Goal: Task Accomplishment & Management: Complete application form

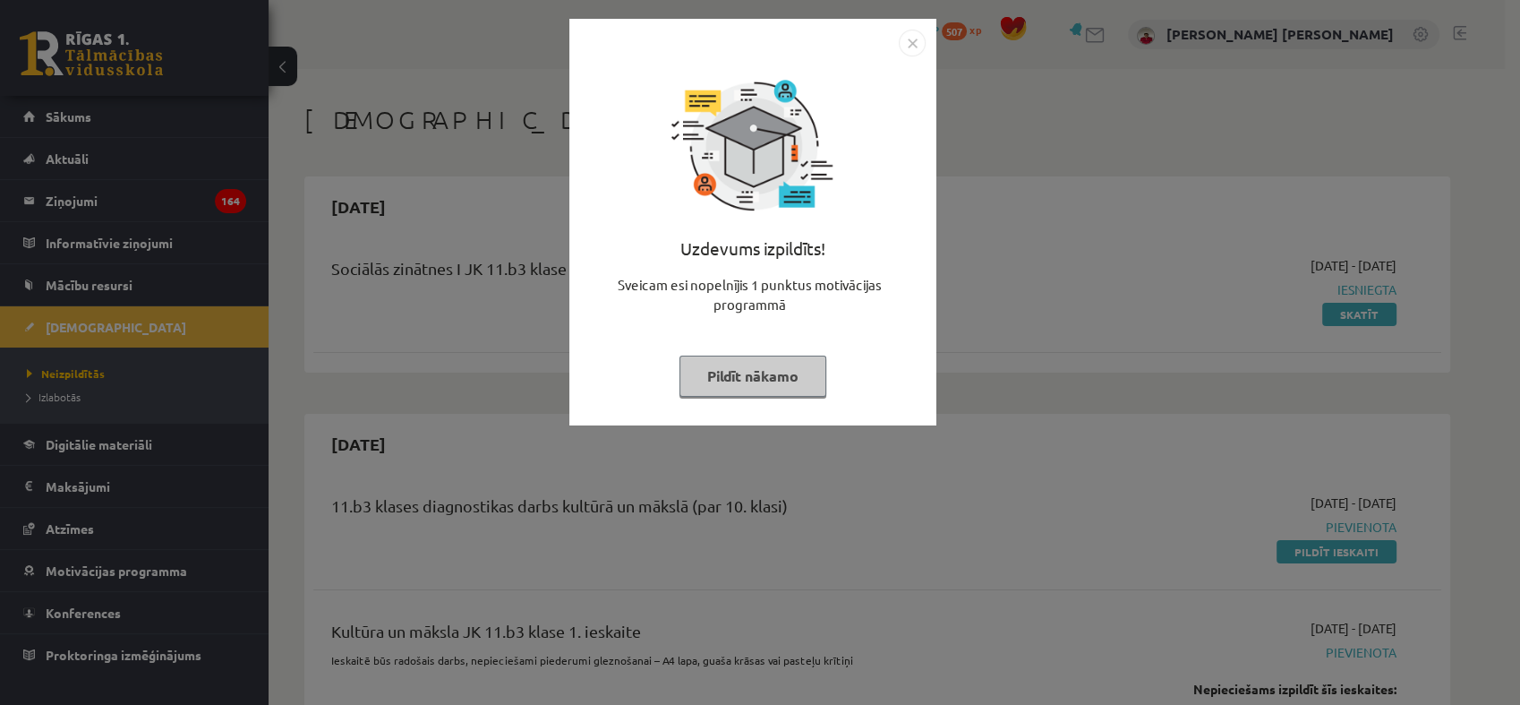
click at [812, 389] on button "Pildīt nākamo" at bounding box center [753, 375] width 147 height 41
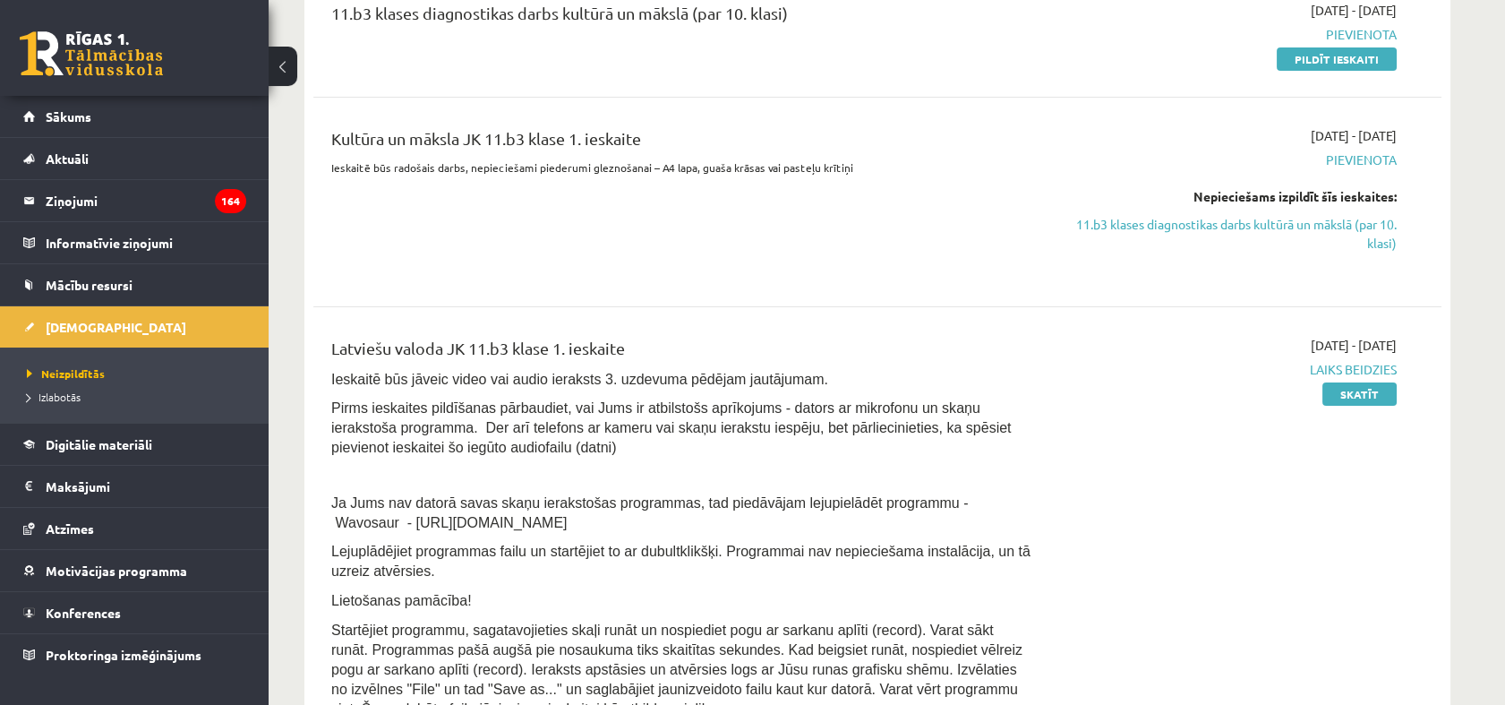
scroll to position [298, 0]
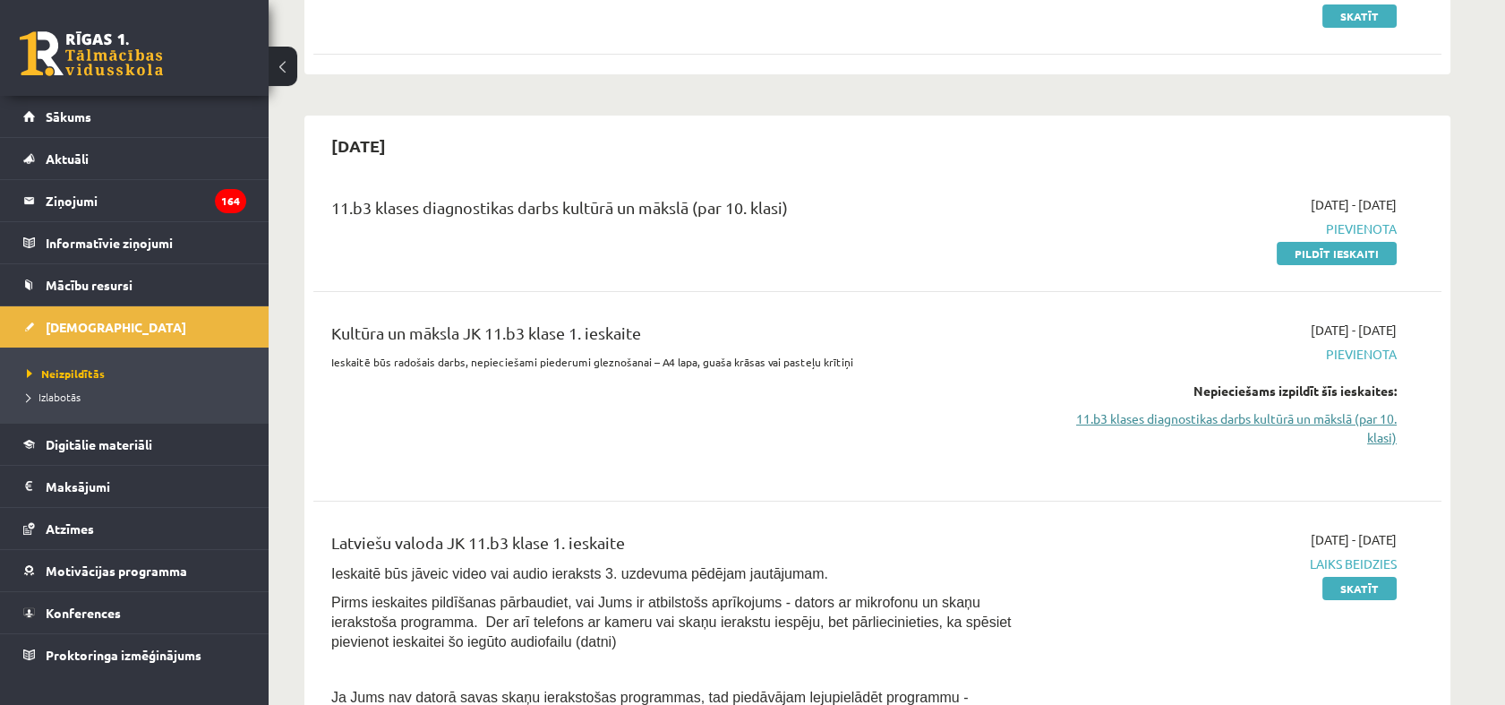
click at [1353, 415] on link "11.b3 klases diagnostikas darbs kultūrā un mākslā (par 10. klasi)" at bounding box center [1228, 428] width 338 height 38
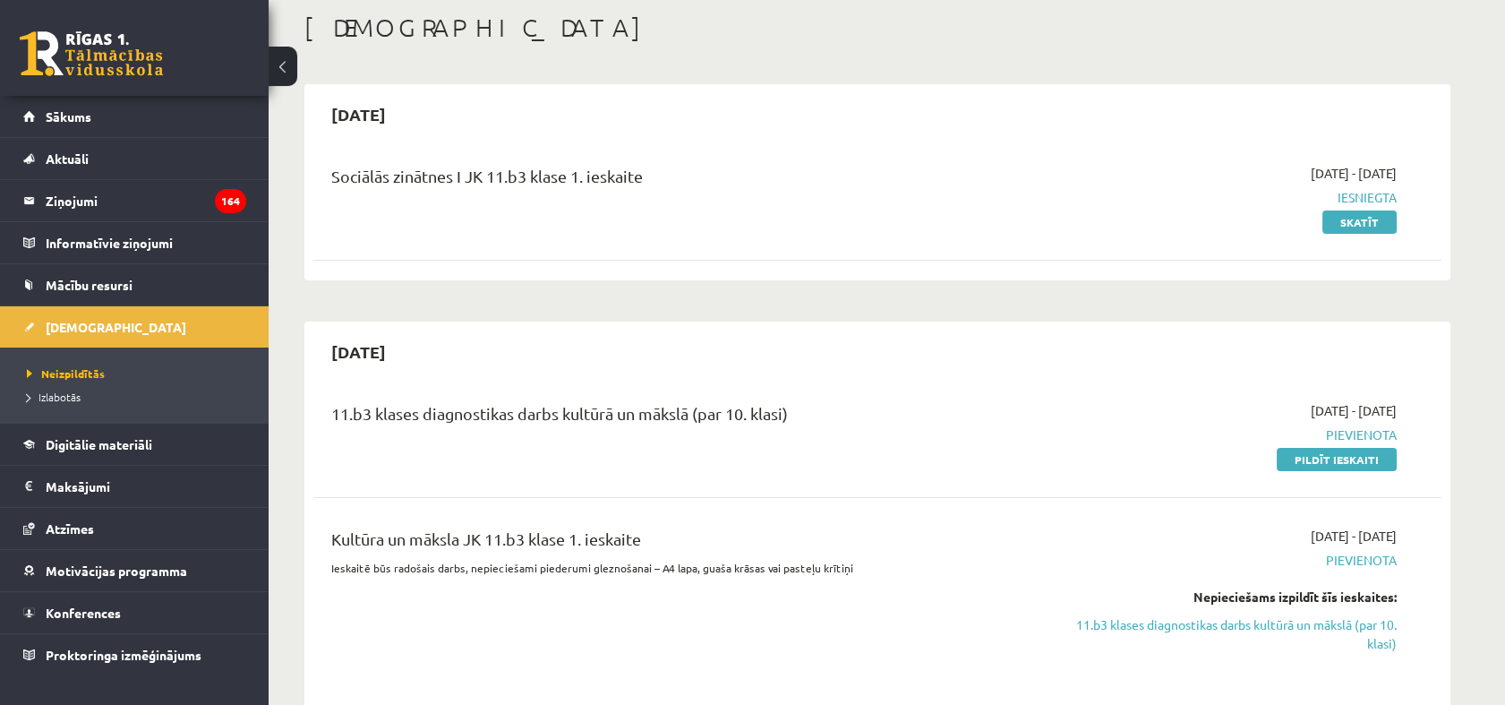
scroll to position [199, 0]
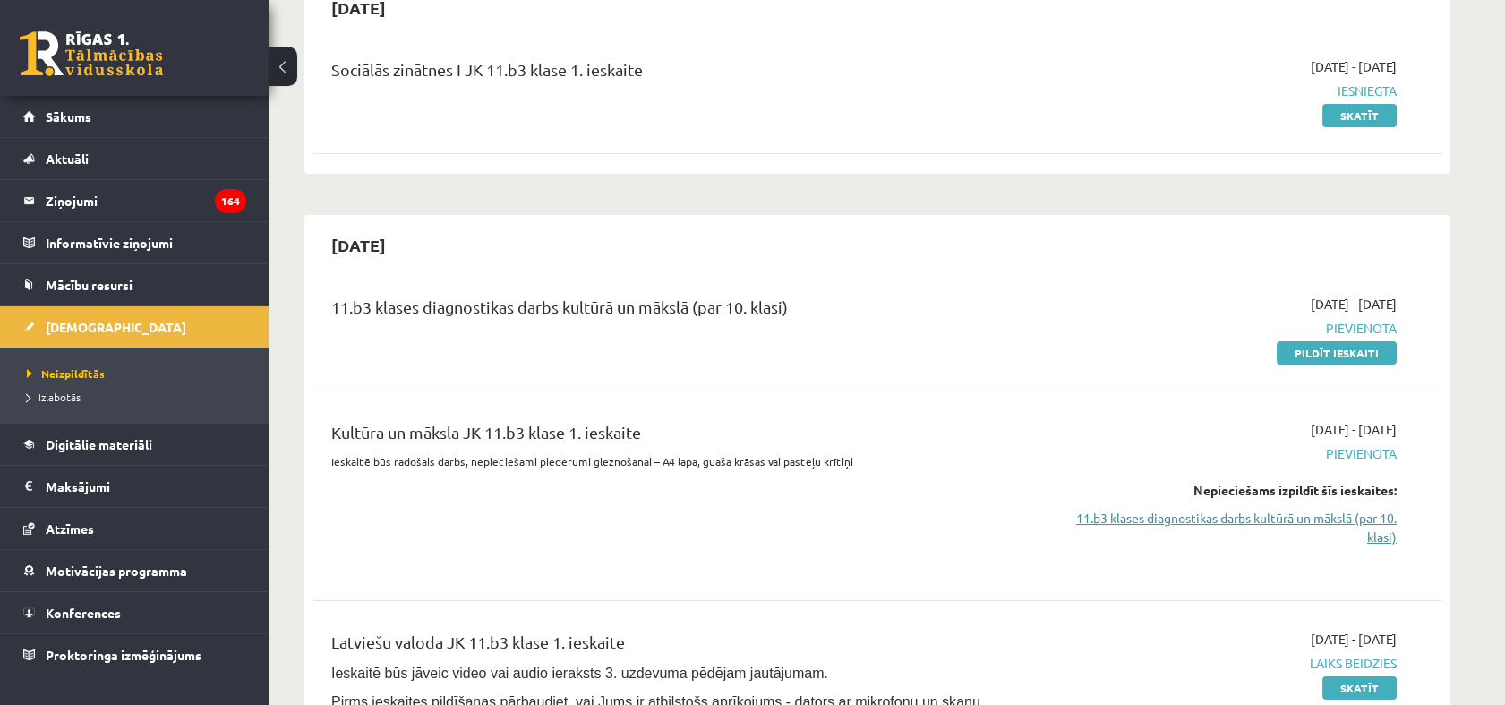
click at [1255, 517] on link "11.b3 klases diagnostikas darbs kultūrā un mākslā (par 10. klasi)" at bounding box center [1228, 528] width 338 height 38
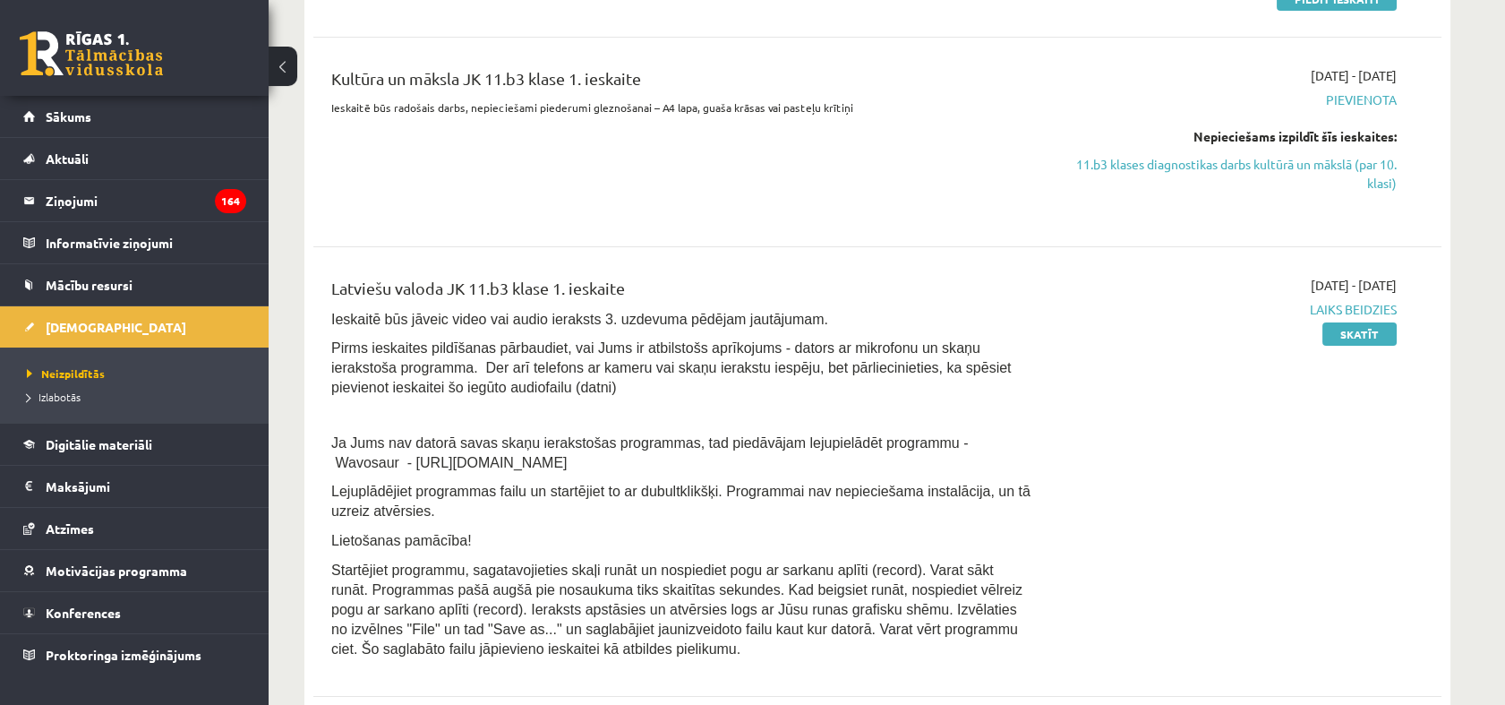
scroll to position [574, 0]
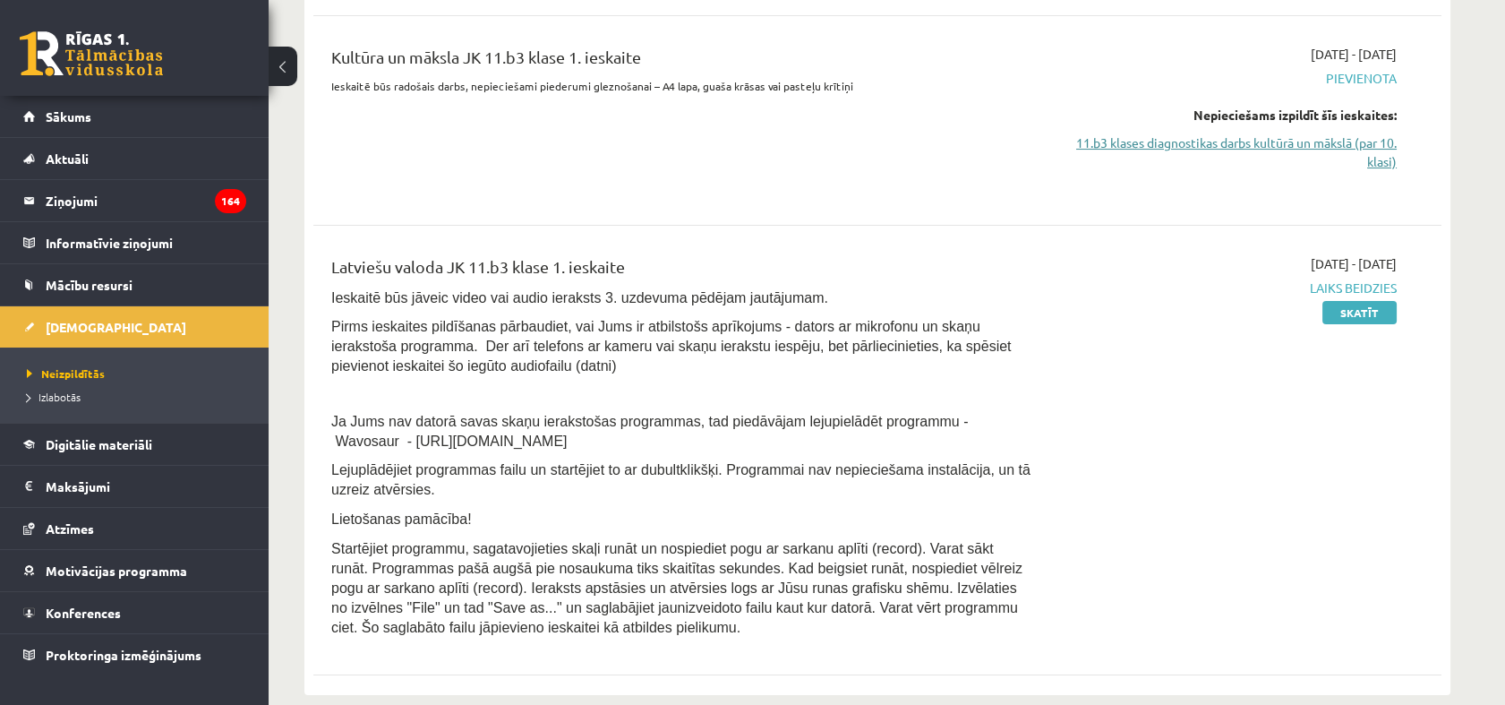
click at [1341, 143] on link "11.b3 klases diagnostikas darbs kultūrā un mākslā (par 10. klasi)" at bounding box center [1228, 152] width 338 height 38
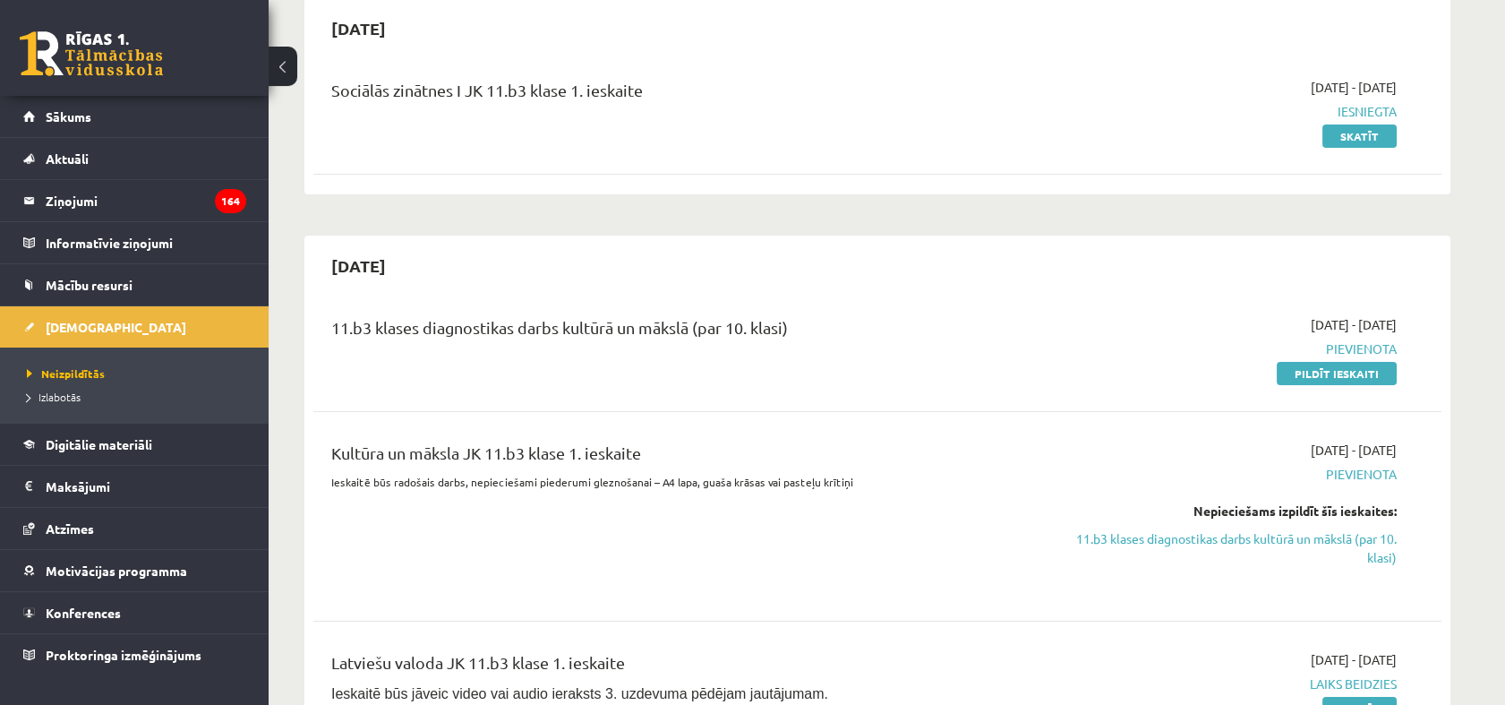
scroll to position [176, 0]
click at [1357, 378] on link "Pildīt ieskaiti" at bounding box center [1337, 375] width 120 height 23
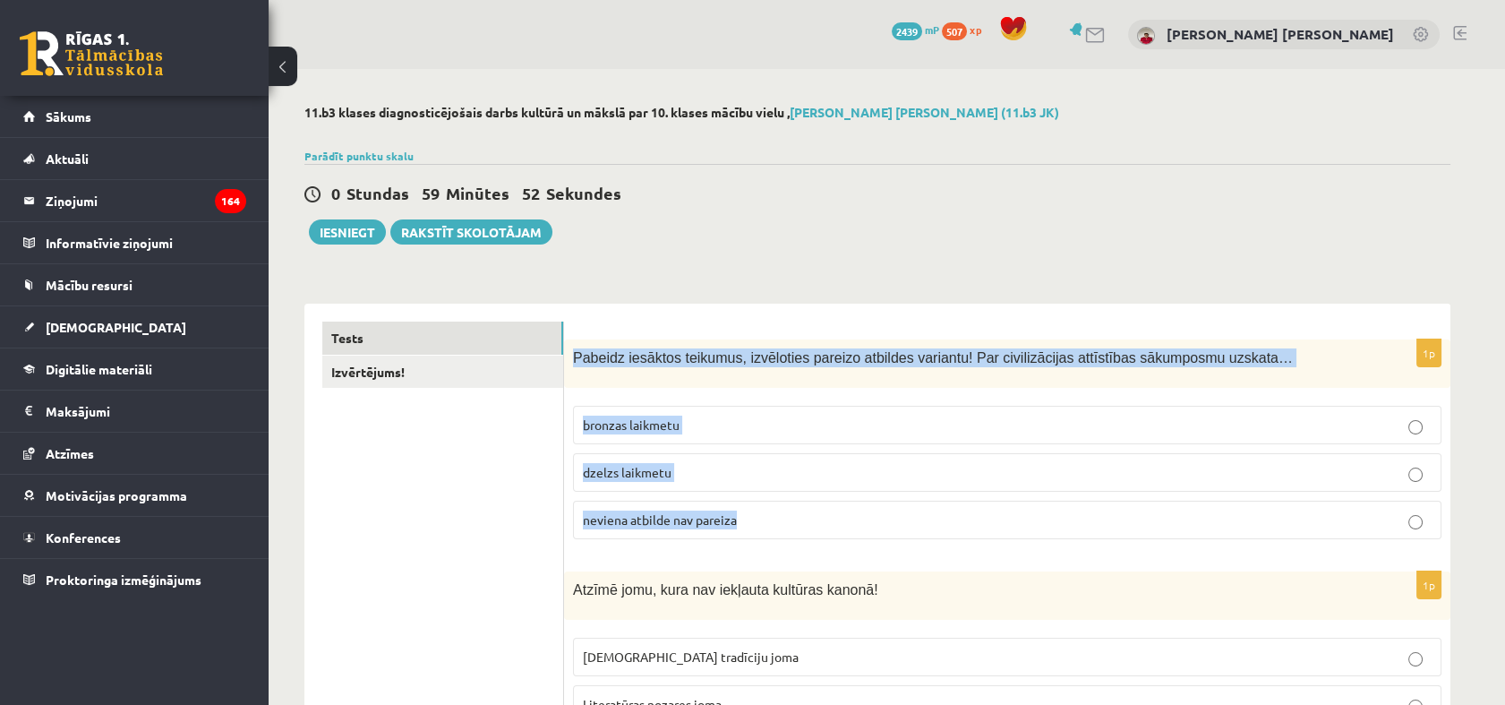
drag, startPoint x: 572, startPoint y: 354, endPoint x: 825, endPoint y: 537, distance: 312.9
click at [832, 552] on div "1p Pabeidz iesāktos teikumus, izvēloties pareizo atbildes variantu! Par civiliz…" at bounding box center [1007, 446] width 886 height 214
copy div "Pabeidz iesāktos teikumus, izvēloties pareizo atbildes variantu! Par civilizāci…"
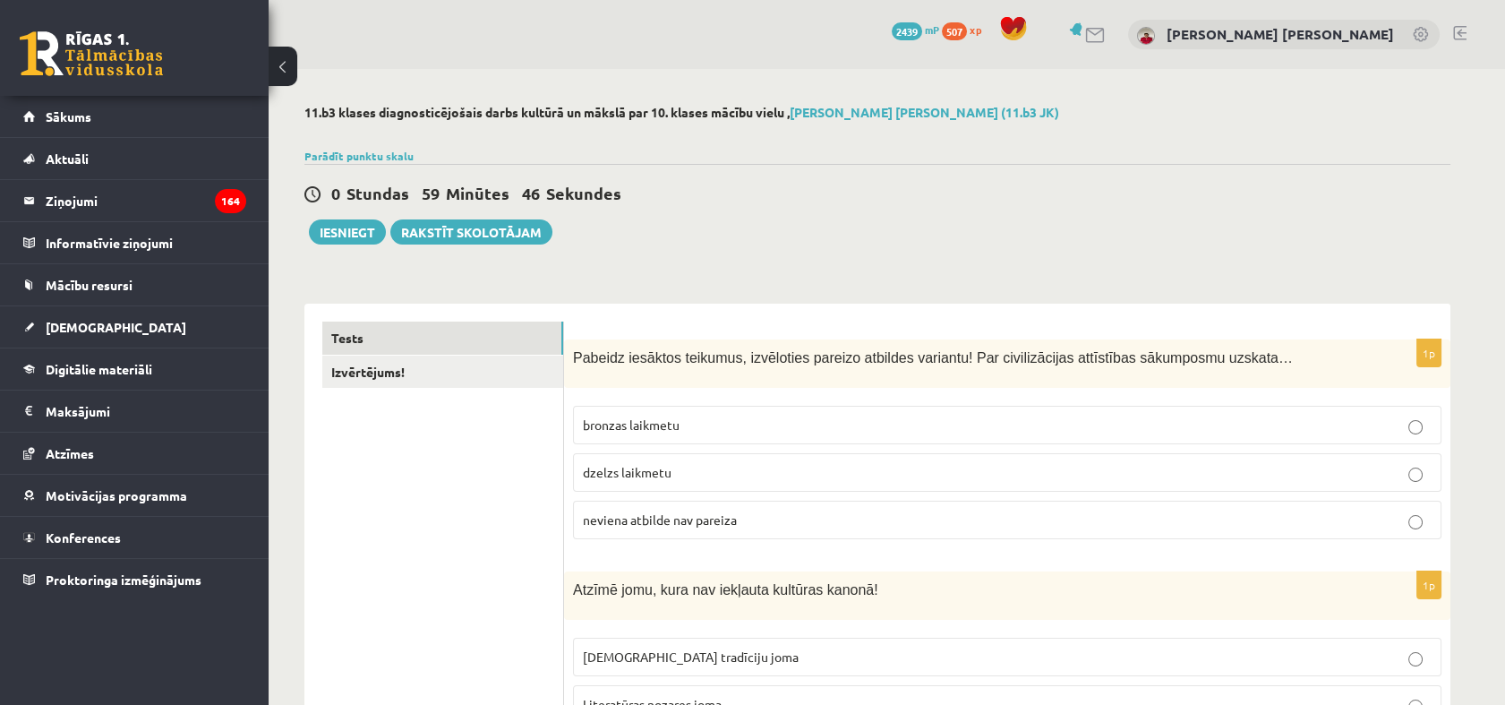
click at [650, 524] on span "neviena atbilde nav pareiza" at bounding box center [660, 519] width 154 height 16
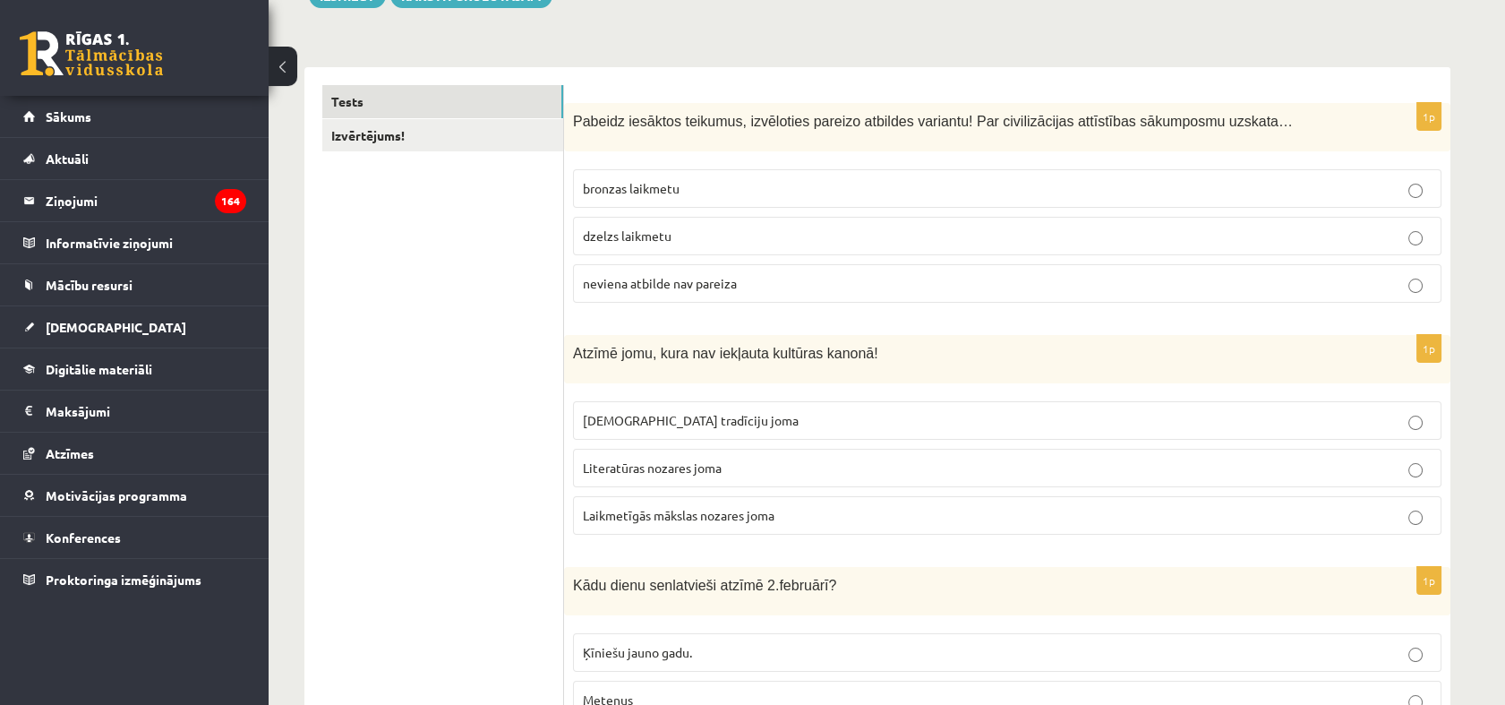
scroll to position [398, 0]
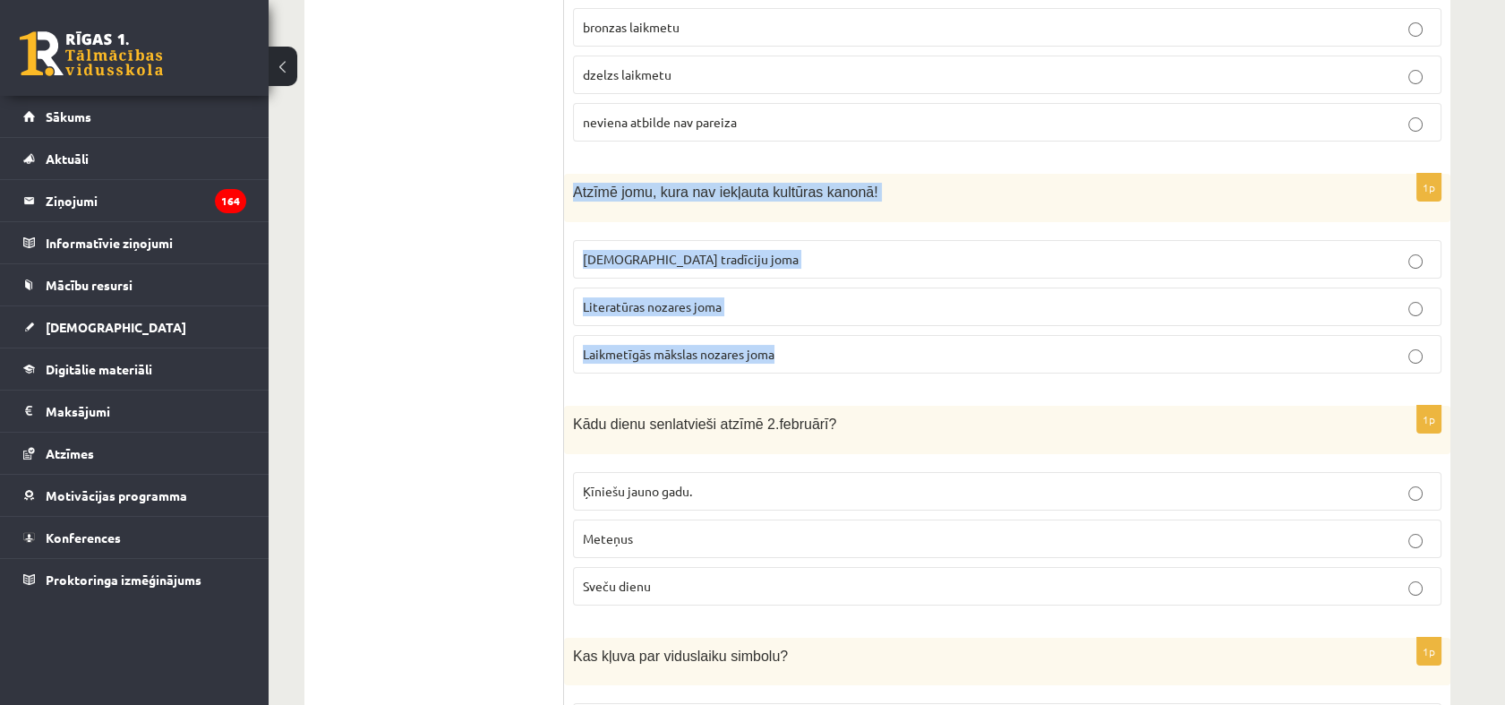
drag, startPoint x: 573, startPoint y: 184, endPoint x: 917, endPoint y: 333, distance: 374.6
click at [922, 340] on div "1p Atzīmē jomu, kura nav iekļauta kultūras kanonā! Tautas tradīciju joma Litera…" at bounding box center [1007, 281] width 886 height 214
copy div "Atzīmē jomu, kura nav iekļauta kultūras kanonā! Tautas tradīciju joma Literatūr…"
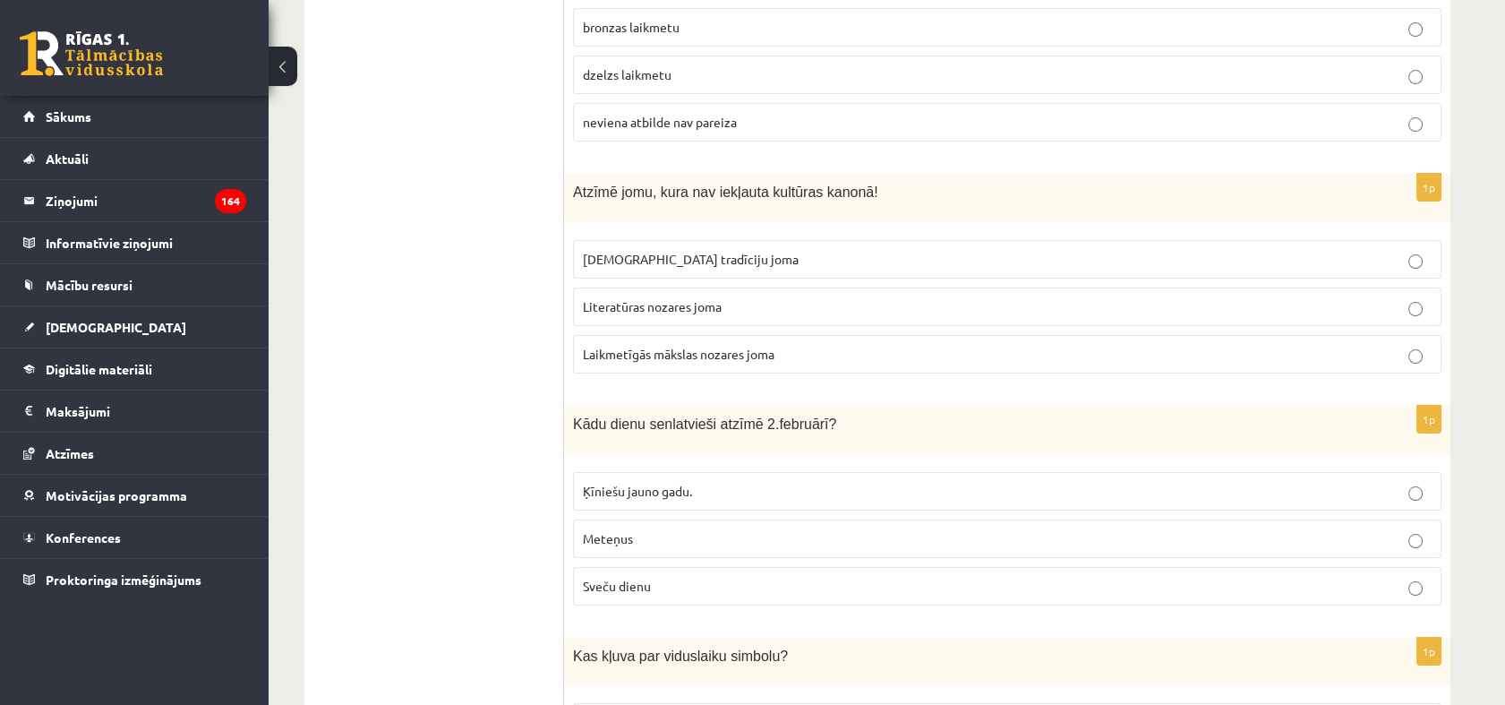
click at [729, 355] on span "Laikmetīgās mākslas nozares joma" at bounding box center [679, 354] width 192 height 16
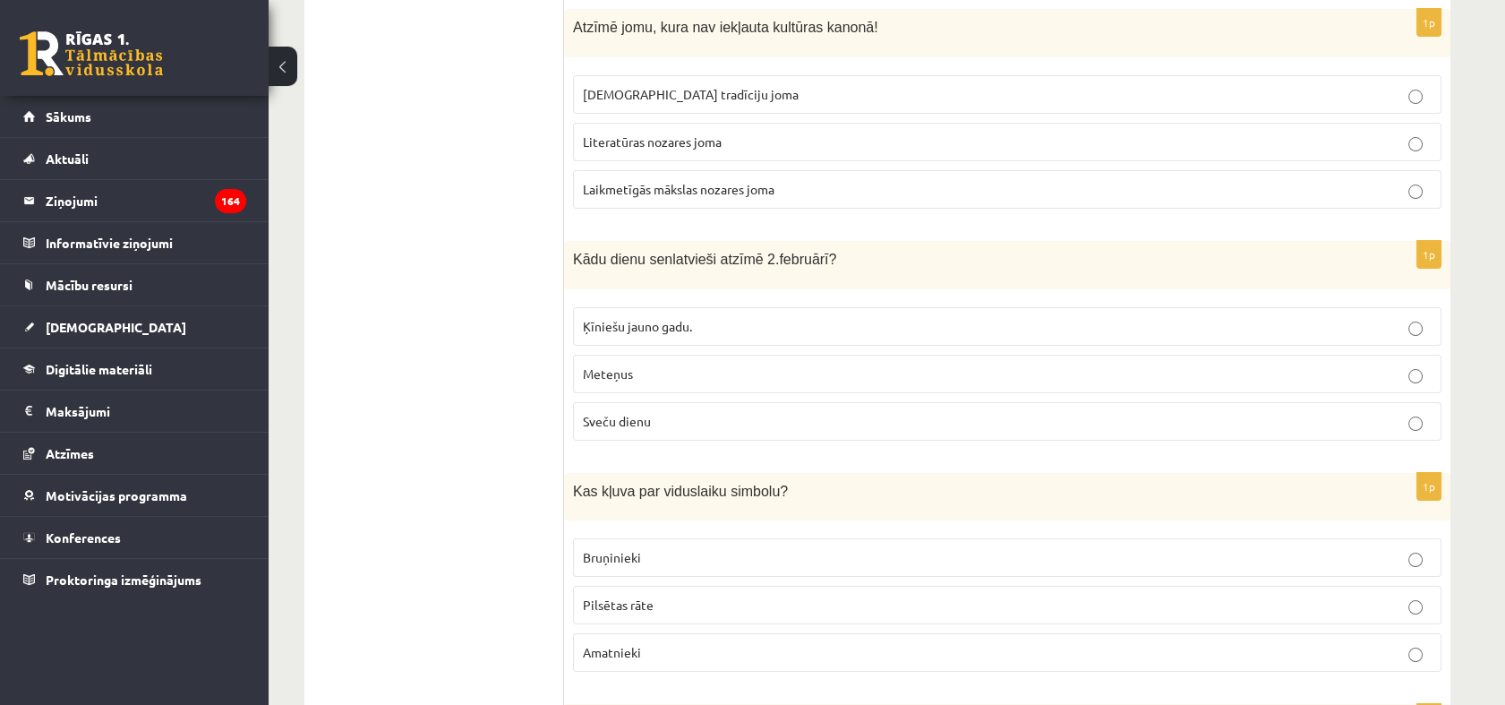
scroll to position [596, 0]
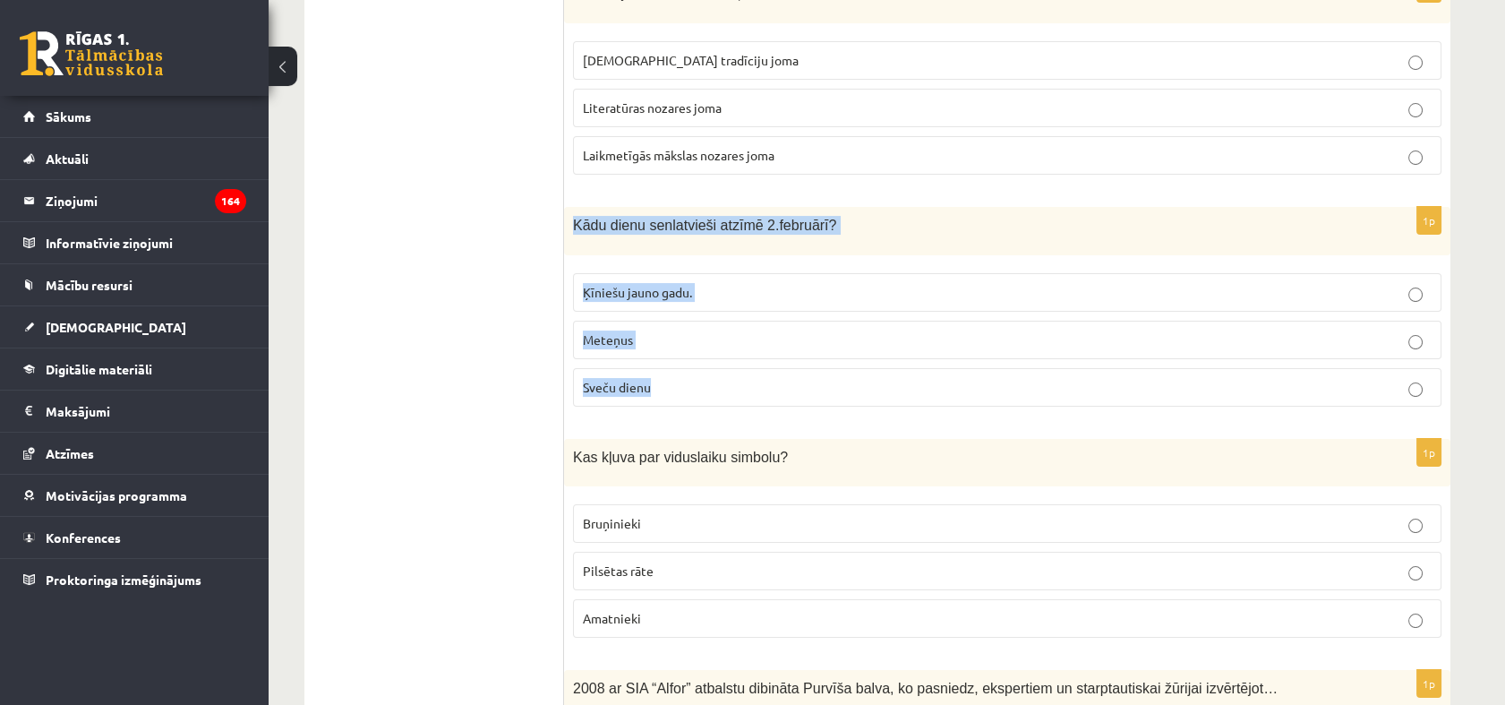
drag, startPoint x: 576, startPoint y: 222, endPoint x: 865, endPoint y: 379, distance: 328.9
click at [865, 379] on div "1p Kādu dienu senlatvieši atzīmē 2.februārī? Ķīniešu jauno gadu. Meteņus Sveču …" at bounding box center [1007, 314] width 886 height 214
copy div "Kādu dienu senlatvieši atzīmē 2.februārī? Ķīniešu jauno gadu. Meteņus Sveču die…"
click at [132, 358] on link "Digitālie materiāli" at bounding box center [134, 368] width 223 height 41
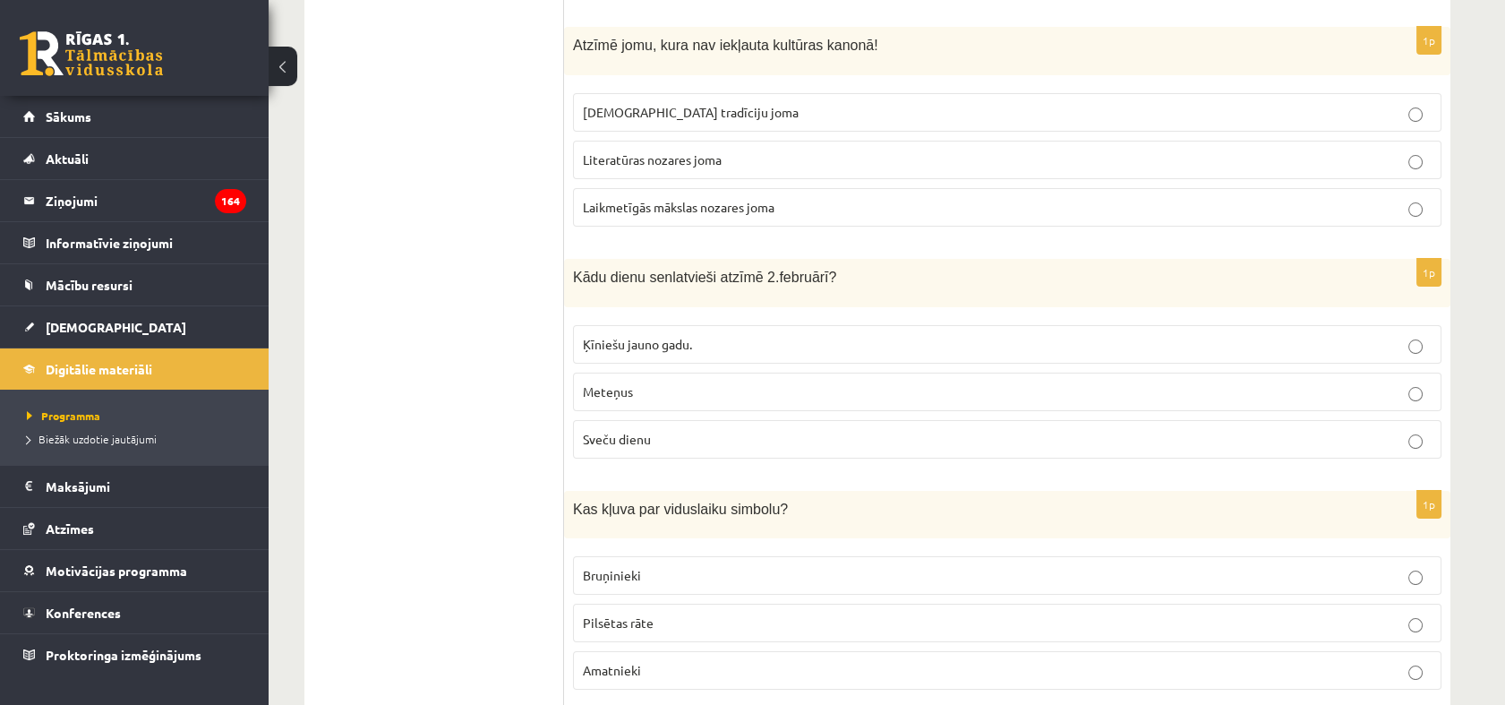
scroll to position [795, 0]
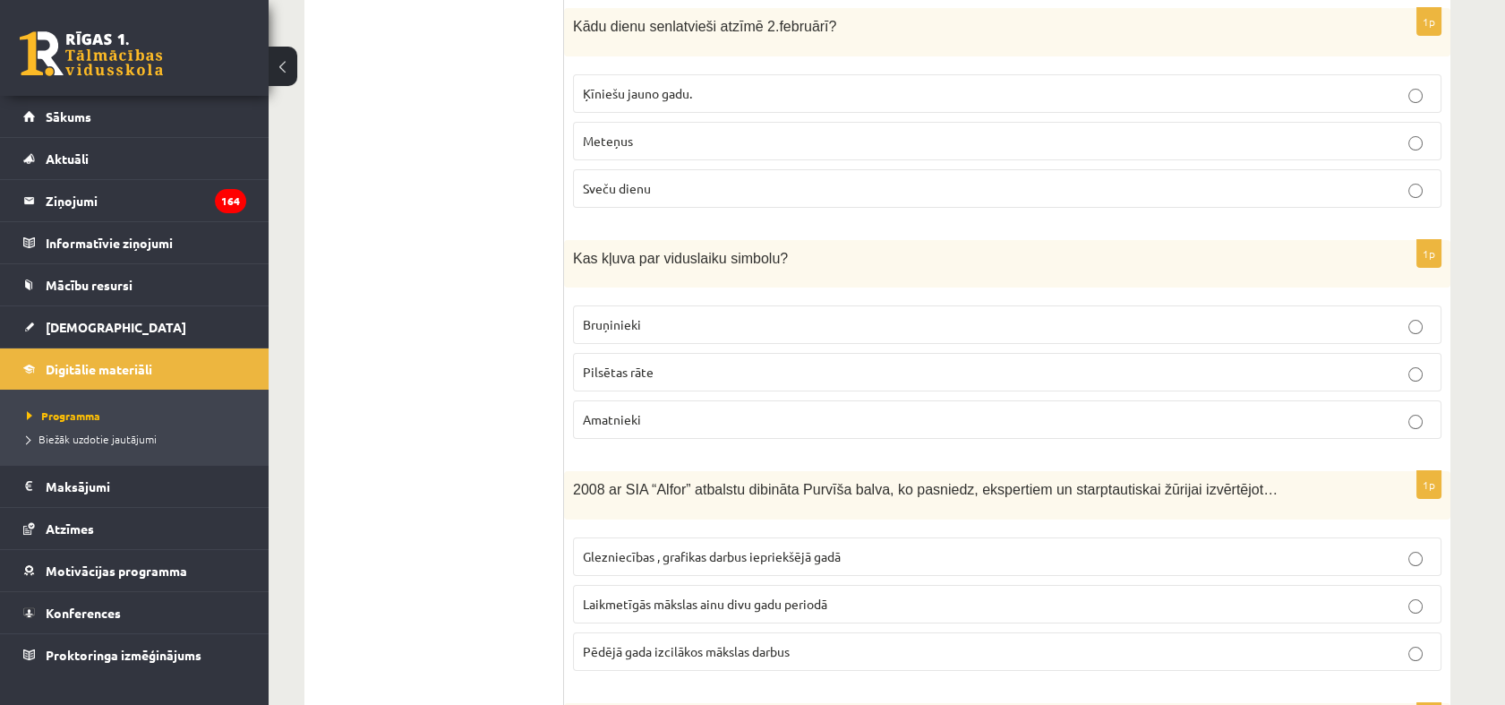
click at [646, 195] on label "Sveču dienu" at bounding box center [1007, 188] width 868 height 38
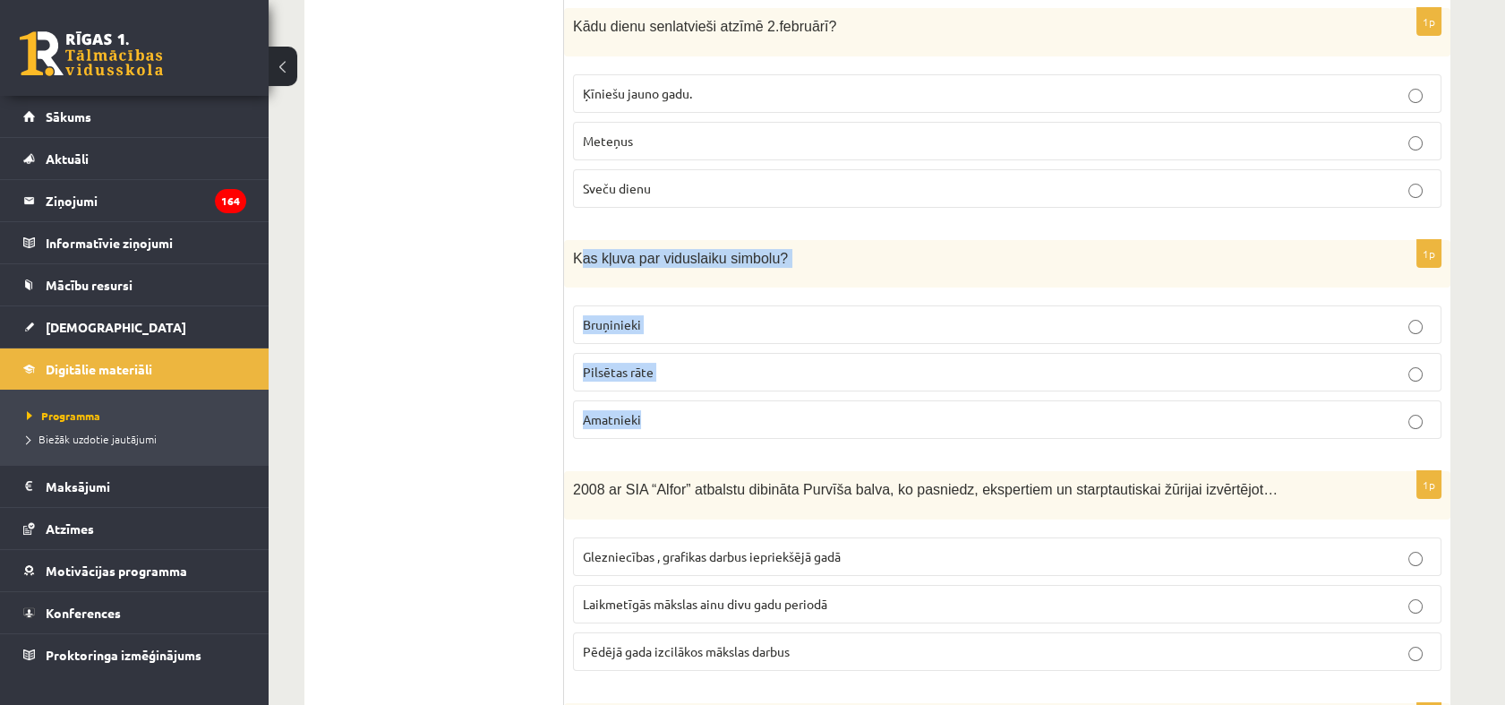
drag, startPoint x: 577, startPoint y: 259, endPoint x: 732, endPoint y: 406, distance: 214.7
click at [732, 406] on div "1p Kas kļuva par viduslaiku simbolu? Bruņinieki Pilsētas rāte Amatnieki" at bounding box center [1007, 347] width 886 height 214
copy div "as kļuva par viduslaiku simbolu? Bruņinieki Pilsētas rāte Amatnieki"
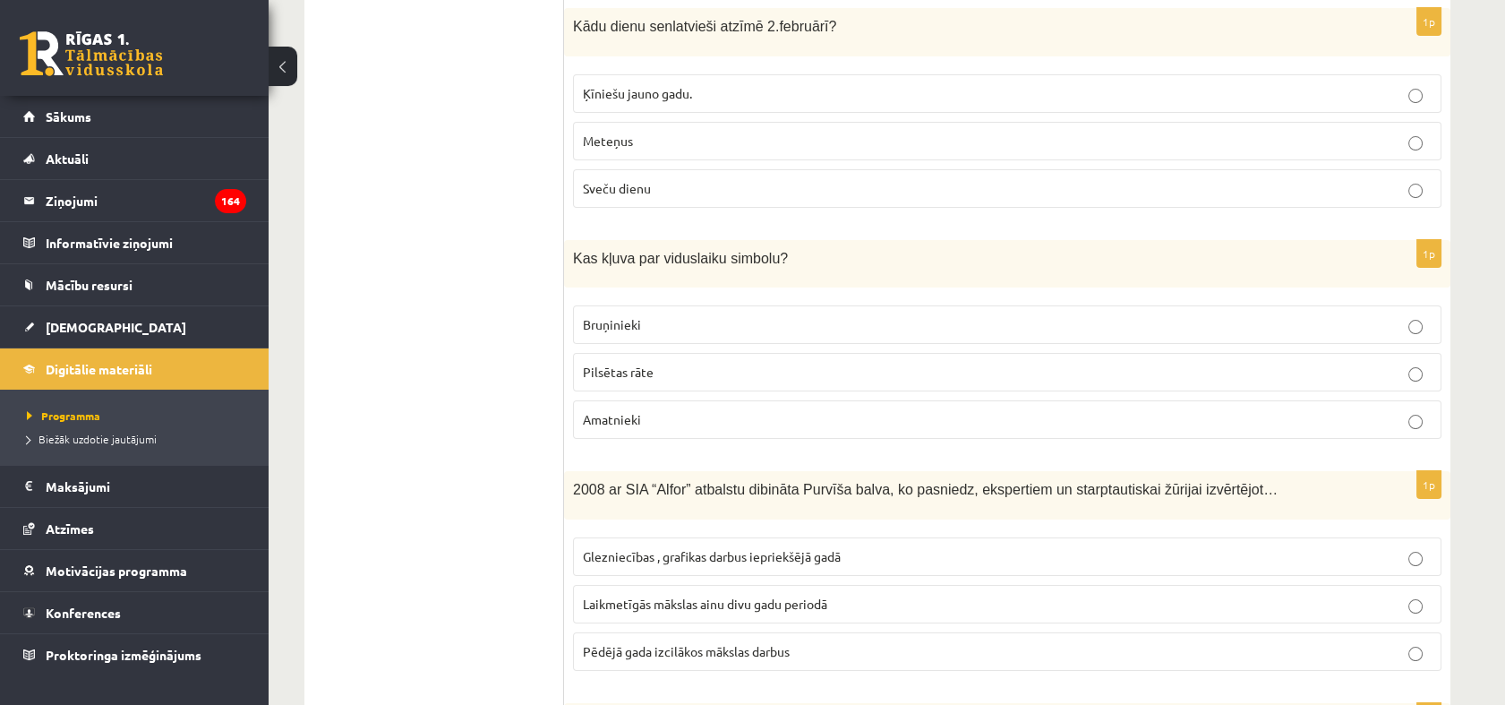
click at [628, 329] on p "Bruņinieki" at bounding box center [1007, 324] width 849 height 19
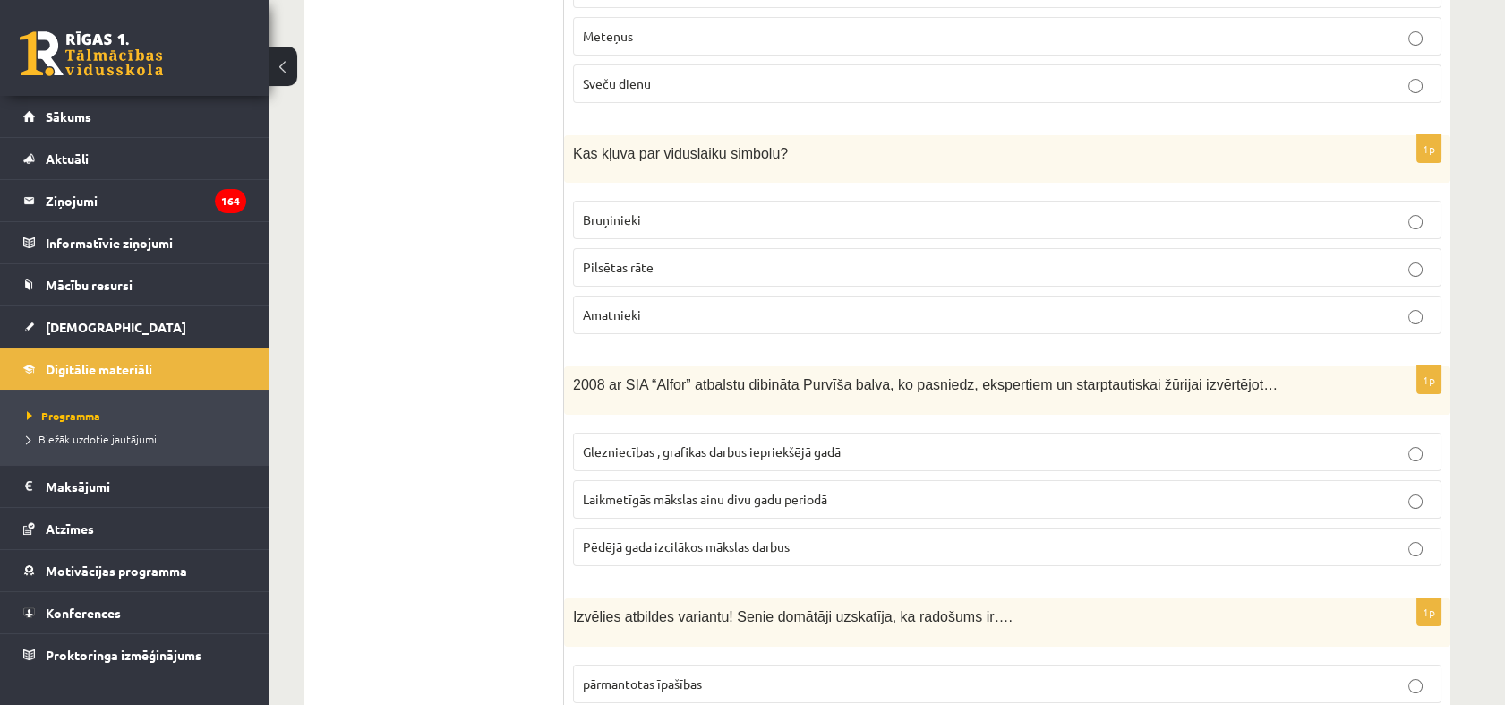
scroll to position [1094, 0]
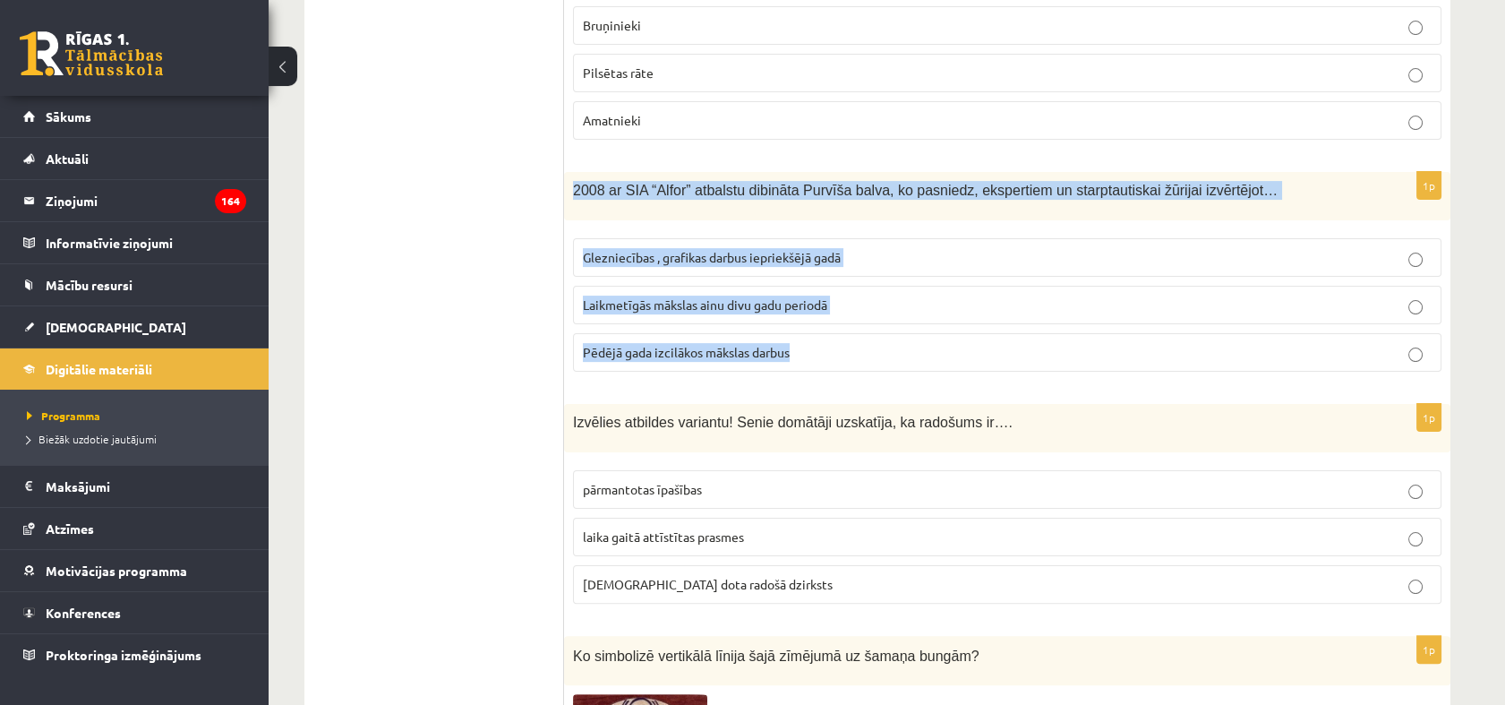
drag, startPoint x: 573, startPoint y: 192, endPoint x: 802, endPoint y: 330, distance: 267.5
click at [802, 330] on div "1p 2008 ar SIA “Alfor” atbalstu dibināta Purvīša balva, ko pasniedz, ekspertiem…" at bounding box center [1007, 279] width 886 height 214
copy div "2008 ar SIA “Alfor” atbalstu dibināta Purvīša balva, ko pasniedz, ekspertiem un…"
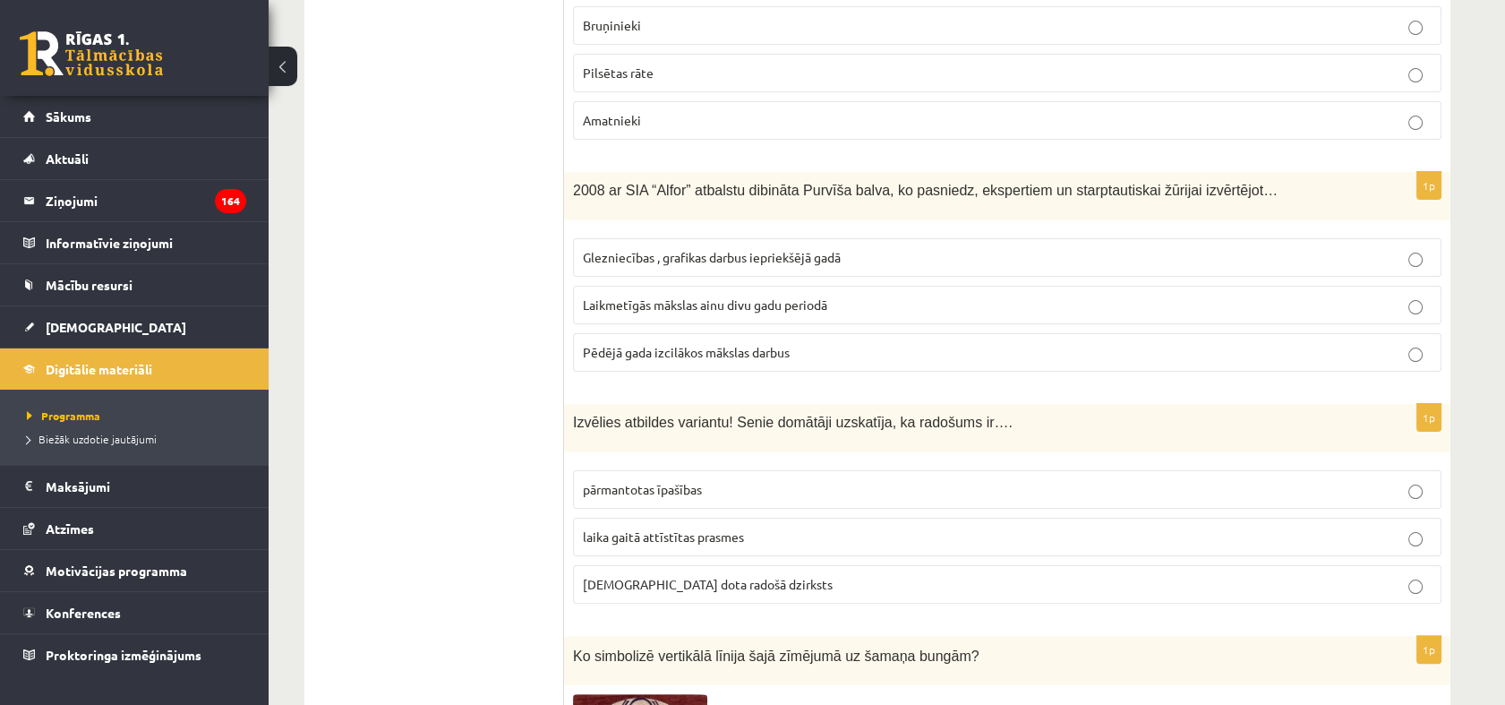
click at [659, 318] on label "Laikmetīgās mākslas ainu divu gadu periodā" at bounding box center [1007, 305] width 868 height 38
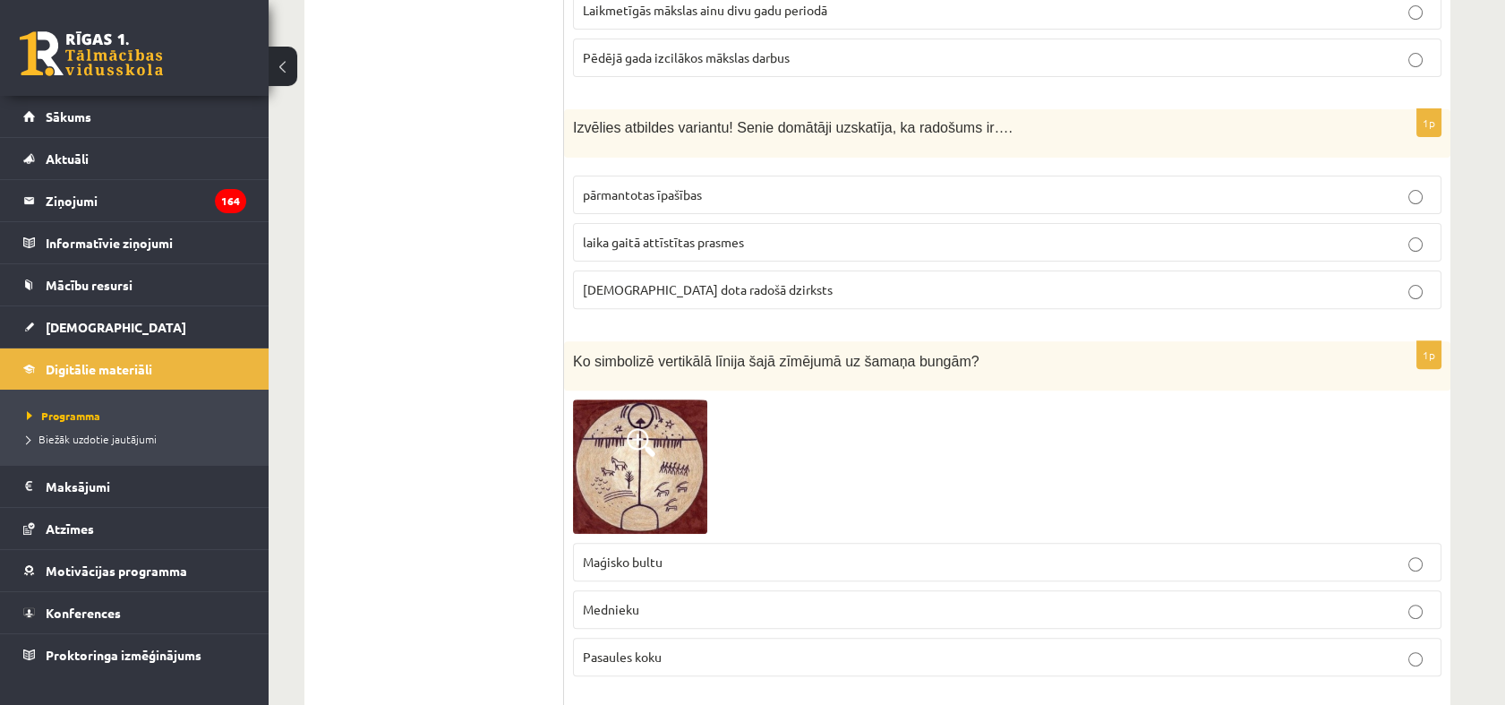
scroll to position [1392, 0]
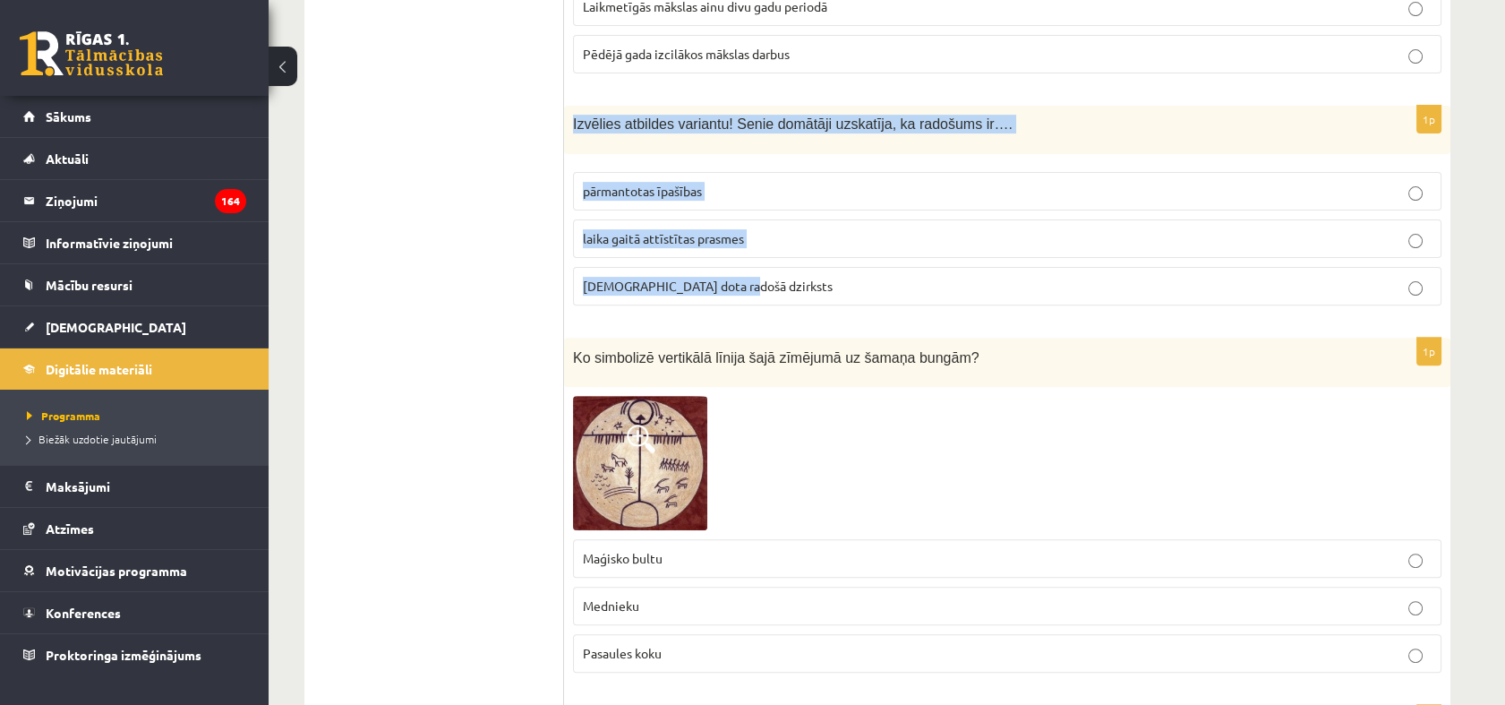
drag, startPoint x: 573, startPoint y: 124, endPoint x: 852, endPoint y: 261, distance: 311.1
click at [852, 261] on div "1p Izvēlies atbildes variantu! Senie domātāji uzskatīja, ka radošums ir…. pārma…" at bounding box center [1007, 213] width 886 height 214
copy div "Izvēlies atbildes variantu! Senie domātāji uzskatīja, ka radošums ir…. pārmanto…"
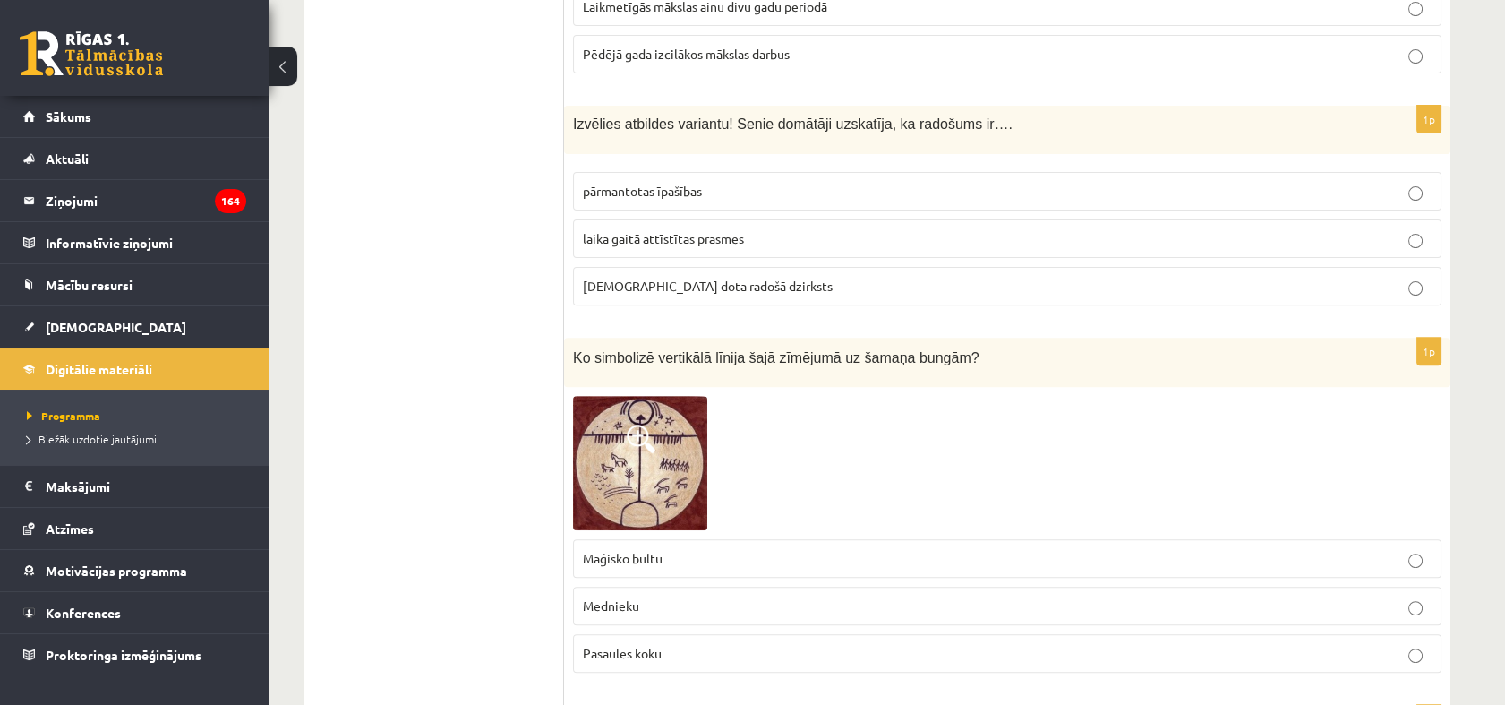
click at [628, 278] on span "dieva dota radošā dzirksts" at bounding box center [708, 286] width 250 height 16
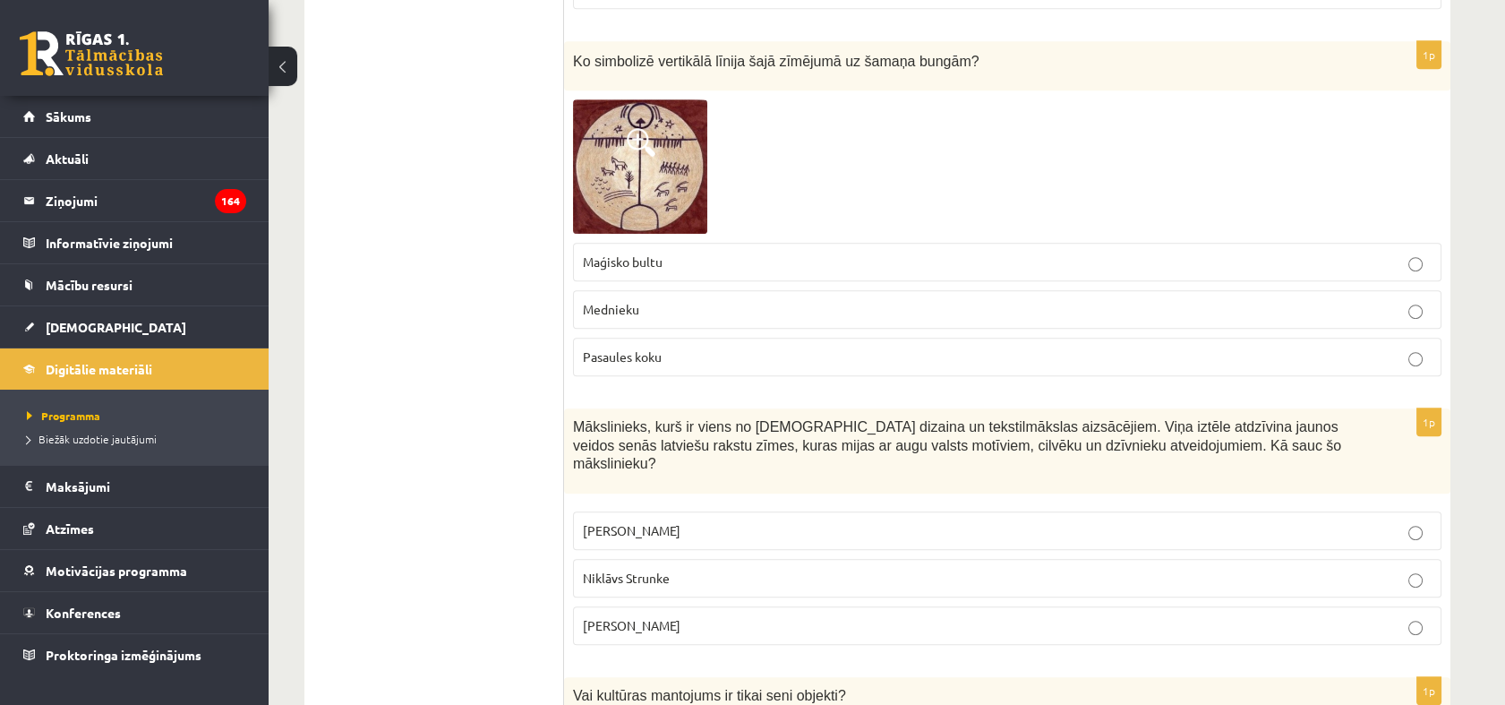
scroll to position [1690, 0]
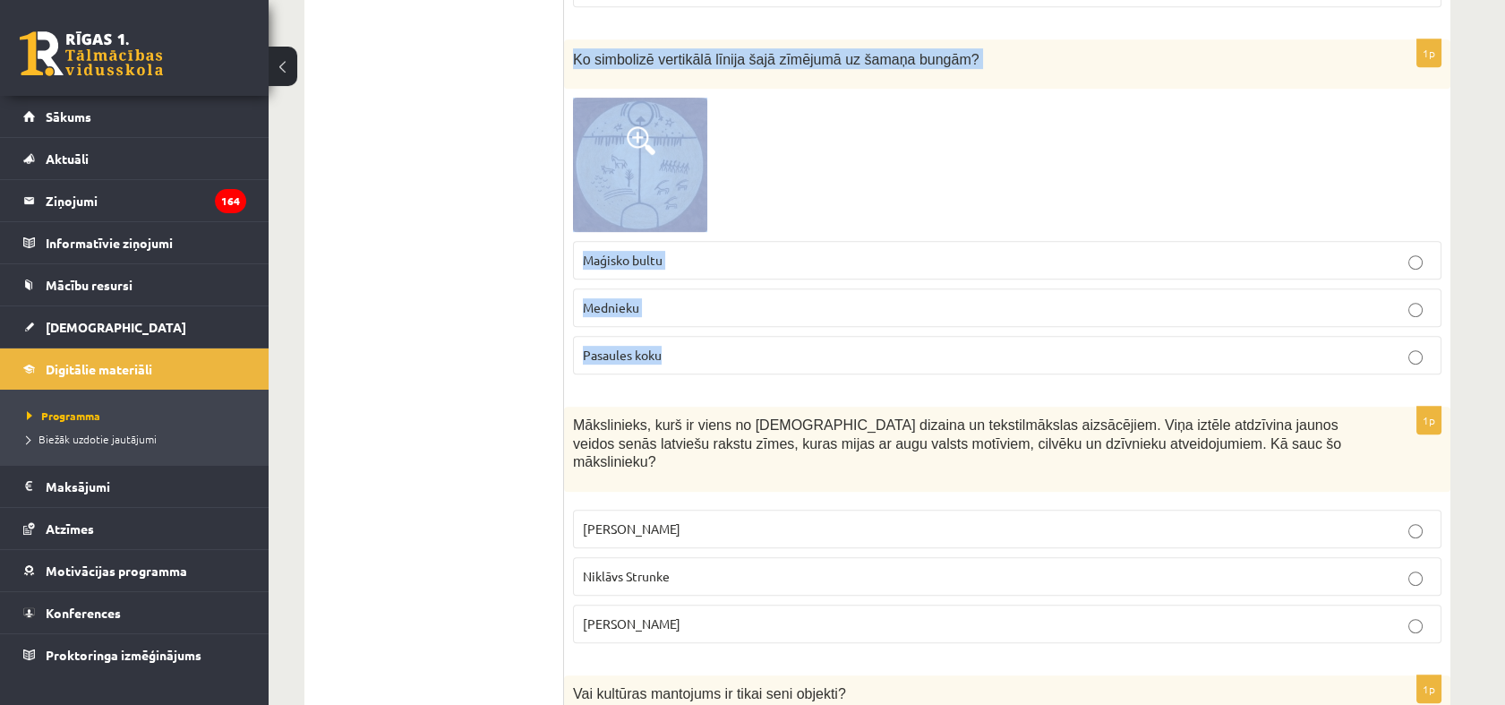
drag, startPoint x: 573, startPoint y: 56, endPoint x: 997, endPoint y: 328, distance: 503.4
click at [997, 328] on div "1p Ko simbolizē vertikālā līnija šajā zīmējumā uz šamaņa bungām? Maģisko bultu …" at bounding box center [1007, 213] width 886 height 349
copy div "Ko simbolizē vertikālā līnija šajā zīmējumā uz šamaņa bungām? Maģisko bultu Med…"
click at [687, 142] on img at bounding box center [640, 165] width 134 height 134
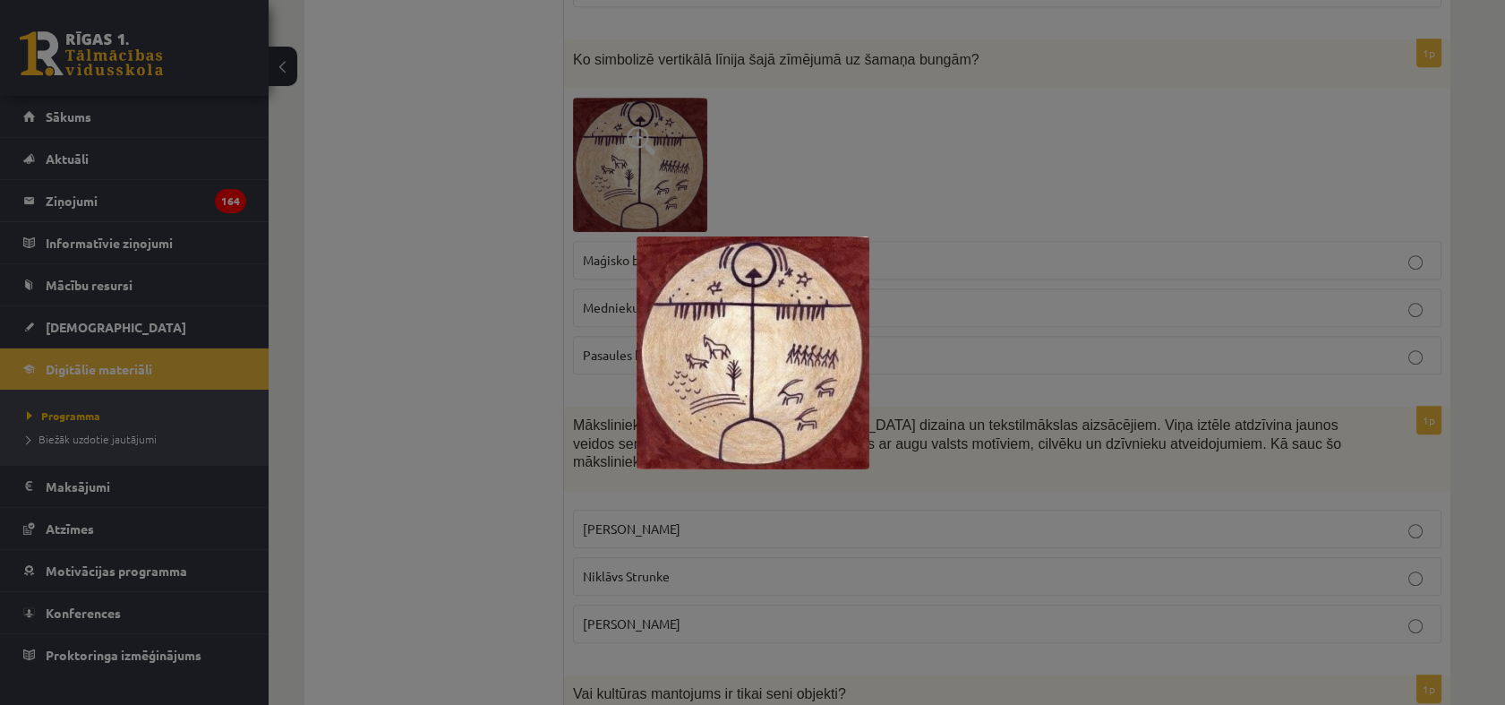
click at [445, 322] on div at bounding box center [752, 352] width 1505 height 705
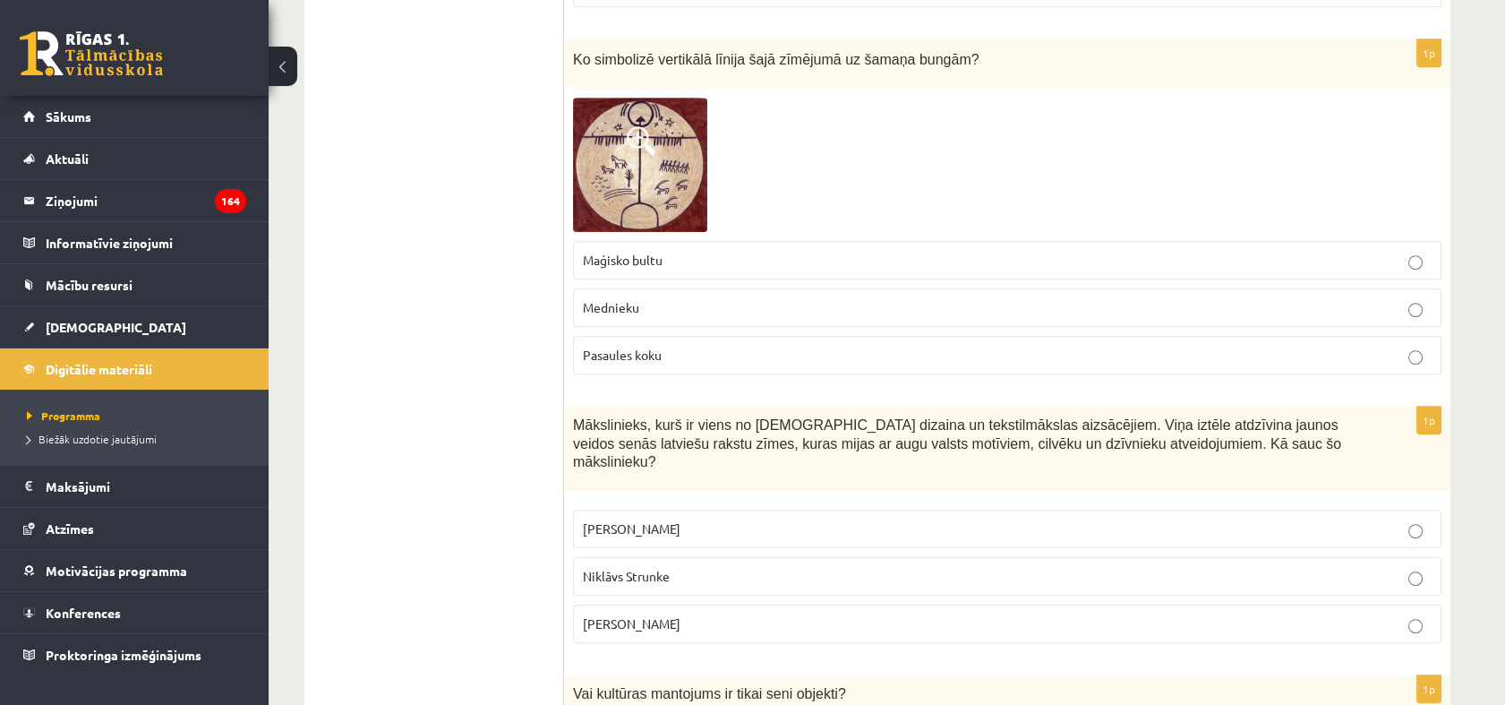
click at [682, 346] on p "Pasaules koku" at bounding box center [1007, 355] width 849 height 19
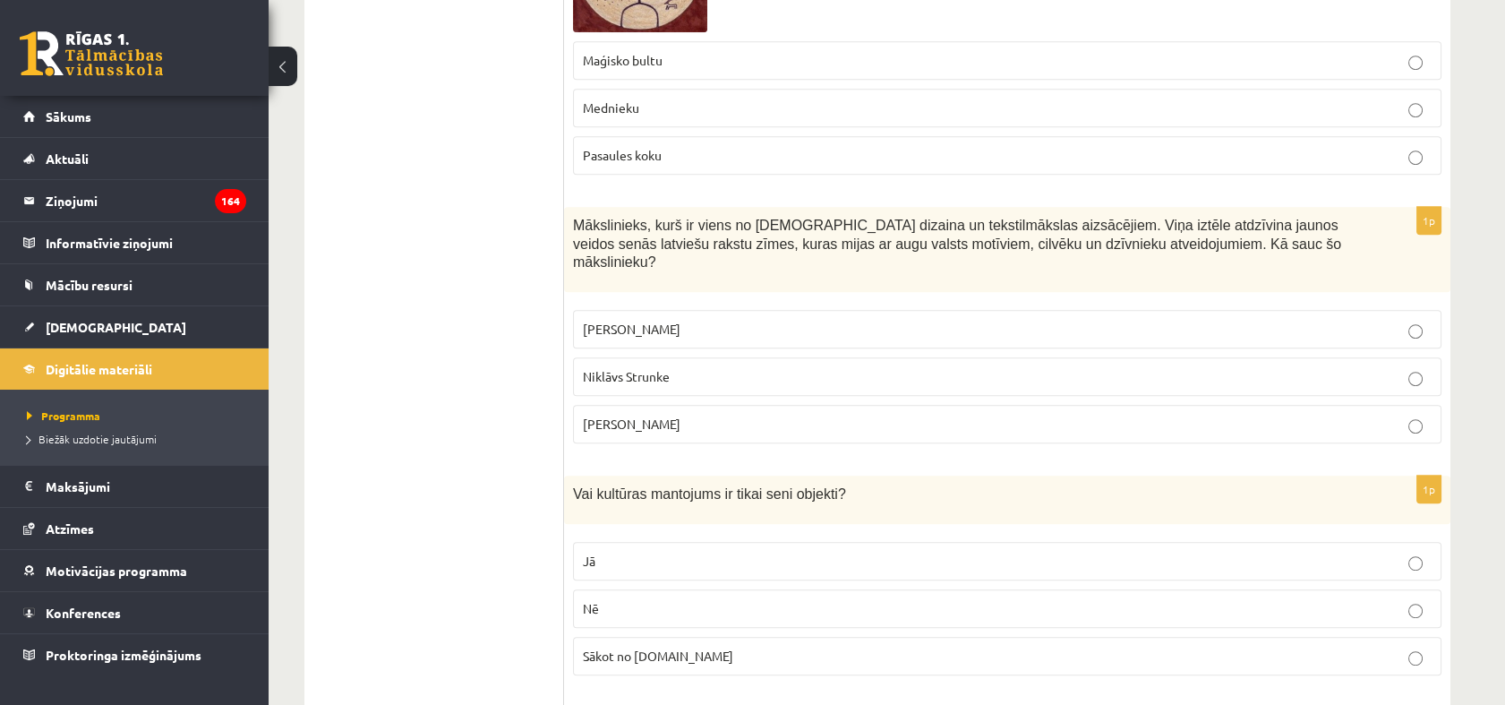
scroll to position [1989, 0]
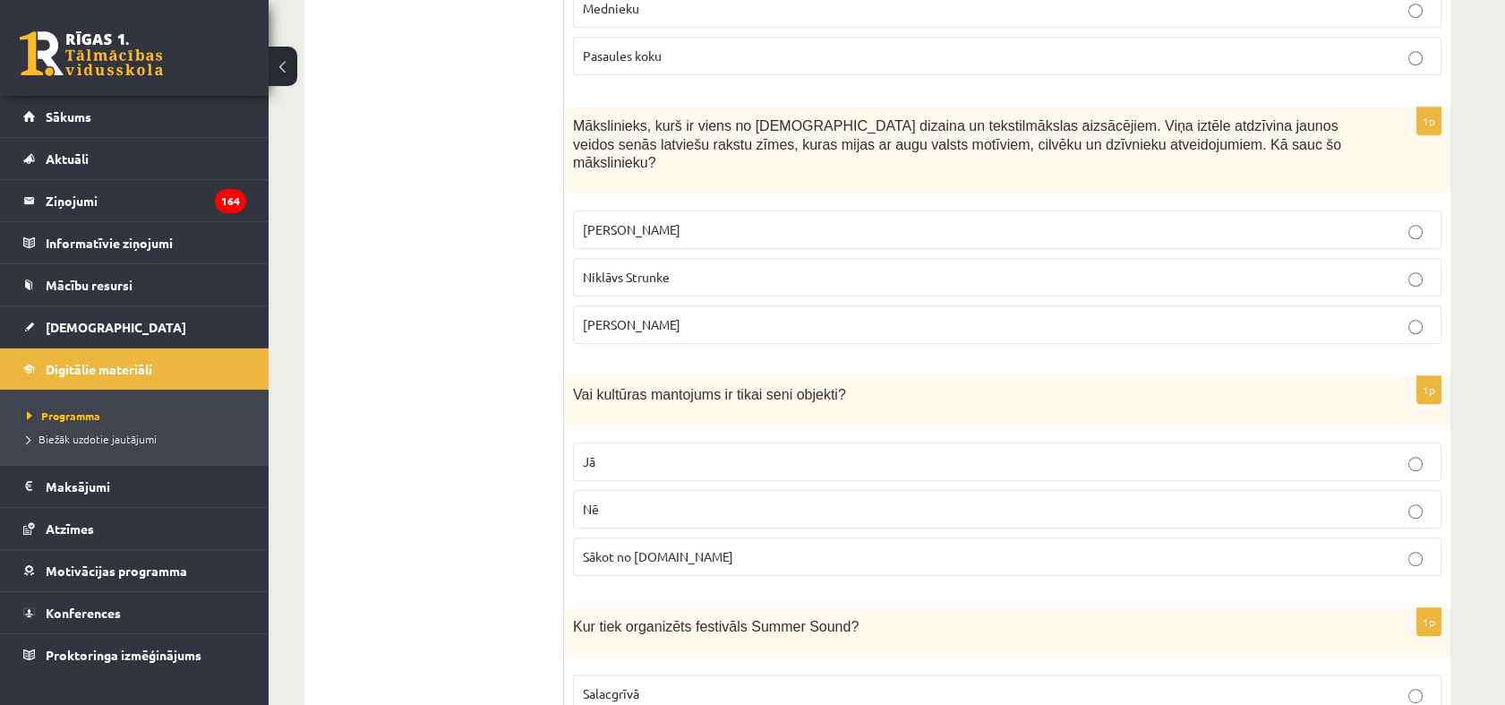
drag, startPoint x: 577, startPoint y: 122, endPoint x: 766, endPoint y: 286, distance: 250.7
click at [766, 286] on div "1p Mākslinieks, kurš ir viens no latviešu dizaina un tekstilmākslas aizsācējiem…" at bounding box center [1007, 232] width 886 height 251
copy div "Mākslinieks, kurš ir viens no latviešu dizaina un tekstilmākslas aizsācējiem. V…"
drag, startPoint x: 422, startPoint y: 216, endPoint x: 491, endPoint y: 207, distance: 69.5
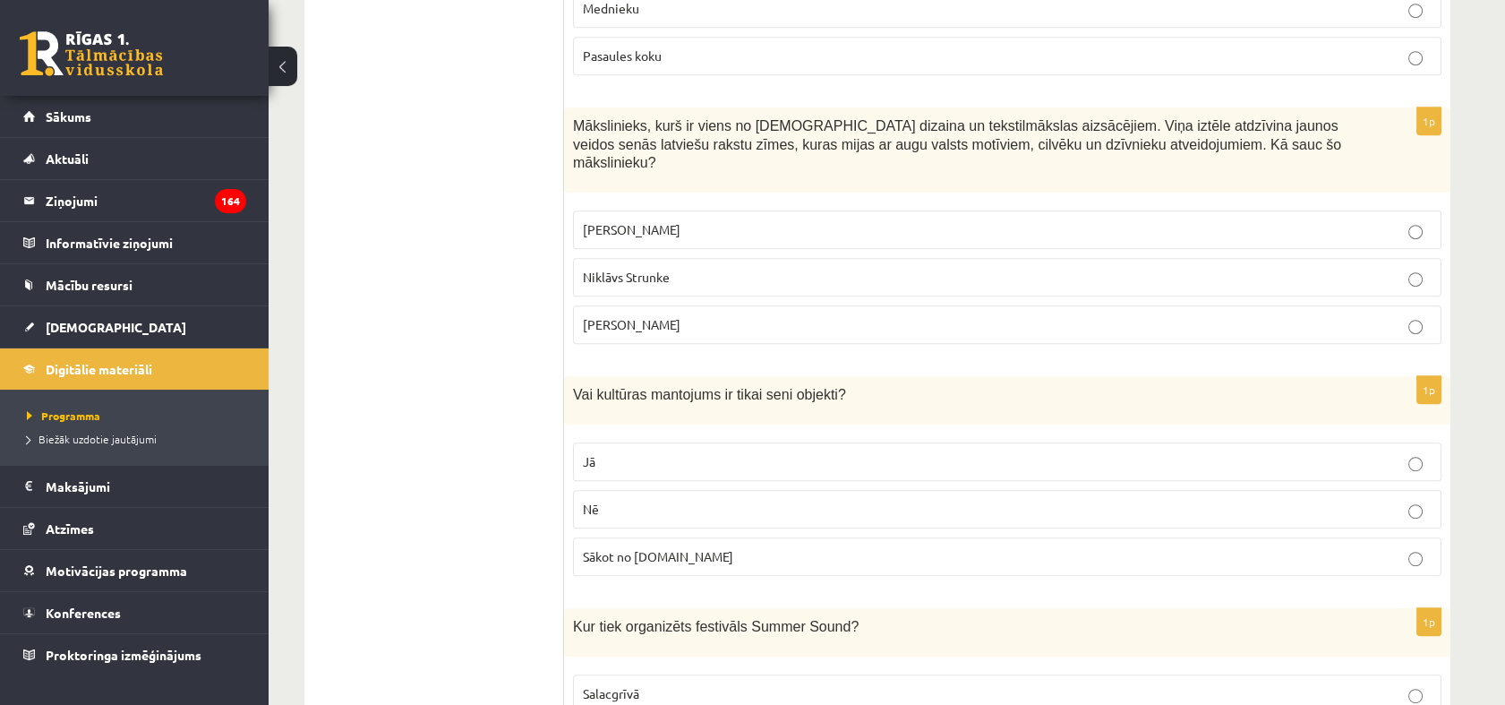
click at [653, 220] on p "Ansis Cīrulis" at bounding box center [1007, 229] width 849 height 19
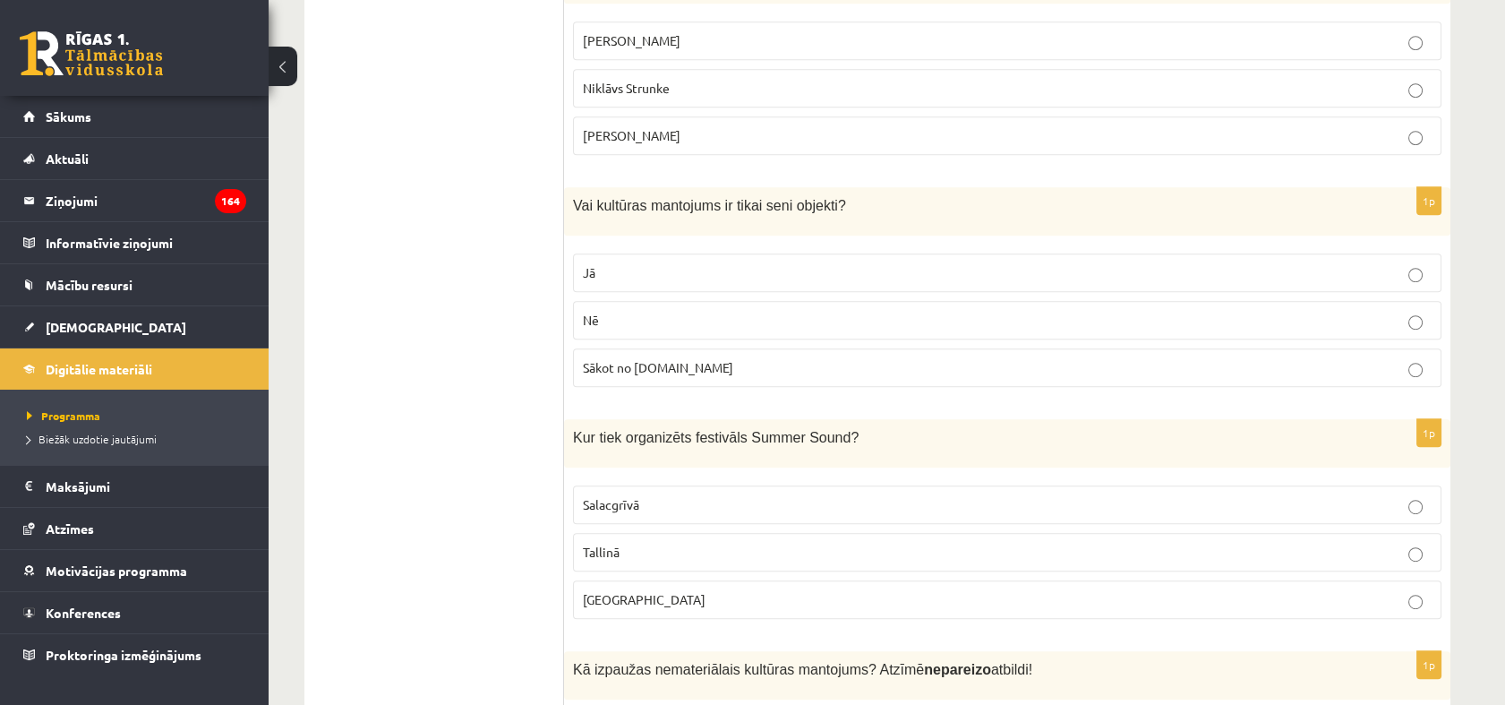
scroll to position [2188, 0]
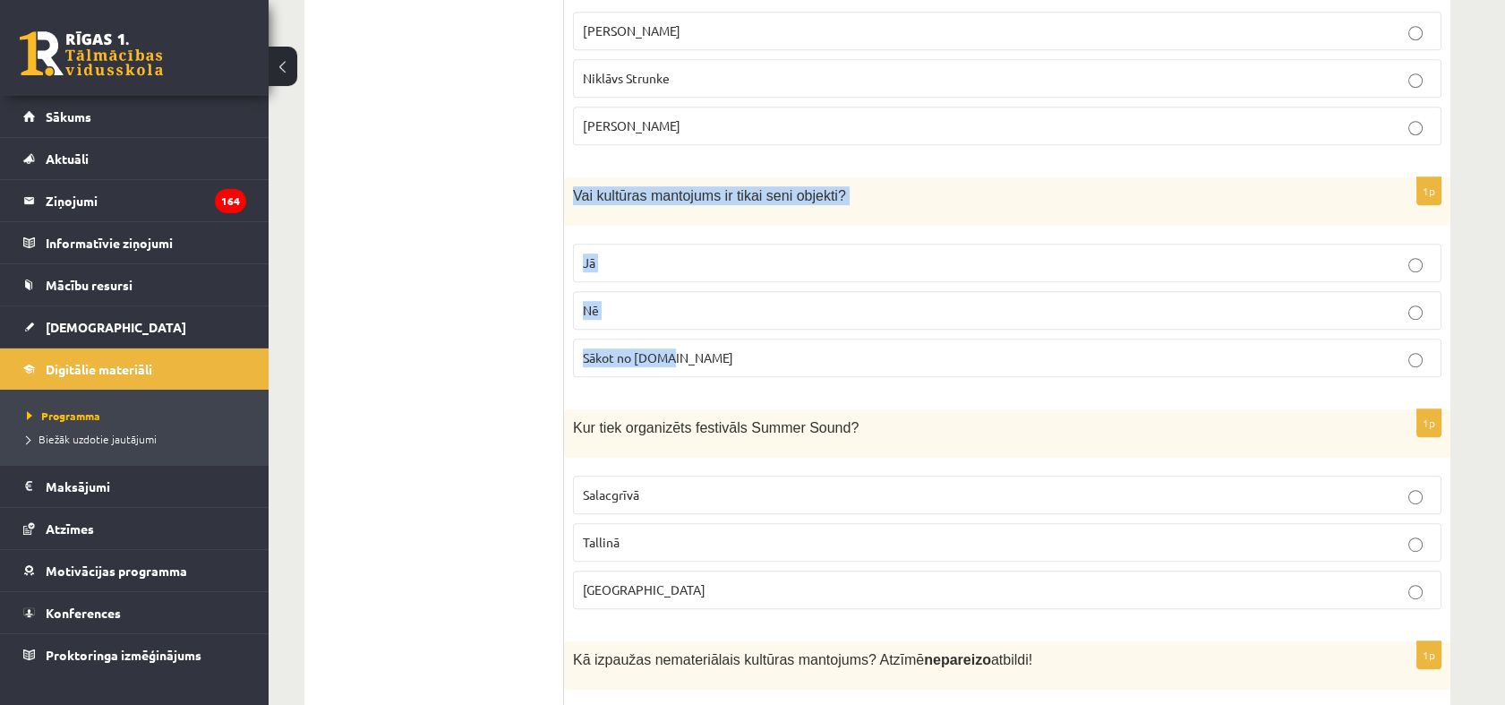
drag, startPoint x: 573, startPoint y: 172, endPoint x: 854, endPoint y: 325, distance: 320.1
click at [854, 325] on div "1p Vai kultūras mantojums ir tikai seni objekti? Jā Nē Sākot no 10.gs" at bounding box center [1007, 284] width 886 height 214
copy div "Vai kultūras mantojums ir tikai seni objekti? Jā Nē Sākot no 10.gs"
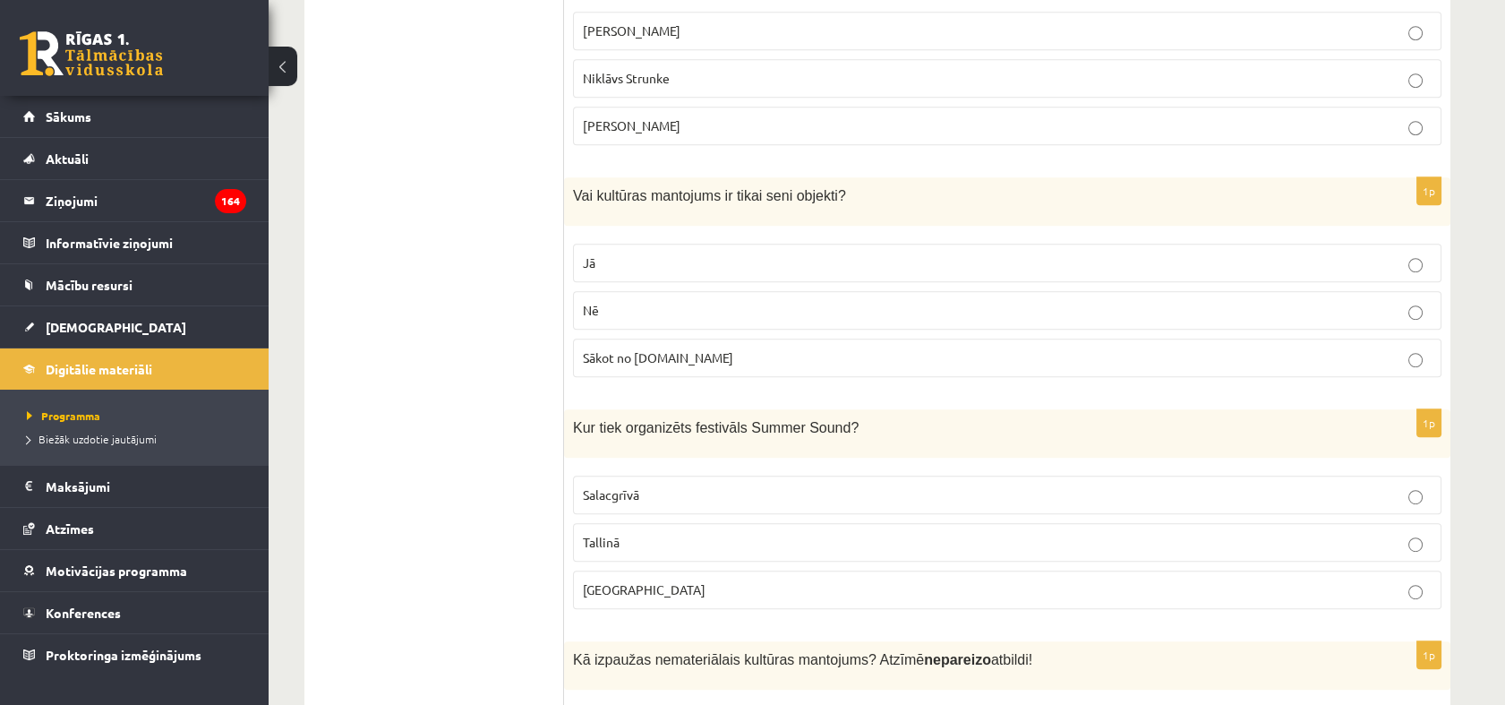
click at [601, 301] on p "Nē" at bounding box center [1007, 310] width 849 height 19
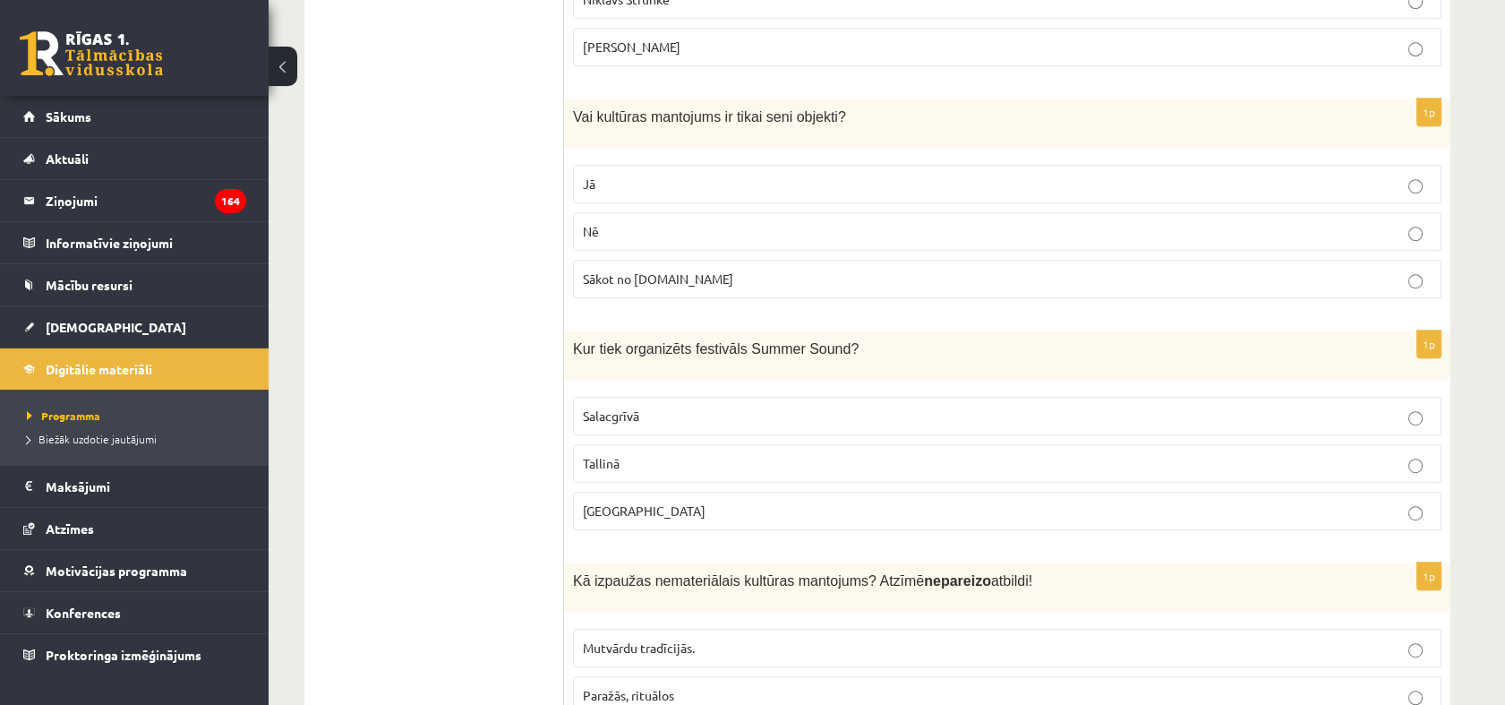
scroll to position [2387, 0]
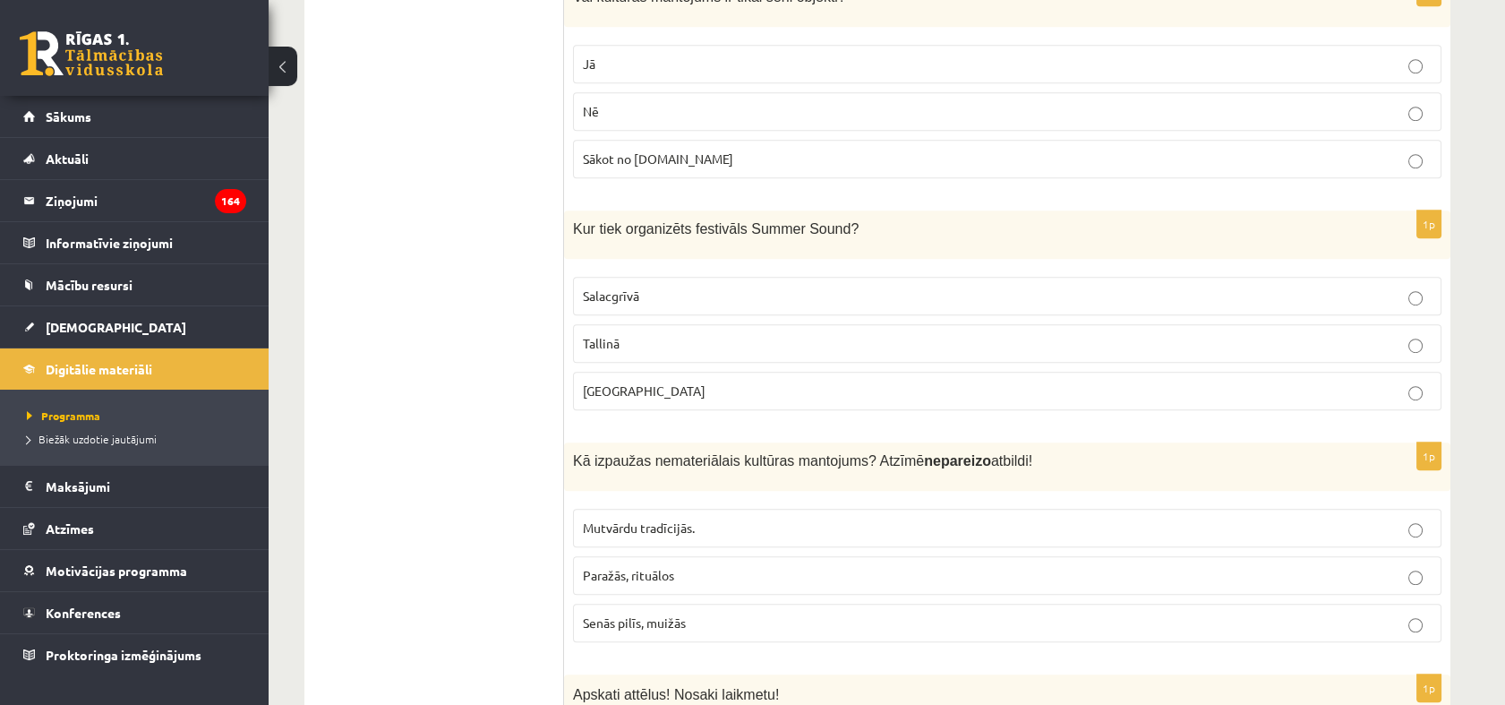
click at [623, 377] on label "Liepājā" at bounding box center [1007, 391] width 868 height 38
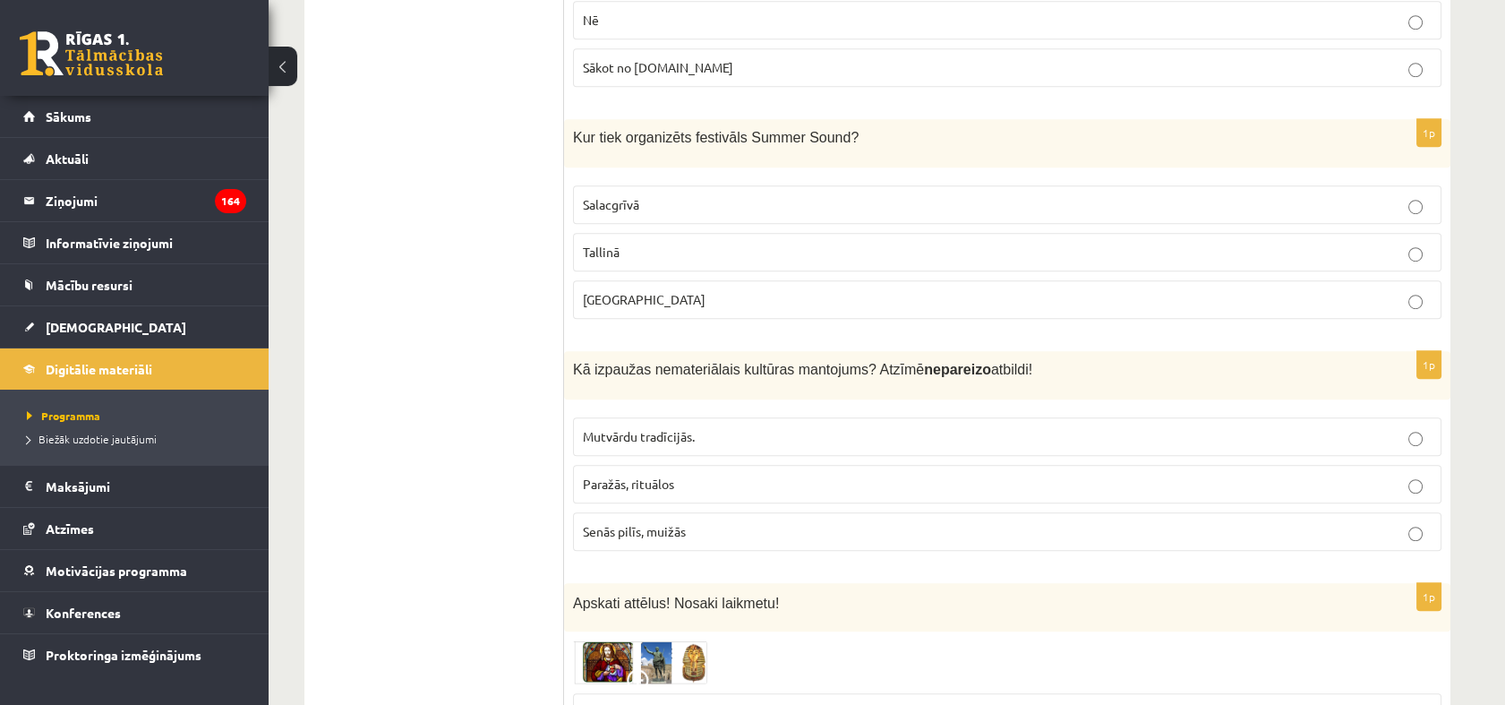
scroll to position [2586, 0]
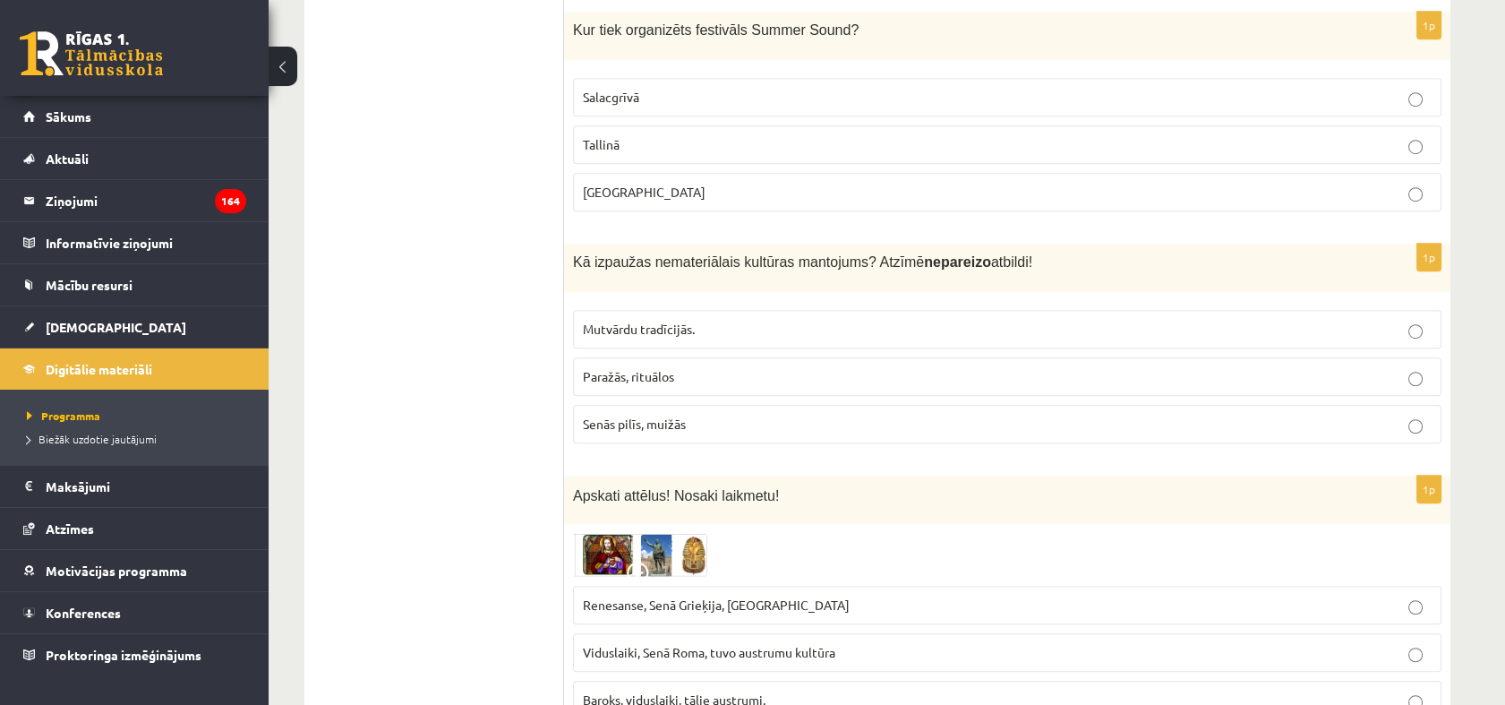
click at [622, 316] on label "Mutvārdu tradīcijās." at bounding box center [1007, 329] width 868 height 38
click at [704, 415] on p "Senās pilīs, muižās" at bounding box center [1007, 424] width 849 height 19
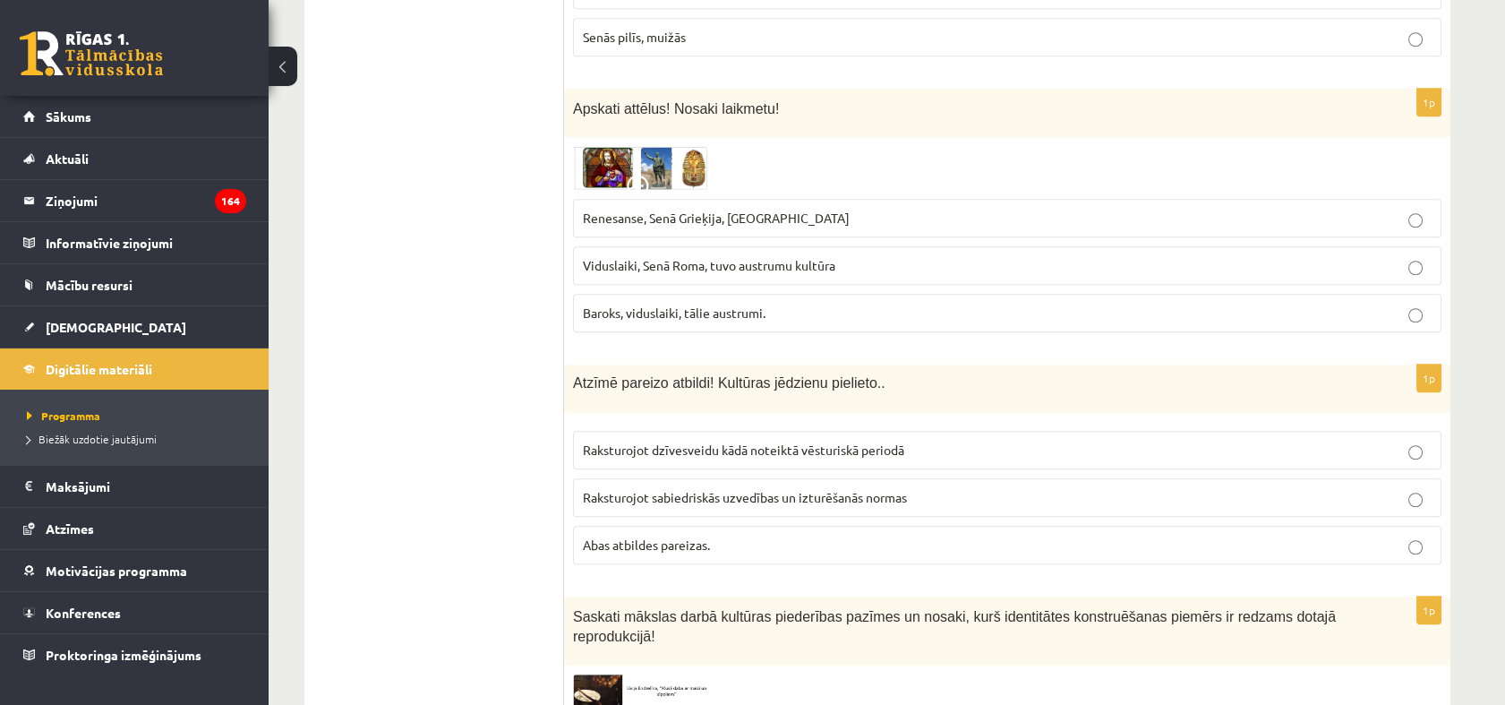
scroll to position [2984, 0]
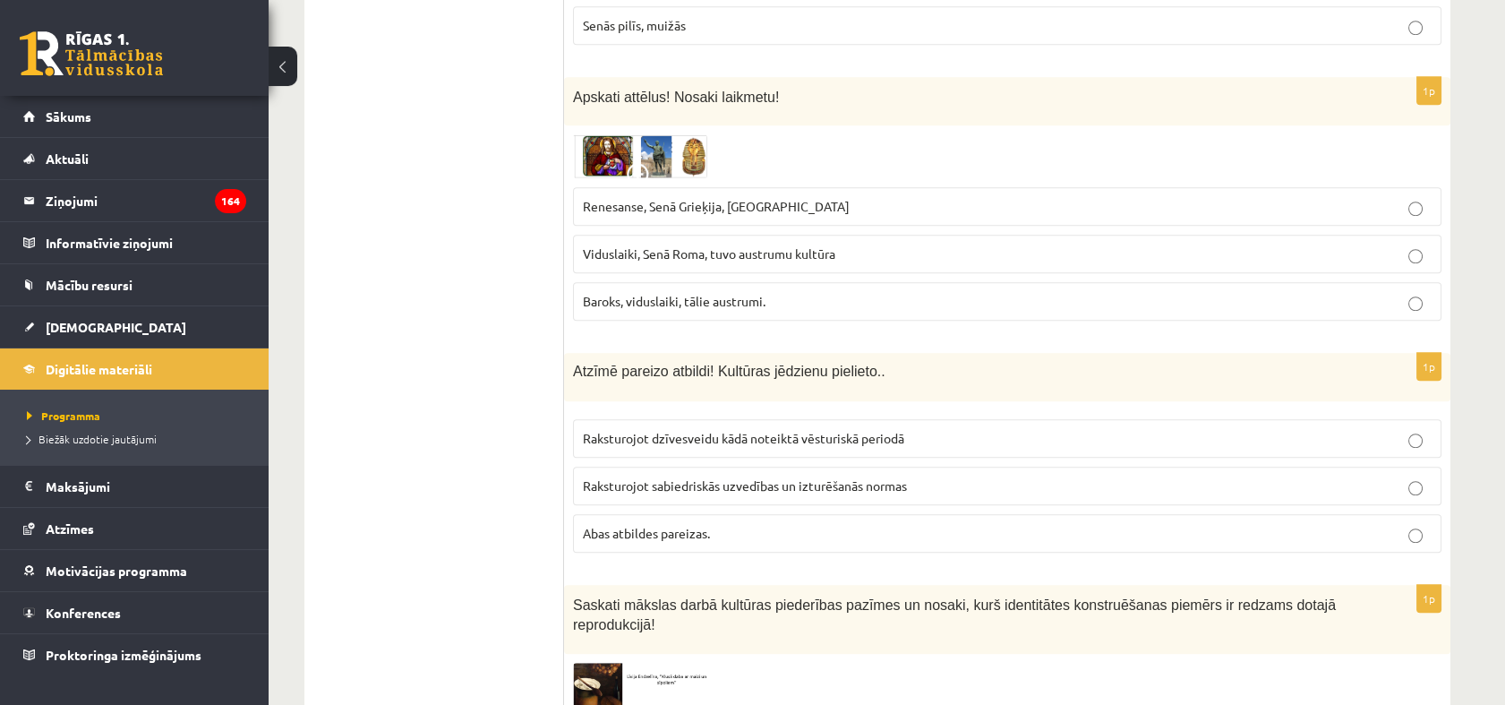
click at [849, 197] on p "Renesanse, Senā Grieķija, Ēģipte" at bounding box center [1007, 206] width 849 height 19
click at [608, 134] on img at bounding box center [640, 155] width 134 height 43
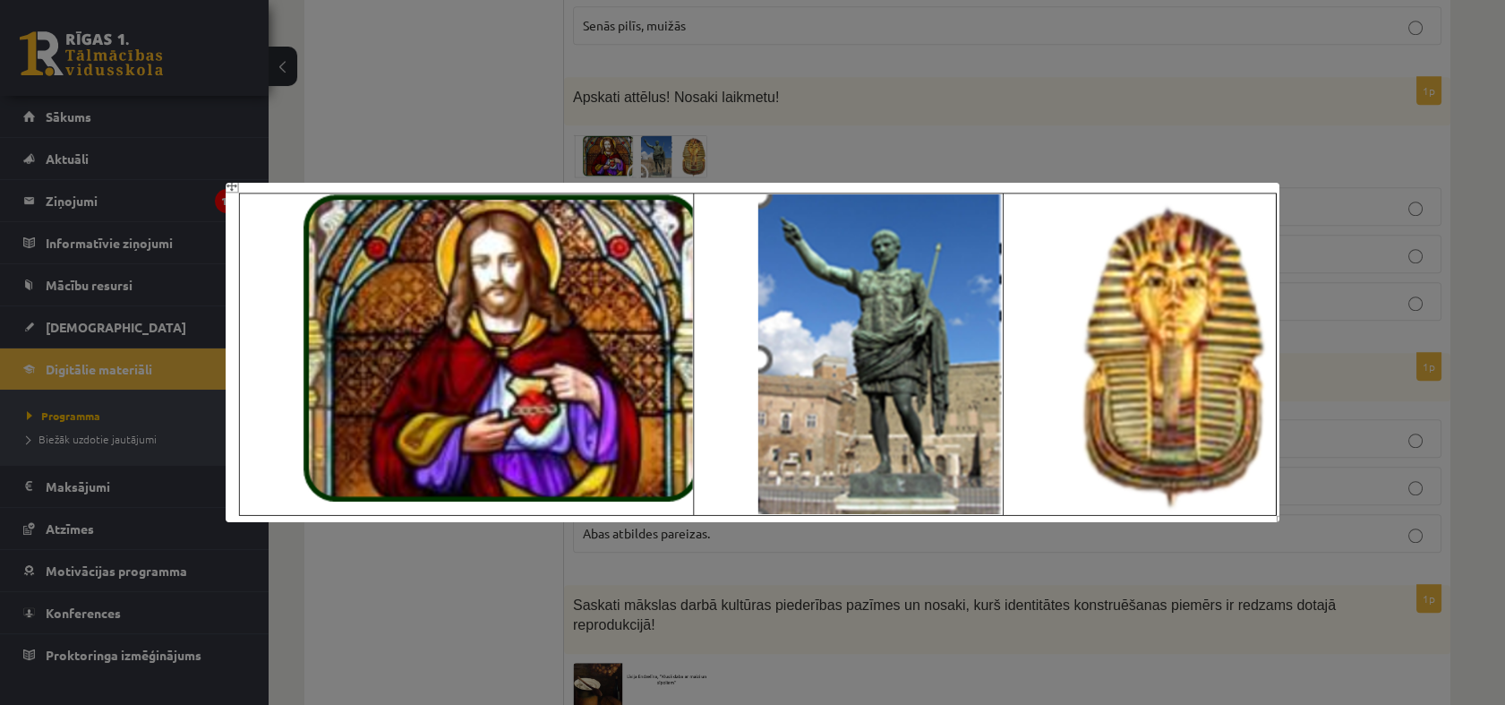
click at [825, 153] on div at bounding box center [752, 352] width 1505 height 705
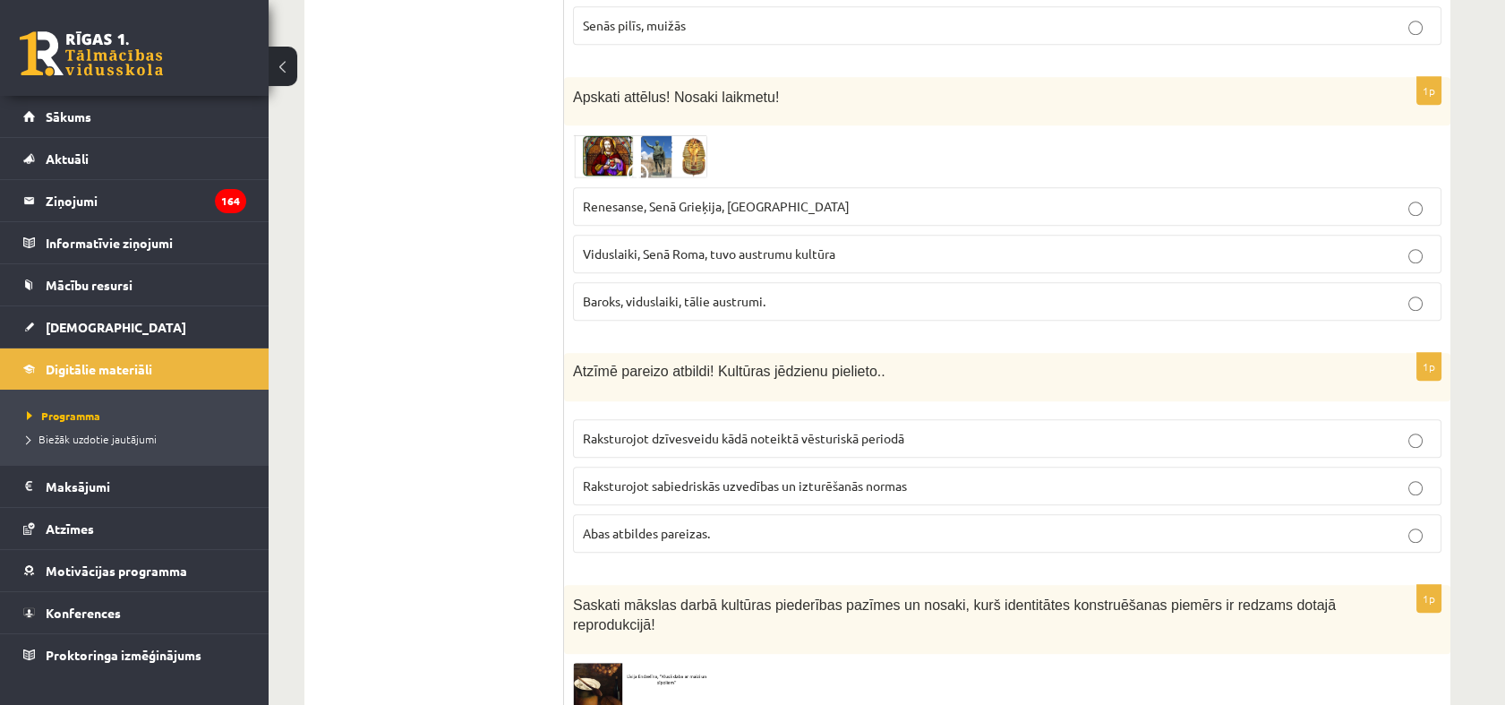
click at [706, 134] on img at bounding box center [640, 155] width 134 height 43
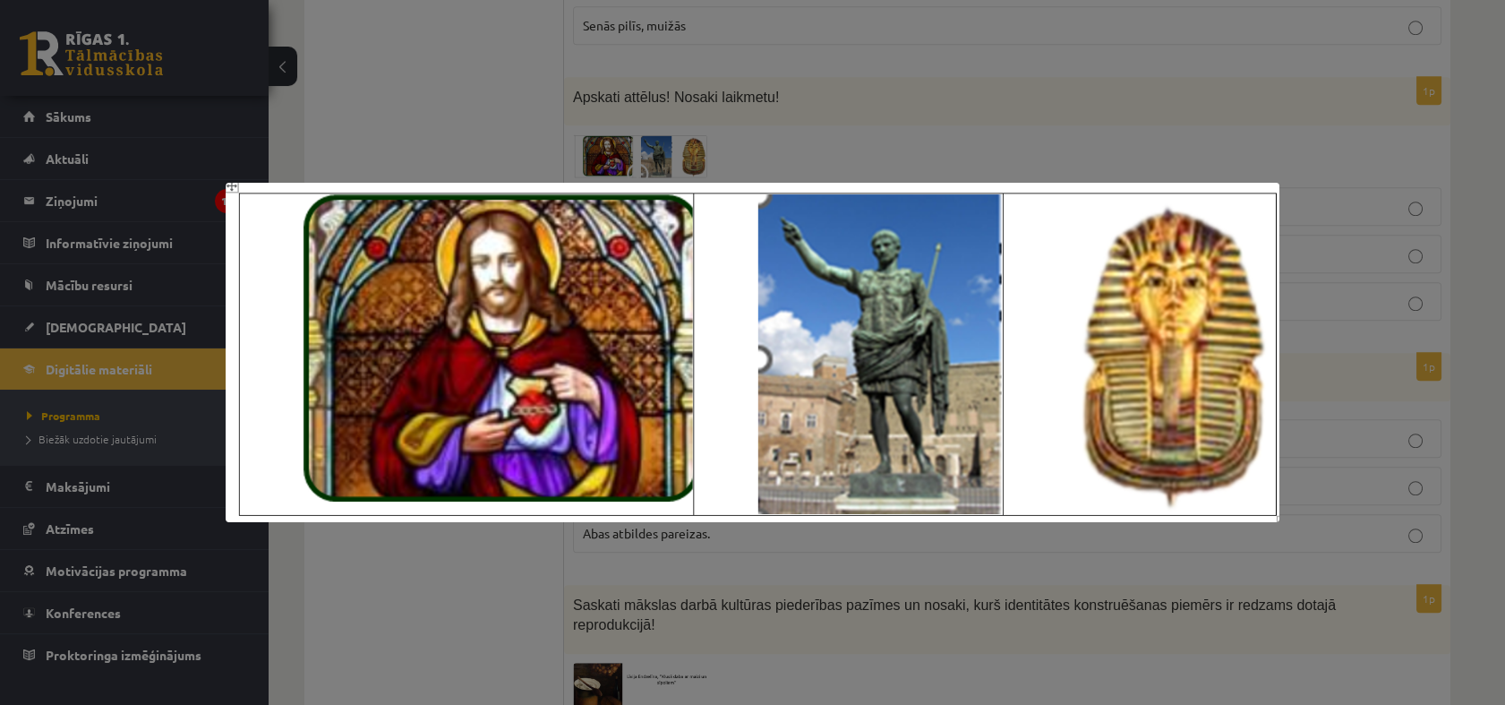
click at [428, 145] on div at bounding box center [752, 352] width 1505 height 705
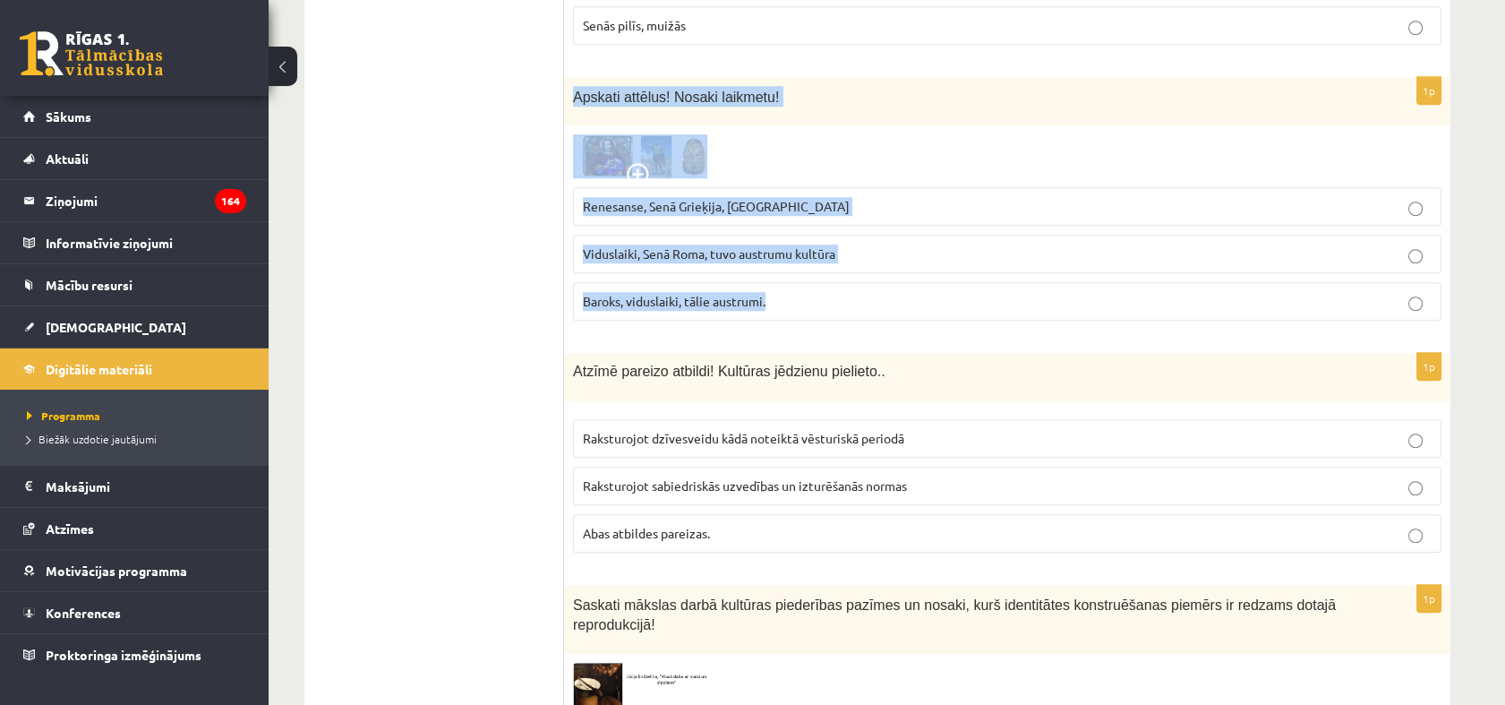
drag, startPoint x: 571, startPoint y: 79, endPoint x: 885, endPoint y: 262, distance: 363.2
click at [885, 262] on div "1p Apskati attēlus! Nosaki laikmetu! Renesanse, Senā Grieķija, Ēģipte Viduslaik…" at bounding box center [1007, 206] width 886 height 258
copy div "Apskati attēlus! Nosaki laikmetu! Renesanse, Senā Grieķija, Ēģipte Viduslaiki, …"
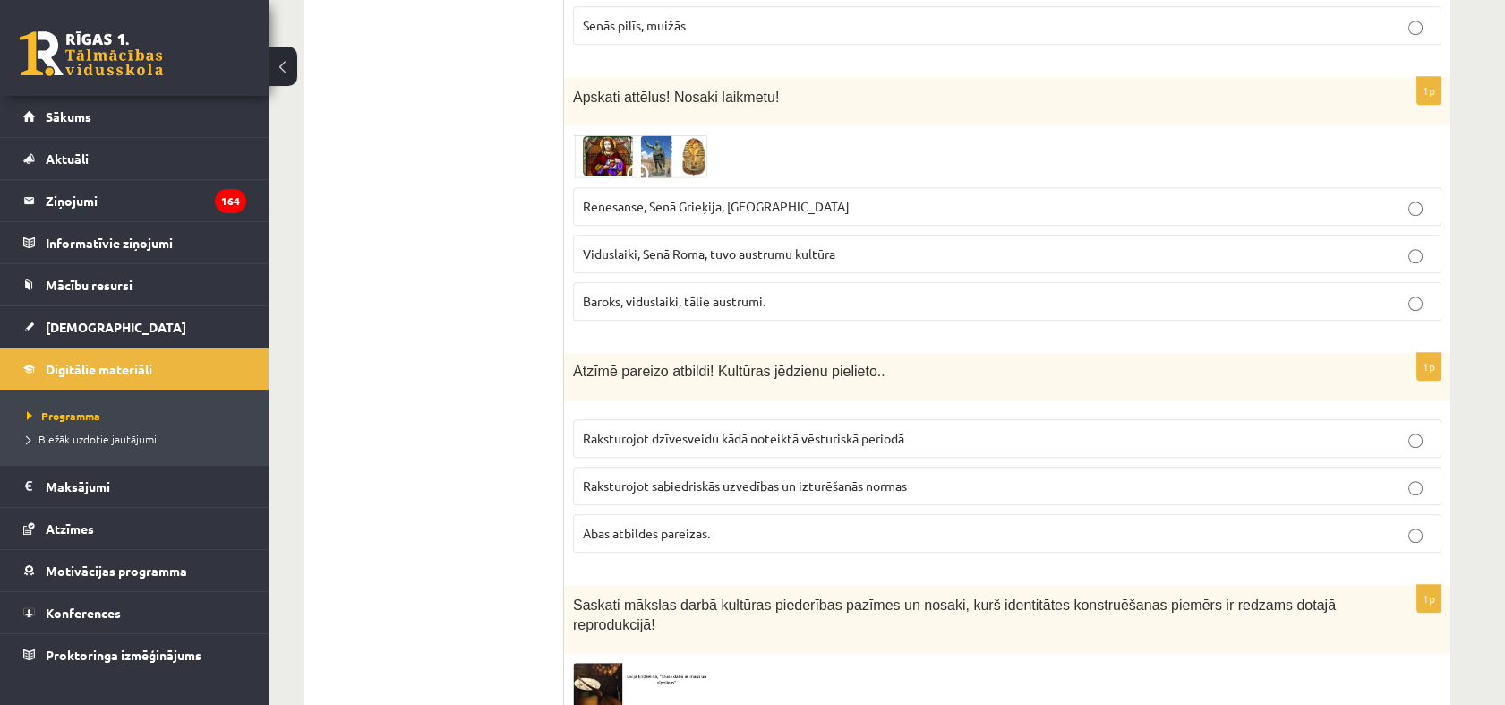
click at [723, 235] on label "Viduslaiki, Senā Roma, tuvo austrumu kultūra" at bounding box center [1007, 254] width 868 height 38
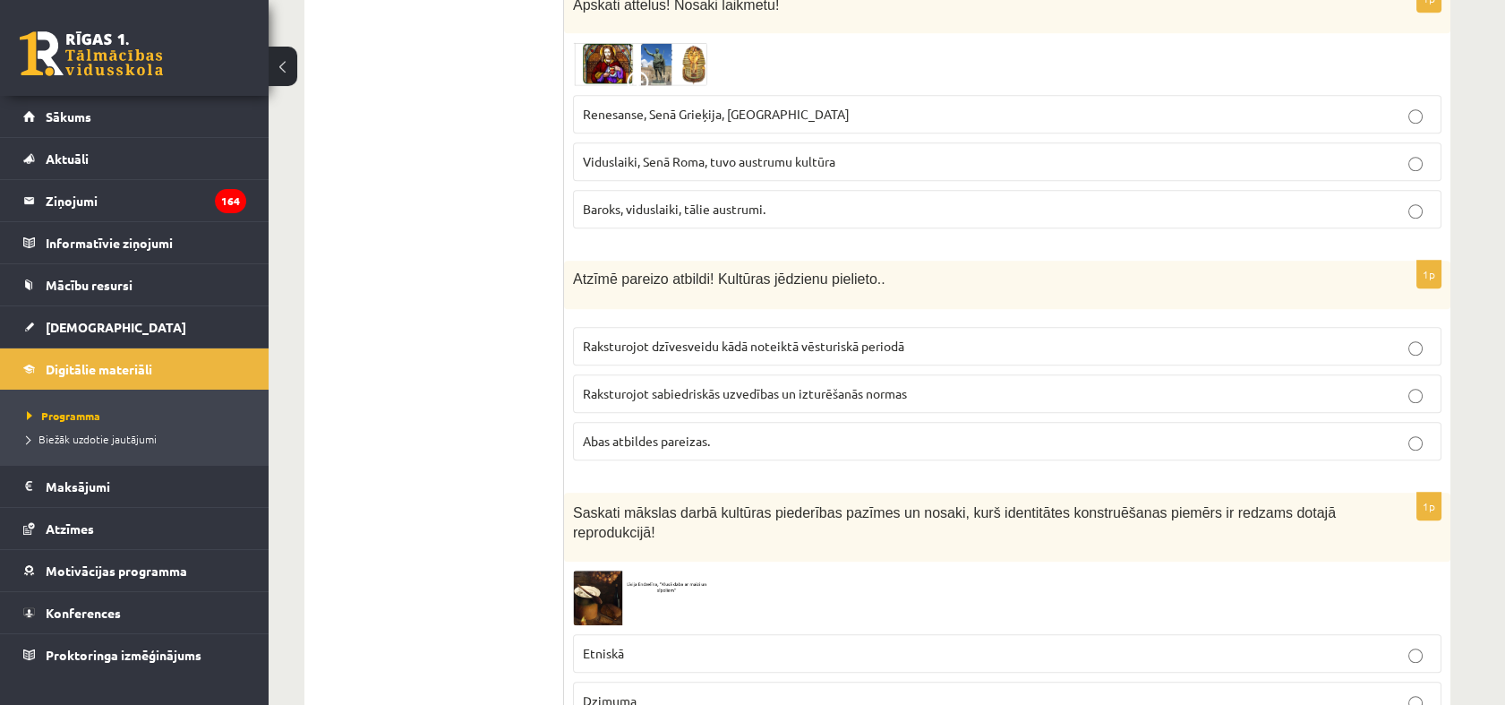
scroll to position [3183, 0]
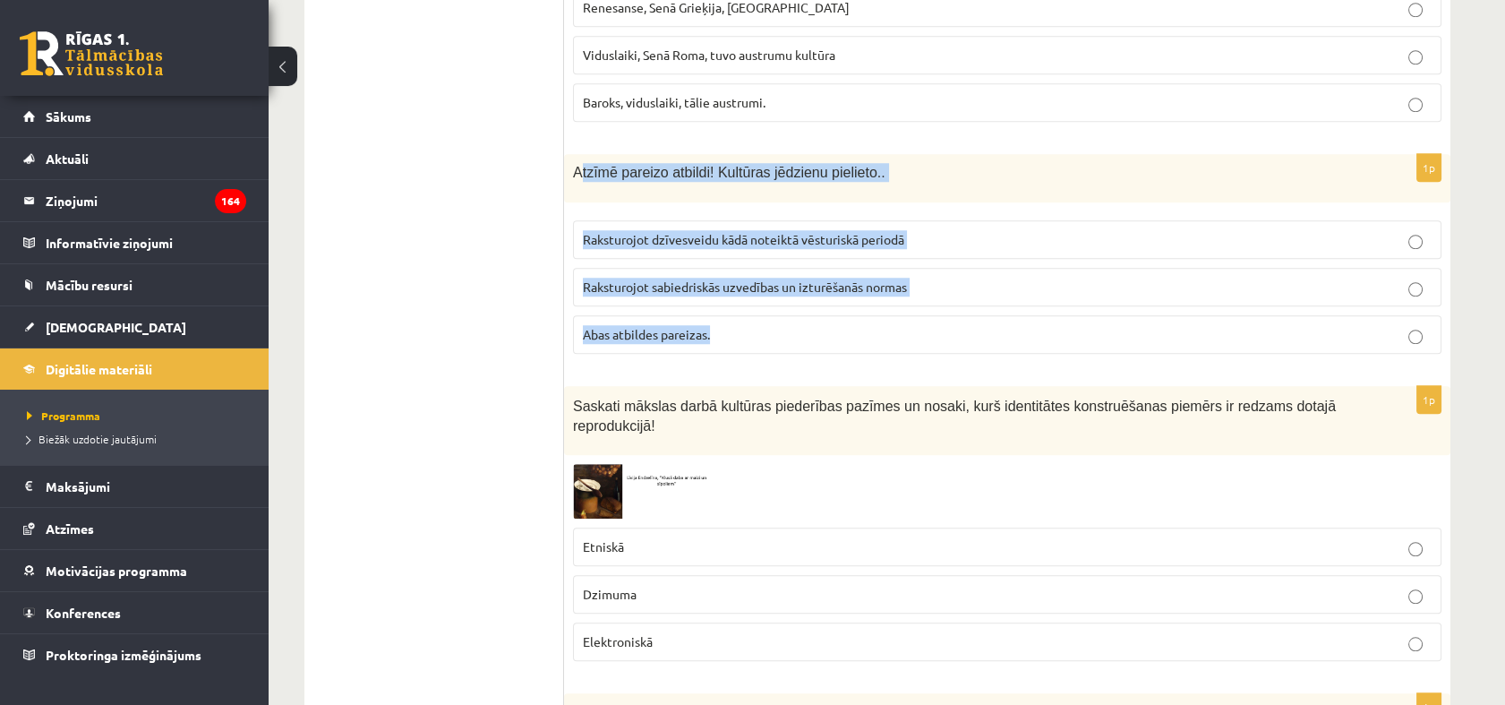
drag, startPoint x: 579, startPoint y: 145, endPoint x: 841, endPoint y: 330, distance: 320.5
click at [843, 336] on div "1p Atzīmē pareizo atbildi! Kultūras jēdzienu pielieto.. Raksturojot dzīvesveidu…" at bounding box center [1007, 261] width 886 height 214
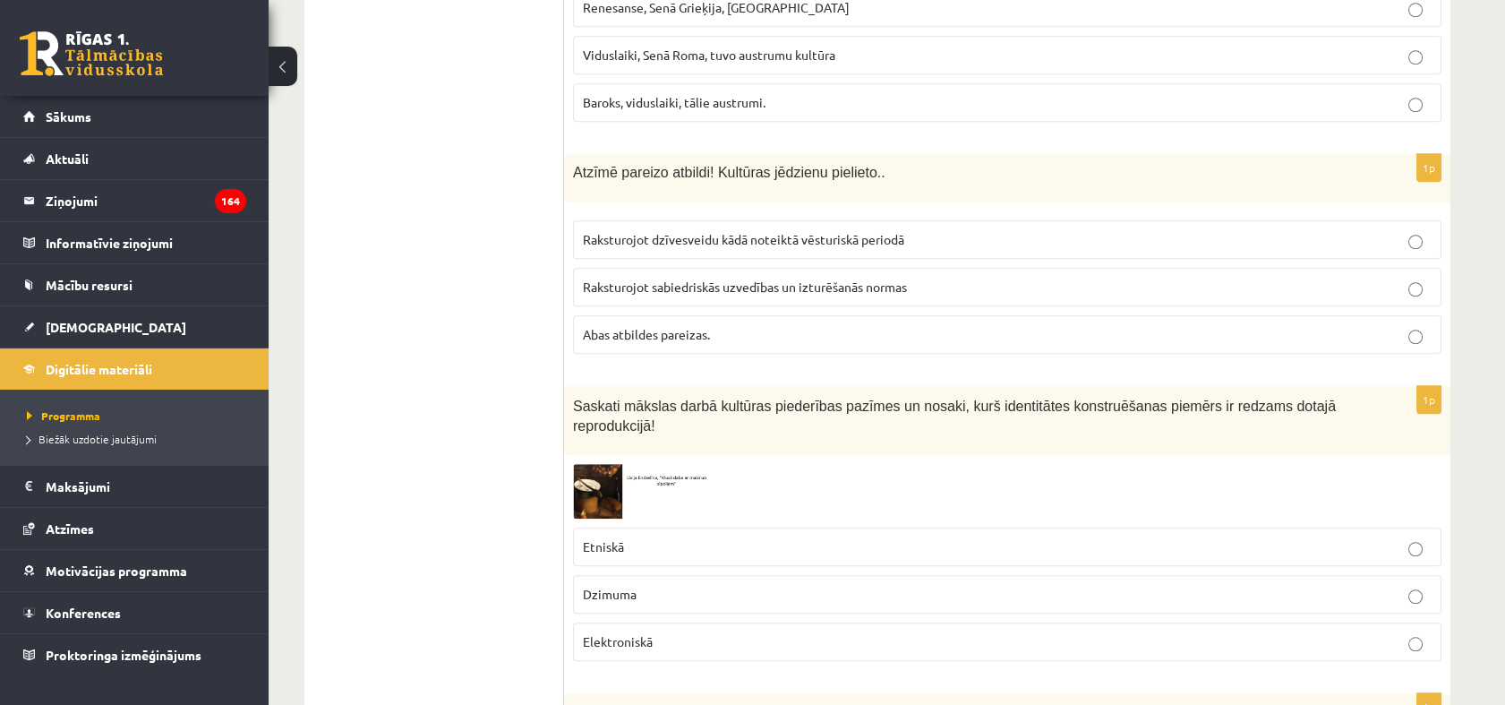
click at [663, 325] on p "Abas atbildes pareizas." at bounding box center [1007, 334] width 849 height 19
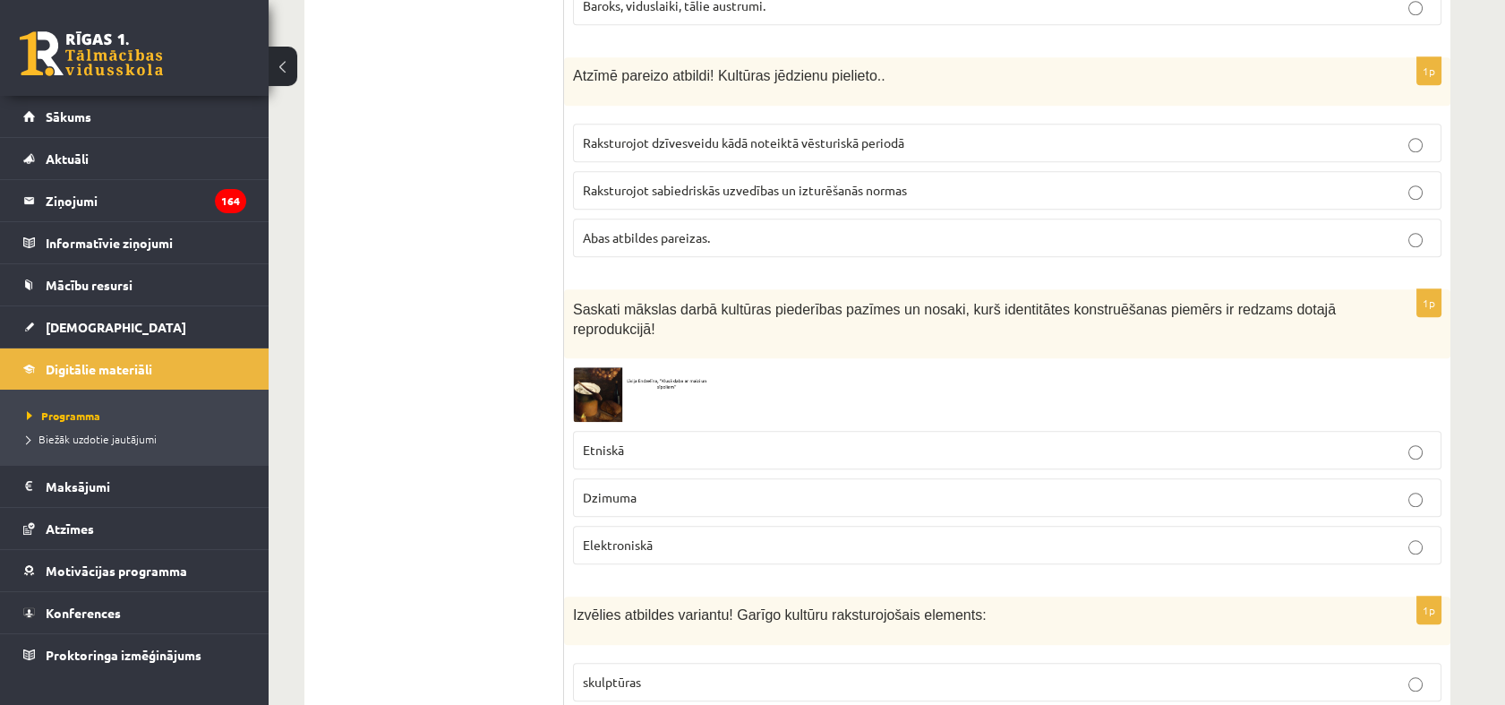
scroll to position [3382, 0]
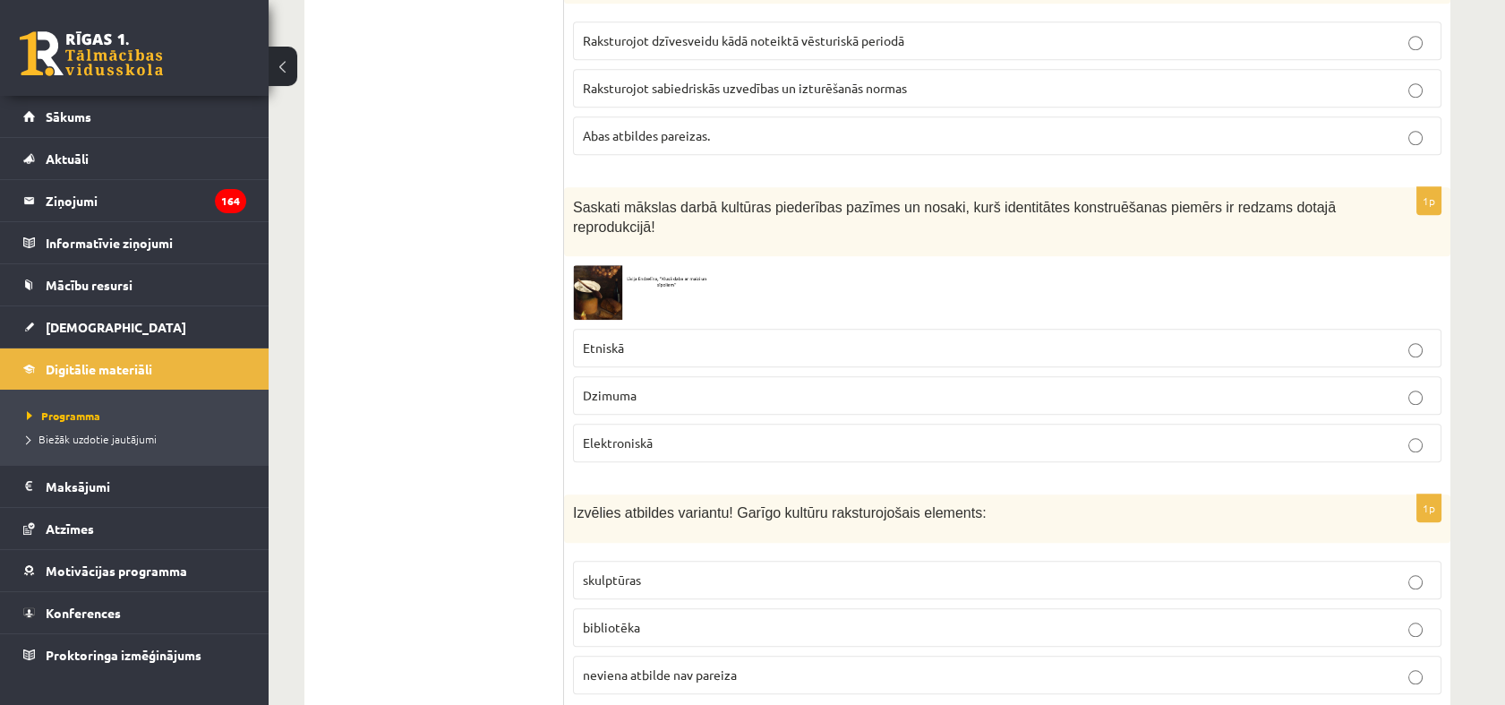
click at [627, 294] on span at bounding box center [641, 308] width 29 height 29
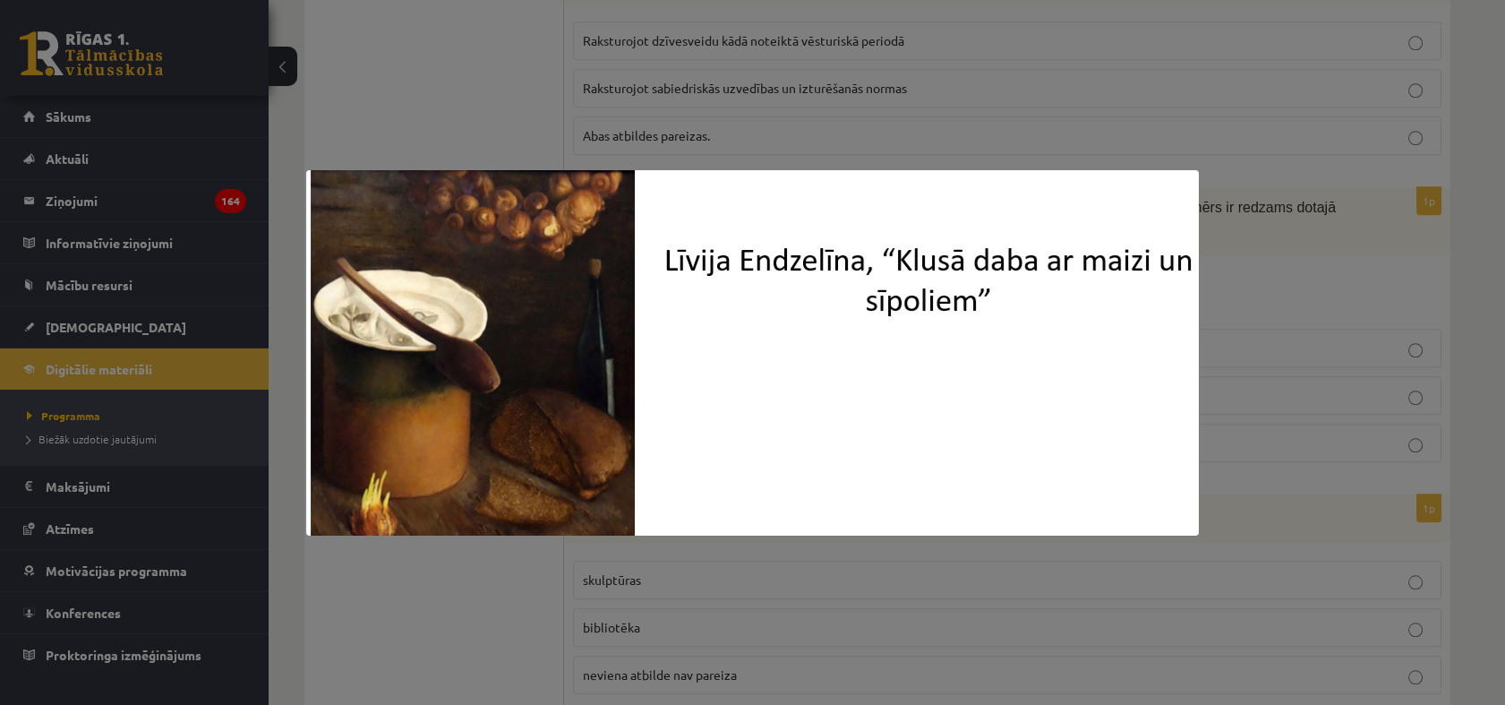
click at [522, 115] on div at bounding box center [752, 352] width 1505 height 705
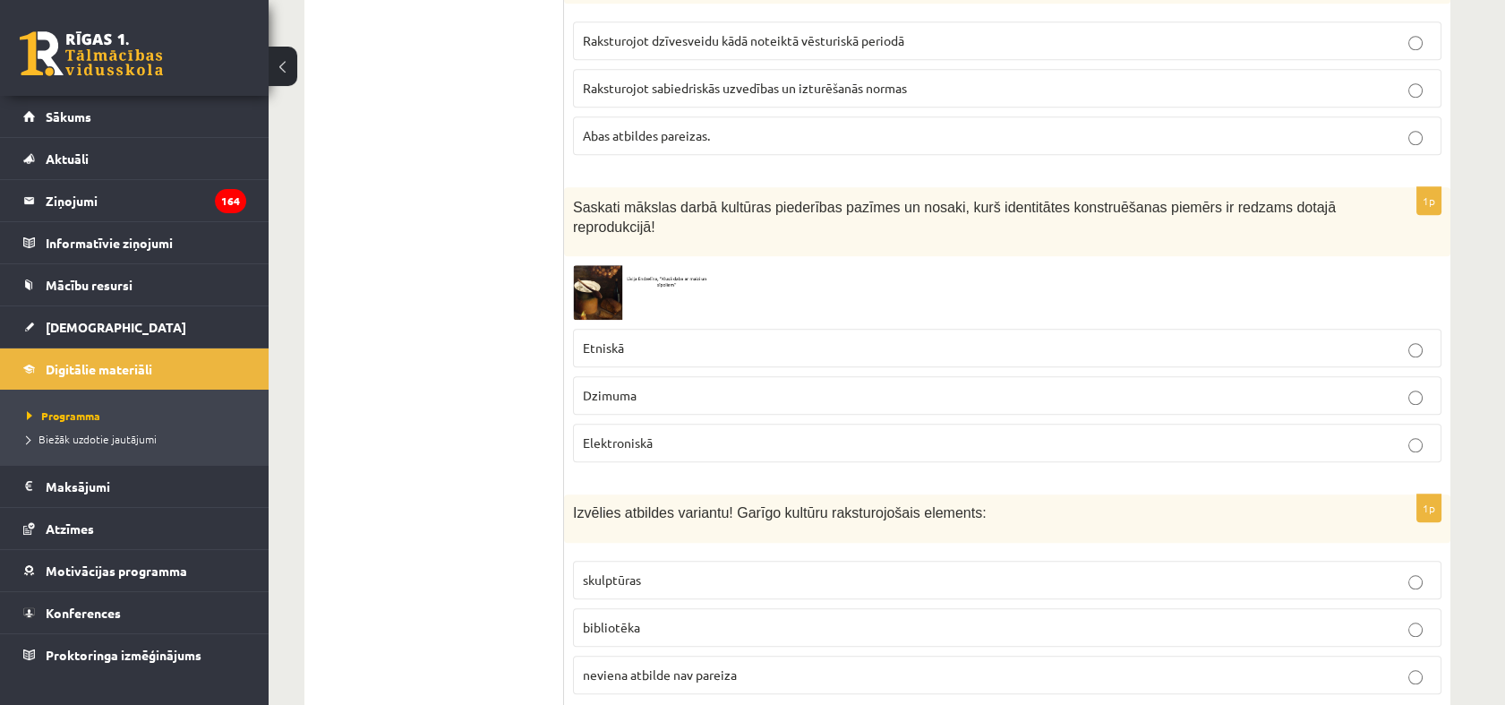
click at [634, 329] on label "Etniskā" at bounding box center [1007, 348] width 868 height 38
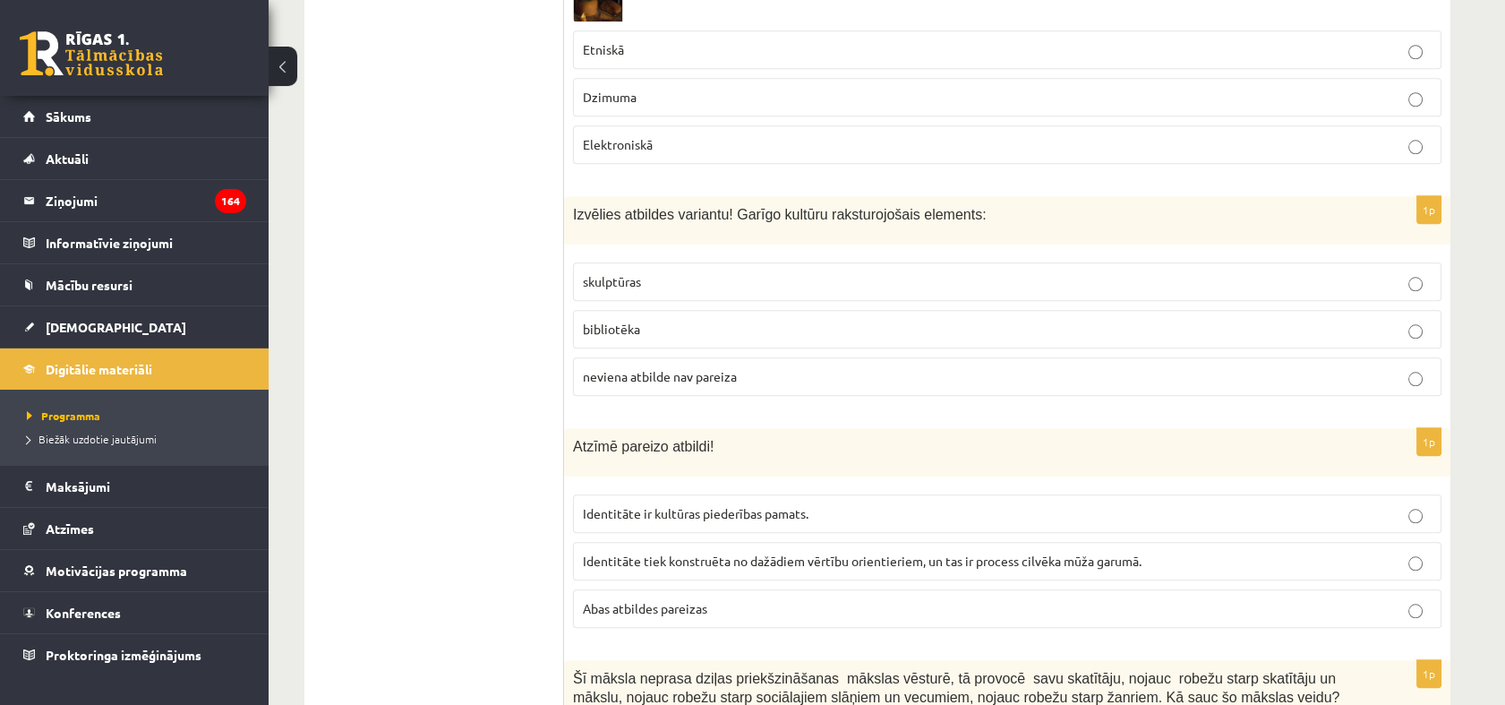
scroll to position [3681, 0]
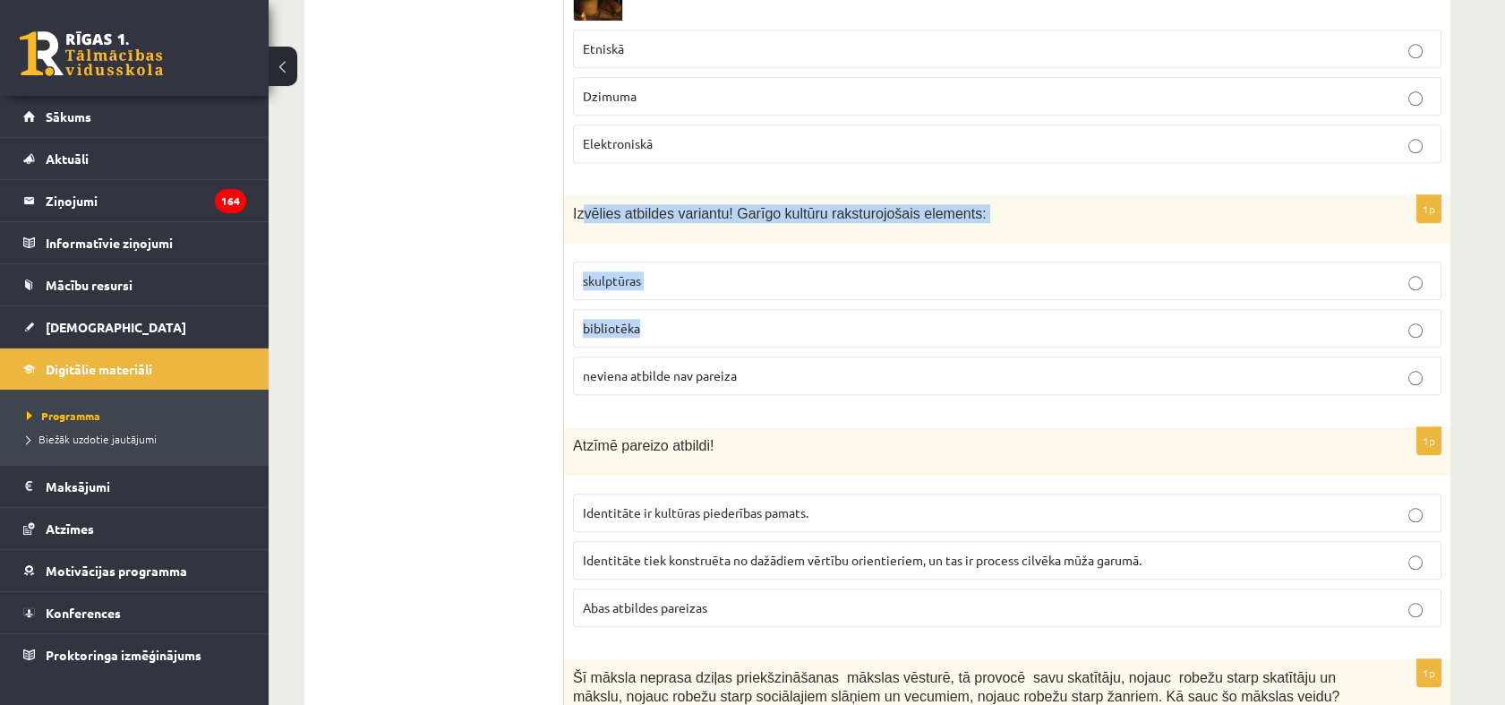
drag, startPoint x: 580, startPoint y: 172, endPoint x: 722, endPoint y: 265, distance: 169.4
click at [722, 265] on div "1p Izvēlies atbildes variantu! Garīgo kultūru raksturojošais elements: skulptūr…" at bounding box center [1007, 302] width 886 height 214
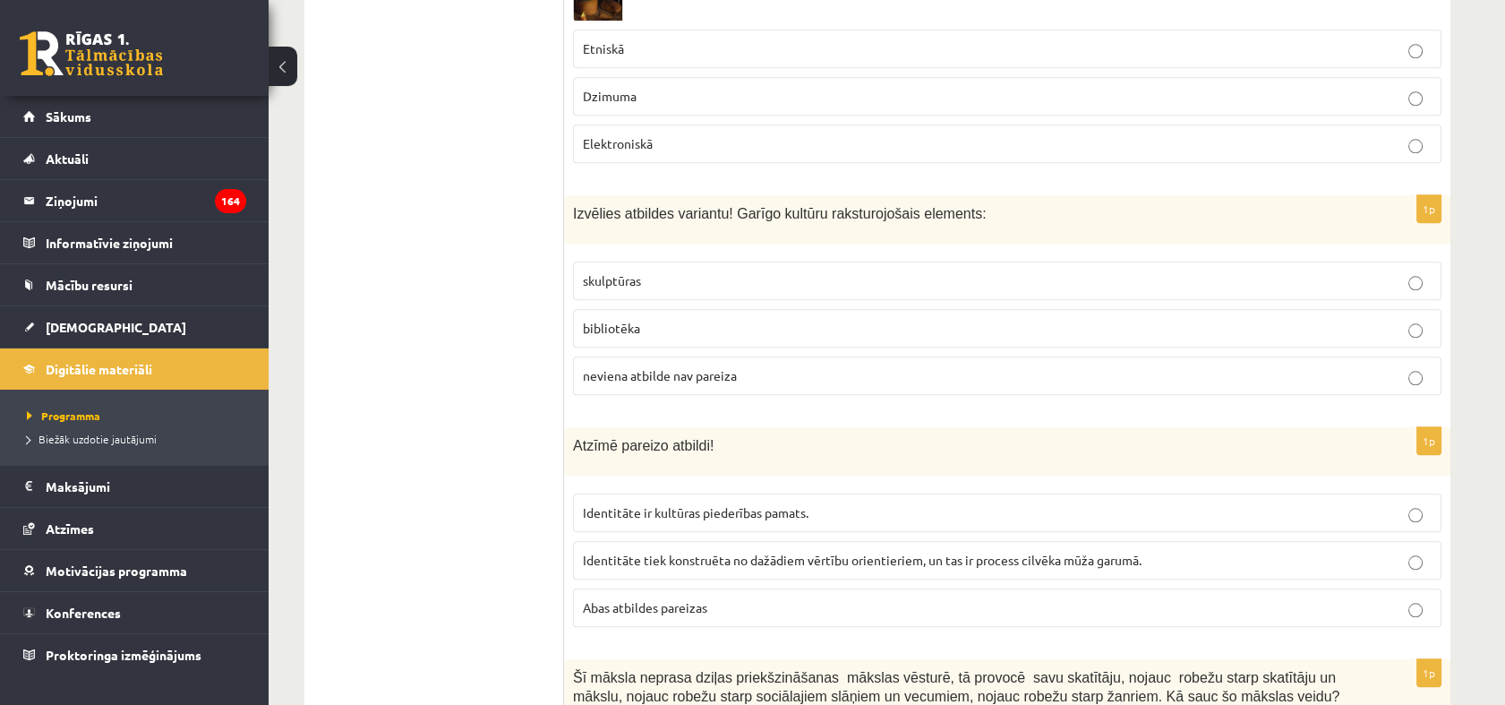
click at [423, 207] on ul "Tests Izvērtējums!" at bounding box center [443, 408] width 242 height 7535
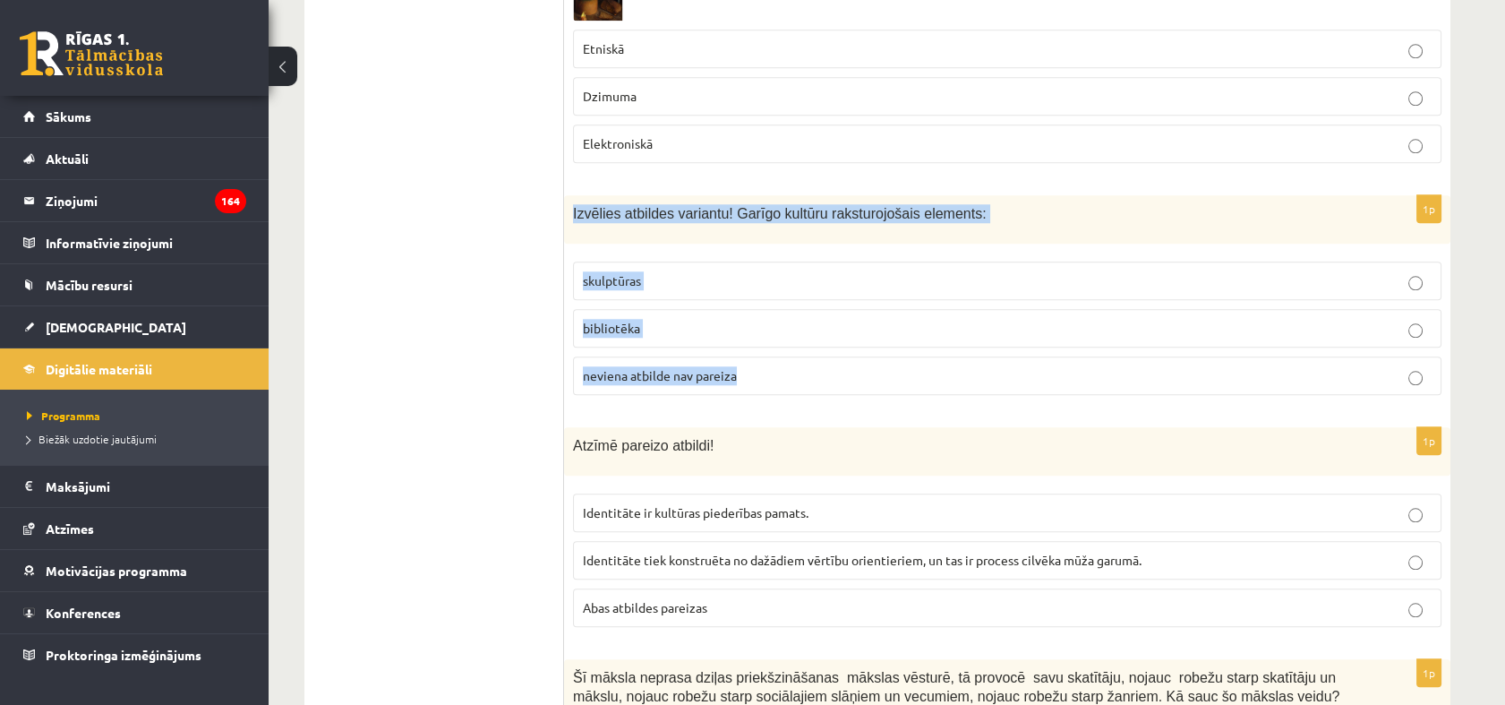
drag, startPoint x: 570, startPoint y: 163, endPoint x: 822, endPoint y: 335, distance: 304.7
click at [822, 335] on div "1p Izvēlies atbildes variantu! Garīgo kultūru raksturojošais elements: skulptūr…" at bounding box center [1007, 302] width 886 height 214
click at [399, 345] on ul "Tests Izvērtējums!" at bounding box center [443, 408] width 242 height 7535
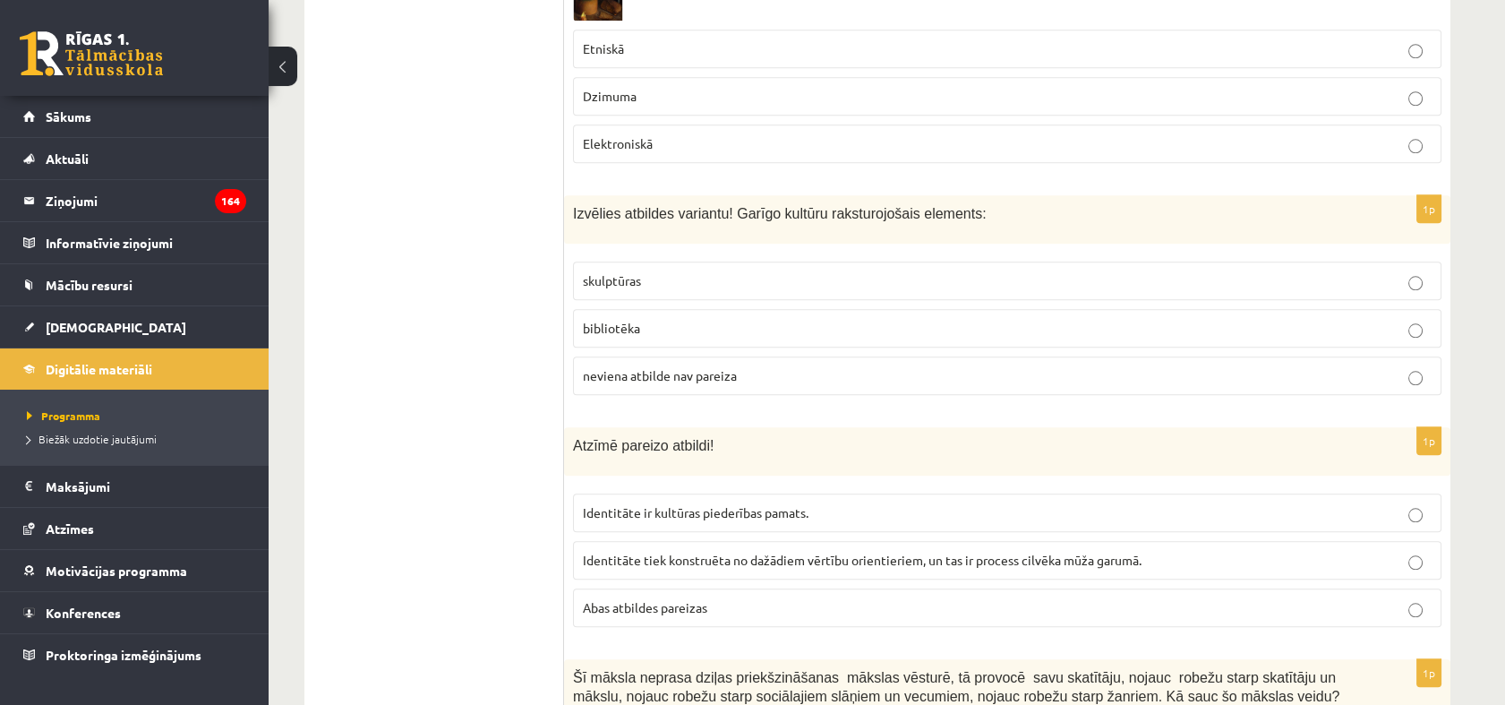
drag, startPoint x: 399, startPoint y: 345, endPoint x: 619, endPoint y: 271, distance: 231.3
click at [619, 319] on p "bibliotēka" at bounding box center [1007, 328] width 849 height 19
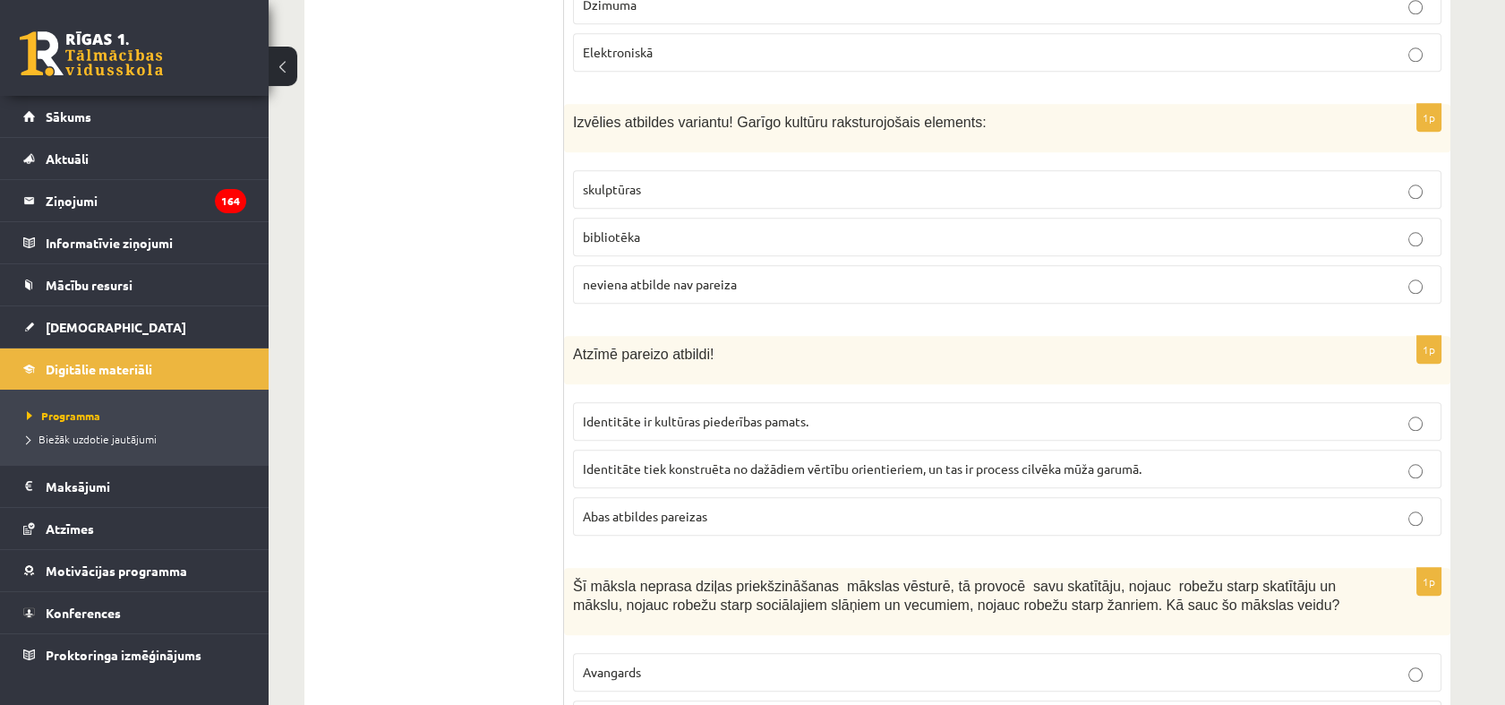
scroll to position [3879, 0]
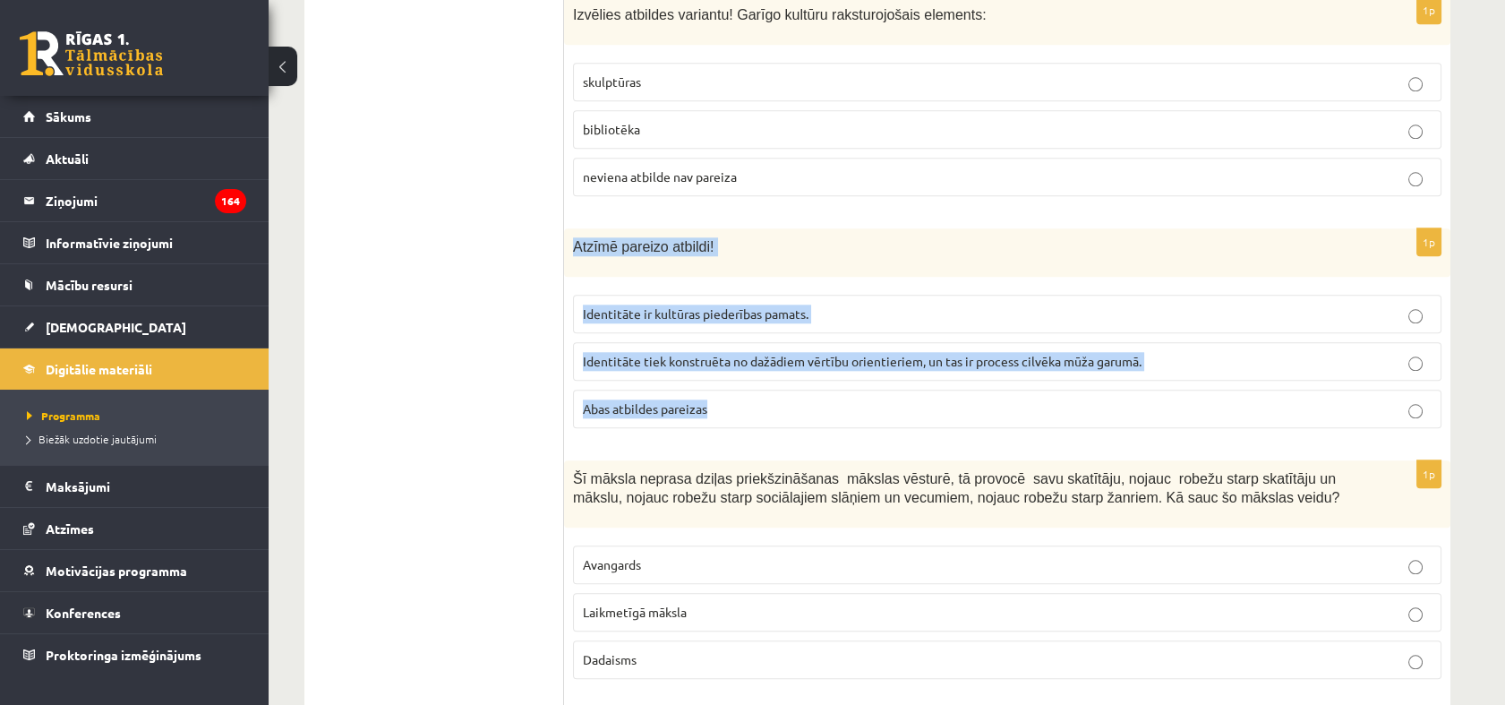
drag, startPoint x: 567, startPoint y: 199, endPoint x: 711, endPoint y: 346, distance: 205.8
click at [711, 346] on div "1p Atzīmē pareizo atbildi! Identitāte ir kultūras piederības pamats. Identitāte…" at bounding box center [1007, 335] width 886 height 214
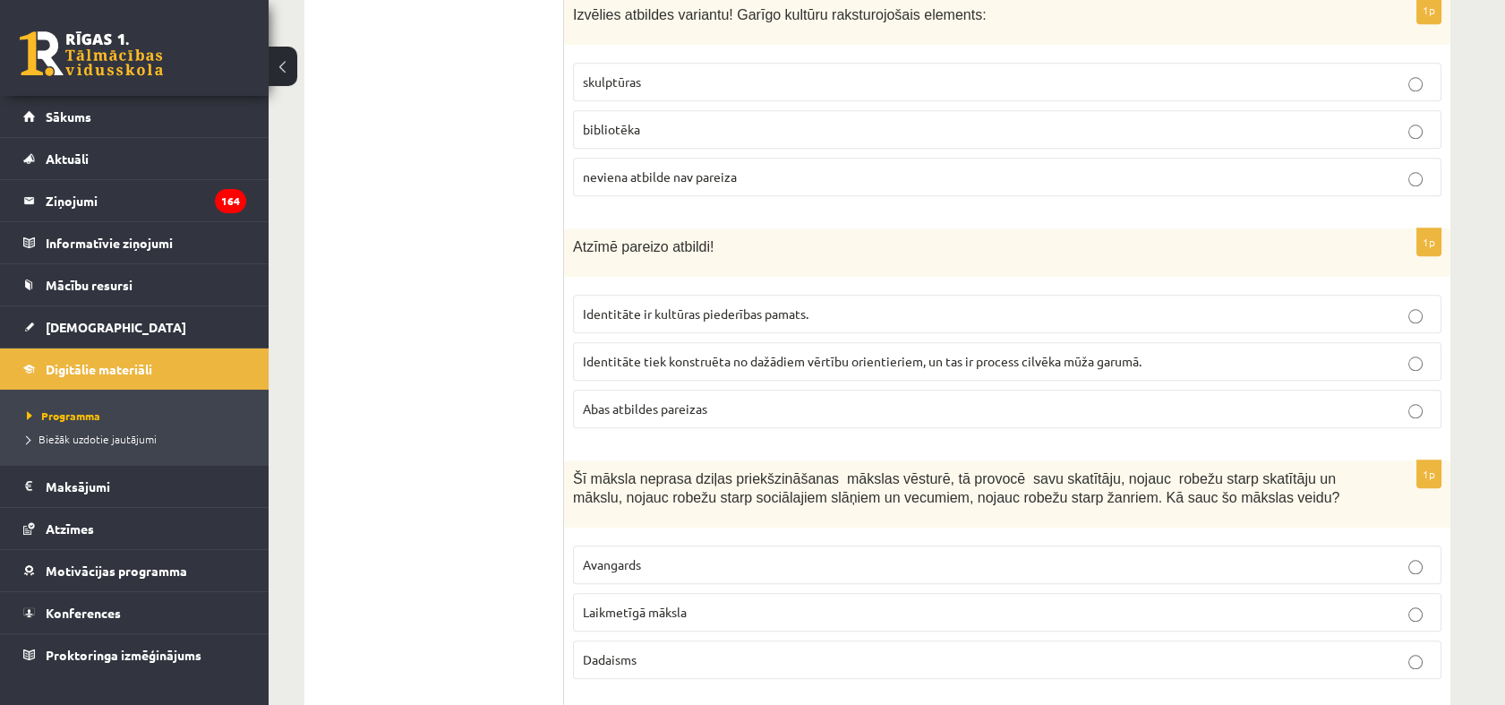
click at [470, 377] on ul "Tests Izvērtējums!" at bounding box center [443, 209] width 242 height 7535
click at [642, 389] on label "Abas atbildes pareizas" at bounding box center [1007, 408] width 868 height 38
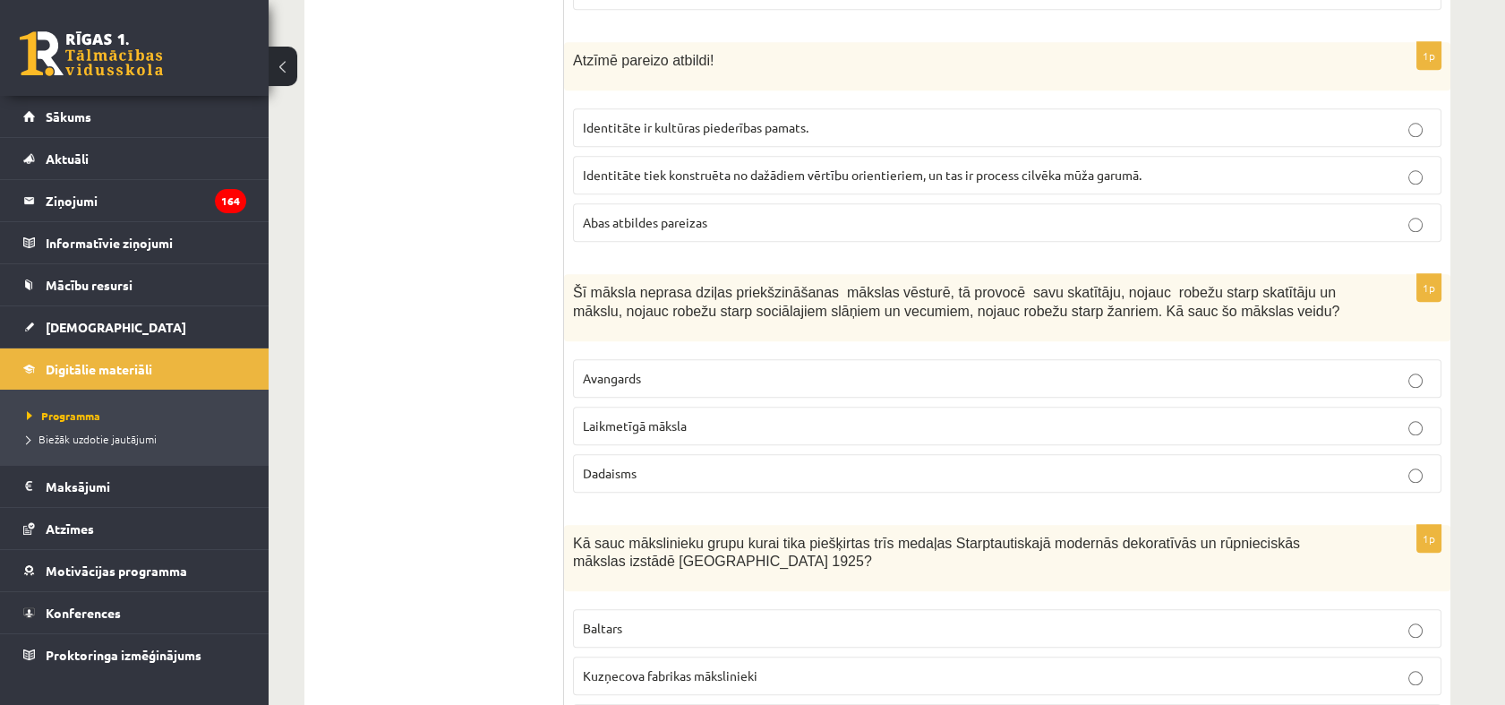
scroll to position [4078, 0]
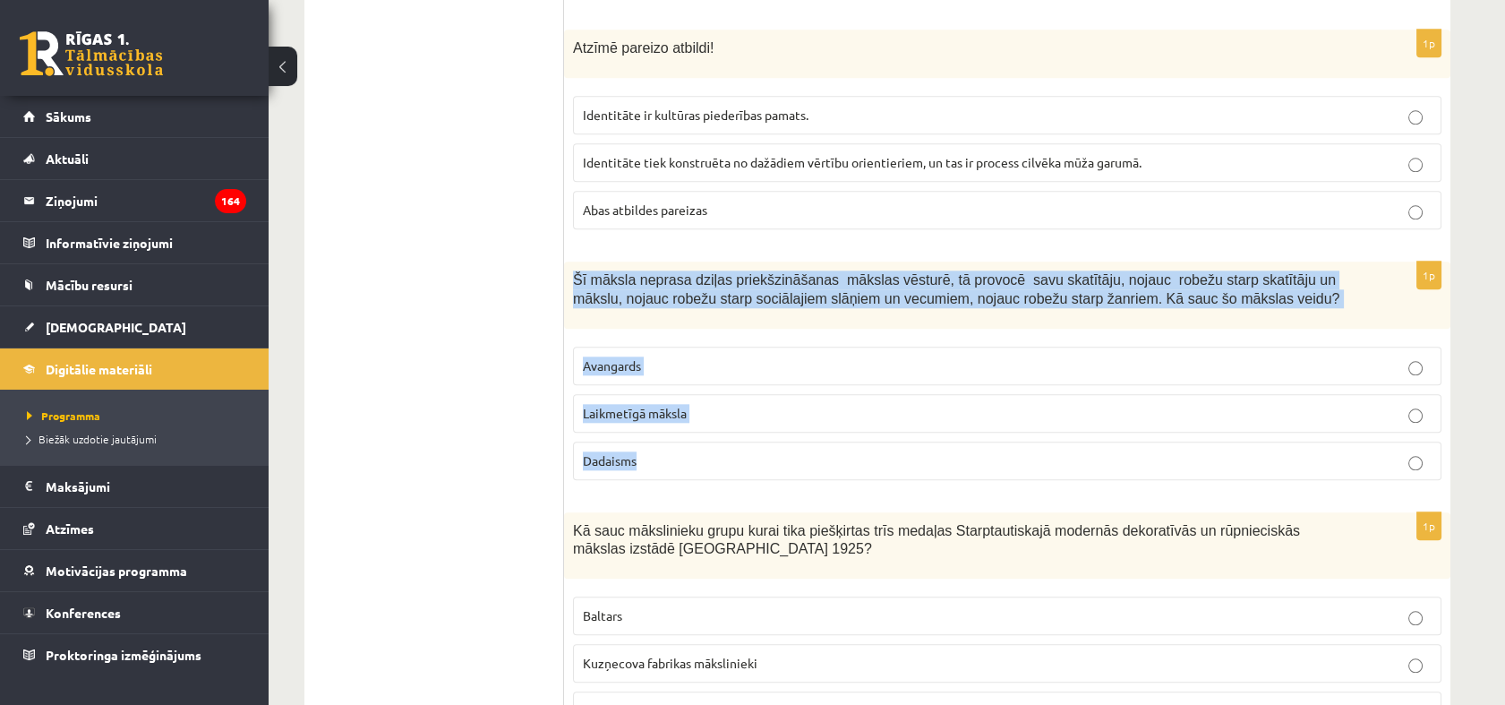
drag, startPoint x: 573, startPoint y: 232, endPoint x: 1209, endPoint y: 421, distance: 663.2
click at [1211, 423] on div "1p Šī māksla neprasa dziļas priekšzināšanas mākslas vēsturē, tā provocē savu sk…" at bounding box center [1007, 377] width 886 height 233
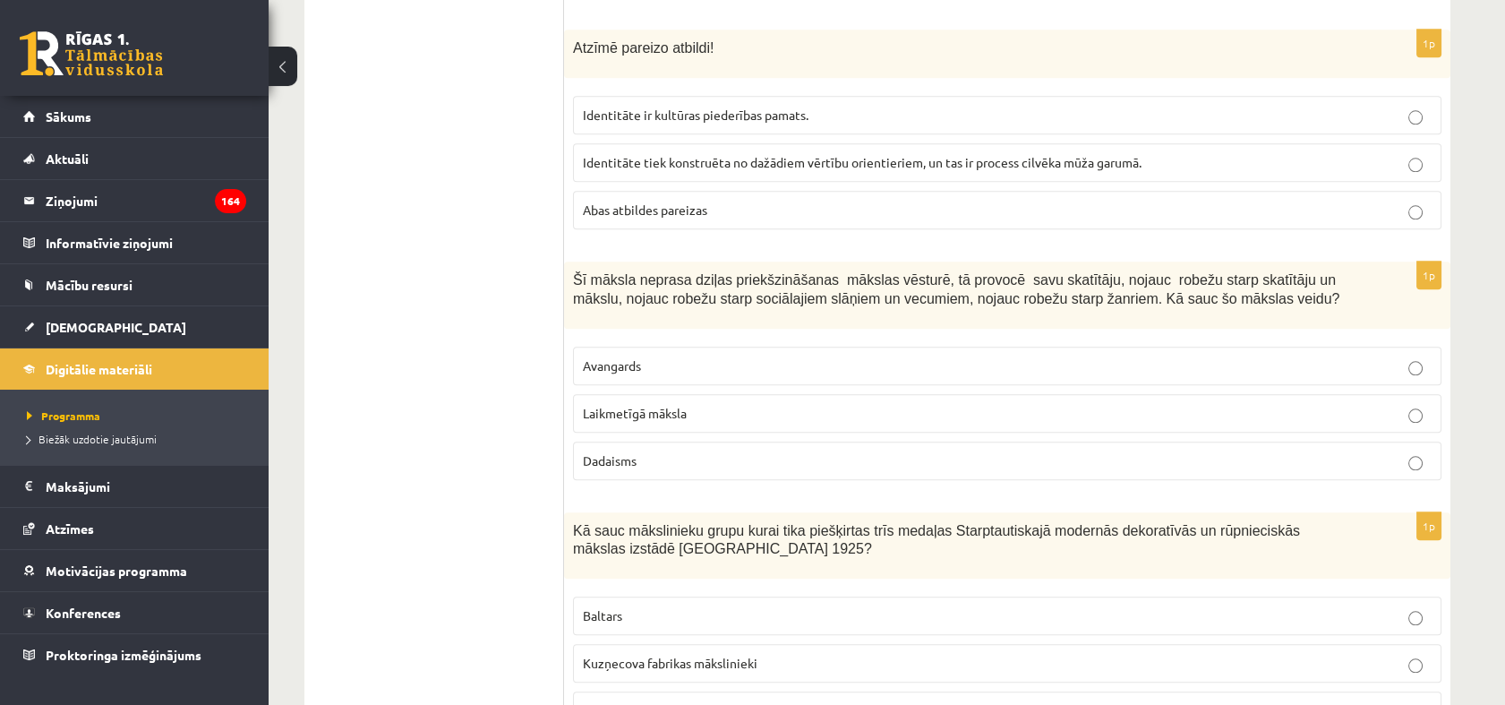
click at [466, 420] on ul "Tests Izvērtējums!" at bounding box center [443, 10] width 242 height 7535
click at [668, 405] on span "Laikmetīgā māksla" at bounding box center [635, 413] width 104 height 16
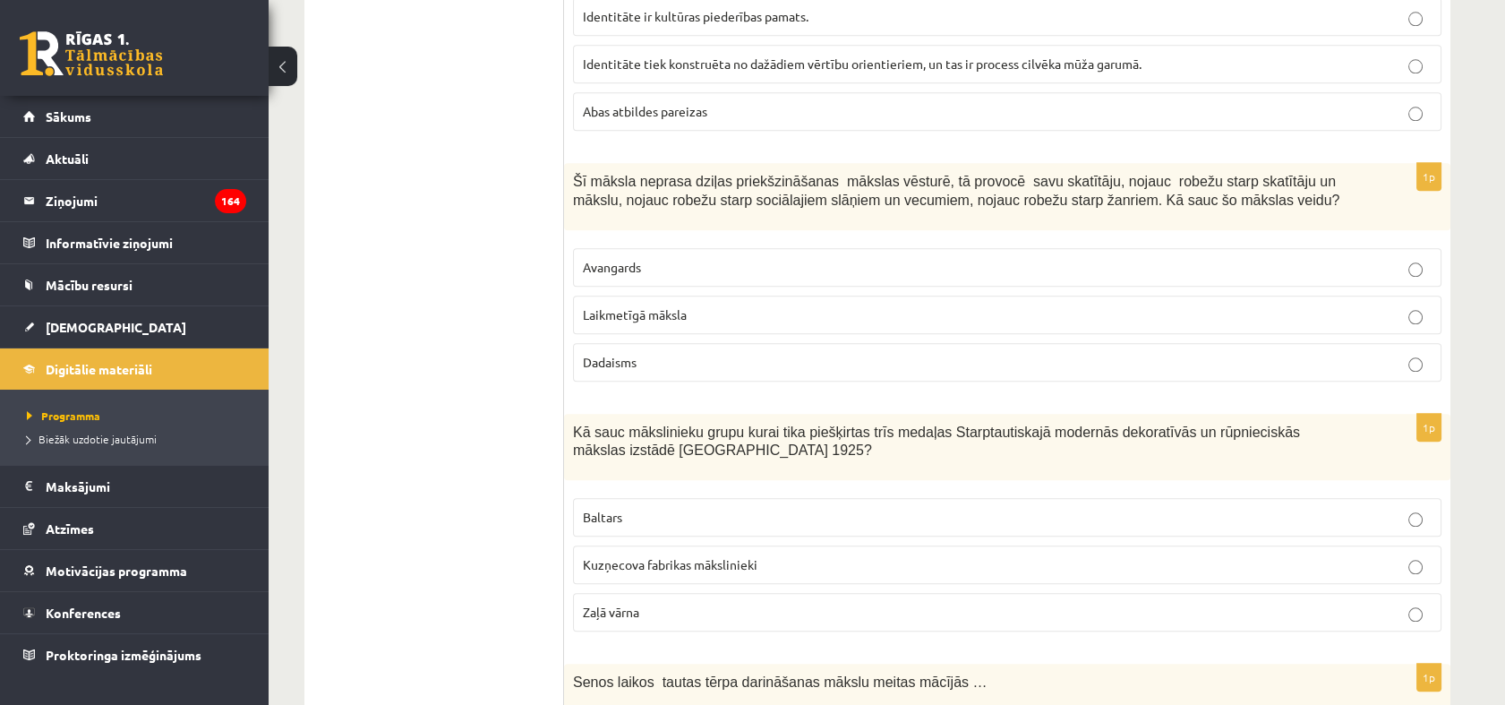
scroll to position [4376, 0]
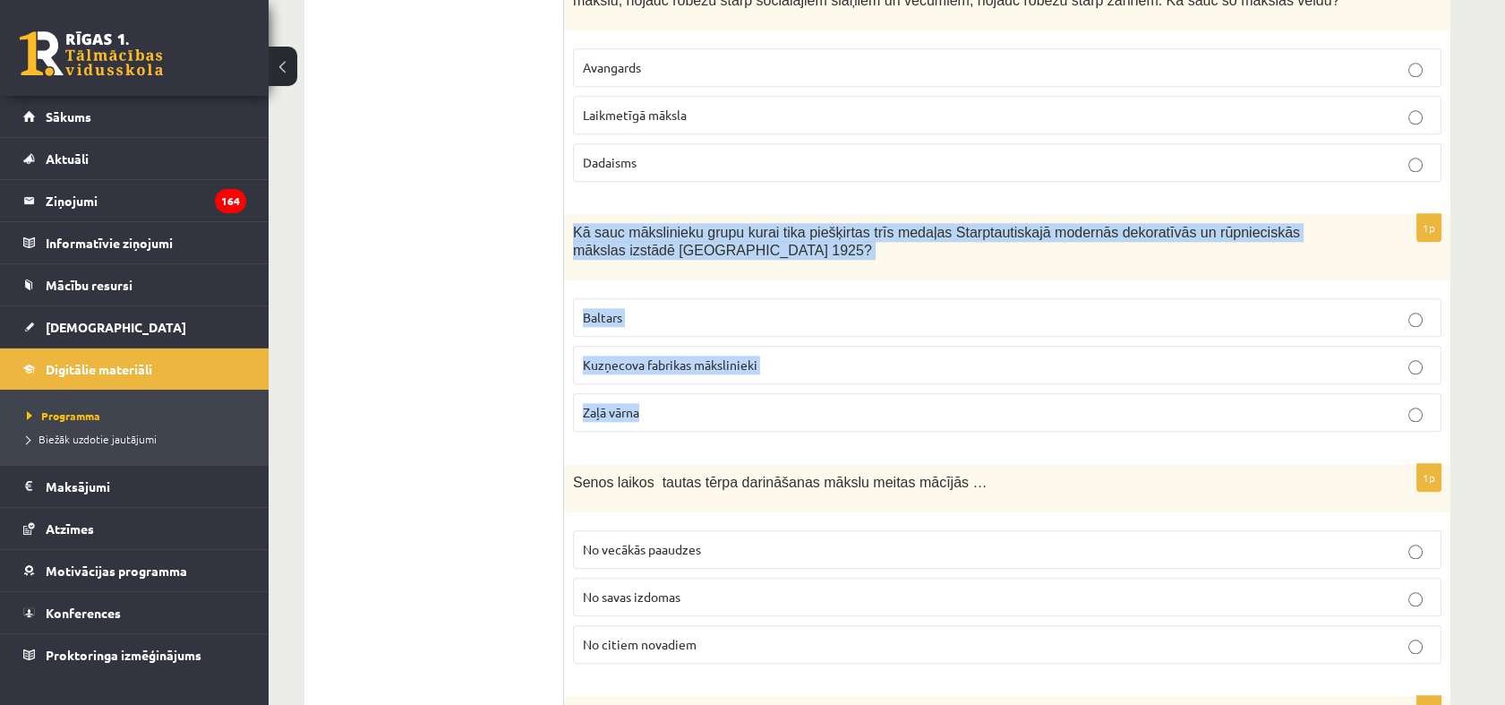
drag, startPoint x: 566, startPoint y: 179, endPoint x: 806, endPoint y: 356, distance: 298.3
click at [808, 356] on div "1p Kā sauc mākslinieku grupu kurai tika piešķirtas trīs medaļas Starptautiskajā…" at bounding box center [1007, 330] width 886 height 233
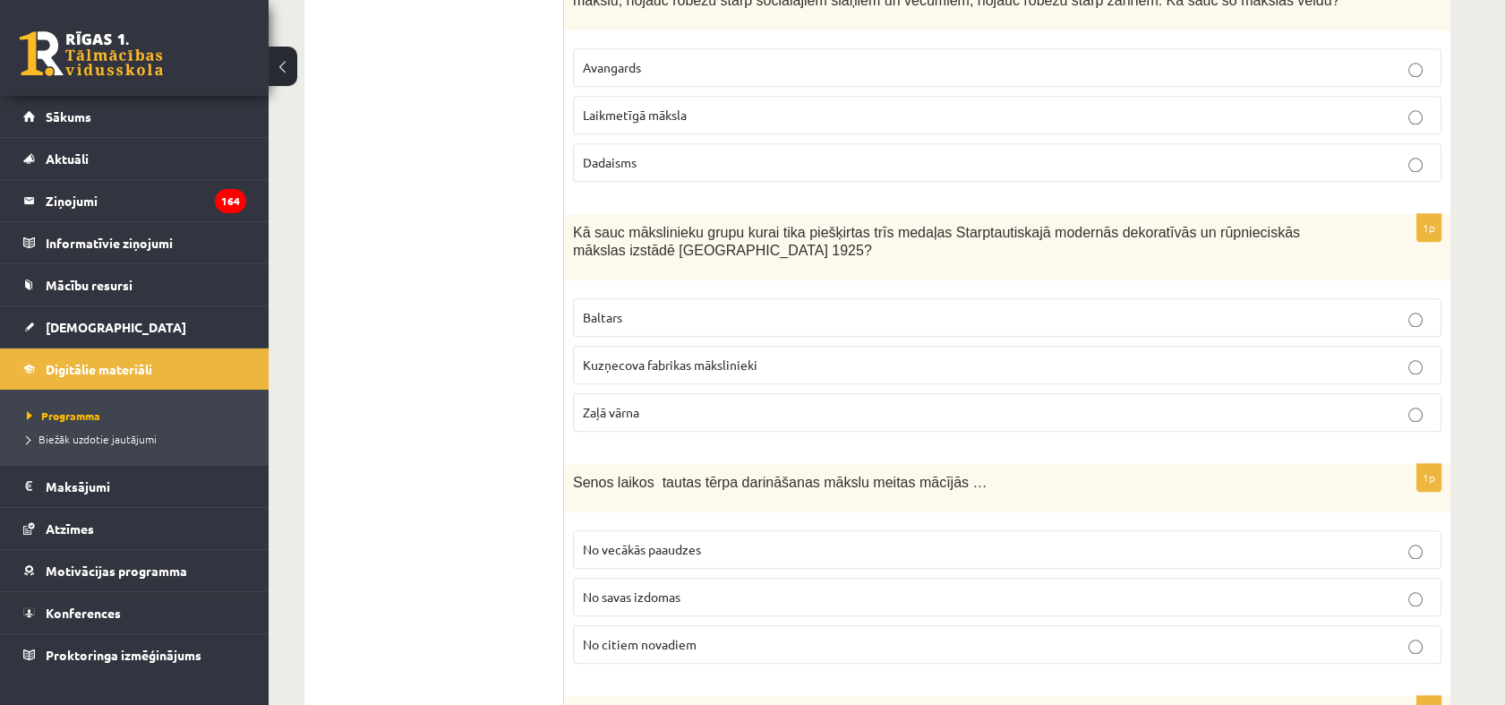
click at [583, 298] on label "Baltars" at bounding box center [1007, 317] width 868 height 38
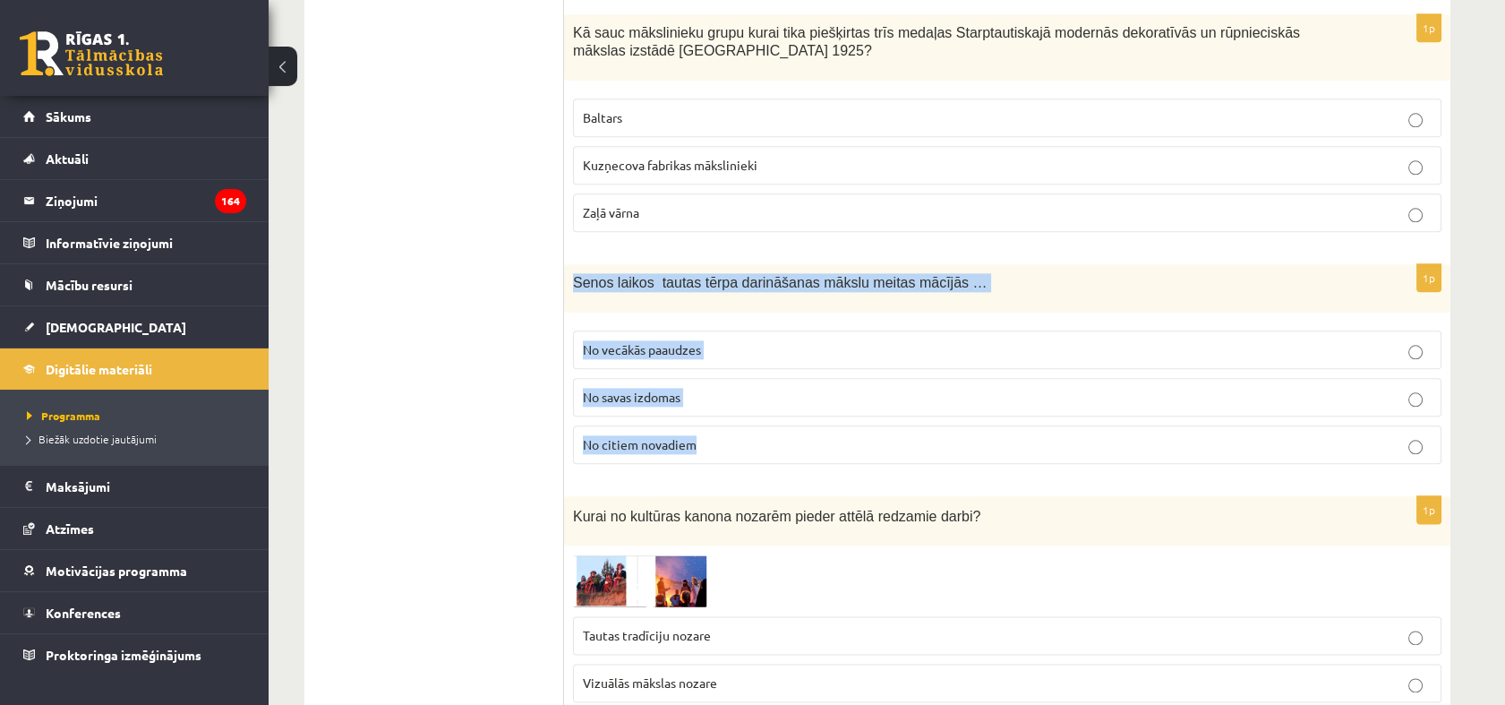
drag, startPoint x: 574, startPoint y: 230, endPoint x: 731, endPoint y: 397, distance: 228.7
click at [731, 397] on div "1p Senos laikos tautas tērpa darināšanas mākslu meitas mācījās … No vecākās paa…" at bounding box center [1007, 371] width 886 height 214
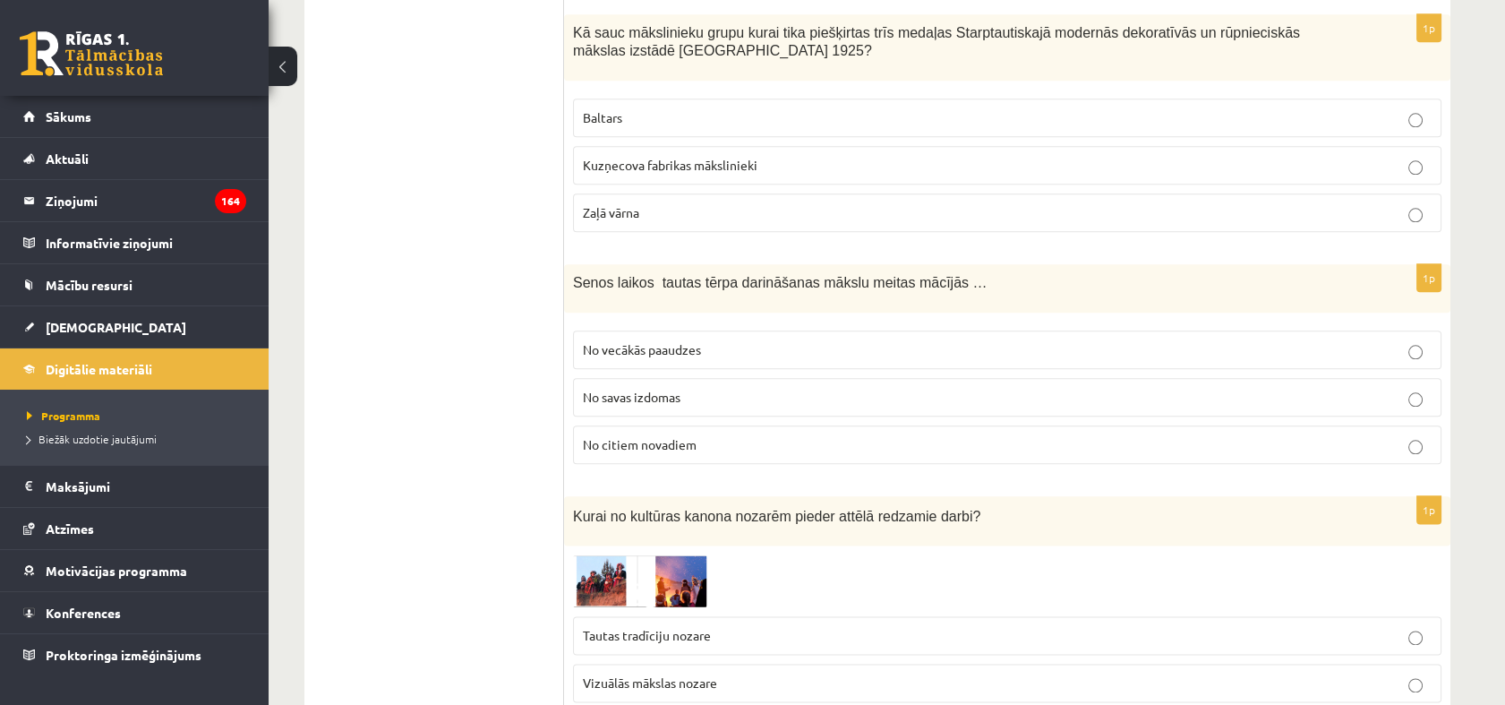
click at [646, 341] on span "No vecākās paaudzes" at bounding box center [642, 349] width 118 height 16
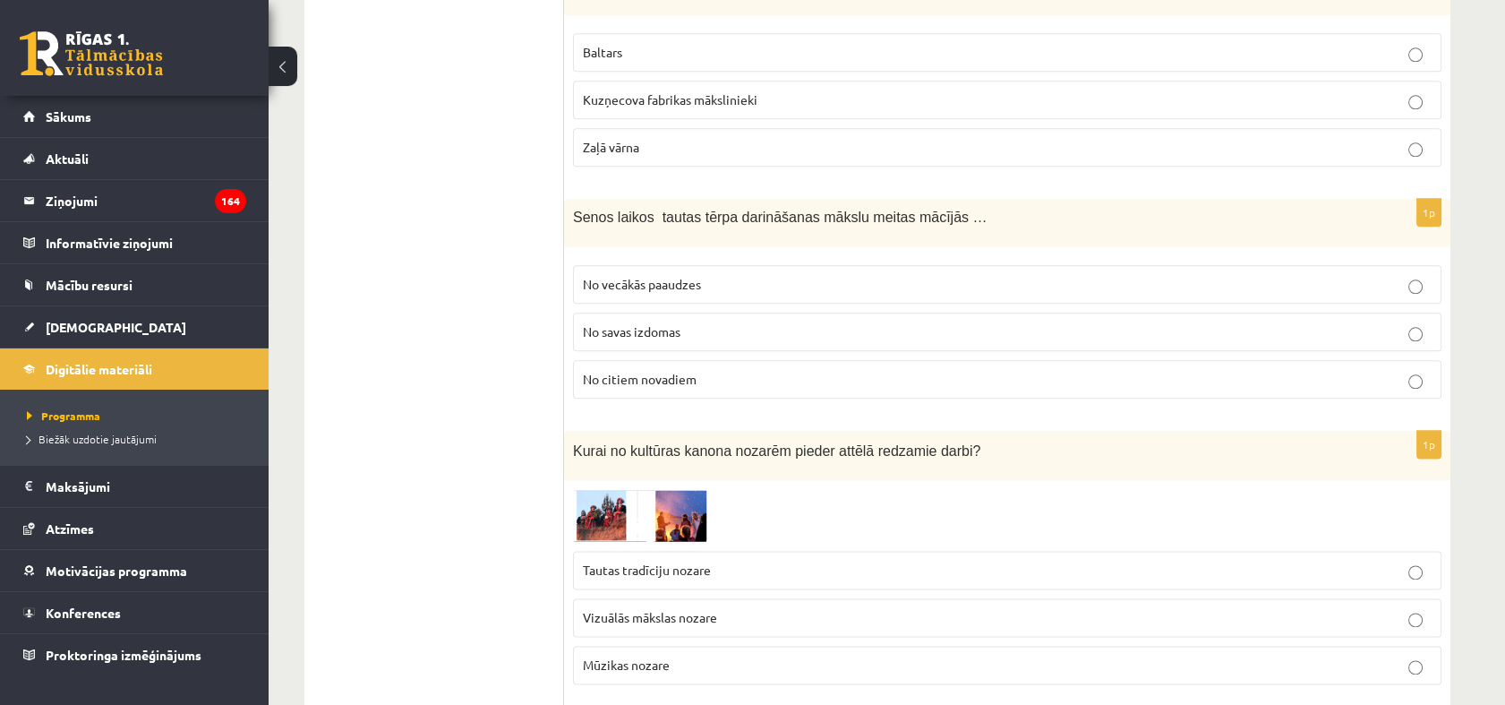
scroll to position [4775, 0]
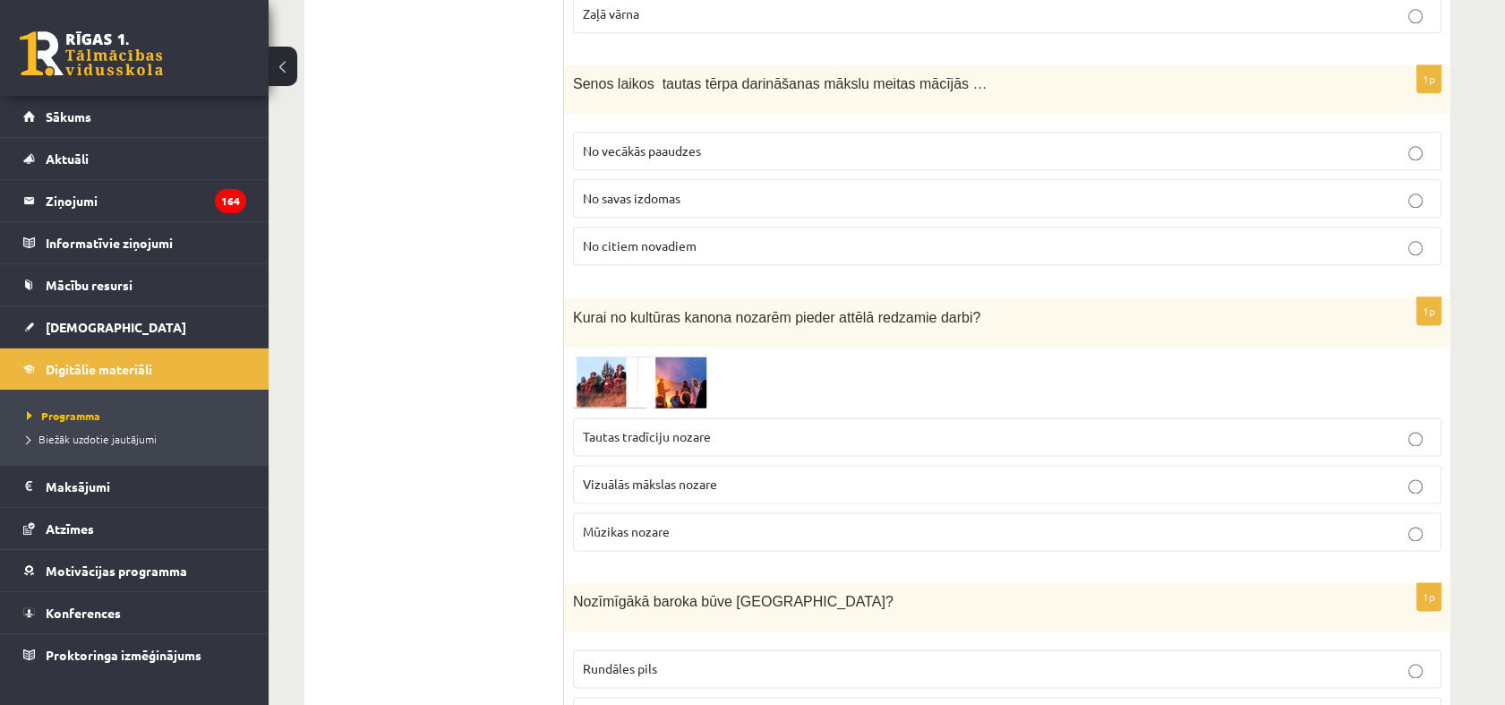
click at [609, 355] on img at bounding box center [640, 381] width 134 height 53
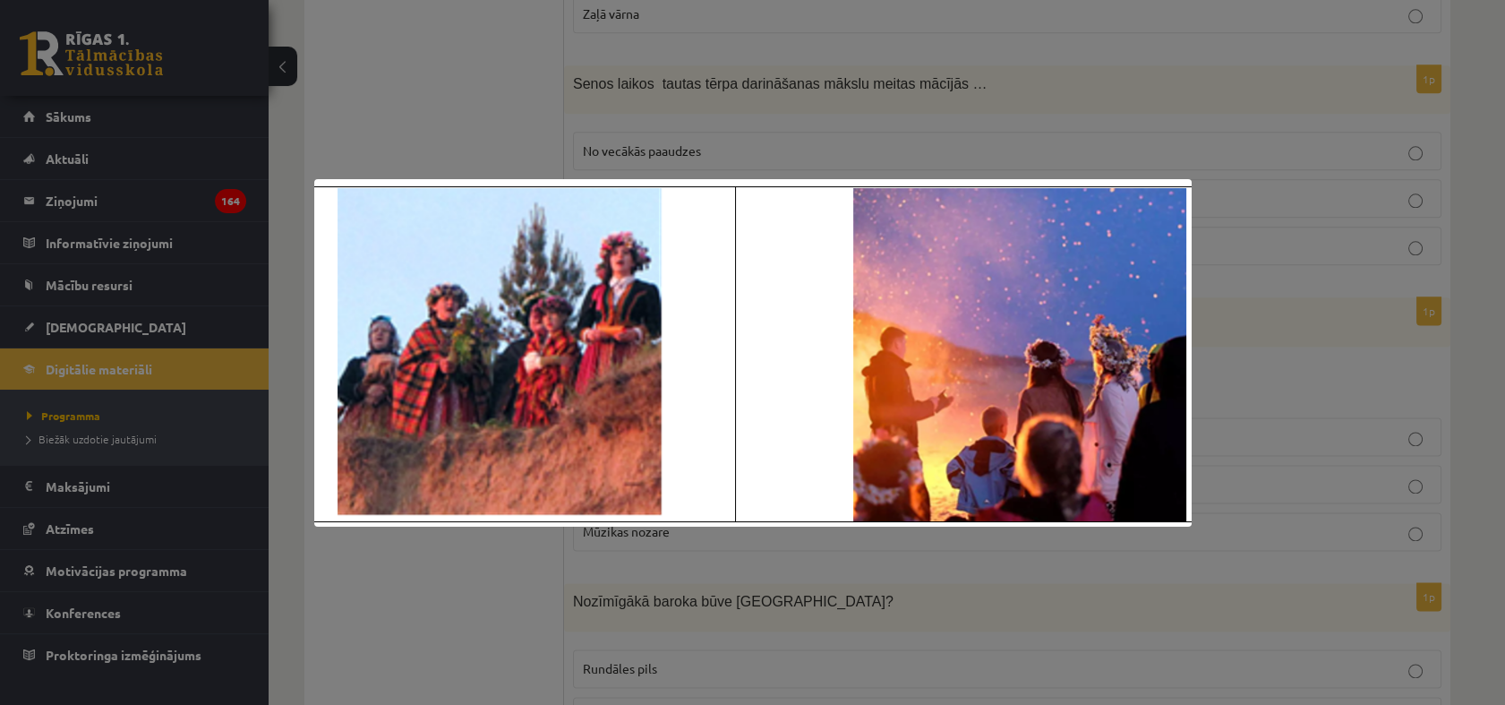
click at [437, 134] on div at bounding box center [752, 352] width 1505 height 705
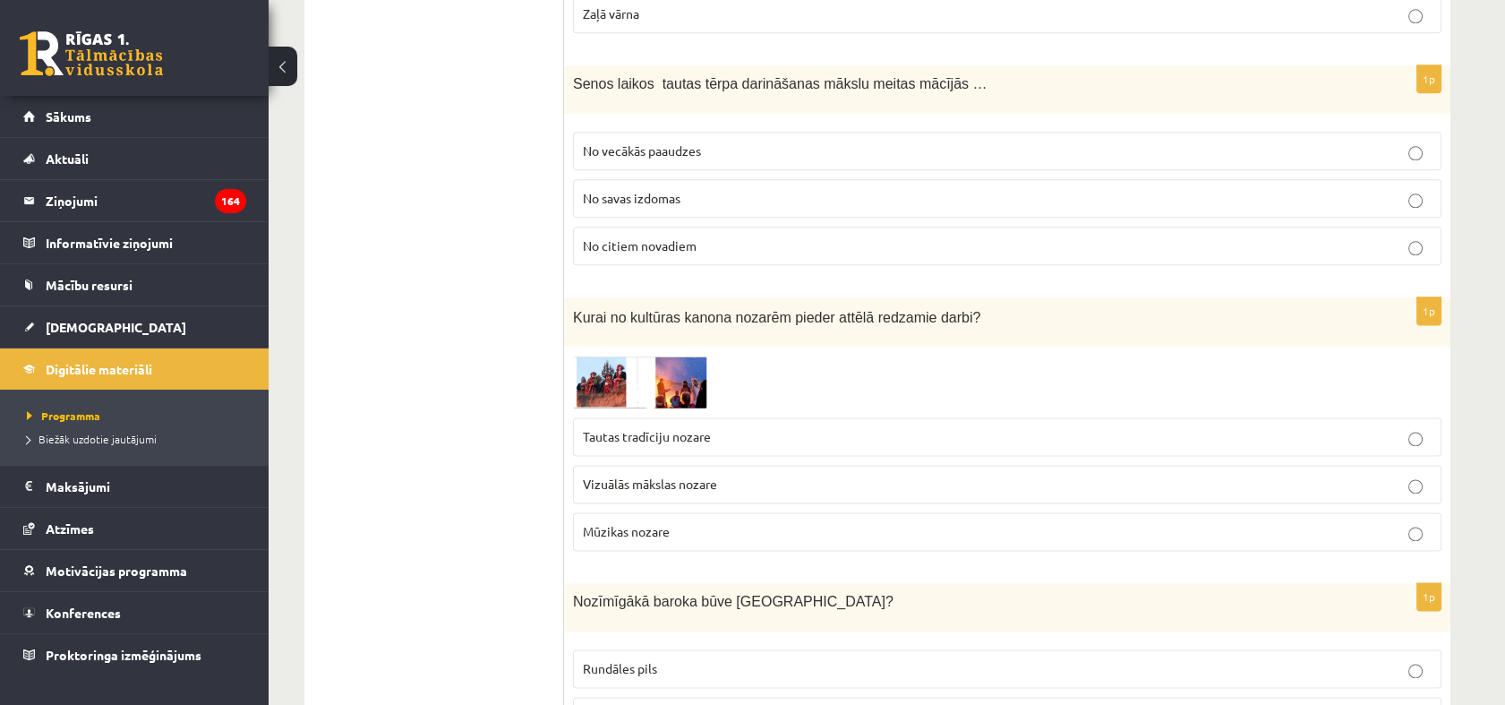
click at [645, 427] on p "Tautas tradīciju nozare" at bounding box center [1007, 436] width 849 height 19
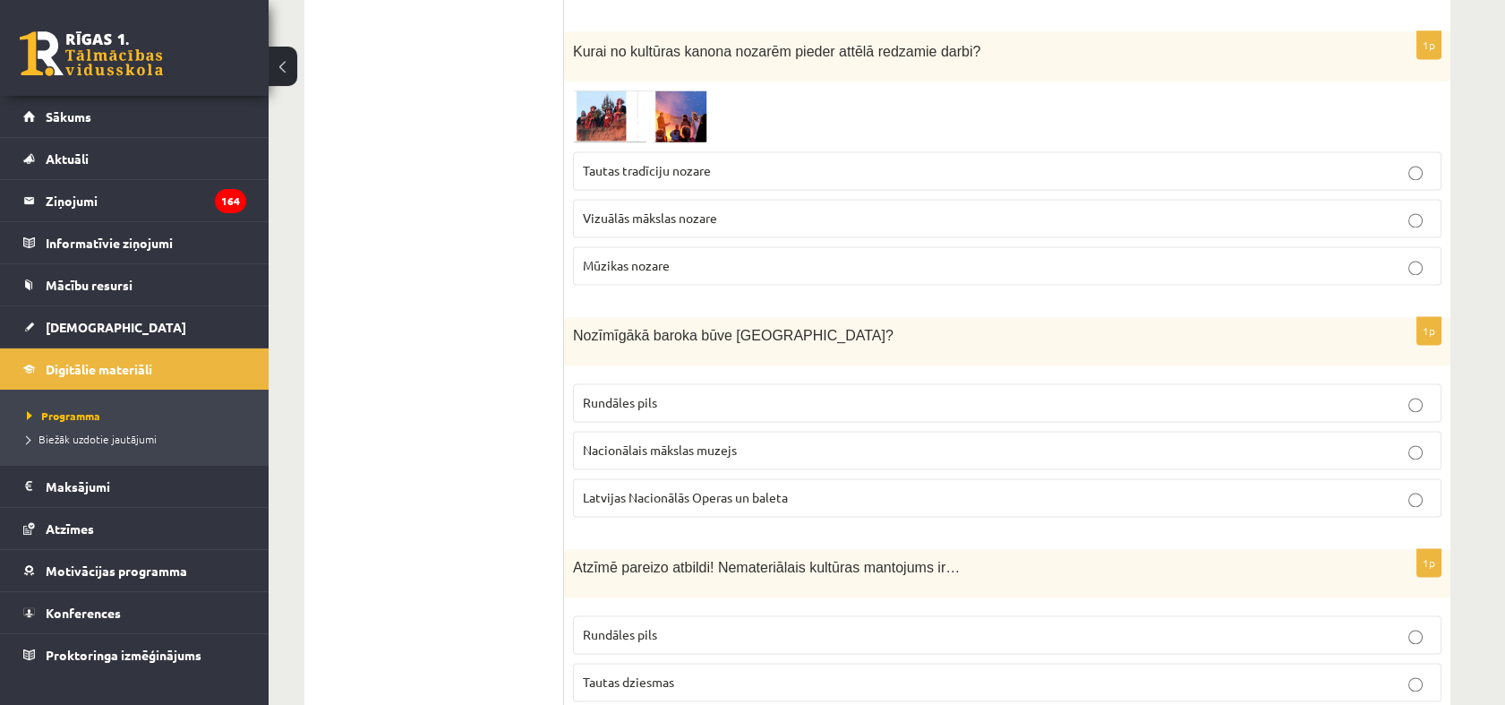
scroll to position [5073, 0]
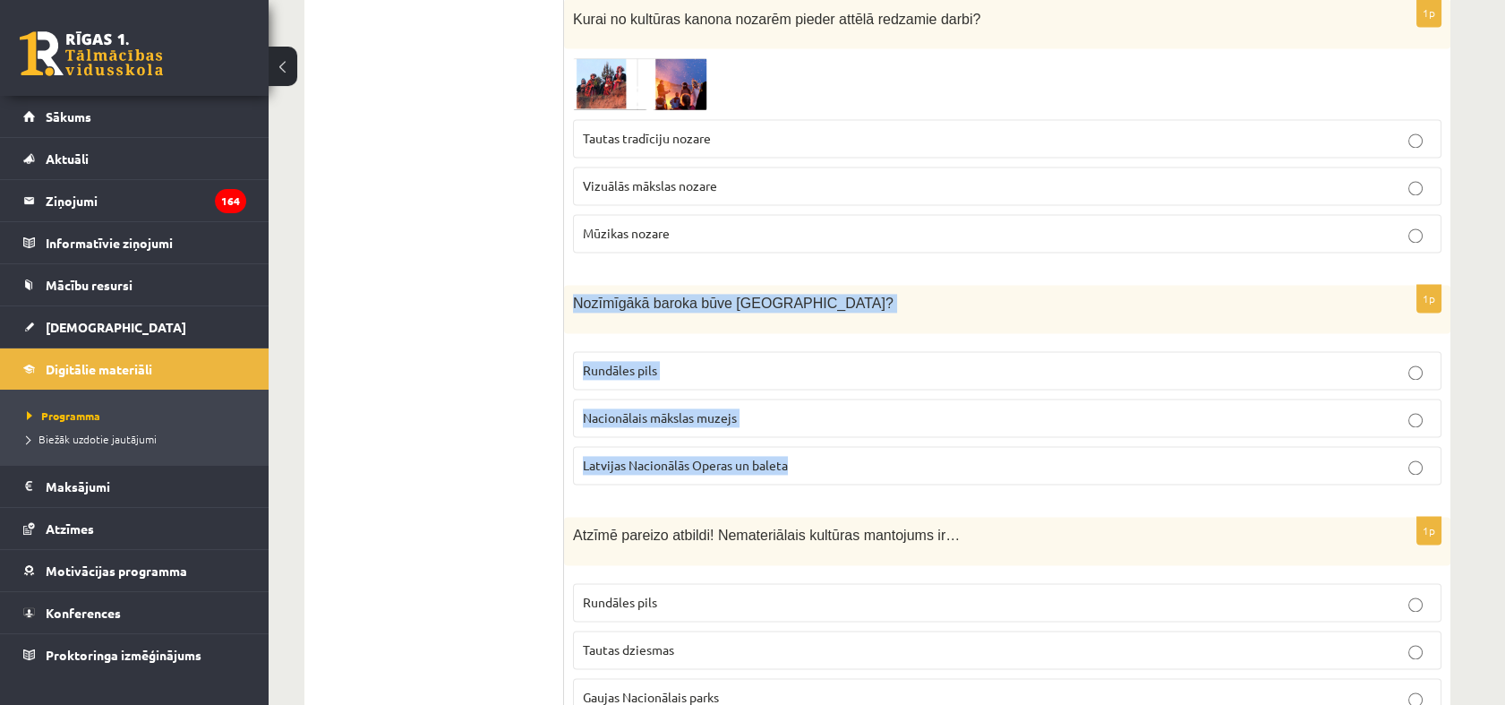
drag, startPoint x: 573, startPoint y: 250, endPoint x: 811, endPoint y: 404, distance: 283.6
click at [811, 404] on div "1p Nozīmīgākā baroka būve Latvijā? Rundāles pils Nacionālais mākslas muzejs Lat…" at bounding box center [1007, 392] width 886 height 214
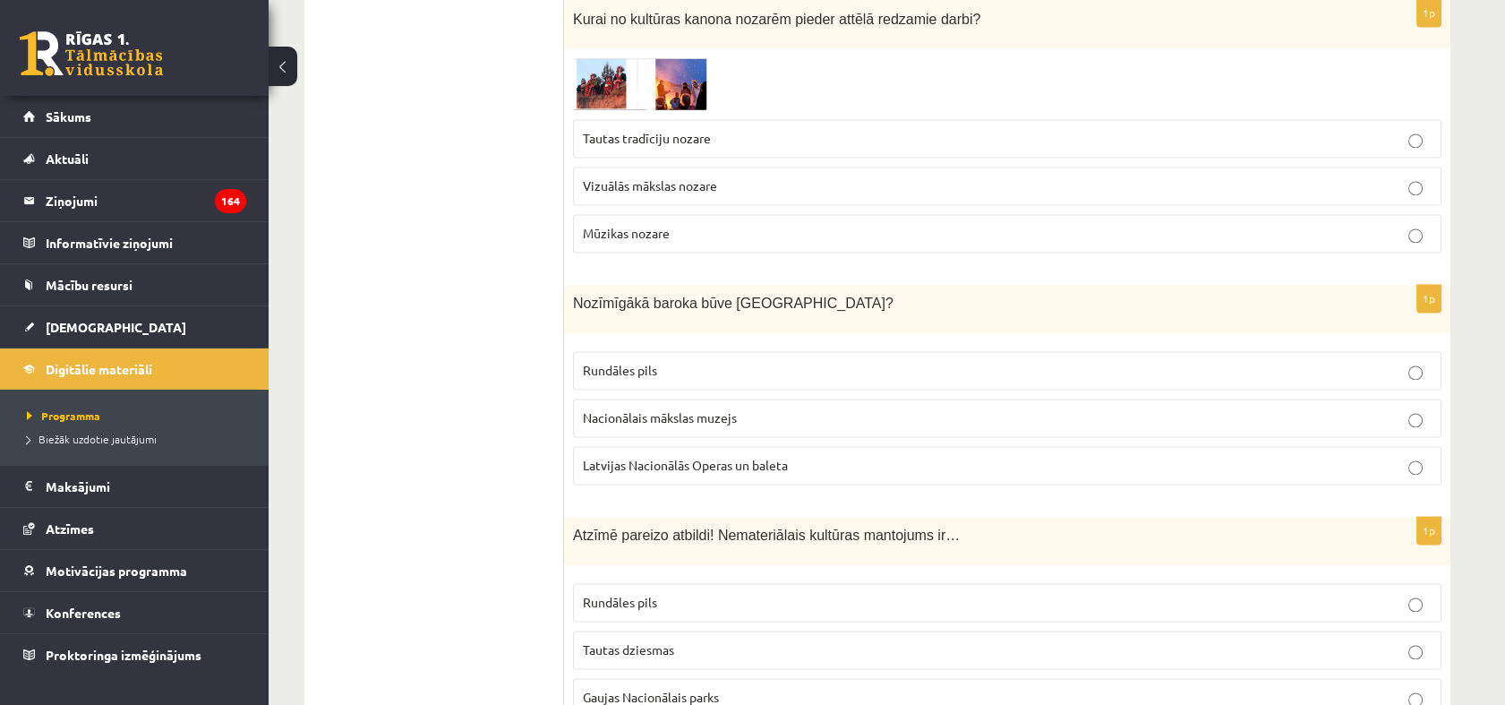
click at [627, 362] on span "Rundāles pils" at bounding box center [620, 370] width 74 height 16
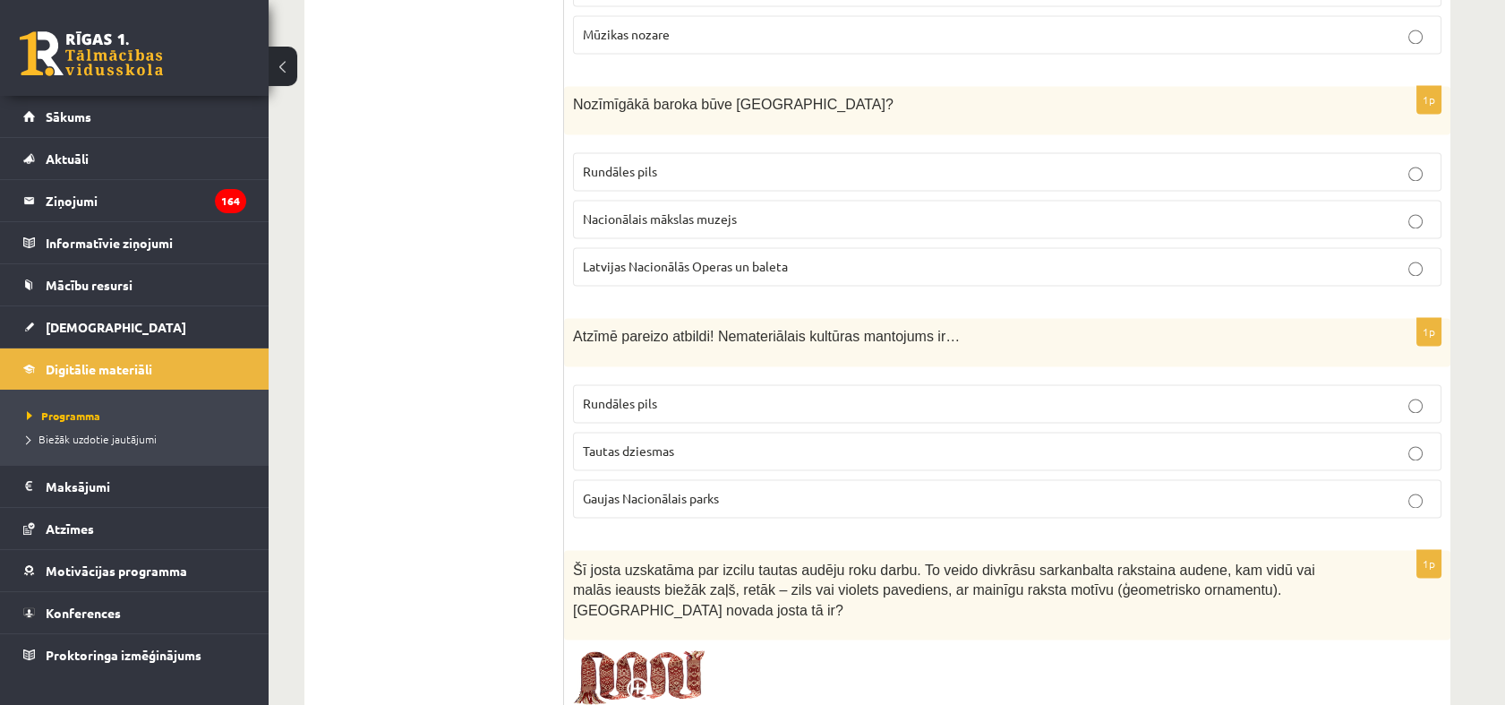
scroll to position [5272, 0]
click at [671, 442] on span "Tautas dziesmas" at bounding box center [628, 450] width 91 height 16
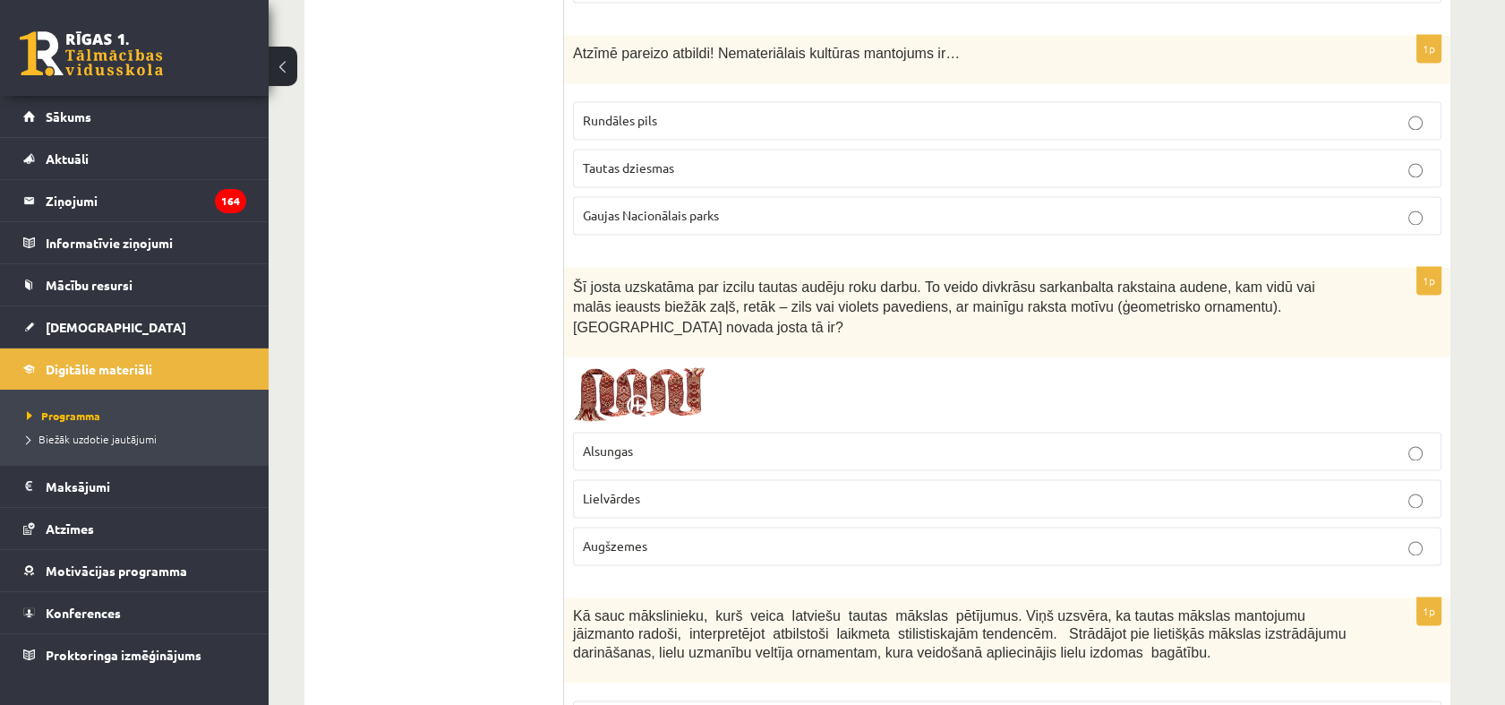
scroll to position [5571, 0]
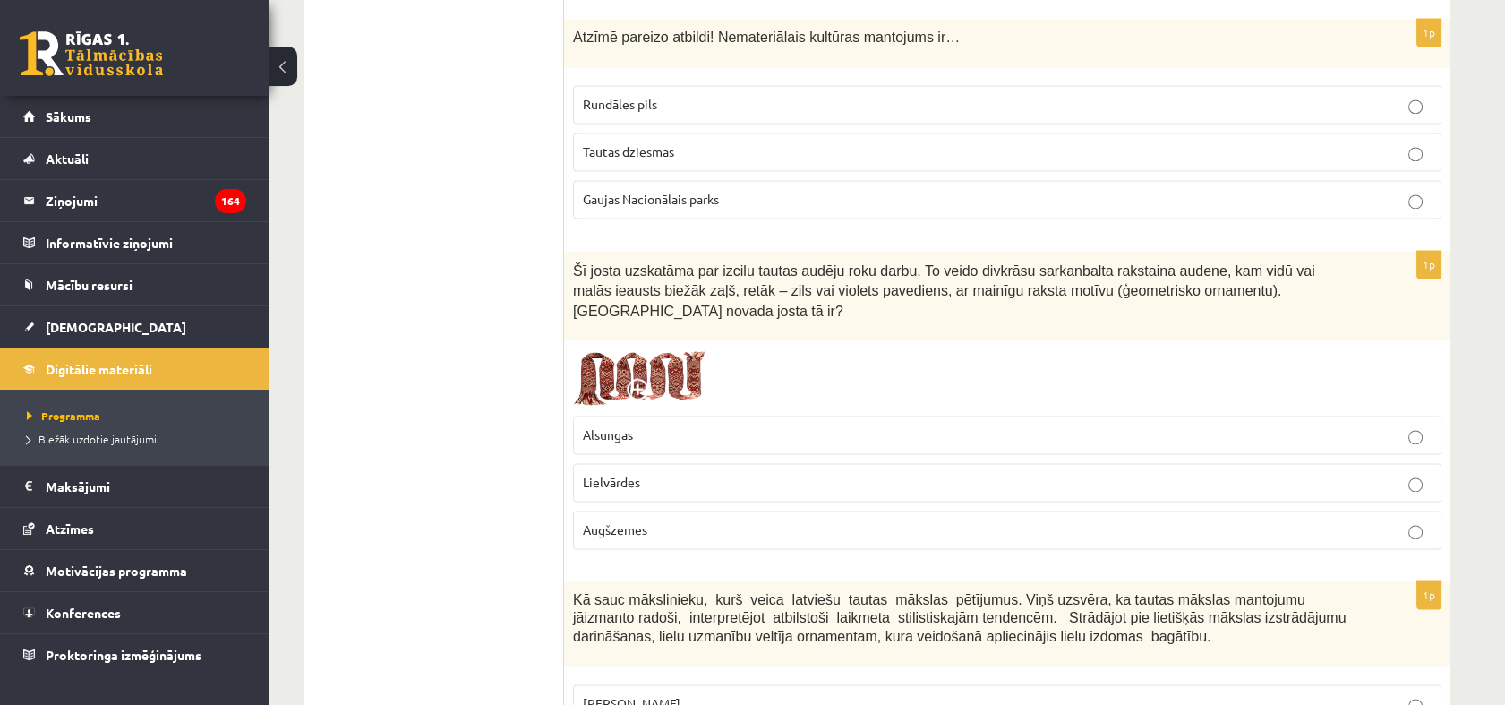
click at [651, 463] on label "Lielvārdes" at bounding box center [1007, 482] width 868 height 38
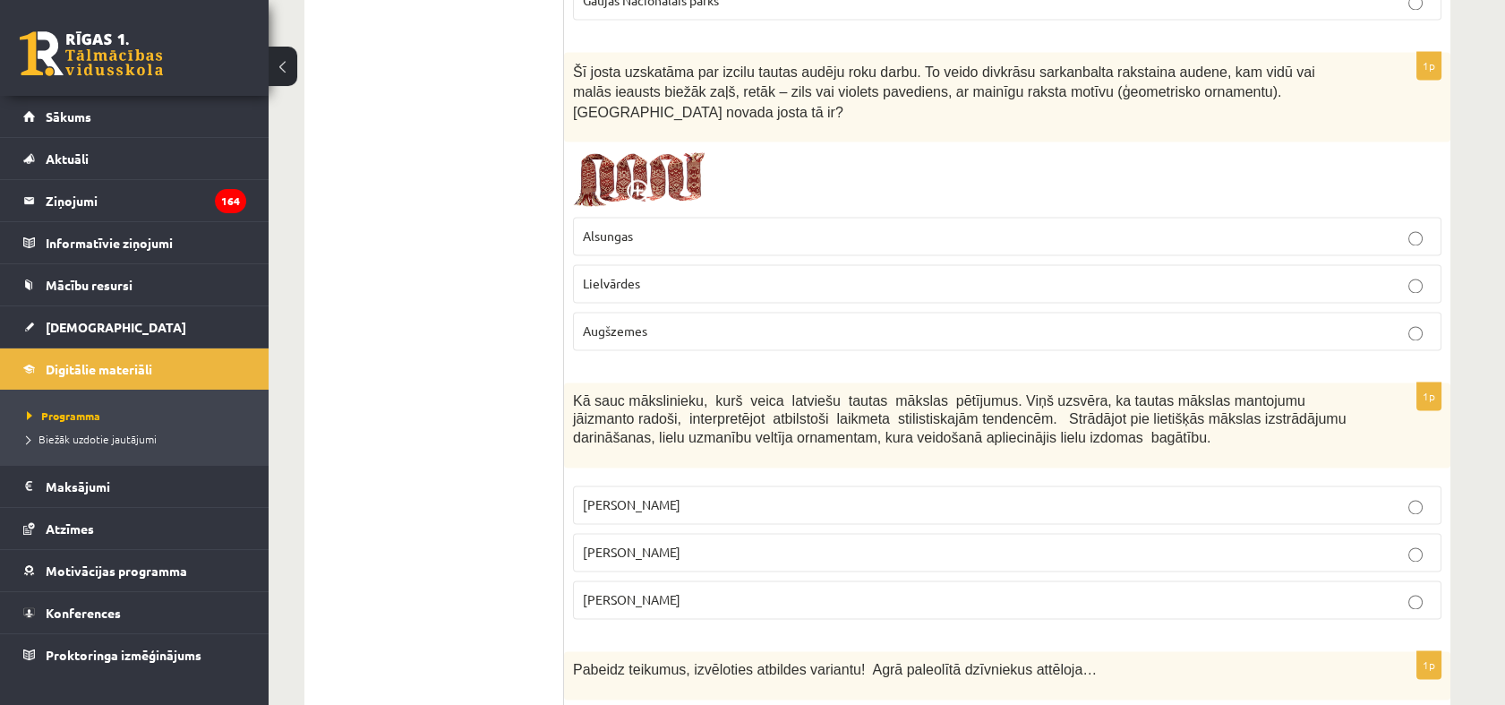
drag, startPoint x: 573, startPoint y: 322, endPoint x: 772, endPoint y: 506, distance: 270.5
click at [769, 516] on div "1p Kā sauc mākslinieku, kurš veica latviešu tautas mākslas pētījumus. Viņš uzsv…" at bounding box center [1007, 507] width 886 height 251
click at [620, 533] on label "Jūlijs Madernieks" at bounding box center [1007, 552] width 868 height 38
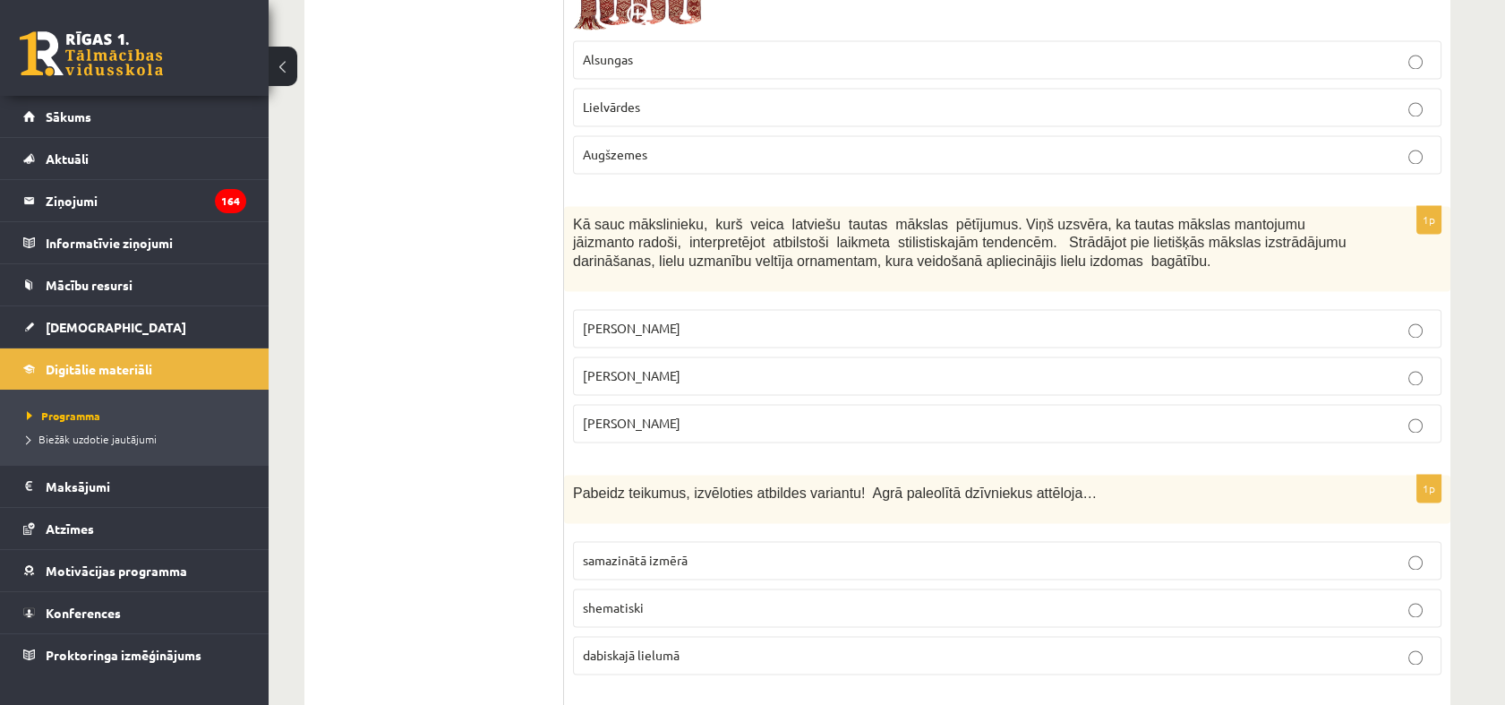
scroll to position [6167, 0]
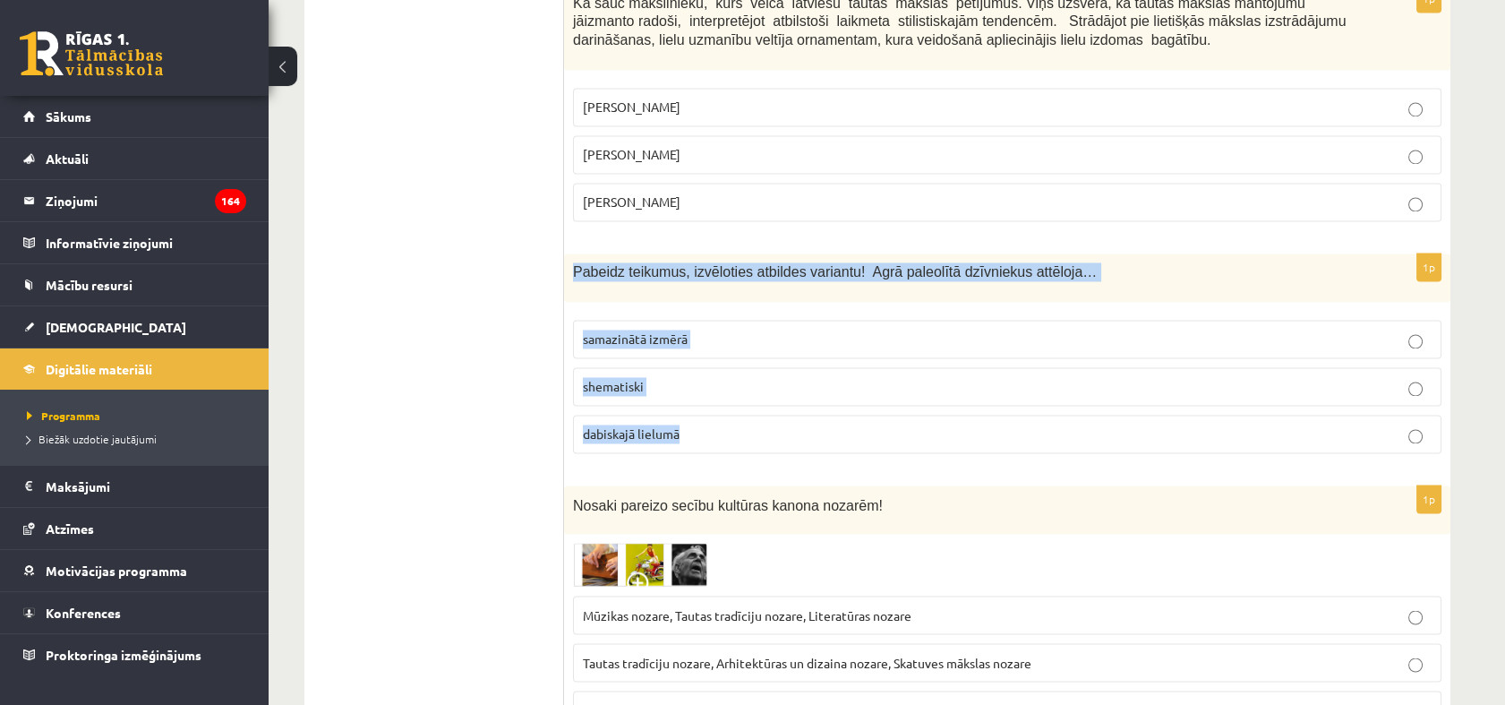
drag, startPoint x: 586, startPoint y: 194, endPoint x: 715, endPoint y: 366, distance: 214.9
click at [715, 366] on div "1p Pabeidz teikumus, izvēloties atbildes variantu! Agrā paleolītā dzīvniekus at…" at bounding box center [1007, 360] width 886 height 214
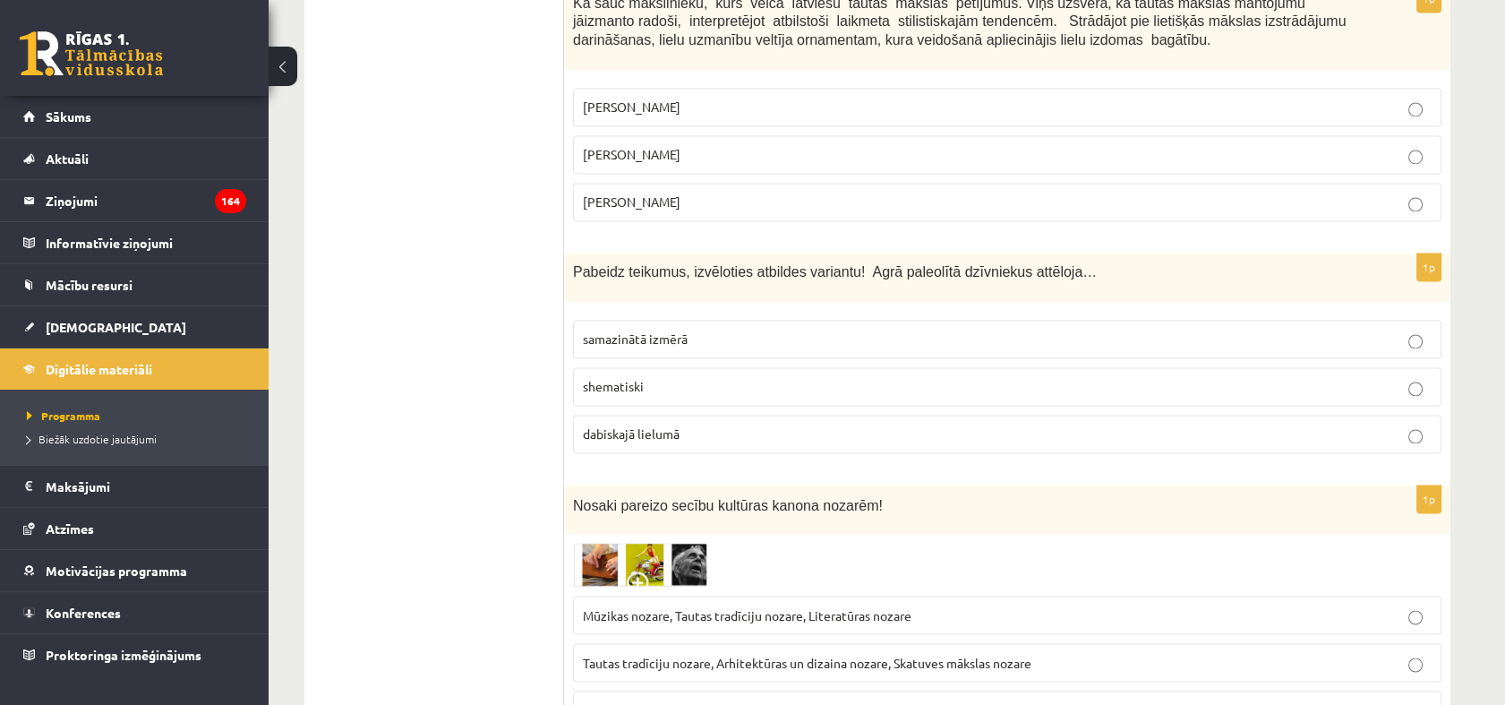
click at [638, 425] on span "dabiskajā lielumā" at bounding box center [631, 433] width 97 height 16
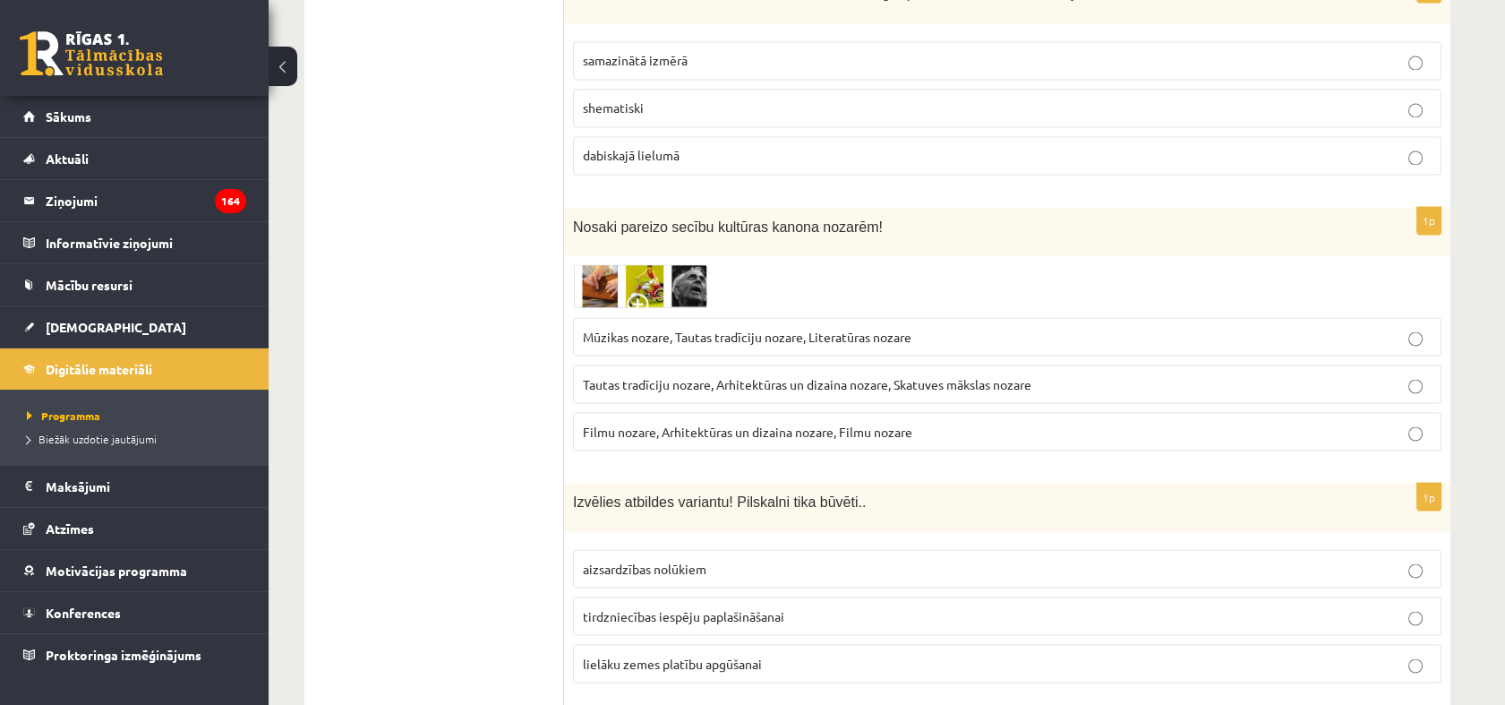
scroll to position [6466, 0]
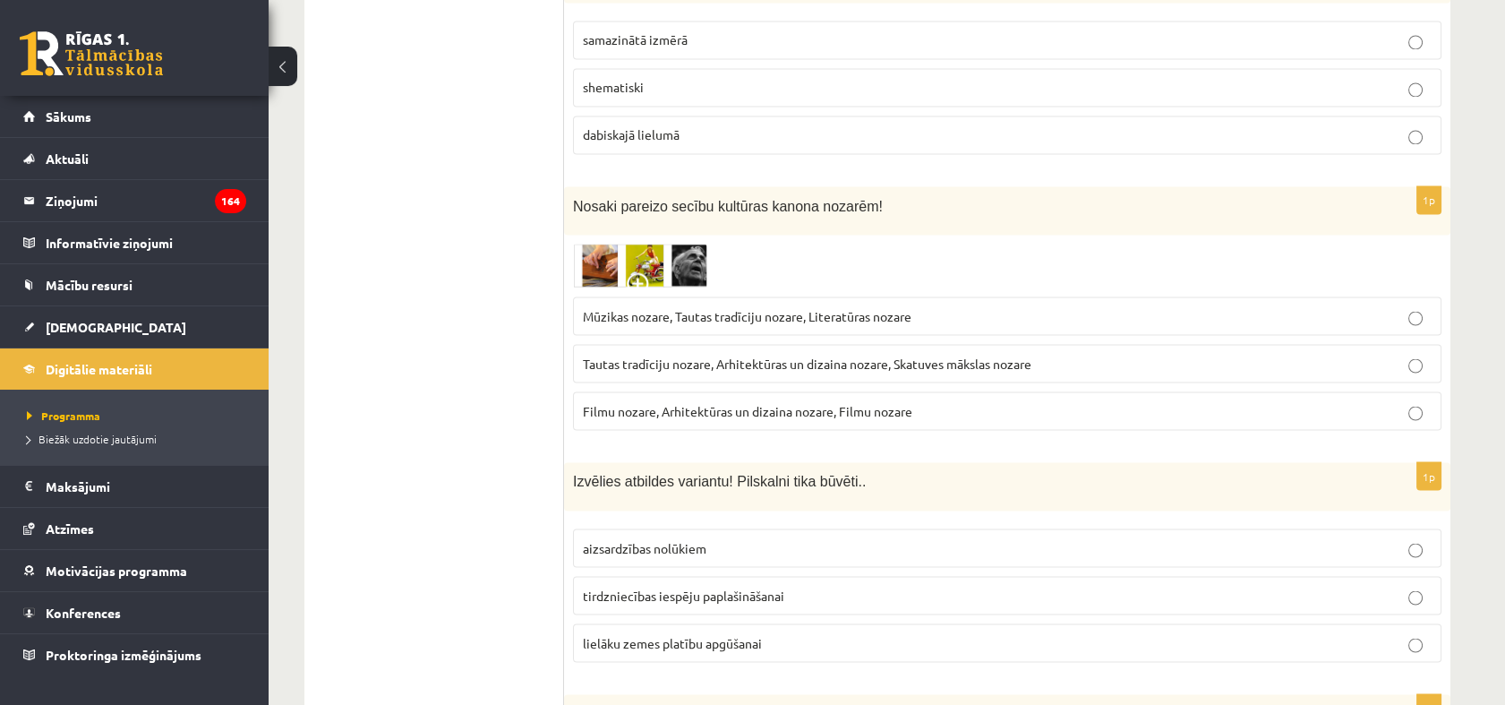
click at [665, 244] on img at bounding box center [640, 266] width 134 height 44
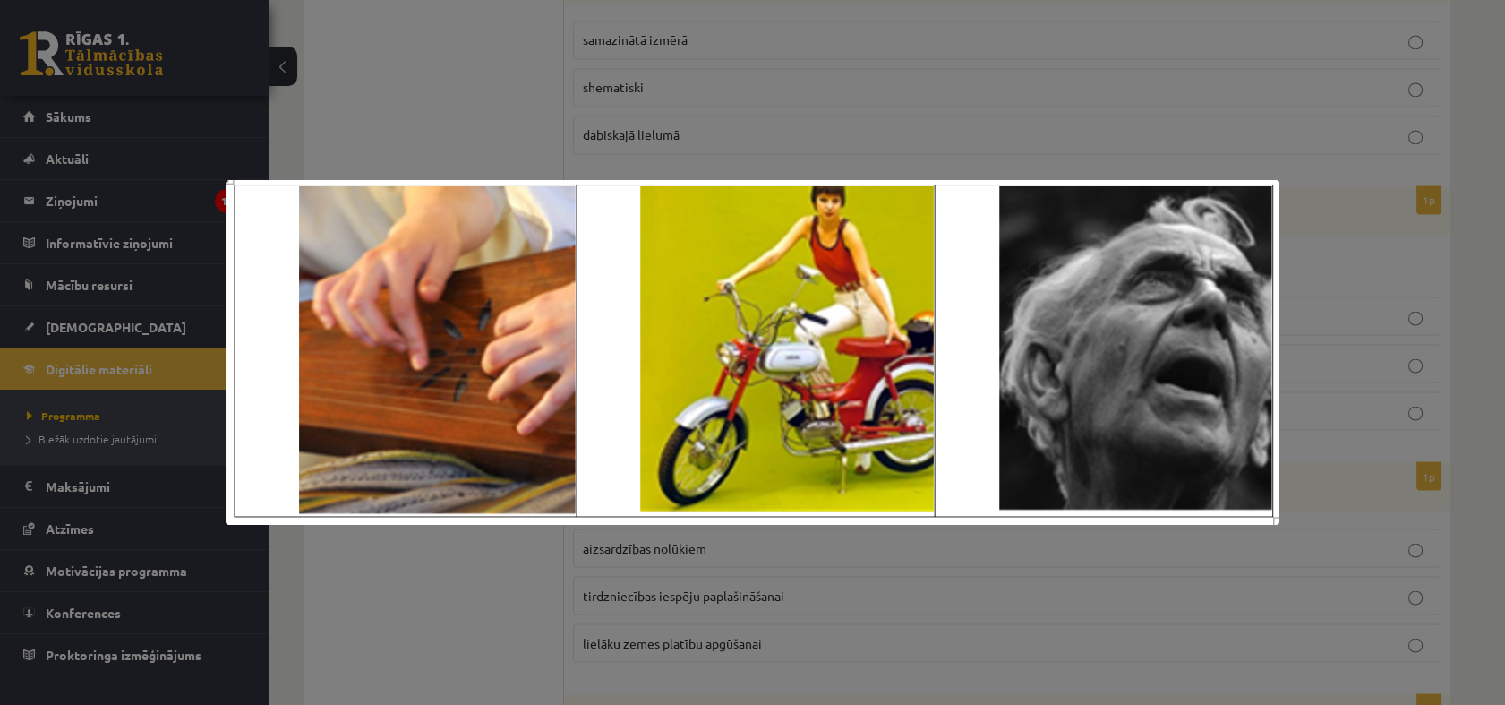
click at [852, 158] on div at bounding box center [752, 352] width 1505 height 705
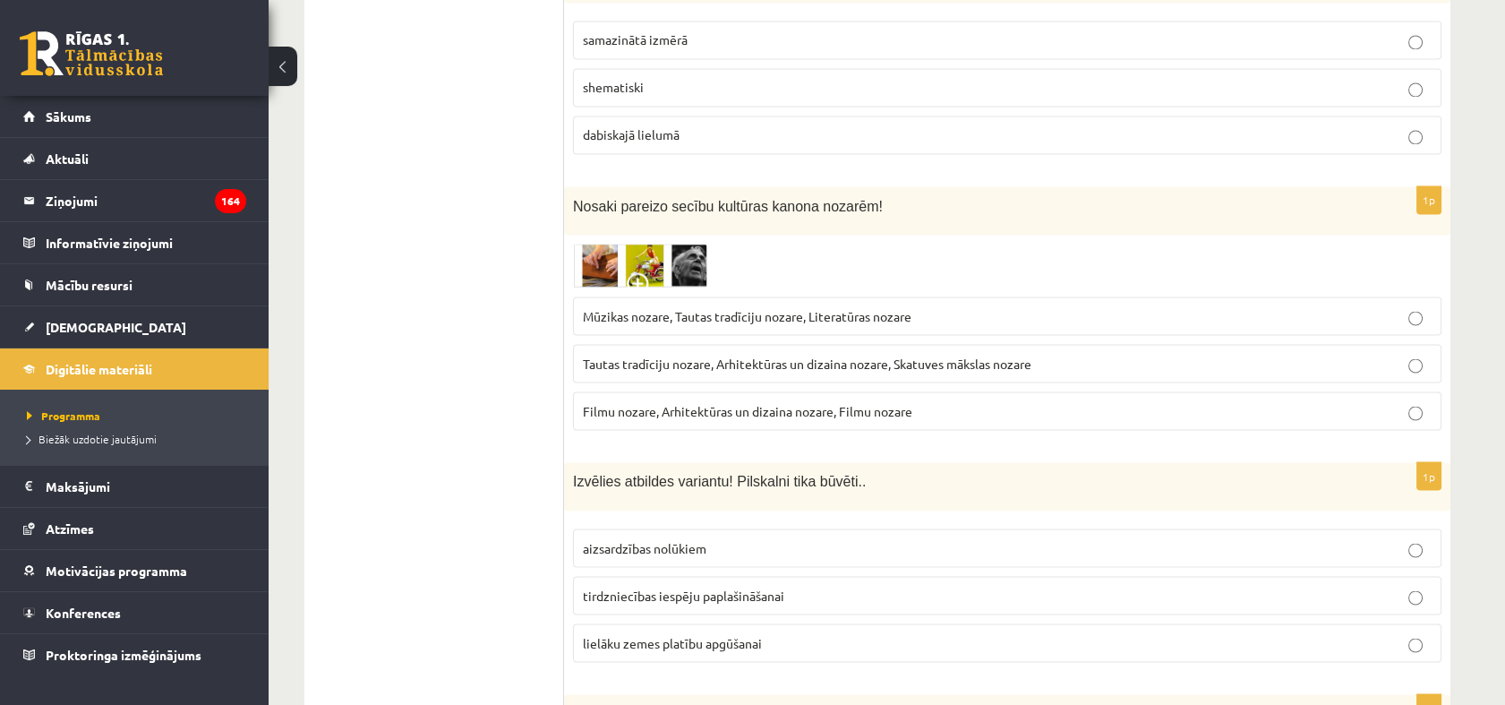
click at [569, 239] on div "1p Nosaki pareizo secību kultūras kanona nozarēm! Mūzikas nozare, Tautas tradīc…" at bounding box center [1007, 315] width 886 height 259
click at [885, 355] on span "Tautas tradīciju nozare, Arhitektūras un dizaina nozare, Skatuves mākslas nozare" at bounding box center [807, 363] width 449 height 16
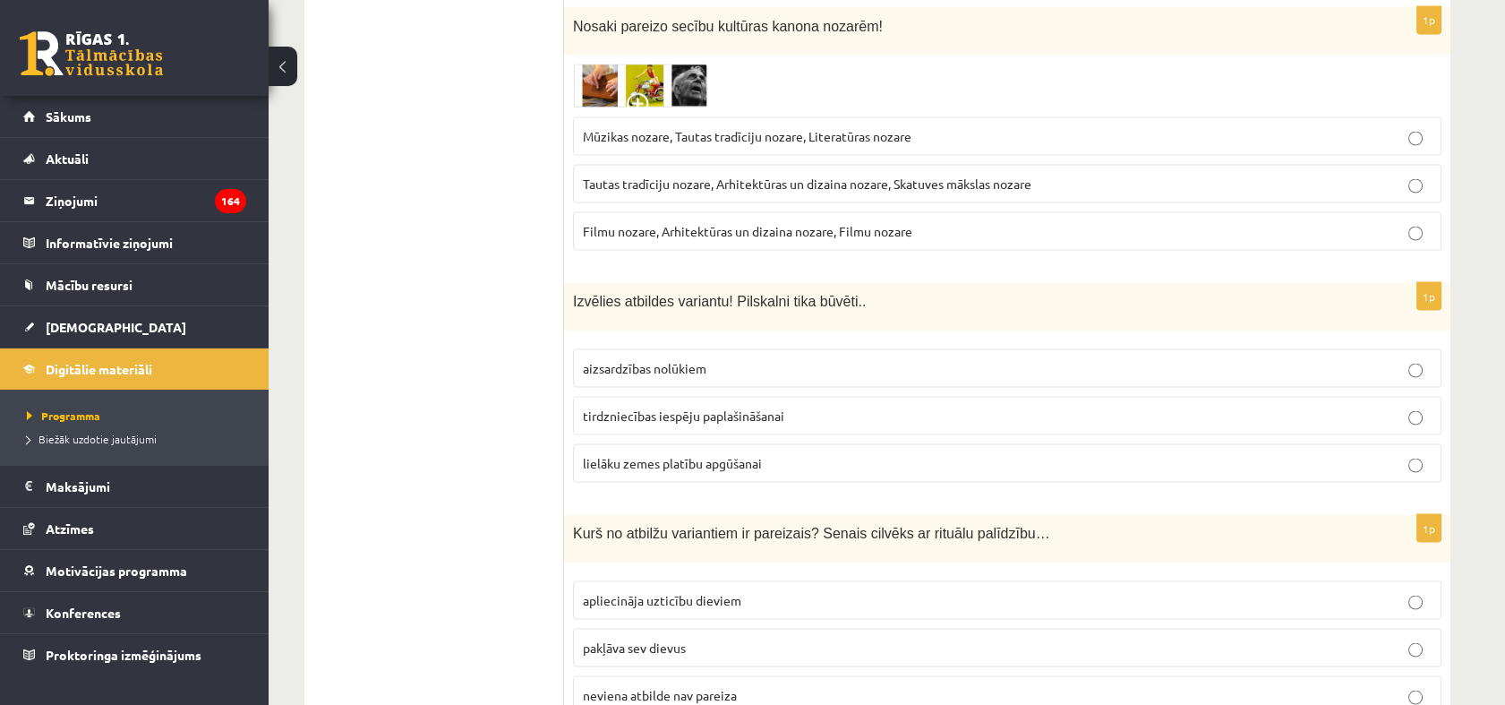
scroll to position [6665, 0]
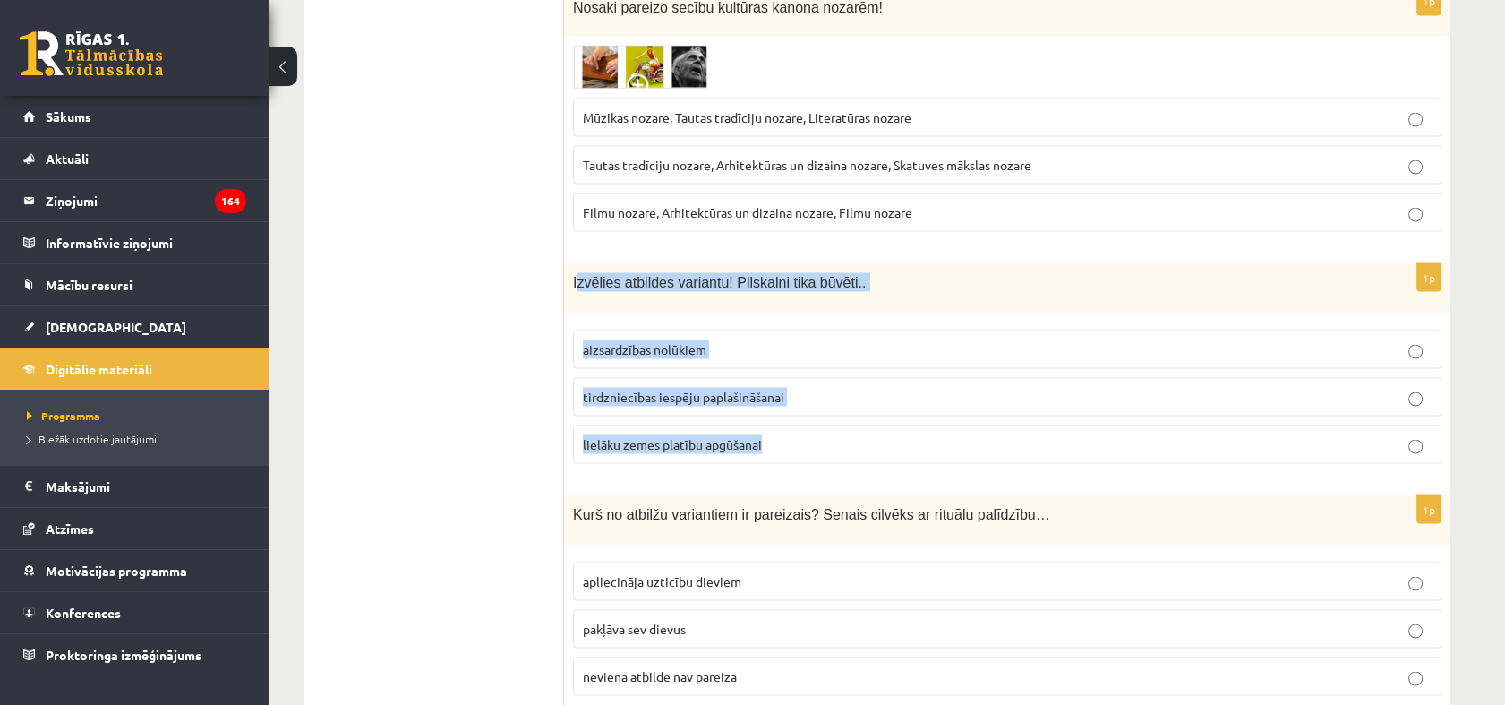
drag, startPoint x: 627, startPoint y: 215, endPoint x: 833, endPoint y: 348, distance: 245.4
click at [838, 362] on div "1p Izvēlies atbildes variantu! Pilskalni tika būvēti.. aizsardzības nolūkiem ti…" at bounding box center [1007, 370] width 886 height 214
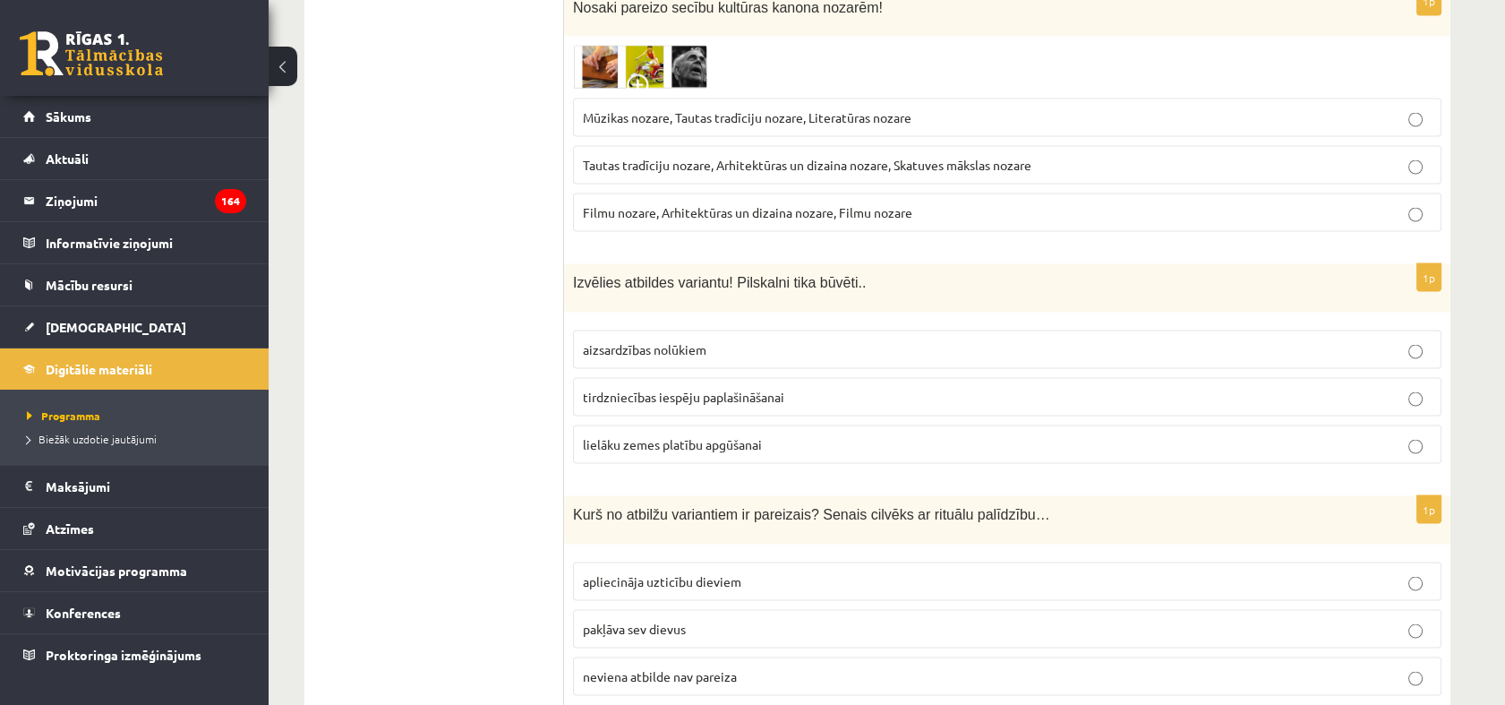
click at [613, 340] on span "aizsardzības nolūkiem" at bounding box center [645, 348] width 124 height 16
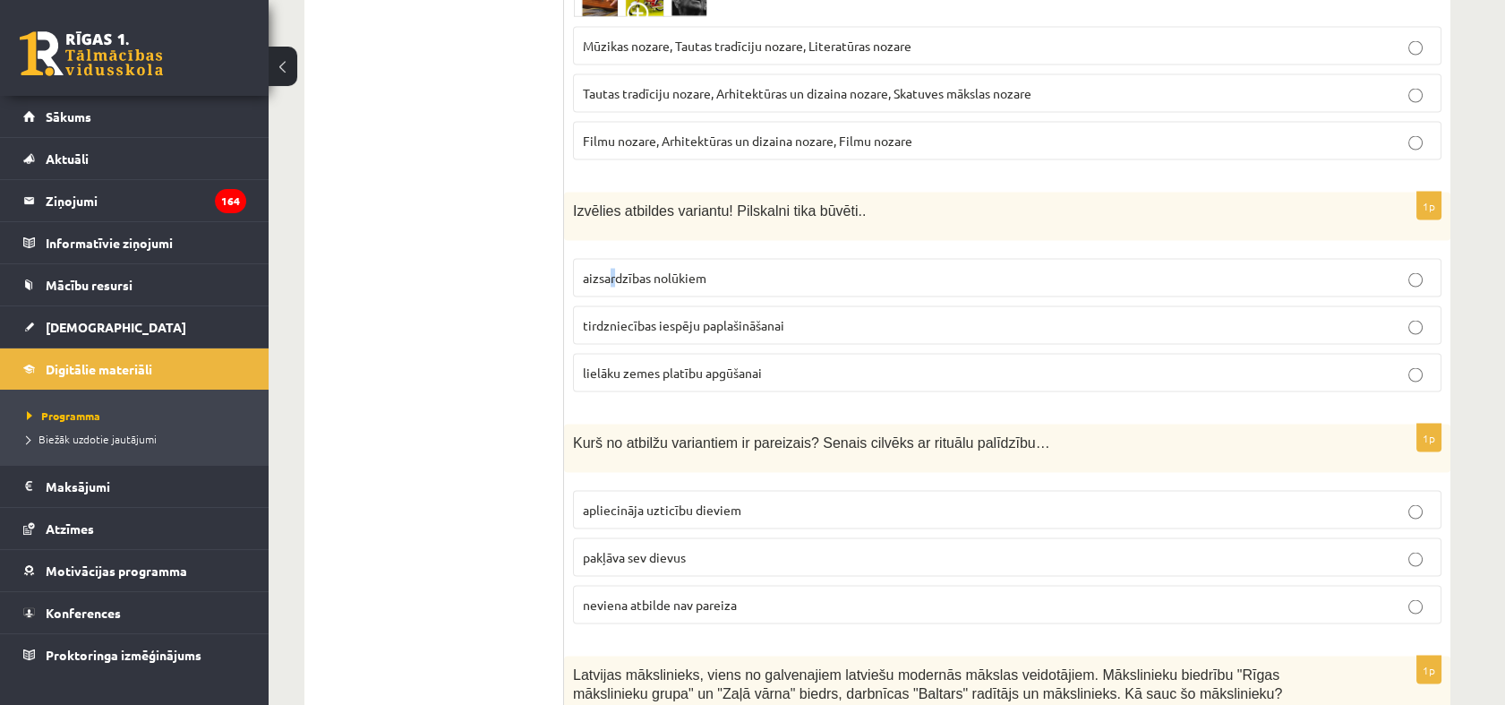
scroll to position [6864, 0]
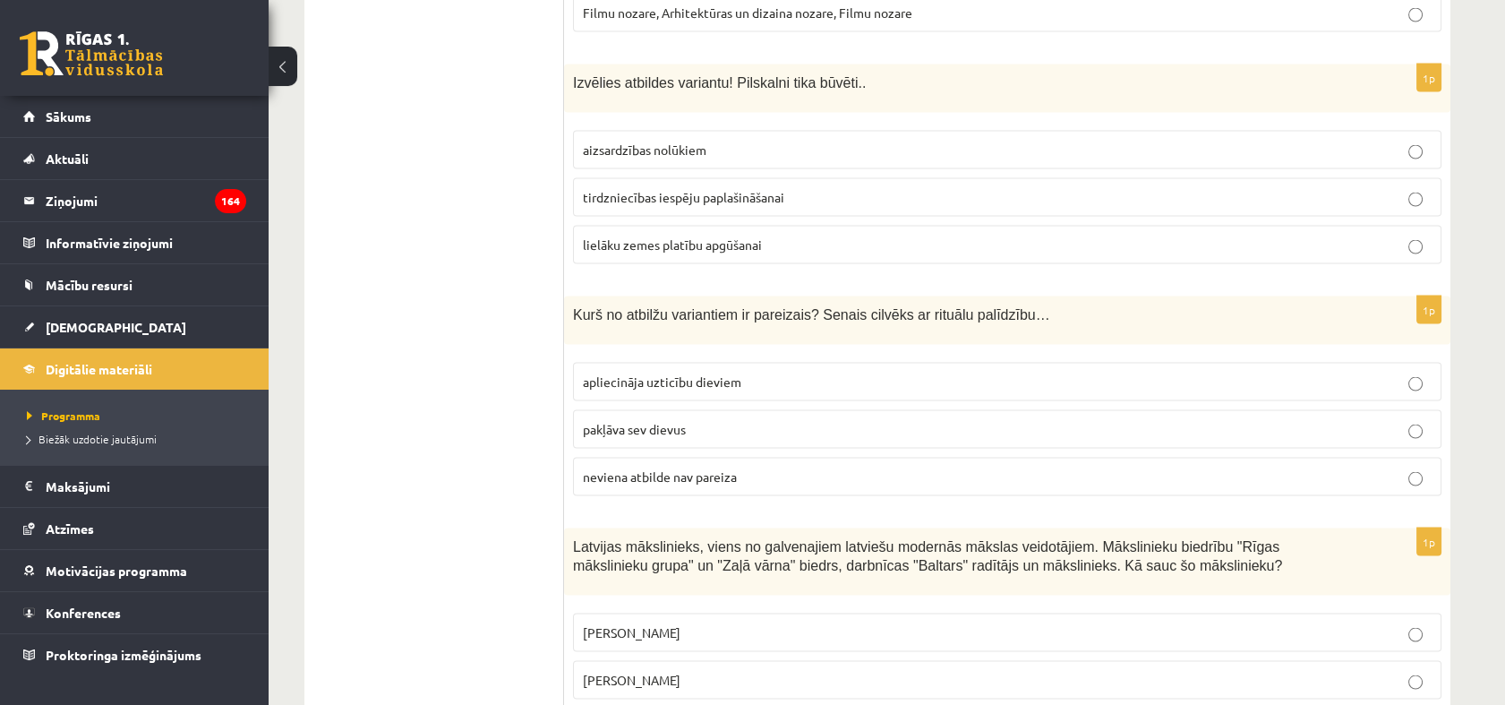
click at [799, 141] on p "aizsardzības nolūkiem" at bounding box center [1007, 150] width 849 height 19
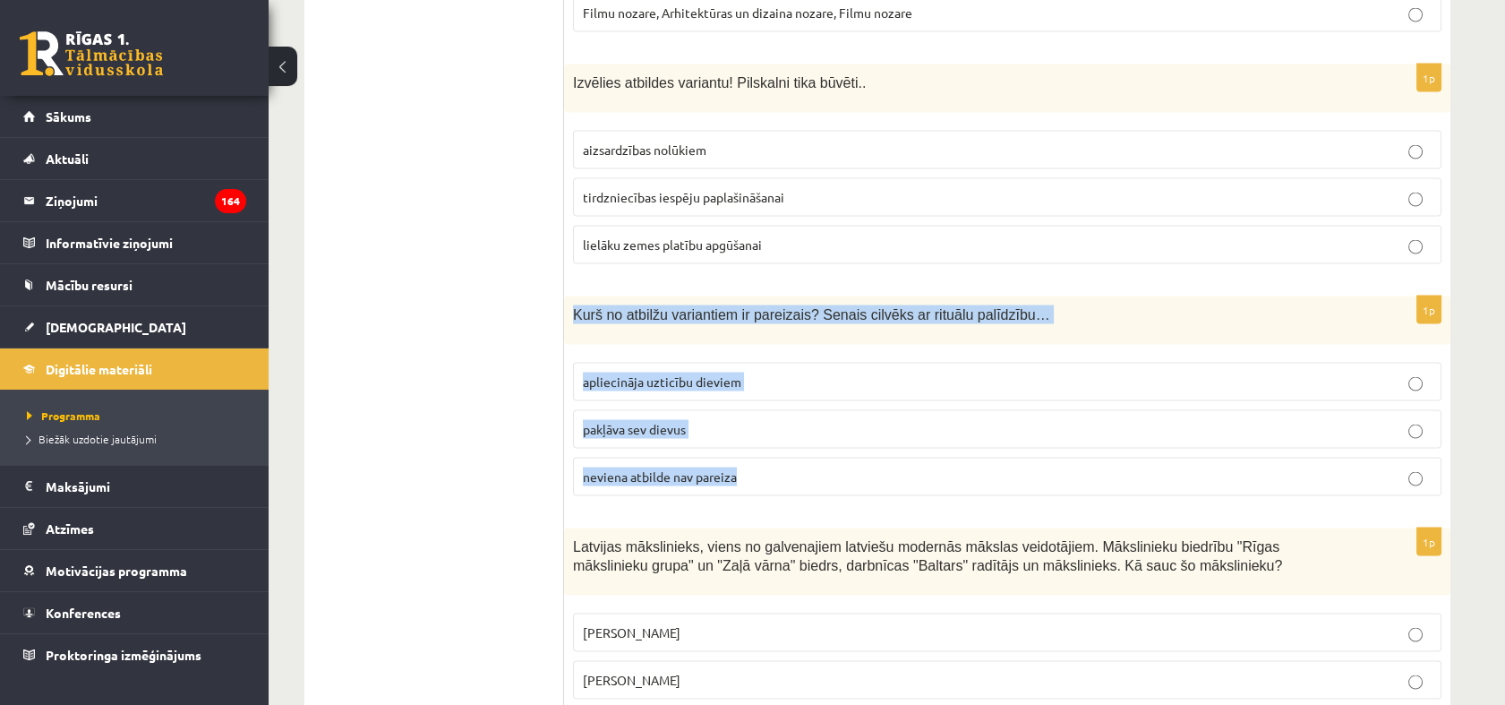
drag, startPoint x: 565, startPoint y: 236, endPoint x: 757, endPoint y: 411, distance: 259.9
click at [757, 411] on div "1p Kurš no atbilžu variantiem ir pareizais? Senais cilvēks ar rituālu palīdzību…" at bounding box center [1007, 403] width 886 height 214
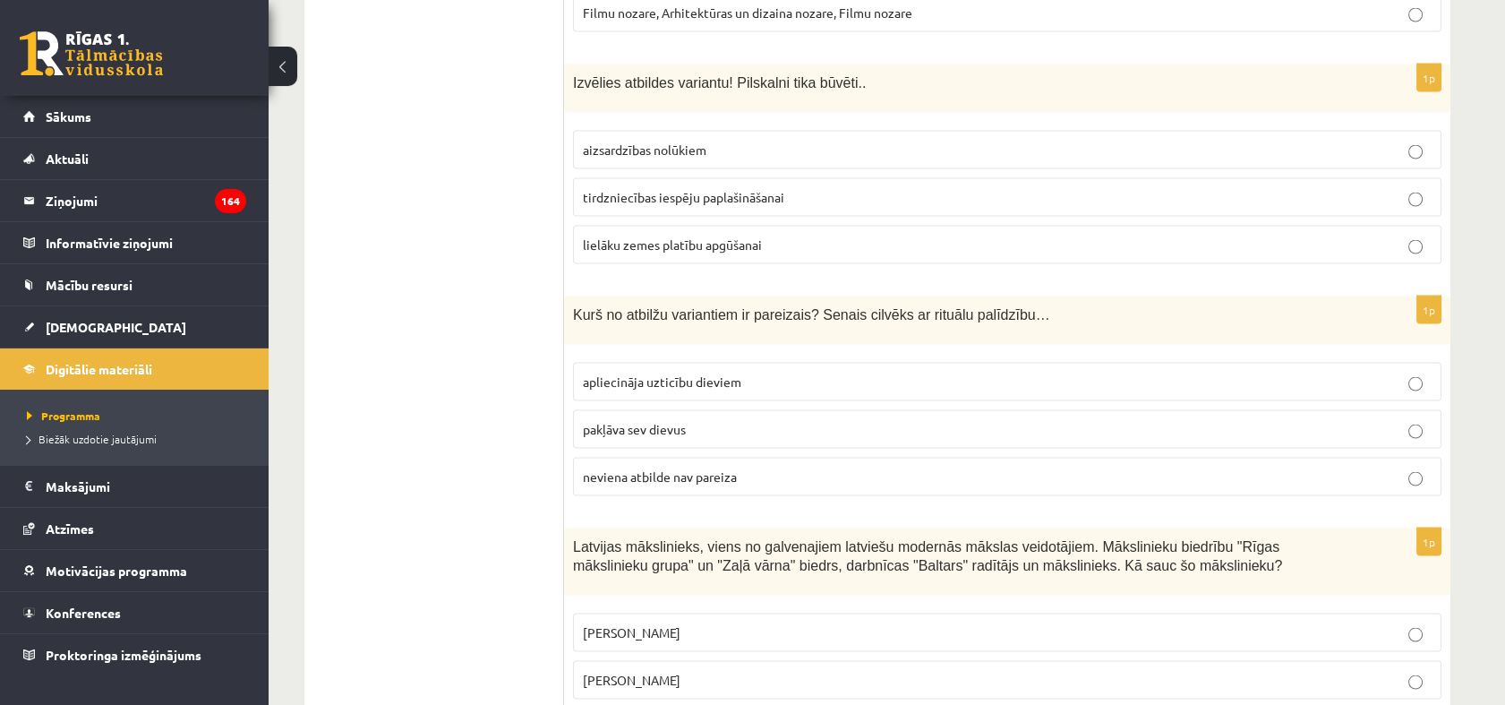
click at [616, 372] on p "apliecināja uzticību dieviem" at bounding box center [1007, 381] width 849 height 19
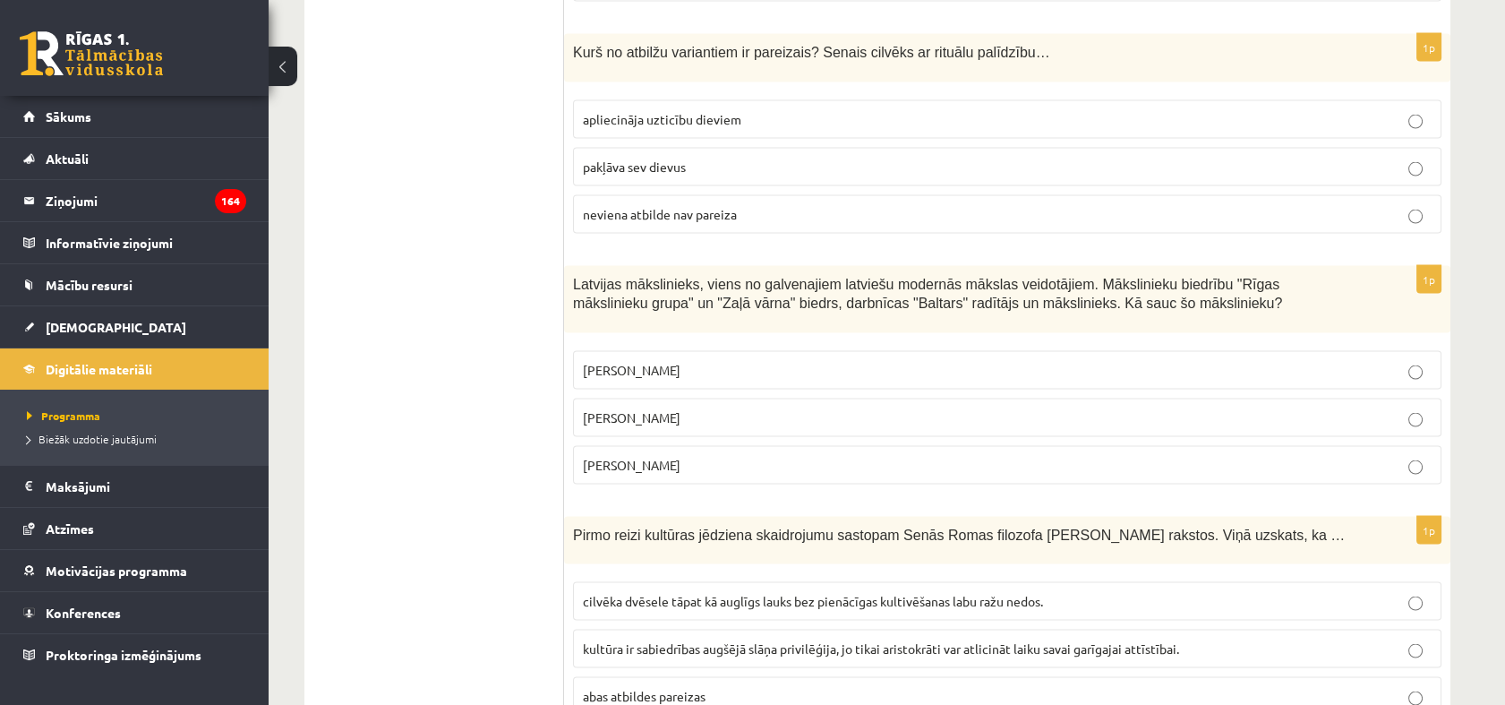
drag, startPoint x: 575, startPoint y: 207, endPoint x: 764, endPoint y: 381, distance: 257.2
click at [764, 381] on div "1p Latvijas mākslinieks, viens no galvenajiem latviešu modernās mākslas veidotā…" at bounding box center [1007, 382] width 886 height 233
click at [264, 525] on li "Atzīmes" at bounding box center [134, 528] width 269 height 43
click at [693, 408] on p "Romāns Suta" at bounding box center [1007, 417] width 849 height 19
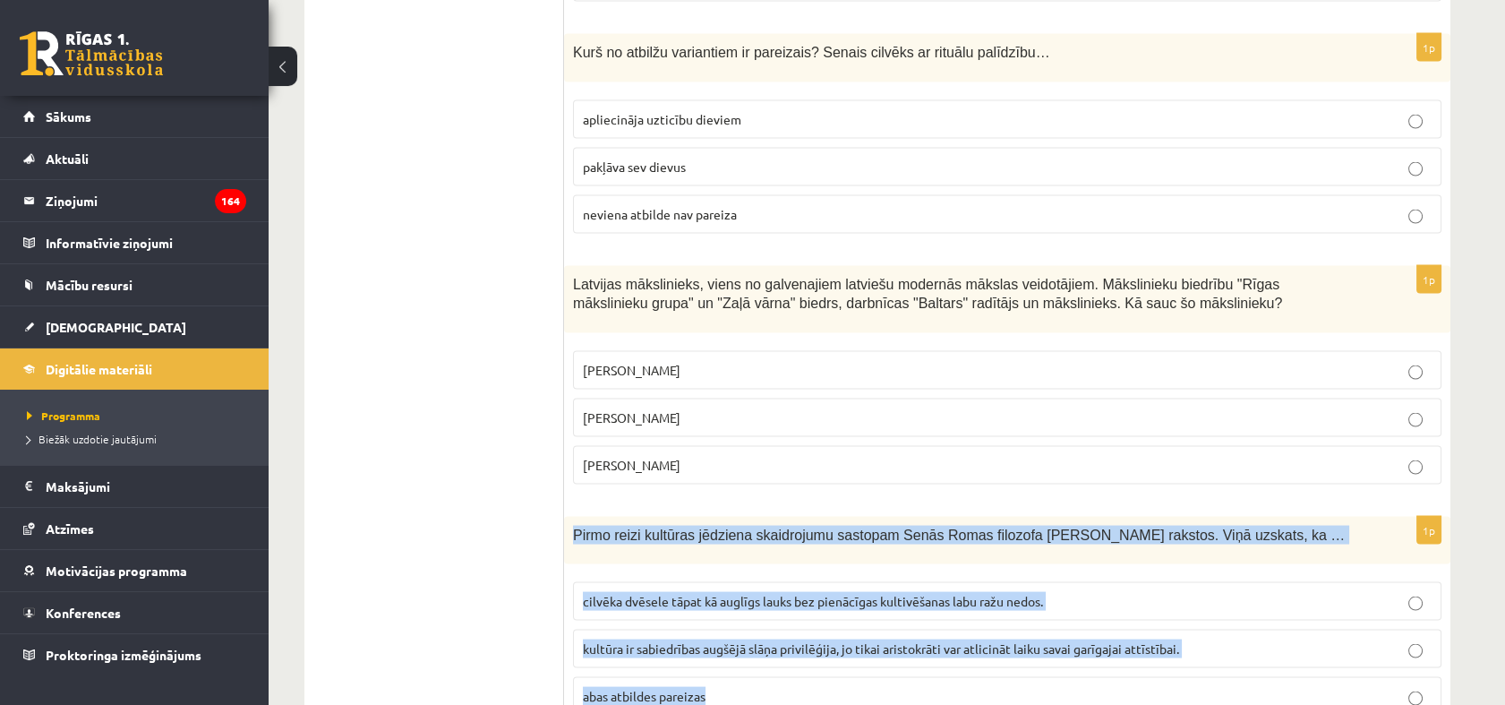
drag, startPoint x: 571, startPoint y: 452, endPoint x: 828, endPoint y: 612, distance: 302.8
click at [828, 612] on div "1p Pirmo reizi kultūras jēdziena skaidrojumu sastopam Senās Romas filozofa Cice…" at bounding box center [1007, 624] width 886 height 214
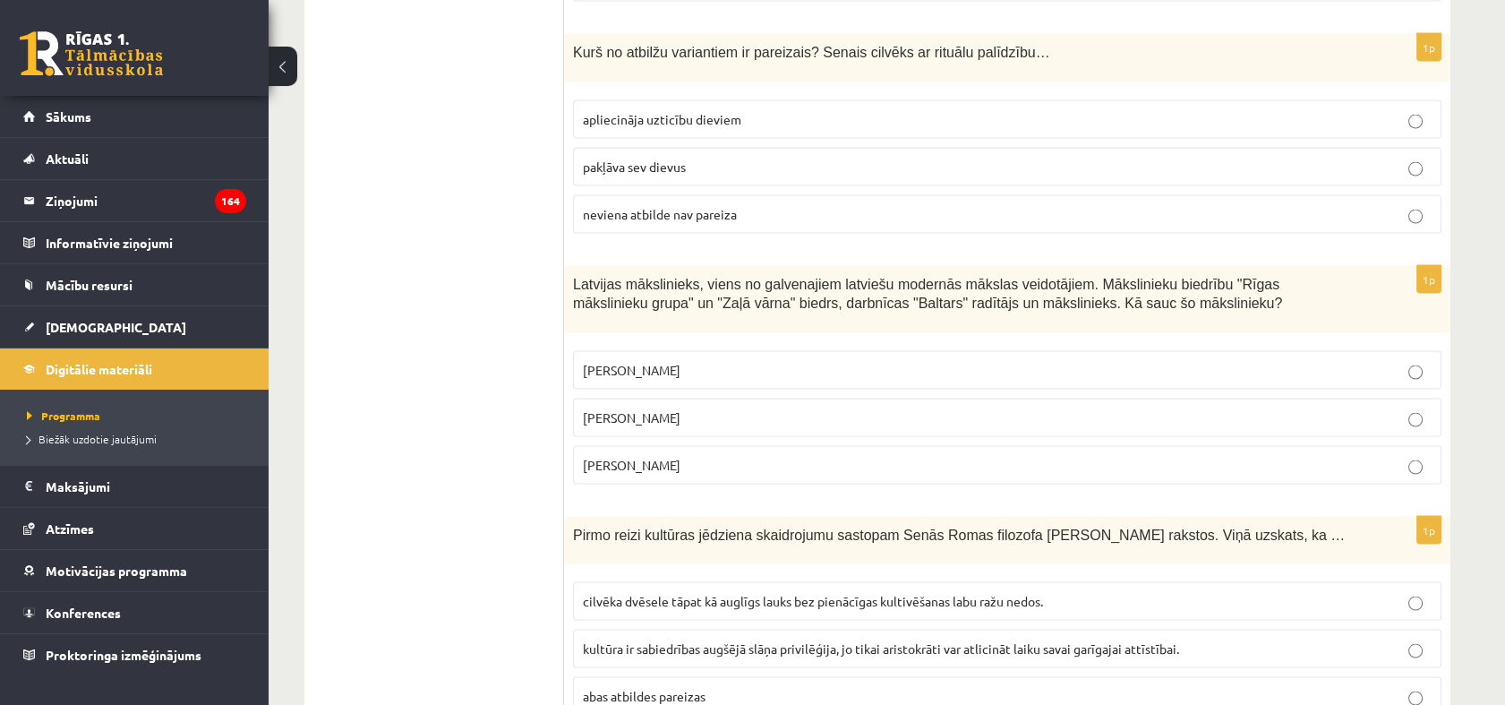
click at [611, 582] on label "cilvēka dvēsele tāpat kā auglīgs lauks bez pienācīgas kultivēšanas labu ražu ne…" at bounding box center [1007, 601] width 868 height 38
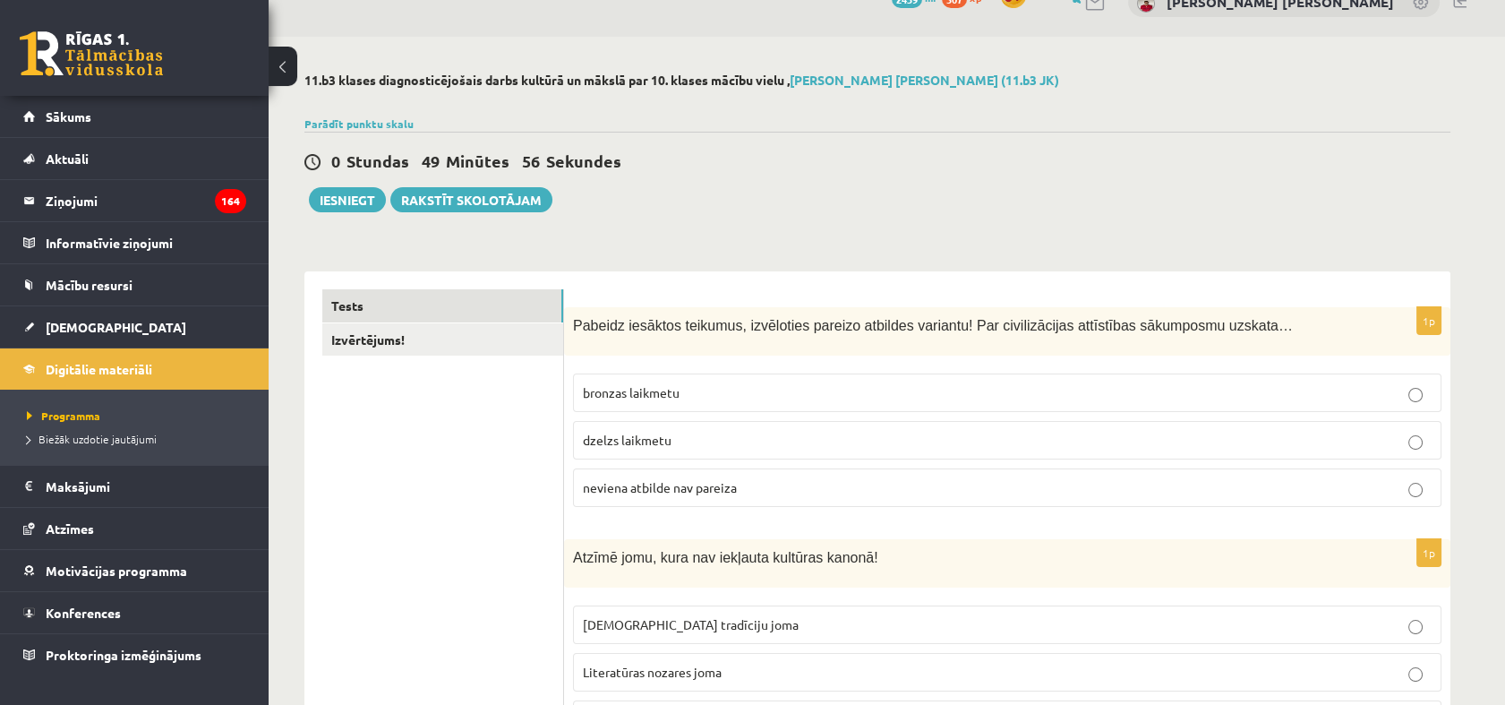
scroll to position [0, 0]
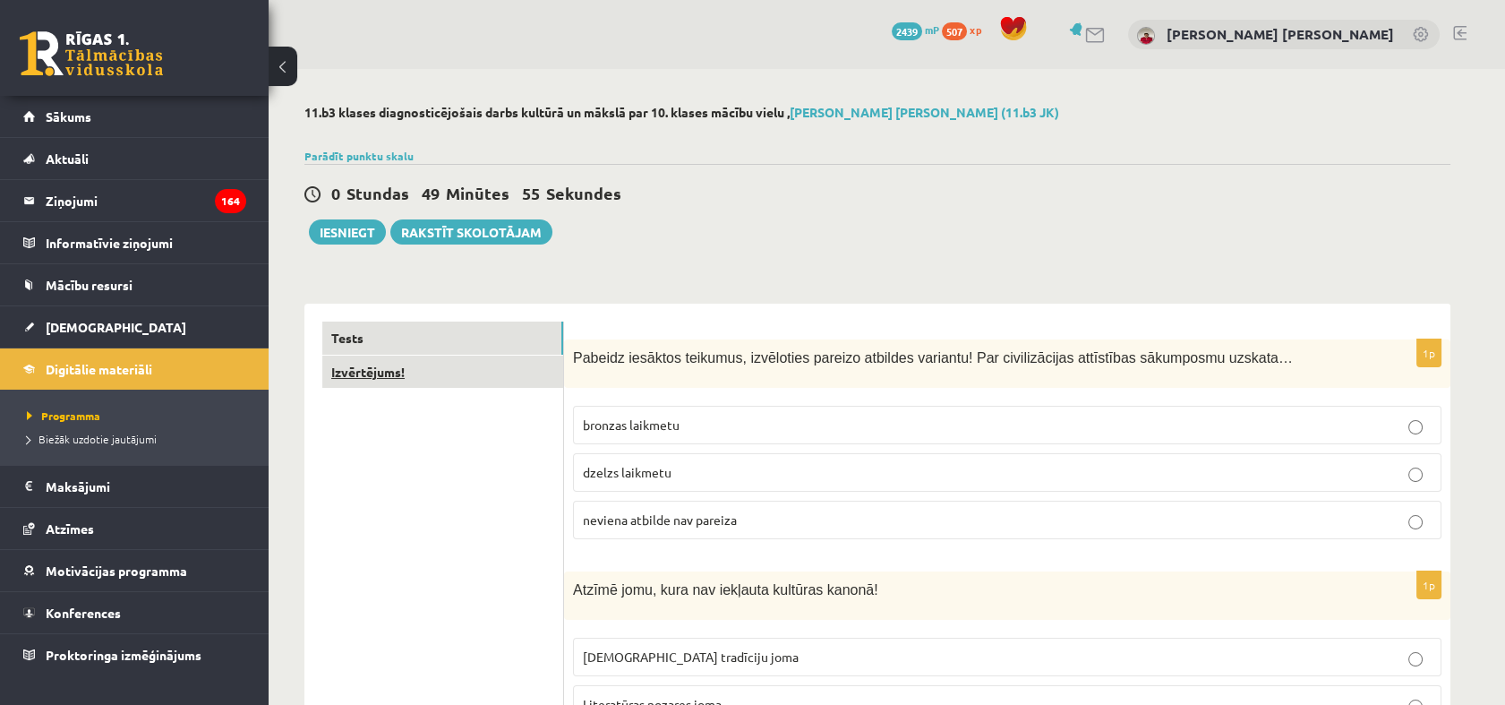
click at [380, 364] on link "Izvērtējums!" at bounding box center [442, 371] width 241 height 33
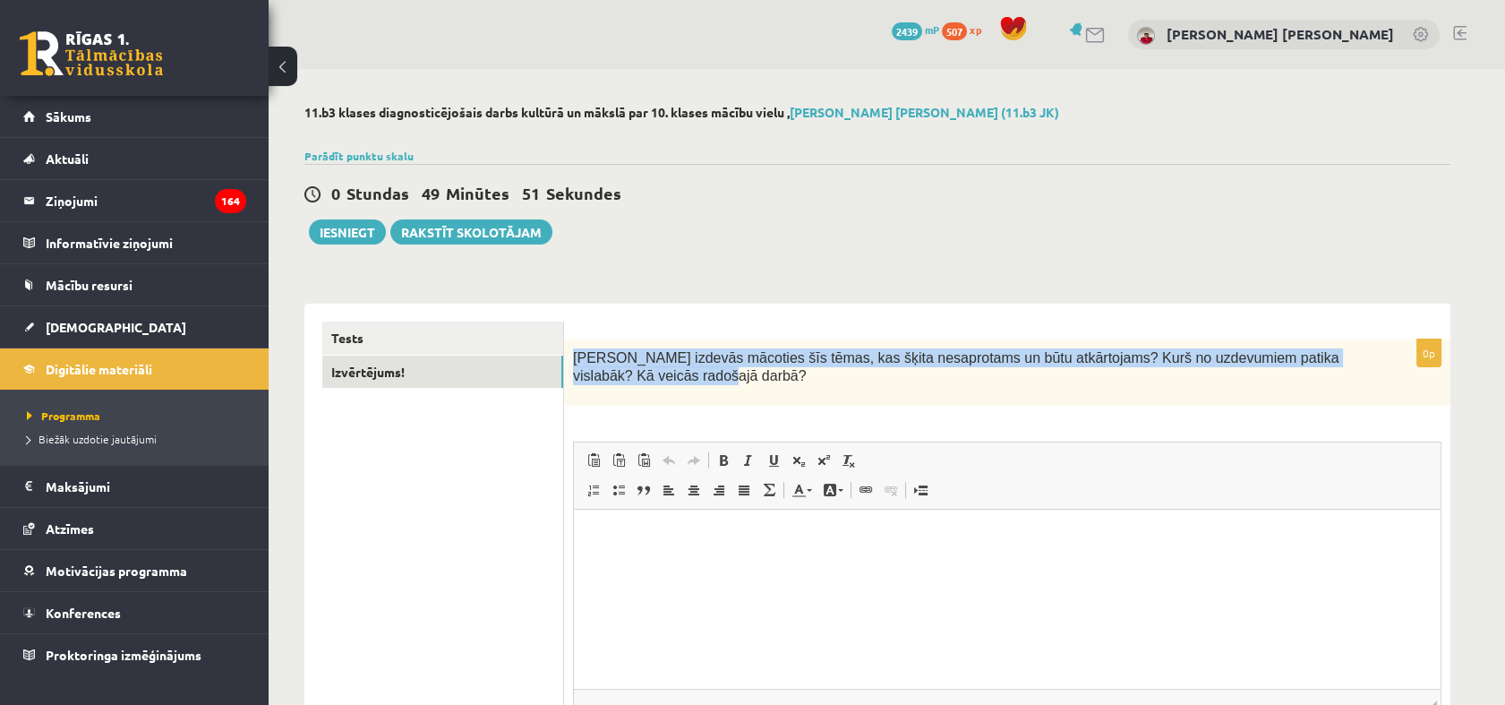
drag, startPoint x: 627, startPoint y: 381, endPoint x: 572, endPoint y: 356, distance: 59.7
click at [572, 356] on div "Kas izdevās mācoties šīs tēmas, kas šķita nesaprotams un būtu atkārtojams? Kurš…" at bounding box center [1007, 372] width 886 height 67
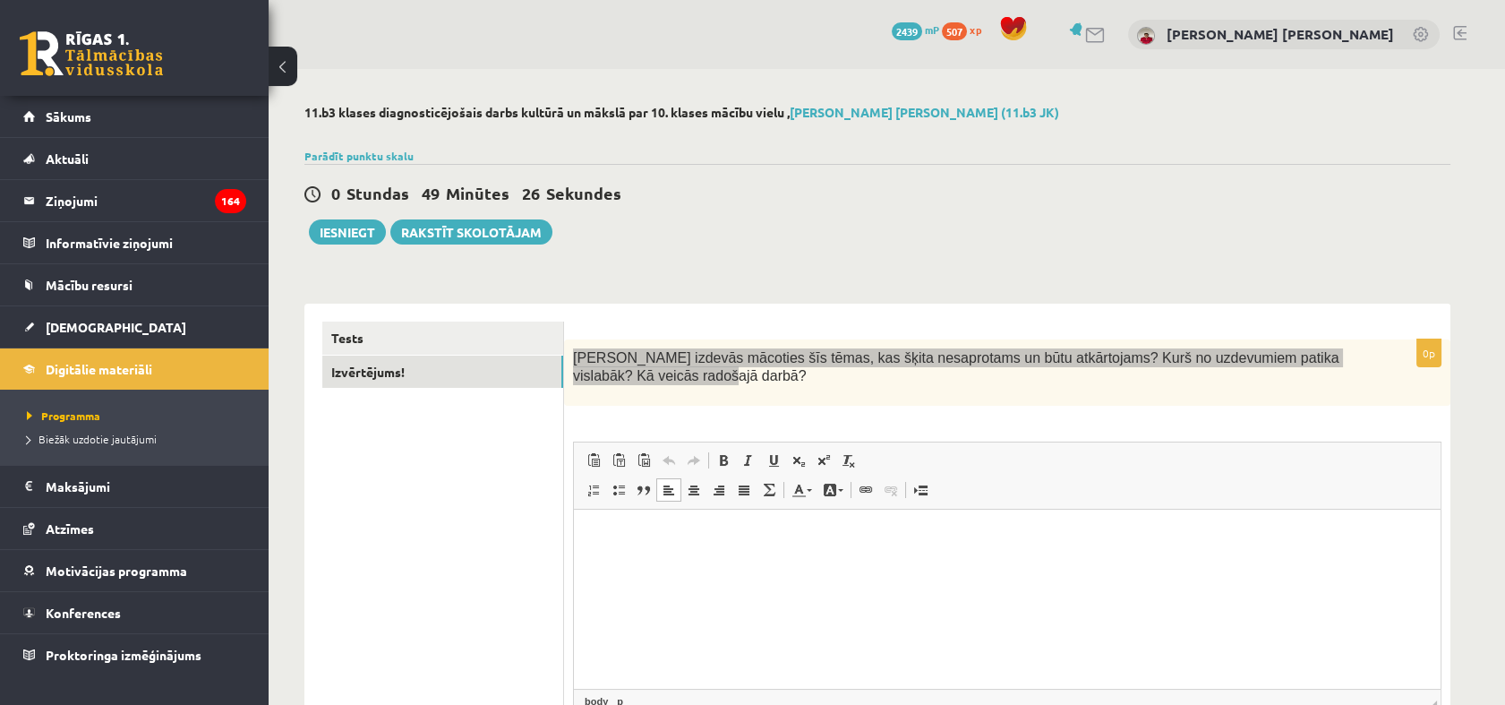
click at [791, 564] on html at bounding box center [1007, 536] width 867 height 55
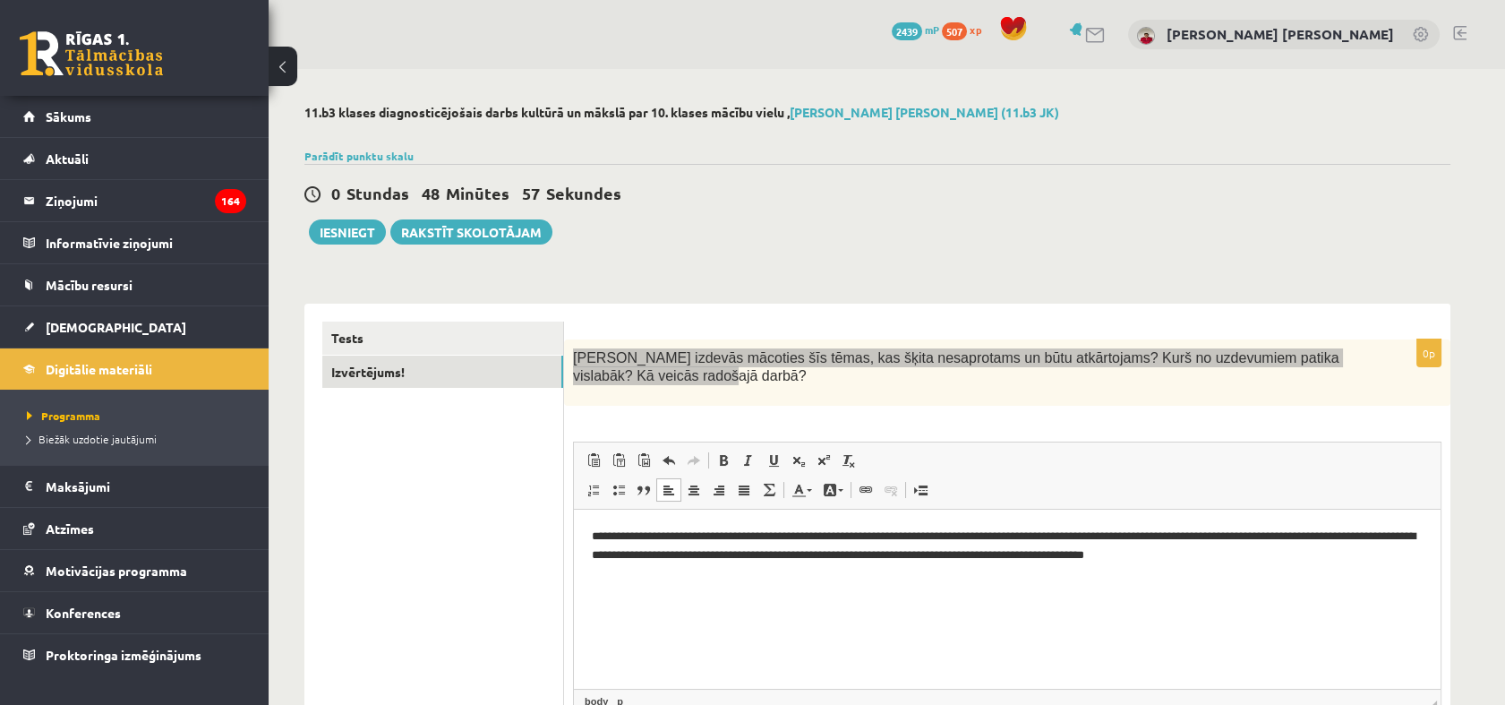
click at [713, 554] on p "**********" at bounding box center [1007, 546] width 831 height 38
click at [1297, 565] on html "**********" at bounding box center [1007, 545] width 867 height 73
drag, startPoint x: 1263, startPoint y: 539, endPoint x: 1150, endPoint y: 540, distance: 113.7
click at [1150, 540] on p "**********" at bounding box center [1007, 555] width 831 height 56
click at [1344, 550] on p "**********" at bounding box center [1007, 546] width 831 height 38
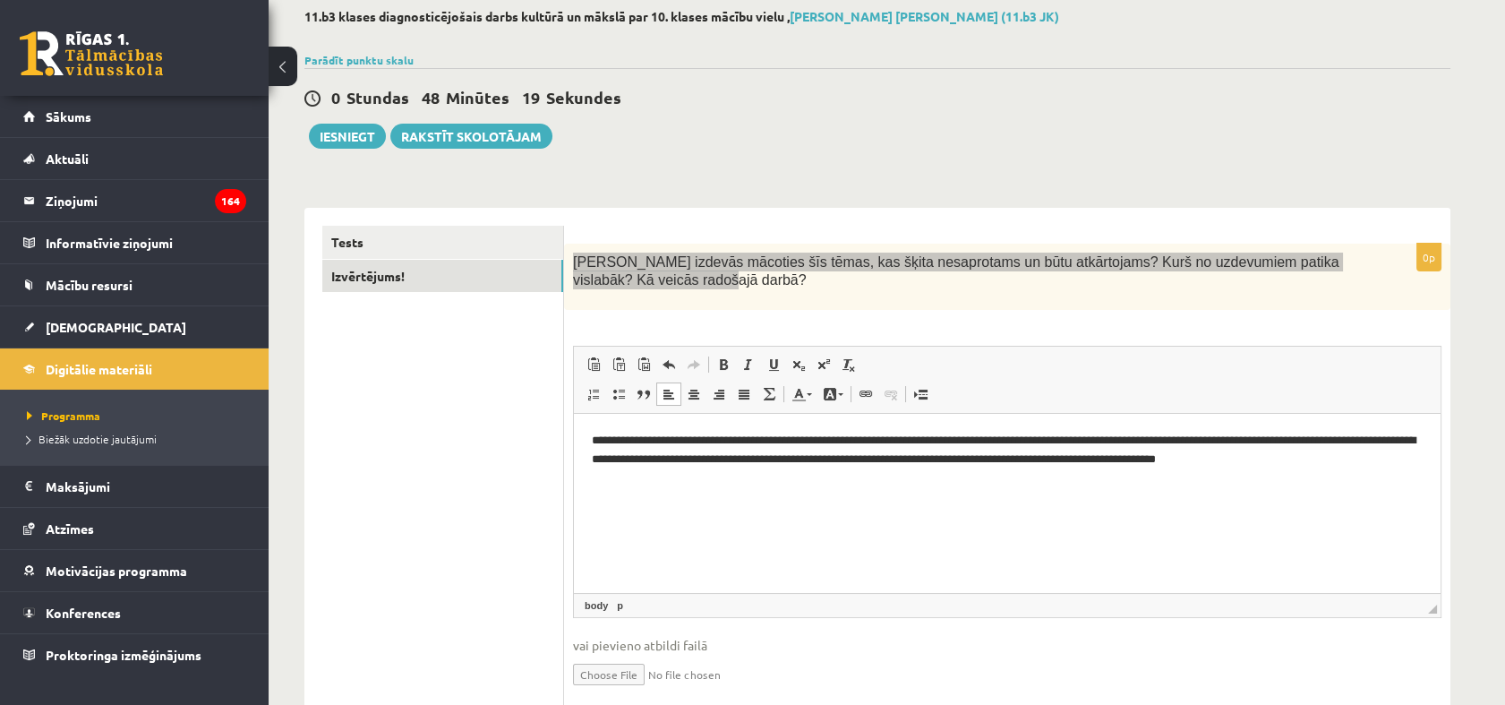
scroll to position [165, 0]
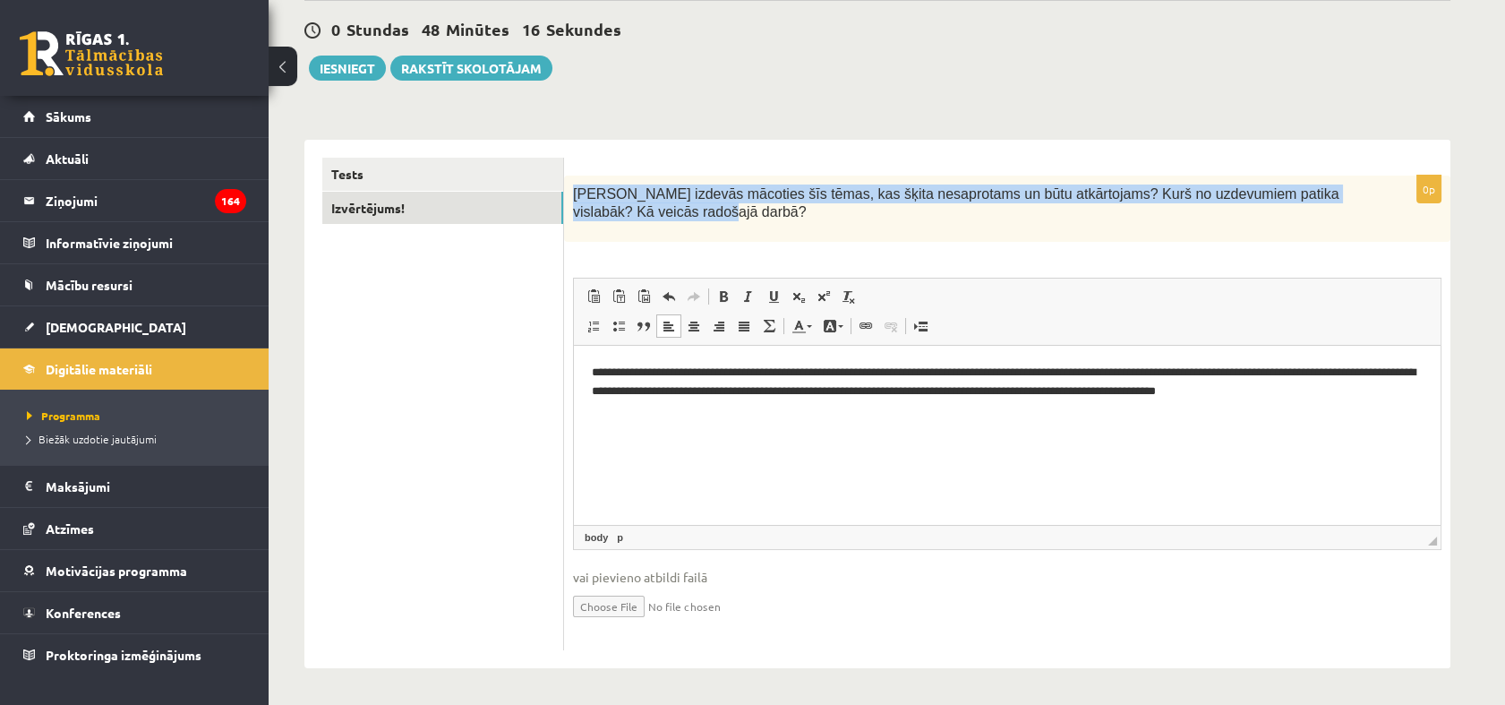
click at [665, 218] on p "Kas izdevās mācoties šīs tēmas, kas šķita nesaprotams un būtu atkārtojams? Kurš…" at bounding box center [962, 202] width 779 height 37
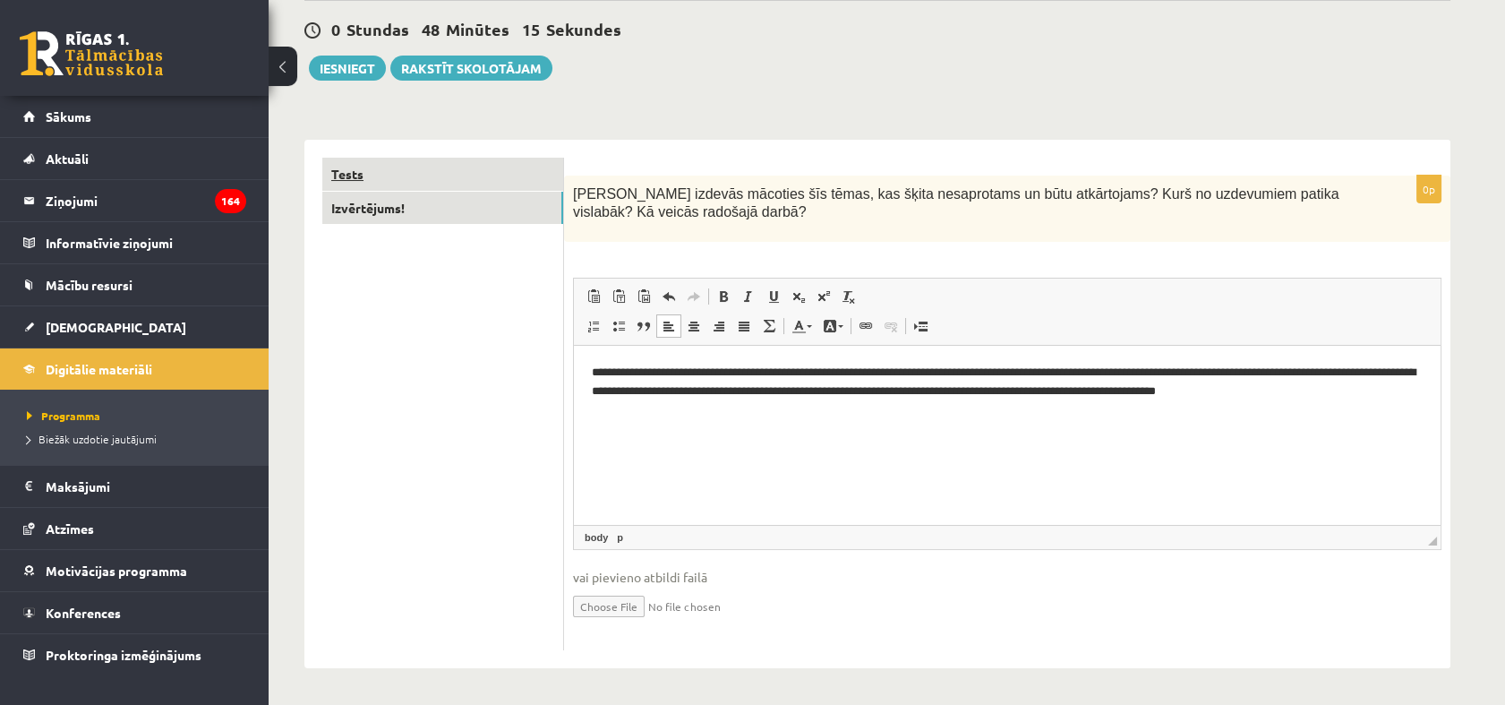
click at [415, 183] on link "Tests" at bounding box center [442, 174] width 241 height 33
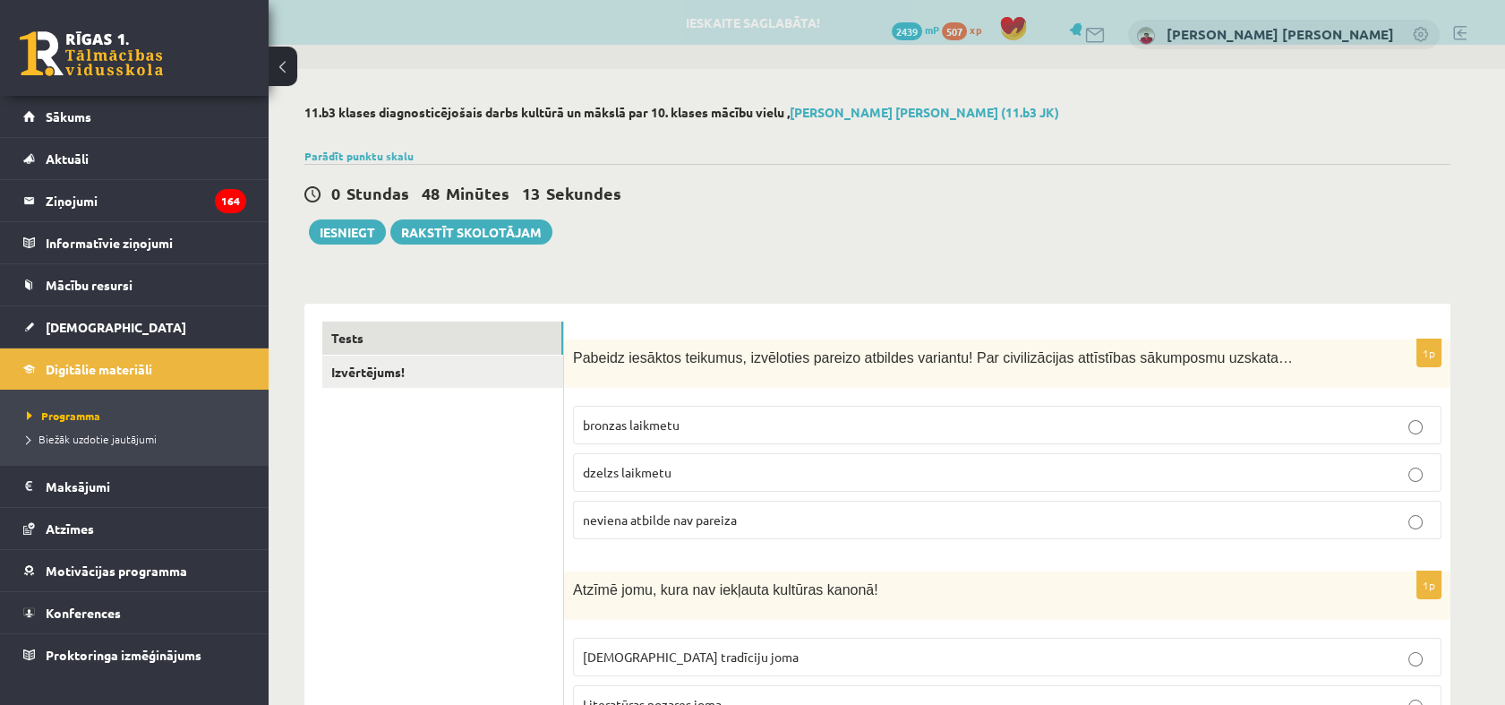
scroll to position [0, 0]
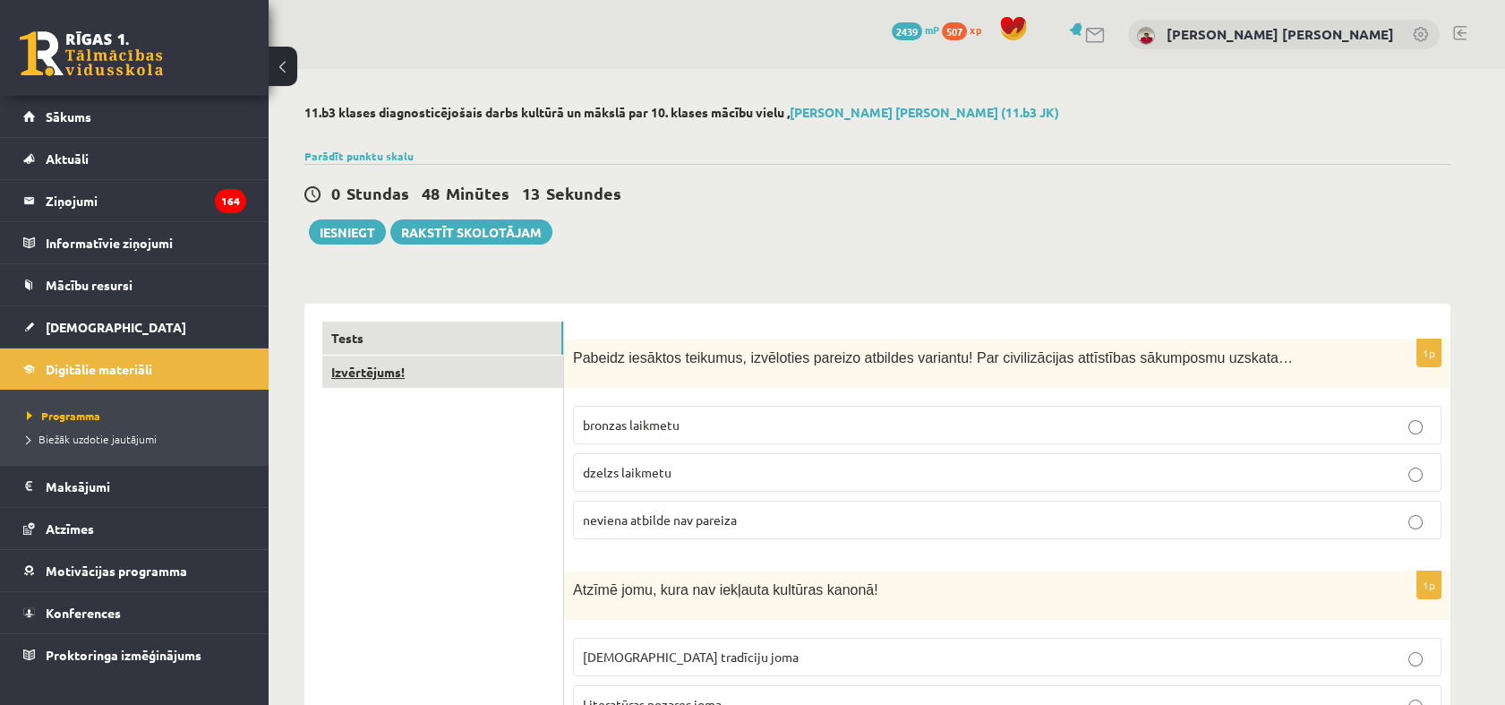
click at [387, 381] on link "Izvērtējums!" at bounding box center [442, 371] width 241 height 33
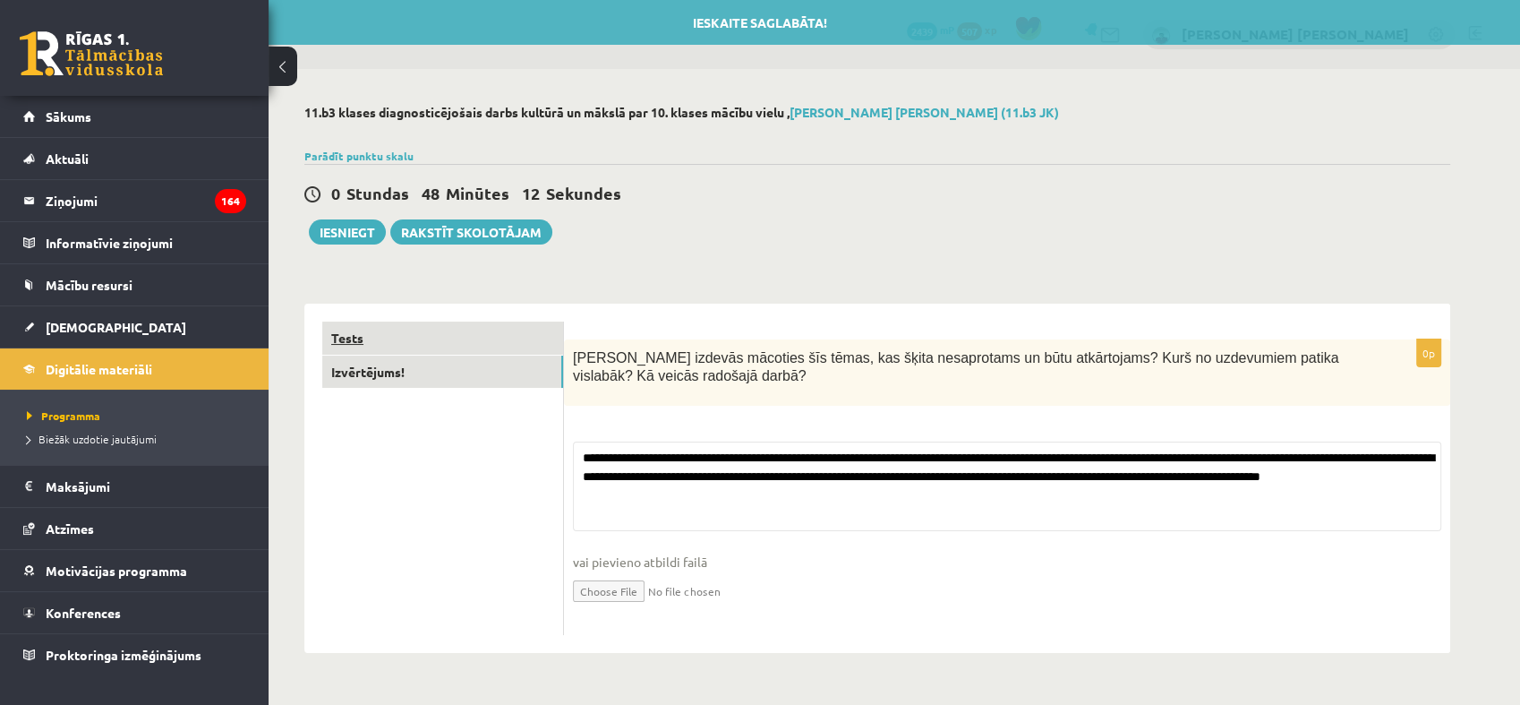
click at [401, 322] on link "Tests" at bounding box center [442, 337] width 241 height 33
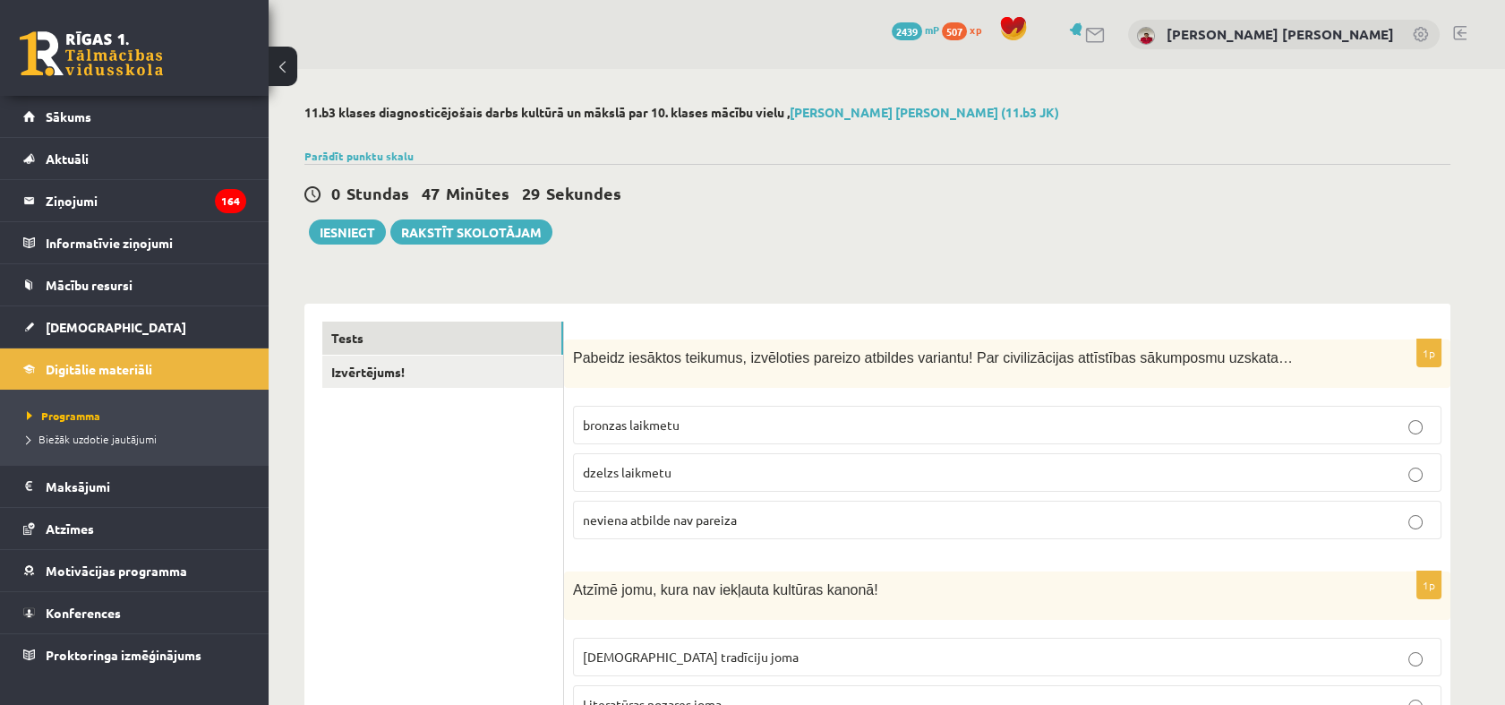
click at [931, 193] on div "0 Stundas 47 Minūtes 29 Sekundes" at bounding box center [877, 194] width 1146 height 23
click at [365, 228] on button "Iesniegt" at bounding box center [347, 231] width 77 height 25
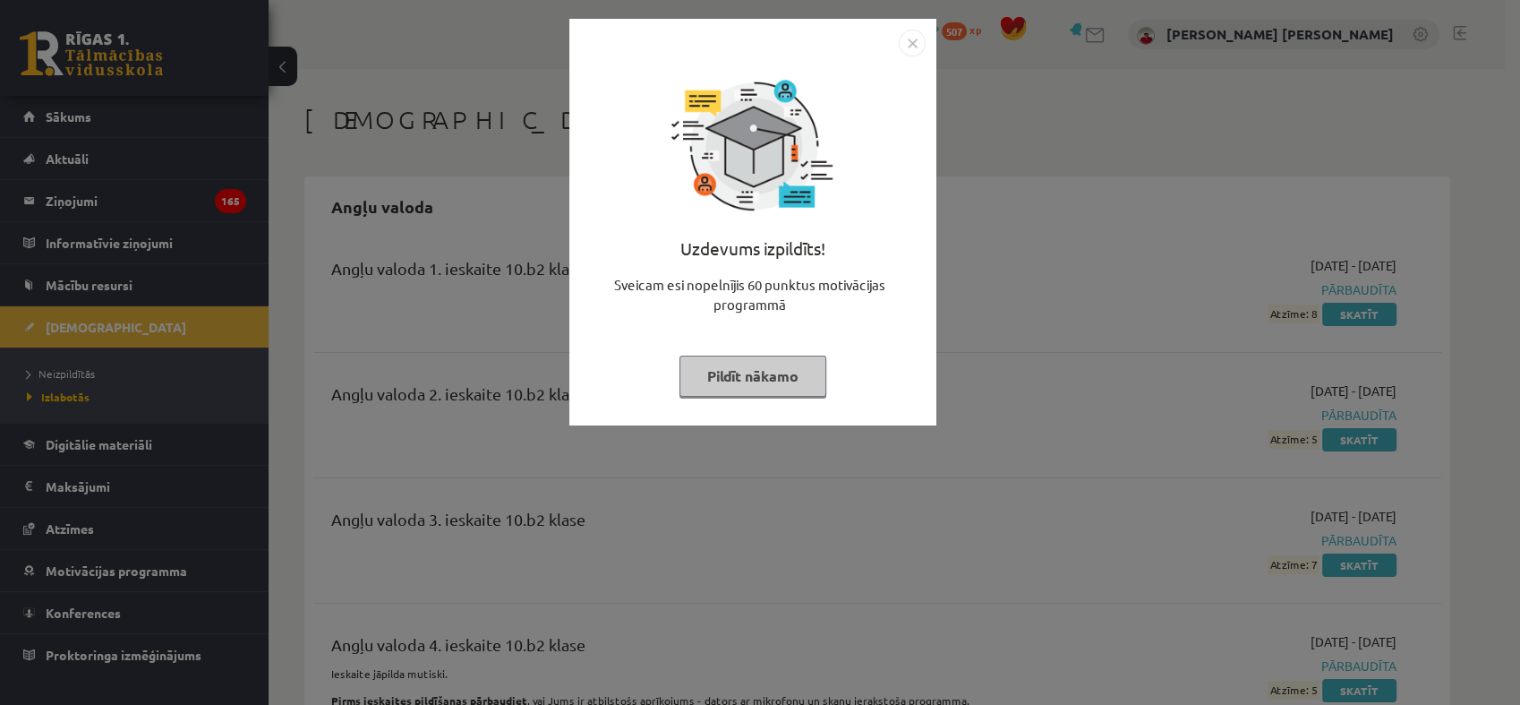
click at [365, 389] on div "Uzdevums izpildīts! Sveicam esi nopelnījis 60 punktus motivācijas programmā Pil…" at bounding box center [760, 352] width 1520 height 705
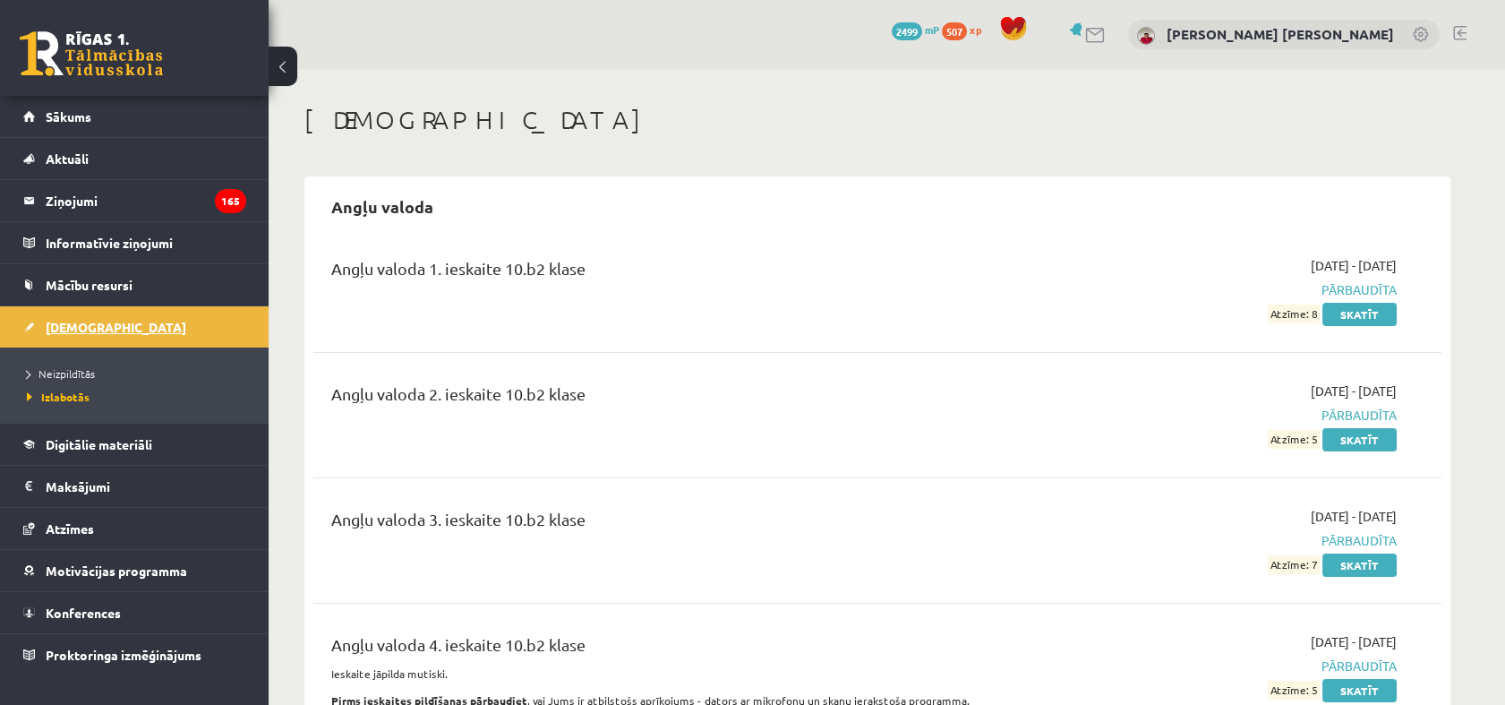
click at [83, 328] on span "[DEMOGRAPHIC_DATA]" at bounding box center [116, 327] width 141 height 16
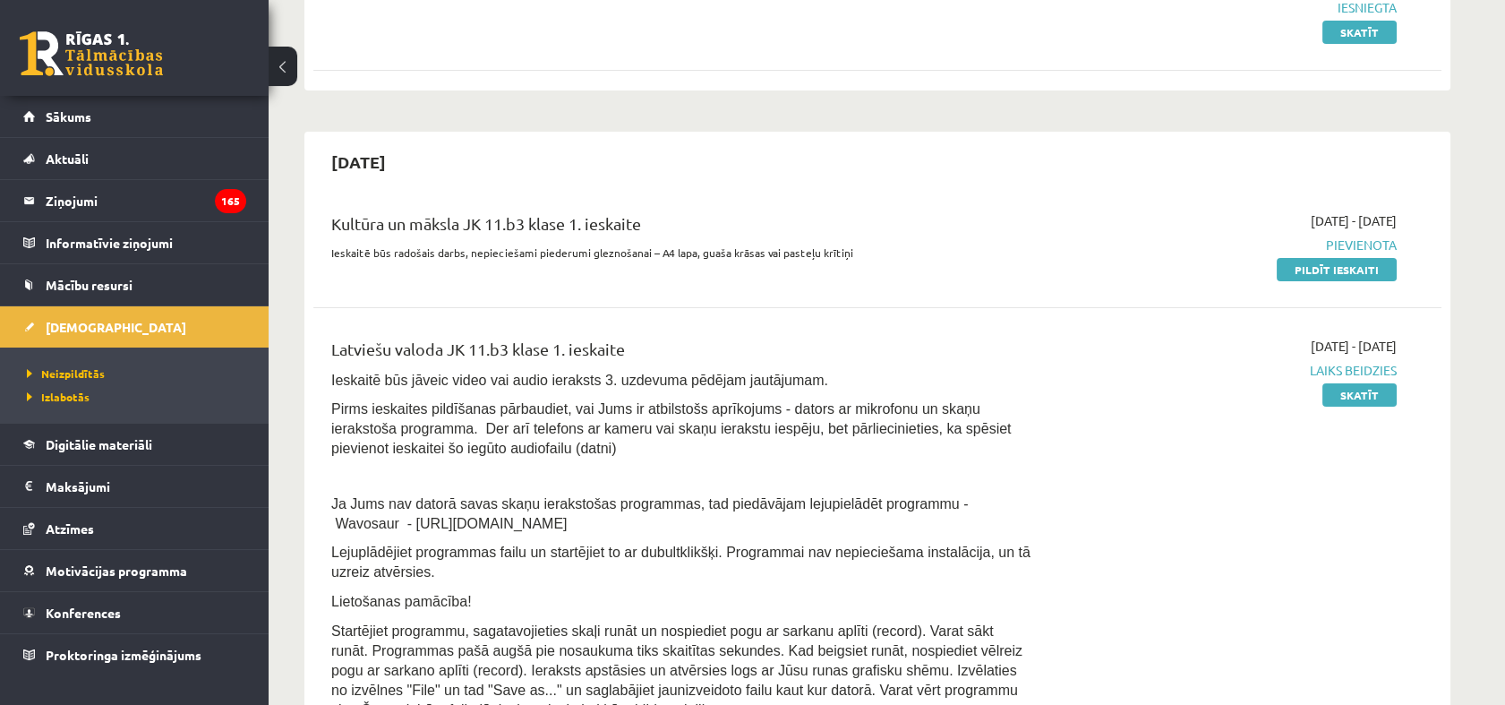
scroll to position [398, 0]
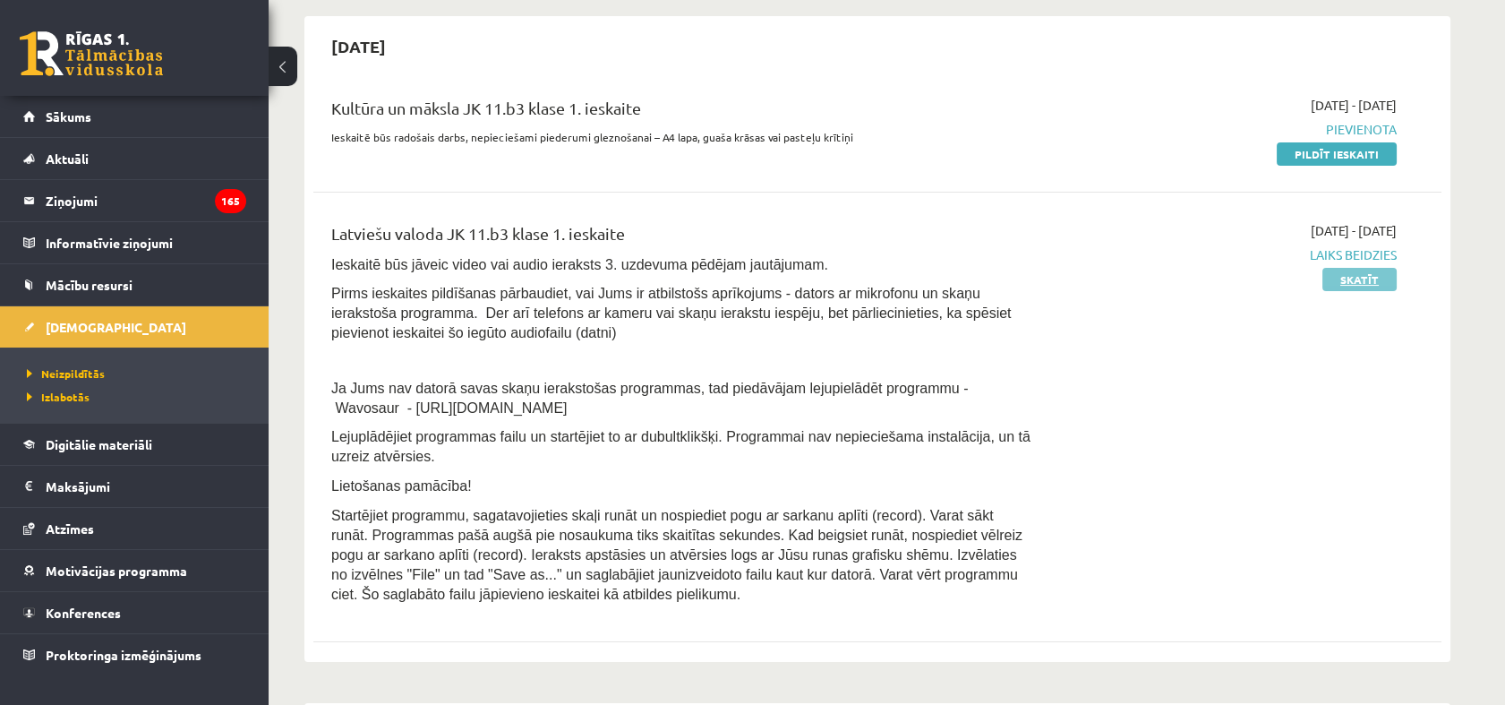
click at [1353, 276] on link "Skatīt" at bounding box center [1359, 279] width 74 height 23
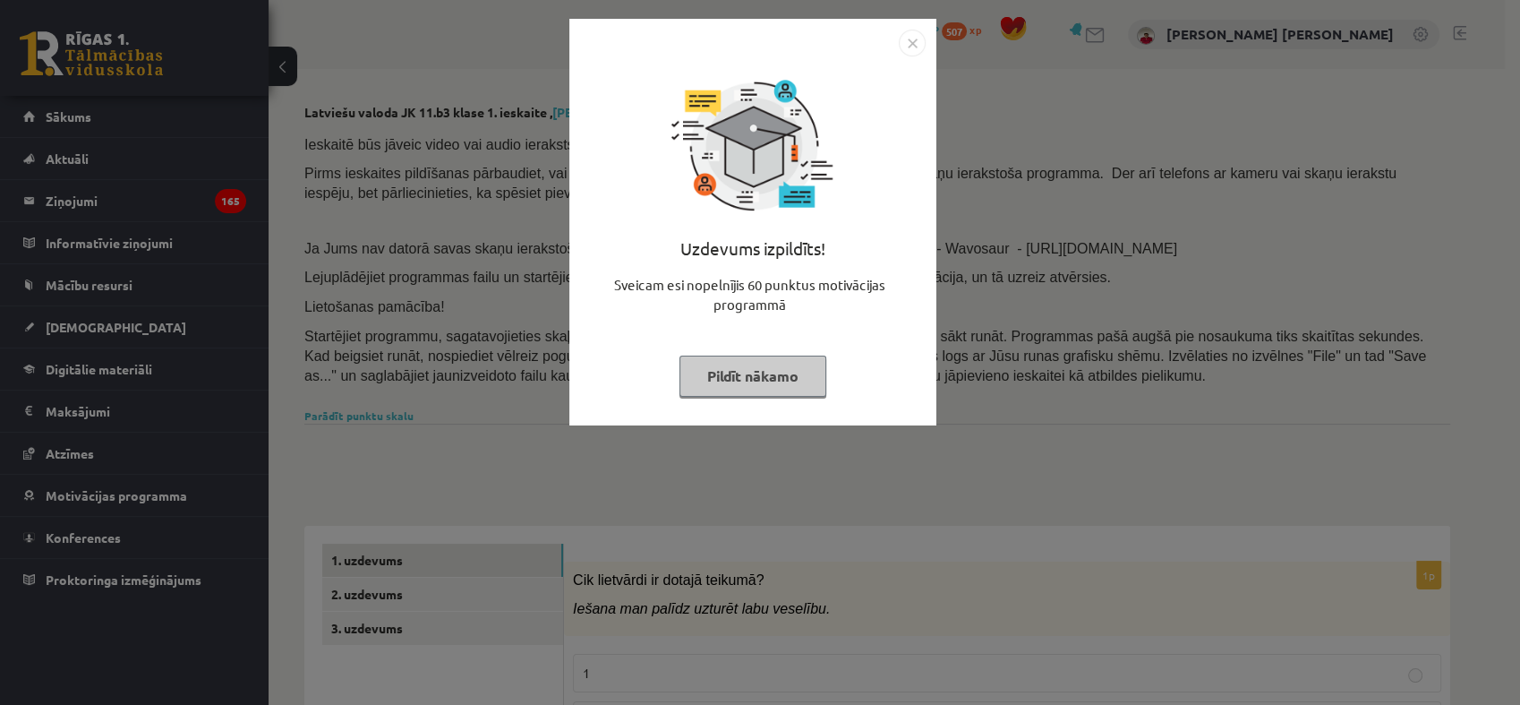
click at [917, 37] on img "Close" at bounding box center [912, 43] width 27 height 27
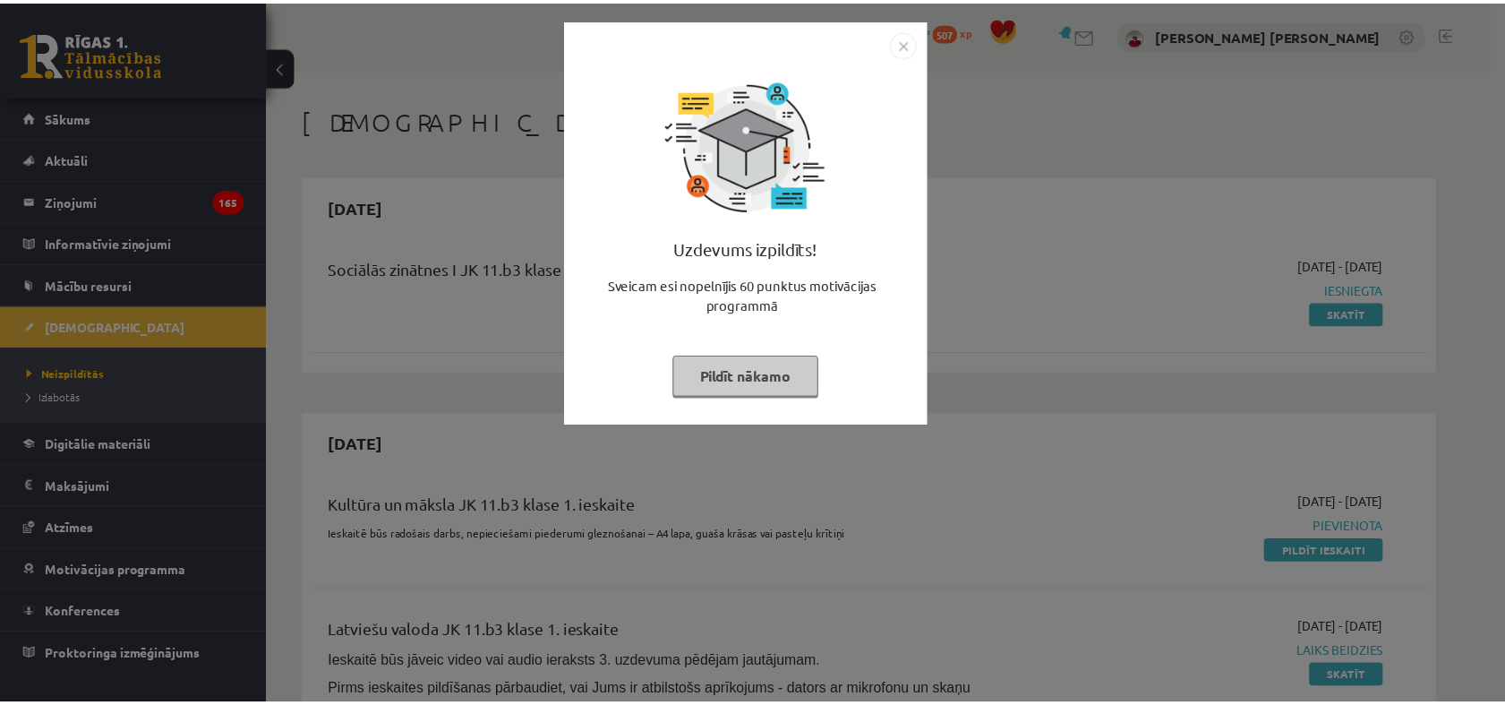
scroll to position [398, 0]
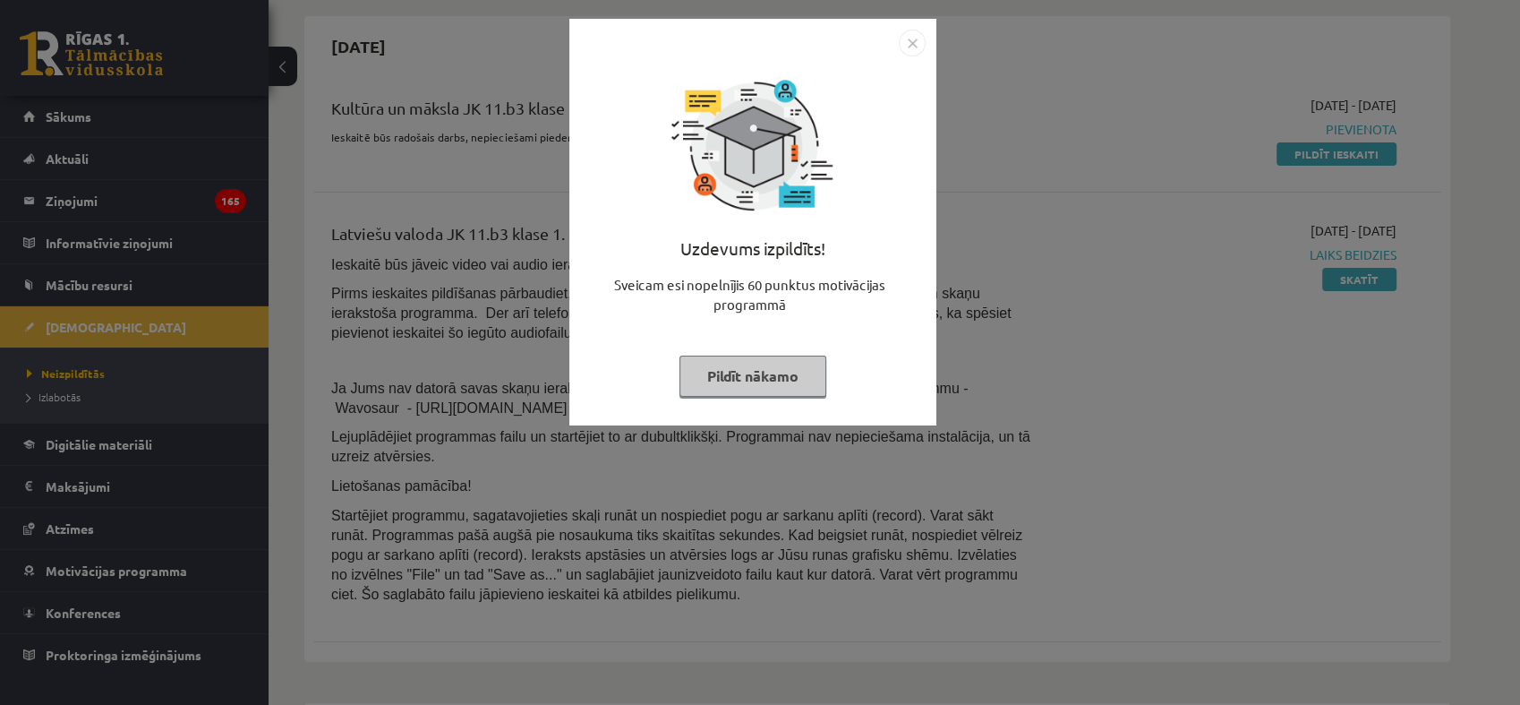
click at [918, 39] on img "Close" at bounding box center [912, 43] width 27 height 27
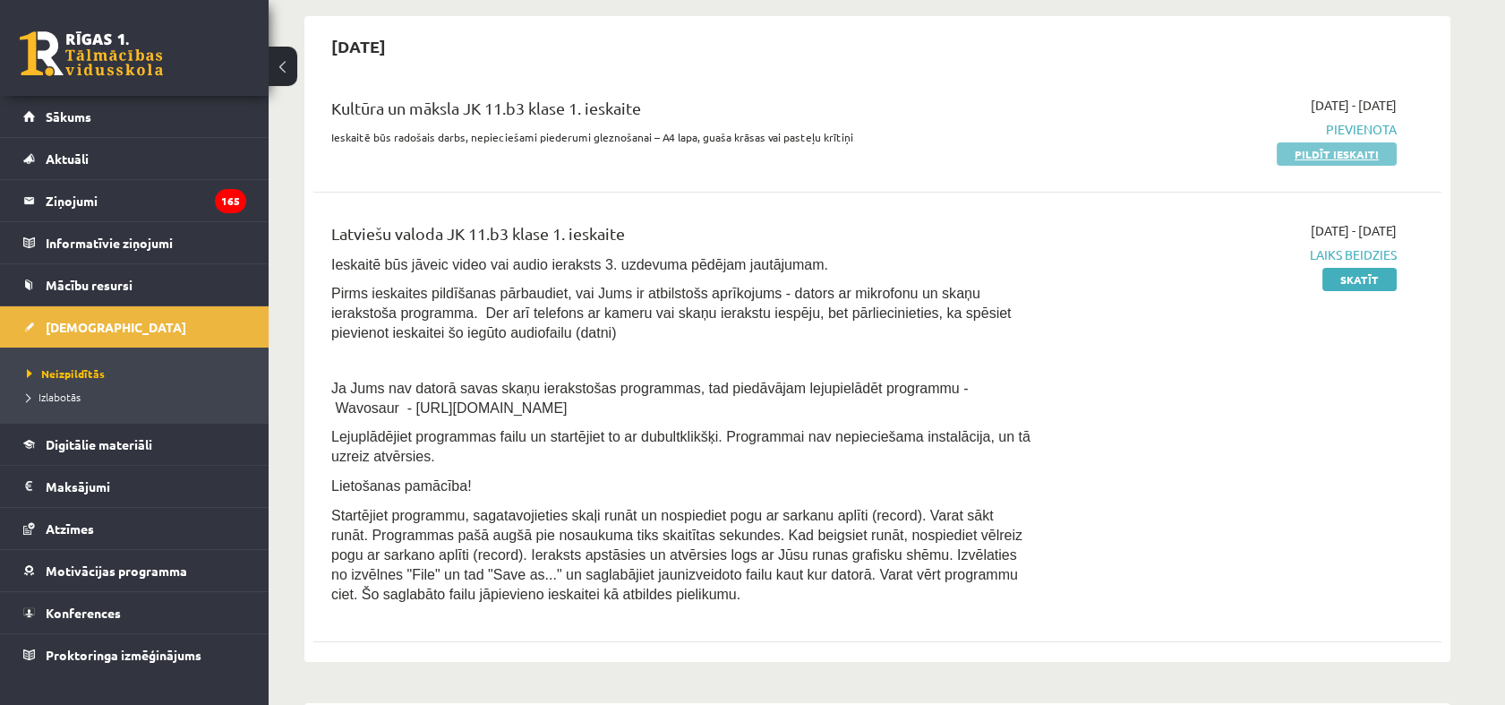
click at [1315, 158] on link "Pildīt ieskaiti" at bounding box center [1337, 153] width 120 height 23
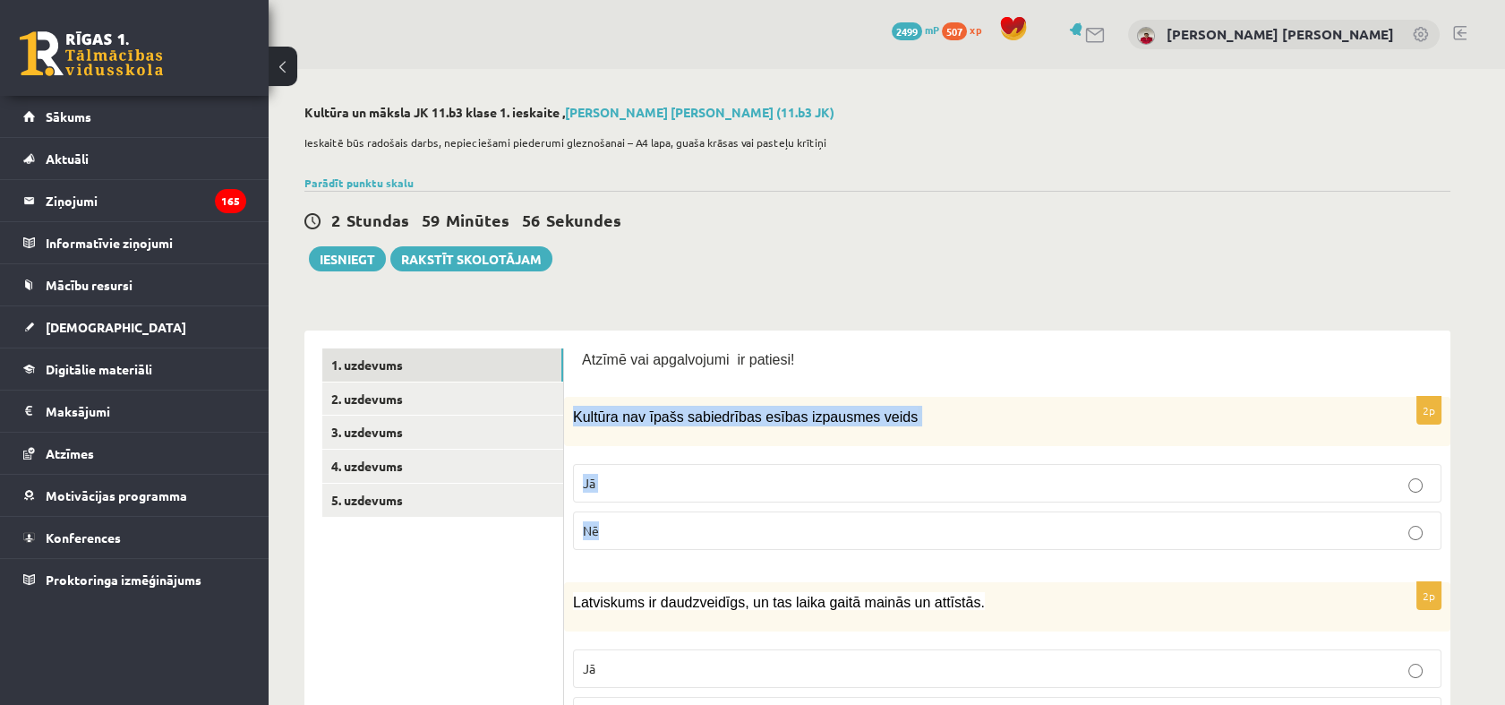
drag, startPoint x: 571, startPoint y: 413, endPoint x: 641, endPoint y: 495, distance: 108.0
click at [641, 514] on div "2p Kultūra nav īpašs sabiedrības esības izpausmes veids Jā Nē" at bounding box center [1007, 480] width 886 height 167
copy div "Kultūra nav īpašs sabiedrības esības izpausmes veids Jā Nē"
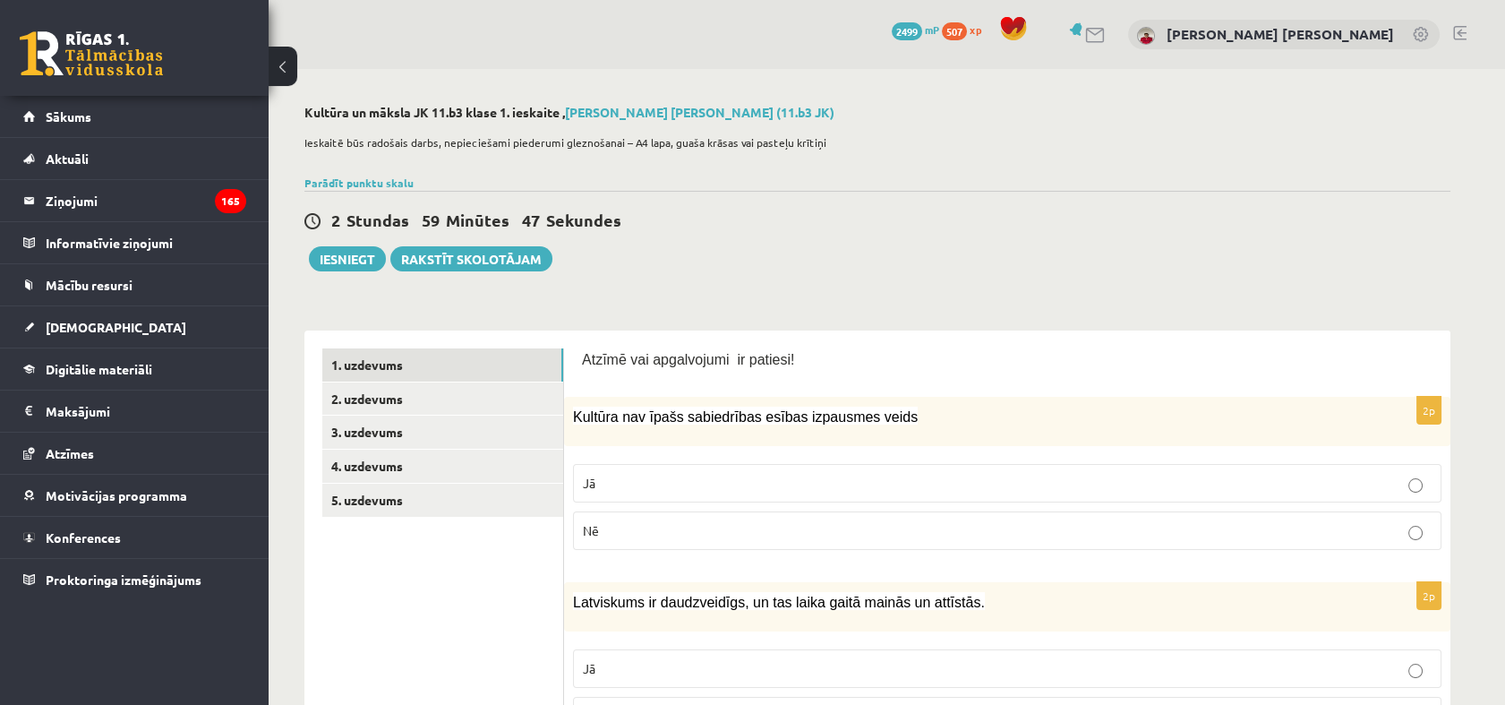
click at [677, 236] on div "2 Stundas 59 Minūtes 47 Sekundes Iesniegt Rakstīt skolotājam" at bounding box center [877, 231] width 1146 height 81
click at [618, 526] on p "Nē" at bounding box center [1007, 530] width 849 height 19
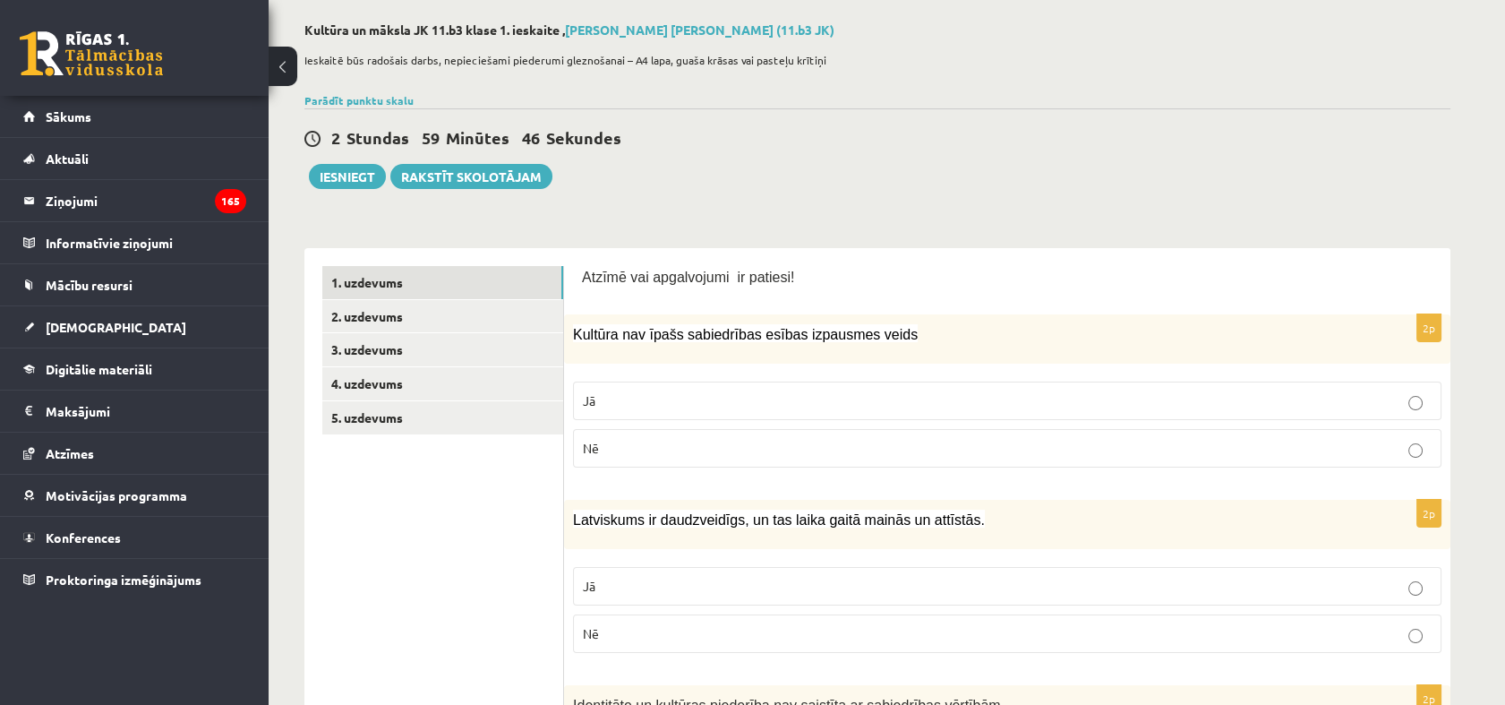
scroll to position [199, 0]
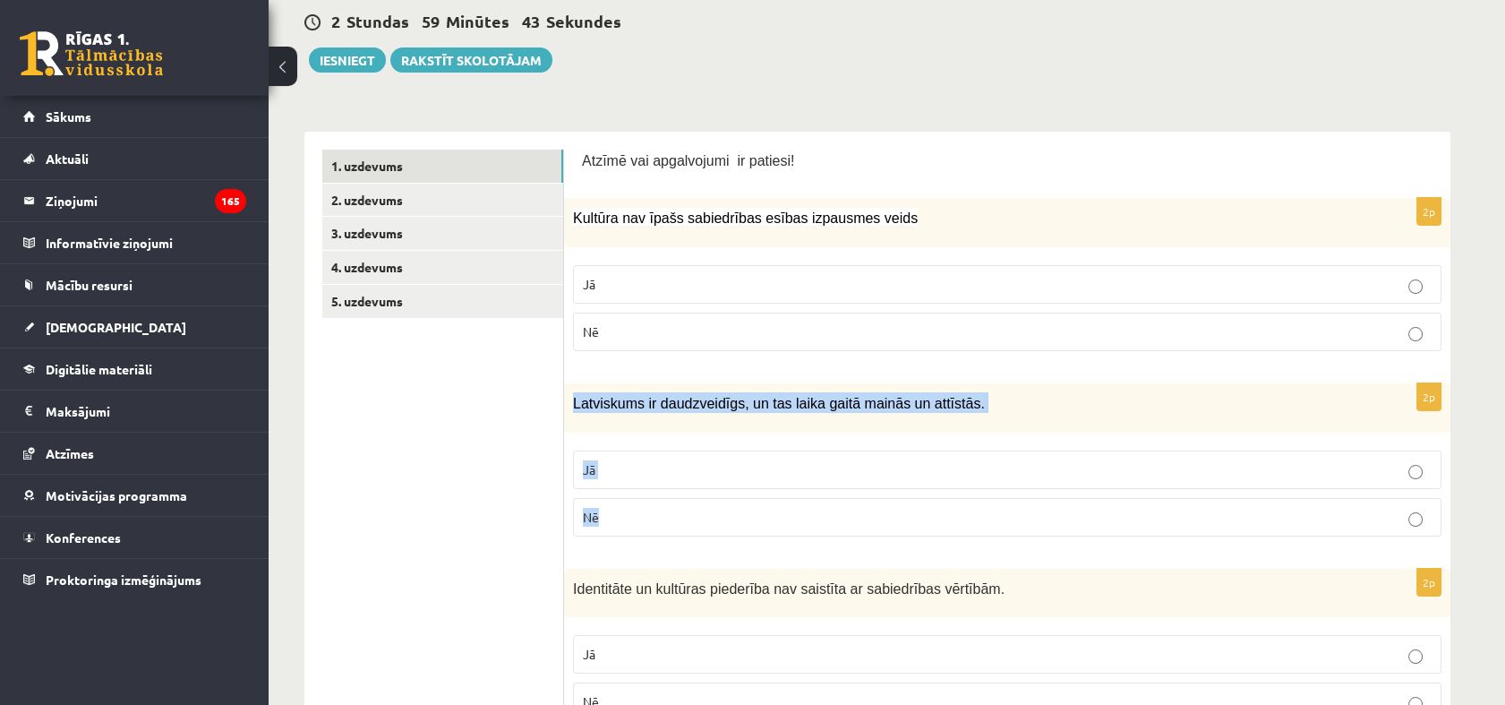
drag, startPoint x: 569, startPoint y: 400, endPoint x: 641, endPoint y: 497, distance: 120.3
click at [641, 497] on div "2p Latviskums ir daudzveidīgs, un tas laika gaitā mainās un attīstās. Jā Nē" at bounding box center [1007, 466] width 886 height 167
copy div "Latviskums ir daudzveidīgs, un tas laika gaitā mainās un attīstās. Jā Nē"
click at [591, 466] on span "Jā" at bounding box center [589, 469] width 13 height 16
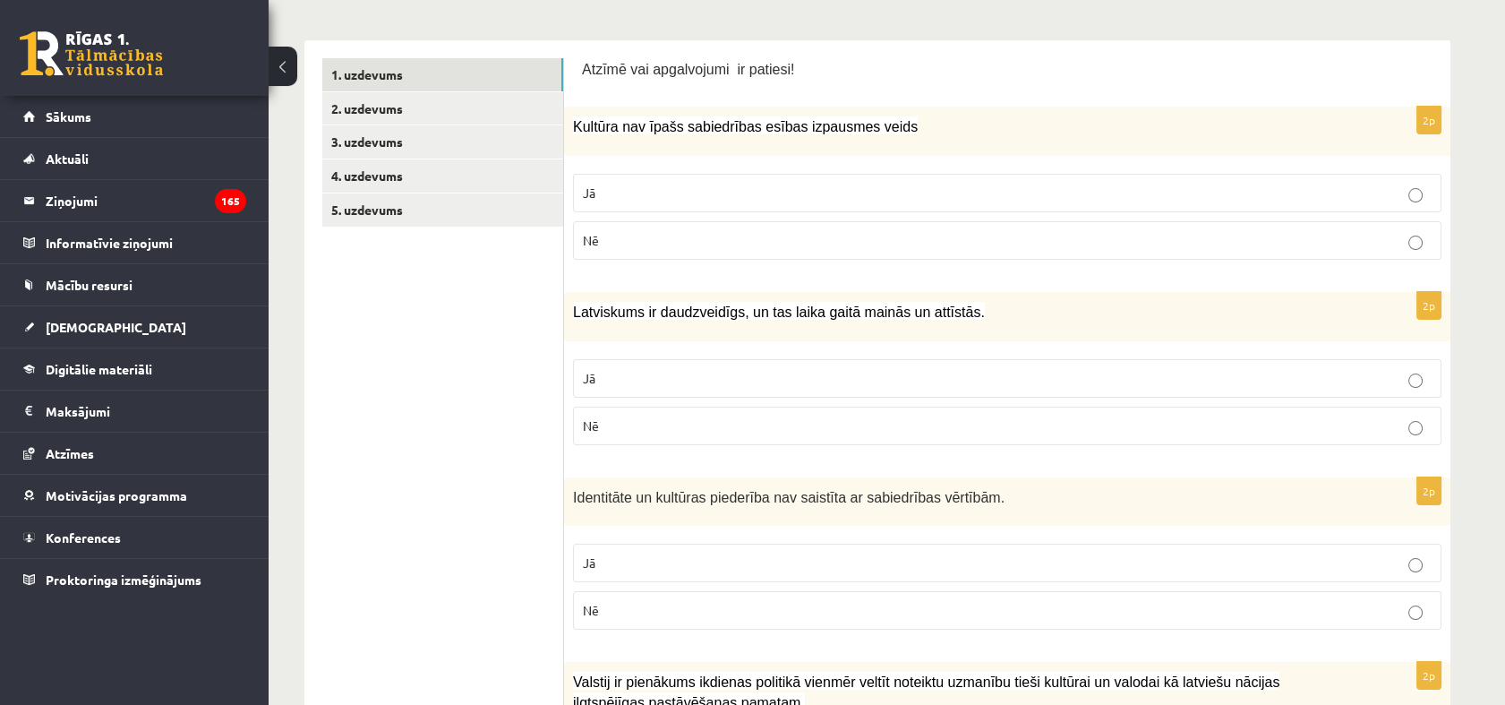
scroll to position [497, 0]
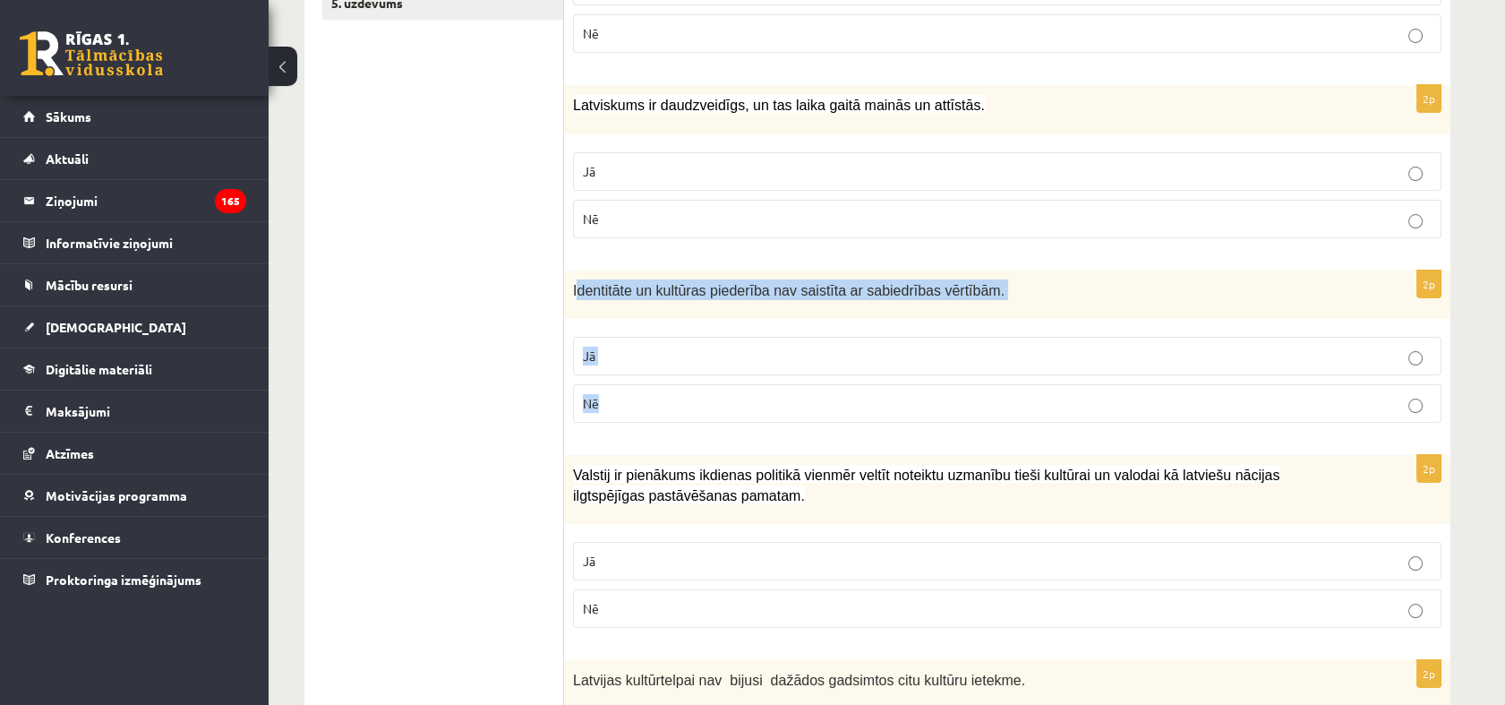
drag, startPoint x: 579, startPoint y: 280, endPoint x: 687, endPoint y: 387, distance: 151.3
click at [687, 387] on div "2p Identitāte un kultūras piederība nav saistīta ar sabiedrības vērtībām. Jā Nē" at bounding box center [1007, 353] width 886 height 167
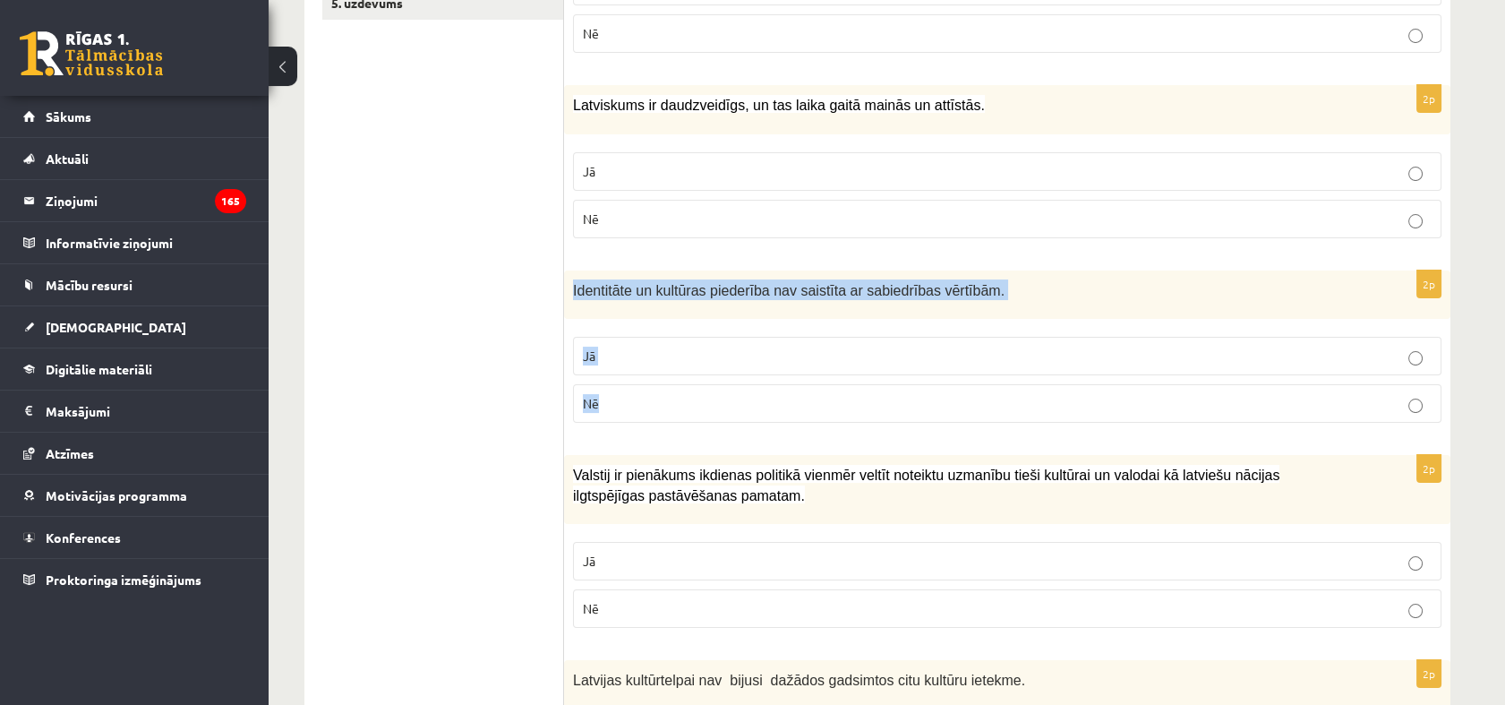
drag, startPoint x: 568, startPoint y: 294, endPoint x: 640, endPoint y: 384, distance: 115.9
click at [645, 390] on div "2p Identitāte un kultūras piederība nav saistīta ar sabiedrības vērtībām. Jā Nē" at bounding box center [1007, 353] width 886 height 167
copy div "Identitāte un kultūras piederība nav saistīta ar sabiedrības vērtībām. Jā Nē"
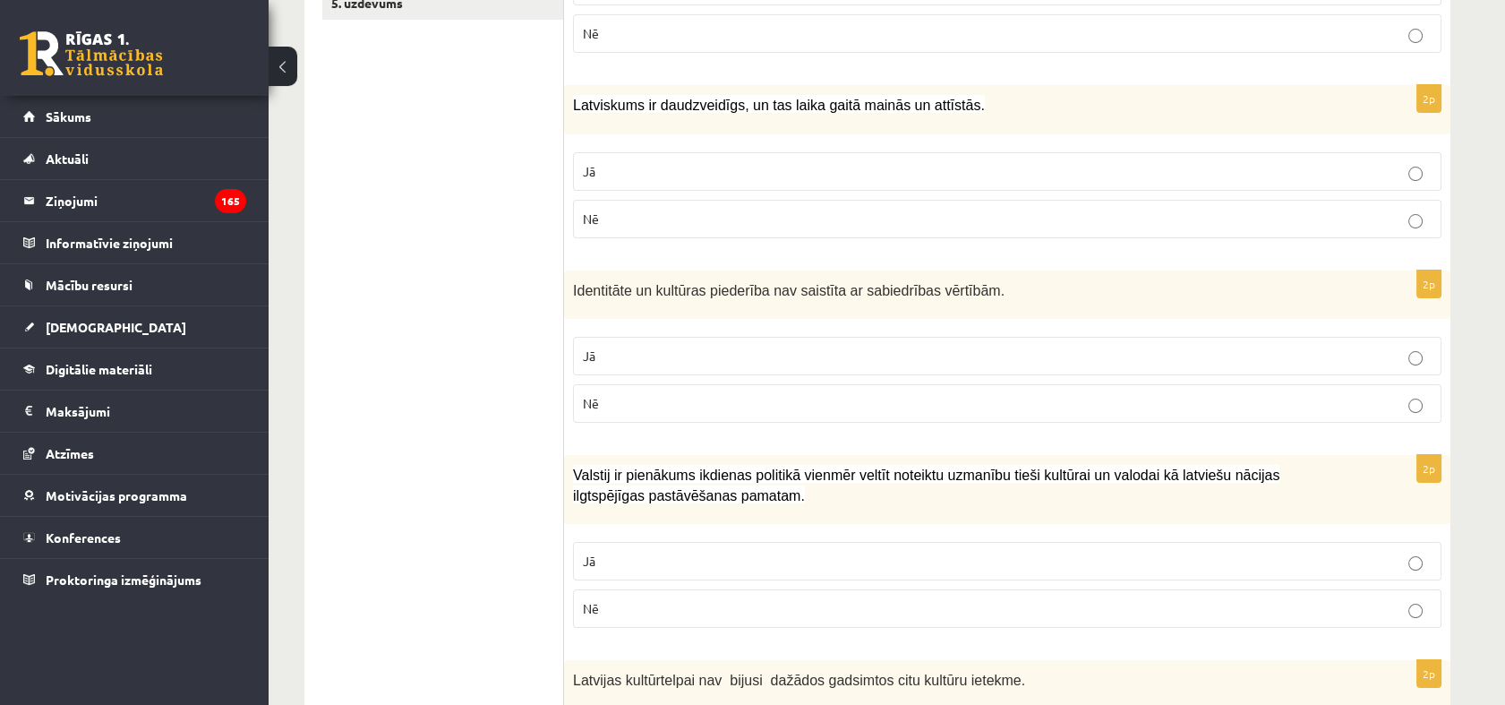
click at [619, 398] on p "Nē" at bounding box center [1007, 403] width 849 height 19
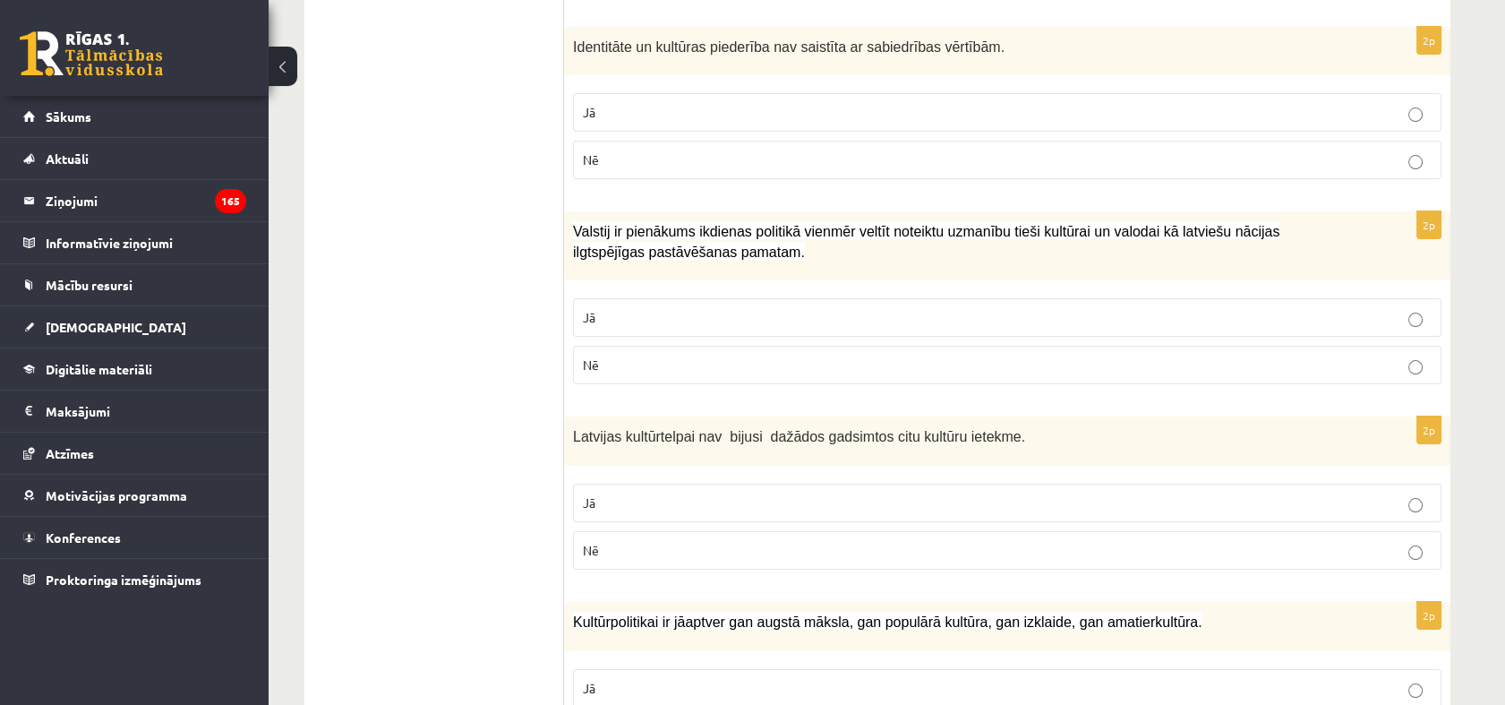
scroll to position [795, 0]
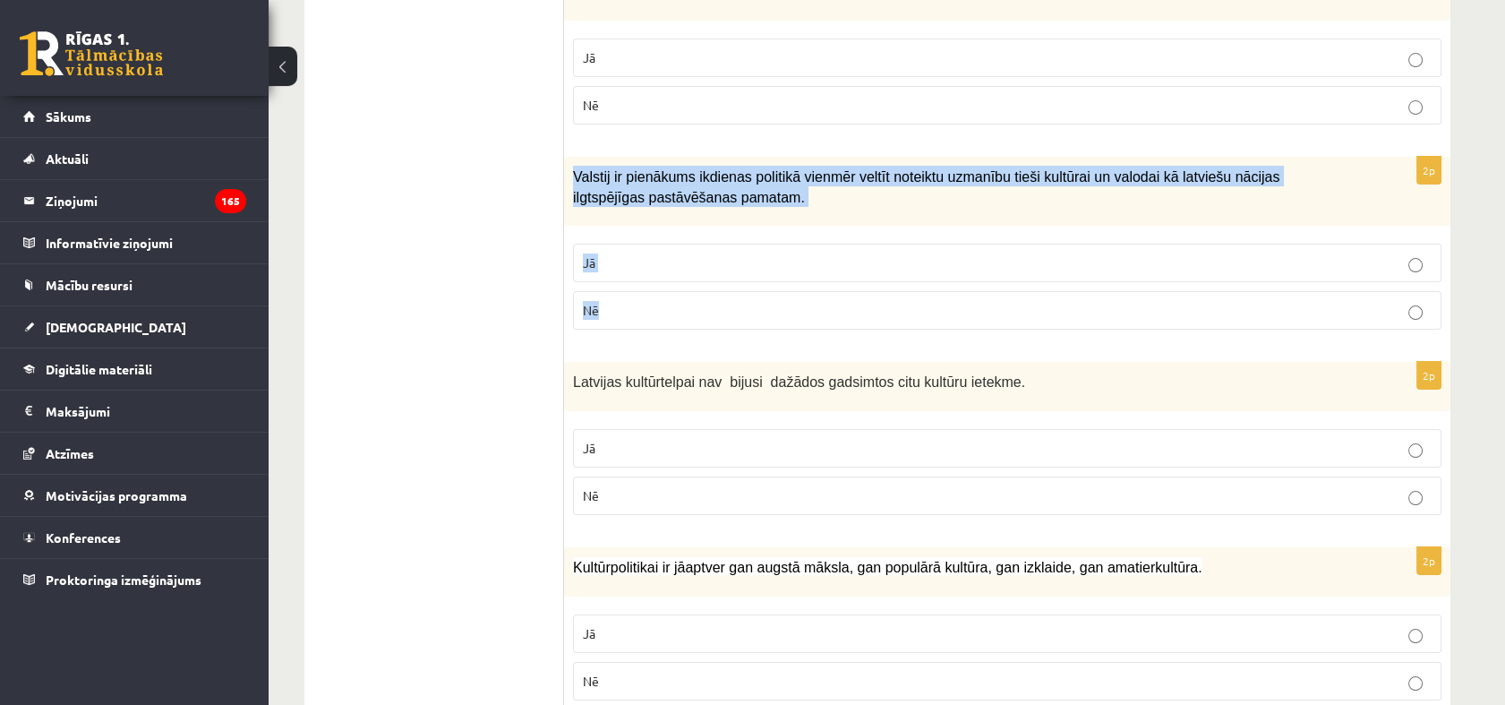
drag, startPoint x: 571, startPoint y: 177, endPoint x: 723, endPoint y: 291, distance: 190.0
click at [727, 296] on div "2p Valstij ir pienākums ikdienas politikā vienmēr veltīt noteiktu uzmanību tieš…" at bounding box center [1007, 250] width 886 height 187
copy div "Valstij ir pienākums ikdienas politikā vienmēr veltīt noteiktu uzmanību tieši k…"
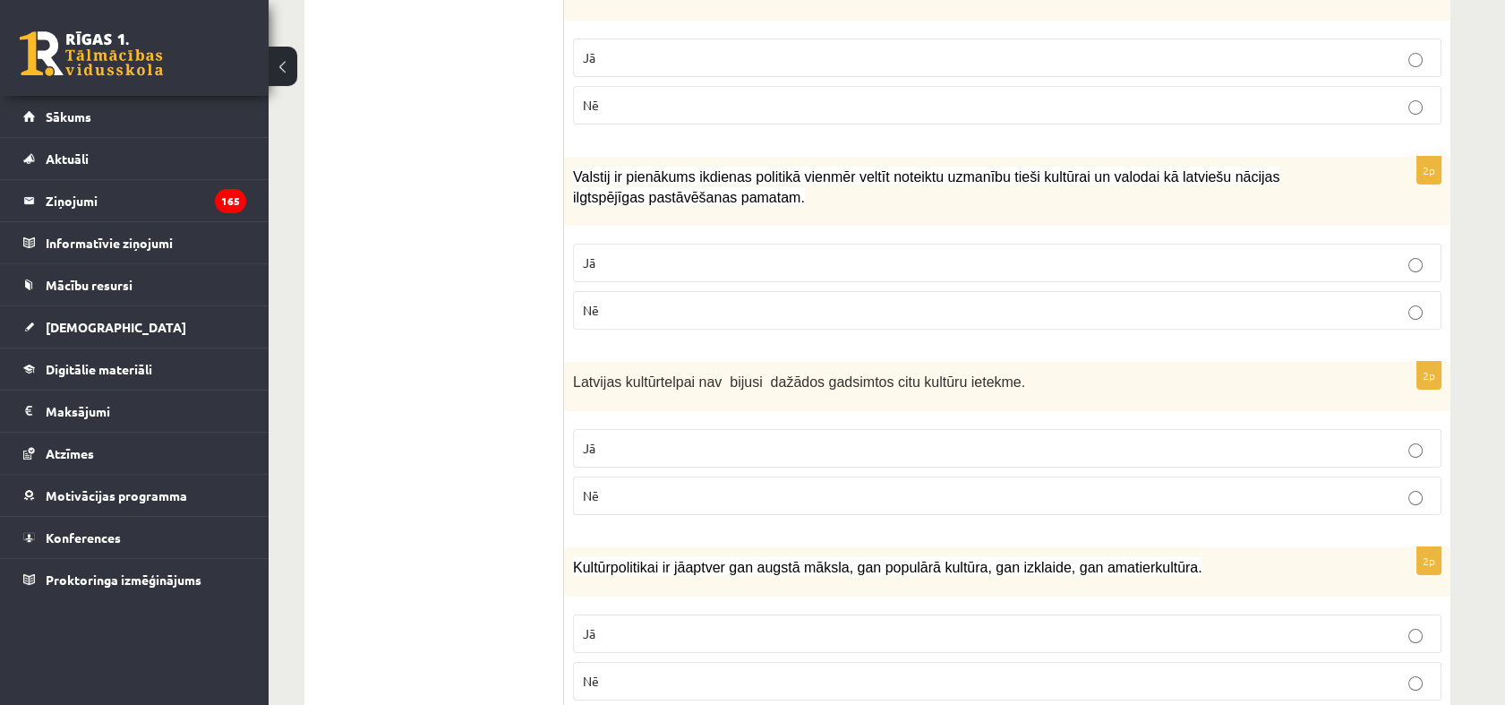
click at [650, 255] on p "Jā" at bounding box center [1007, 262] width 849 height 19
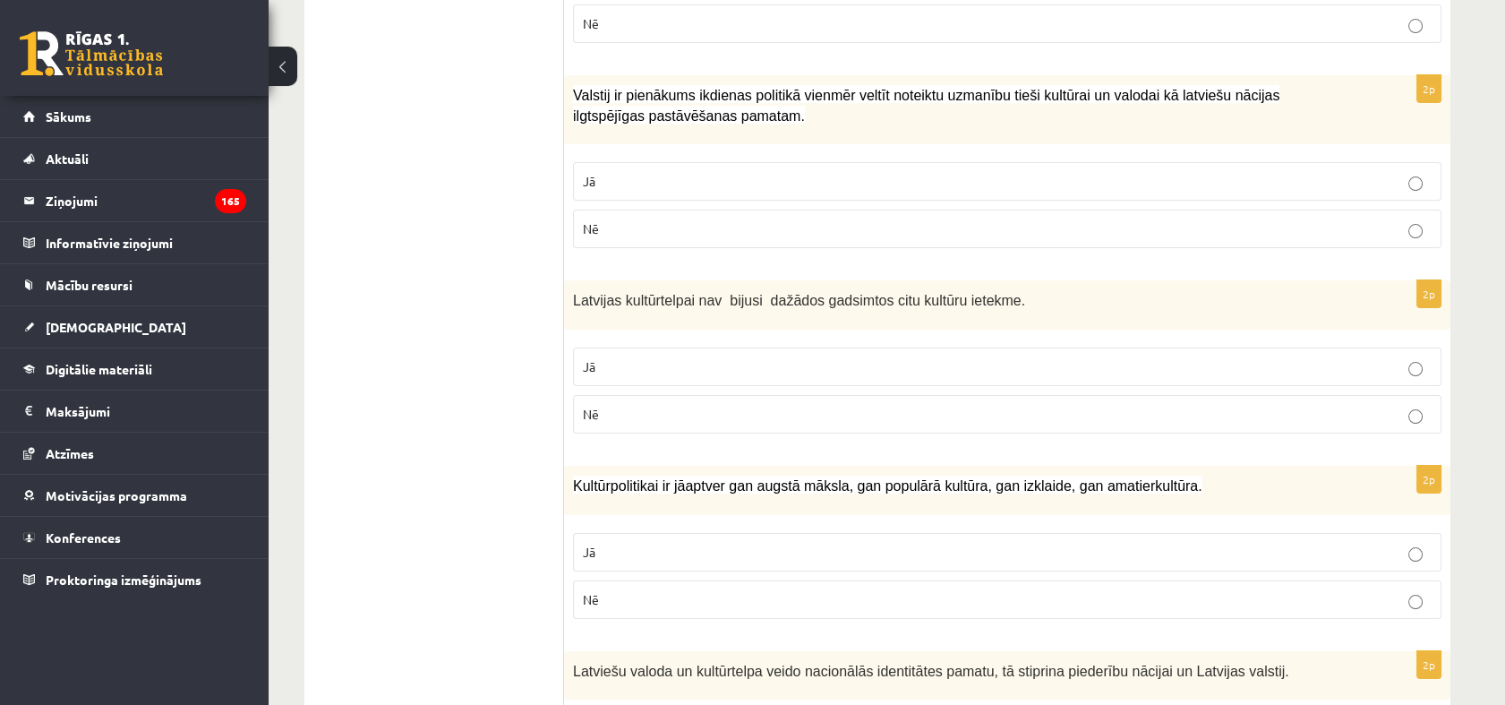
scroll to position [995, 0]
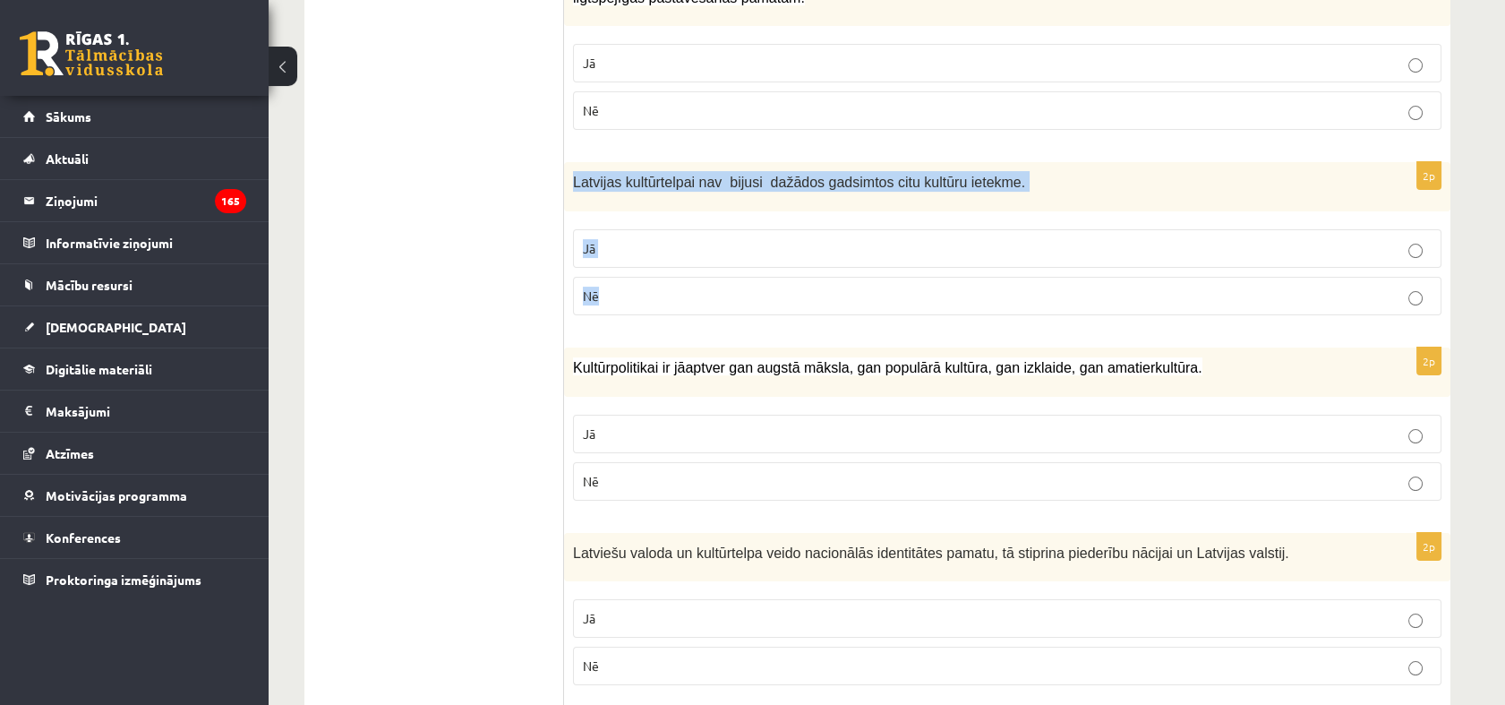
drag, startPoint x: 573, startPoint y: 173, endPoint x: 655, endPoint y: 277, distance: 132.6
click at [655, 277] on div "2p Latvijas kultūrtelpai nav bijusi dažādos gadsimtos citu kultūru ietekme. Jā …" at bounding box center [1007, 245] width 886 height 167
copy div "Latvijas kultūrtelpai nav bijusi dažādos gadsimtos citu kultūru ietekme. Jā Nē"
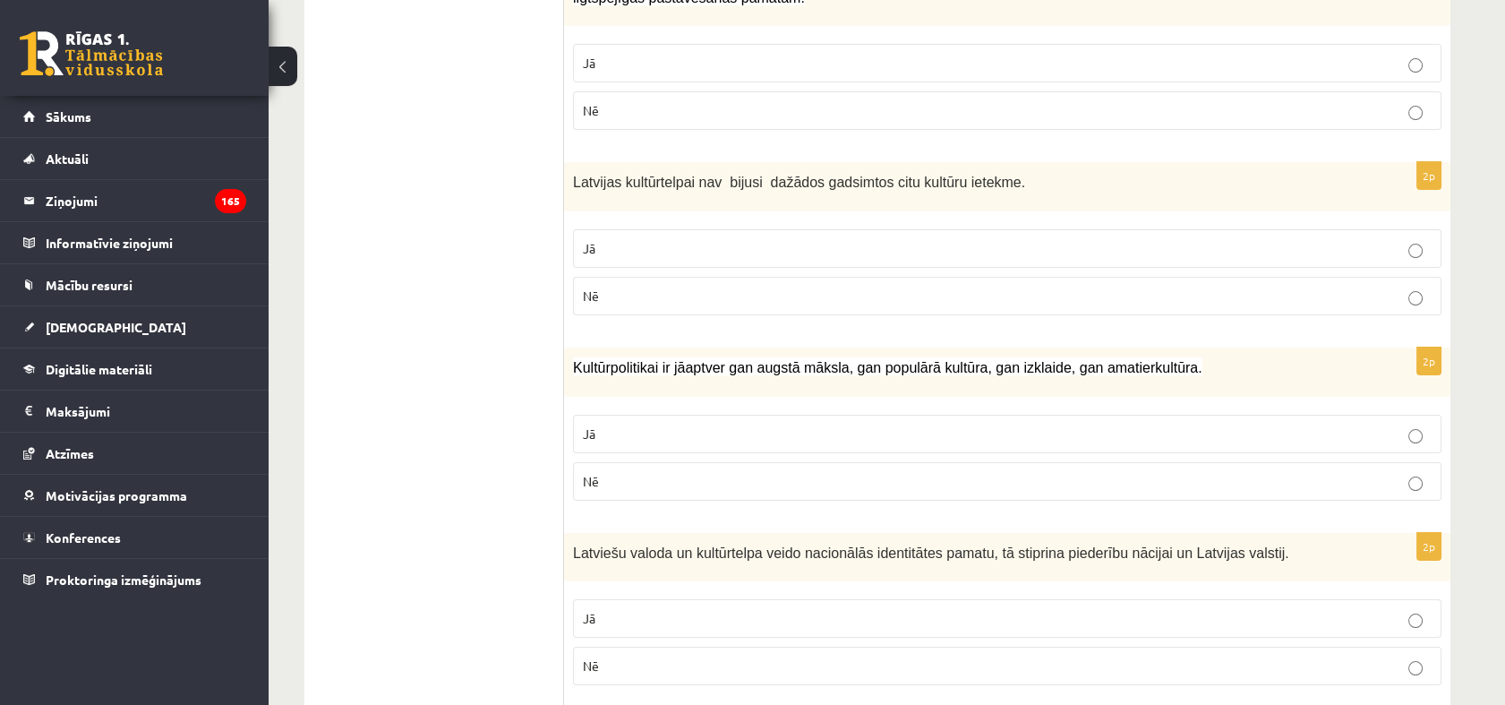
click at [666, 277] on label "Nē" at bounding box center [1007, 296] width 868 height 38
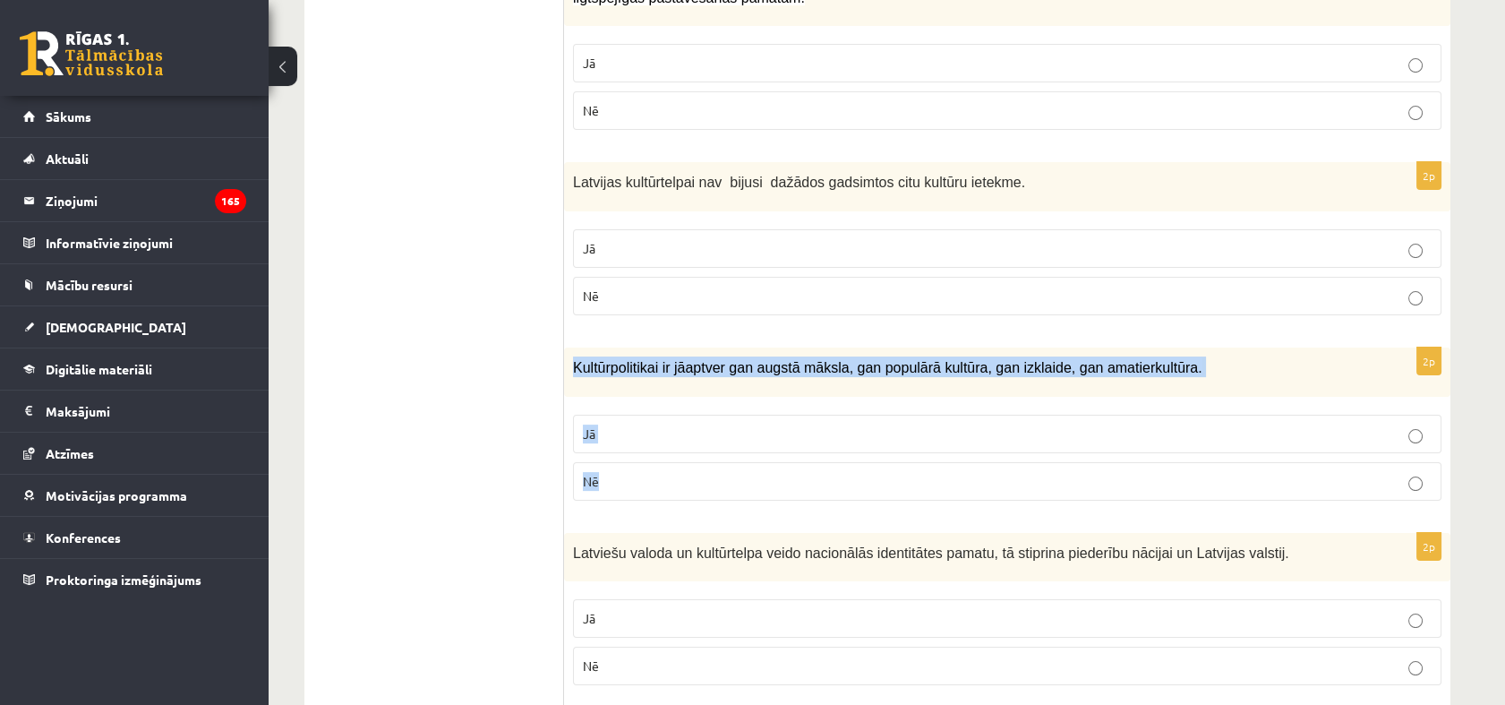
drag, startPoint x: 574, startPoint y: 365, endPoint x: 697, endPoint y: 463, distance: 156.7
click at [697, 463] on div "2p Kultūrpolitikai ir jāaptver gan augstā māksla, gan populārā kultūra, gan izk…" at bounding box center [1007, 430] width 886 height 167
copy div "Kultūrpolitikai ir jāaptver gan augstā māksla, gan populārā kultūra, gan izklai…"
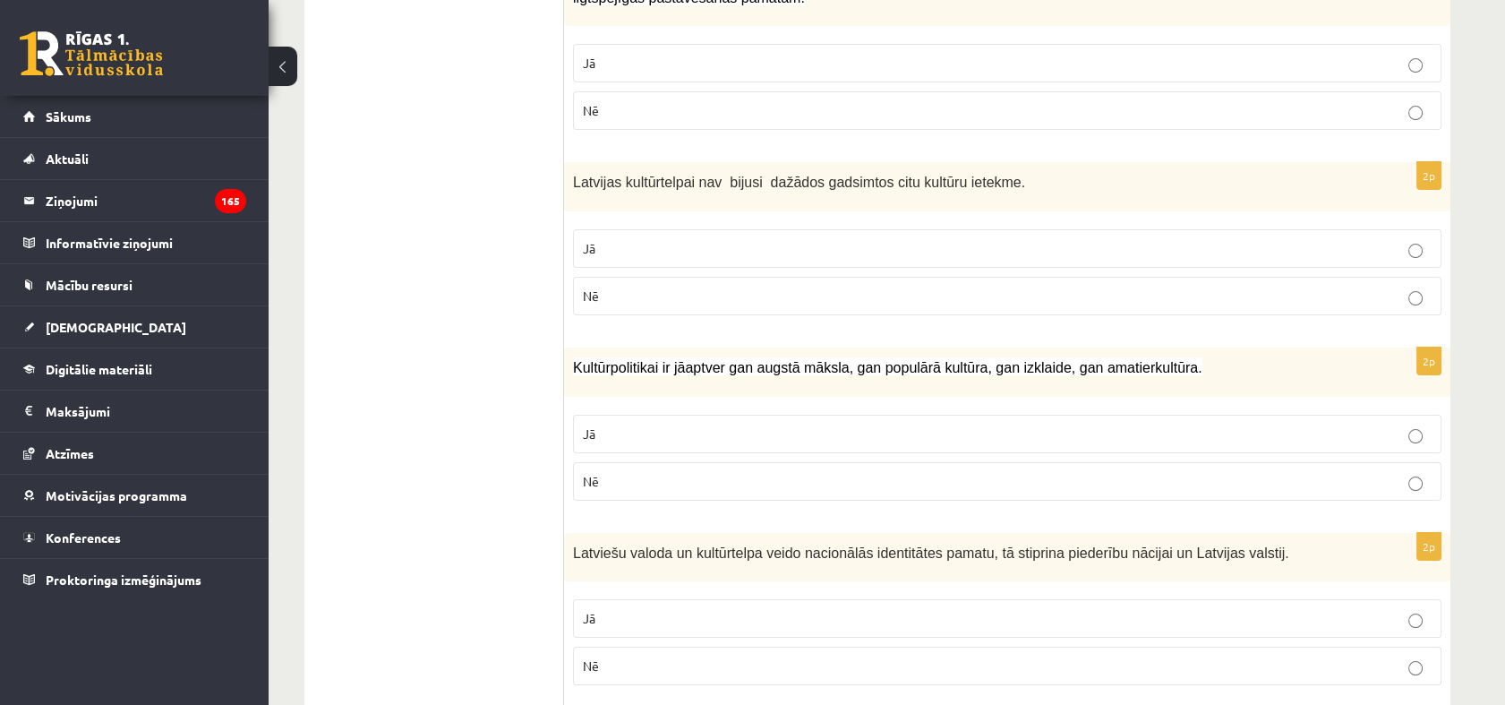
click at [646, 432] on p "Jā" at bounding box center [1007, 433] width 849 height 19
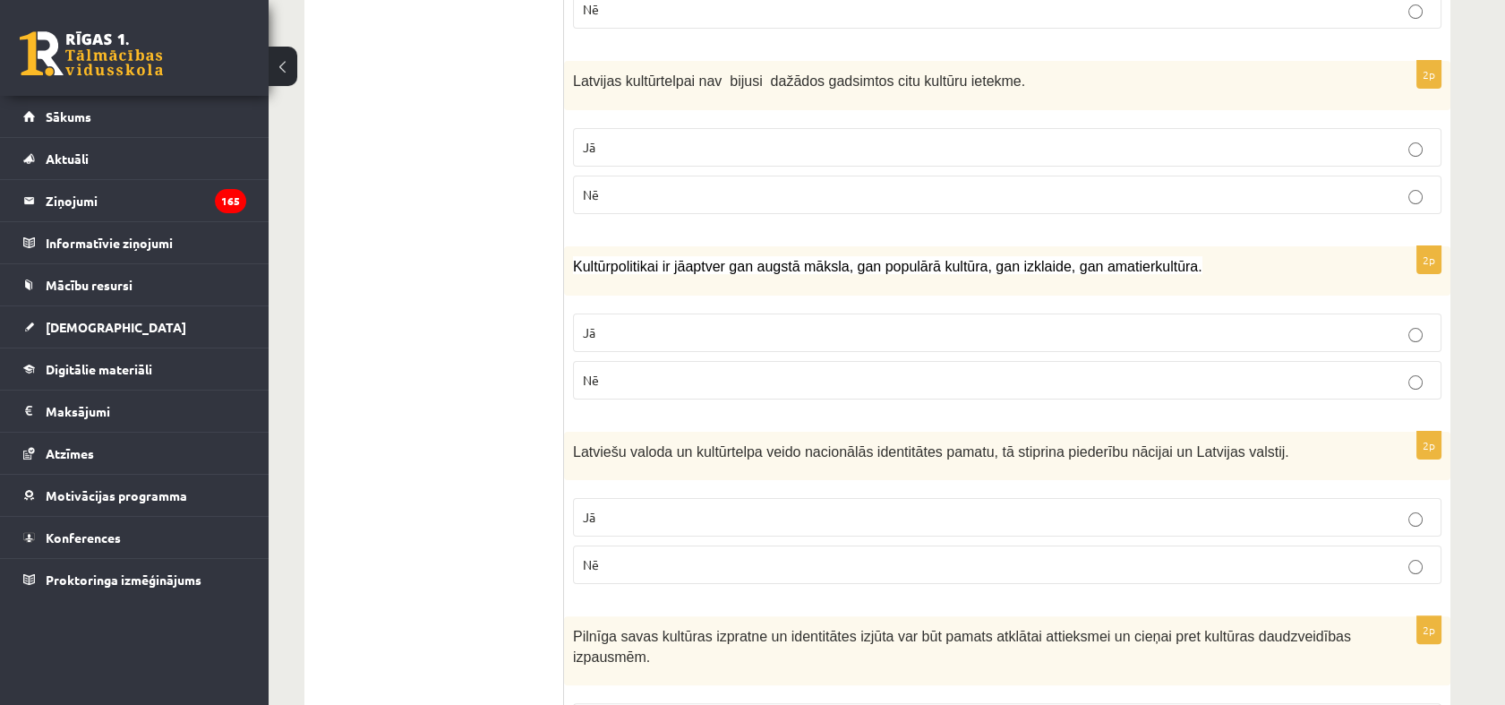
scroll to position [1193, 0]
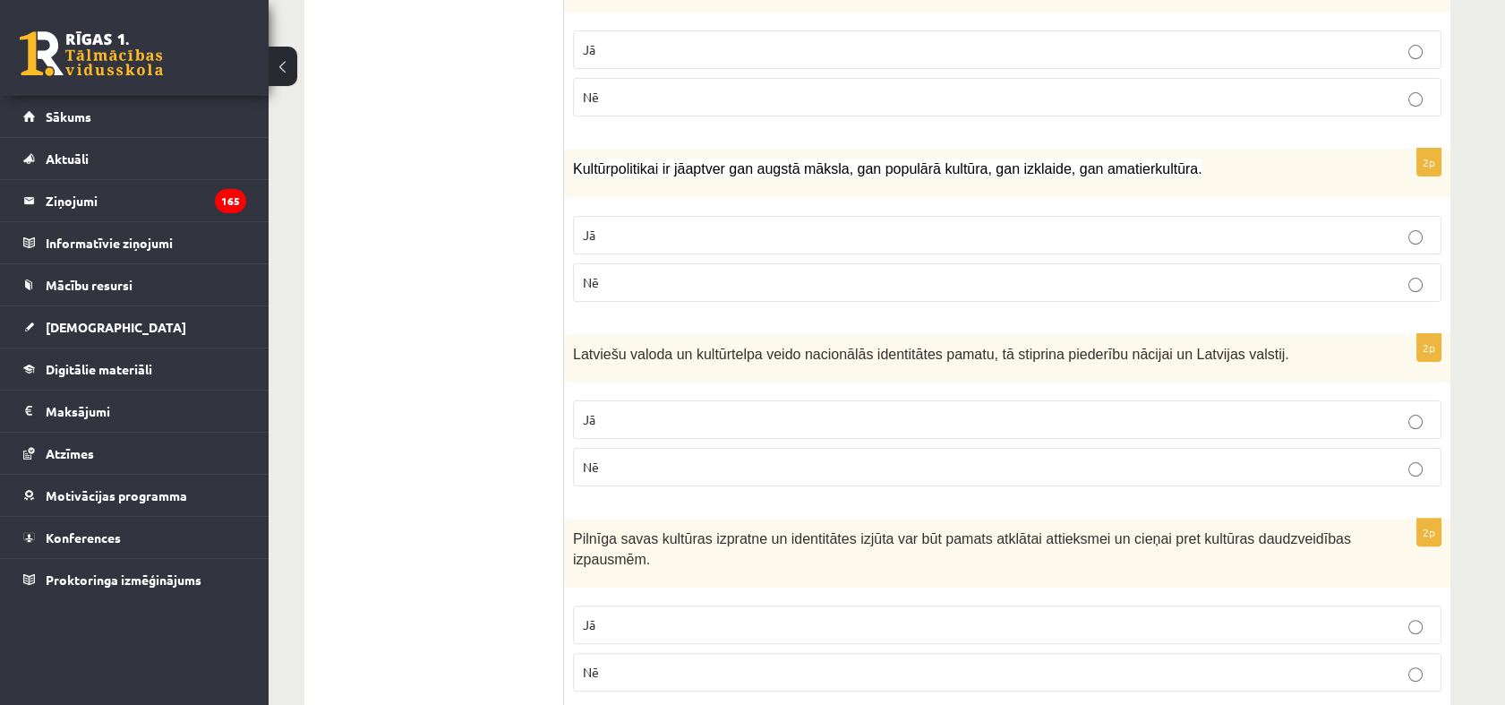
click at [579, 346] on span "Latviešu valoda un kultūrtelpa veido nacionālās identitātes pamatu, tā stiprina…" at bounding box center [931, 353] width 716 height 15
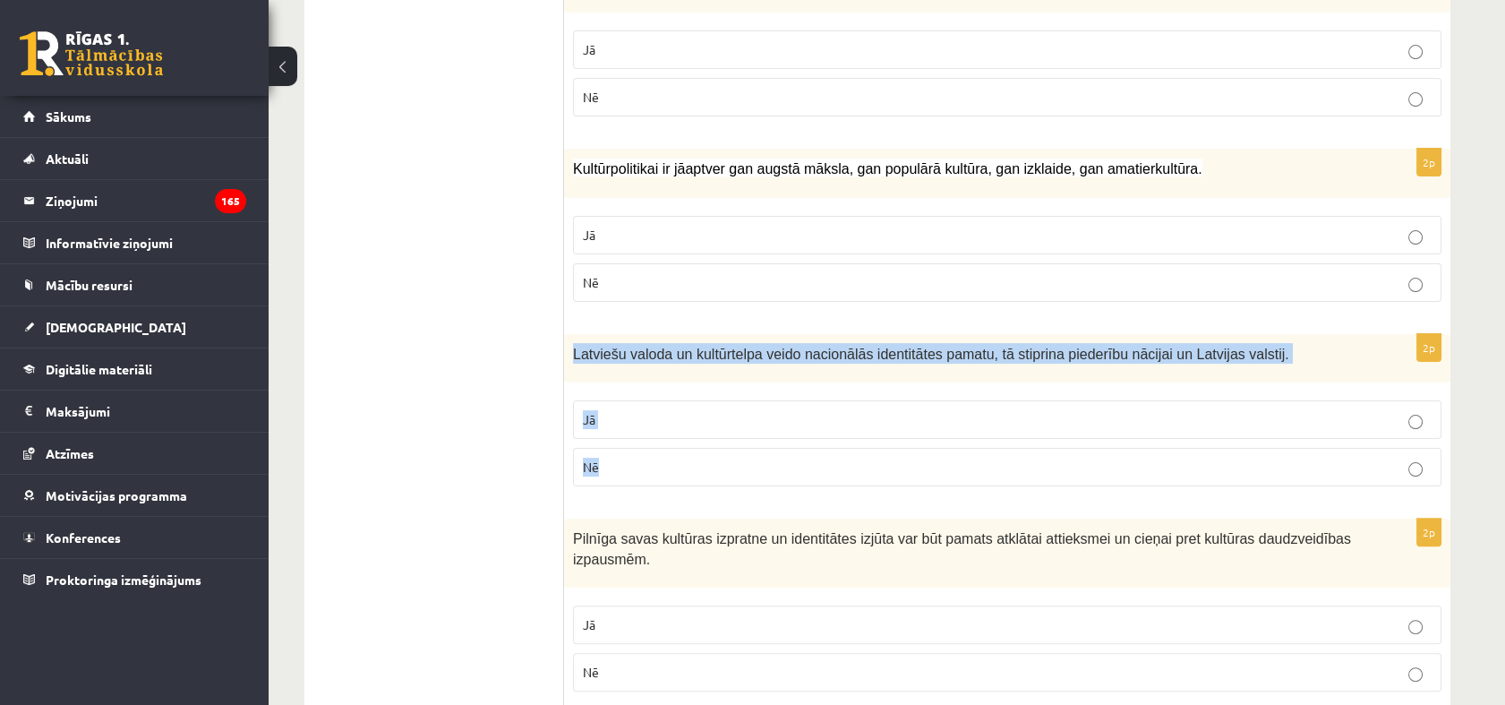
drag, startPoint x: 567, startPoint y: 348, endPoint x: 651, endPoint y: 445, distance: 128.2
click at [651, 445] on div "2p Latviešu valoda un kultūrtelpa veido nacionālās identitātes pamatu, tā stipr…" at bounding box center [1007, 417] width 886 height 167
copy div "Latviešu valoda un kultūrtelpa veido nacionālās identitātes pamatu, tā stiprina…"
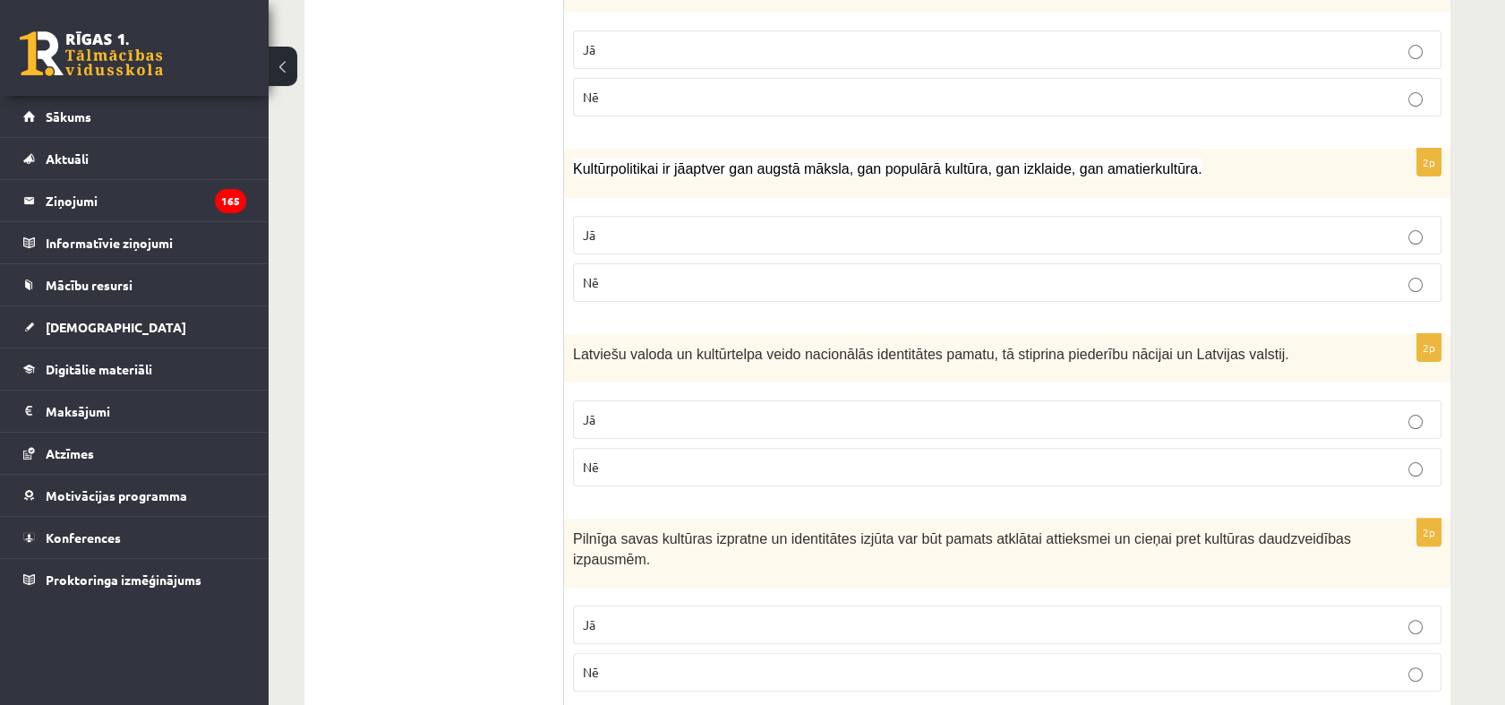
click at [458, 314] on ul "1. uzdevums 2. uzdevums 3. uzdevums 4. uzdevums 5. uzdevums" at bounding box center [443, 588] width 242 height 2866
click at [664, 401] on label "Jā" at bounding box center [1007, 419] width 868 height 38
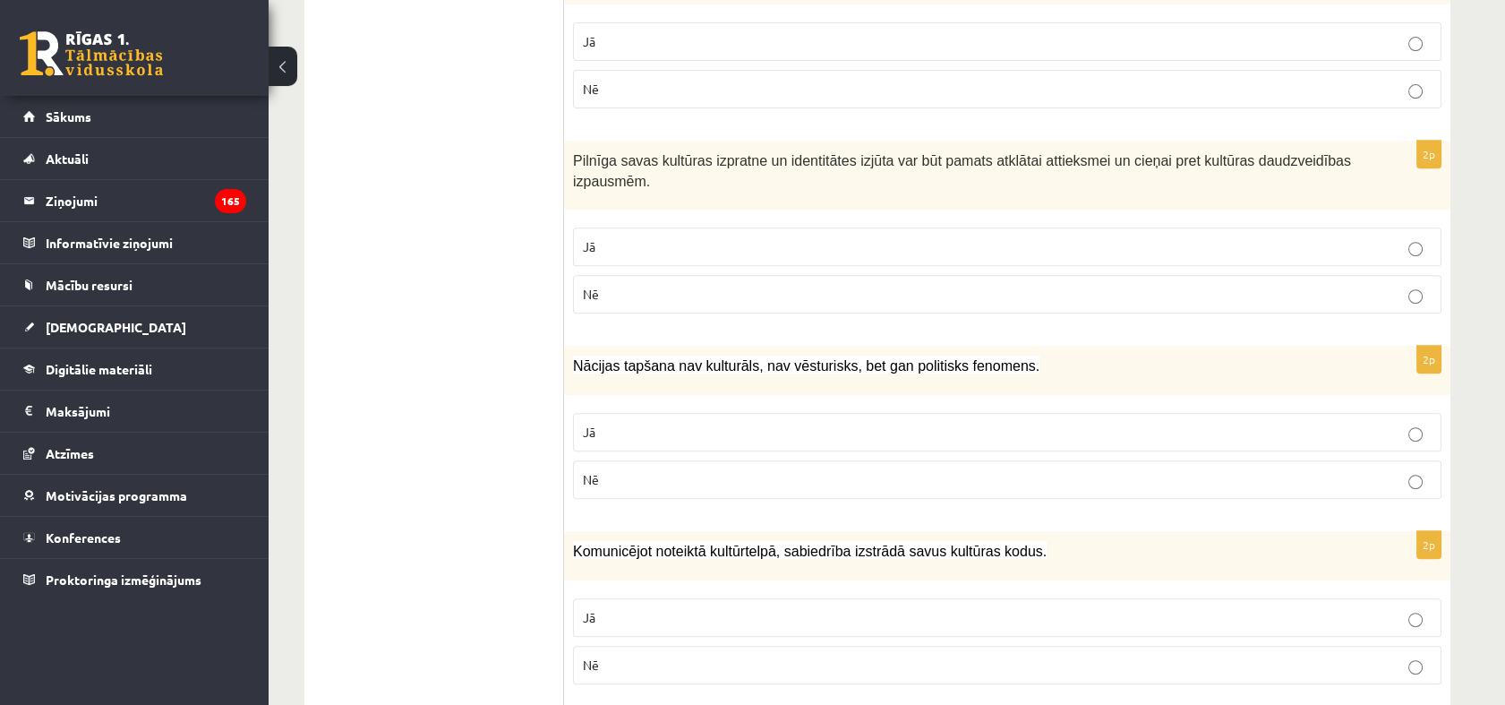
scroll to position [1591, 0]
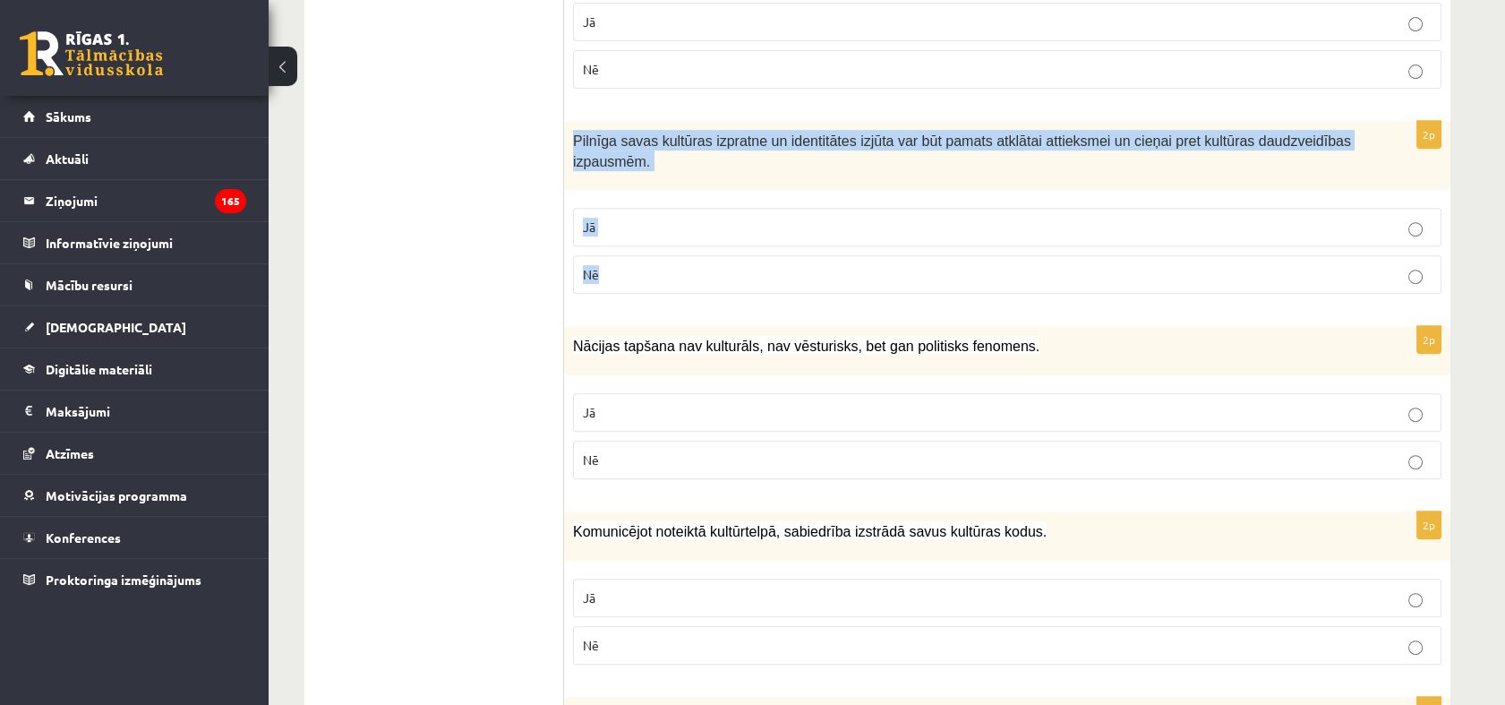
drag, startPoint x: 572, startPoint y: 130, endPoint x: 663, endPoint y: 251, distance: 151.0
click at [663, 251] on div "2p Pilnīga savas kultūras izpratne un identitātes izjūta var būt pamats atklāta…" at bounding box center [1007, 214] width 886 height 187
copy div "Pilnīga savas kultūras izpratne un identitātes izjūta var būt pamats atklātai a…"
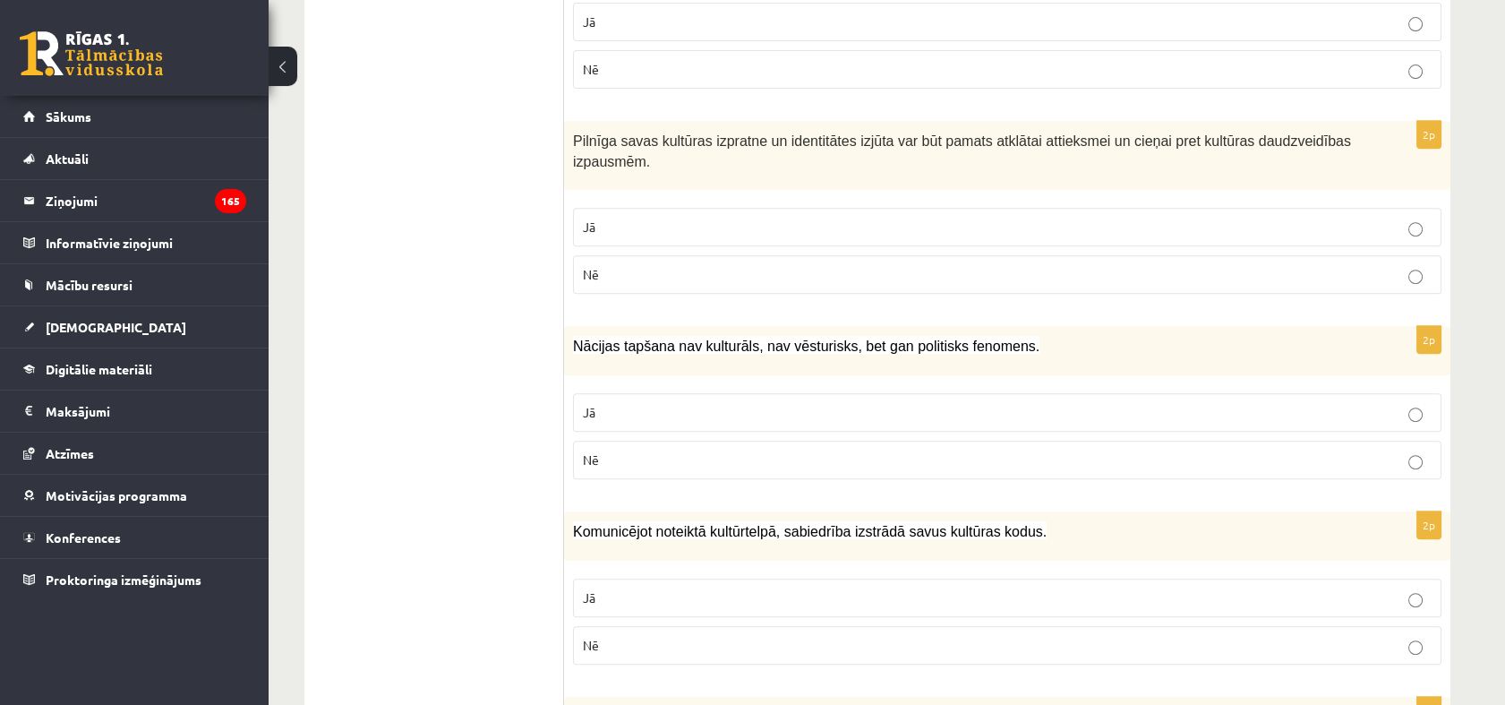
click at [523, 233] on ul "1. uzdevums 2. uzdevums 3. uzdevums 4. uzdevums 5. uzdevums" at bounding box center [443, 190] width 242 height 2866
click at [616, 226] on p "Jā" at bounding box center [1007, 227] width 849 height 19
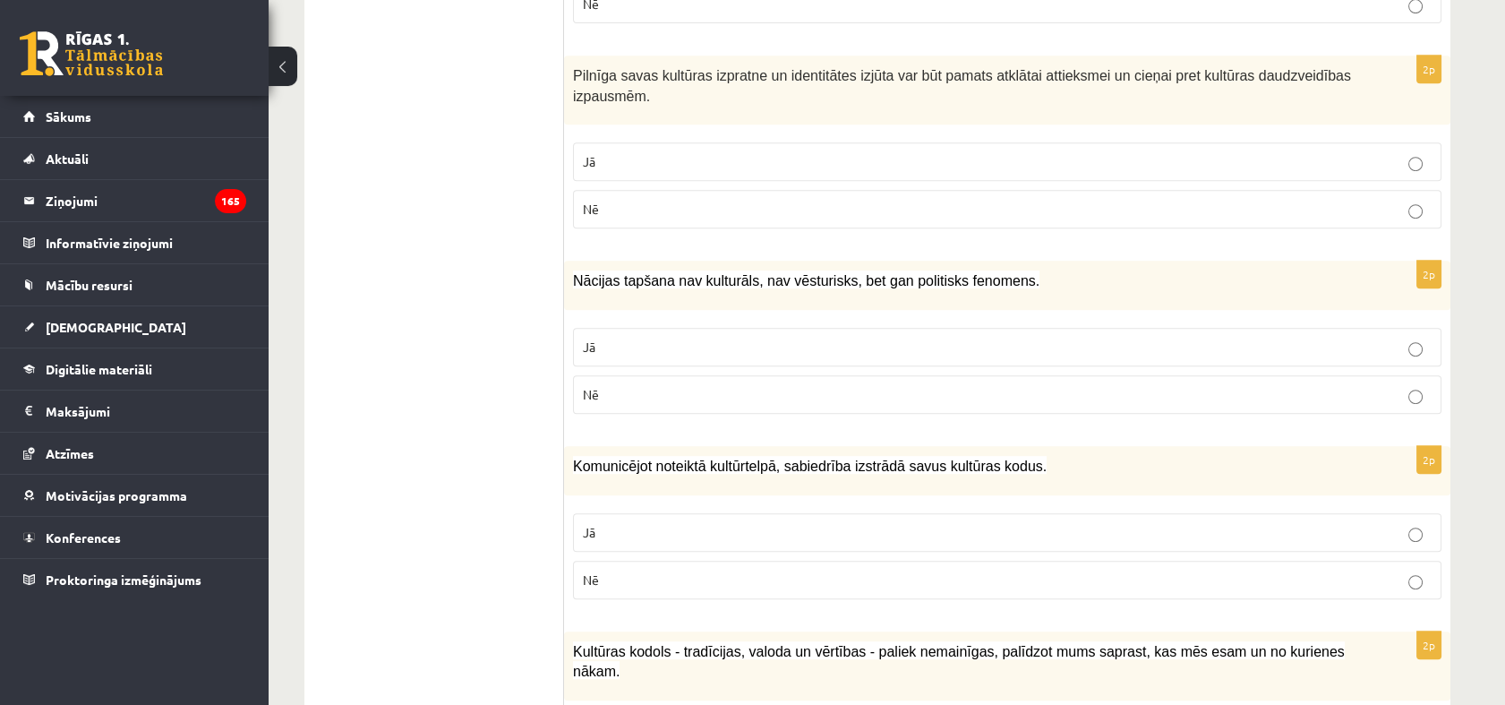
scroll to position [1690, 0]
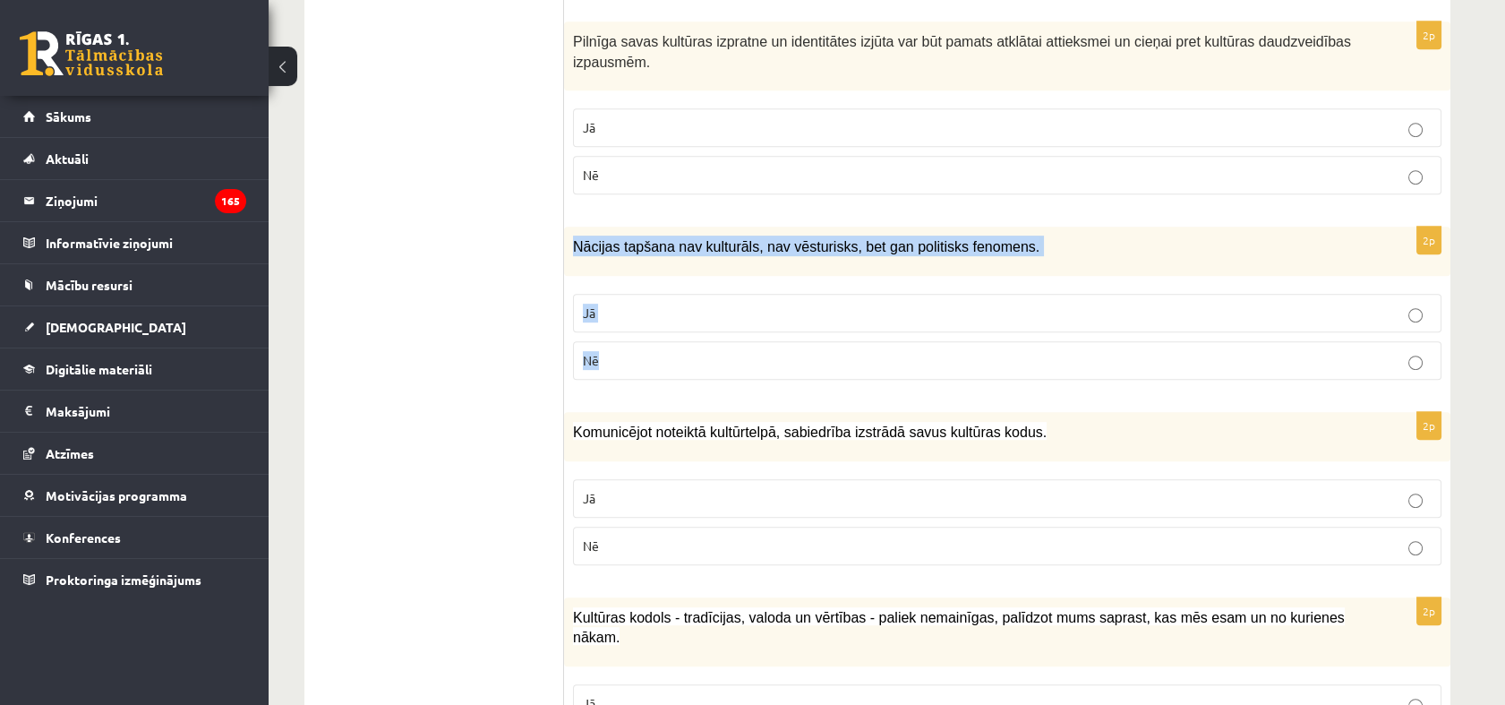
drag, startPoint x: 576, startPoint y: 241, endPoint x: 653, endPoint y: 364, distance: 145.6
click at [653, 364] on div "2p Nācijas tapšana nav kulturāls, nav vēsturisks, bet gan politisks fenomens. J…" at bounding box center [1007, 310] width 886 height 167
copy div "Nācijas tapšana nav kulturāls, nav vēsturisks, bet gan politisks fenomens. Jā Nē"
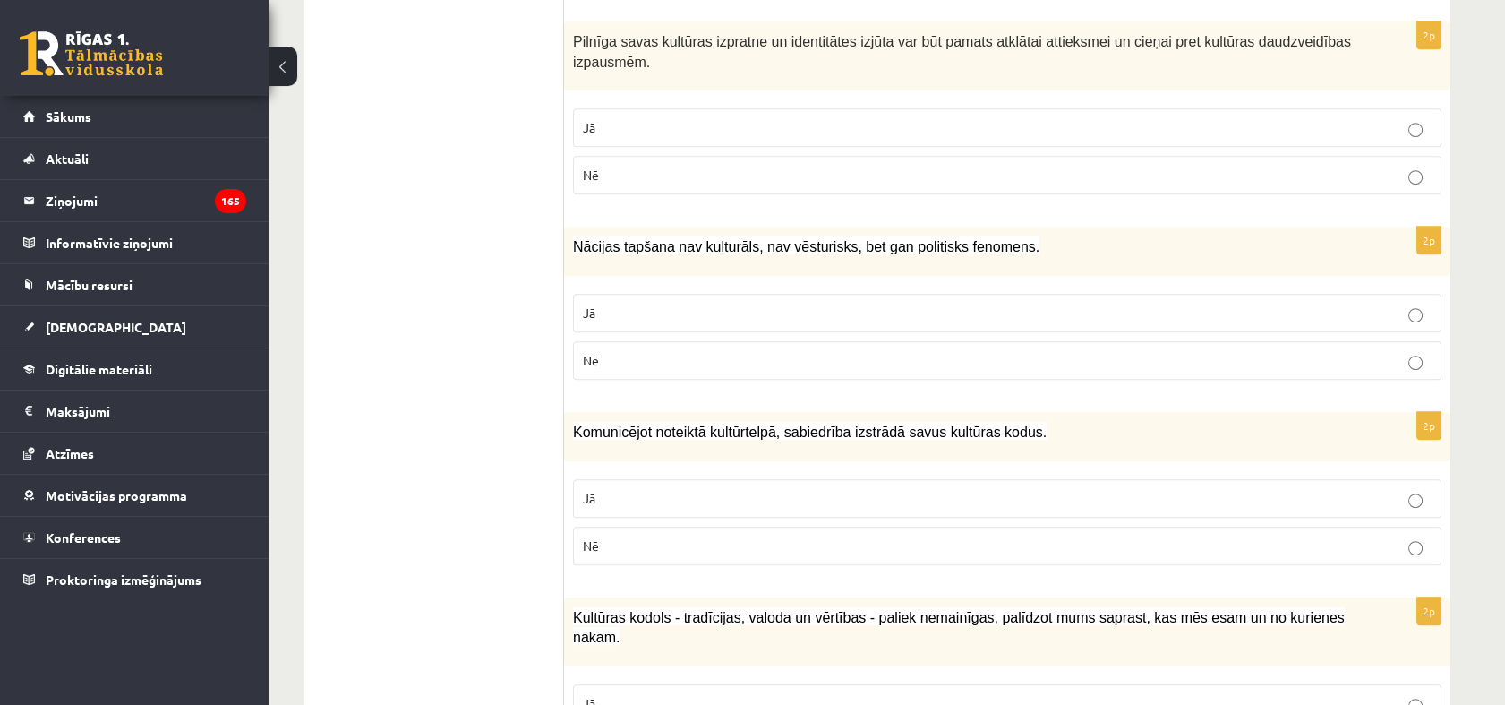
click at [525, 272] on ul "1. uzdevums 2. uzdevums 3. uzdevums 4. uzdevums 5. uzdevums" at bounding box center [443, 91] width 242 height 2866
click at [627, 351] on p "Nē" at bounding box center [1007, 360] width 849 height 19
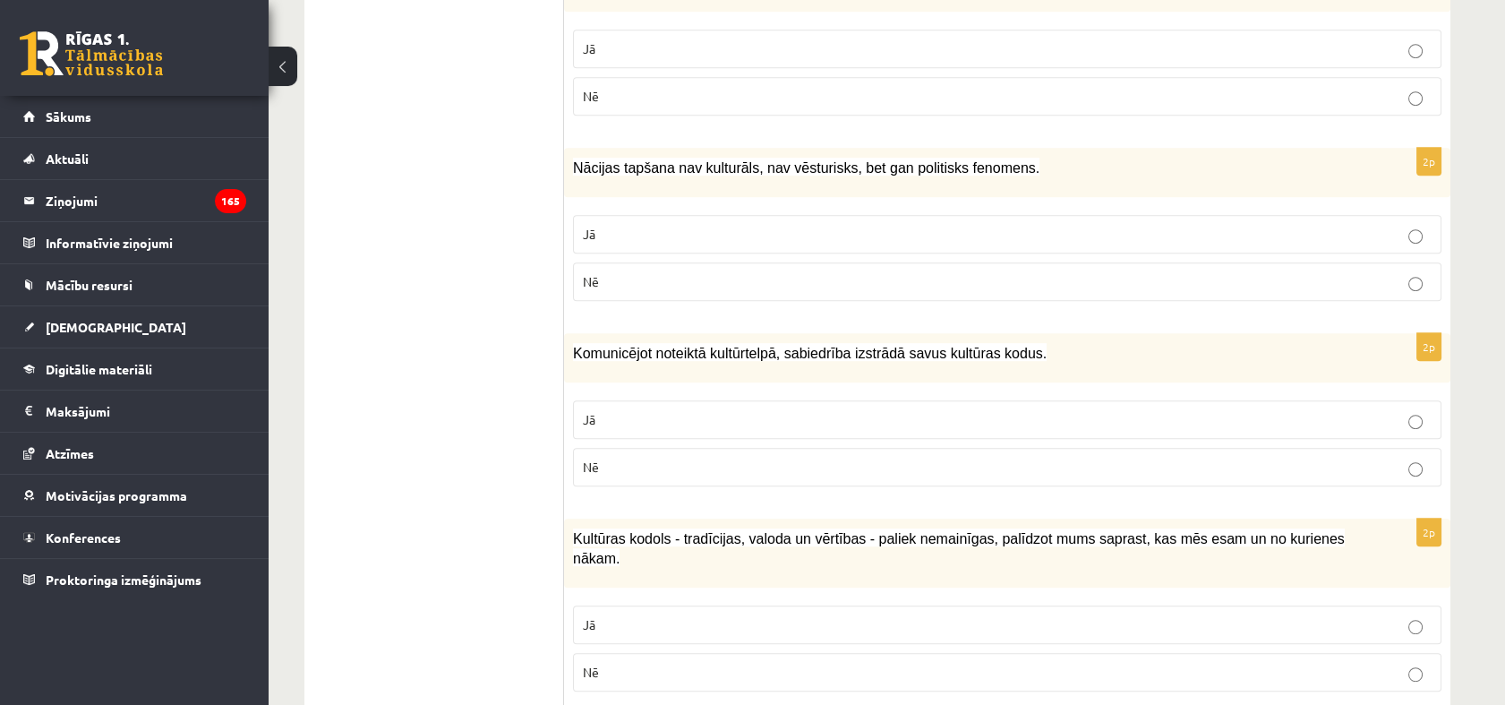
scroll to position [1890, 0]
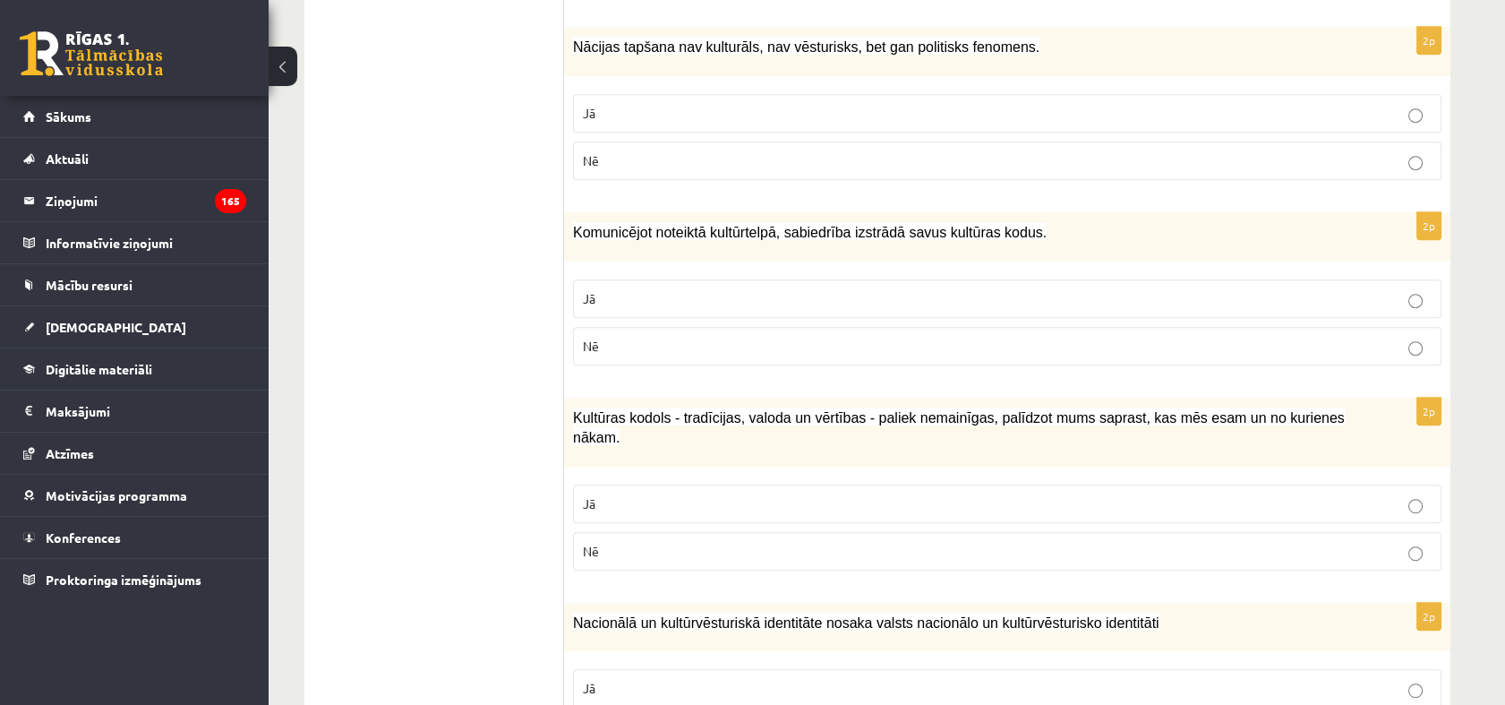
drag, startPoint x: 562, startPoint y: 223, endPoint x: 643, endPoint y: 321, distance: 126.6
drag, startPoint x: 643, startPoint y: 321, endPoint x: 473, endPoint y: 277, distance: 175.7
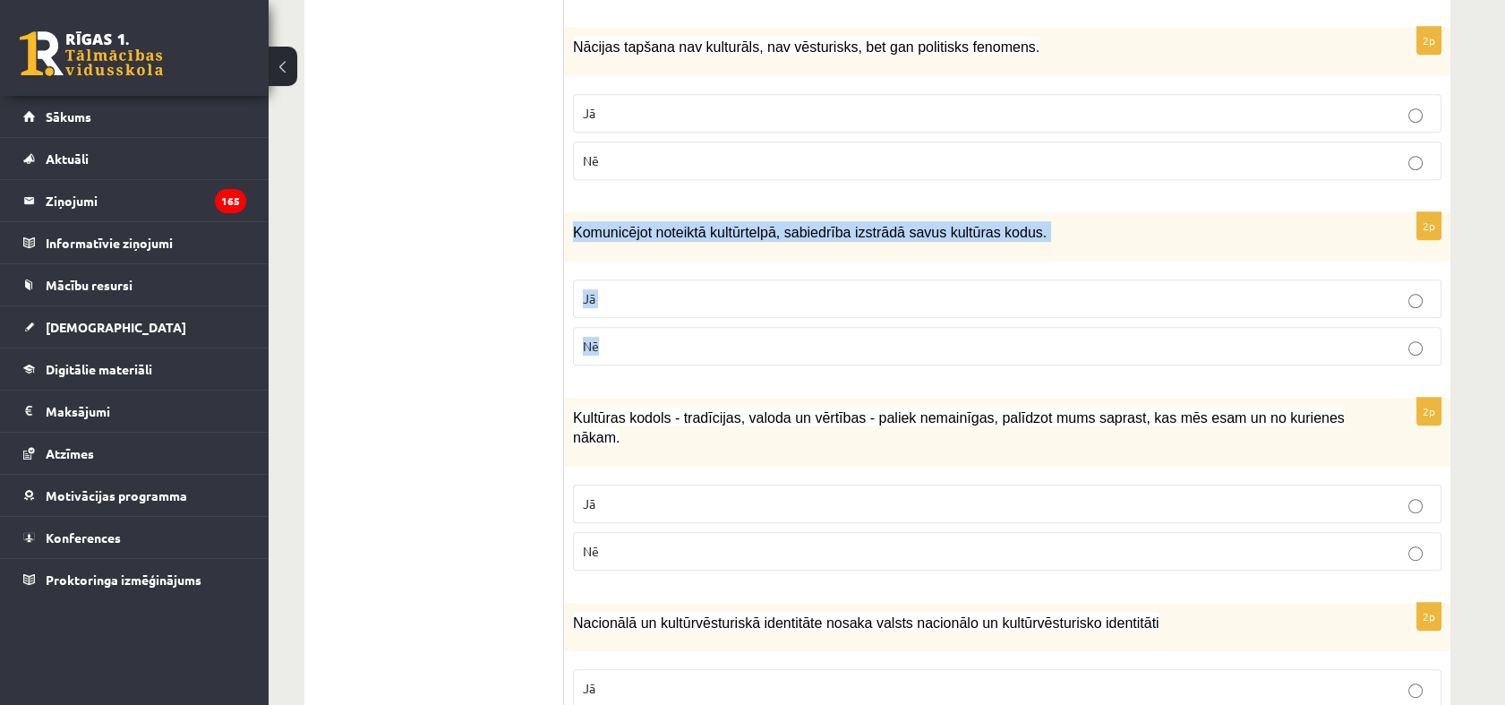
drag, startPoint x: 572, startPoint y: 224, endPoint x: 673, endPoint y: 344, distance: 156.9
click at [673, 344] on div "2p Komunicējot noteiktā kultūrtelpā, sabiedrība izstrādā savus kultūras kodus. …" at bounding box center [1007, 295] width 886 height 167
copy div "Komunicējot noteiktā kultūrtelpā, sabiedrība izstrādā savus kultūras kodus. Jā …"
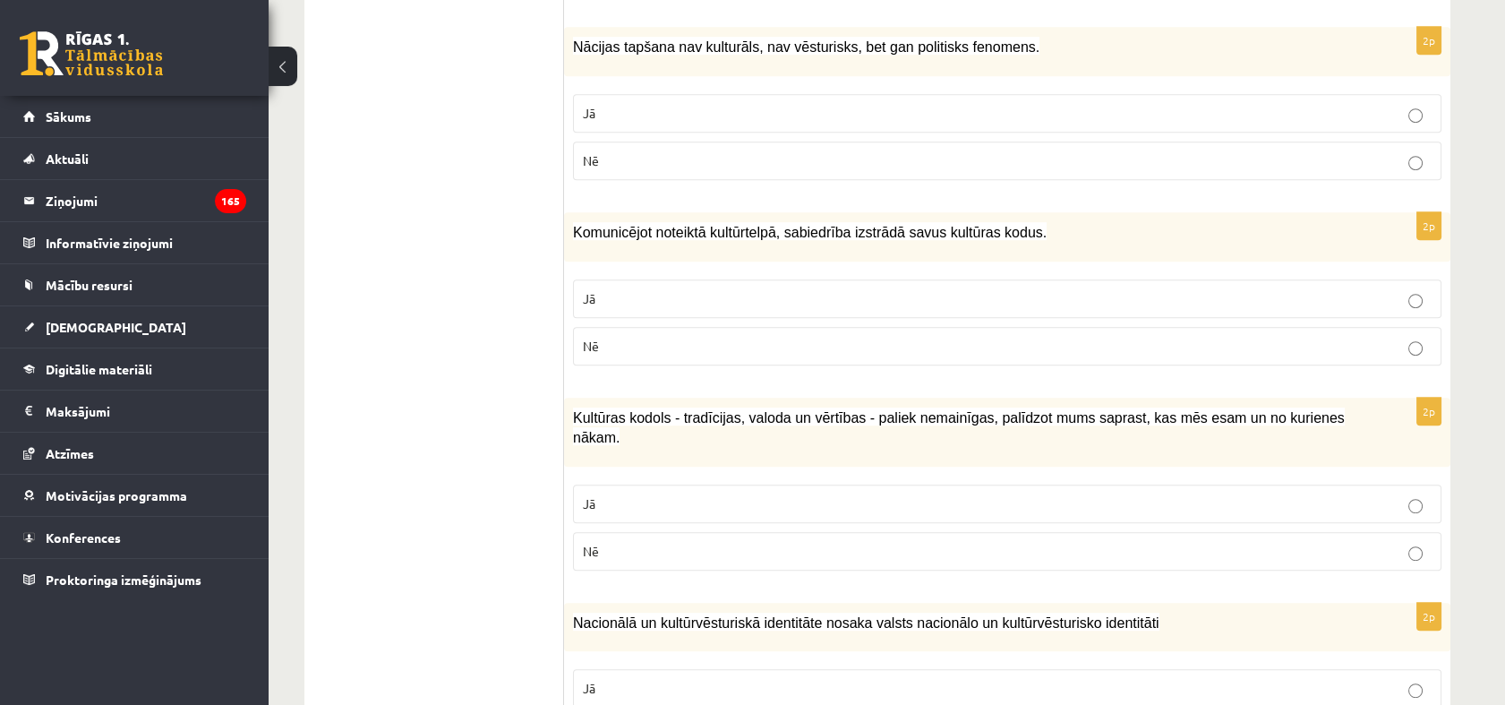
click at [651, 289] on p "Jā" at bounding box center [1007, 298] width 849 height 19
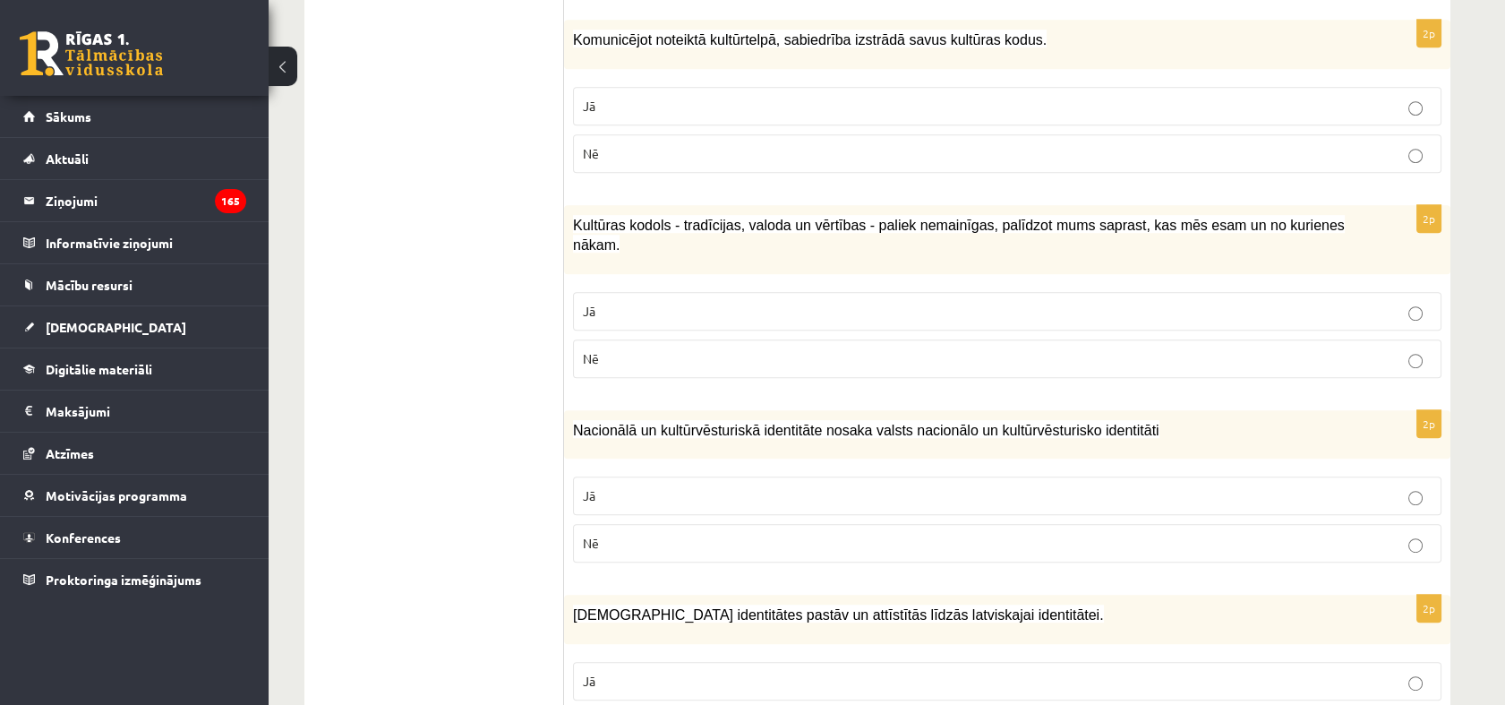
scroll to position [2089, 0]
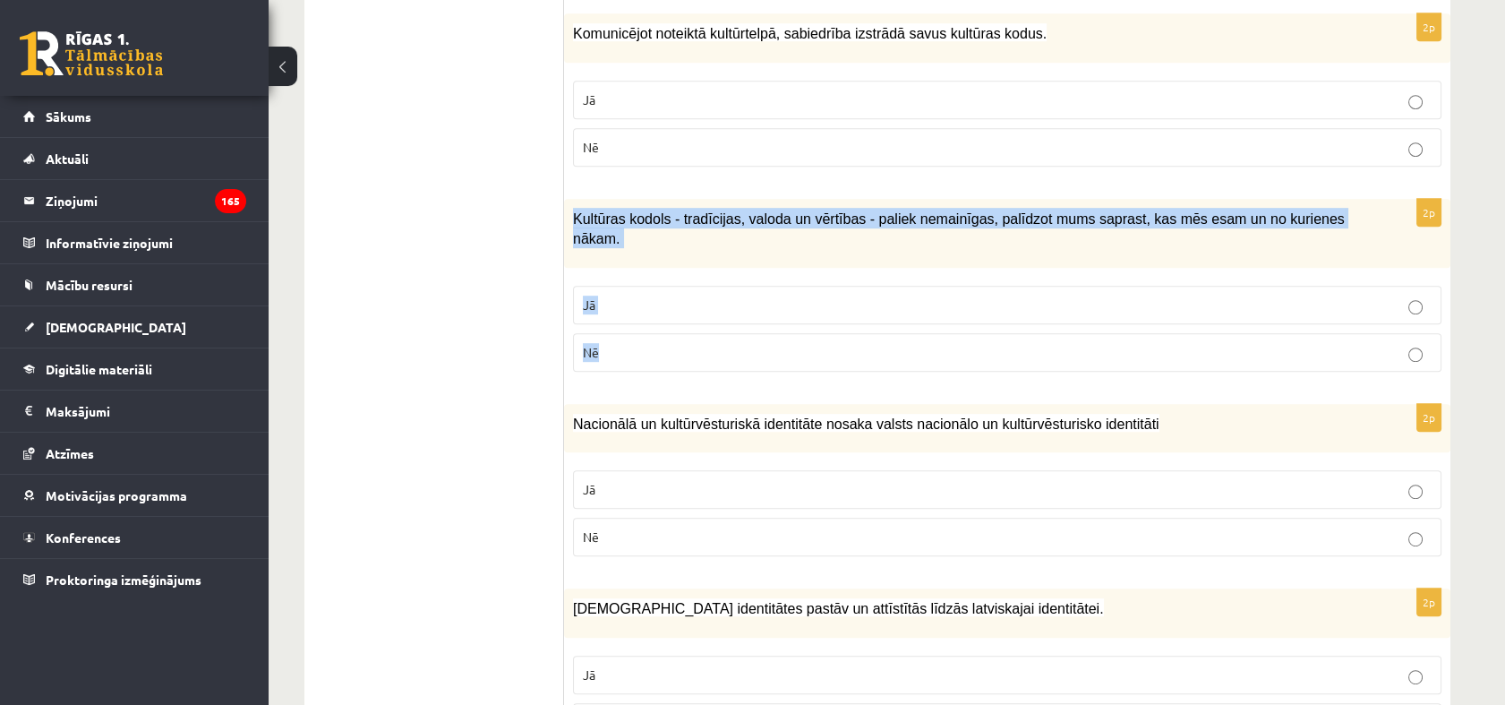
drag, startPoint x: 570, startPoint y: 213, endPoint x: 653, endPoint y: 338, distance: 149.2
click at [653, 338] on div "2p Kultūras kodols - tradīcijas, valoda un vērtības - paliek nemainīgas, palīdz…" at bounding box center [1007, 292] width 886 height 187
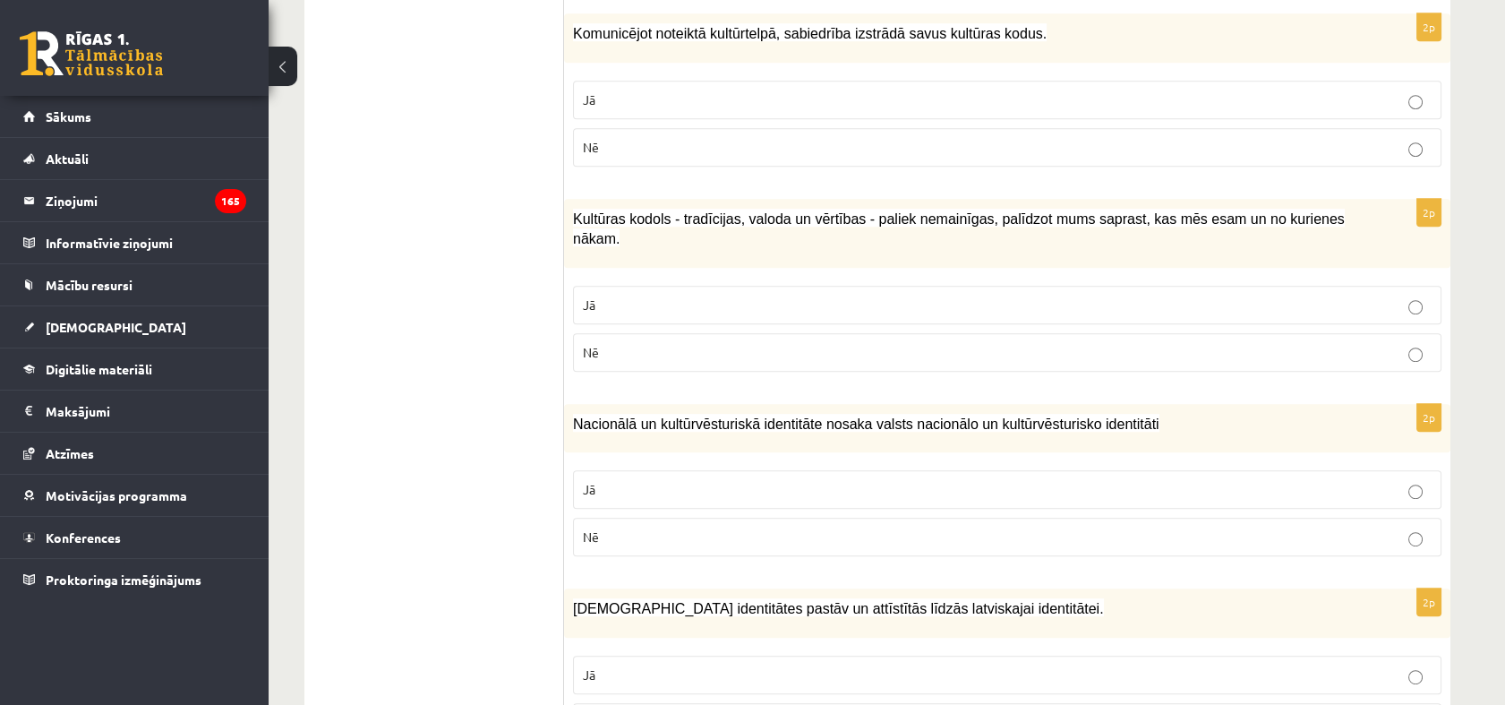
click at [645, 295] on p "Jā" at bounding box center [1007, 304] width 849 height 19
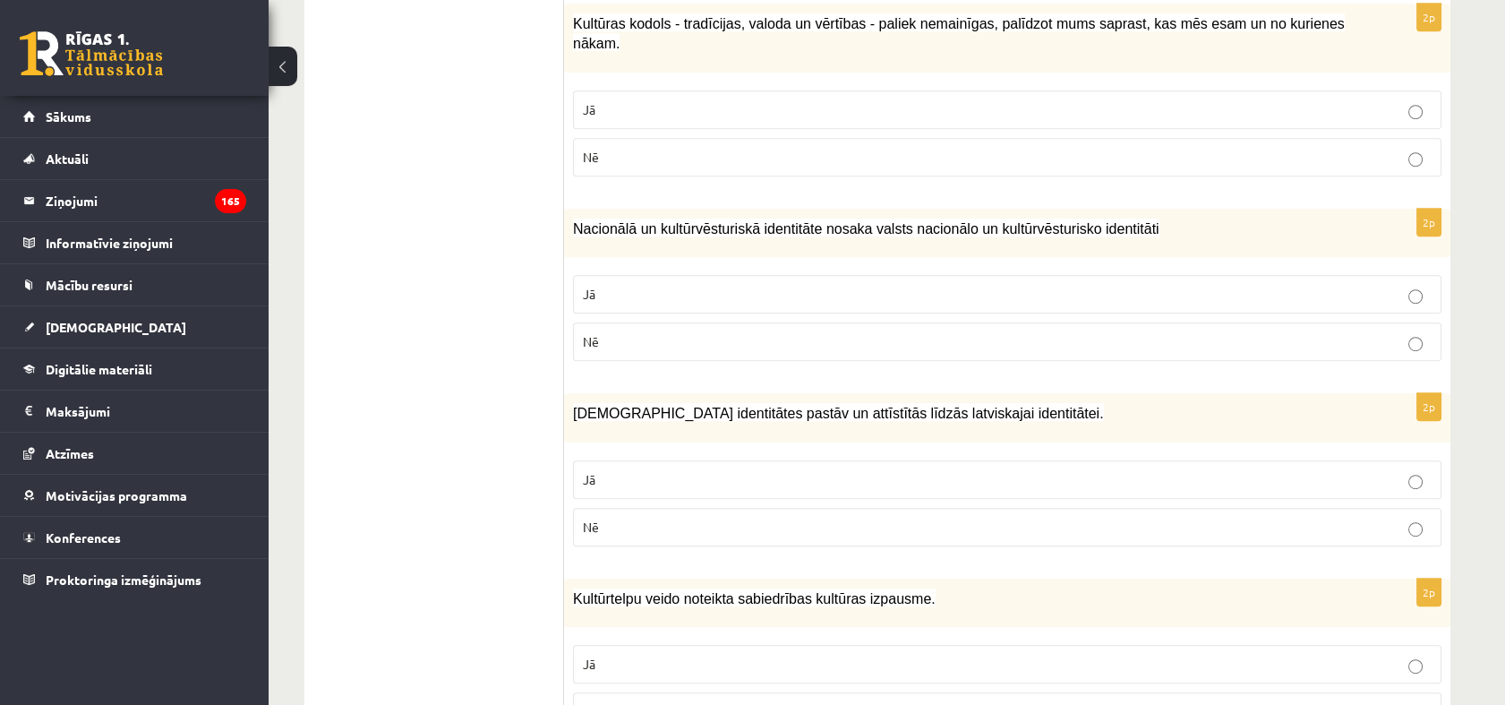
scroll to position [2288, 0]
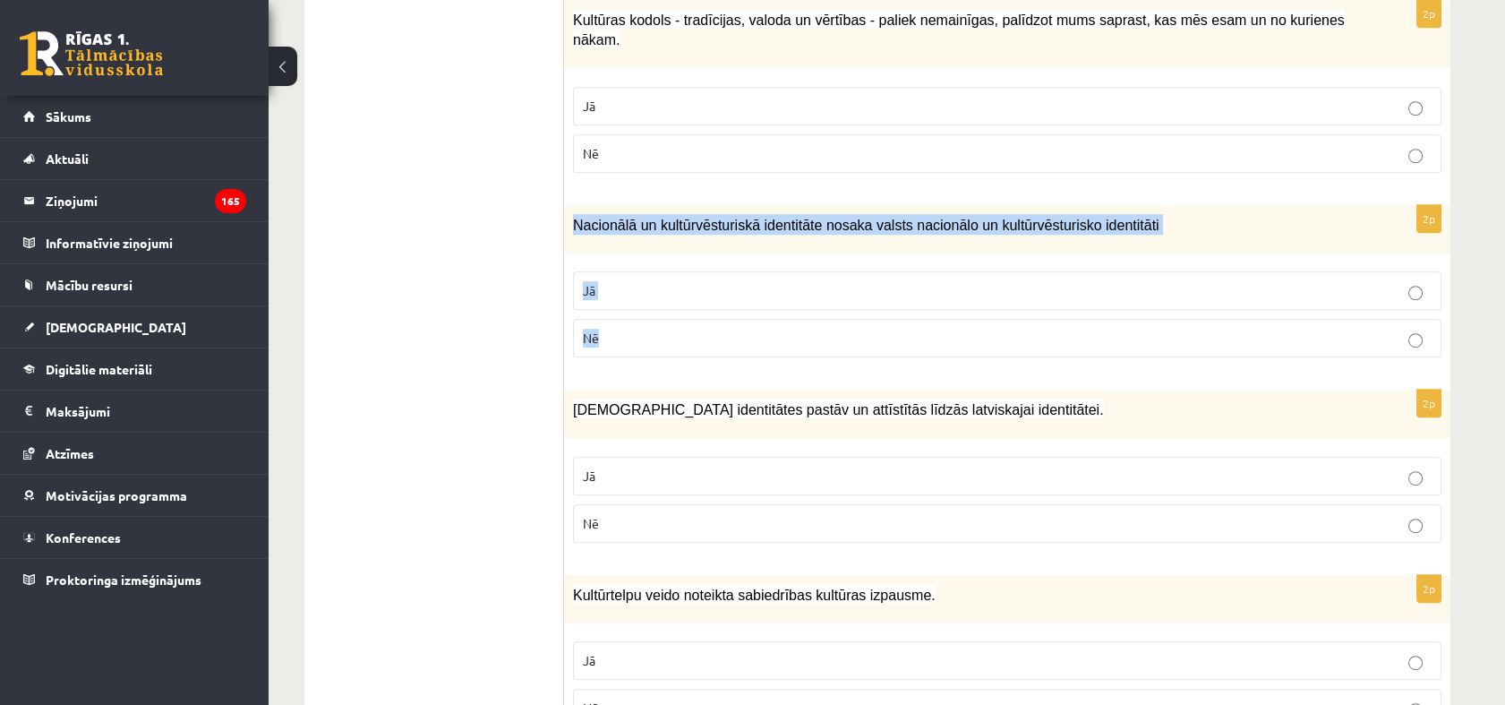
drag, startPoint x: 571, startPoint y: 193, endPoint x: 688, endPoint y: 301, distance: 158.4
click at [688, 301] on div "2p Nacionālā un kultūrvēsturiskā identitāte nosaka valsts nacionālo un kultūrvē…" at bounding box center [1007, 288] width 886 height 167
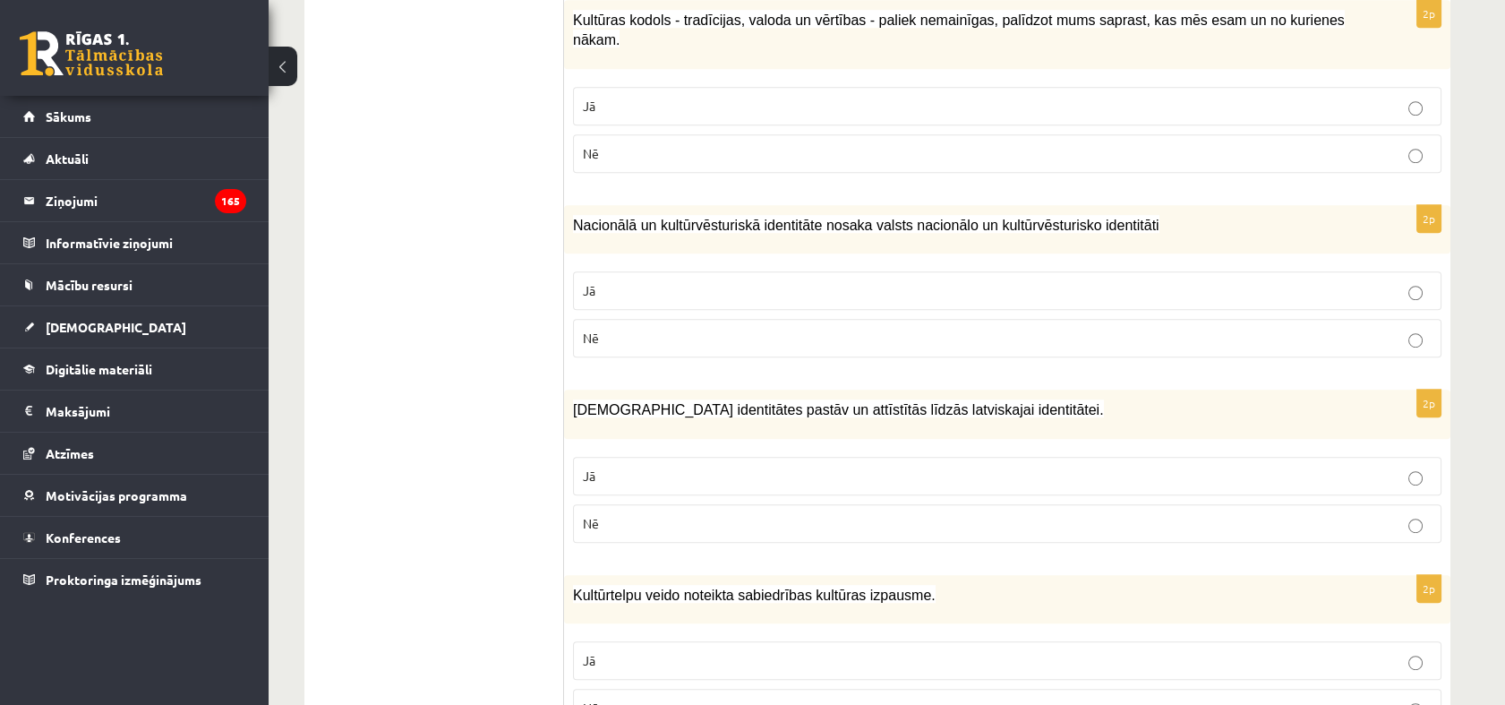
click at [599, 281] on p "Jā" at bounding box center [1007, 290] width 849 height 19
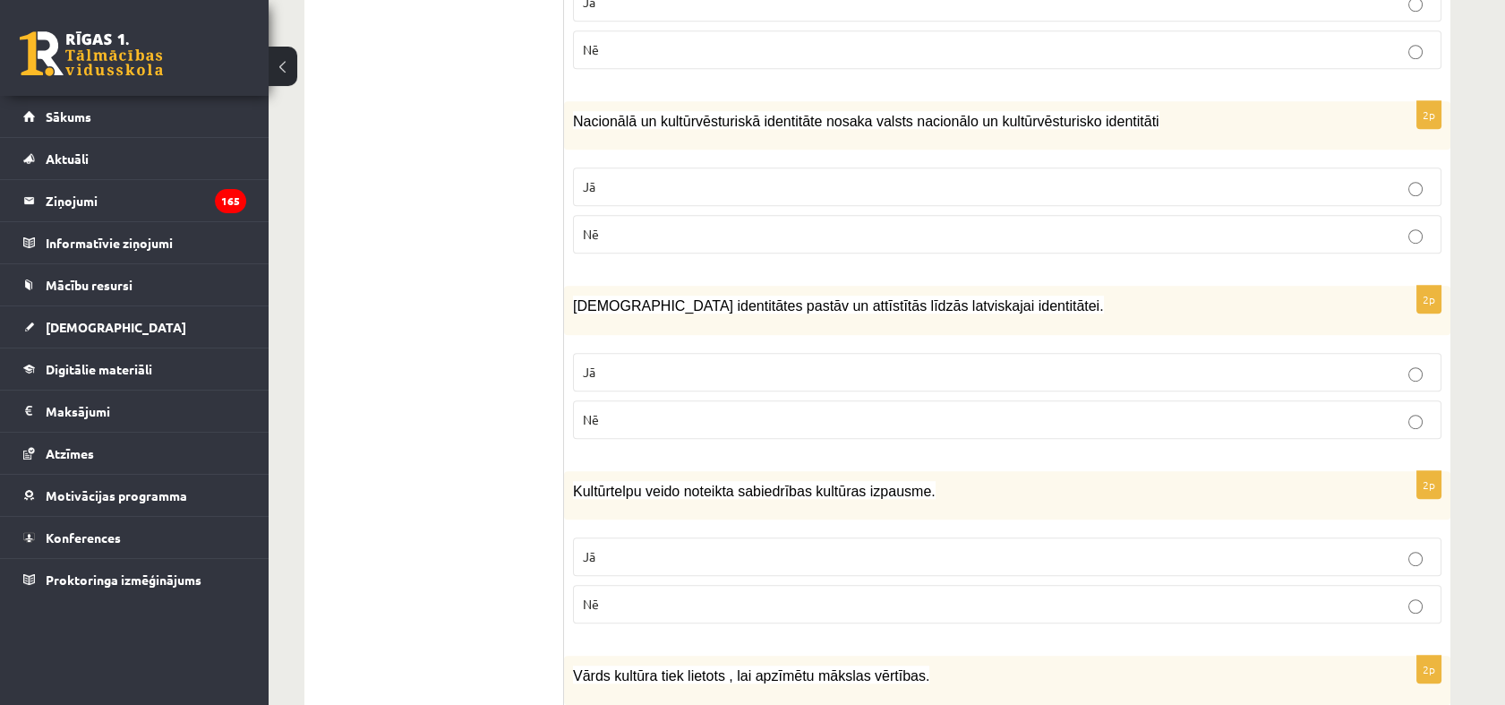
scroll to position [2535, 0]
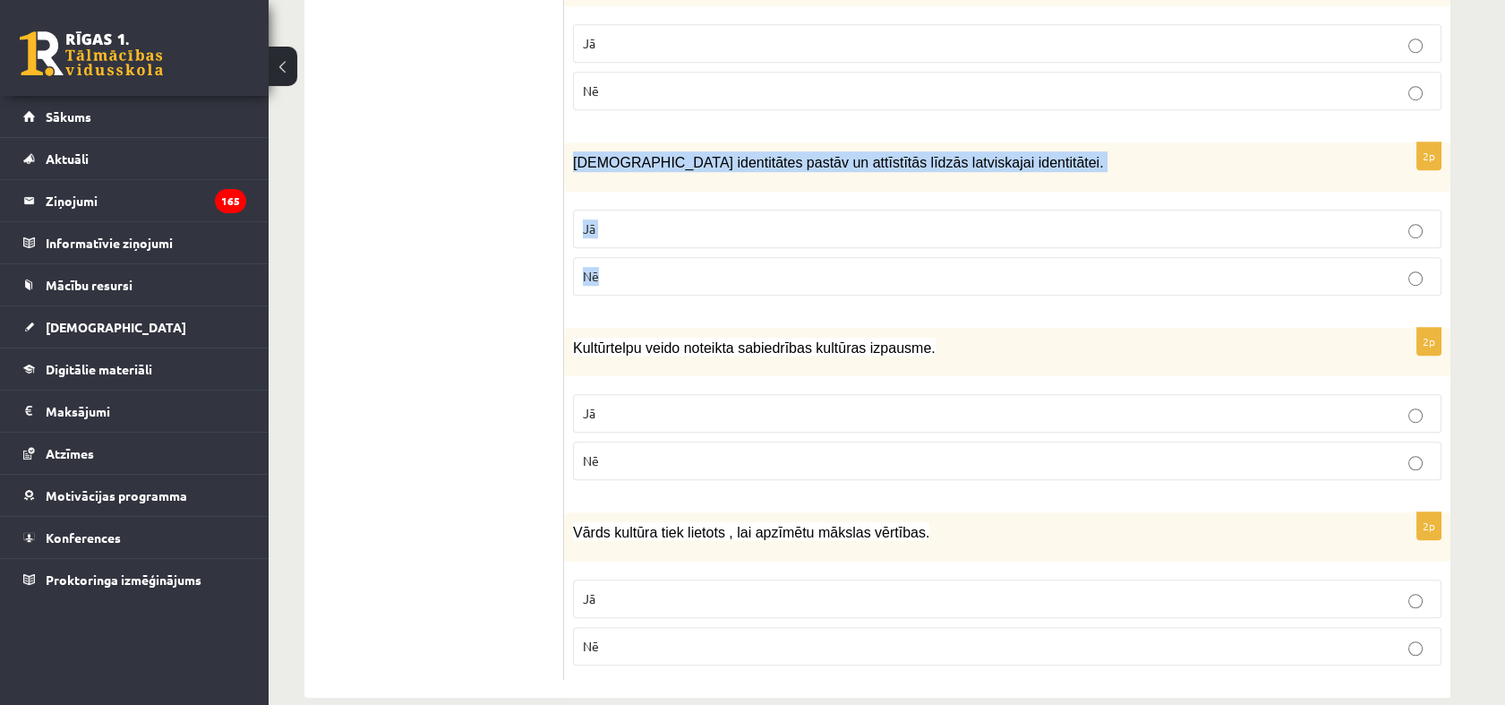
drag, startPoint x: 573, startPoint y: 129, endPoint x: 662, endPoint y: 251, distance: 150.6
click at [662, 251] on div "2p Mazākumtautību identitātes pastāv un attīstītās līdzās latviskajai identitāt…" at bounding box center [1007, 225] width 886 height 167
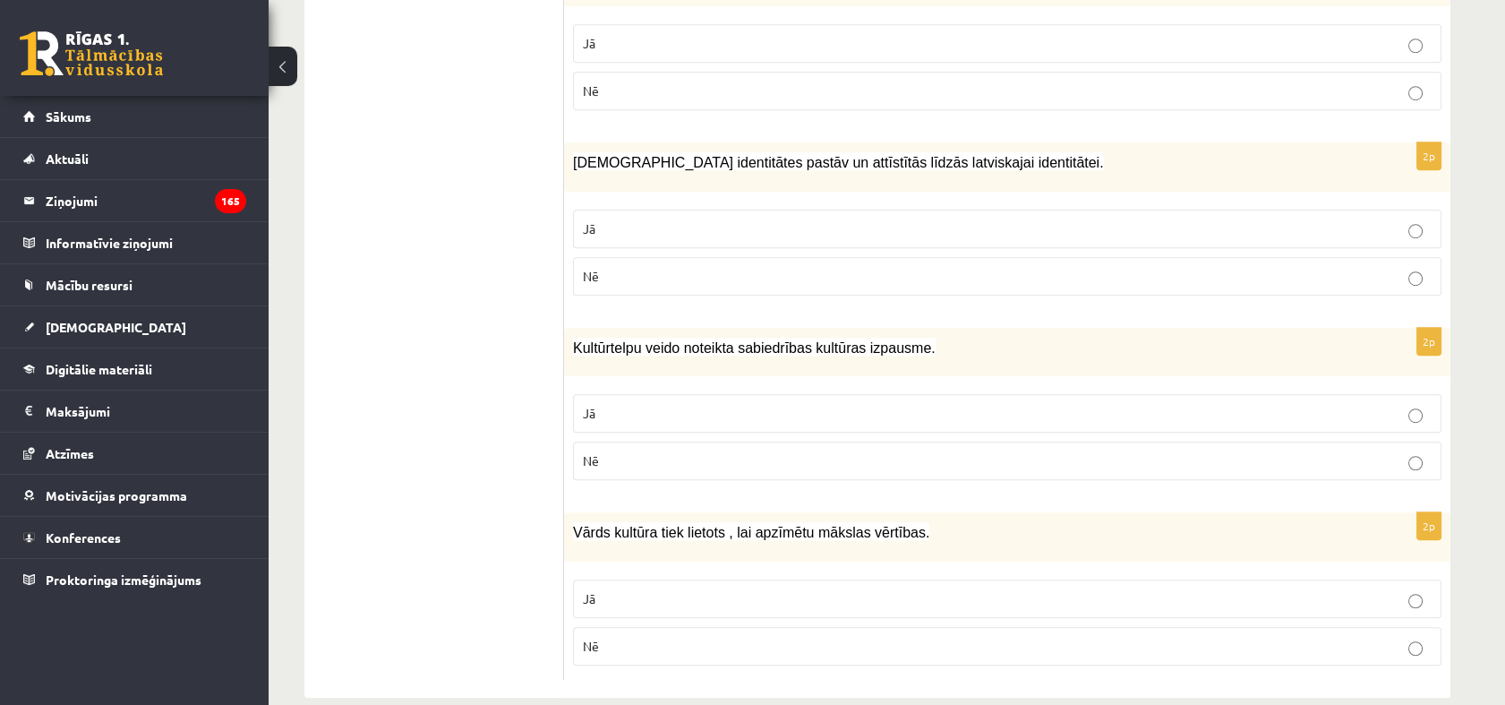
drag, startPoint x: 319, startPoint y: 191, endPoint x: 337, endPoint y: 184, distance: 19.0
click at [766, 219] on p "Jā" at bounding box center [1007, 228] width 849 height 19
drag, startPoint x: 569, startPoint y: 315, endPoint x: 665, endPoint y: 426, distance: 146.6
click at [665, 426] on div "2p Kultūrtelpu veido noteikta sabiedrības kultūras izpausme. Jā Nē" at bounding box center [1007, 411] width 886 height 167
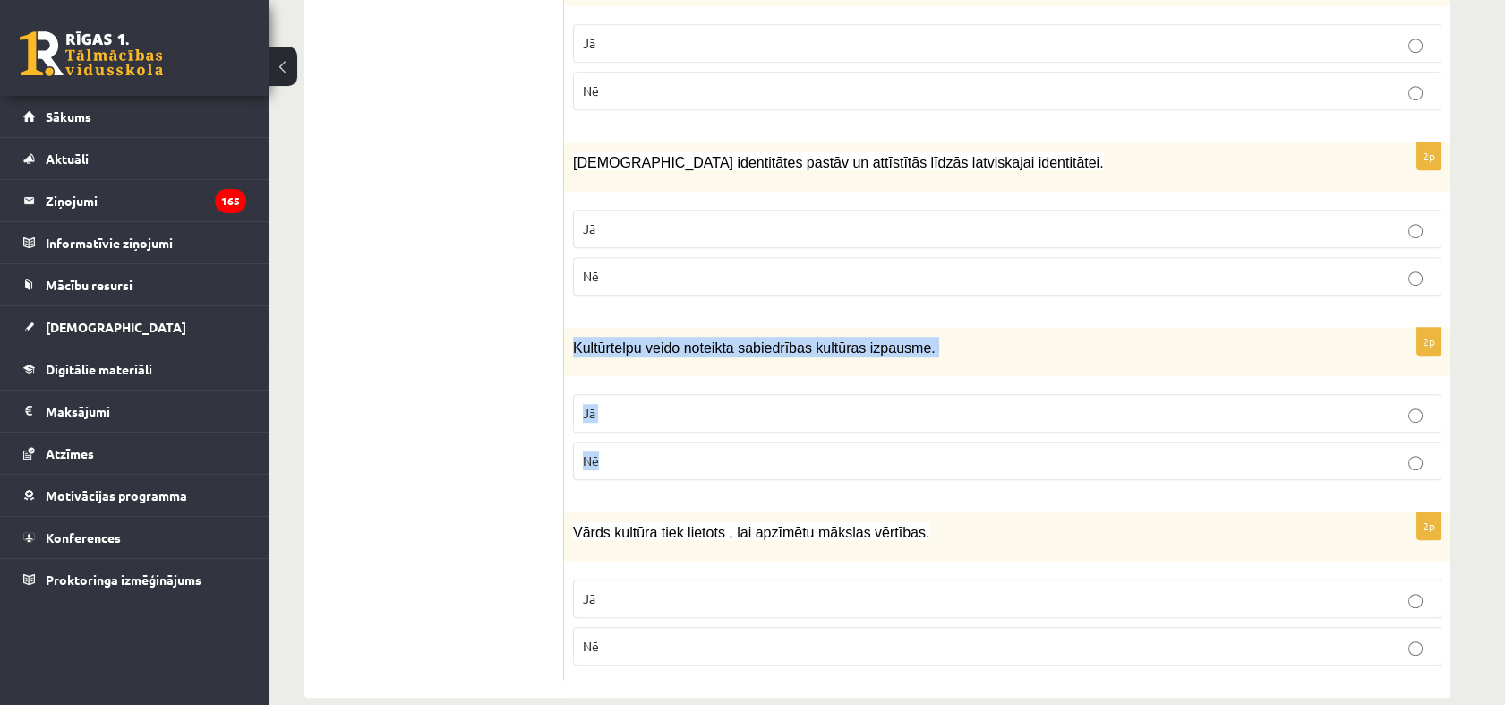
click at [626, 404] on p "Jā" at bounding box center [1007, 413] width 849 height 19
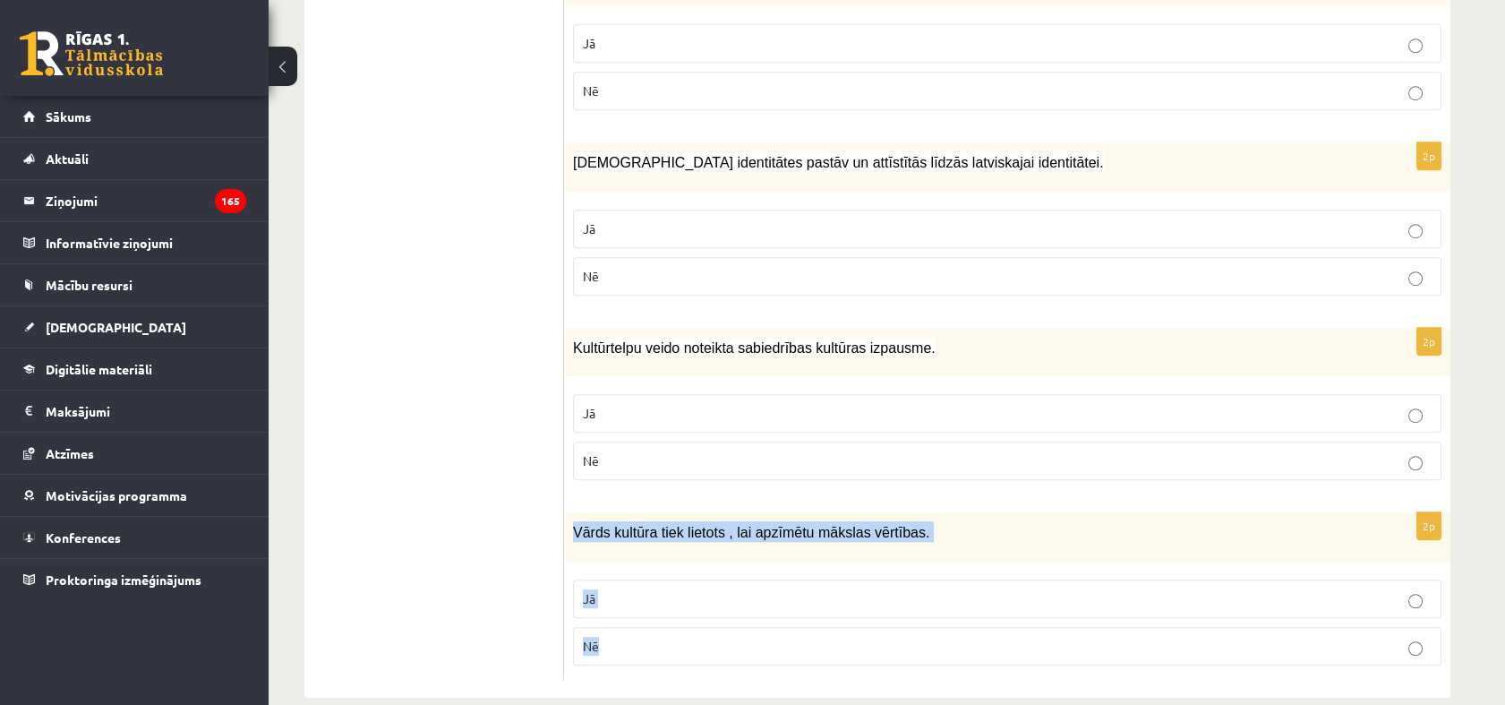
drag, startPoint x: 576, startPoint y: 502, endPoint x: 663, endPoint y: 597, distance: 129.3
click at [663, 597] on div "2p Vārds kultūra tiek lietots , lai apzīmētu mākslas vērtības. Jā Nē" at bounding box center [1007, 595] width 886 height 167
click at [645, 637] on p "Nē" at bounding box center [1007, 646] width 849 height 19
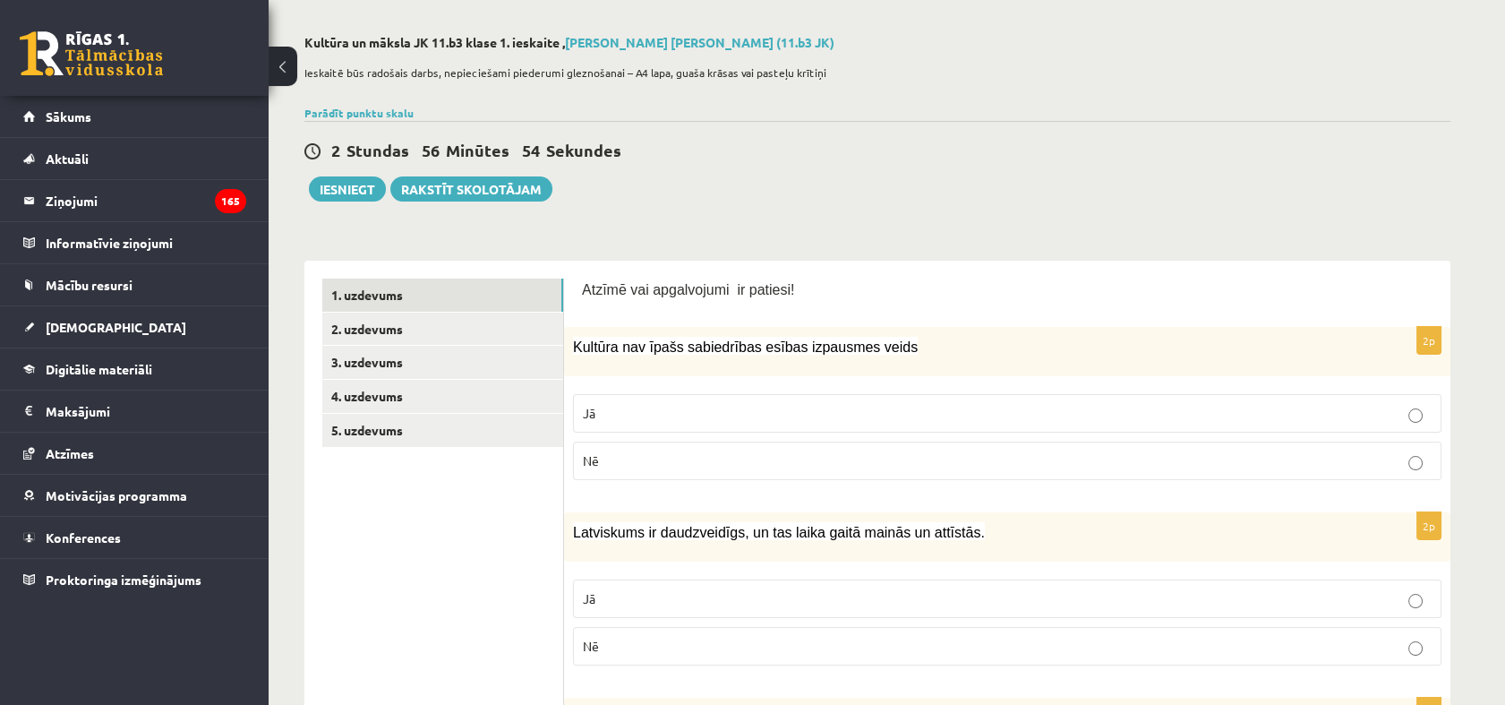
scroll to position [0, 0]
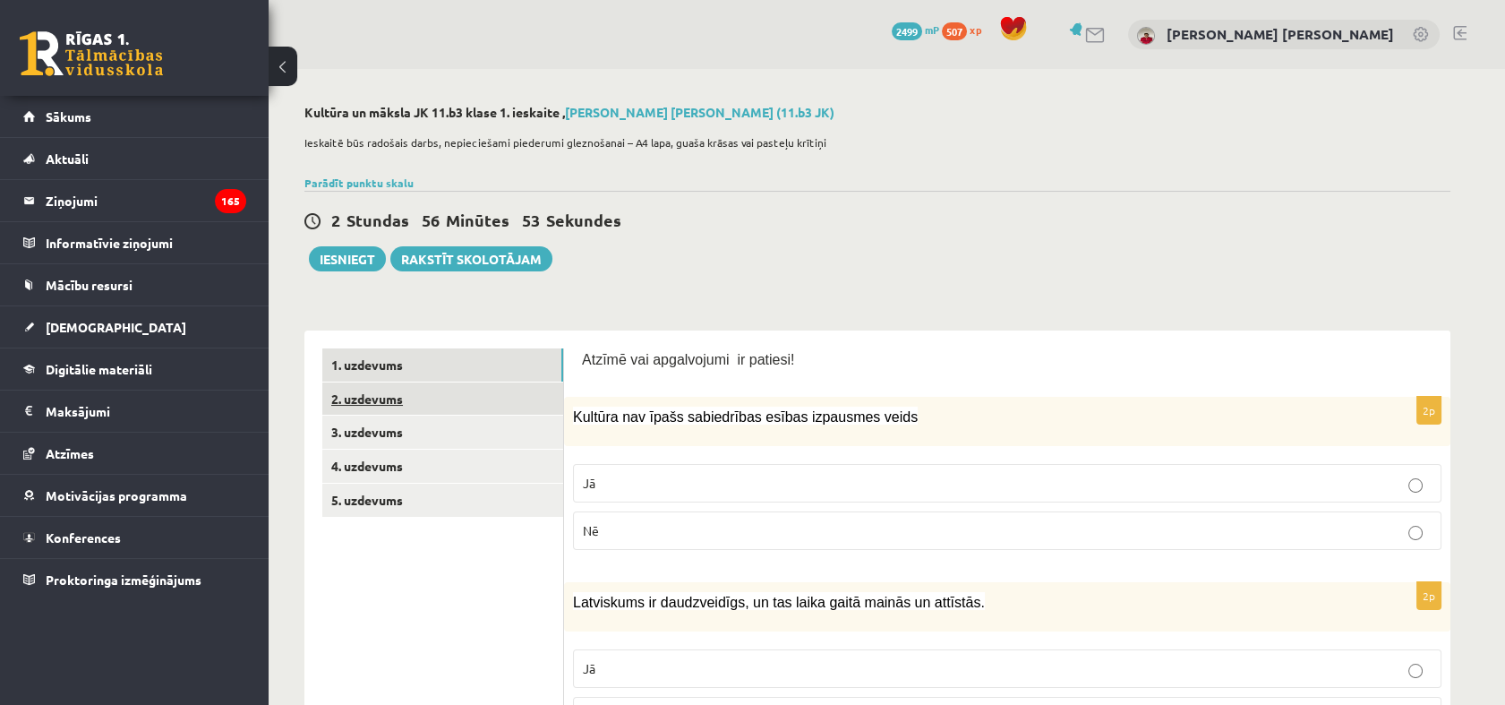
click at [390, 398] on link "2. uzdevums" at bounding box center [442, 398] width 241 height 33
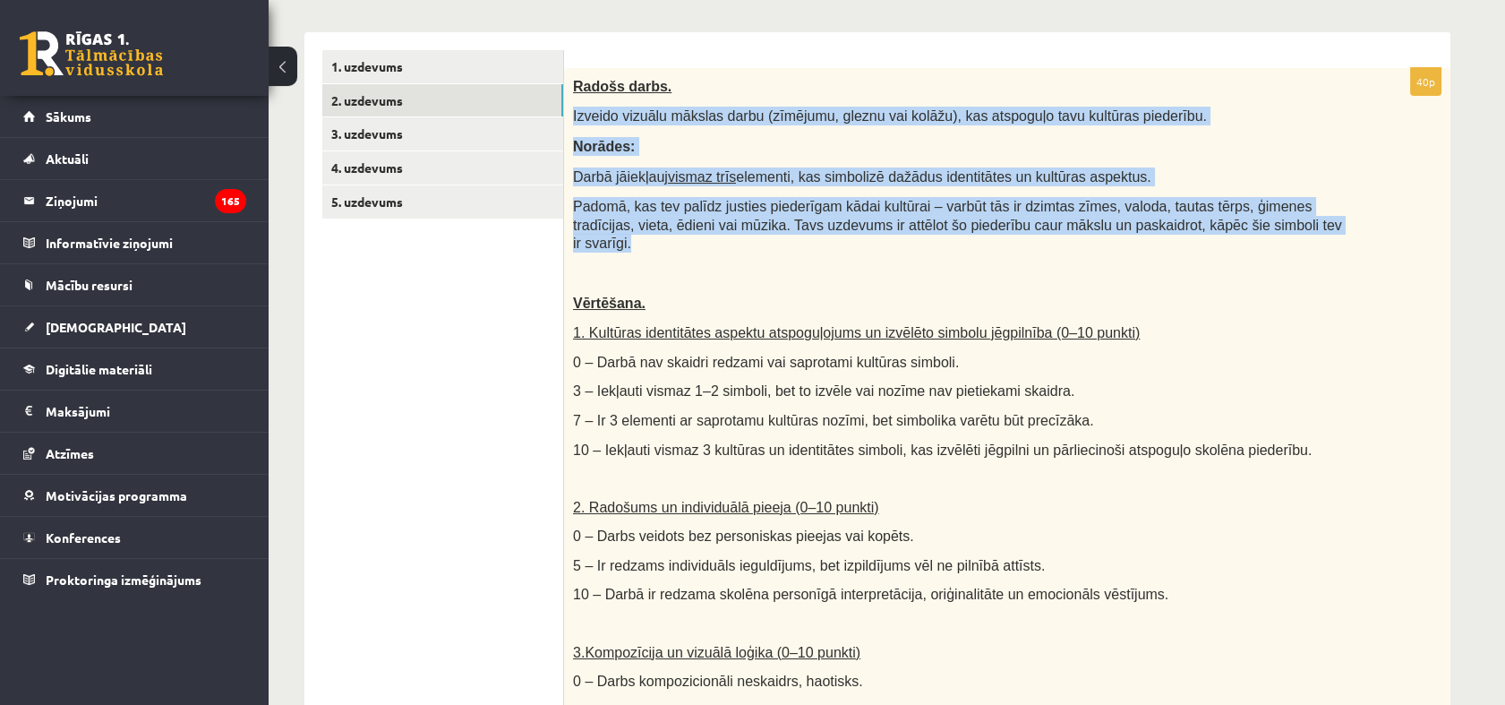
drag, startPoint x: 569, startPoint y: 110, endPoint x: 1253, endPoint y: 219, distance: 693.6
click at [1253, 219] on div "Radošs darbs. Izveido vizuālu mākslas darbu (zīmējumu, gleznu vai kolāžu), kas …" at bounding box center [1007, 491] width 886 height 846
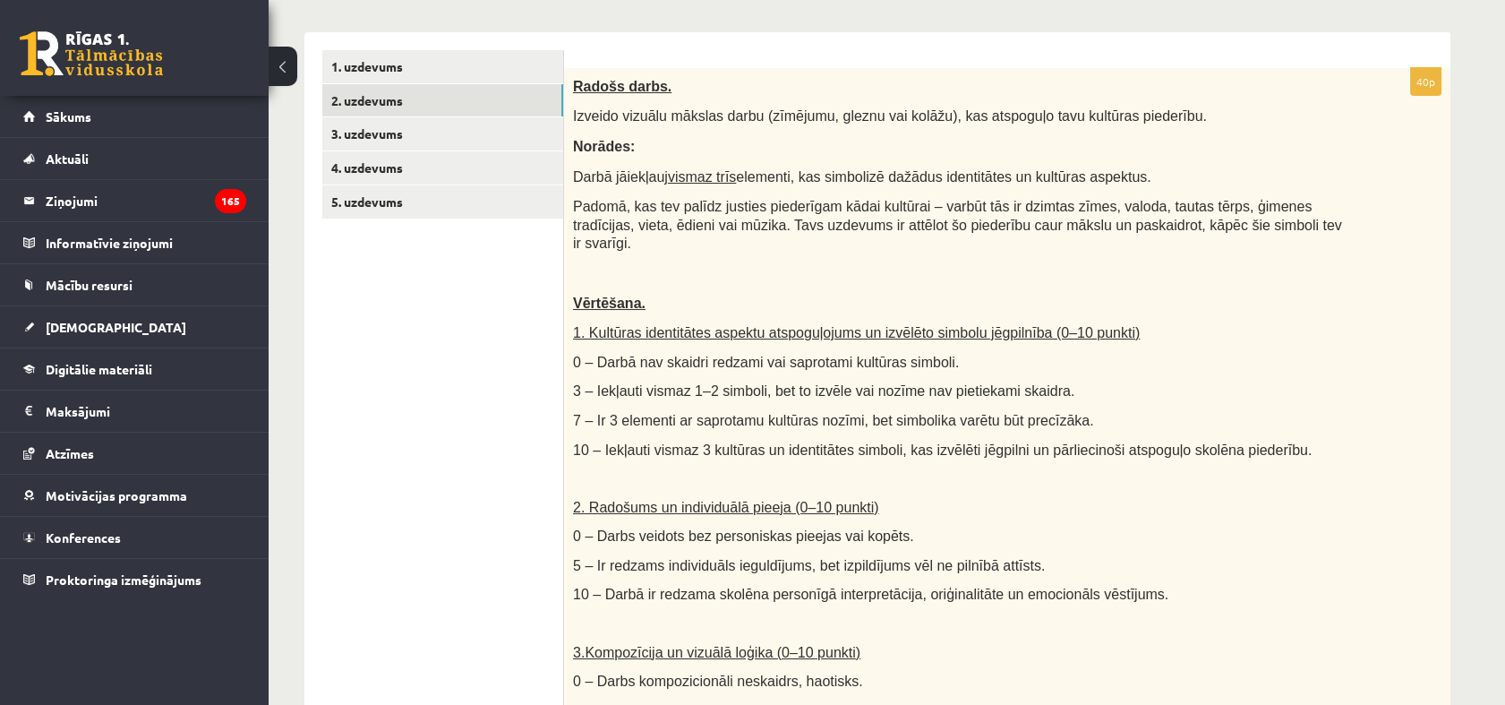
click at [1313, 353] on p "0 – Darbā nav skaidri redzami vai saprotami kultūras simboli." at bounding box center [962, 362] width 779 height 19
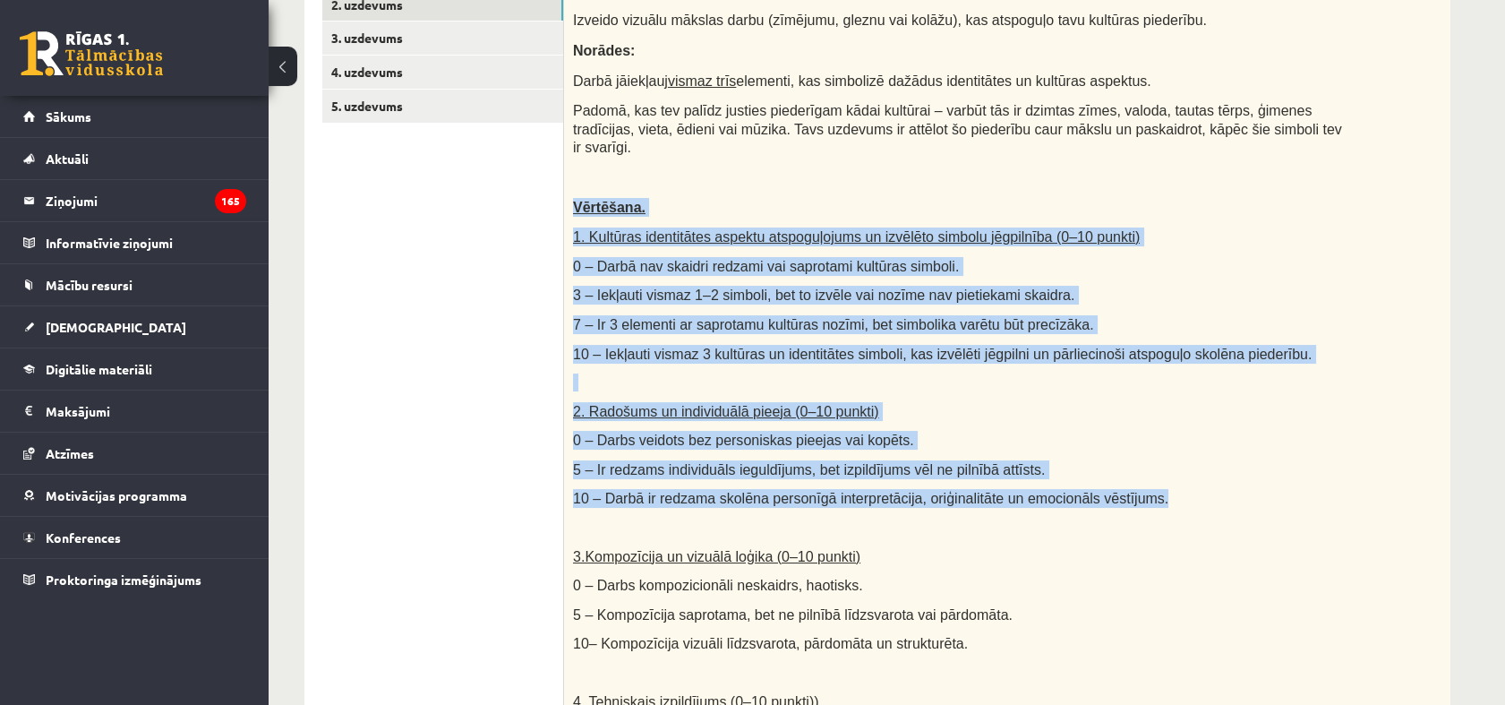
scroll to position [696, 0]
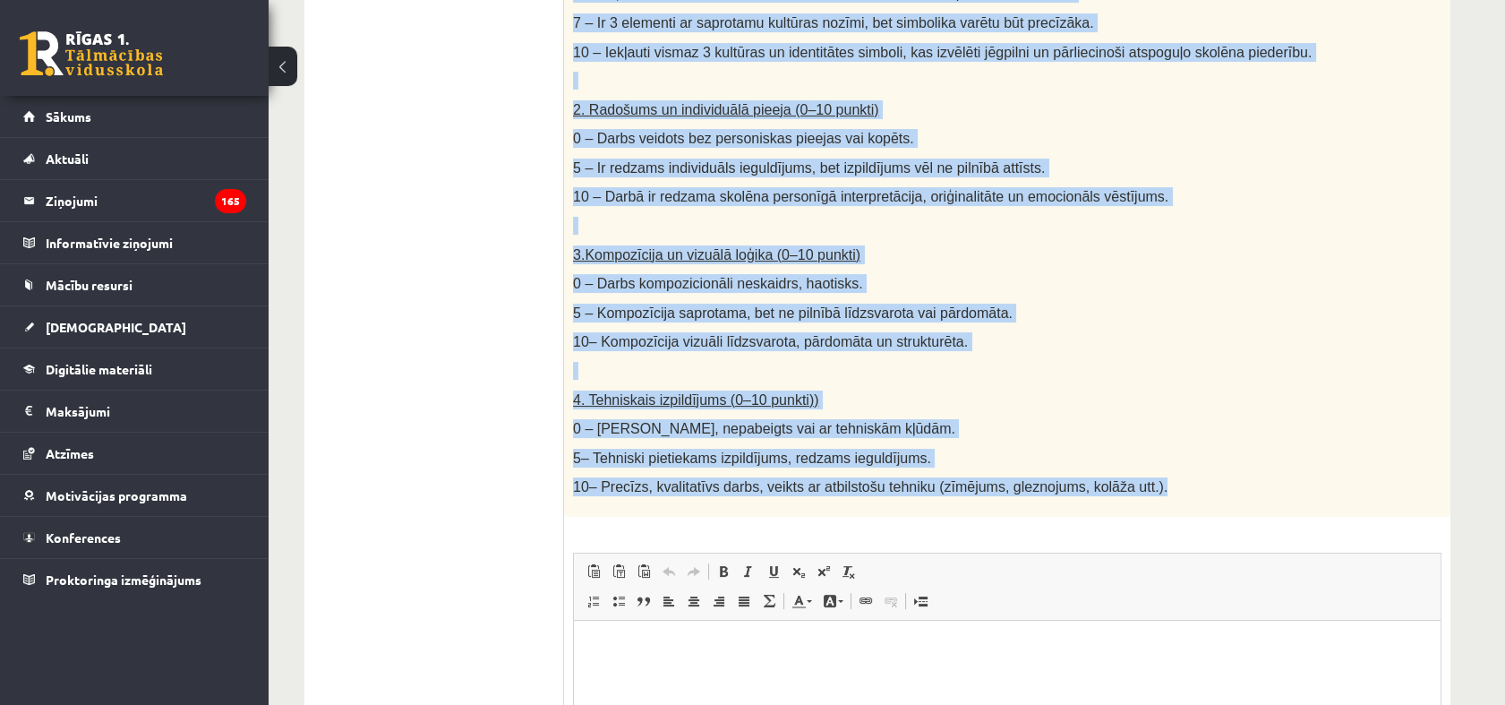
drag, startPoint x: 569, startPoint y: 286, endPoint x: 1394, endPoint y: 467, distance: 844.4
click at [1394, 467] on div "Radošs darbs. Izveido vizuālu mākslas darbu (zīmējumu, gleznu vai kolāžu), kas …" at bounding box center [1007, 94] width 886 height 846
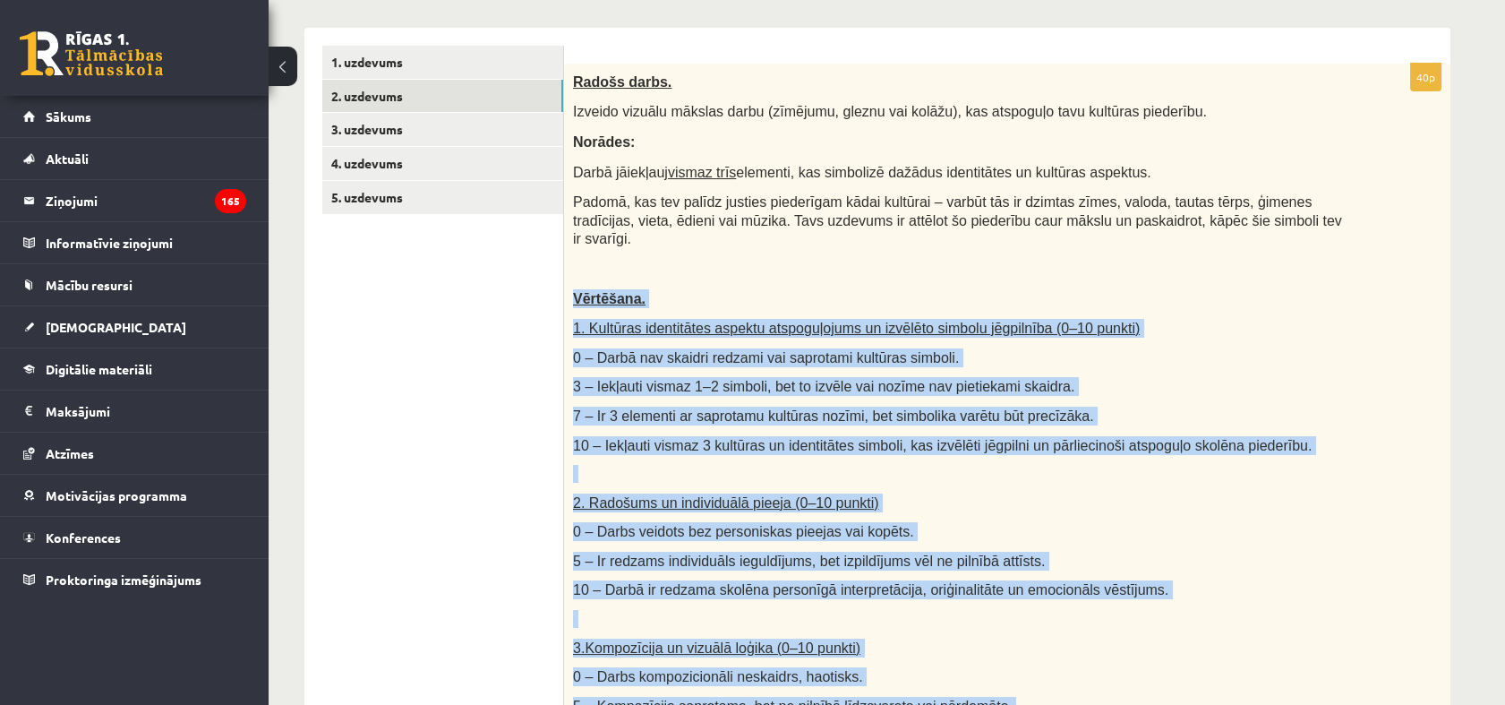
scroll to position [0, 0]
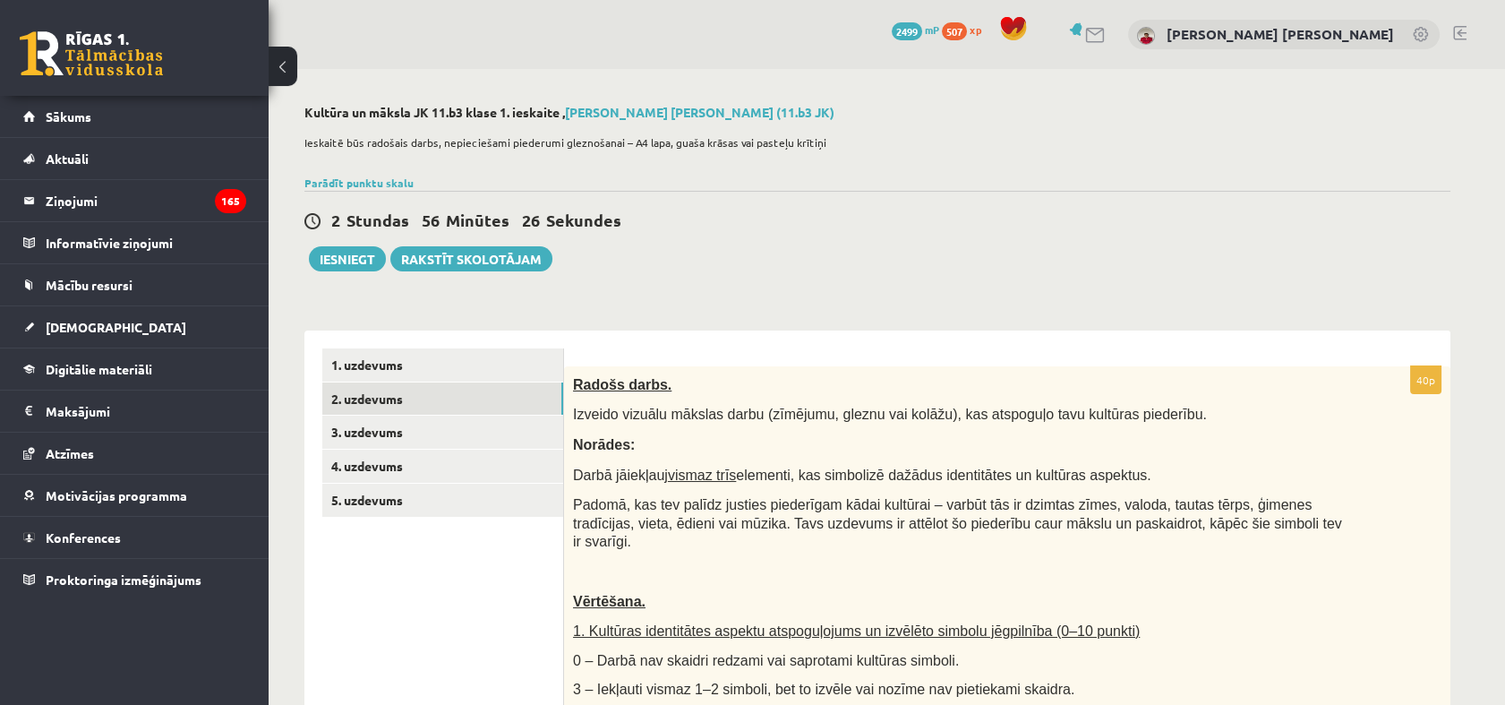
click at [738, 233] on div "2 Stundas 56 Minūtes 26 Sekundes Ieskaite saglabāta! Iesniegt Rakstīt skolotājam" at bounding box center [877, 231] width 1146 height 81
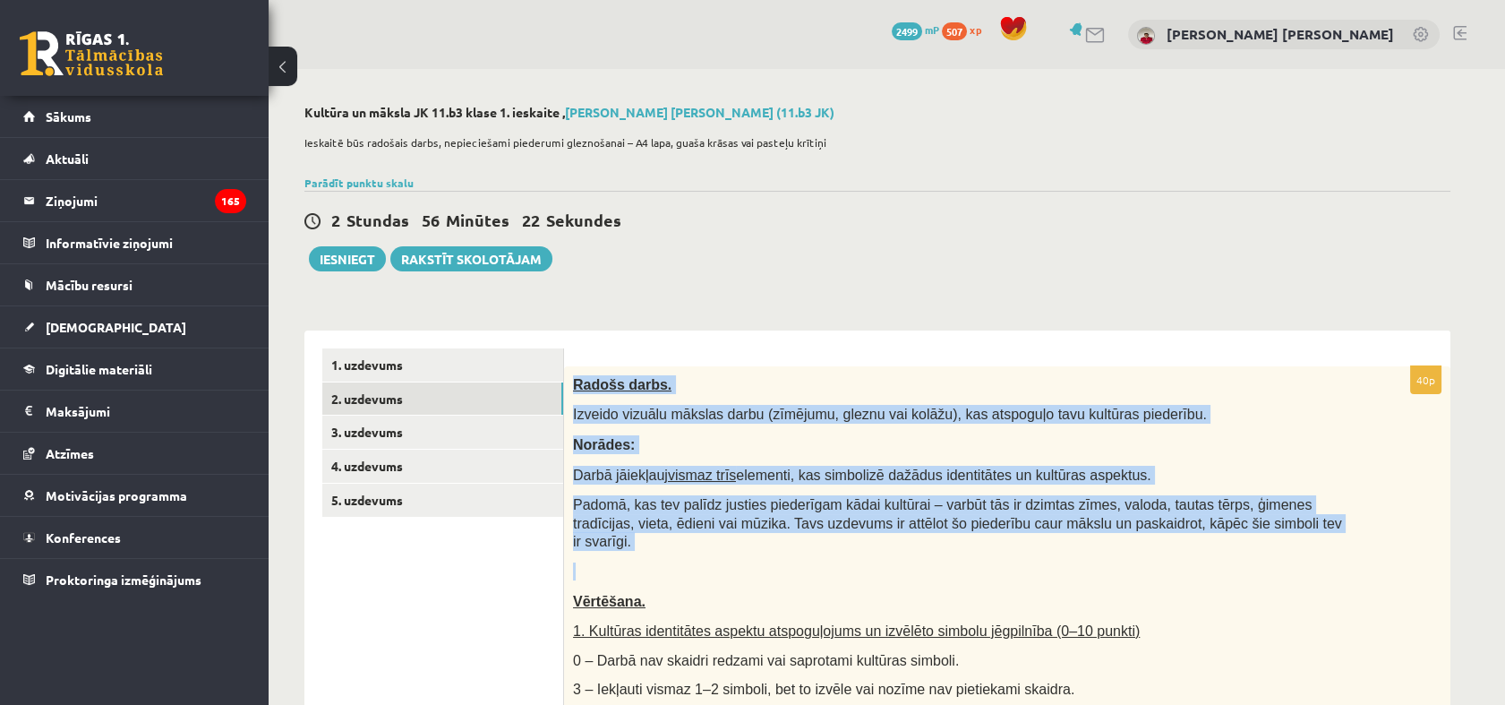
drag, startPoint x: 569, startPoint y: 379, endPoint x: 1342, endPoint y: 552, distance: 791.8
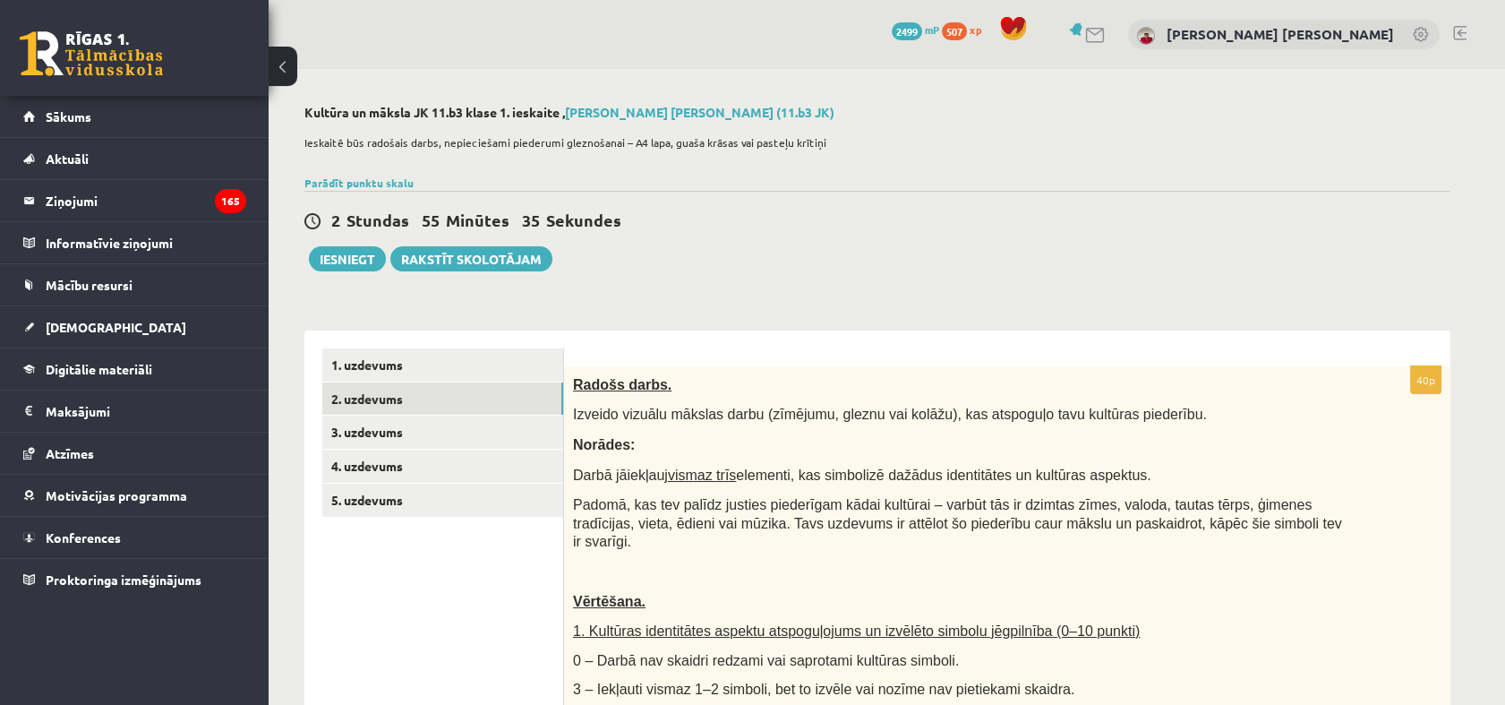
click at [759, 200] on div "2 Stundas 55 Minūtes 35 Sekundes Ieskaite saglabāta! Iesniegt Rakstīt skolotājam" at bounding box center [877, 231] width 1146 height 81
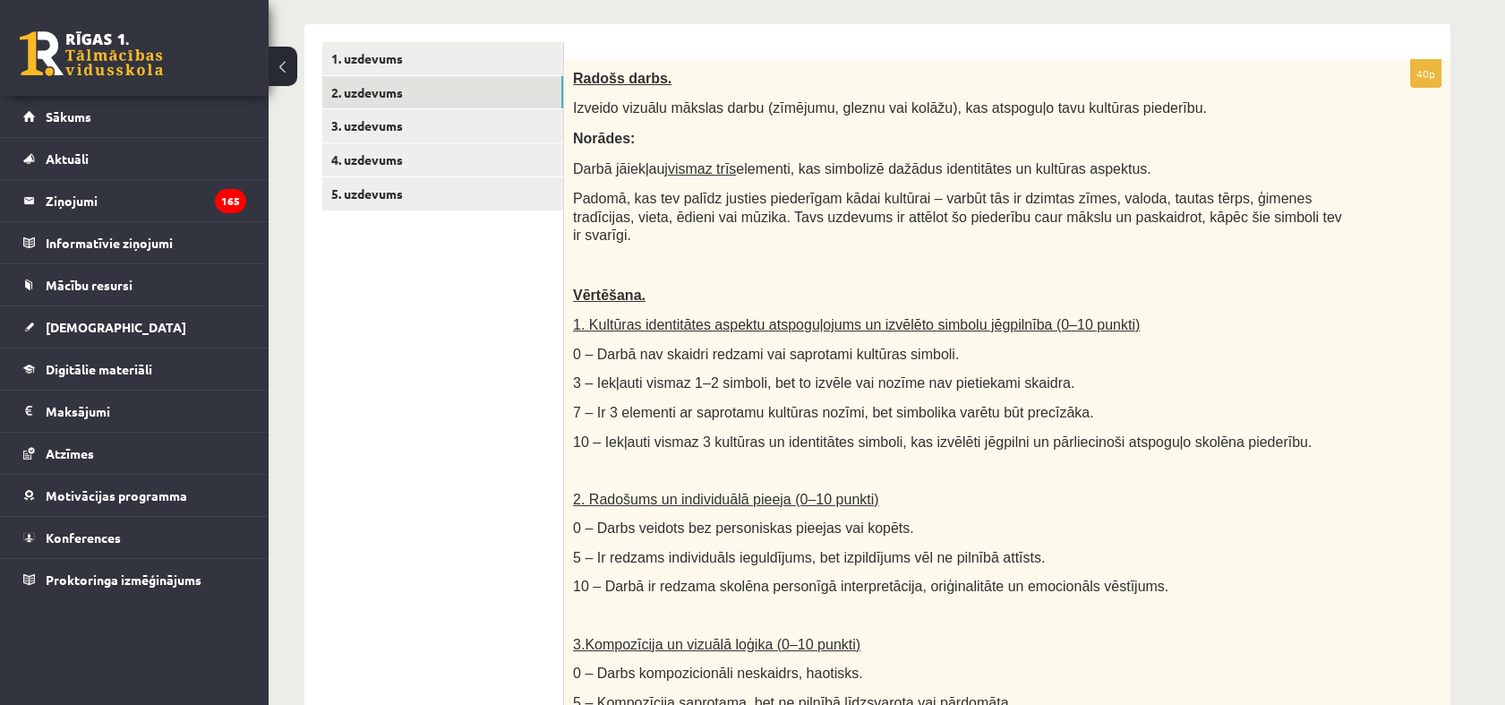
scroll to position [298, 0]
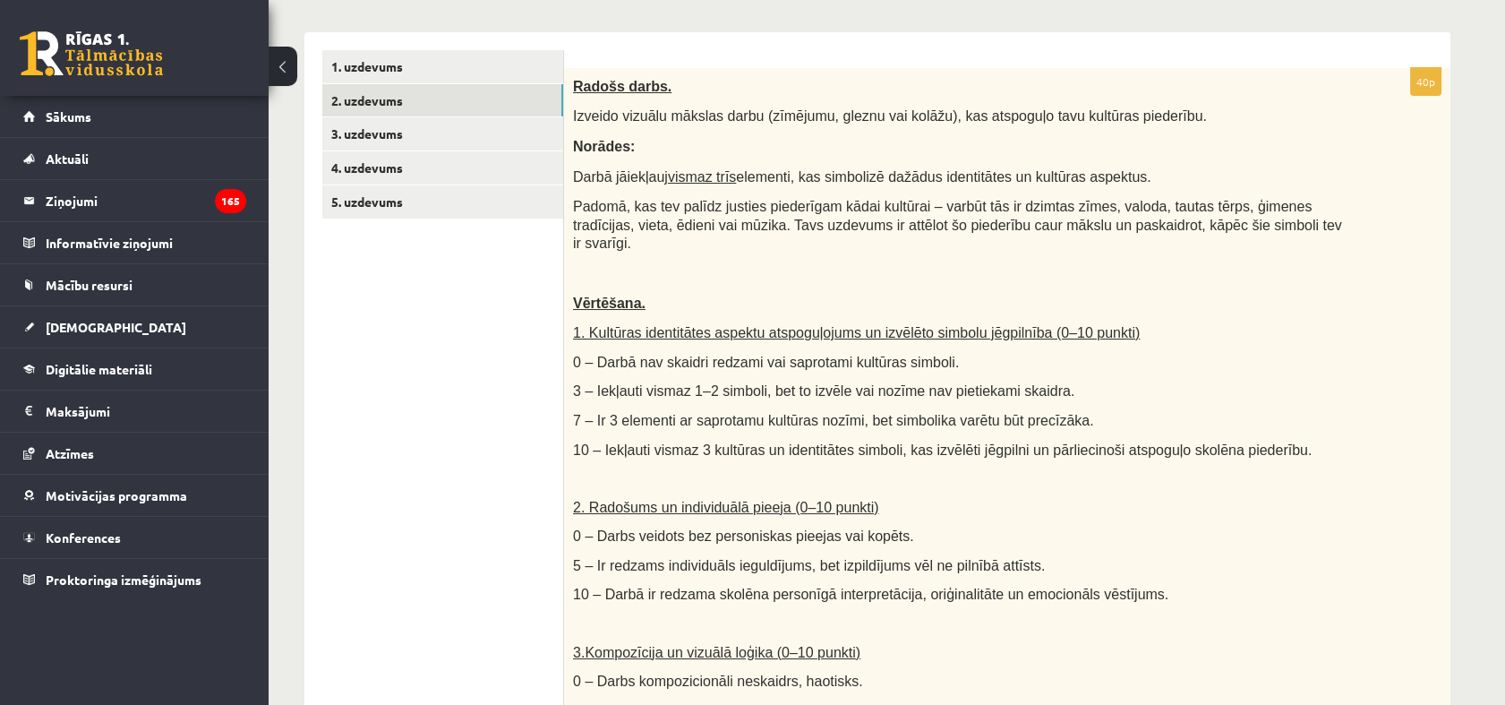
click at [1242, 142] on p "Norādes:" at bounding box center [962, 146] width 779 height 19
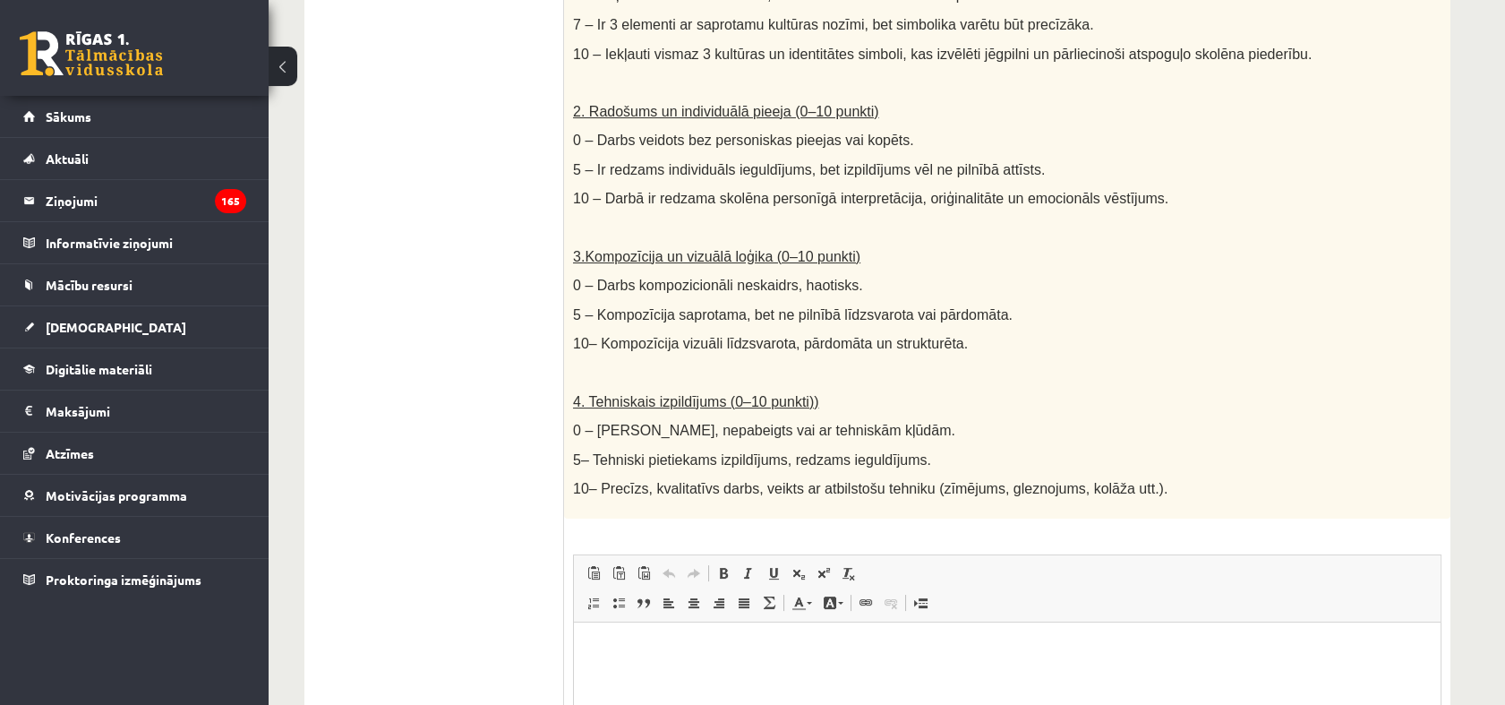
scroll to position [951, 0]
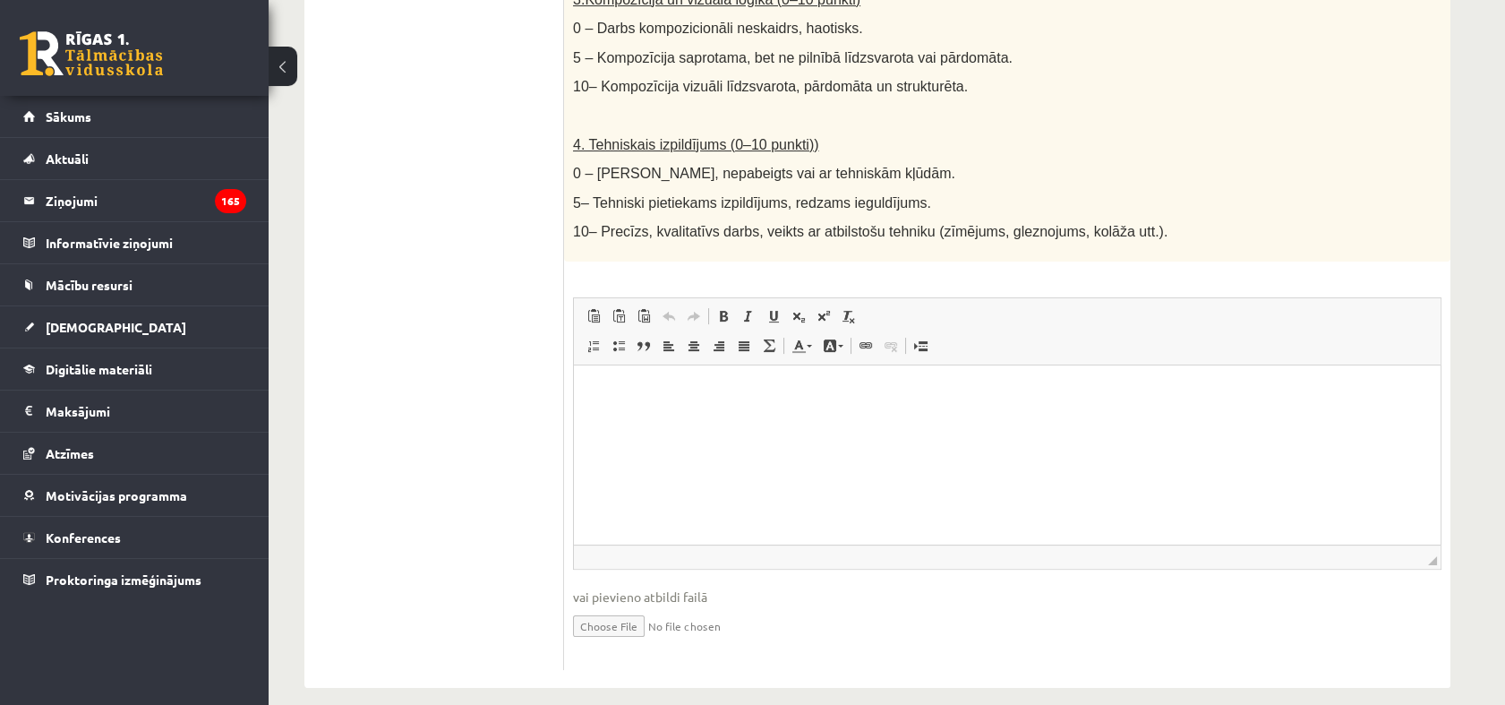
click at [628, 392] on p "Editor, wiswyg-editor-user-answer-47433849608620" at bounding box center [1007, 392] width 831 height 19
click at [632, 606] on input "file" at bounding box center [1007, 624] width 868 height 37
type input "**********"
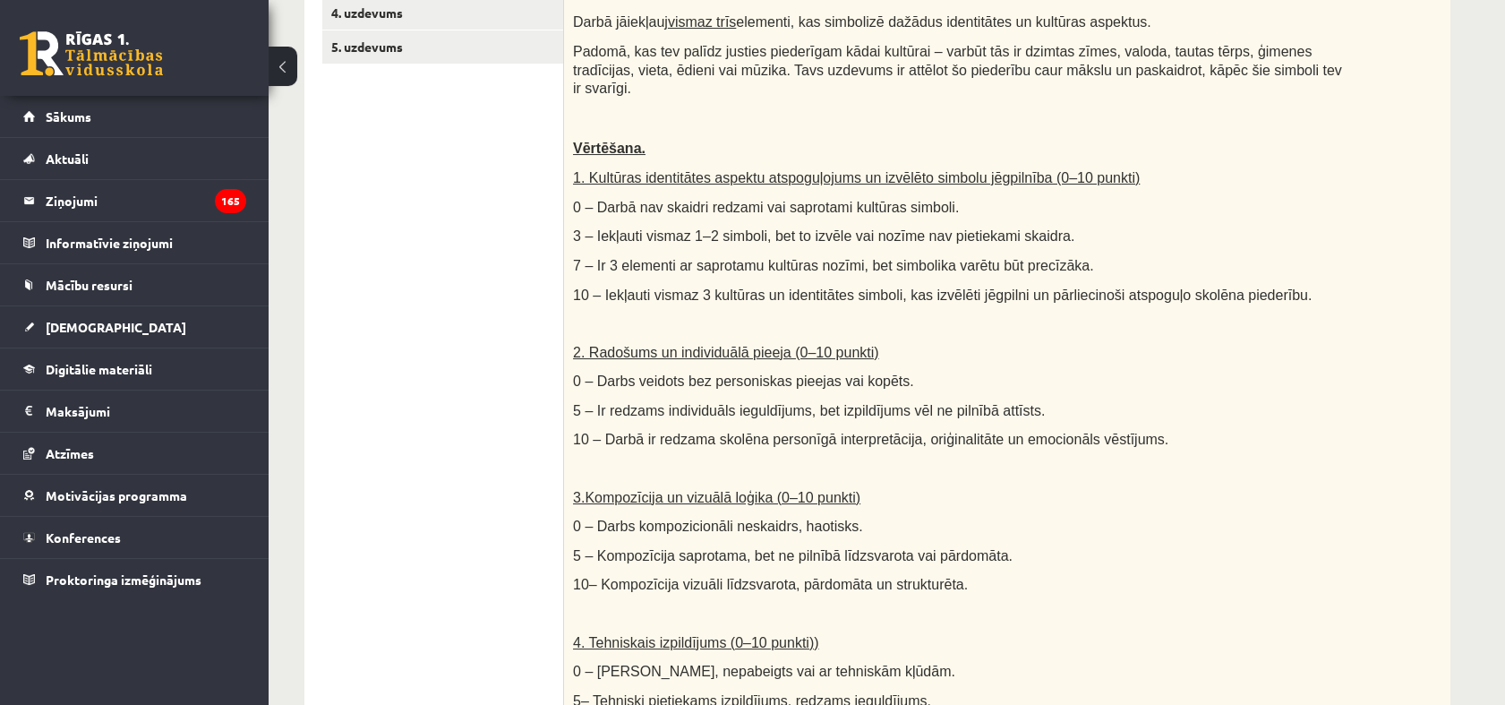
scroll to position [970, 0]
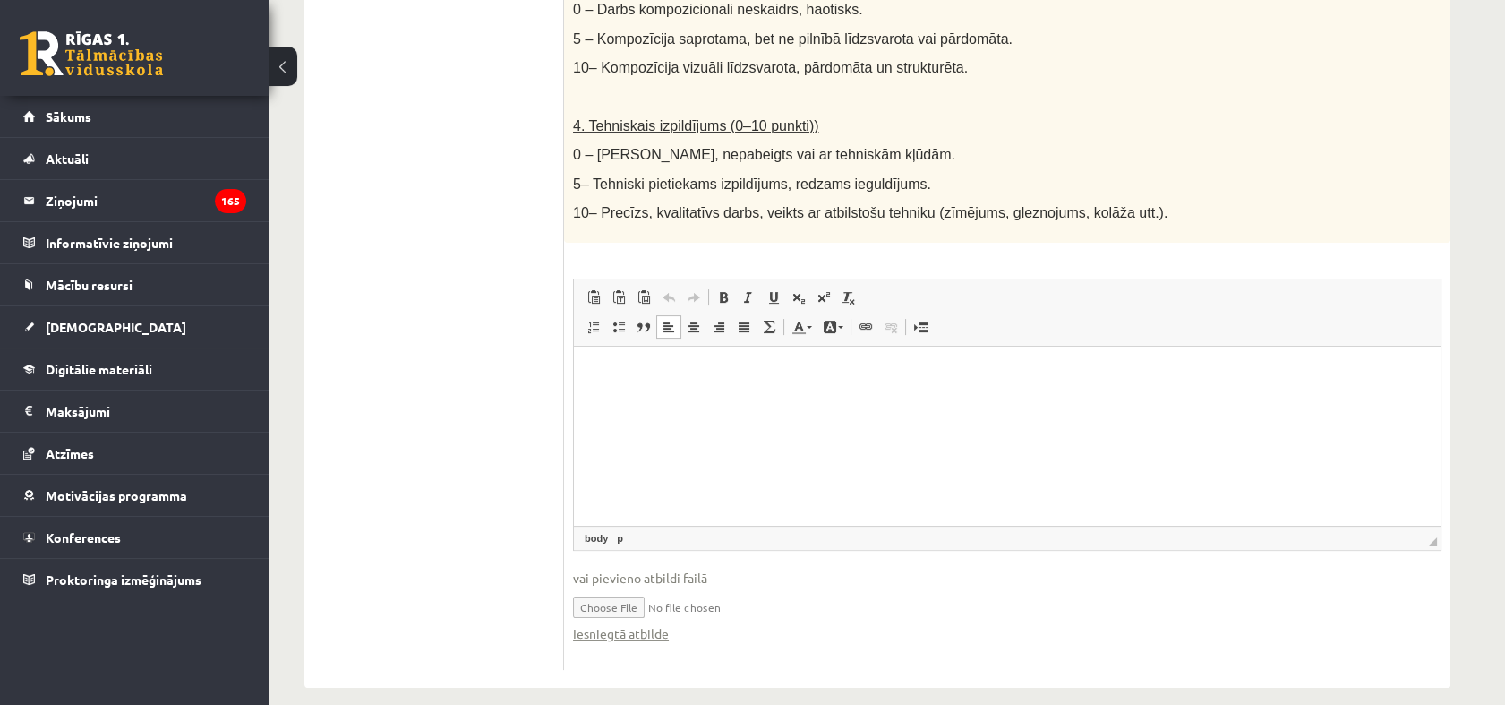
click at [722, 401] on html at bounding box center [1007, 373] width 867 height 55
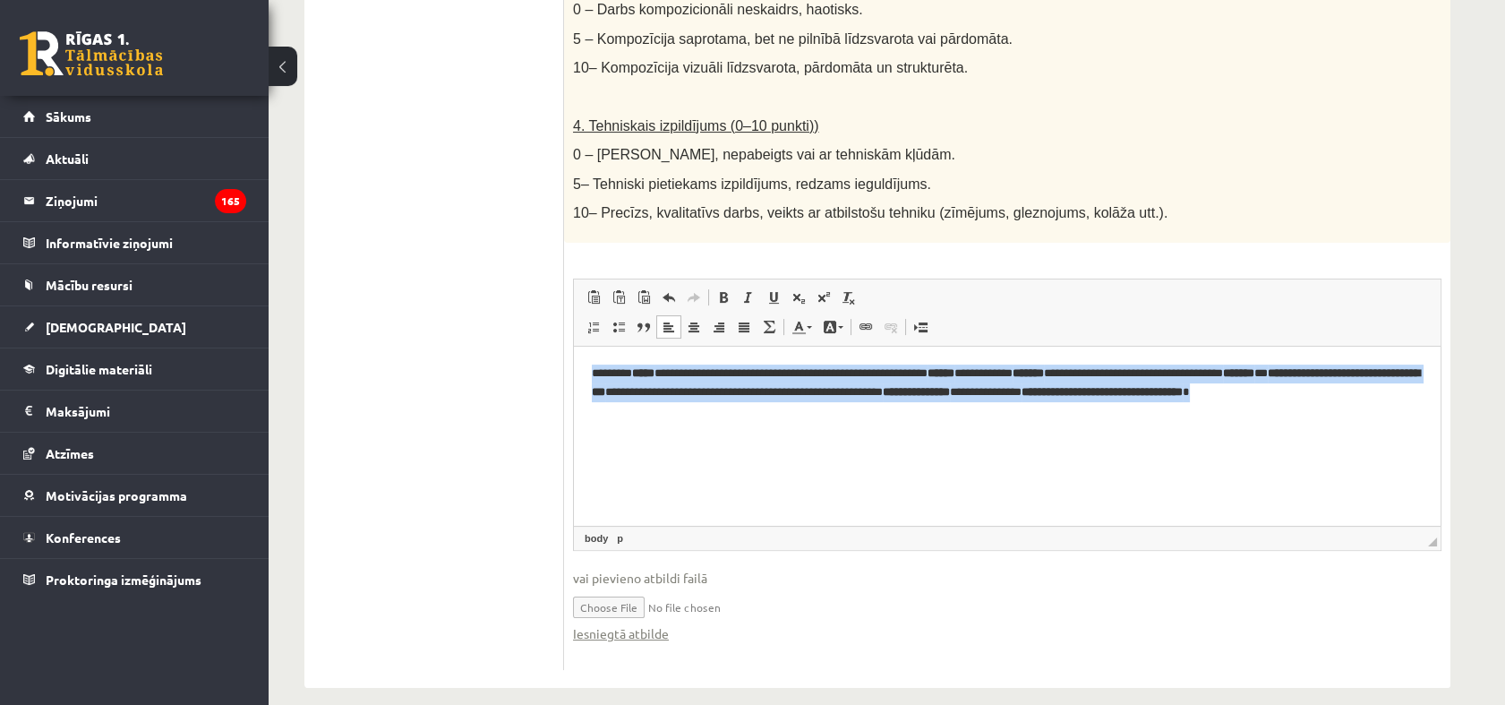
drag, startPoint x: 681, startPoint y: 415, endPoint x: 577, endPoint y: 364, distance: 116.5
click at [577, 364] on html "**********" at bounding box center [1007, 391] width 867 height 91
click at [624, 385] on strong "**********" at bounding box center [1006, 382] width 828 height 30
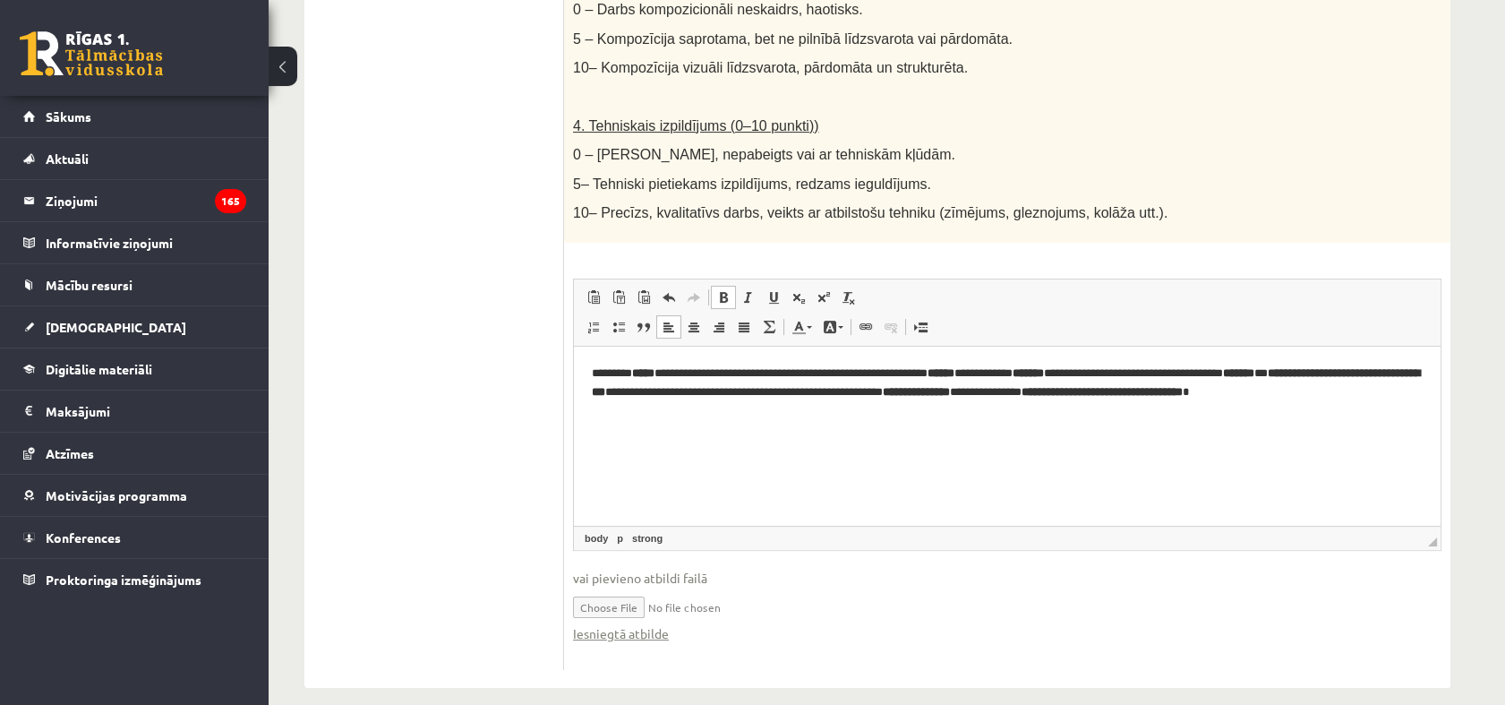
click at [592, 371] on p "**********" at bounding box center [1007, 392] width 831 height 56
click at [663, 409] on p "**********" at bounding box center [1007, 392] width 831 height 56
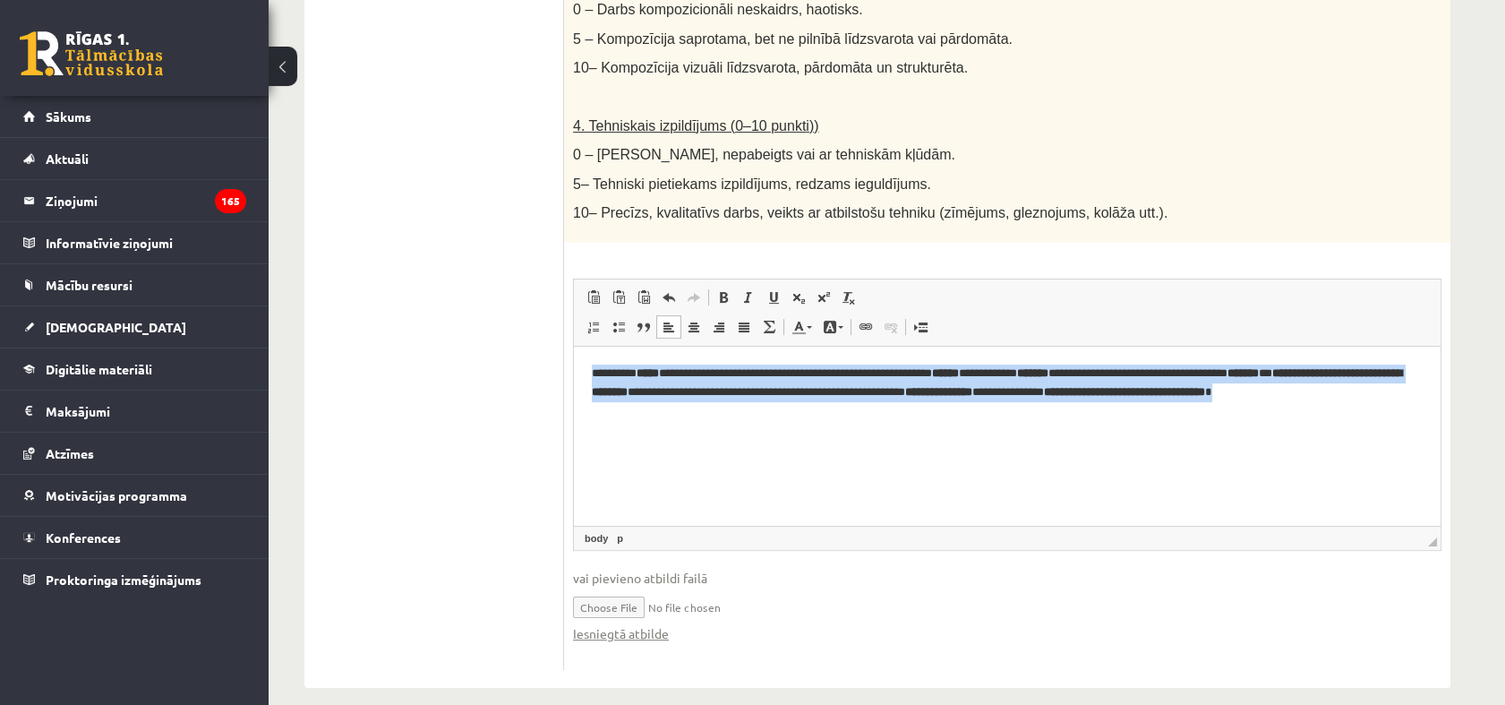
drag, startPoint x: 671, startPoint y: 415, endPoint x: 543, endPoint y: 369, distance: 135.9
click at [574, 369] on html "**********" at bounding box center [1007, 391] width 867 height 91
click at [721, 290] on span at bounding box center [723, 297] width 14 height 14
click at [723, 290] on span at bounding box center [723, 297] width 14 height 14
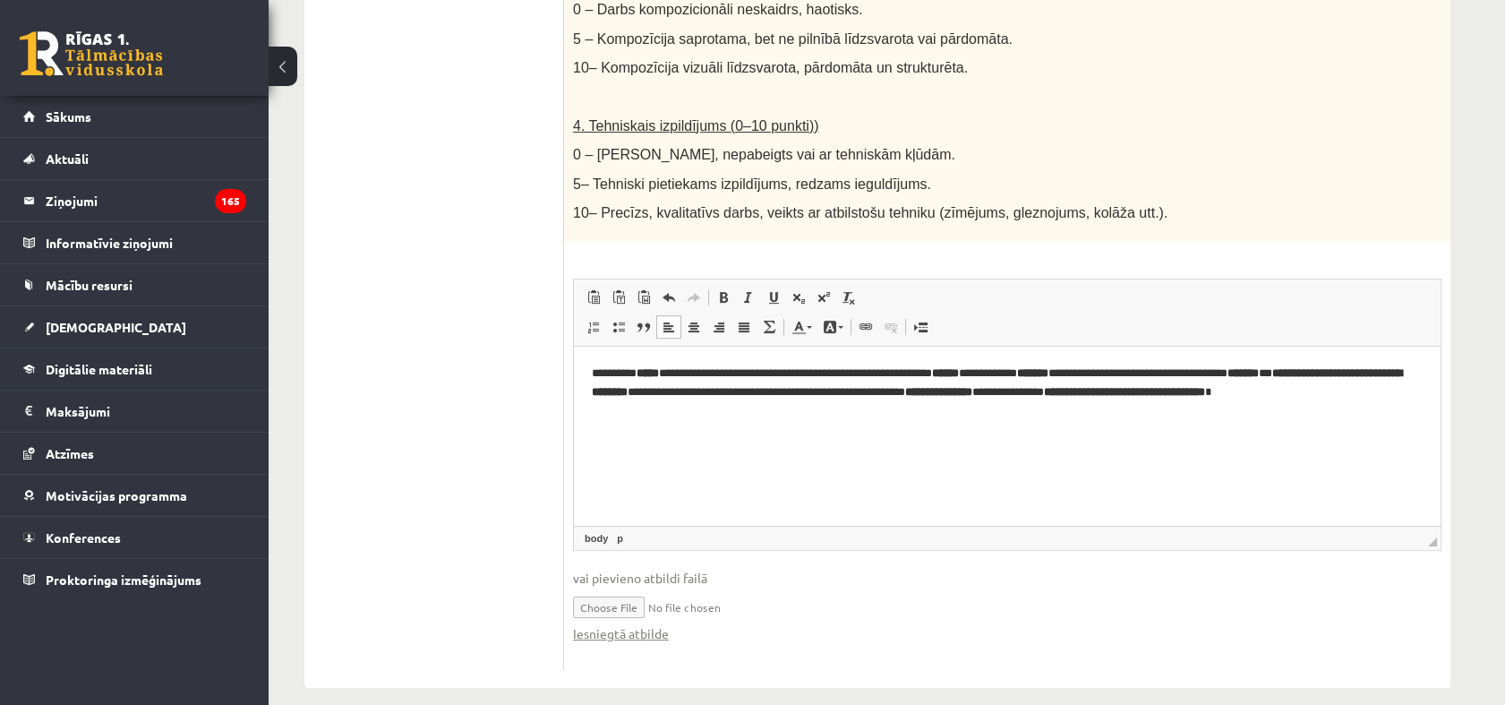
click at [796, 431] on html "**********" at bounding box center [1007, 391] width 867 height 91
drag, startPoint x: 746, startPoint y: 423, endPoint x: 668, endPoint y: 417, distance: 78.1
click at [668, 417] on html "**********" at bounding box center [1007, 391] width 867 height 91
drag, startPoint x: 673, startPoint y: 372, endPoint x: 638, endPoint y: 380, distance: 35.8
click at [638, 380] on p "**********" at bounding box center [1007, 392] width 831 height 56
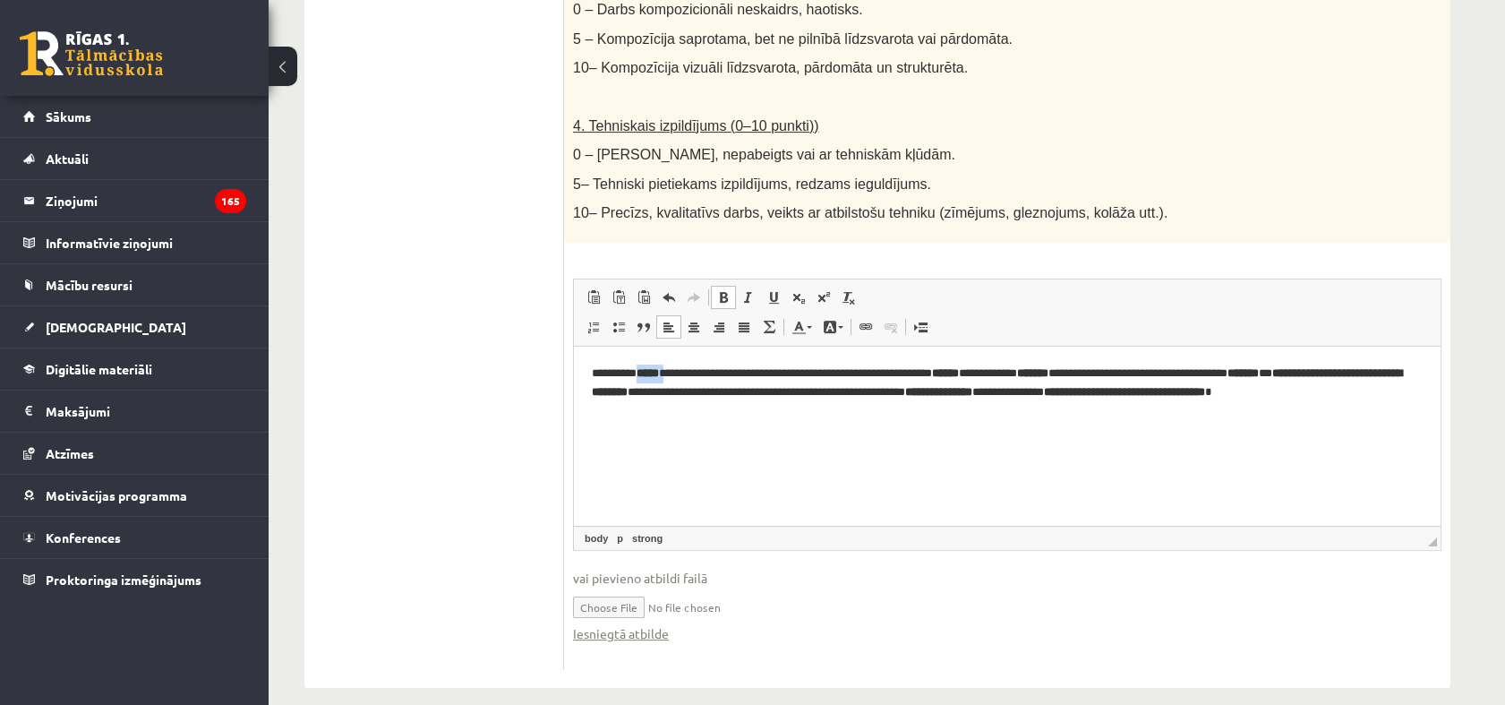
click at [723, 290] on span at bounding box center [723, 297] width 14 height 14
click at [732, 415] on p "**********" at bounding box center [1007, 392] width 831 height 56
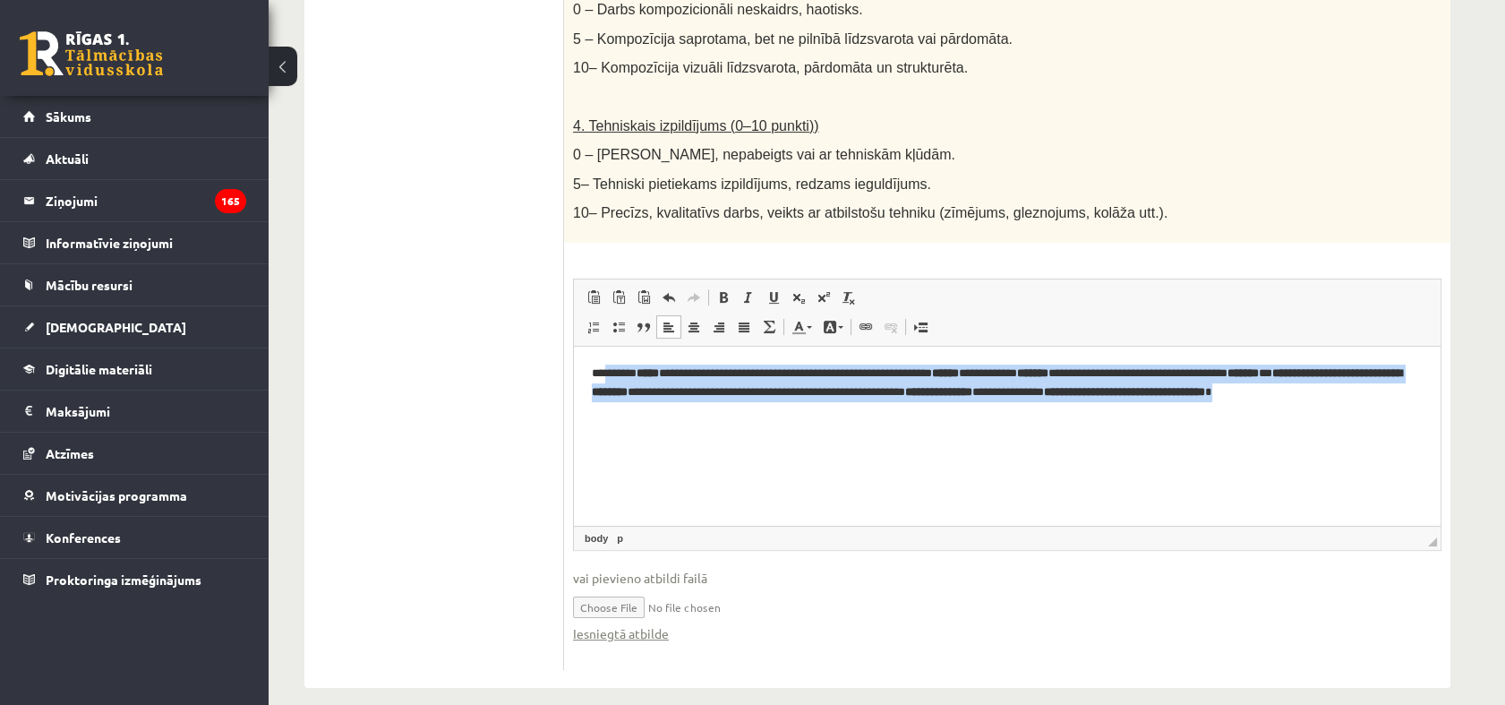
drag, startPoint x: 691, startPoint y: 416, endPoint x: 609, endPoint y: 379, distance: 90.5
click at [609, 379] on p "**********" at bounding box center [1007, 392] width 831 height 56
click at [645, 371] on strong "*****" at bounding box center [648, 373] width 22 height 12
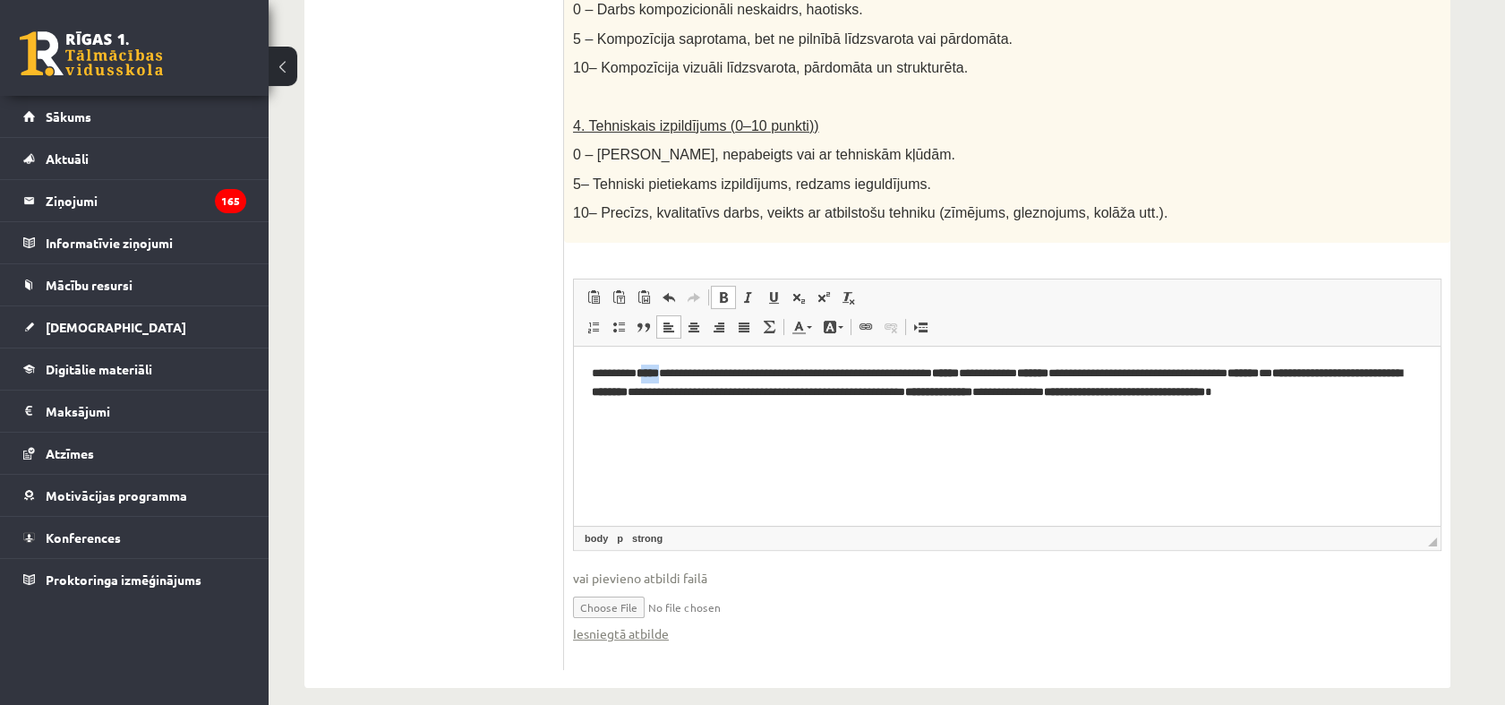
drag, startPoint x: 668, startPoint y: 375, endPoint x: 648, endPoint y: 381, distance: 20.4
click at [648, 381] on p "**********" at bounding box center [1007, 392] width 831 height 56
drag, startPoint x: 1030, startPoint y: 372, endPoint x: 975, endPoint y: 466, distance: 109.5
click at [992, 373] on p "**********" at bounding box center [1007, 392] width 831 height 56
drag, startPoint x: 1230, startPoint y: 371, endPoint x: 1184, endPoint y: 377, distance: 47.0
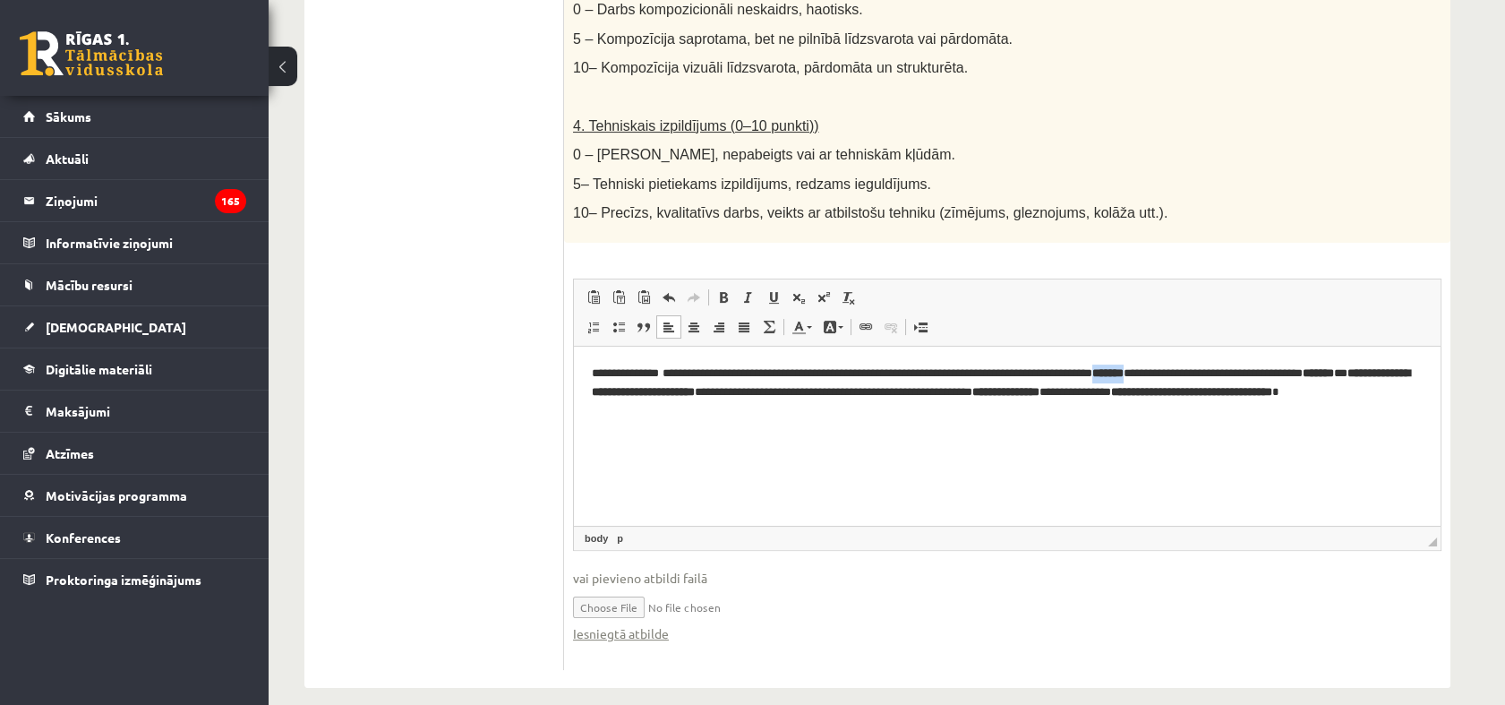
click at [1183, 375] on p "**********" at bounding box center [1007, 392] width 831 height 56
drag, startPoint x: 881, startPoint y: 395, endPoint x: 620, endPoint y: 400, distance: 261.5
click at [620, 400] on p "**********" at bounding box center [1007, 392] width 831 height 56
drag, startPoint x: 1166, startPoint y: 392, endPoint x: 1236, endPoint y: 397, distance: 70.9
click at [1238, 396] on p "**********" at bounding box center [1007, 392] width 831 height 56
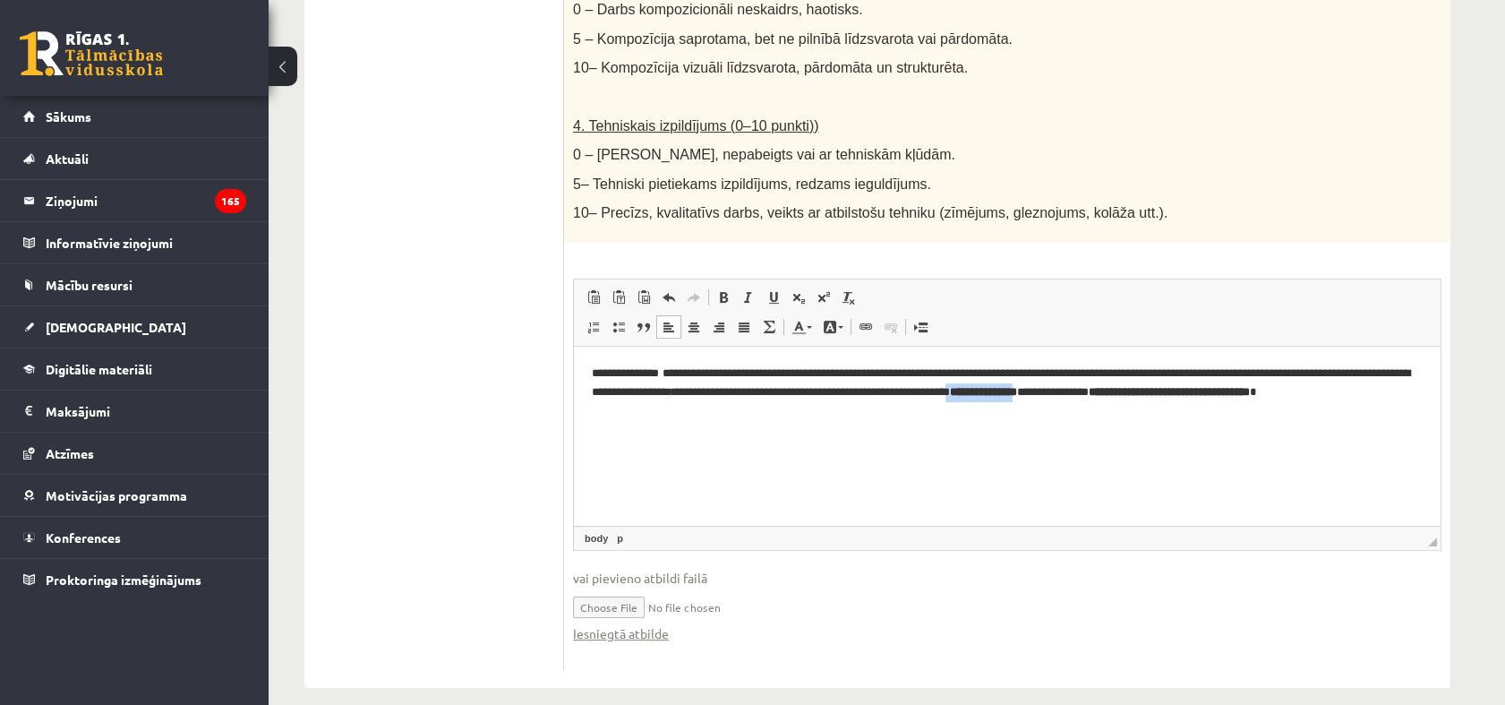
click at [1236, 401] on p "**********" at bounding box center [1007, 392] width 831 height 56
drag, startPoint x: 1244, startPoint y: 392, endPoint x: 1171, endPoint y: 398, distance: 72.7
click at [1155, 392] on p "**********" at bounding box center [1007, 392] width 831 height 56
drag, startPoint x: 810, startPoint y: 420, endPoint x: 1319, endPoint y: 389, distance: 509.5
click at [1319, 389] on html "**********" at bounding box center [1007, 391] width 867 height 91
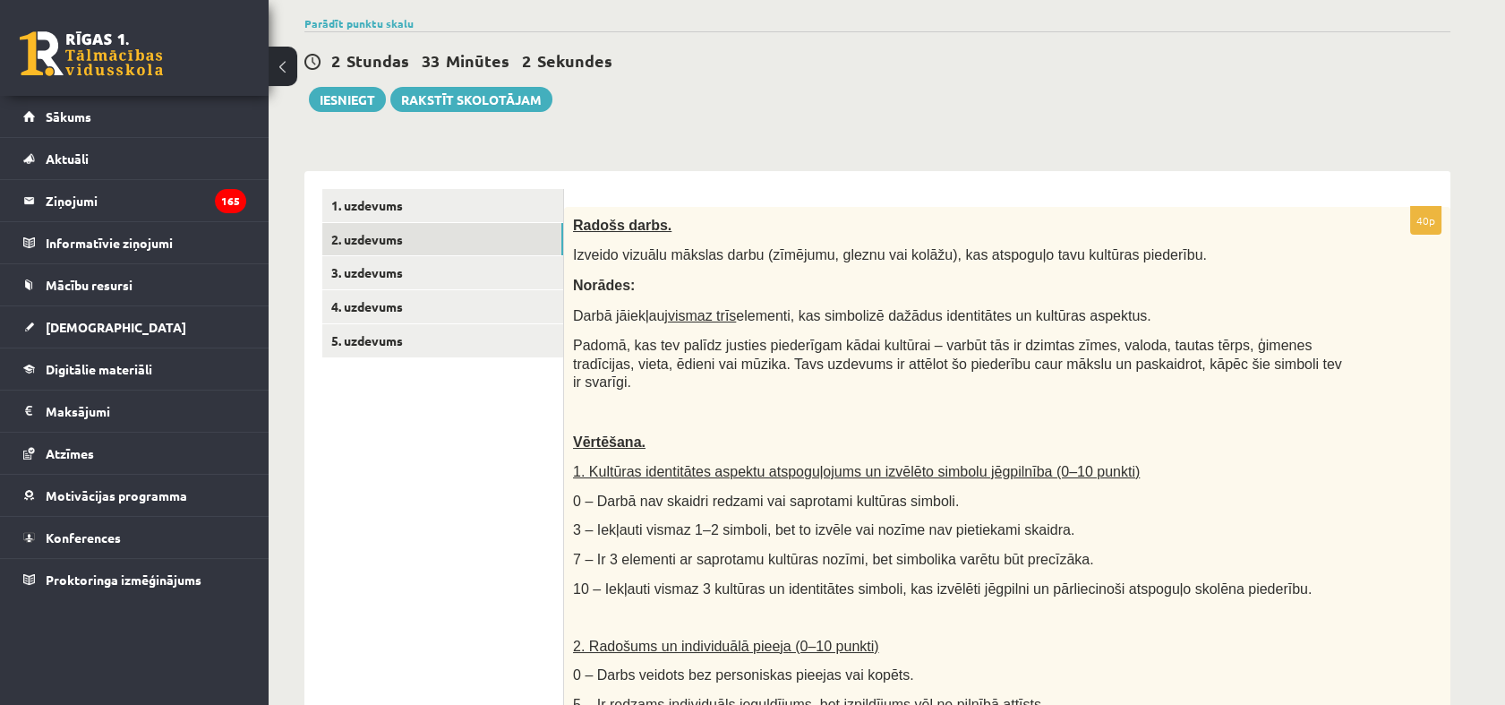
scroll to position [0, 0]
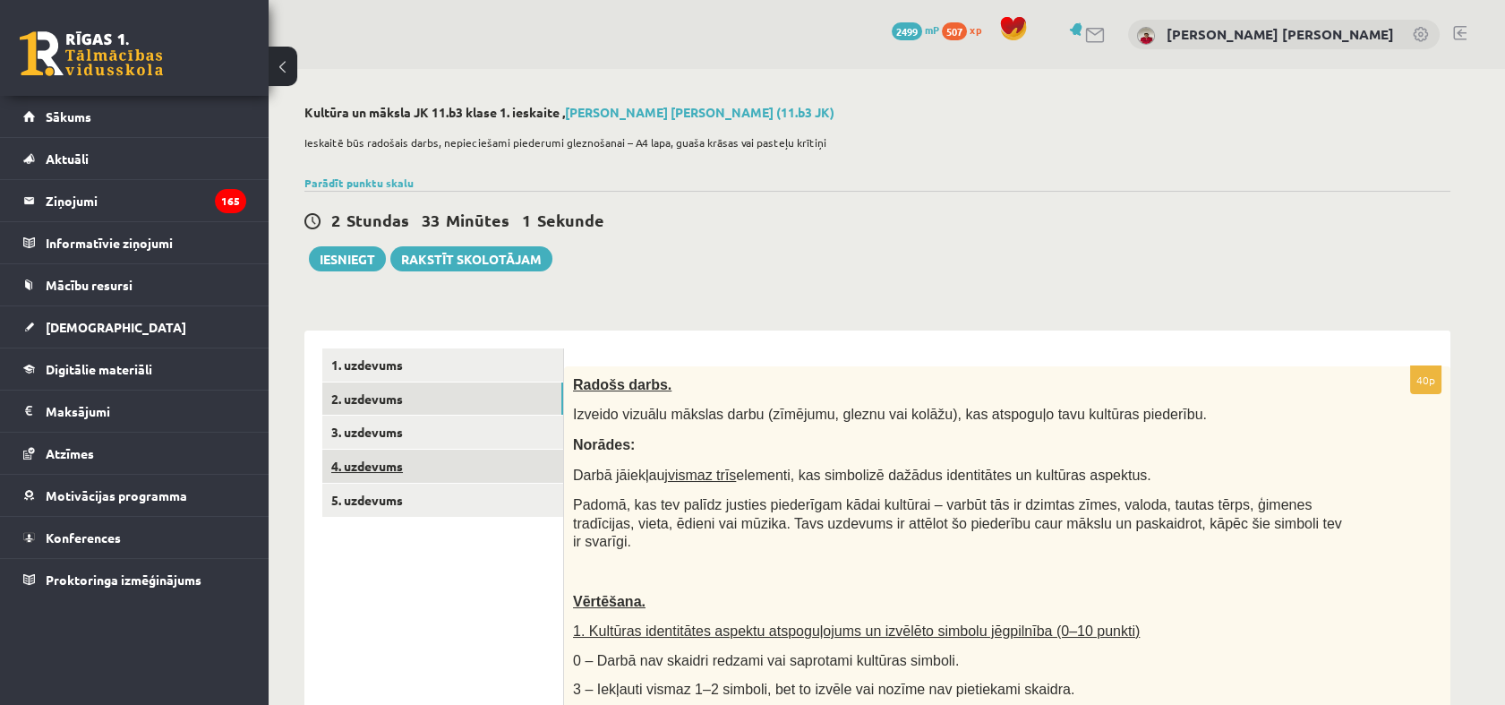
click at [338, 468] on link "4. uzdevums" at bounding box center [442, 465] width 241 height 33
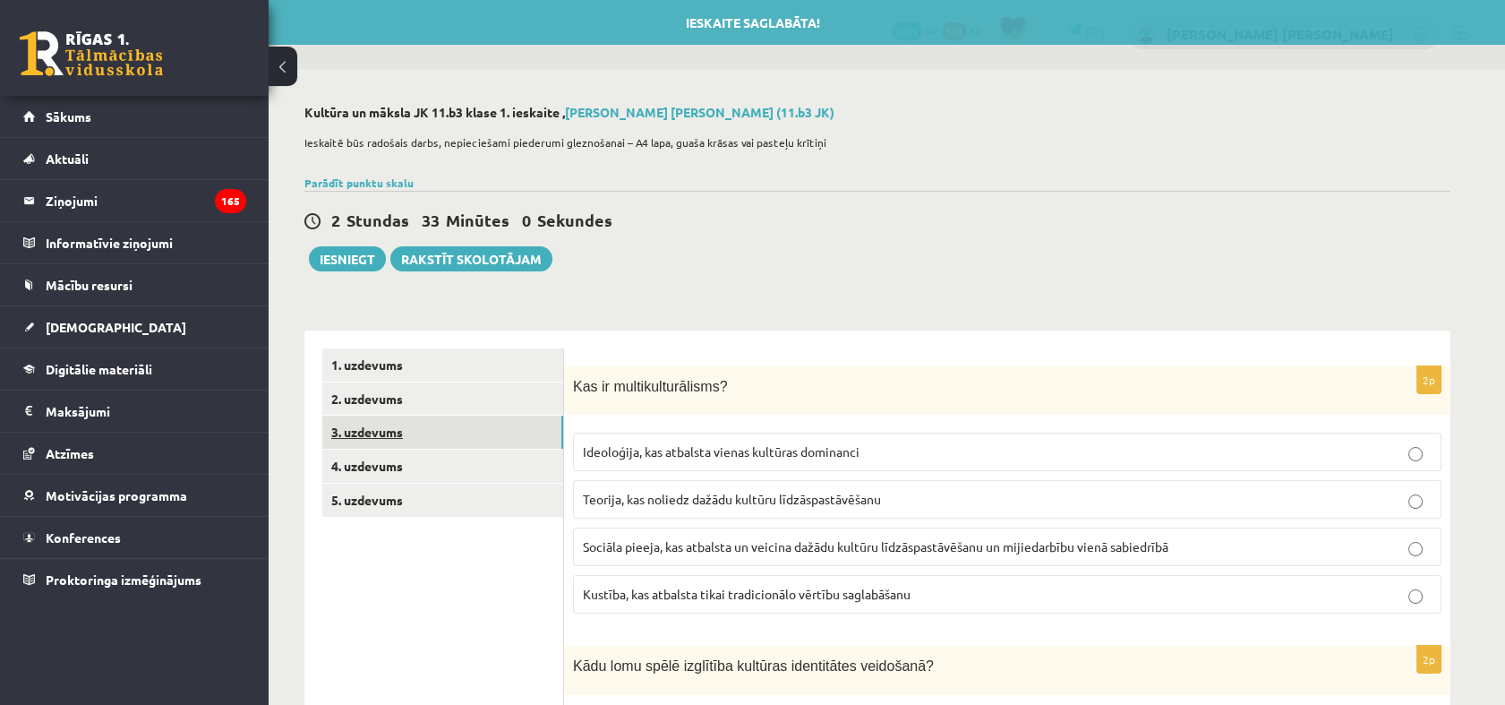
click at [385, 437] on link "3. uzdevums" at bounding box center [442, 431] width 241 height 33
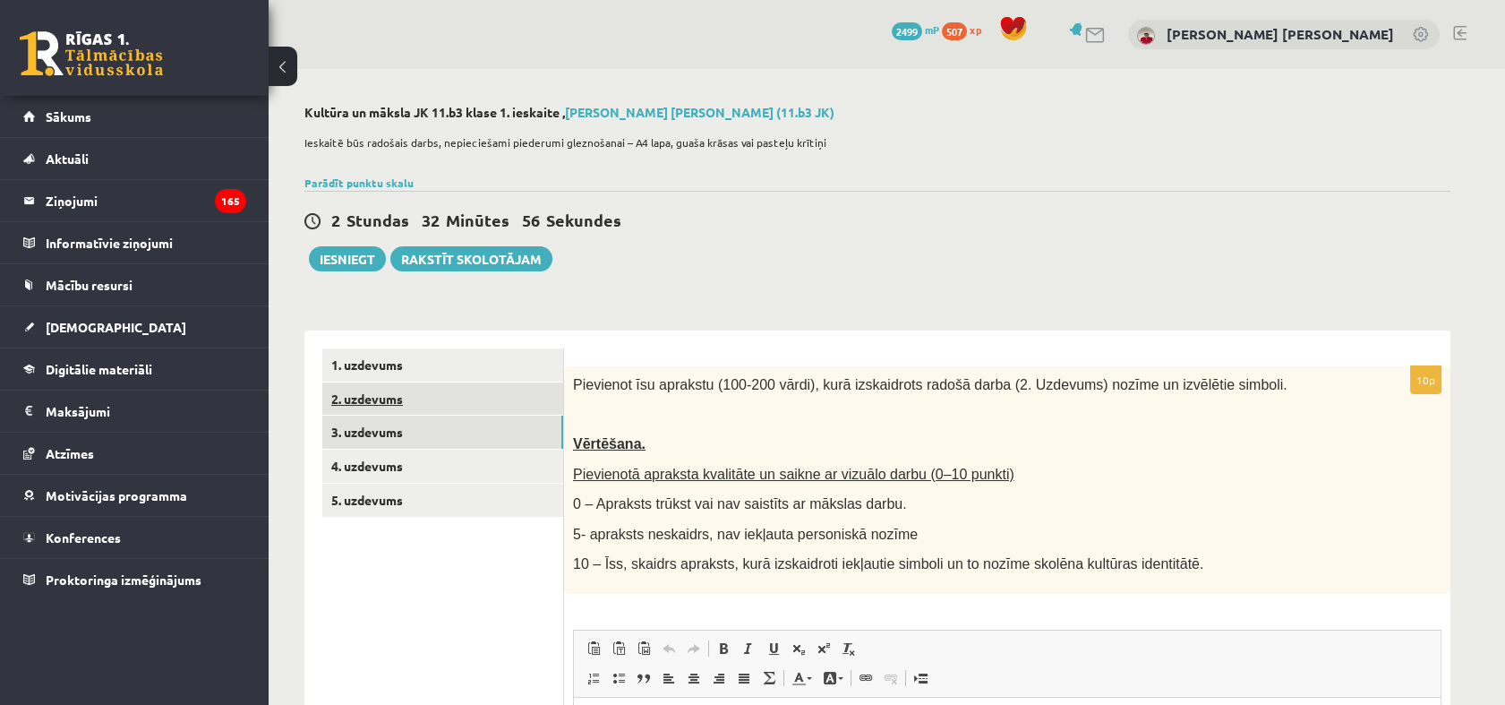
click at [363, 400] on link "2. uzdevums" at bounding box center [442, 398] width 241 height 33
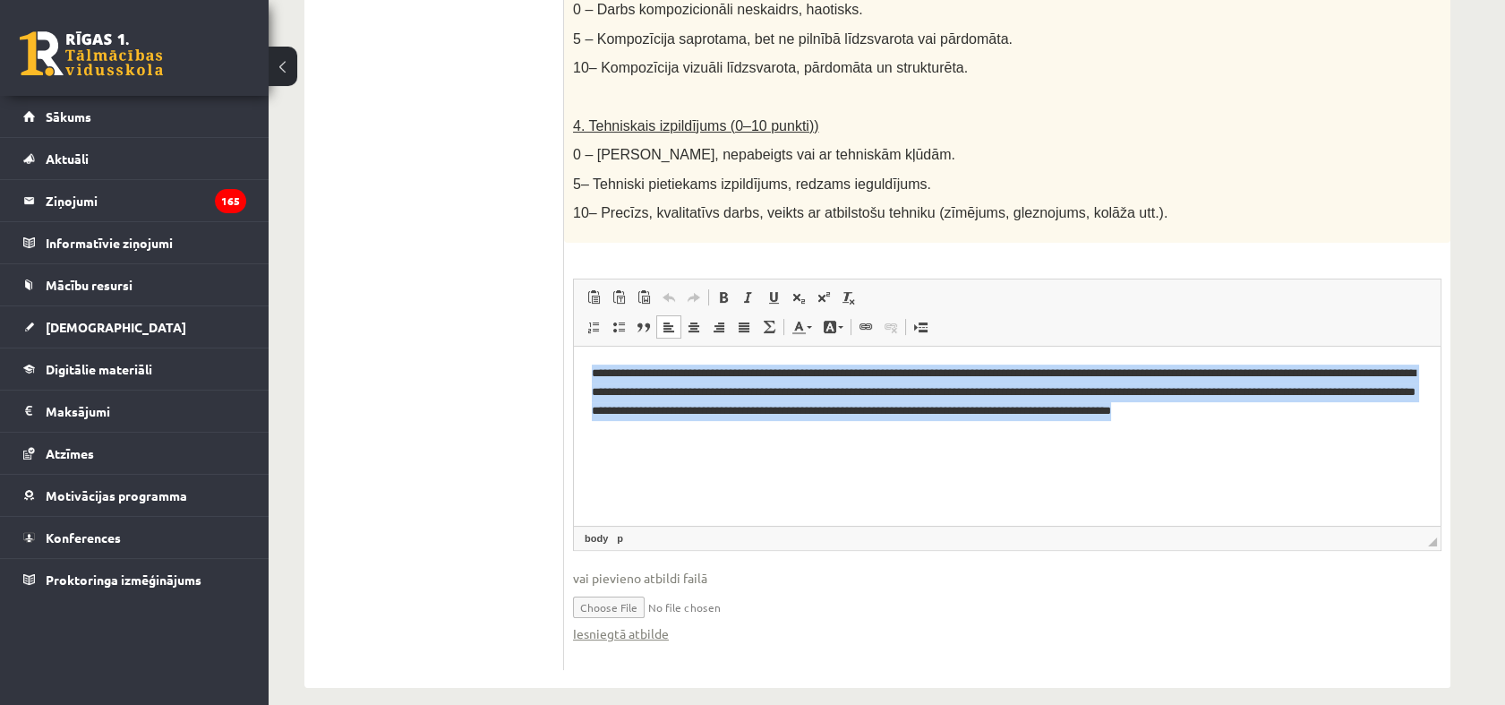
drag, startPoint x: 531, startPoint y: 395, endPoint x: 526, endPoint y: 378, distance: 17.6
click at [574, 378] on html "**********" at bounding box center [1007, 401] width 867 height 110
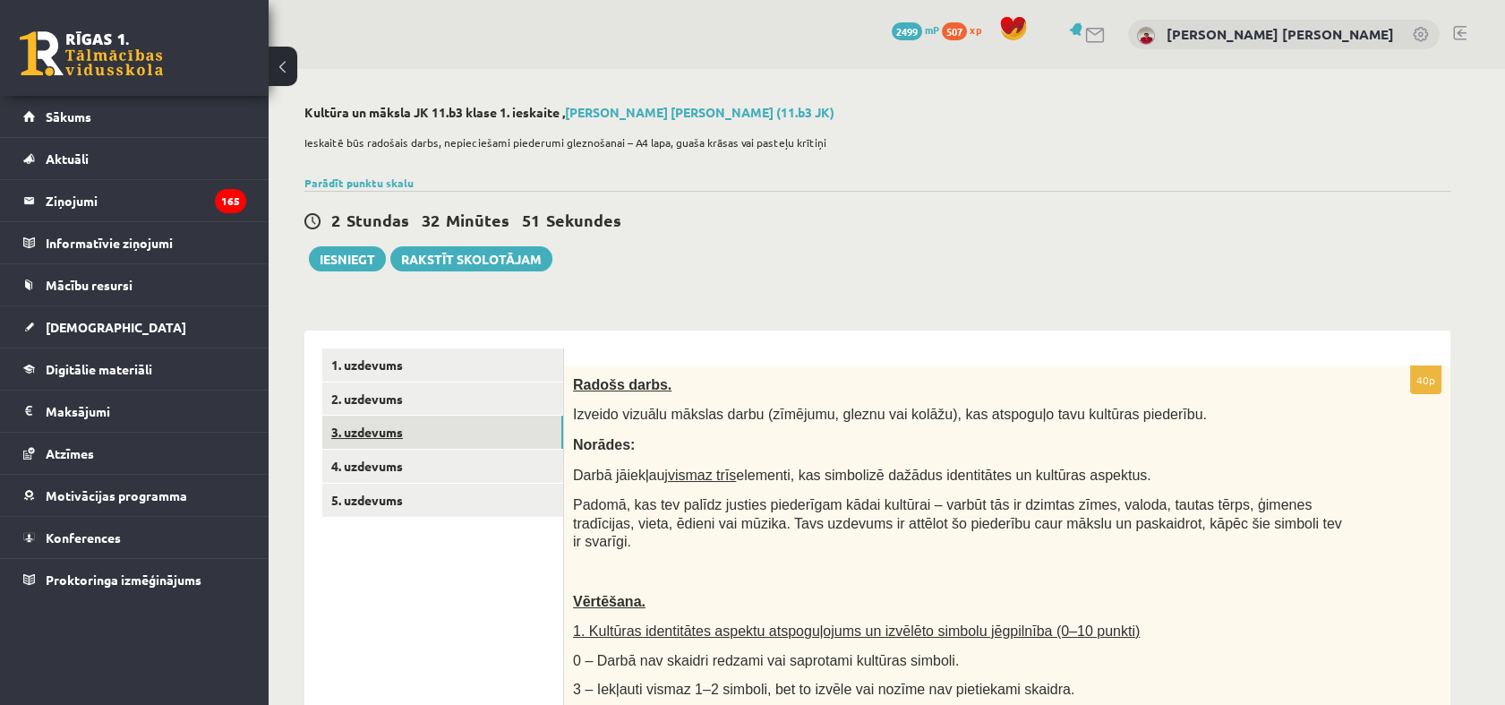
click at [373, 434] on link "3. uzdevums" at bounding box center [442, 431] width 241 height 33
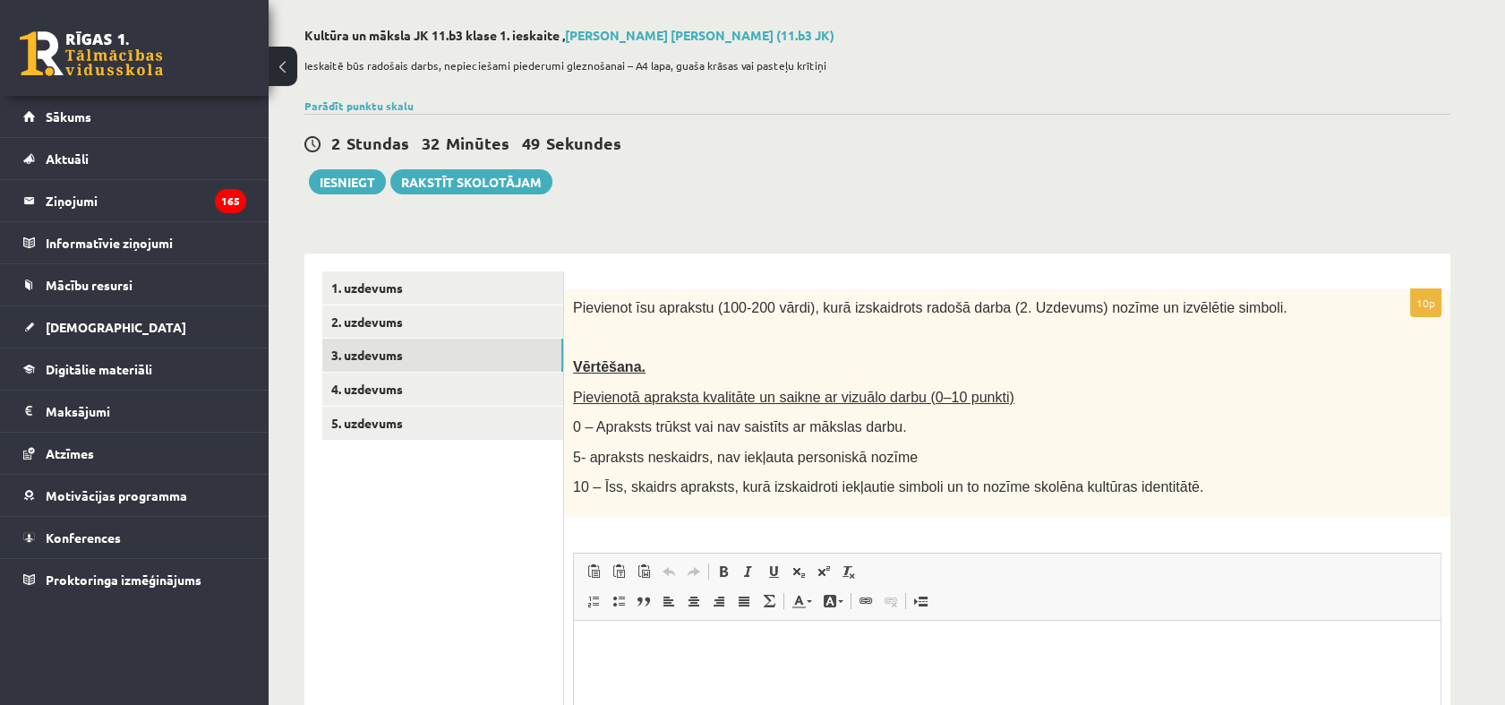
scroll to position [199, 0]
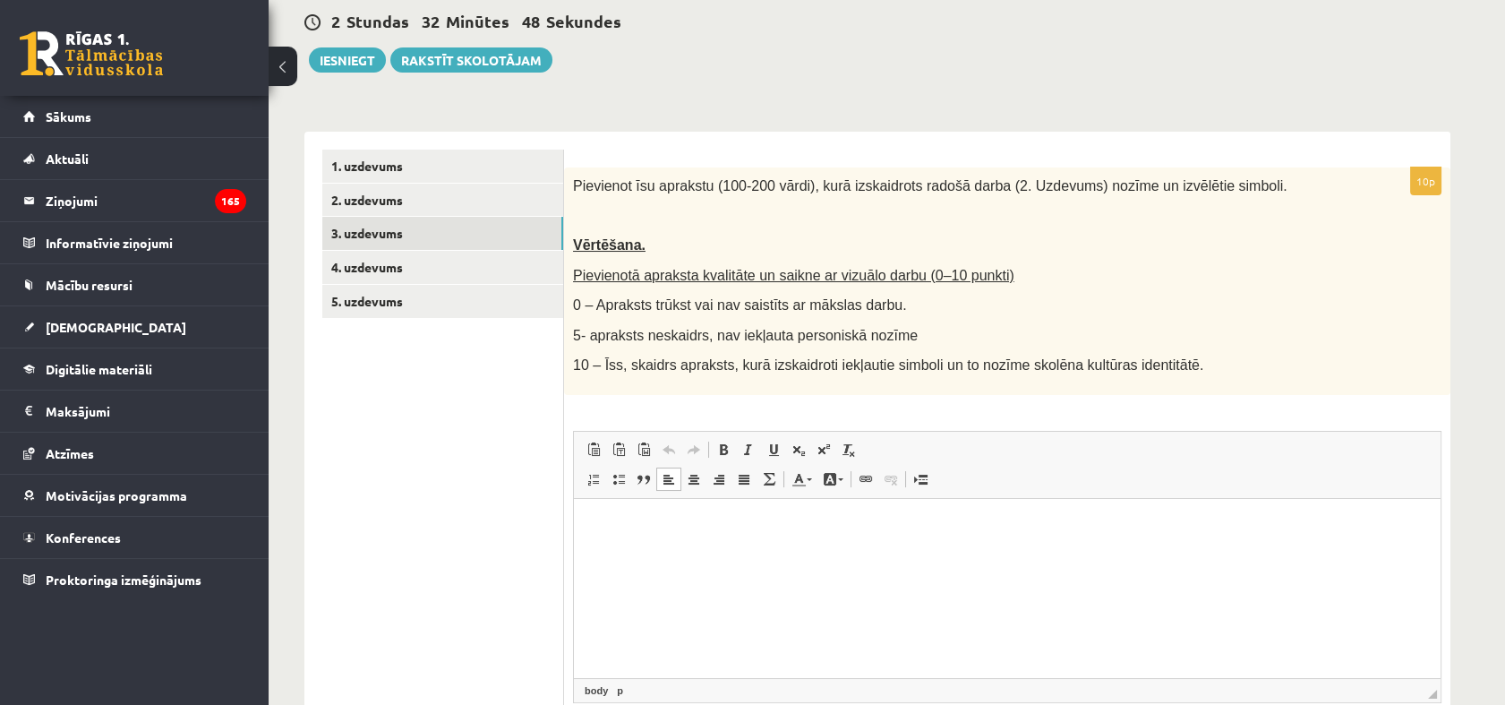
click at [716, 546] on html at bounding box center [1007, 525] width 867 height 55
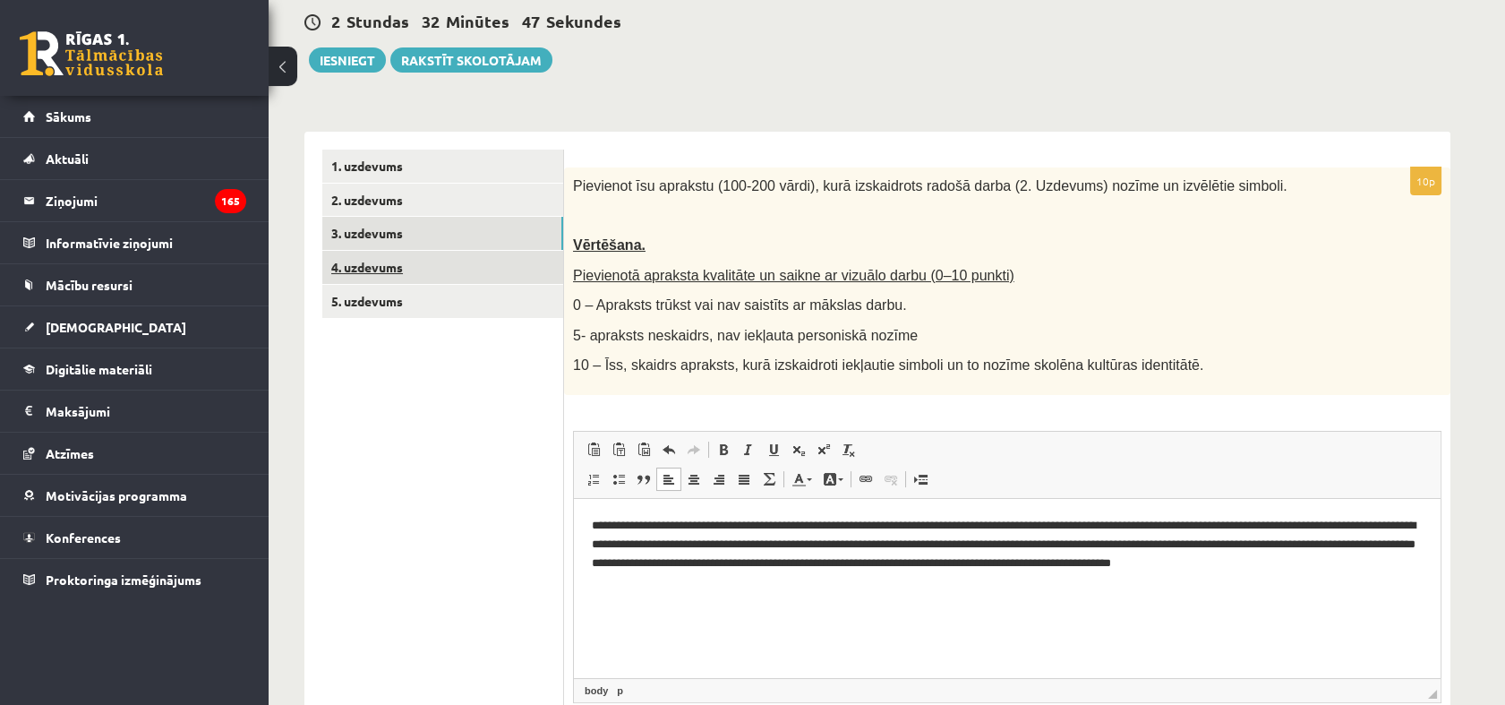
click at [412, 264] on link "4. uzdevums" at bounding box center [442, 267] width 241 height 33
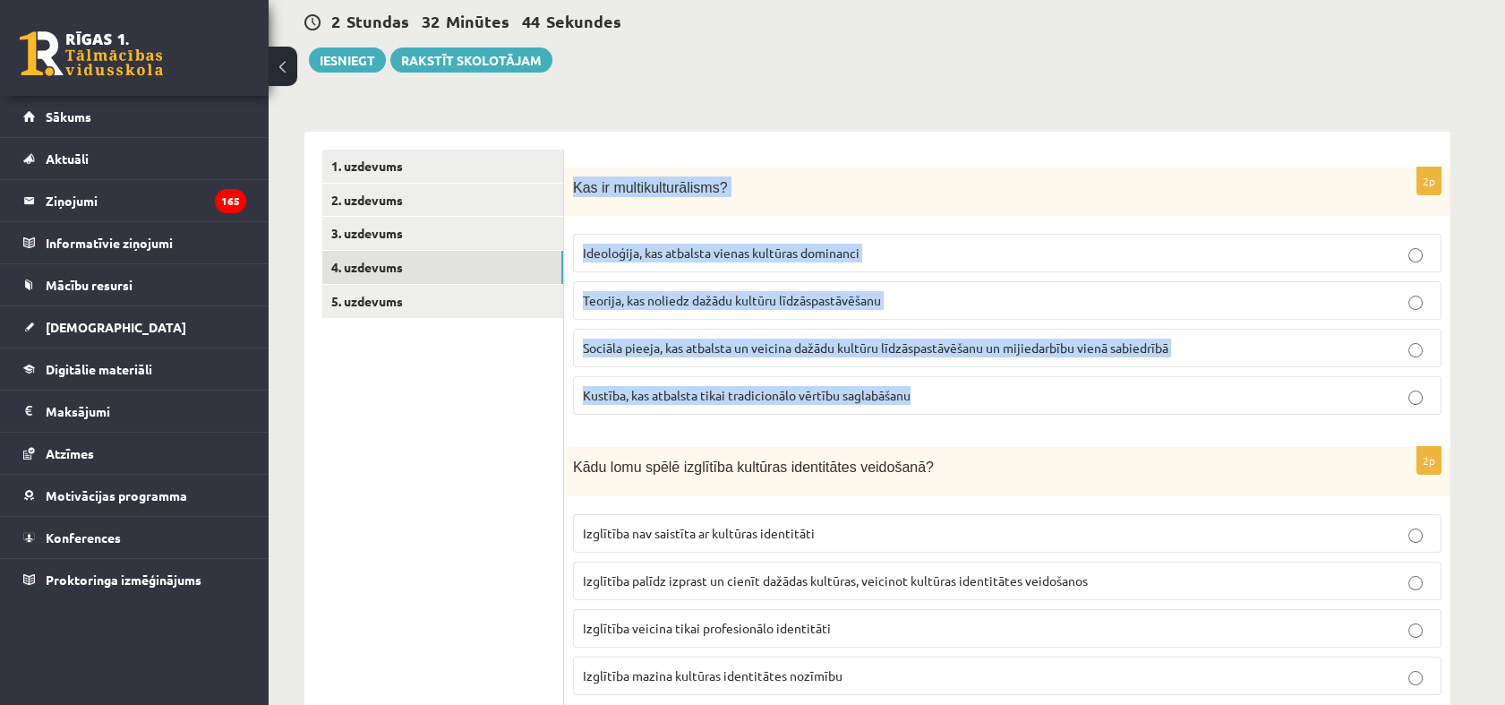
drag, startPoint x: 571, startPoint y: 188, endPoint x: 1011, endPoint y: 384, distance: 481.4
click at [1011, 384] on div "2p Kas ir multikulturālisms? Ideoloģija, kas atbalsta vienas kultūras dominanci…" at bounding box center [1007, 298] width 886 height 262
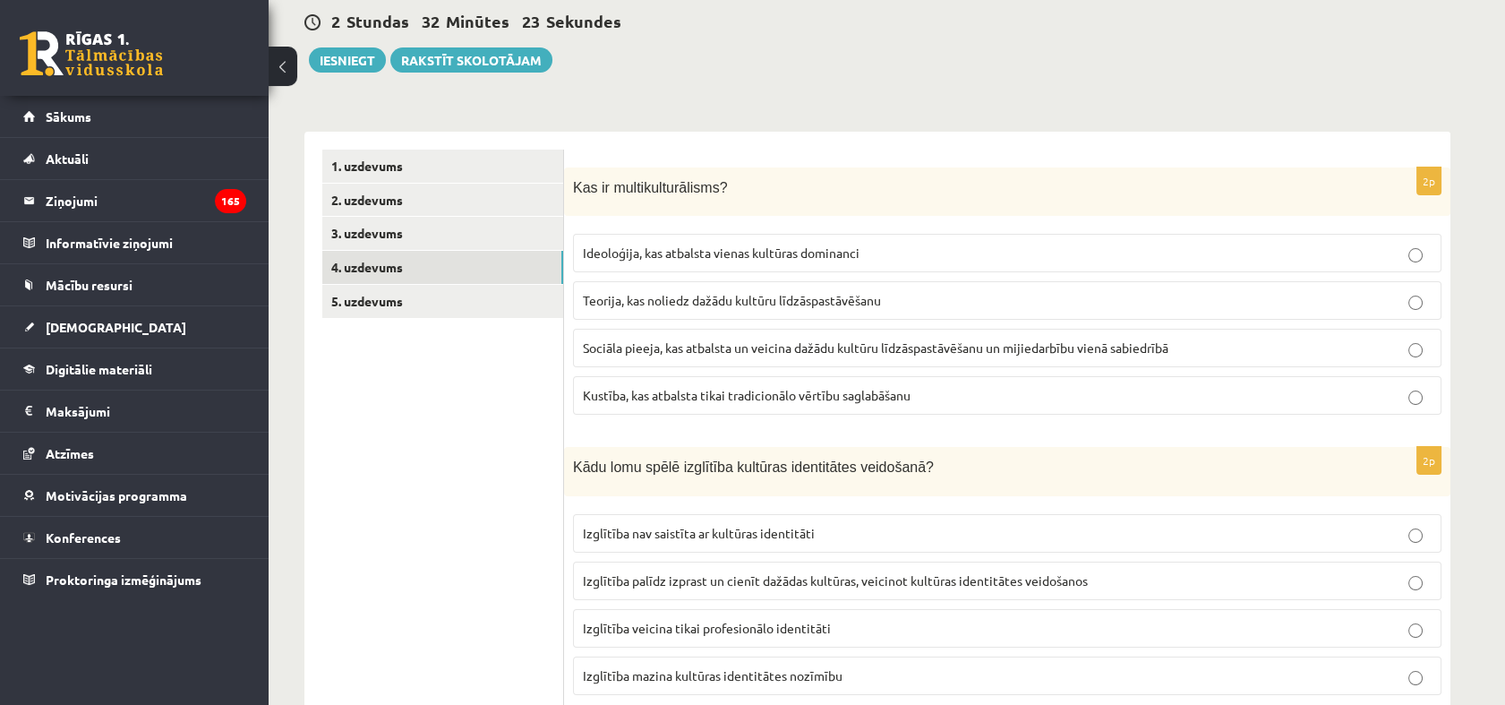
click at [638, 341] on span "Sociāla pieeja, kas atbalsta un veicina dažādu kultūru līdzāspastāvēšanu un mij…" at bounding box center [876, 347] width 586 height 16
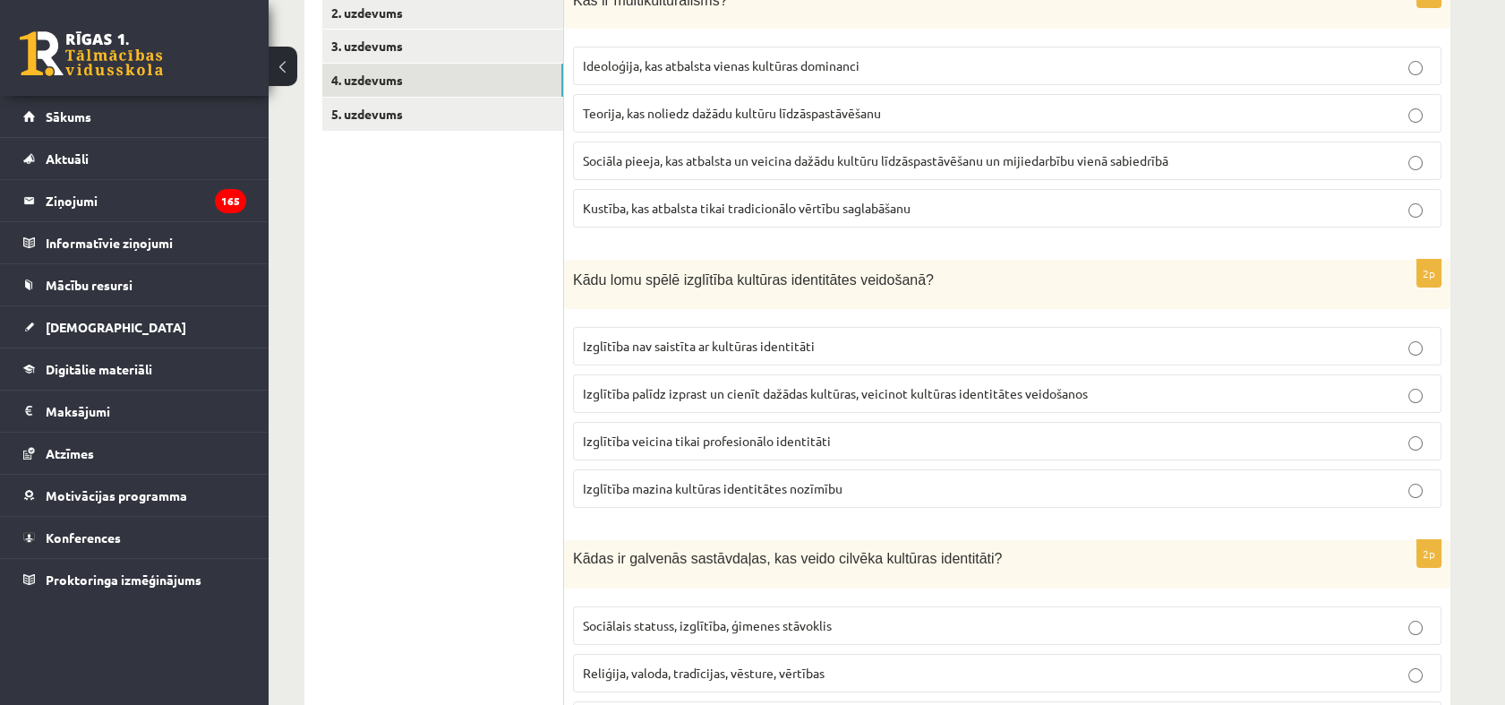
scroll to position [398, 0]
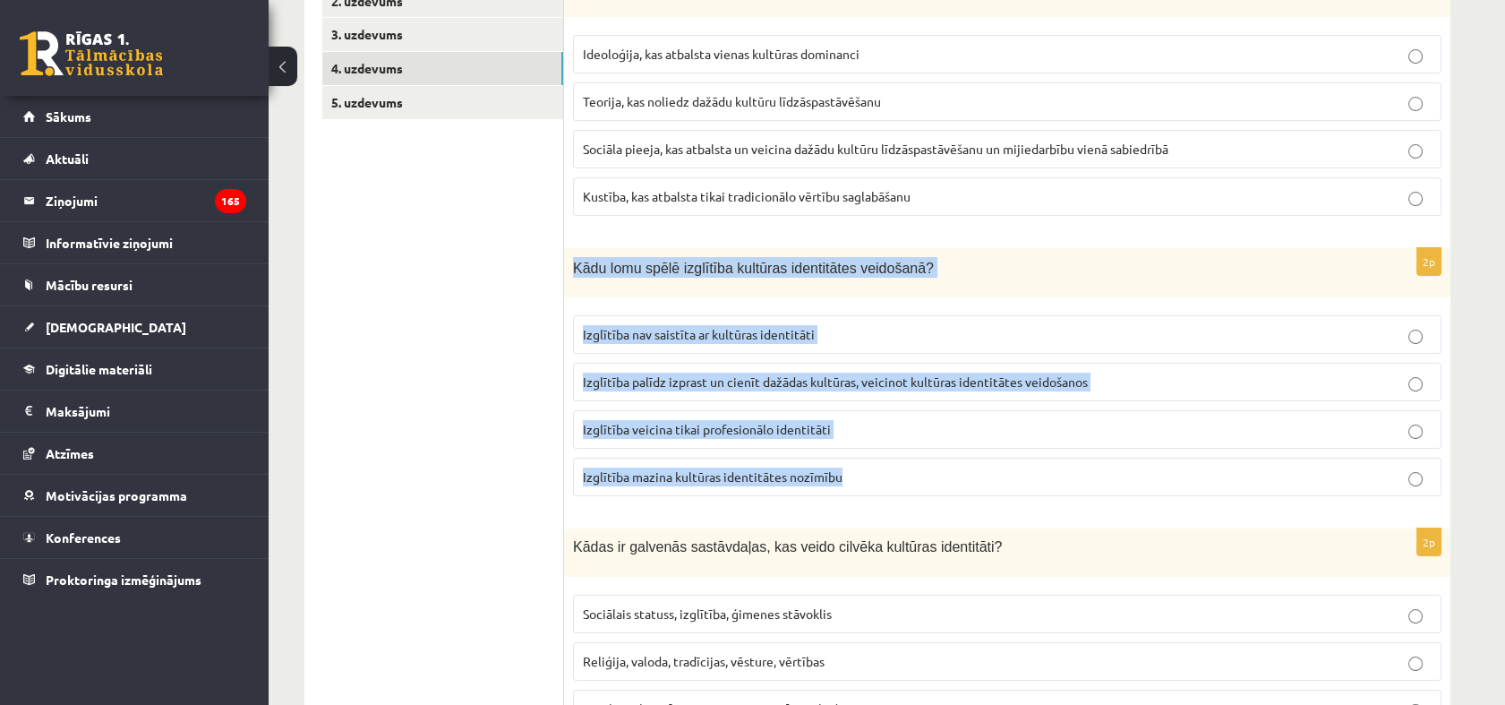
drag, startPoint x: 569, startPoint y: 269, endPoint x: 894, endPoint y: 474, distance: 383.8
click at [894, 474] on div "2p Kādu lomu spēlē izglītība kultūras identitātes veidošanā? Izglītība nav sais…" at bounding box center [1007, 379] width 886 height 262
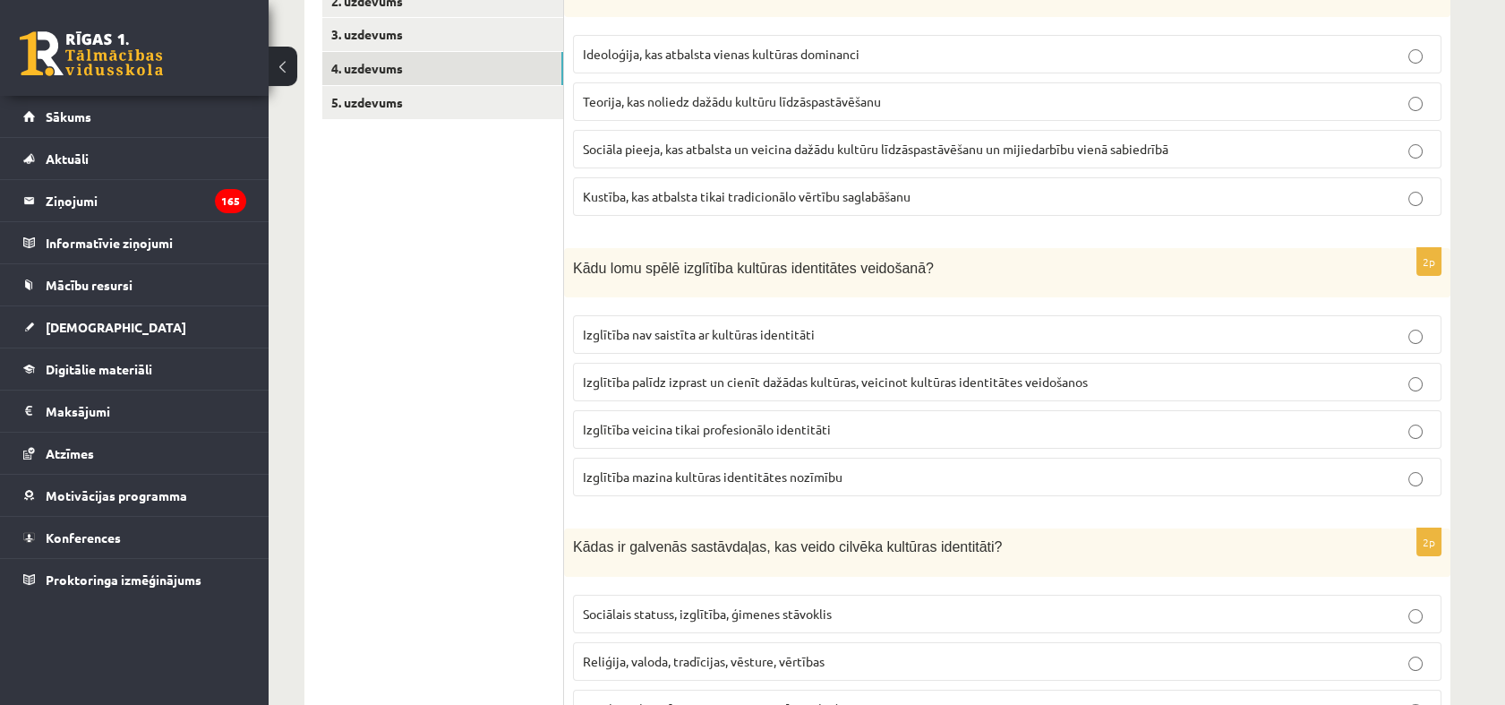
click at [706, 337] on span "Izglītība nav saistīta ar kultūras identitāti" at bounding box center [699, 334] width 232 height 16
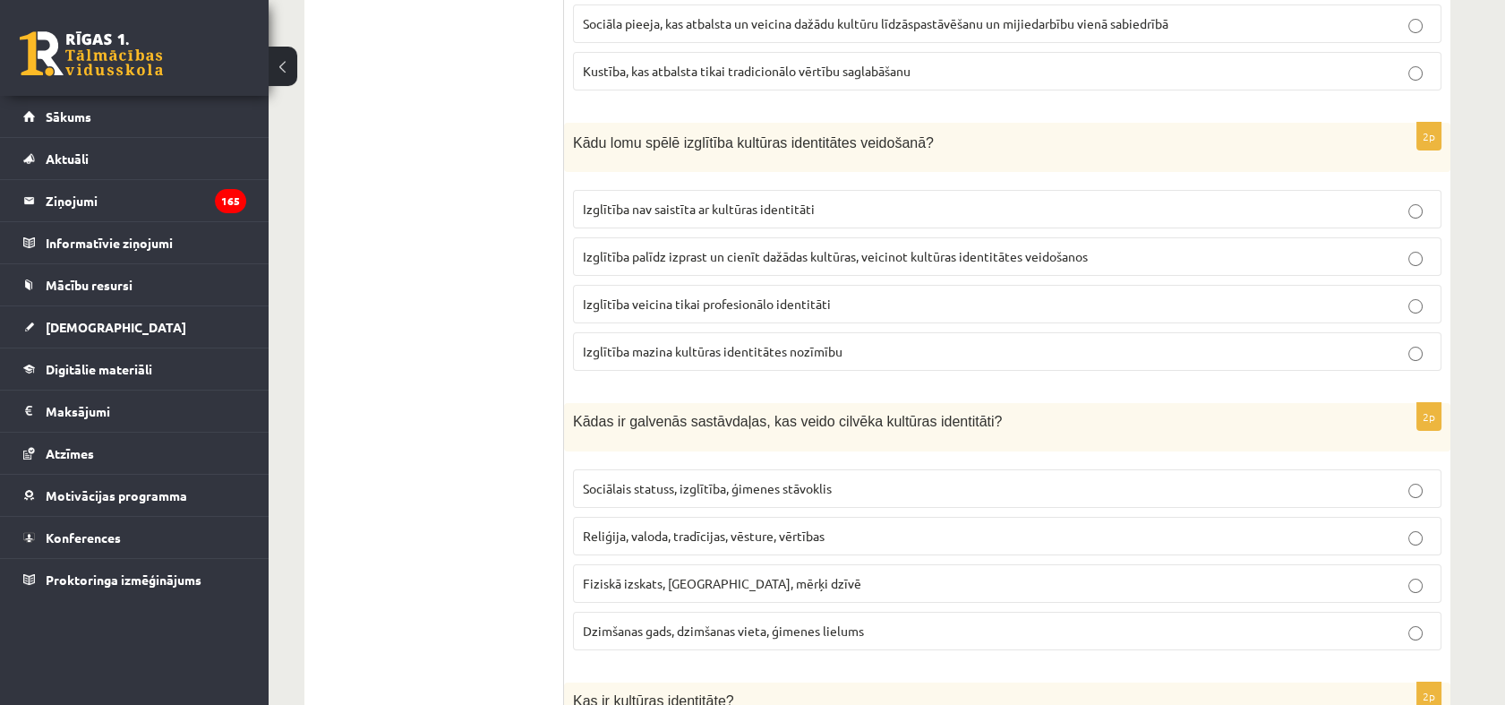
scroll to position [696, 0]
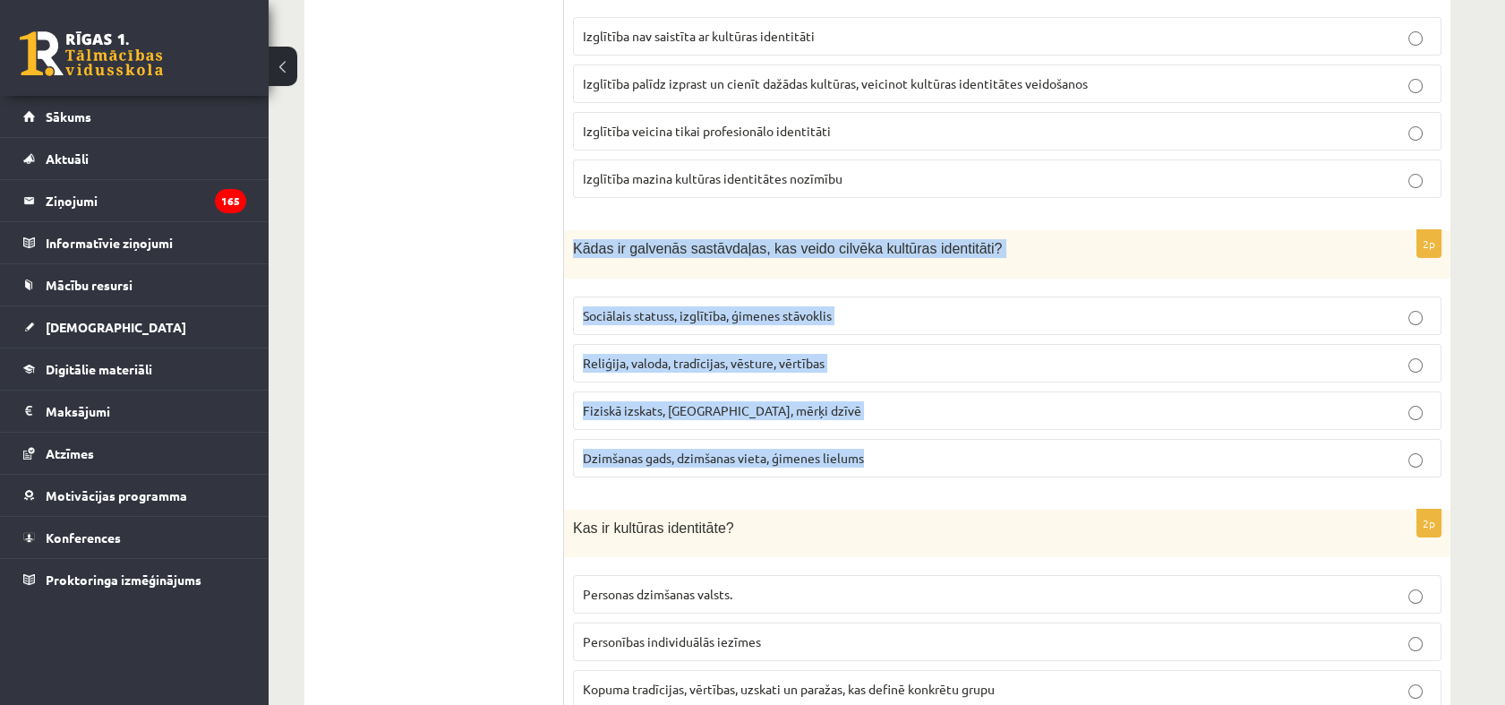
drag, startPoint x: 574, startPoint y: 248, endPoint x: 956, endPoint y: 431, distance: 423.7
click at [969, 441] on div "2p Kādas ir galvenās sastāvdaļas, kas veido cilvēka kultūras identitāti? Sociāl…" at bounding box center [1007, 360] width 886 height 261
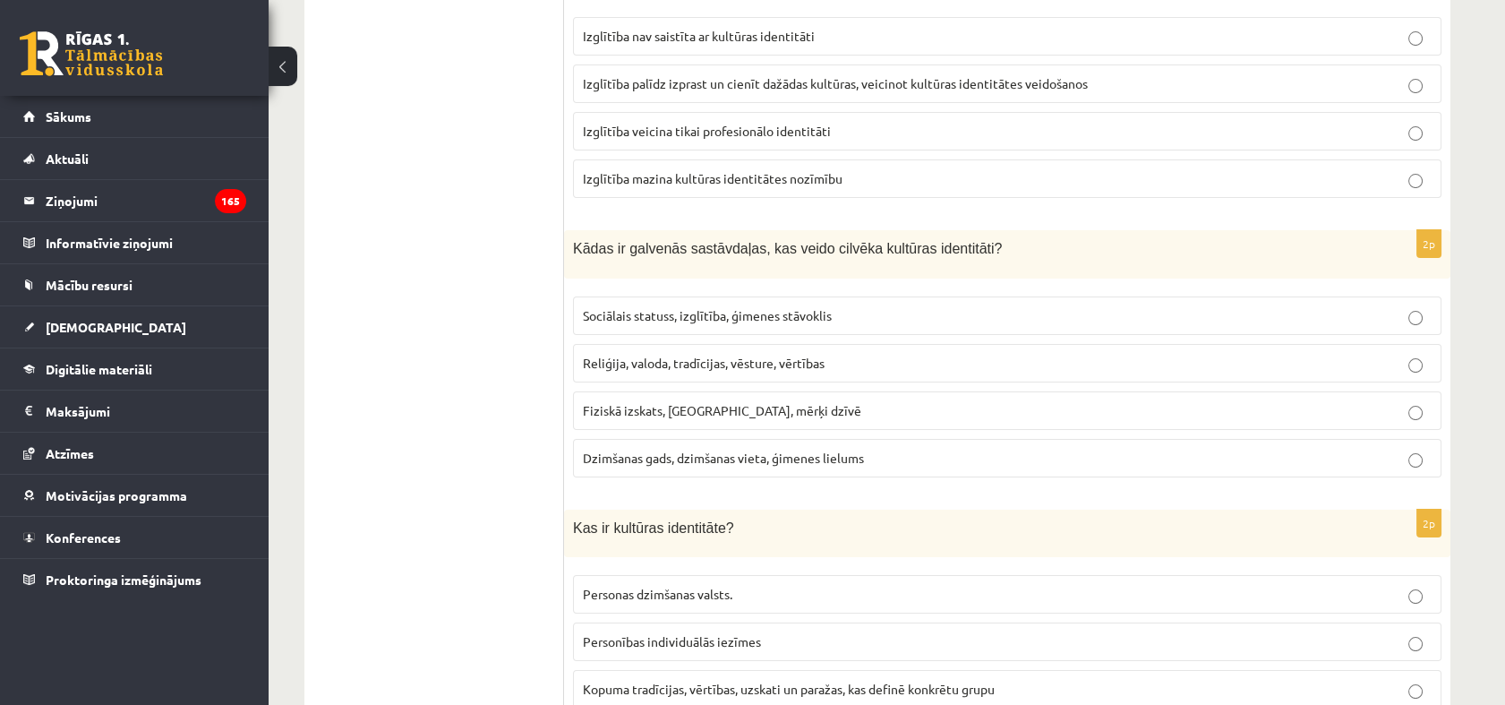
click at [587, 364] on span "Reliģija, valoda, tradīcijas, vēsture, vērtības" at bounding box center [704, 363] width 242 height 16
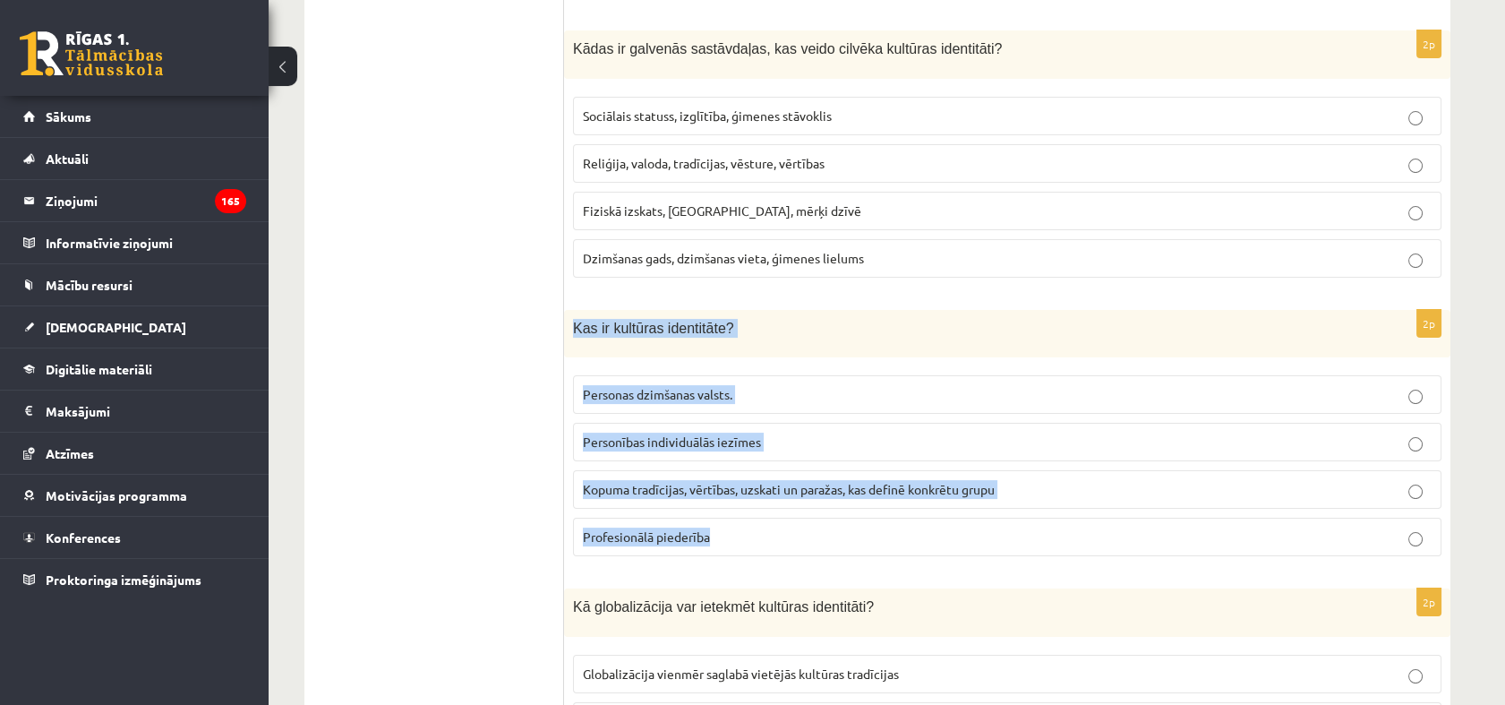
drag, startPoint x: 573, startPoint y: 329, endPoint x: 845, endPoint y: 523, distance: 334.4
click at [845, 523] on div "2p Kas ir kultūras identitāte? Personas dzimšanas valsts. Personības individuāl…" at bounding box center [1007, 440] width 886 height 261
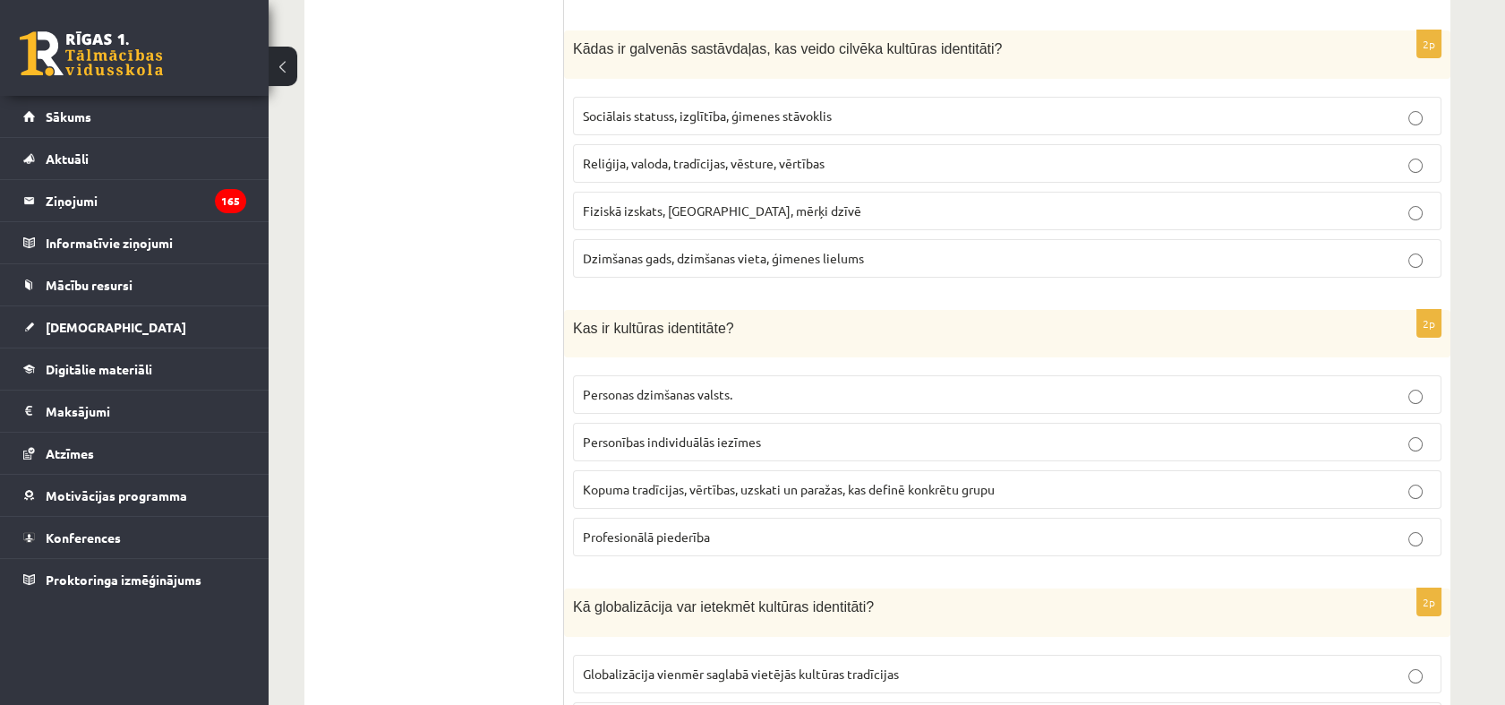
click at [673, 495] on p "Kopuma tradīcijas, vērtības, uzskati un paražas, kas definē konkrētu grupu" at bounding box center [1007, 489] width 849 height 19
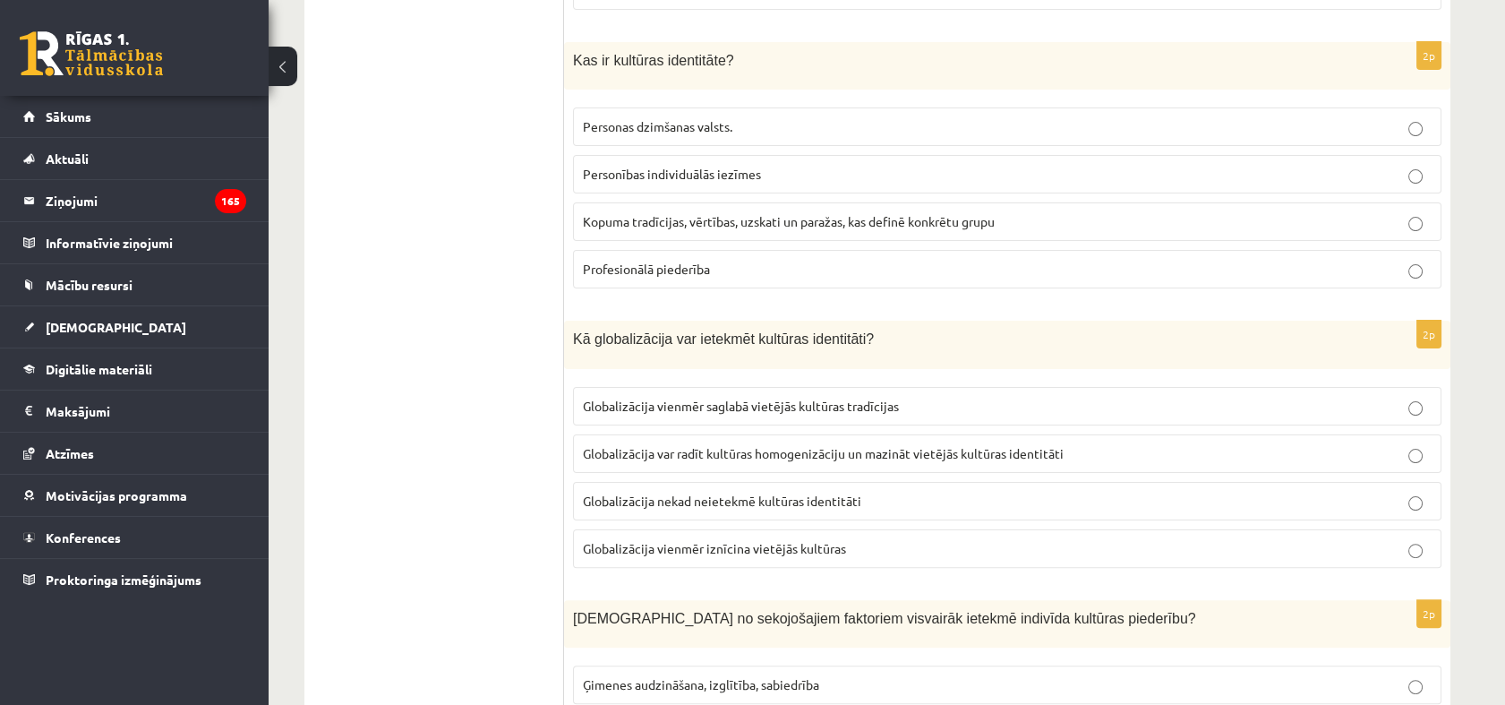
scroll to position [1193, 0]
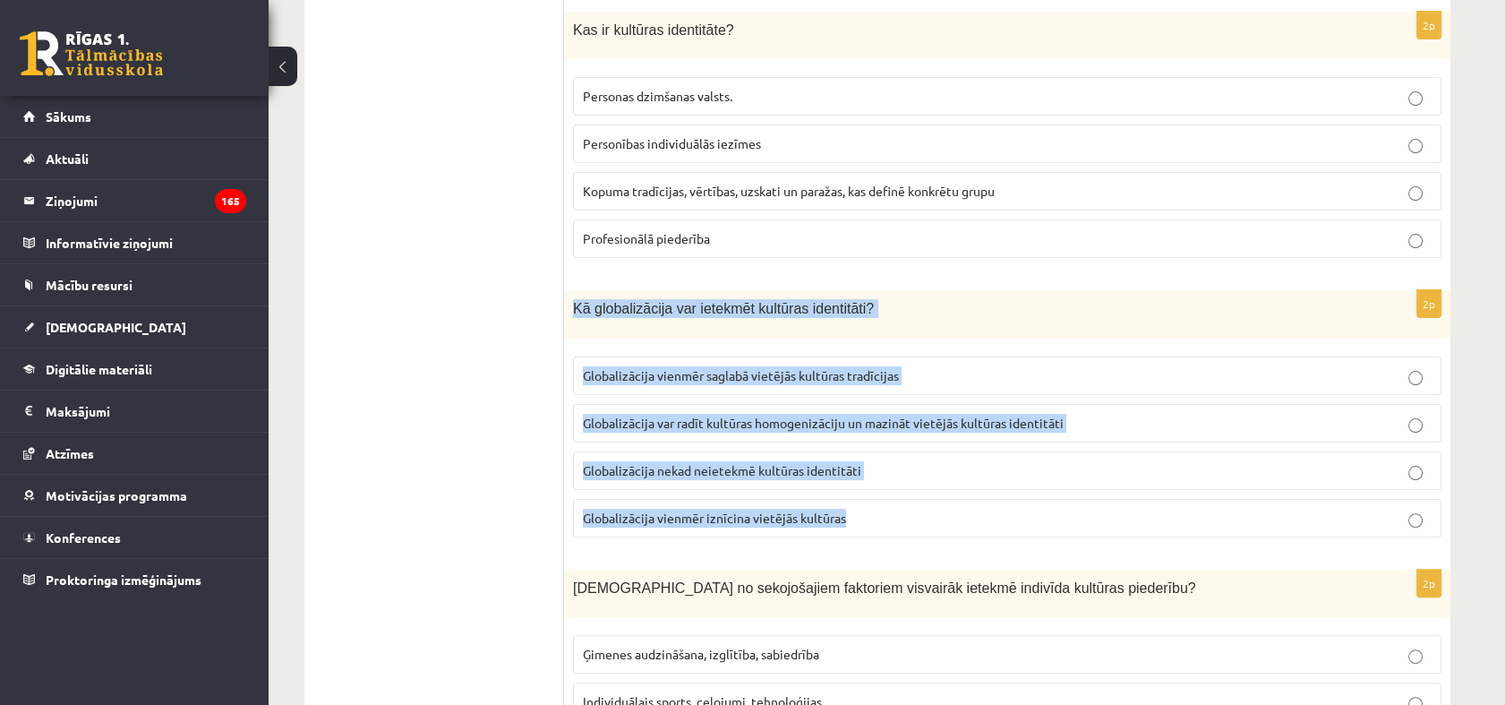
drag, startPoint x: 570, startPoint y: 307, endPoint x: 968, endPoint y: 505, distance: 444.0
click at [968, 505] on div "2p Kā globalizācija var ietekmēt kultūras identitāti? Globalizācija vienmēr sag…" at bounding box center [1007, 420] width 886 height 261
click at [535, 358] on ul "1. uzdevums 2. uzdevums 3. uzdevums 4. uzdevums 5. uzdevums" at bounding box center [443, 551] width 242 height 2793
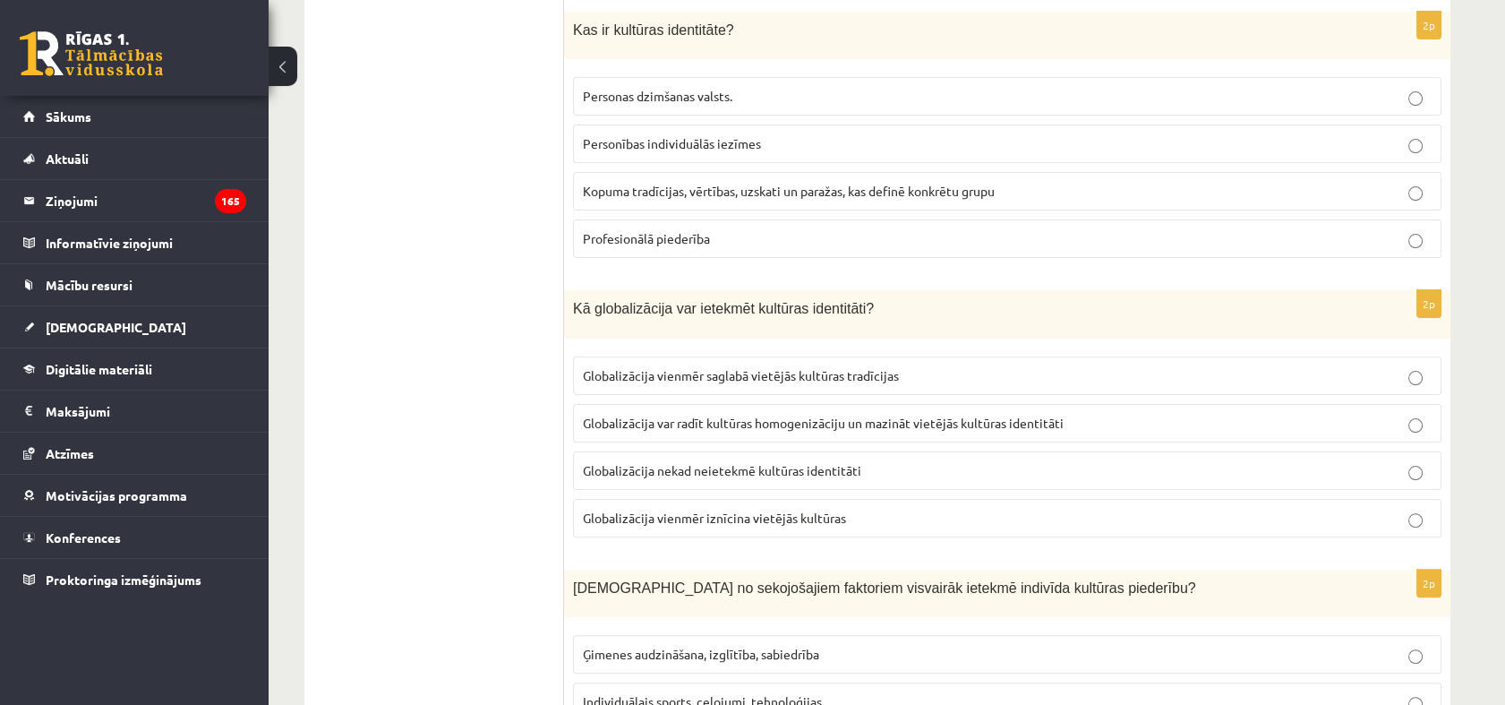
click at [608, 423] on span "Globalizācija var radīt kultūras homogenizāciju un mazināt vietējās kultūras id…" at bounding box center [823, 423] width 481 height 16
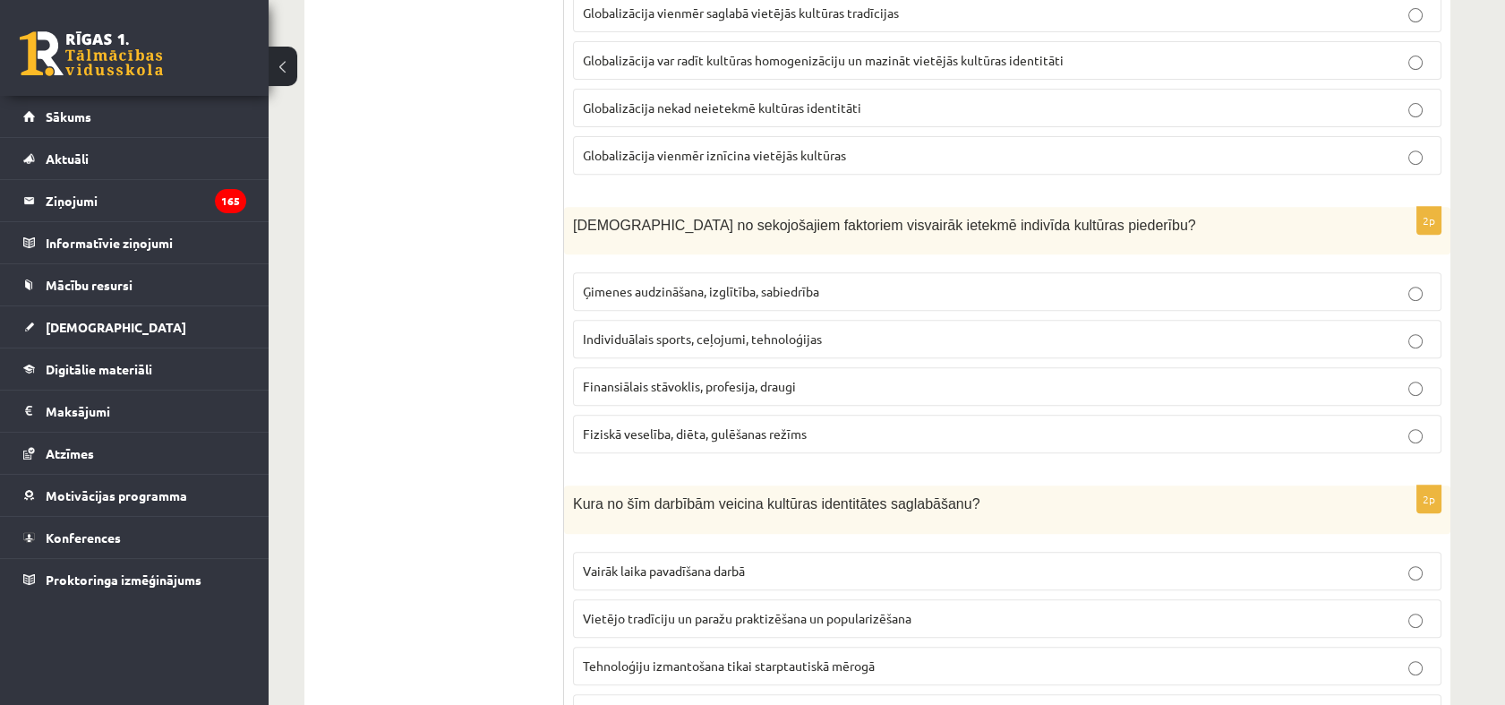
scroll to position [1591, 0]
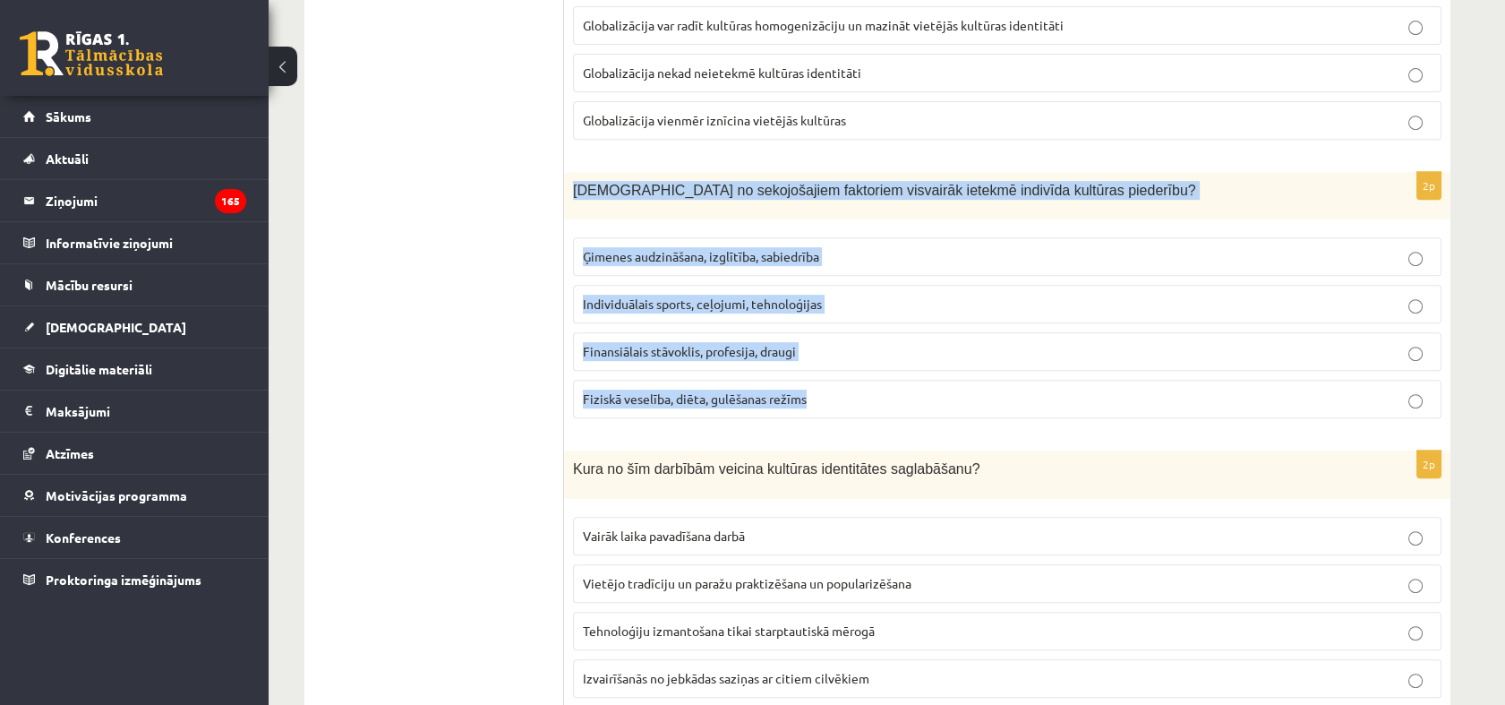
drag, startPoint x: 575, startPoint y: 189, endPoint x: 809, endPoint y: 406, distance: 319.9
click at [809, 411] on div "2p Kuri no sekojošajiem faktoriem visvairāk ietekmē indivīda kultūras piederību…" at bounding box center [1007, 302] width 886 height 261
click at [477, 284] on ul "1. uzdevums 2. uzdevums 3. uzdevums 4. uzdevums 5. uzdevums" at bounding box center [443, 153] width 242 height 2793
drag, startPoint x: 569, startPoint y: 185, endPoint x: 902, endPoint y: 397, distance: 394.4
click at [902, 397] on div "2p Kuri no sekojošajiem faktoriem visvairāk ietekmē indivīda kultūras piederību…" at bounding box center [1007, 302] width 886 height 261
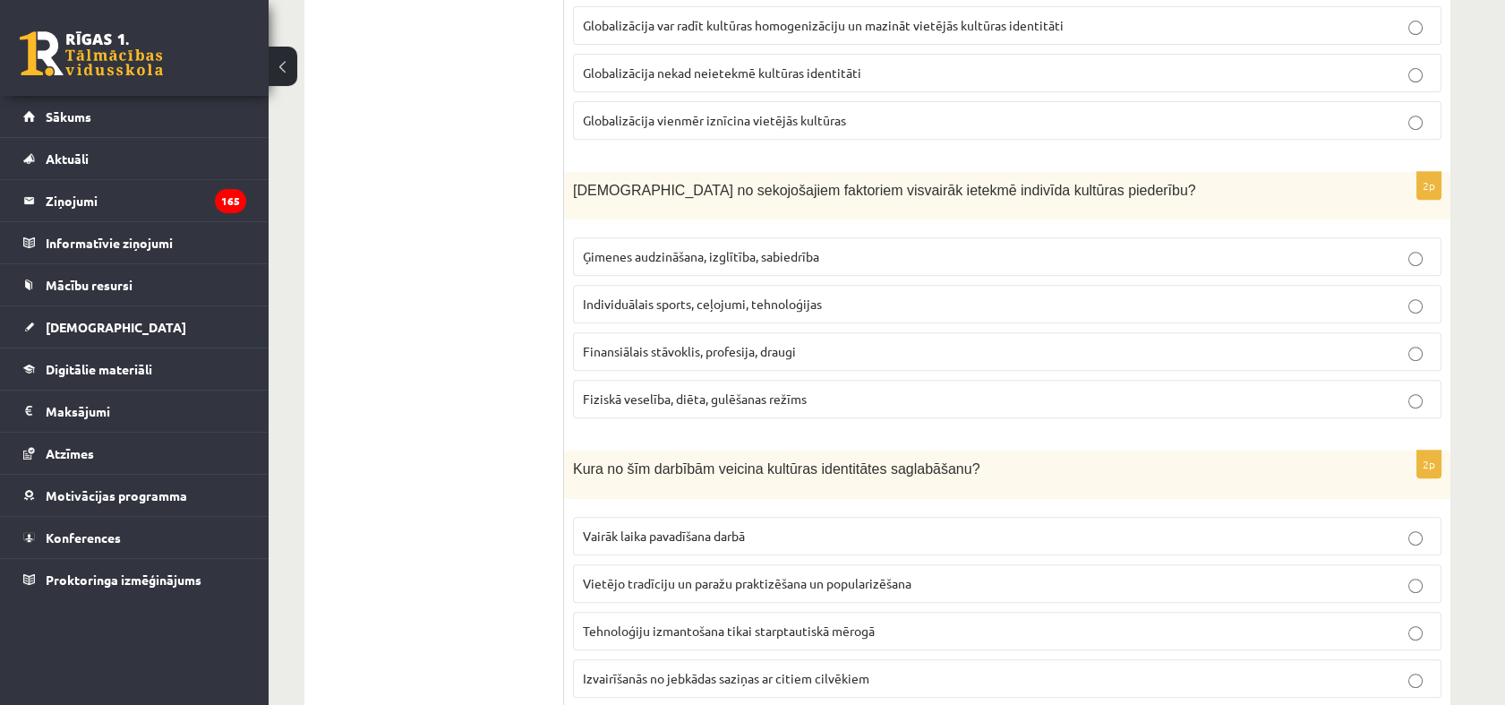
click at [523, 276] on ul "1. uzdevums 2. uzdevums 3. uzdevums 4. uzdevums 5. uzdevums" at bounding box center [443, 153] width 242 height 2793
click at [630, 255] on span "Ģimenes audzināšana, izglītība, sabiedrība" at bounding box center [701, 256] width 236 height 16
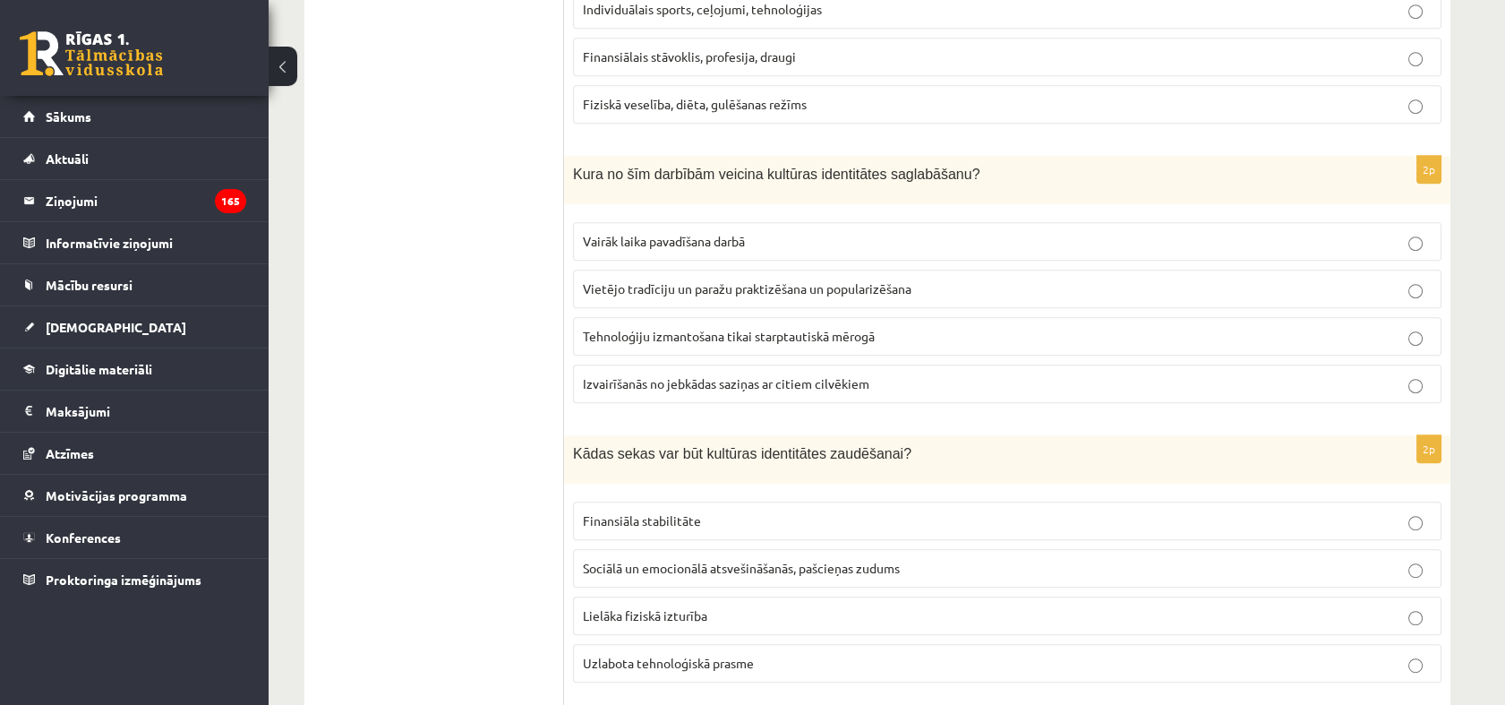
scroll to position [1890, 0]
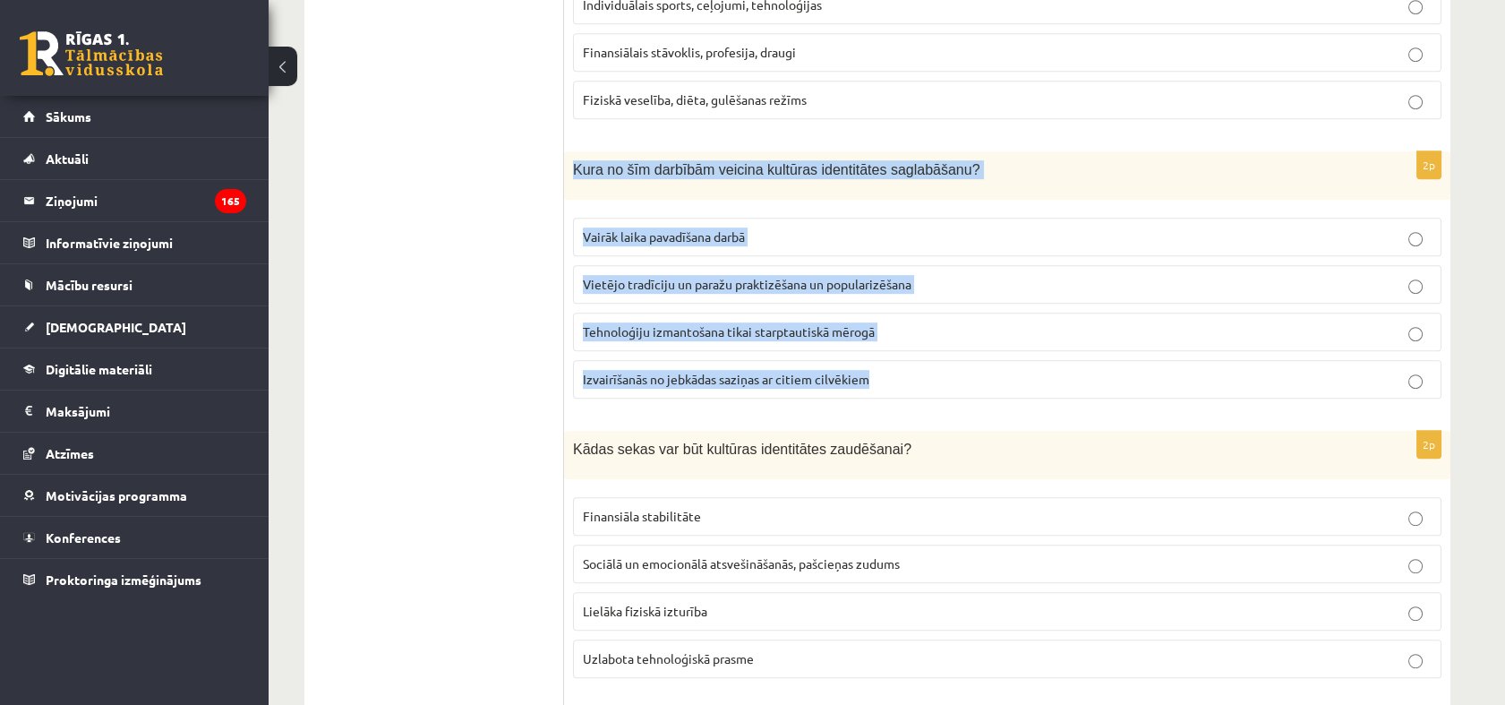
drag, startPoint x: 573, startPoint y: 164, endPoint x: 933, endPoint y: 358, distance: 409.0
click at [933, 358] on div "2p Kura no šīm darbībām veicina kultūras identitātes saglabāšanu? Vairāk laika …" at bounding box center [1007, 281] width 886 height 261
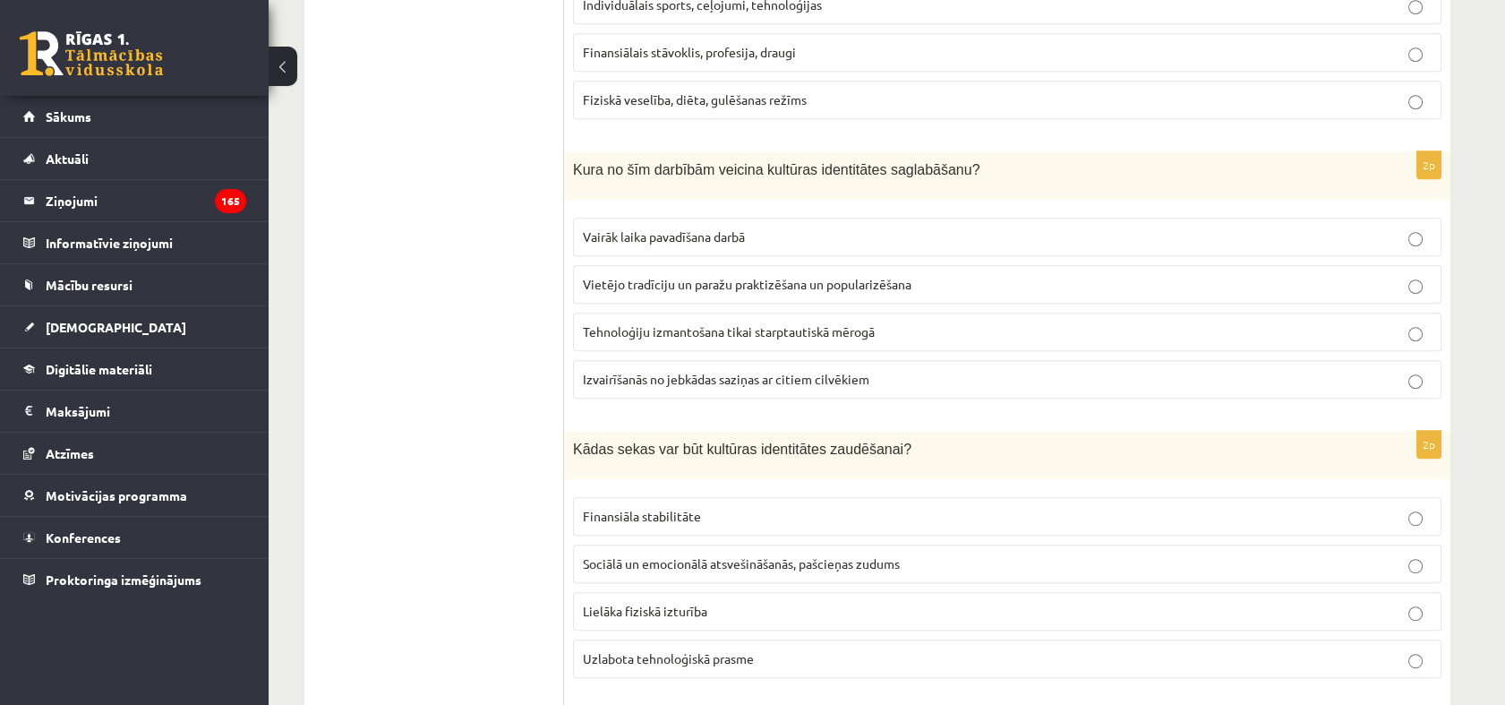
click at [620, 279] on span "Vietējo tradīciju un paražu praktizēšana un popularizēšana" at bounding box center [747, 284] width 329 height 16
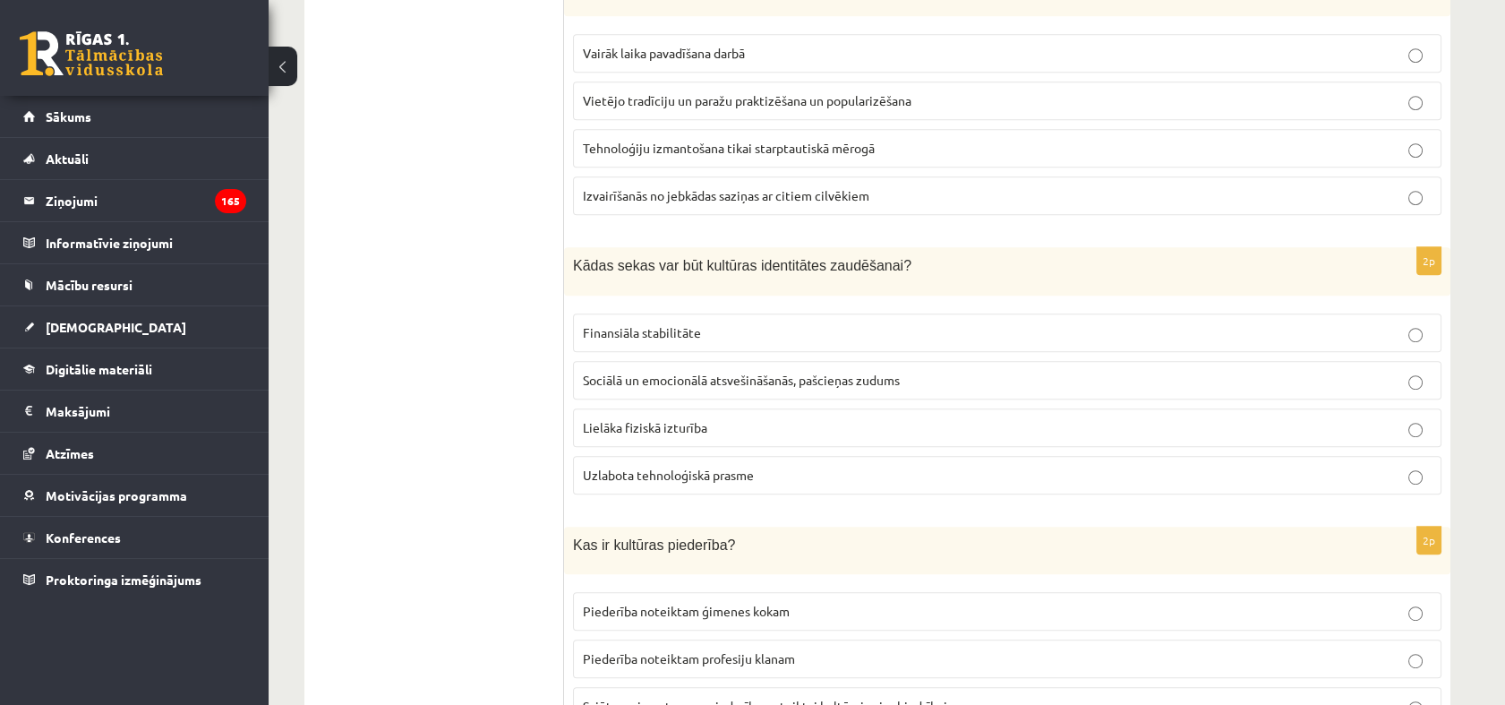
scroll to position [2188, 0]
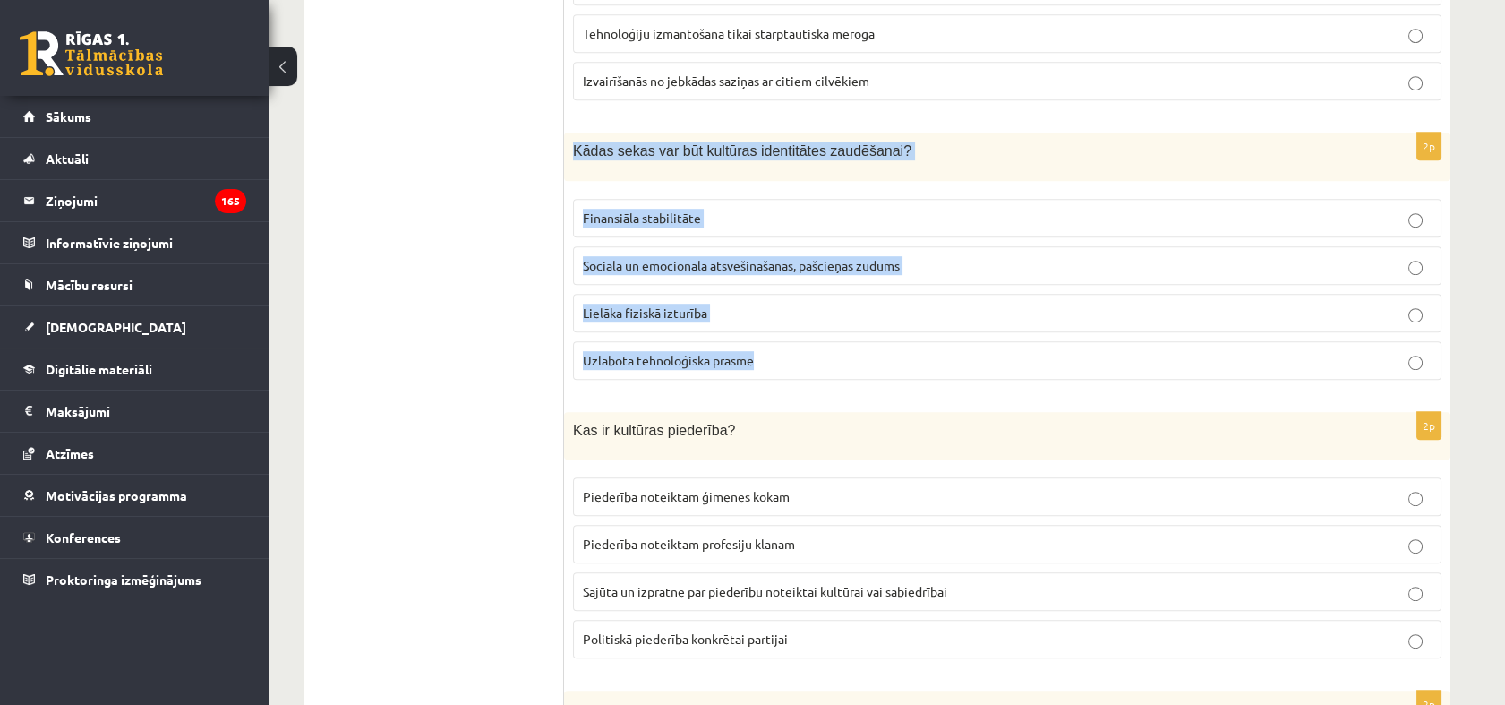
drag, startPoint x: 577, startPoint y: 142, endPoint x: 787, endPoint y: 349, distance: 295.0
click at [787, 349] on div "2p Kādas sekas var būt kultūras identitātes zaudēšanai? Finansiāla stabilitāte …" at bounding box center [1007, 263] width 886 height 261
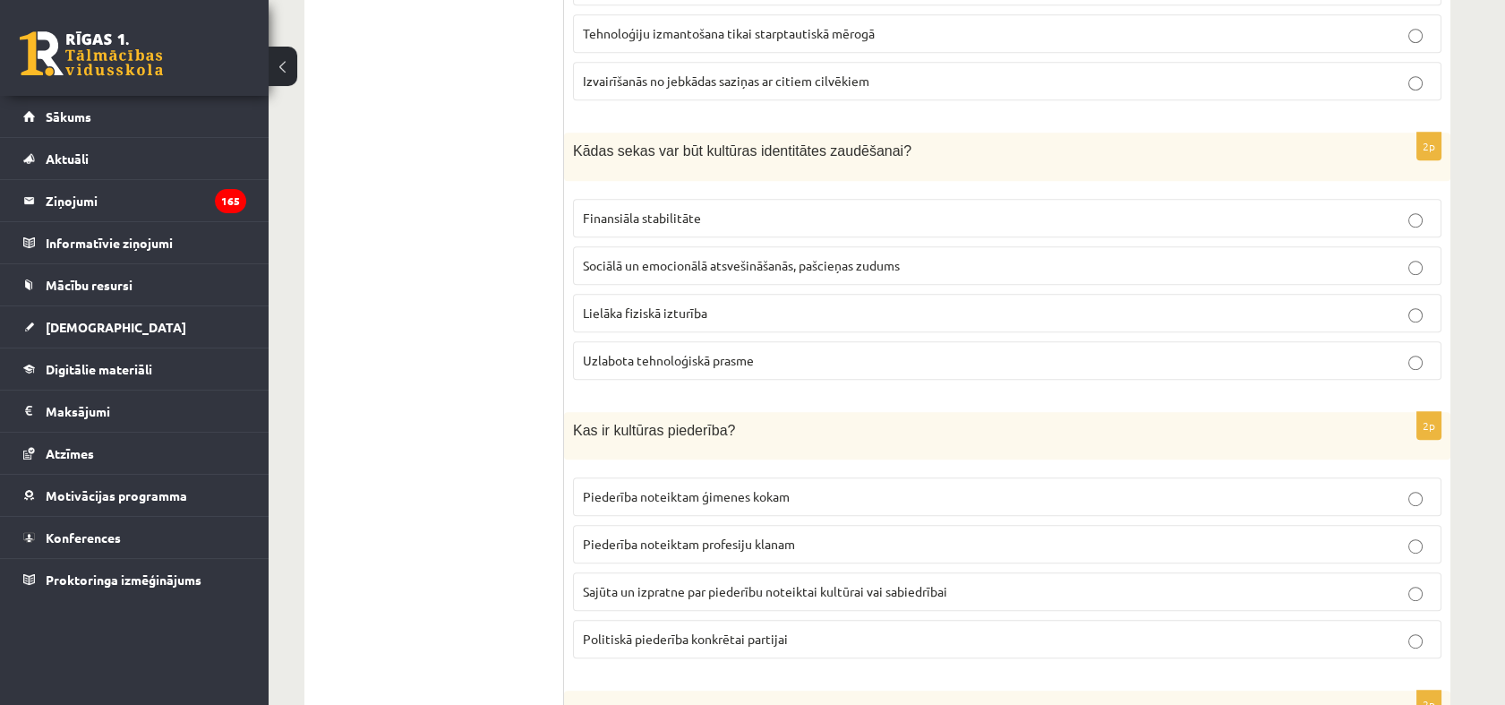
click at [647, 246] on label "Sociālā un emocionālā atsvešināšanās, pašcieņas zudums" at bounding box center [1007, 265] width 868 height 38
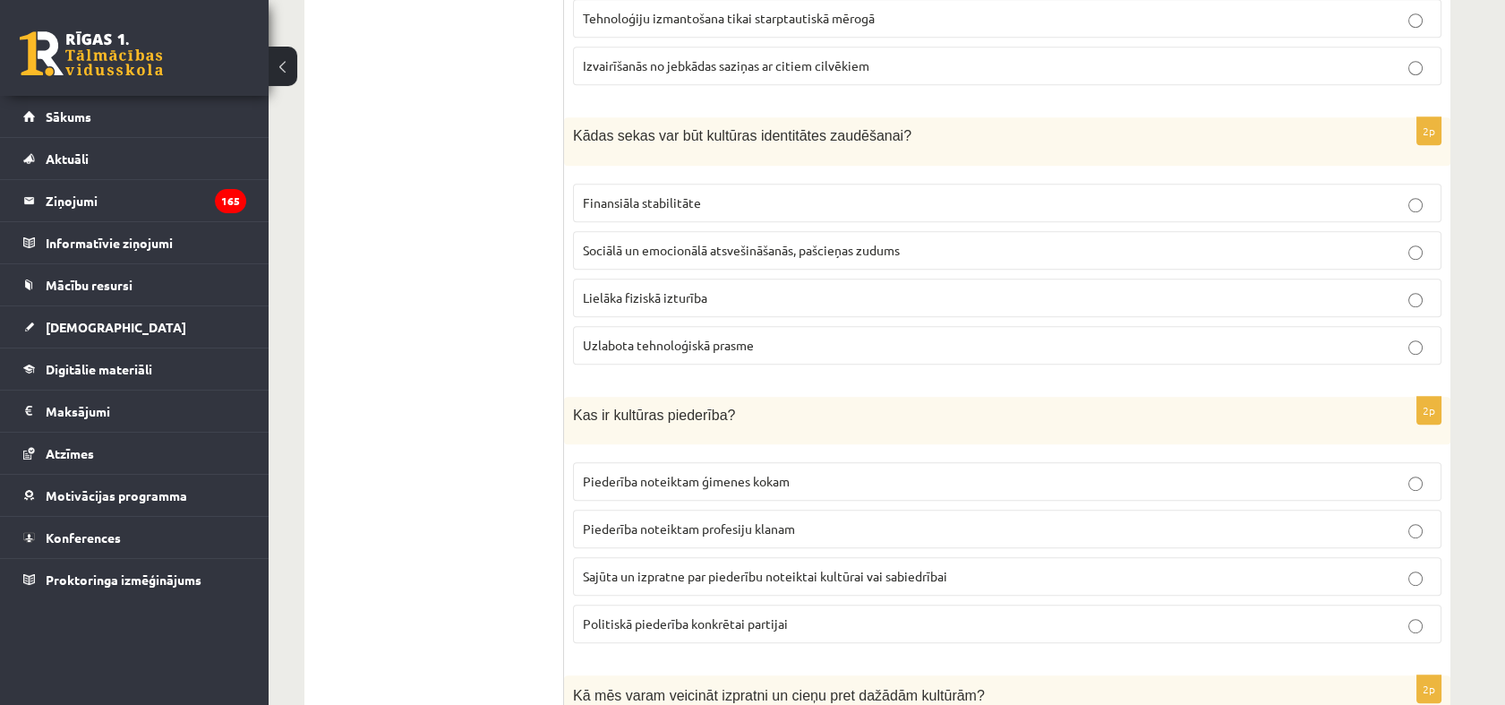
scroll to position [2482, 0]
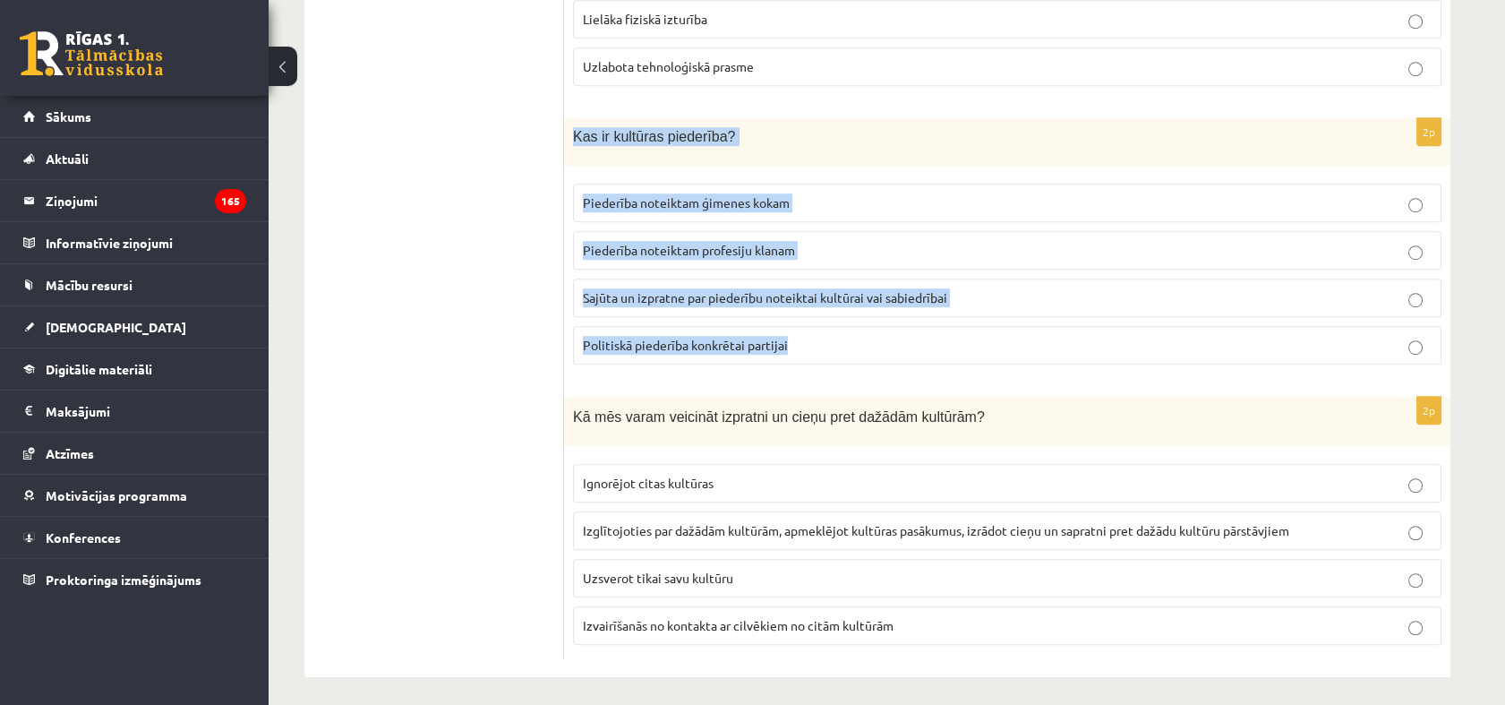
drag, startPoint x: 570, startPoint y: 131, endPoint x: 881, endPoint y: 338, distance: 373.7
click at [881, 338] on div "2p Kas ir kultūras piederība? Piederība noteiktam ģimenes kokam Piederība notei…" at bounding box center [1007, 248] width 886 height 261
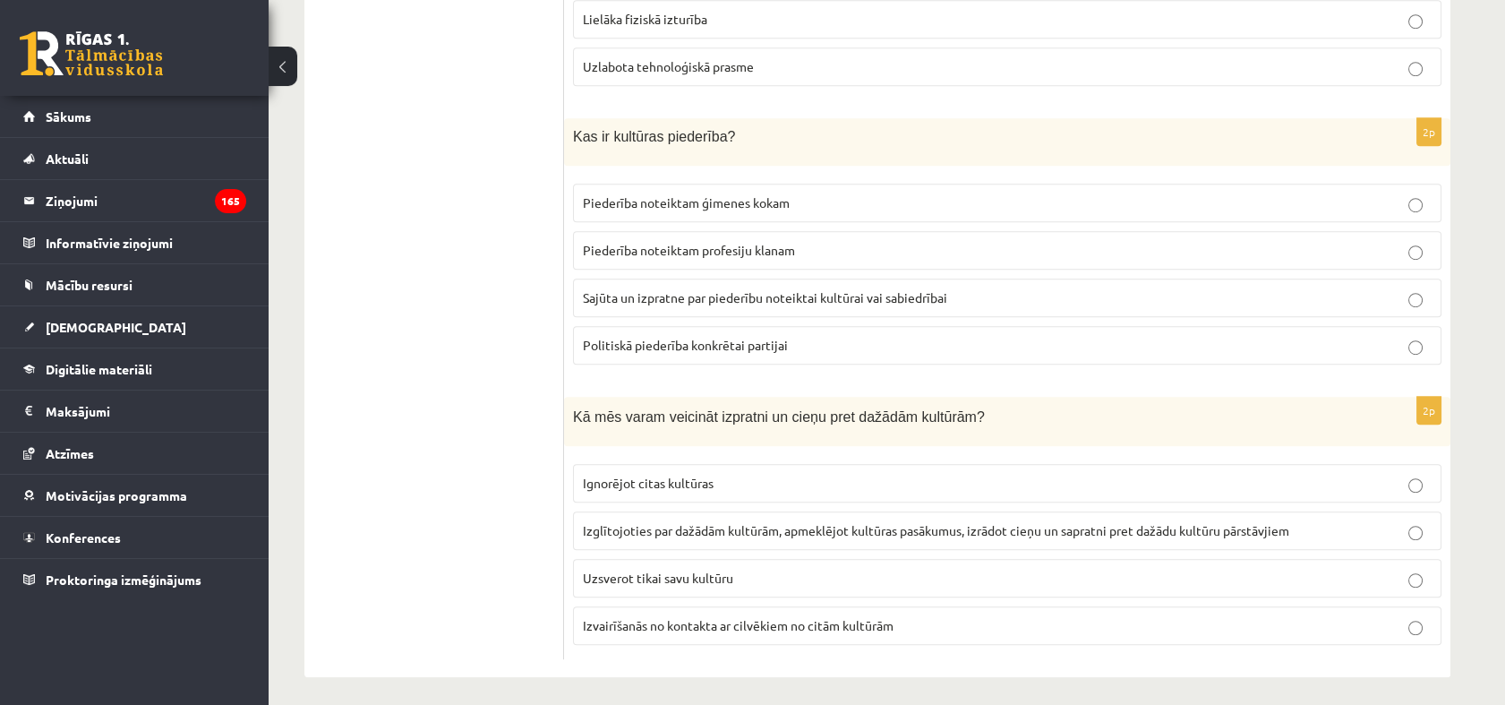
click at [671, 294] on span "Sajūta un izpratne par piederību noteiktai kultūrai vai sabiedrībai" at bounding box center [765, 297] width 364 height 16
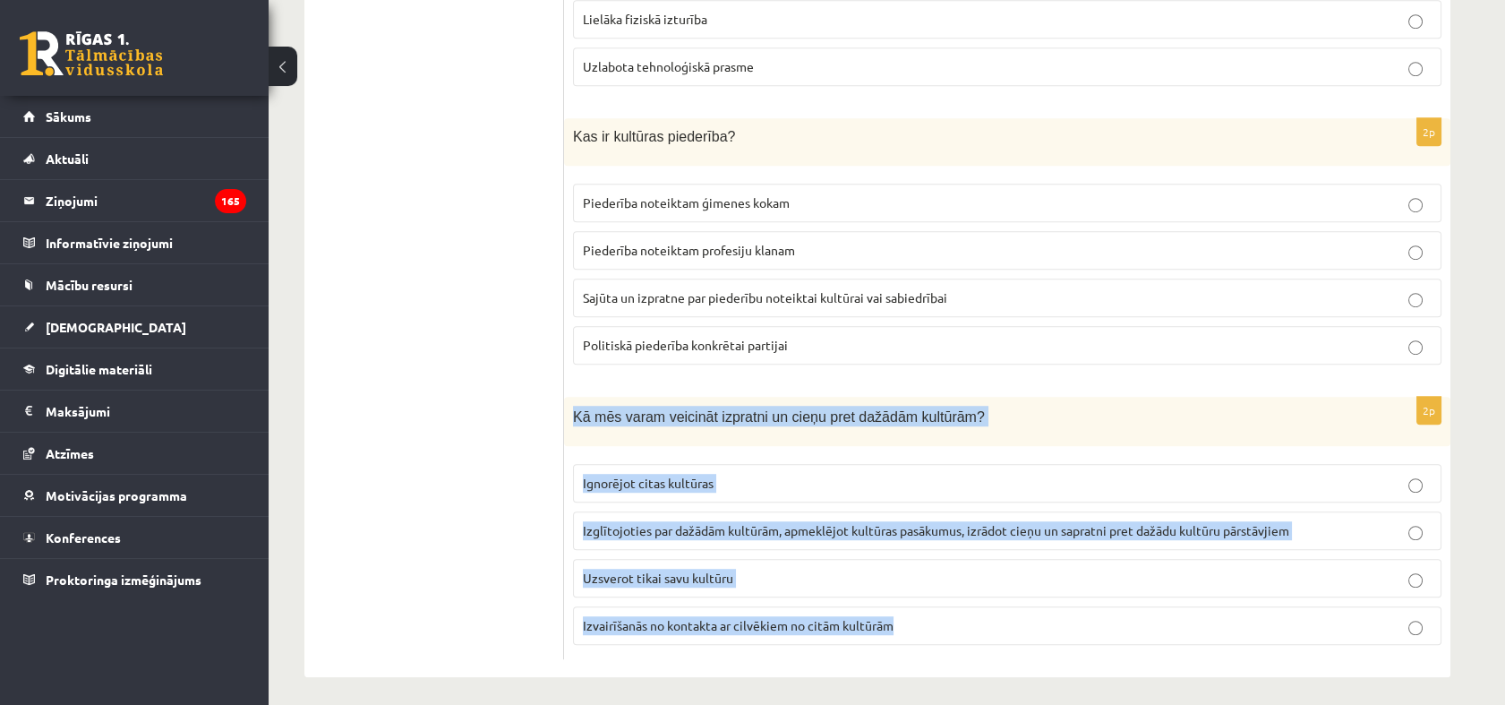
drag, startPoint x: 565, startPoint y: 413, endPoint x: 1011, endPoint y: 630, distance: 496.1
click at [1011, 630] on div "2p Kā mēs varam veicināt izpratni un cieņu pret dažādām kultūrām? Ignorējot cit…" at bounding box center [1007, 528] width 886 height 262
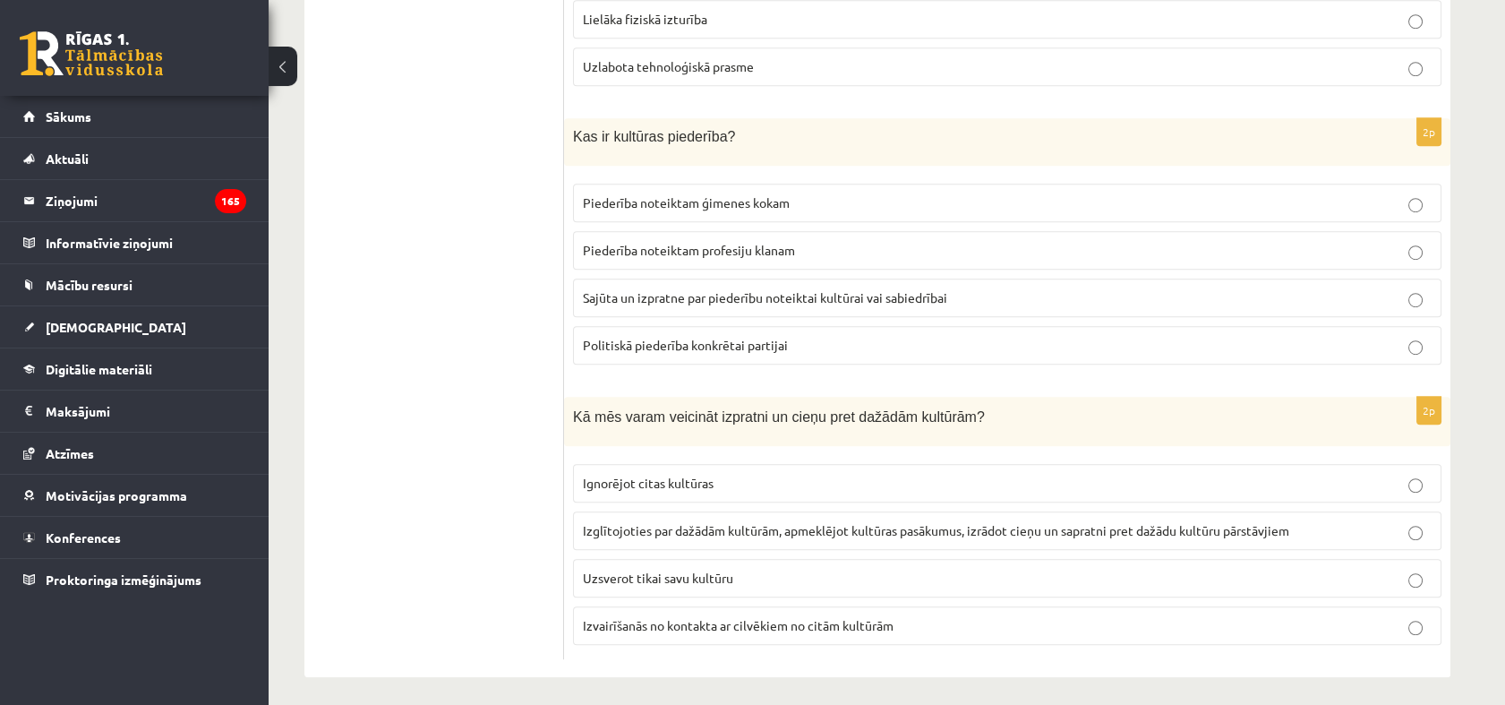
click at [670, 522] on span "Izglītojoties par dažādām kultūrām, apmeklējot kultūras pasākumus, izrādot cieņ…" at bounding box center [936, 530] width 706 height 16
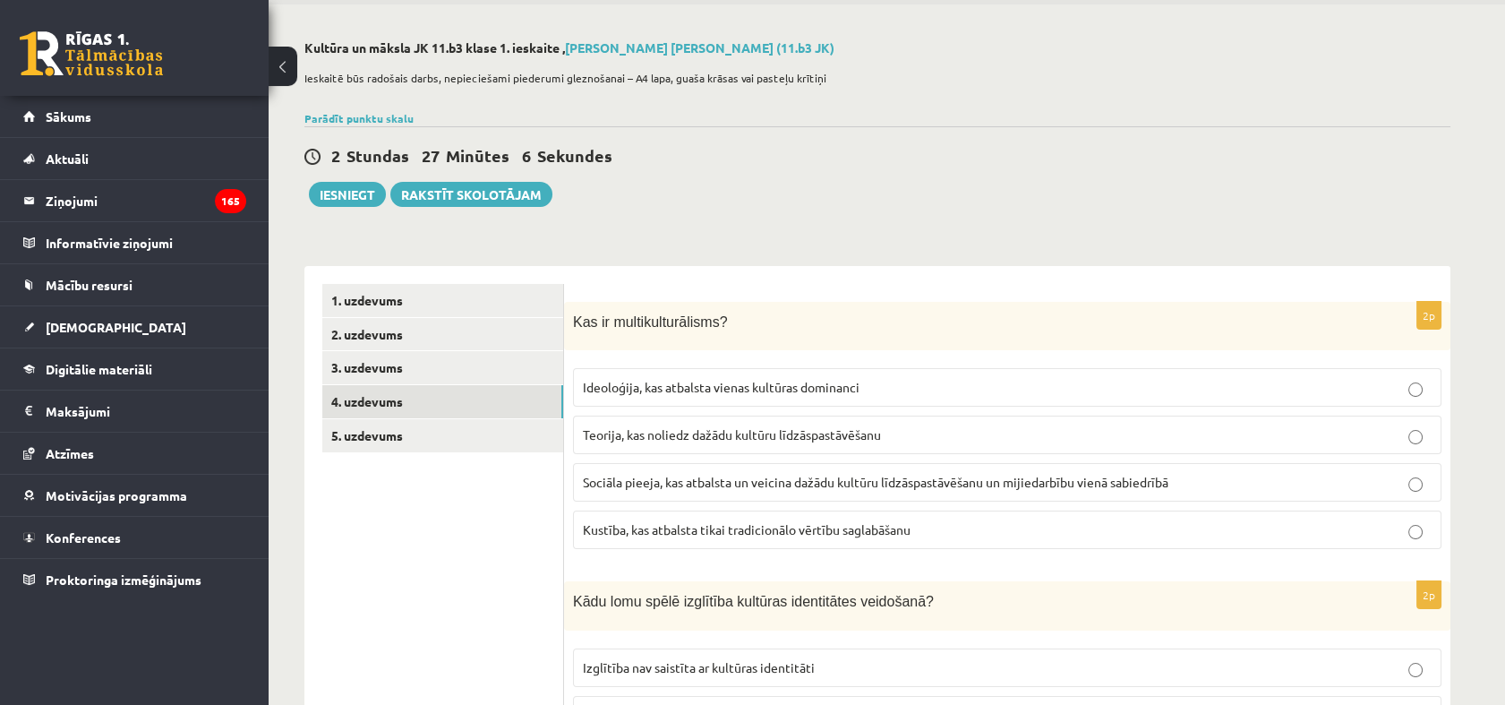
scroll to position [99, 0]
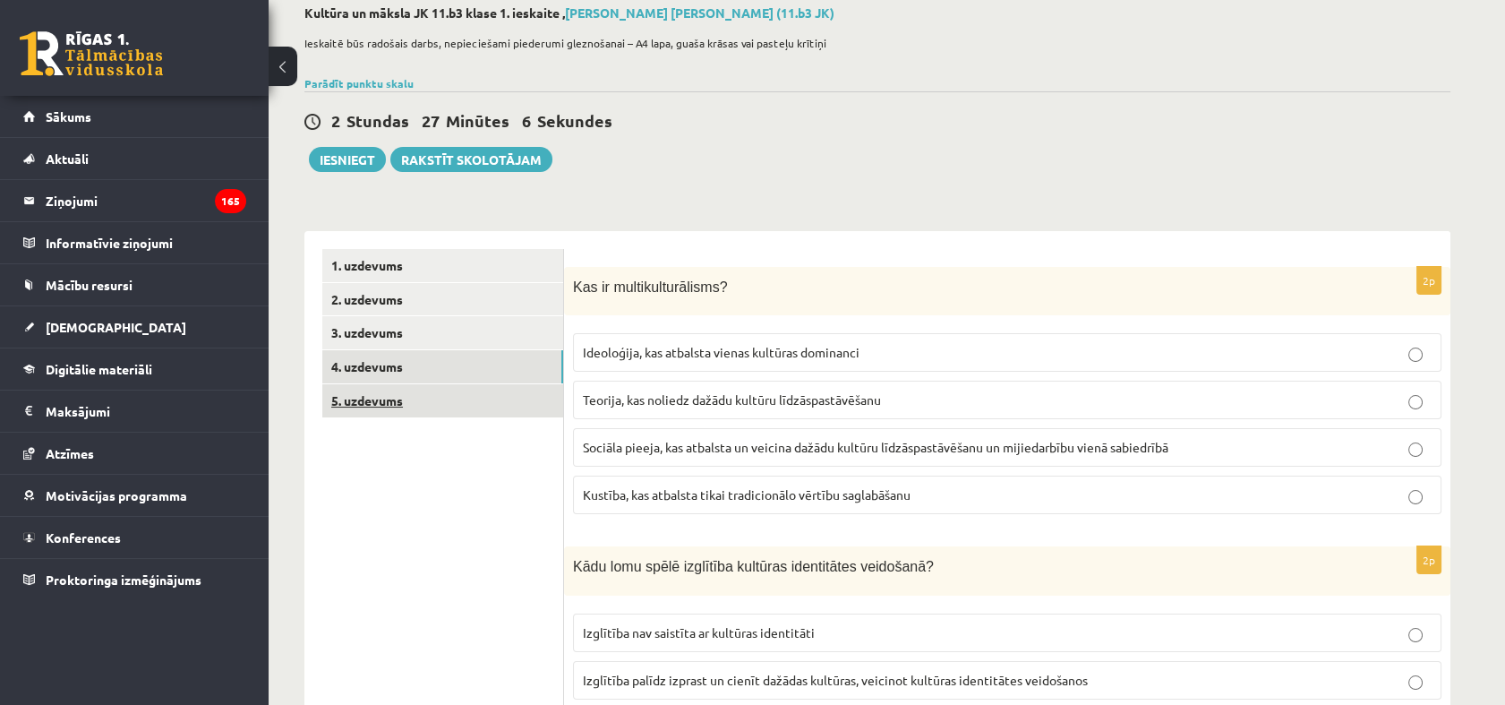
click at [404, 401] on link "5. uzdevums" at bounding box center [442, 400] width 241 height 33
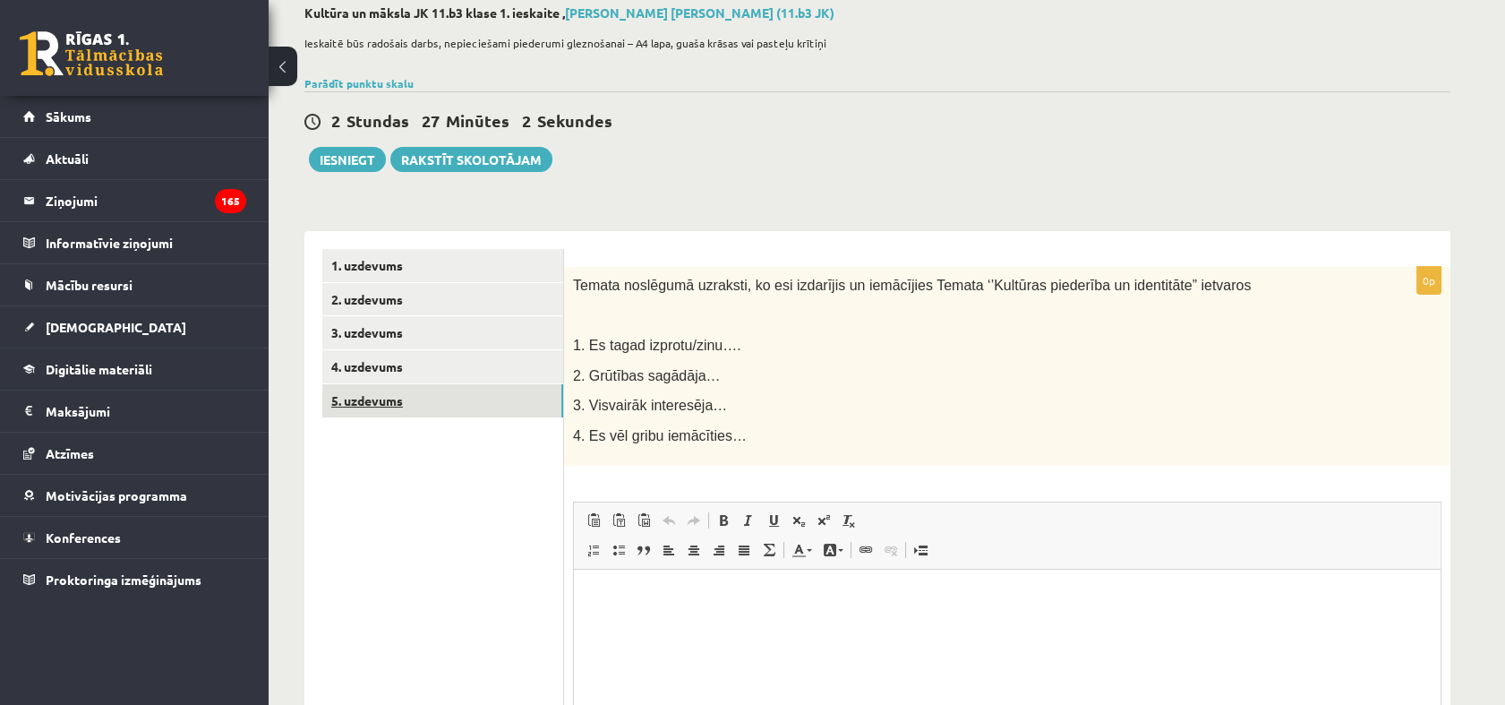
scroll to position [199, 0]
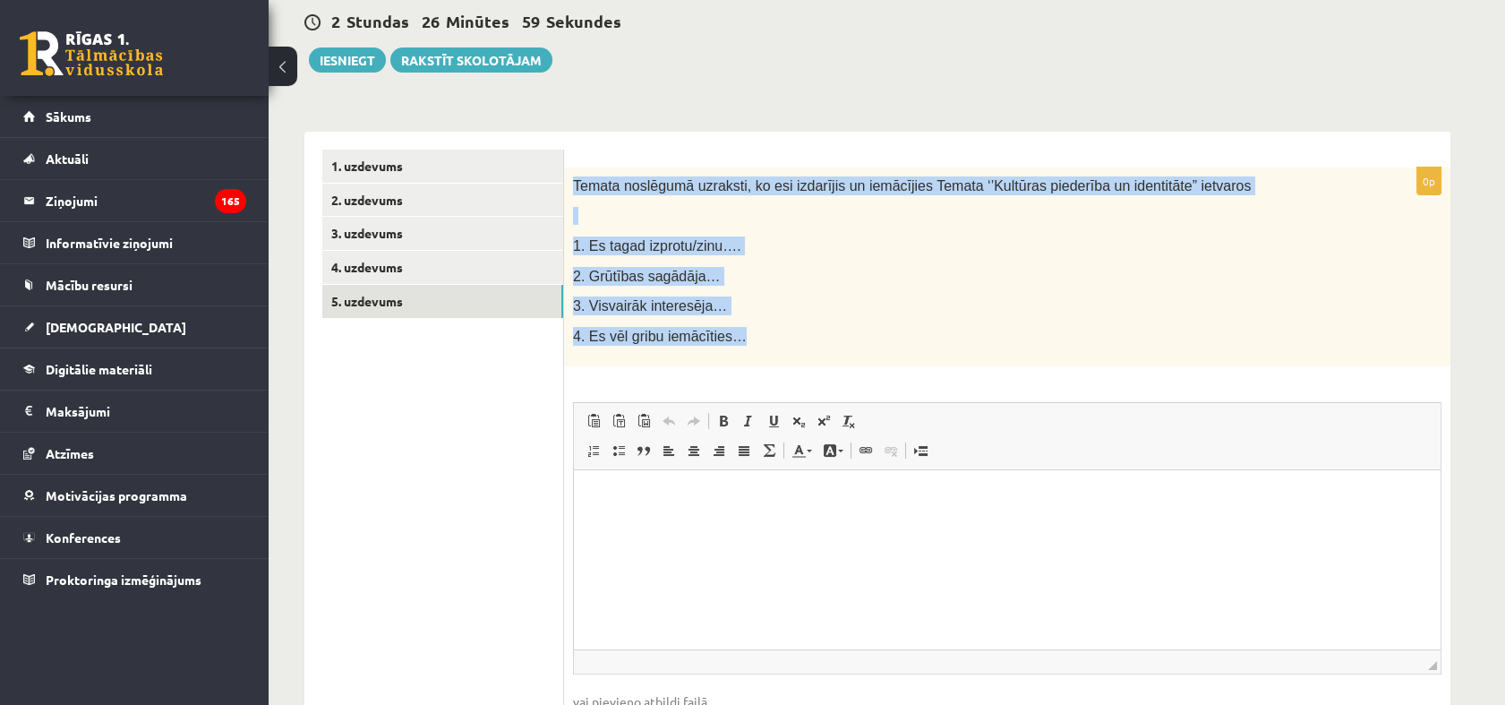
drag, startPoint x: 572, startPoint y: 184, endPoint x: 771, endPoint y: 326, distance: 244.0
click at [771, 326] on div "Temata noslēgumā uzraksti, ko esi izdarījis un iemācījies Temata ‘’Kultūras pie…" at bounding box center [1007, 267] width 886 height 200
click at [824, 215] on p at bounding box center [962, 216] width 779 height 18
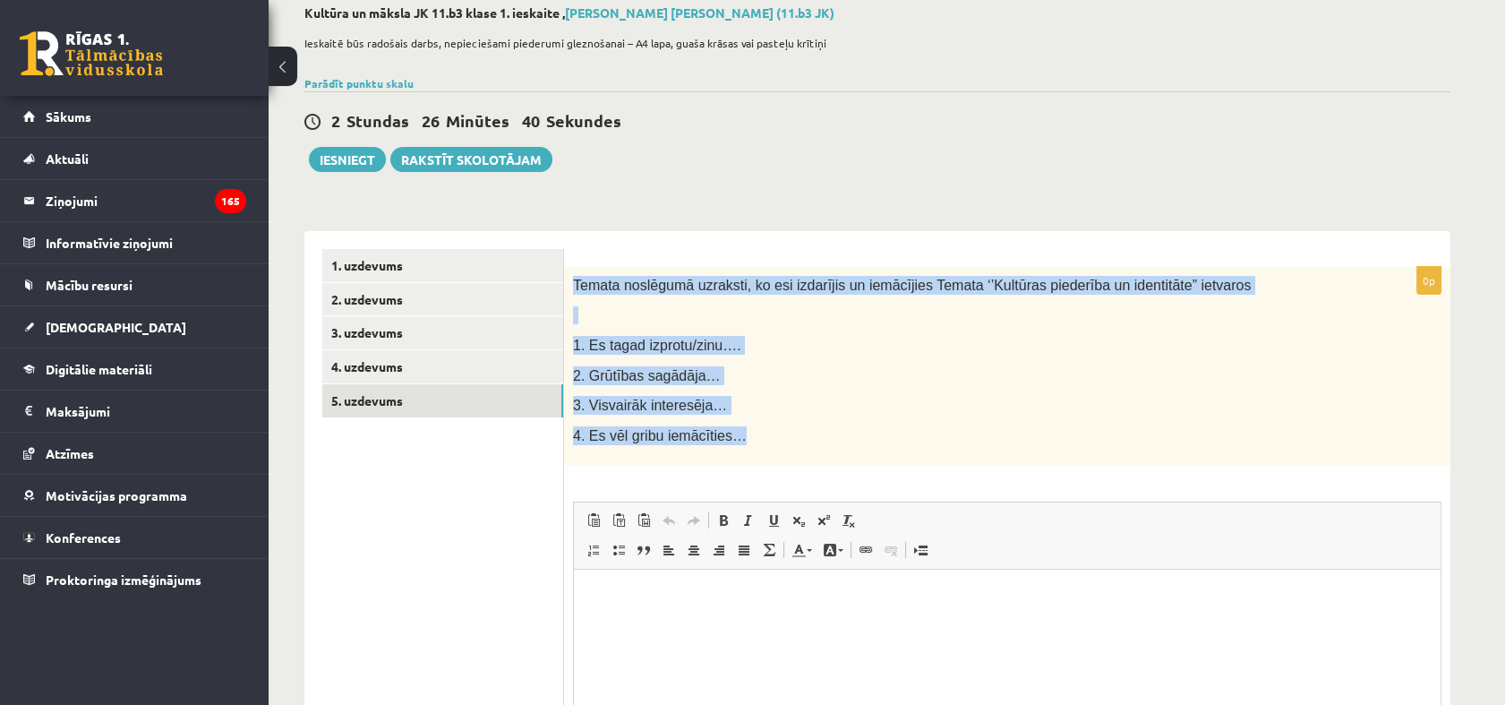
click at [834, 355] on div "Temata noslēgumā uzraksti, ko esi izdarījis un iemācījies Temata ‘’Kultūras pie…" at bounding box center [1007, 367] width 886 height 200
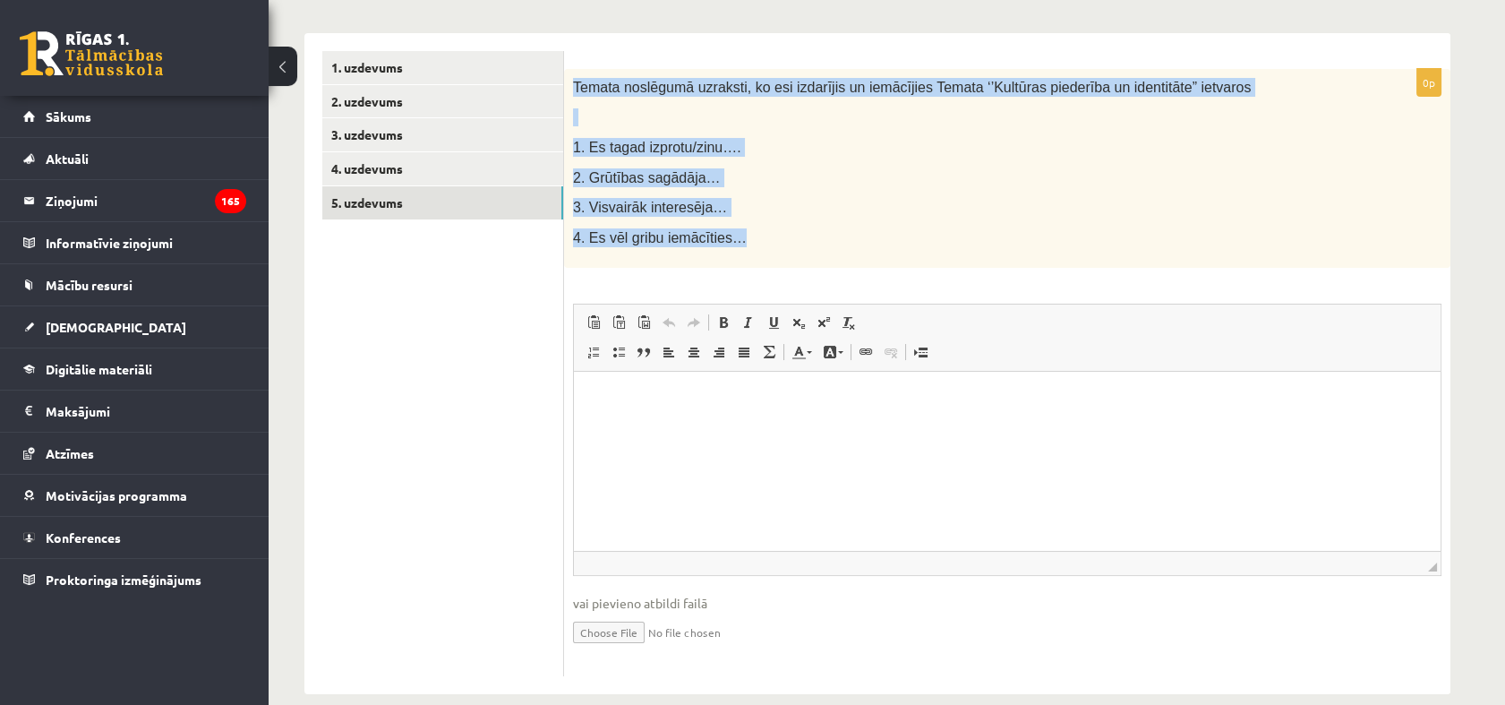
scroll to position [298, 0]
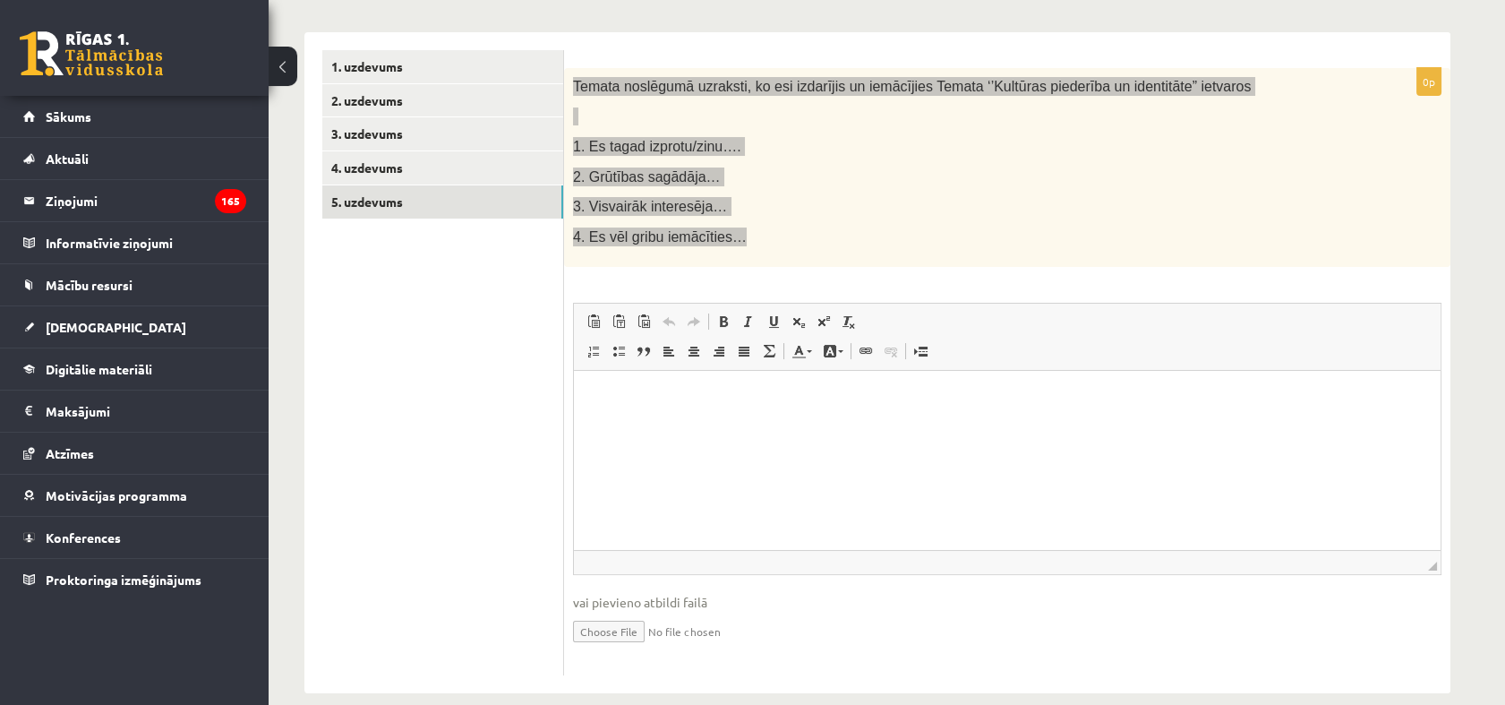
click at [810, 425] on html at bounding box center [1007, 398] width 867 height 55
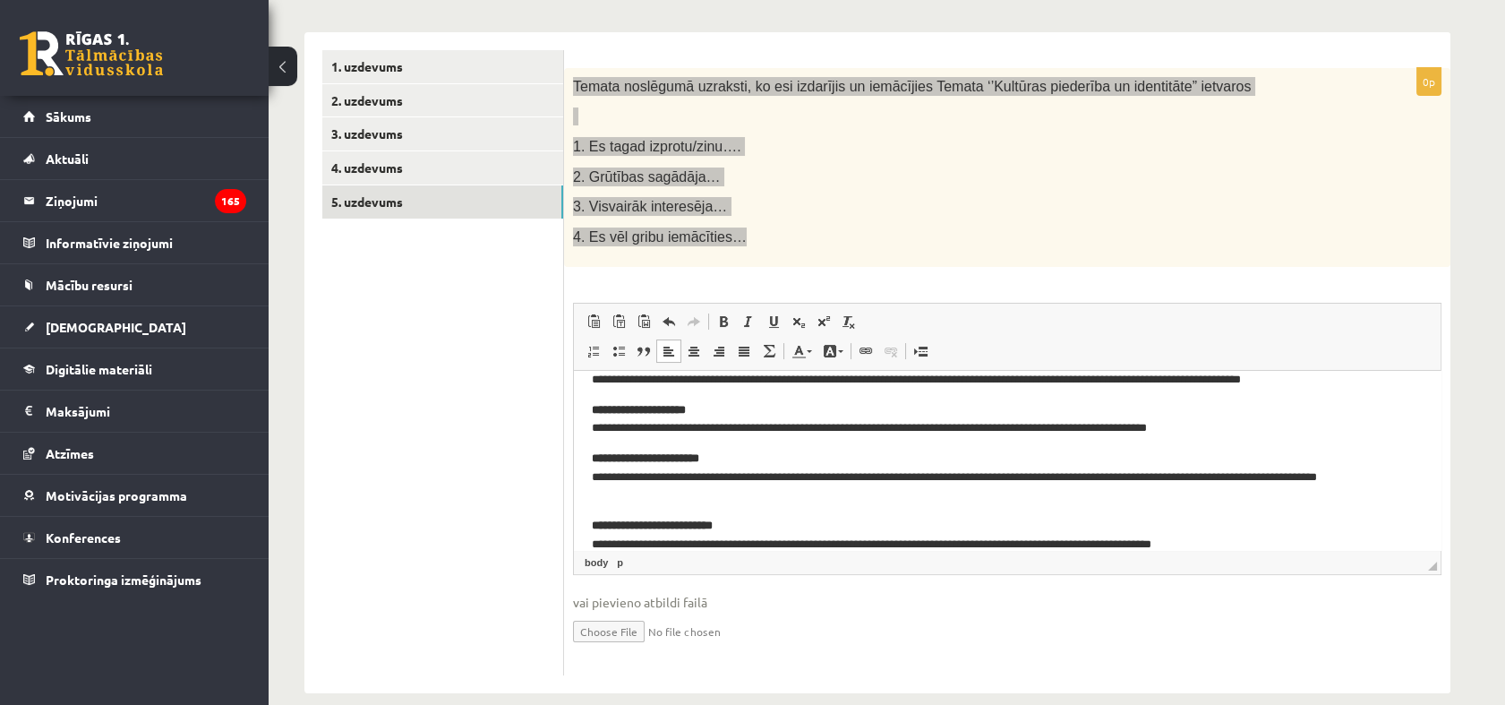
scroll to position [0, 0]
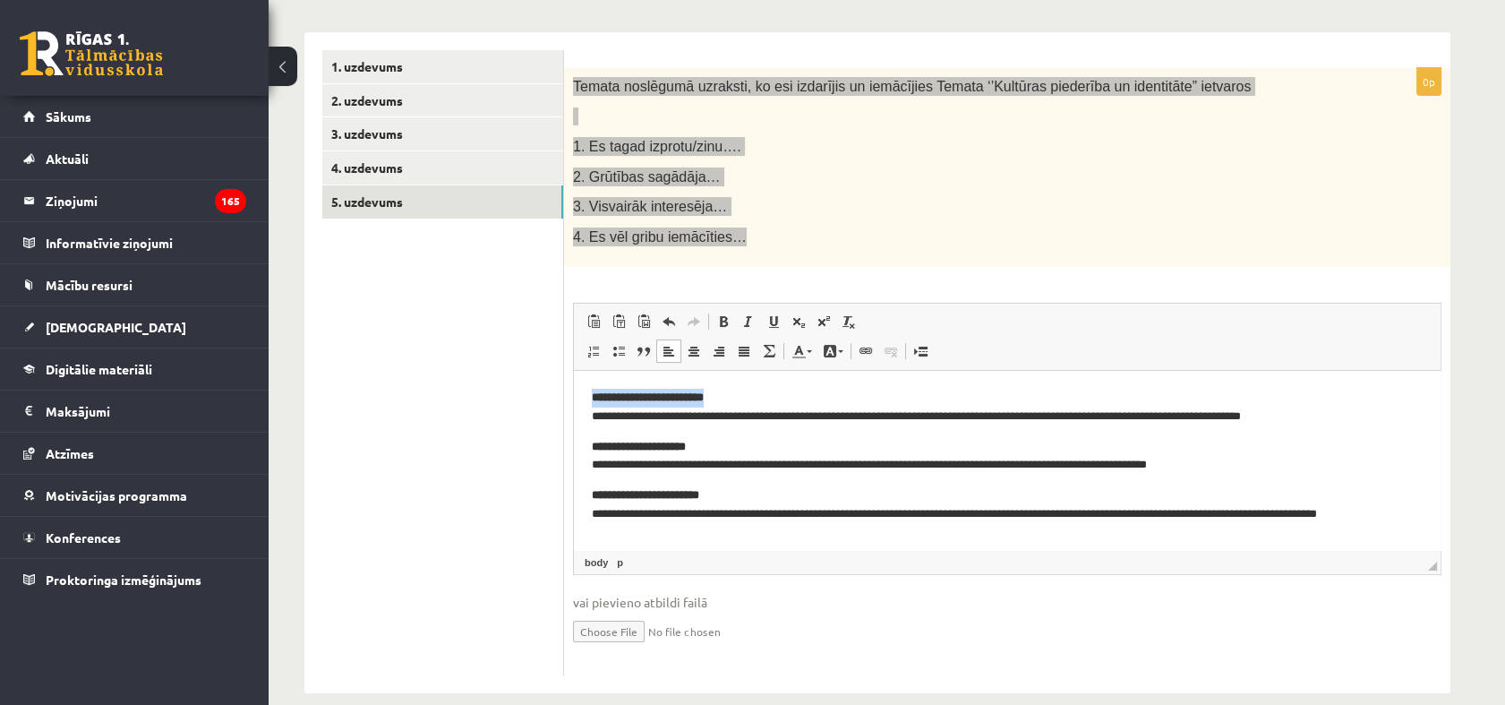
drag, startPoint x: 743, startPoint y: 400, endPoint x: 1082, endPoint y: 776, distance: 506.5
click at [574, 406] on html "**********" at bounding box center [1007, 490] width 867 height 238
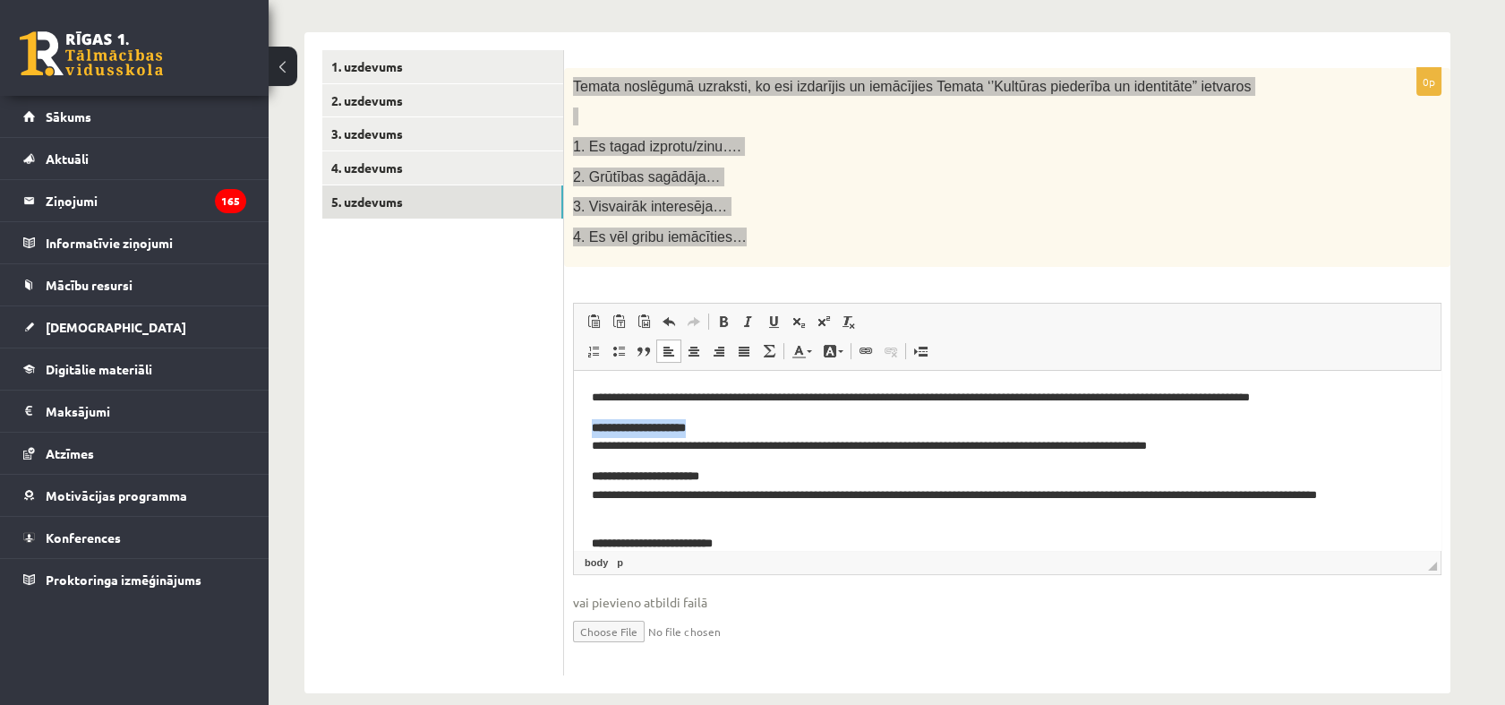
drag, startPoint x: 714, startPoint y: 440, endPoint x: 567, endPoint y: 429, distance: 148.1
click at [574, 429] on html "**********" at bounding box center [1007, 480] width 867 height 219
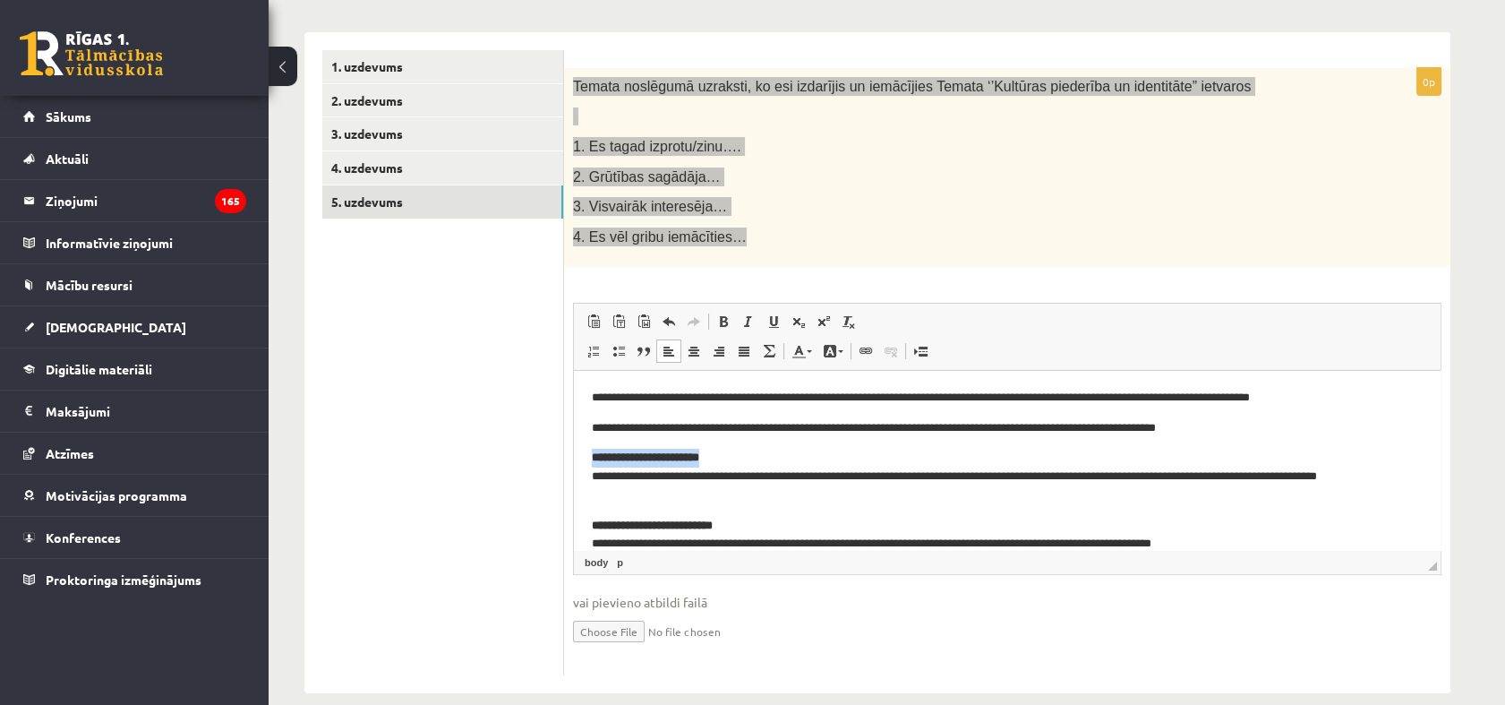
drag, startPoint x: 735, startPoint y: 458, endPoint x: 1132, endPoint y: 851, distance: 557.8
click at [574, 465] on html "**********" at bounding box center [1007, 471] width 867 height 201
click at [1223, 428] on p "**********" at bounding box center [1000, 428] width 816 height 19
click at [1226, 423] on p "**********" at bounding box center [1000, 428] width 816 height 19
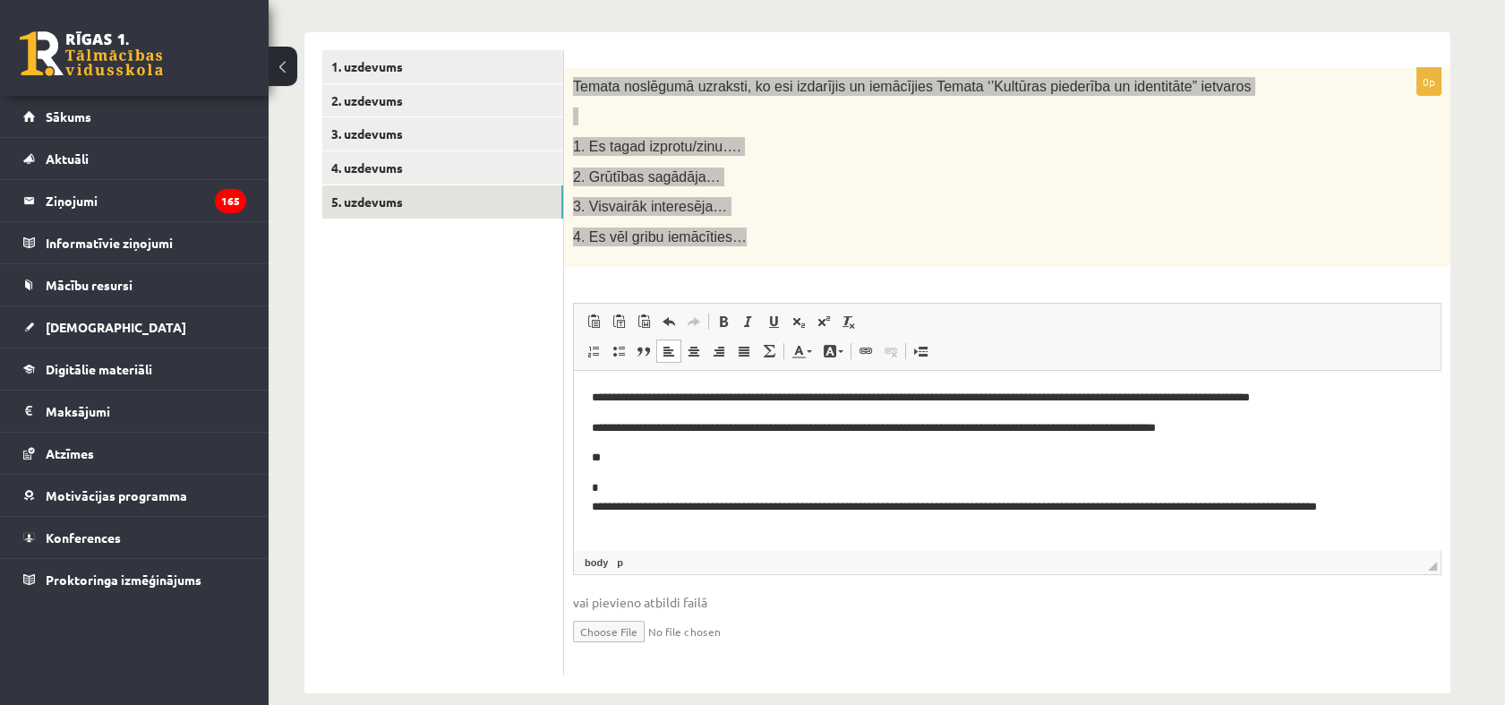
click at [763, 444] on body "**********" at bounding box center [1007, 486] width 831 height 195
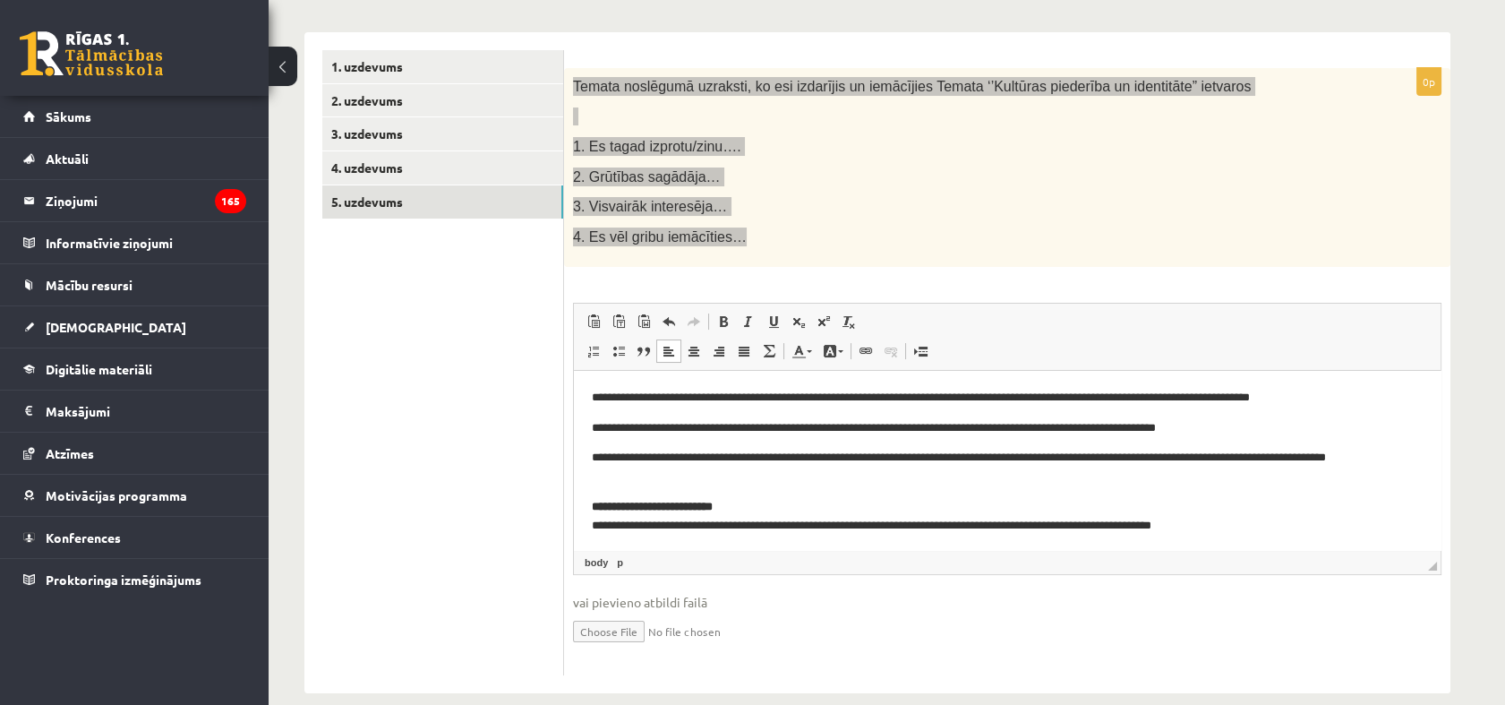
scroll to position [3, 0]
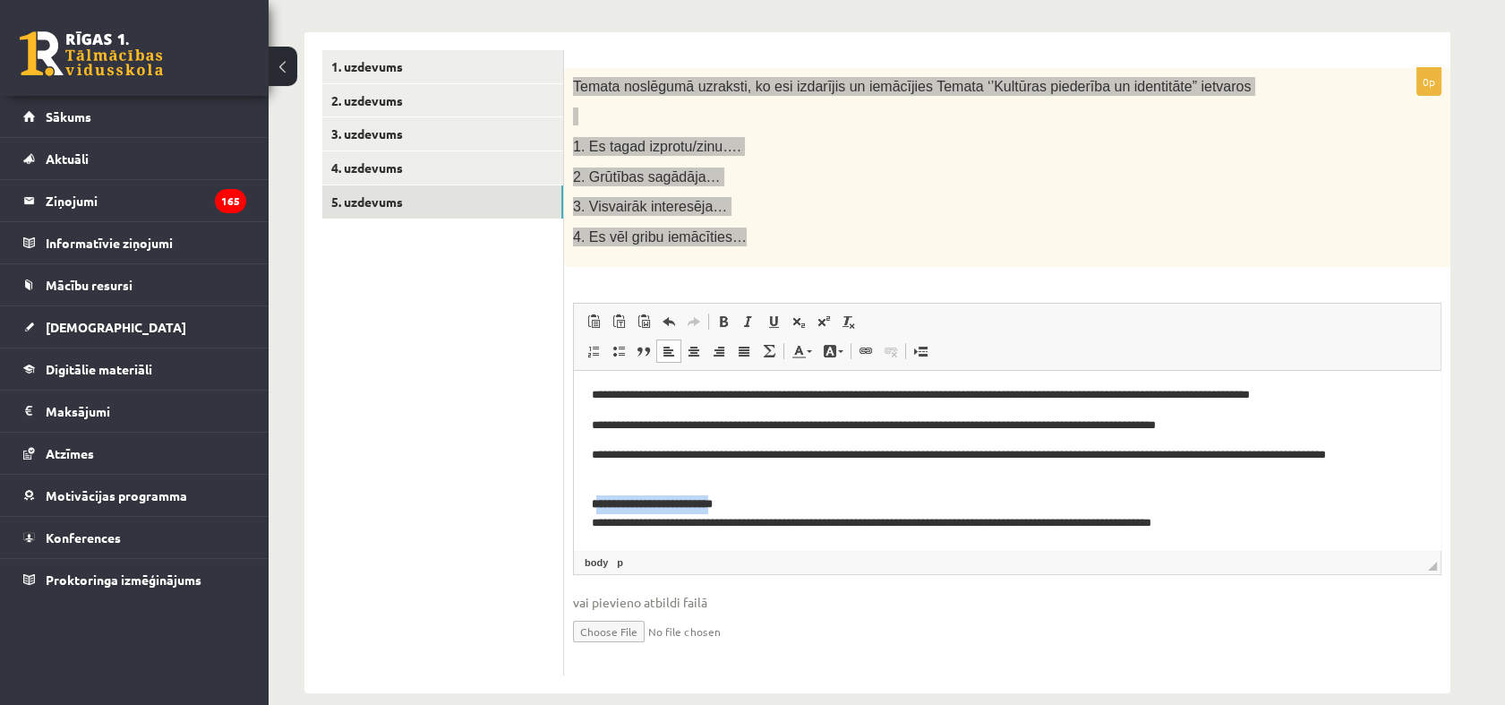
drag, startPoint x: 734, startPoint y: 502, endPoint x: 603, endPoint y: 500, distance: 131.6
click at [603, 500] on strong "**********" at bounding box center [652, 504] width 121 height 12
drag, startPoint x: 672, startPoint y: 500, endPoint x: 708, endPoint y: 503, distance: 35.9
click at [674, 500] on strong "**********" at bounding box center [652, 504] width 121 height 12
drag, startPoint x: 701, startPoint y: 508, endPoint x: 1039, endPoint y: 885, distance: 506.6
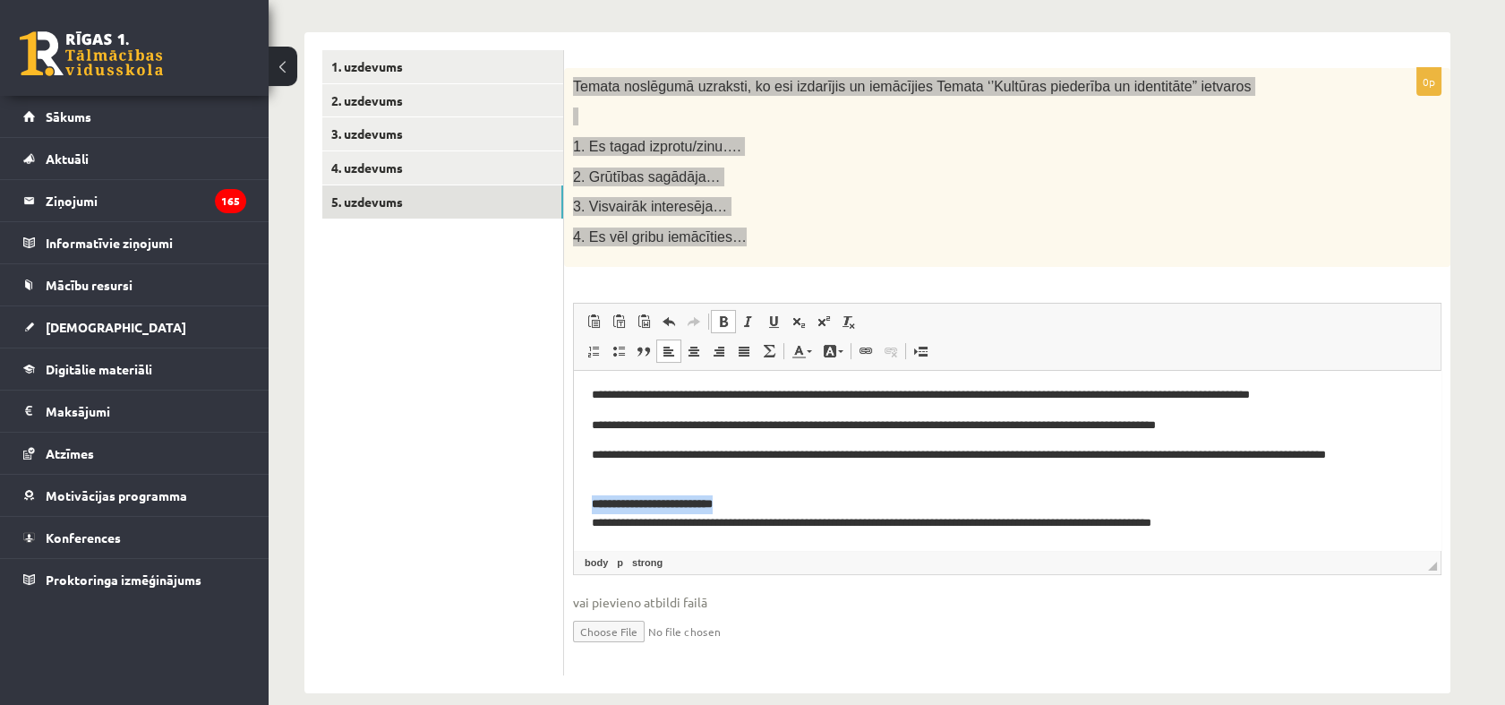
click at [574, 509] on html "**********" at bounding box center [1007, 459] width 867 height 182
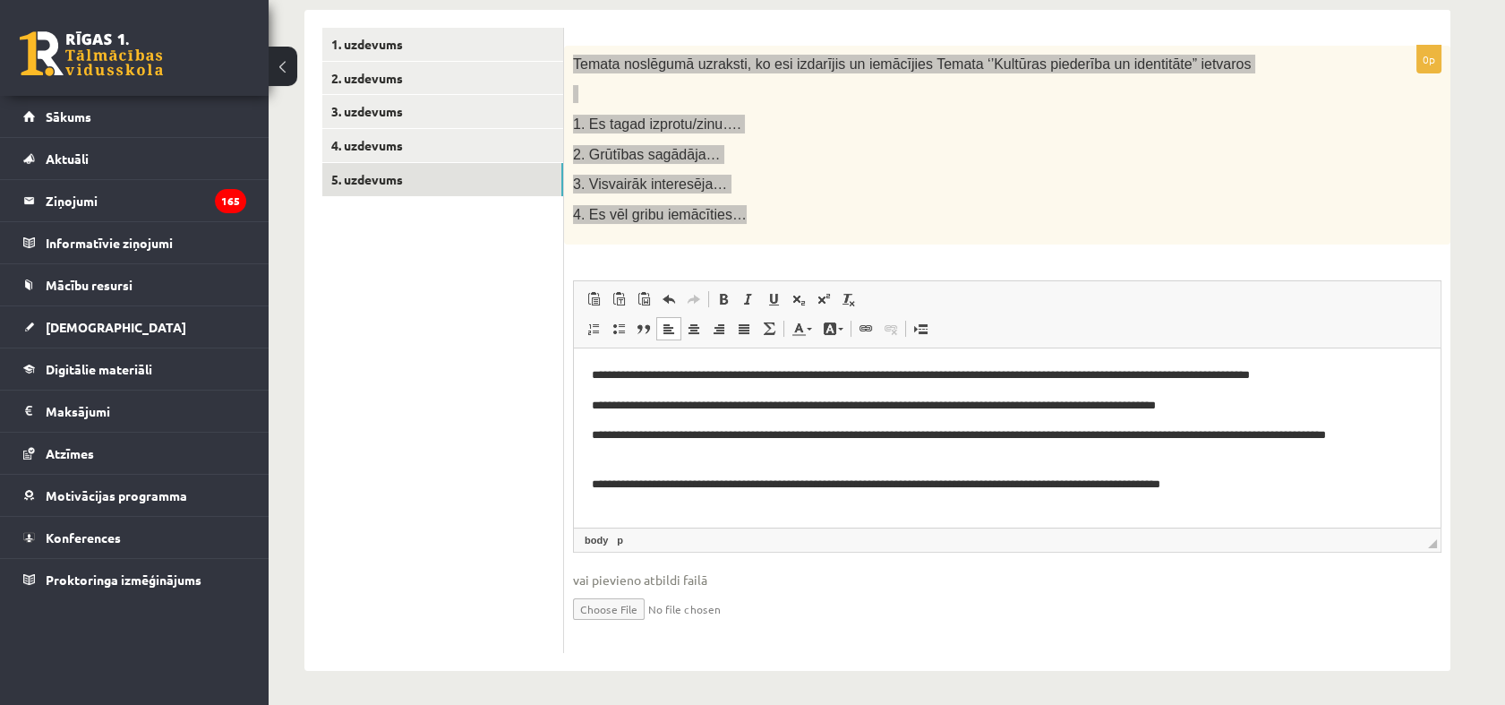
scroll to position [323, 0]
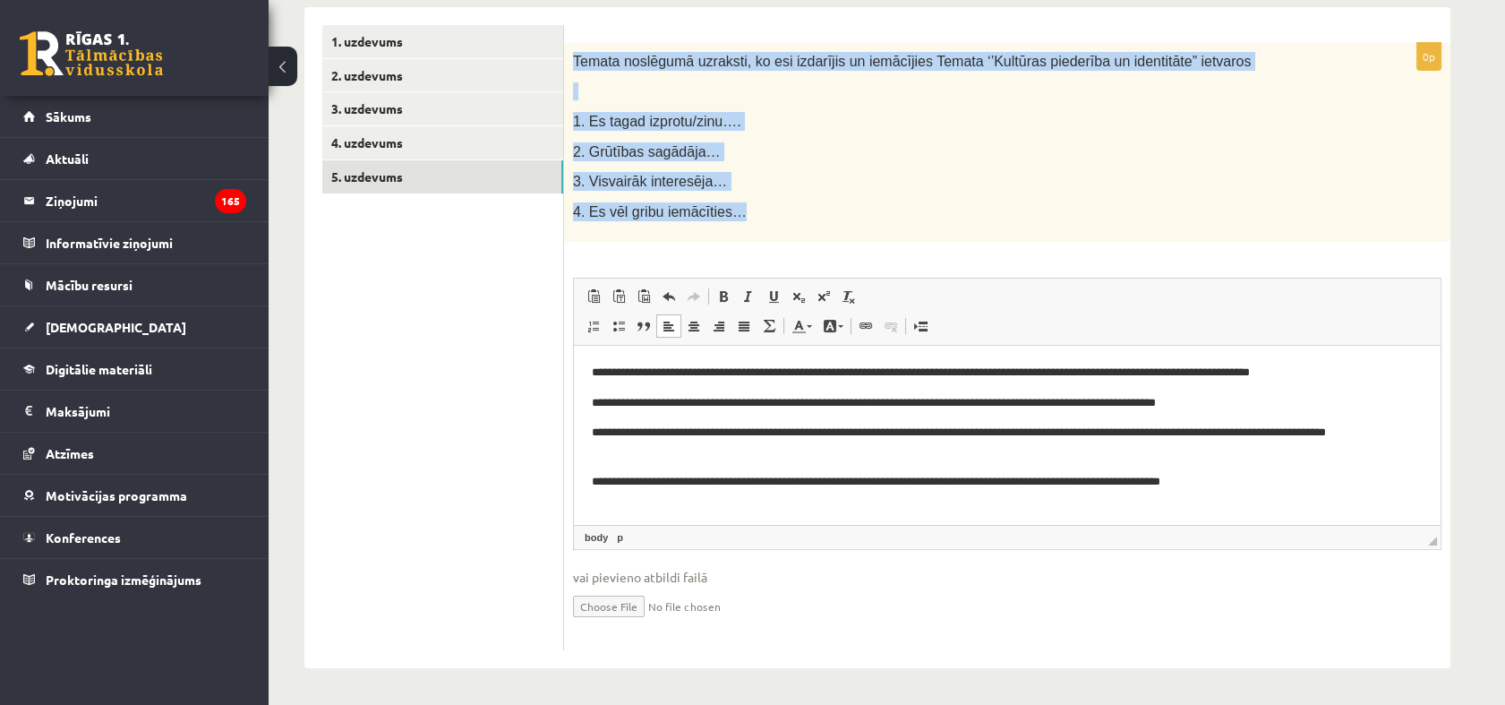
click at [861, 170] on div "Temata noslēgumā uzraksti, ko esi izdarījis un iemācījies Temata ‘’Kultūras pie…" at bounding box center [1007, 143] width 886 height 200
click at [867, 168] on div "Temata noslēgumā uzraksti, ko esi izdarījis un iemācījies Temata ‘’Kultūras pie…" at bounding box center [1007, 143] width 886 height 200
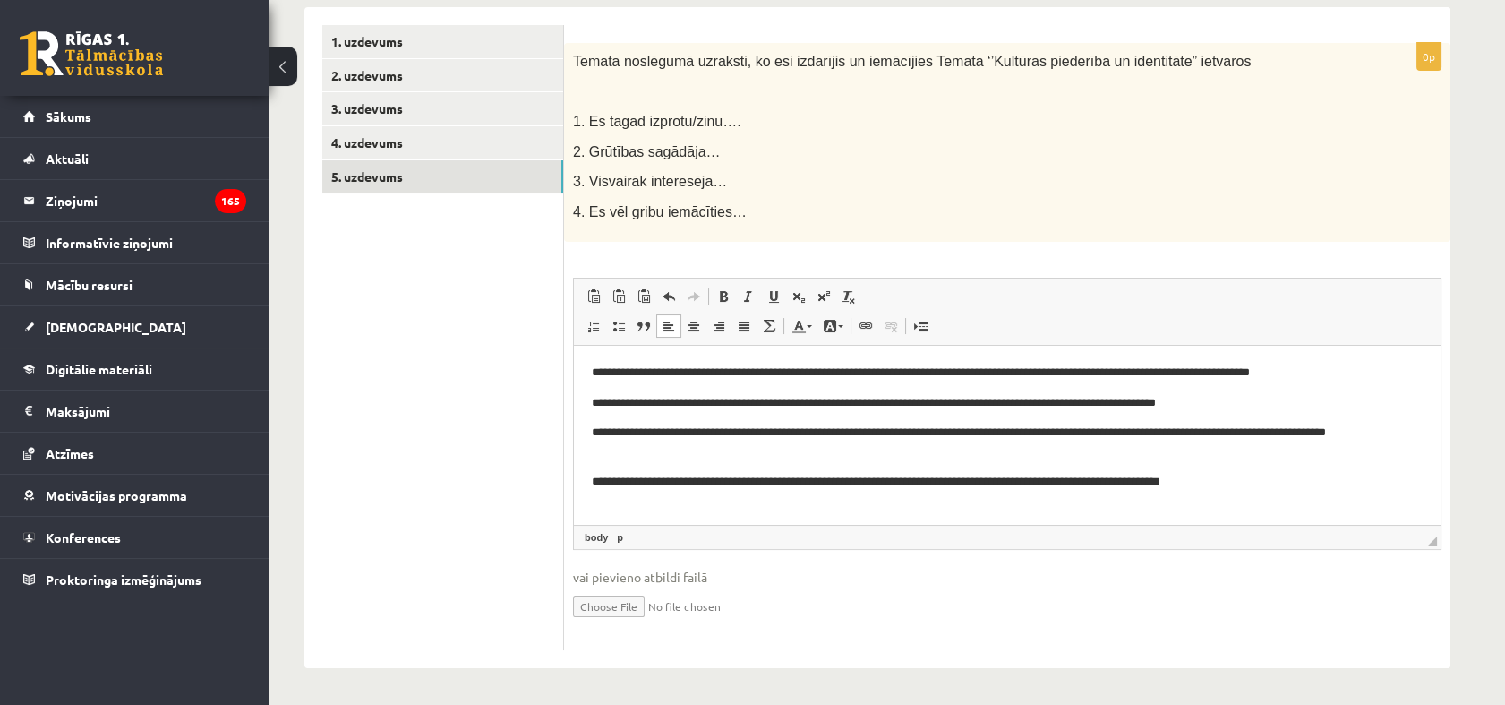
click at [883, 378] on p "**********" at bounding box center [1007, 373] width 831 height 19
click at [1047, 381] on p "**********" at bounding box center [1007, 373] width 831 height 19
click at [1099, 378] on p "**********" at bounding box center [1007, 373] width 831 height 19
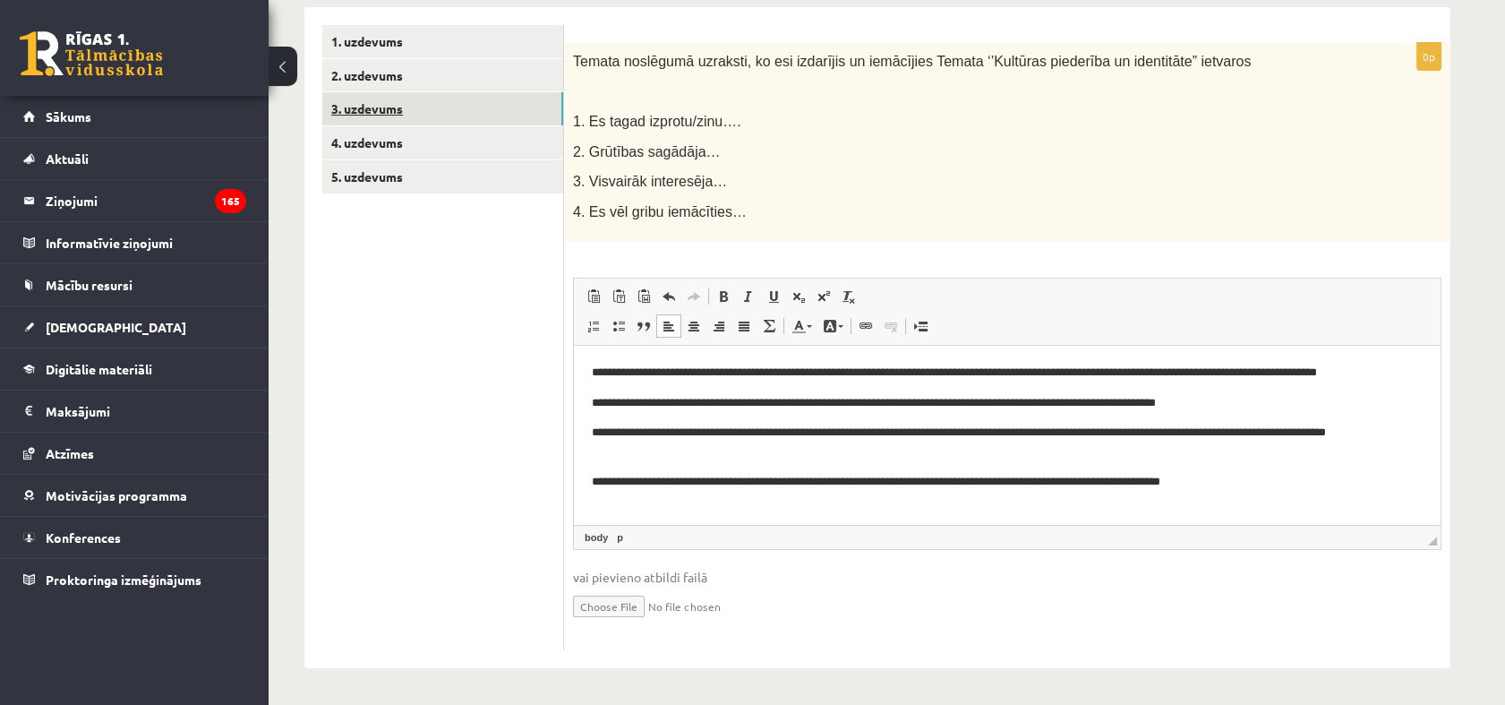
click at [387, 118] on link "3. uzdevums" at bounding box center [442, 108] width 241 height 33
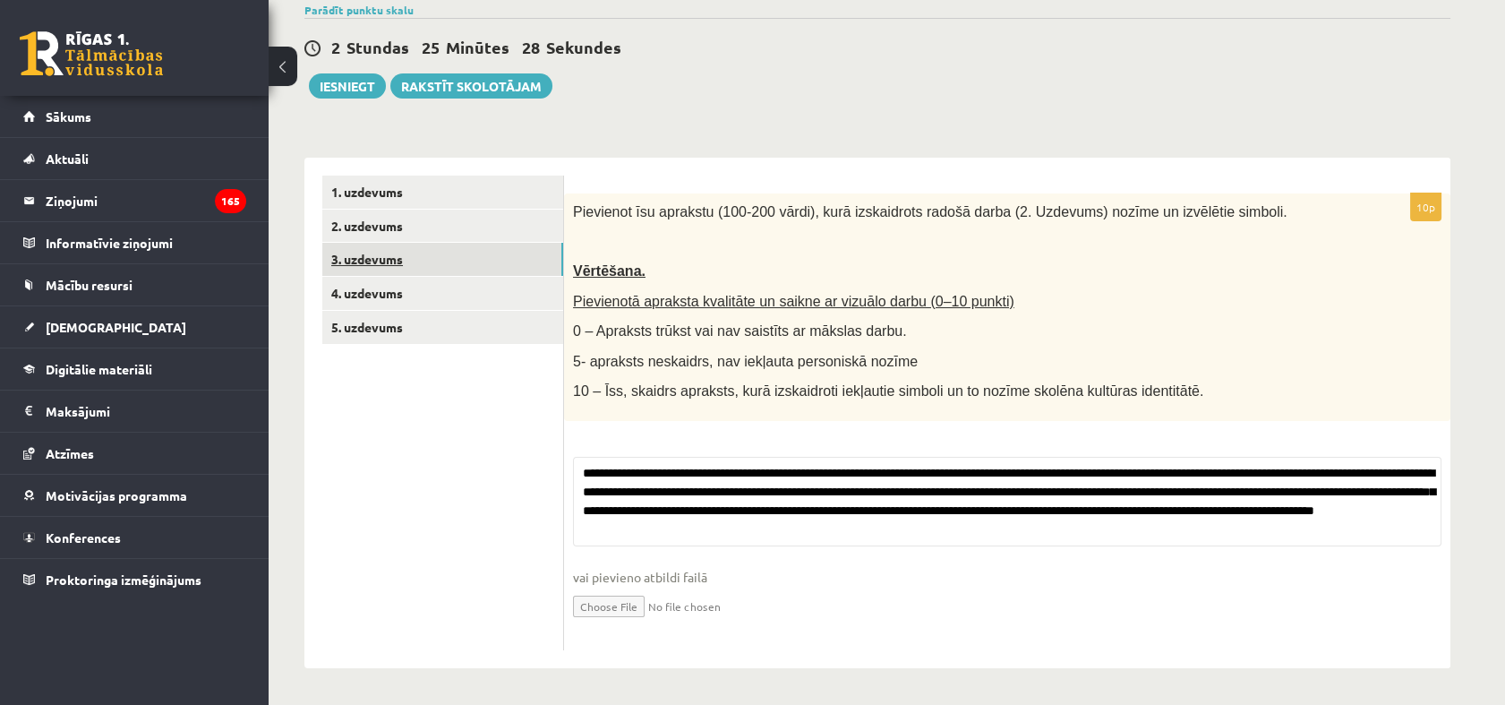
scroll to position [173, 0]
click at [394, 213] on link "2. uzdevums" at bounding box center [442, 226] width 241 height 33
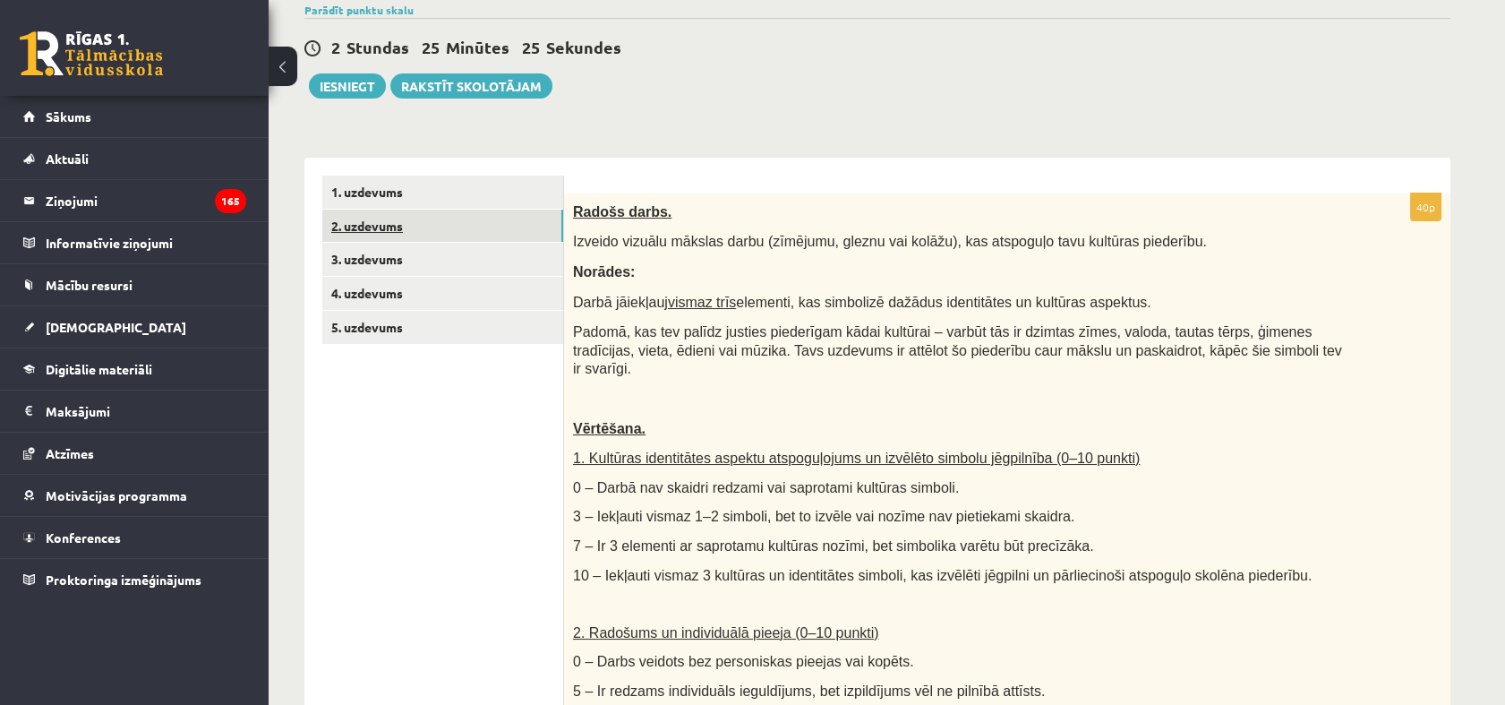
scroll to position [0, 0]
click at [404, 196] on link "1. uzdevums" at bounding box center [442, 191] width 241 height 33
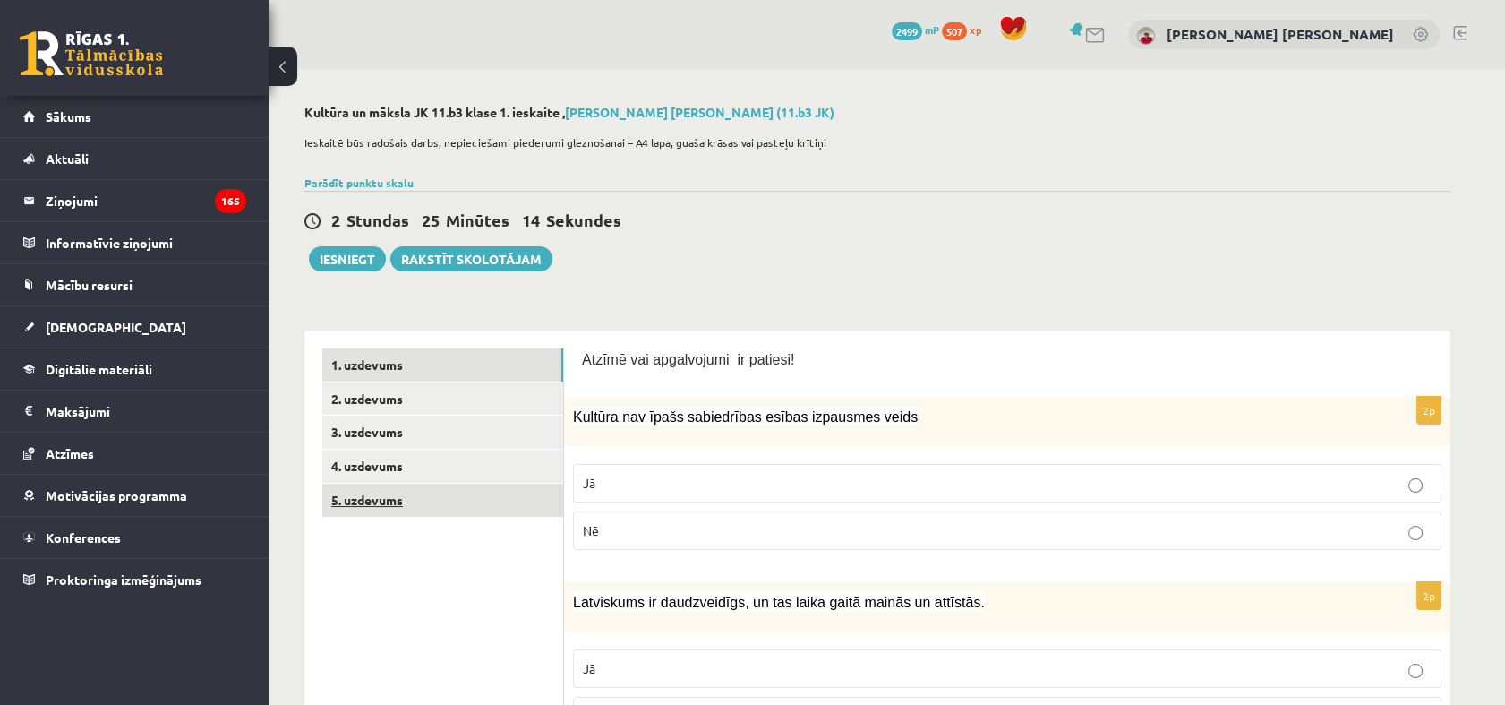
click at [414, 485] on link "5. uzdevums" at bounding box center [442, 499] width 241 height 33
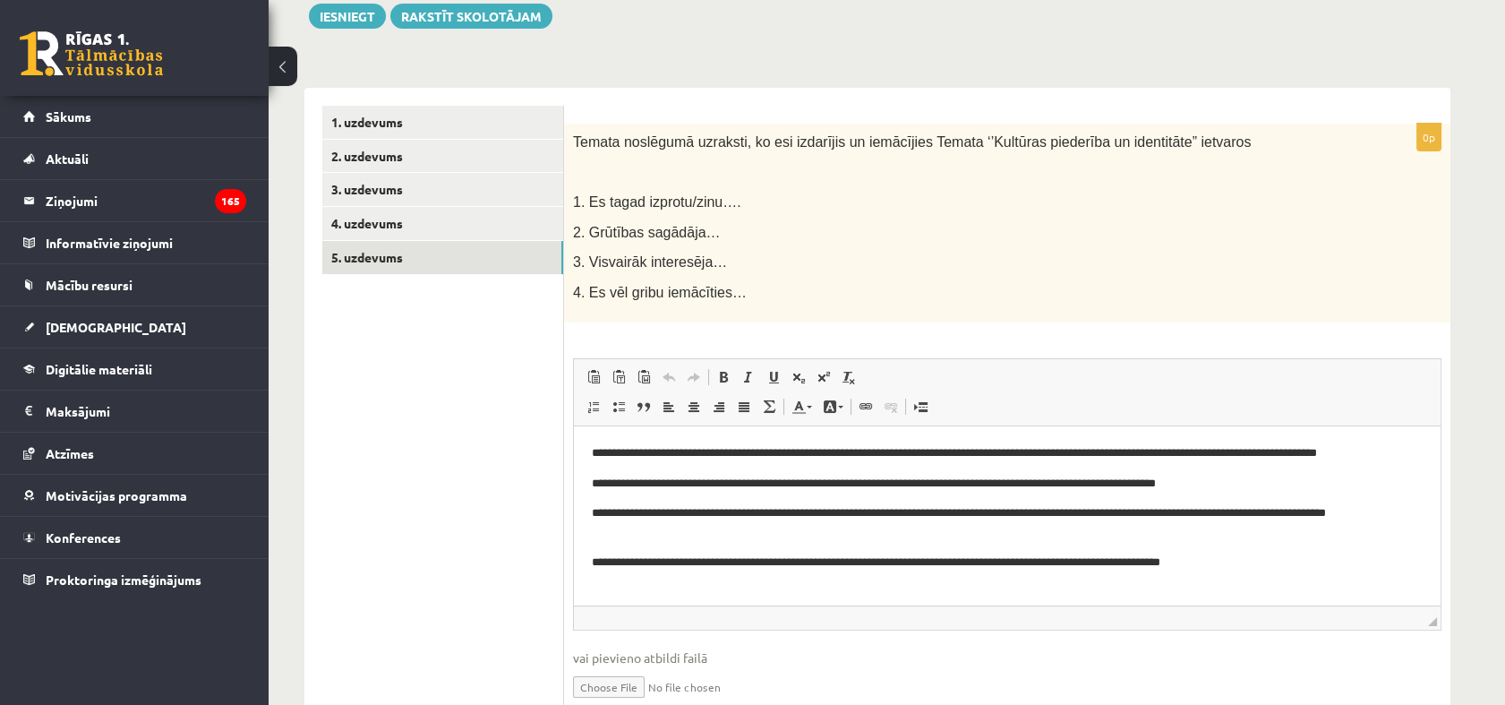
scroll to position [323, 0]
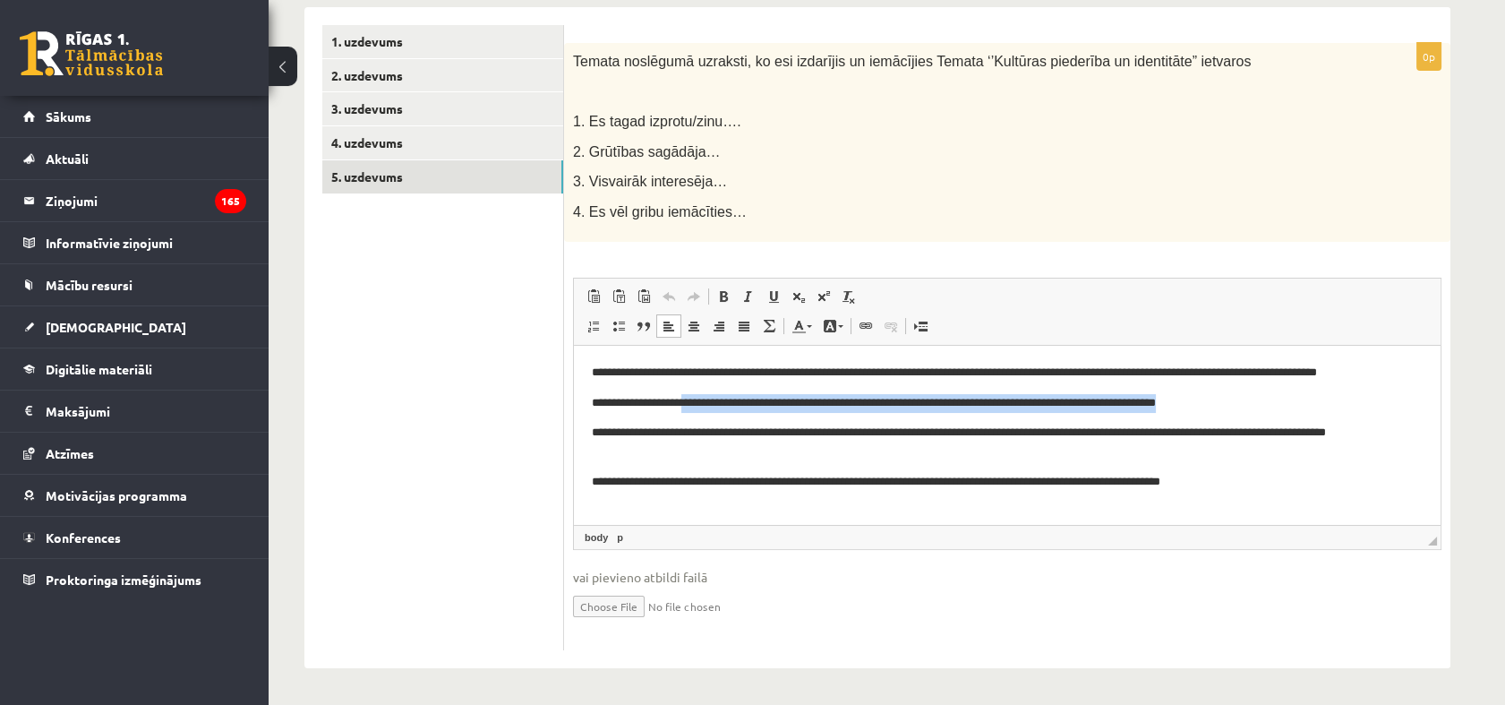
drag, startPoint x: 1178, startPoint y: 424, endPoint x: 698, endPoint y: 407, distance: 480.2
click at [698, 407] on p "**********" at bounding box center [1007, 403] width 831 height 19
drag, startPoint x: 1010, startPoint y: 402, endPoint x: 894, endPoint y: 408, distance: 116.6
click at [894, 408] on p "**********" at bounding box center [1007, 403] width 831 height 19
click at [757, 454] on p "**********" at bounding box center [1007, 442] width 831 height 38
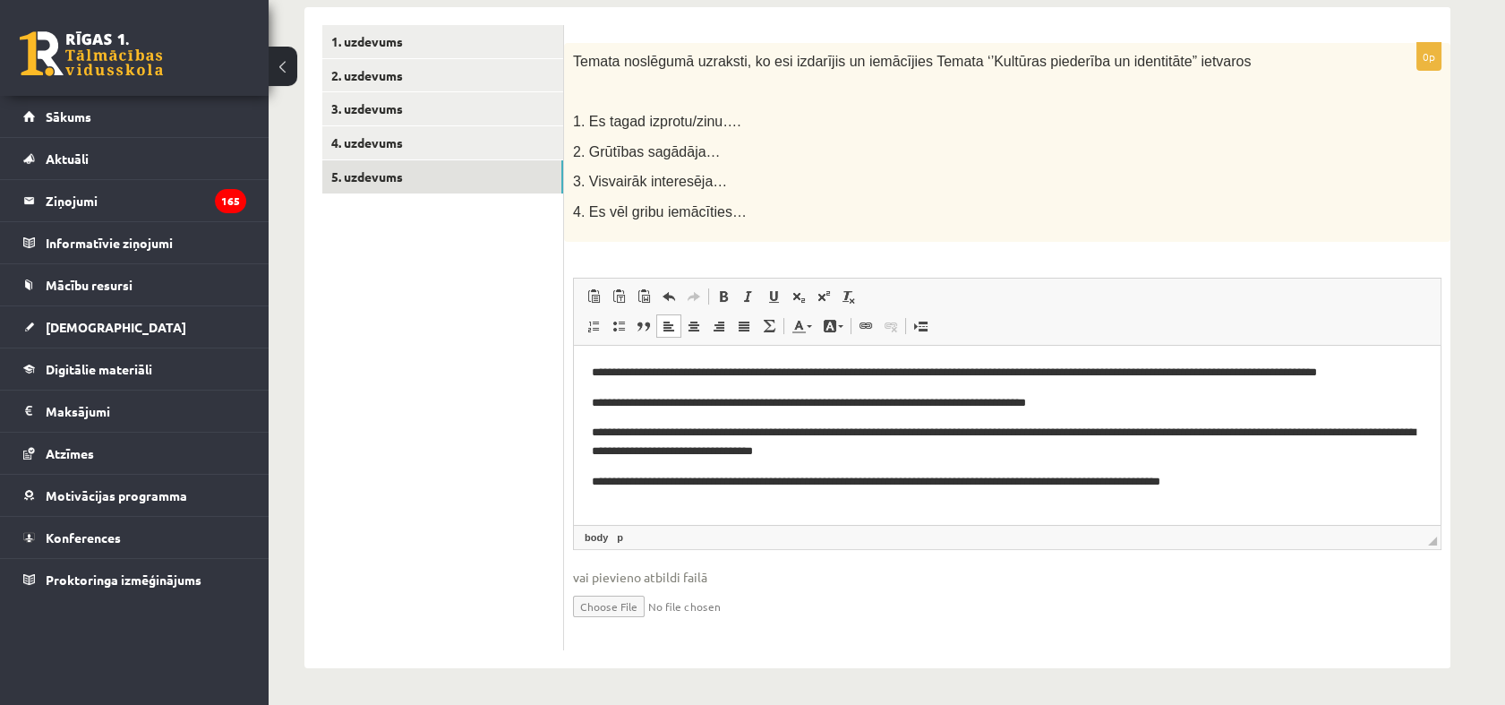
click at [1156, 483] on p "**********" at bounding box center [1007, 482] width 831 height 19
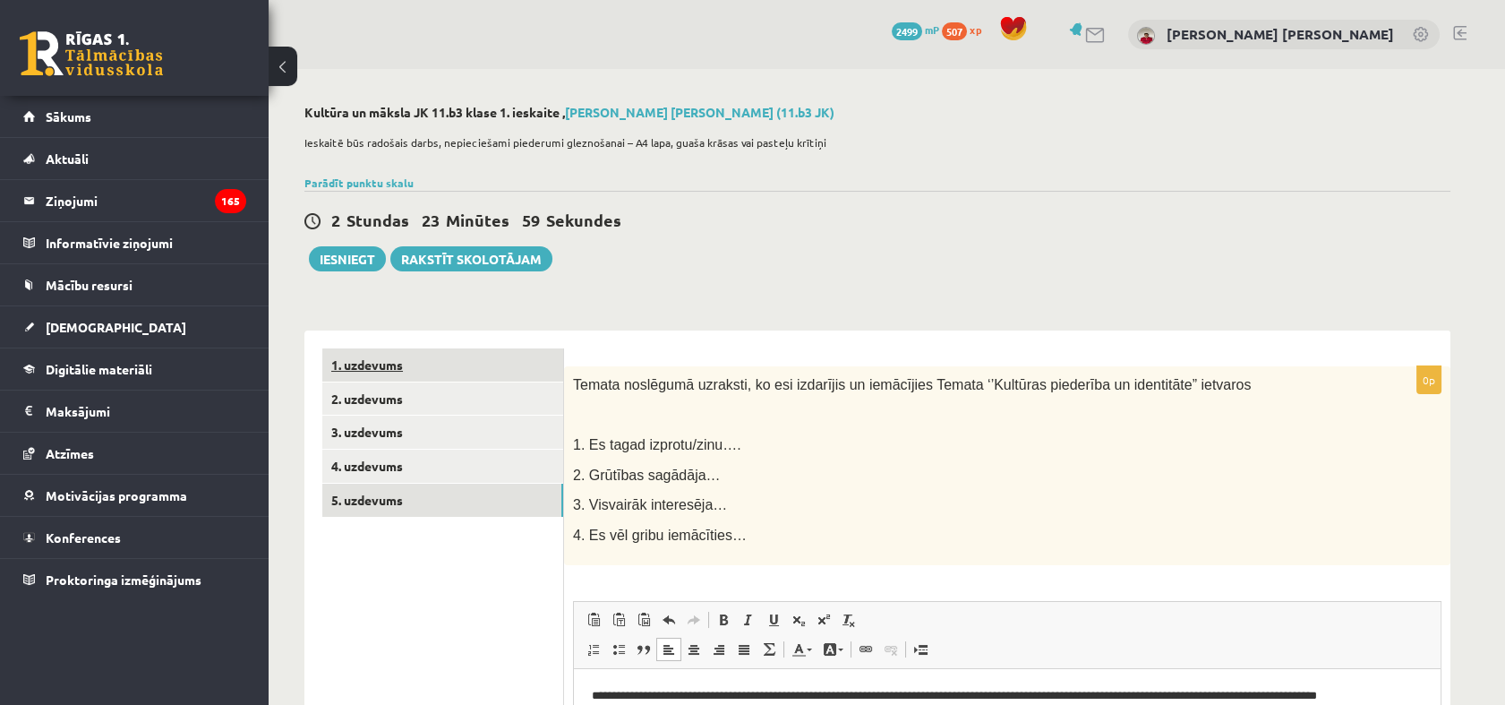
click at [471, 381] on link "1. uzdevums" at bounding box center [442, 364] width 241 height 33
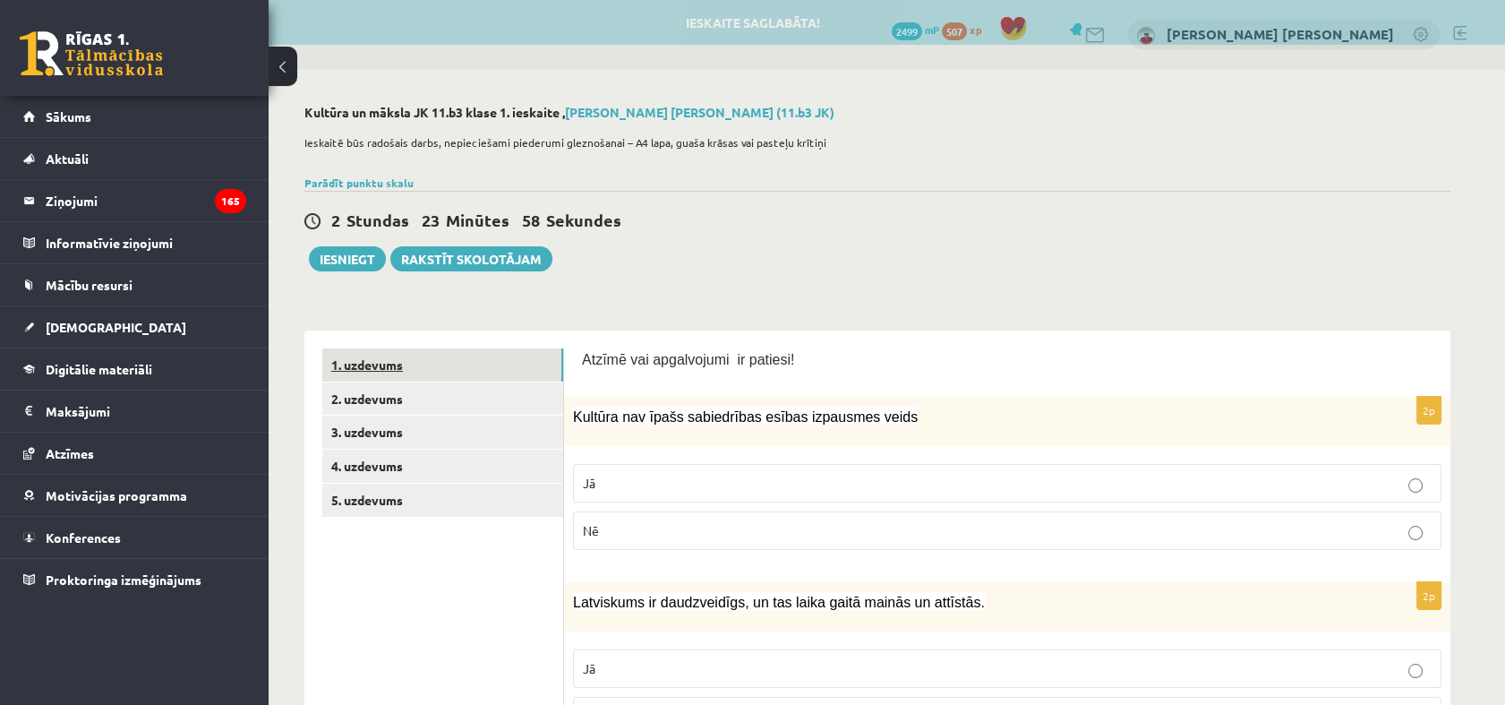
click at [443, 375] on link "1. uzdevums" at bounding box center [442, 364] width 241 height 33
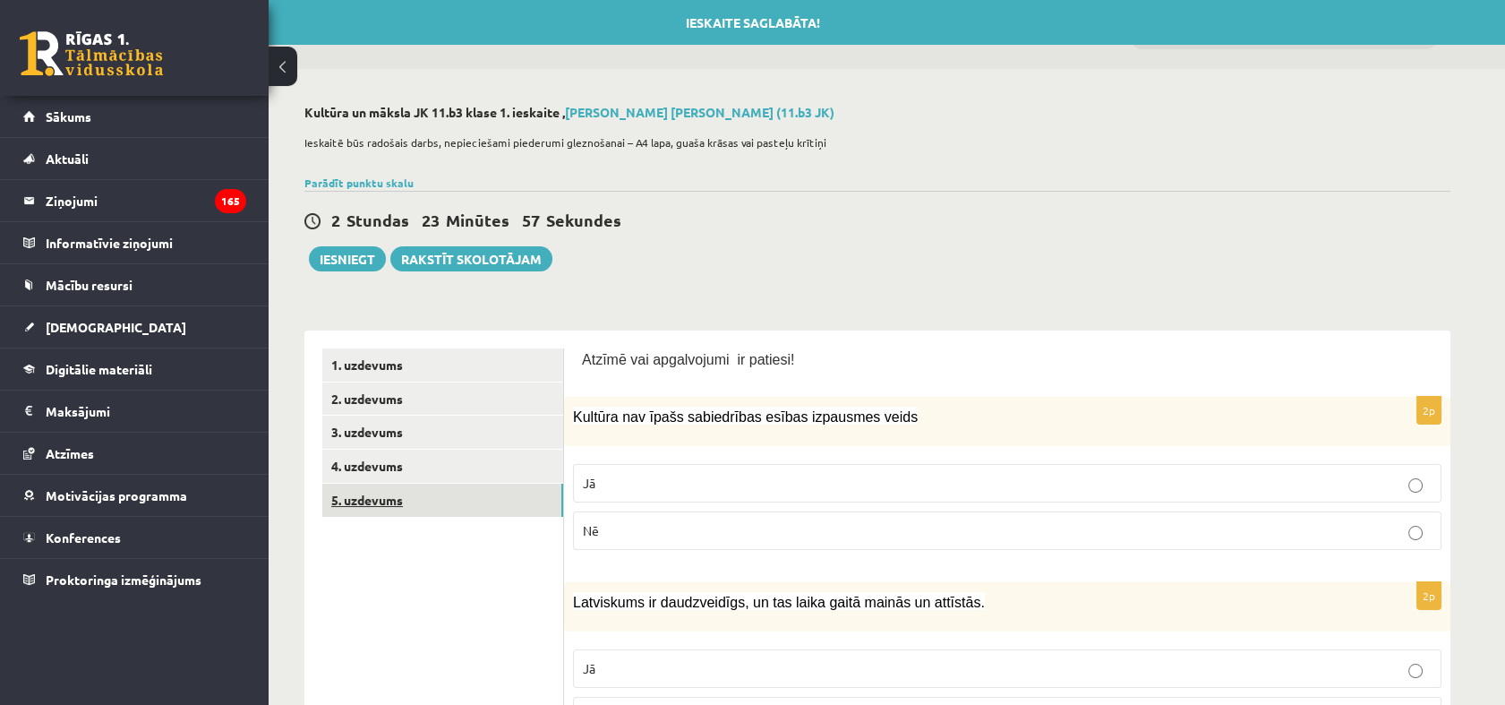
click at [431, 503] on link "5. uzdevums" at bounding box center [442, 499] width 241 height 33
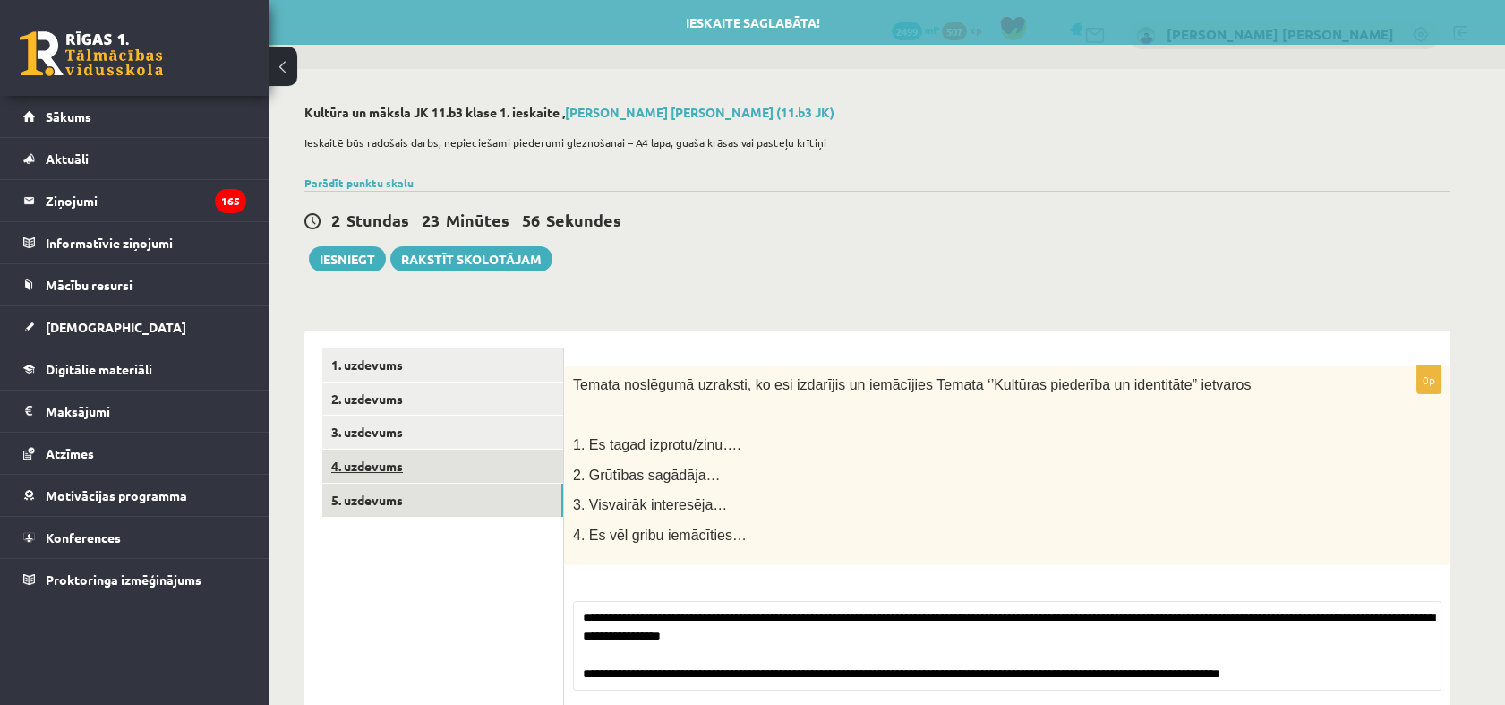
click at [435, 458] on link "4. uzdevums" at bounding box center [442, 465] width 241 height 33
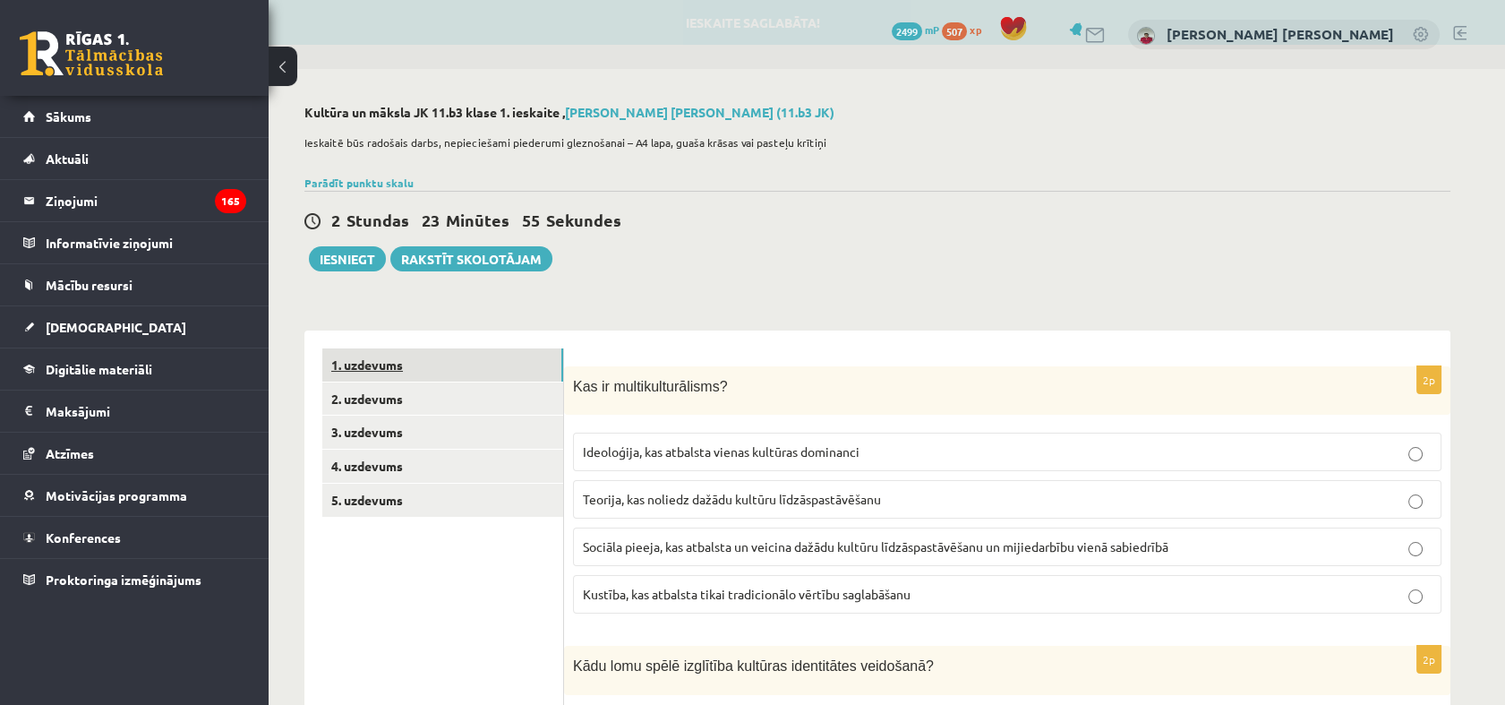
click at [432, 365] on link "1. uzdevums" at bounding box center [442, 364] width 241 height 33
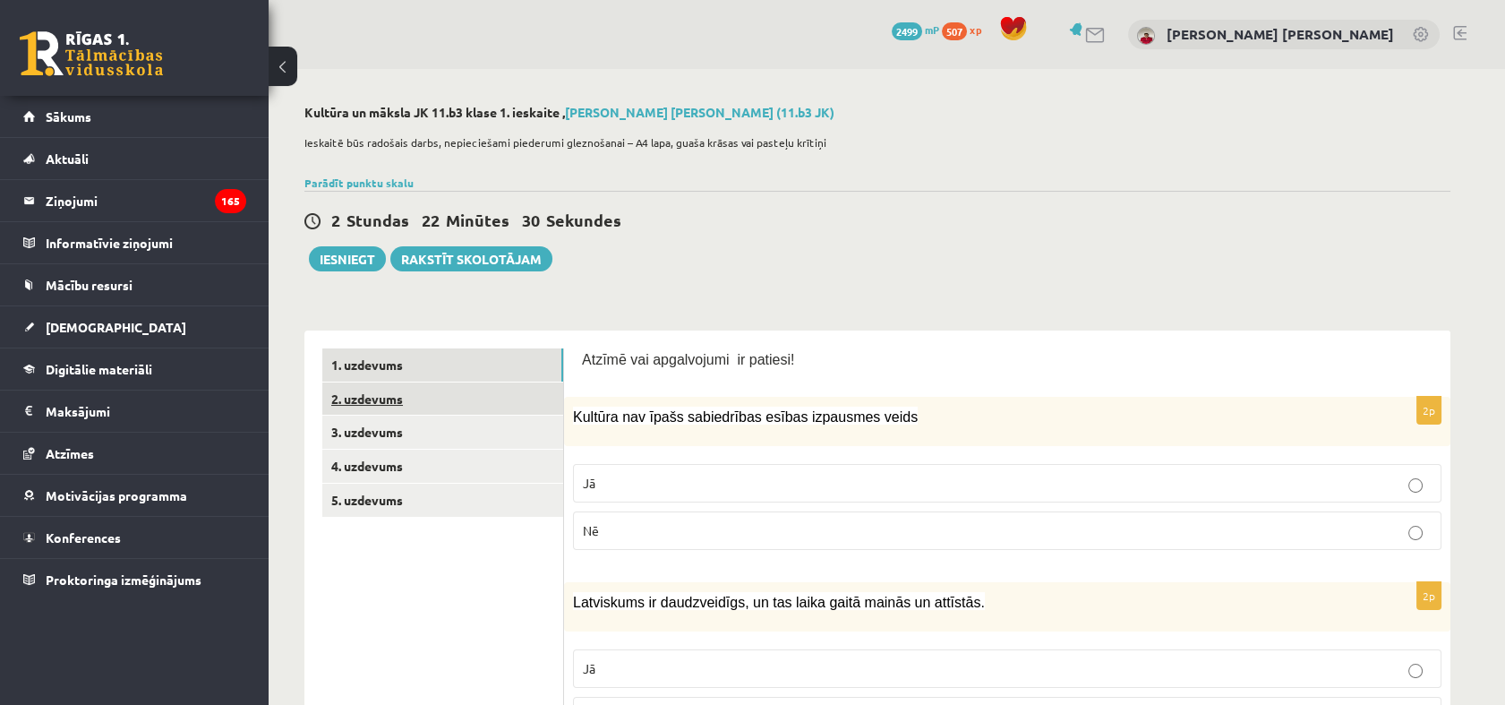
click at [479, 392] on link "2. uzdevums" at bounding box center [442, 398] width 241 height 33
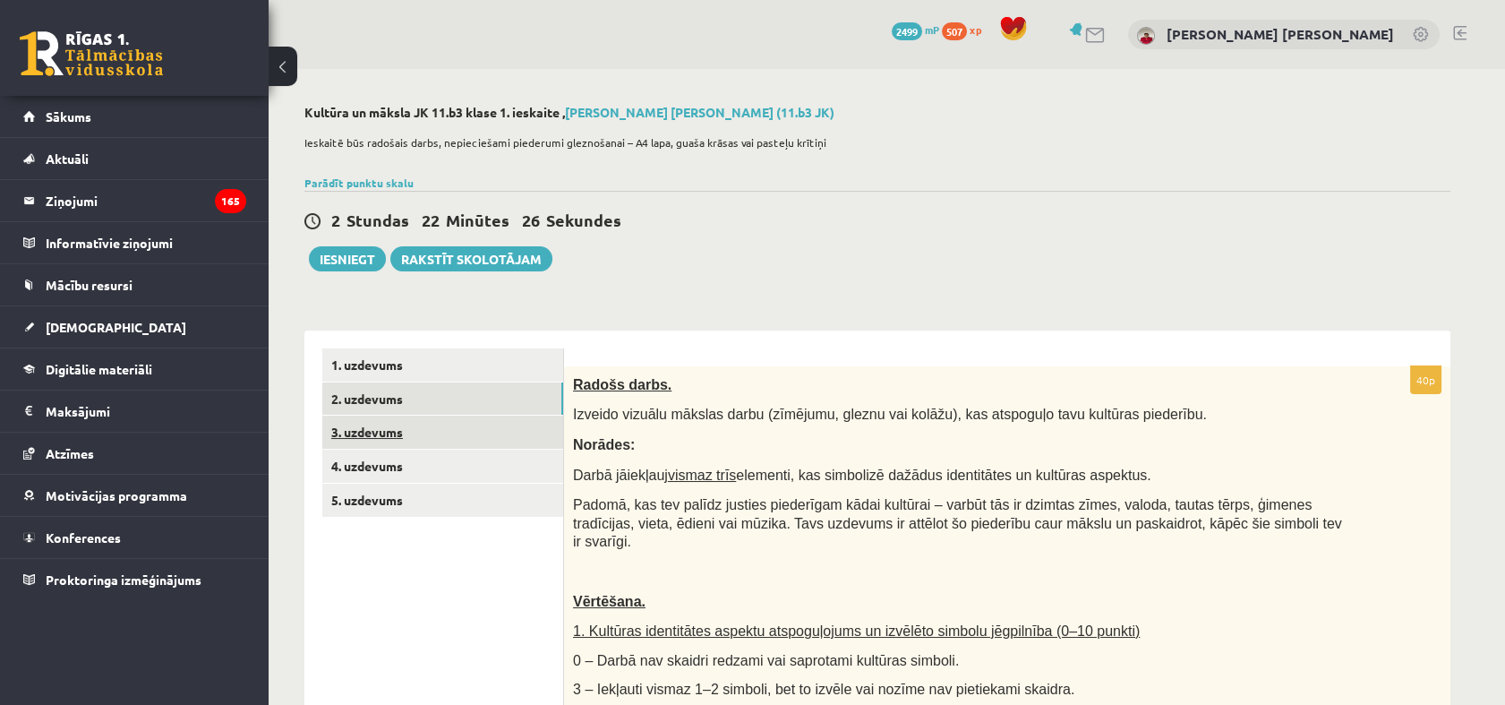
click at [436, 426] on link "3. uzdevums" at bounding box center [442, 431] width 241 height 33
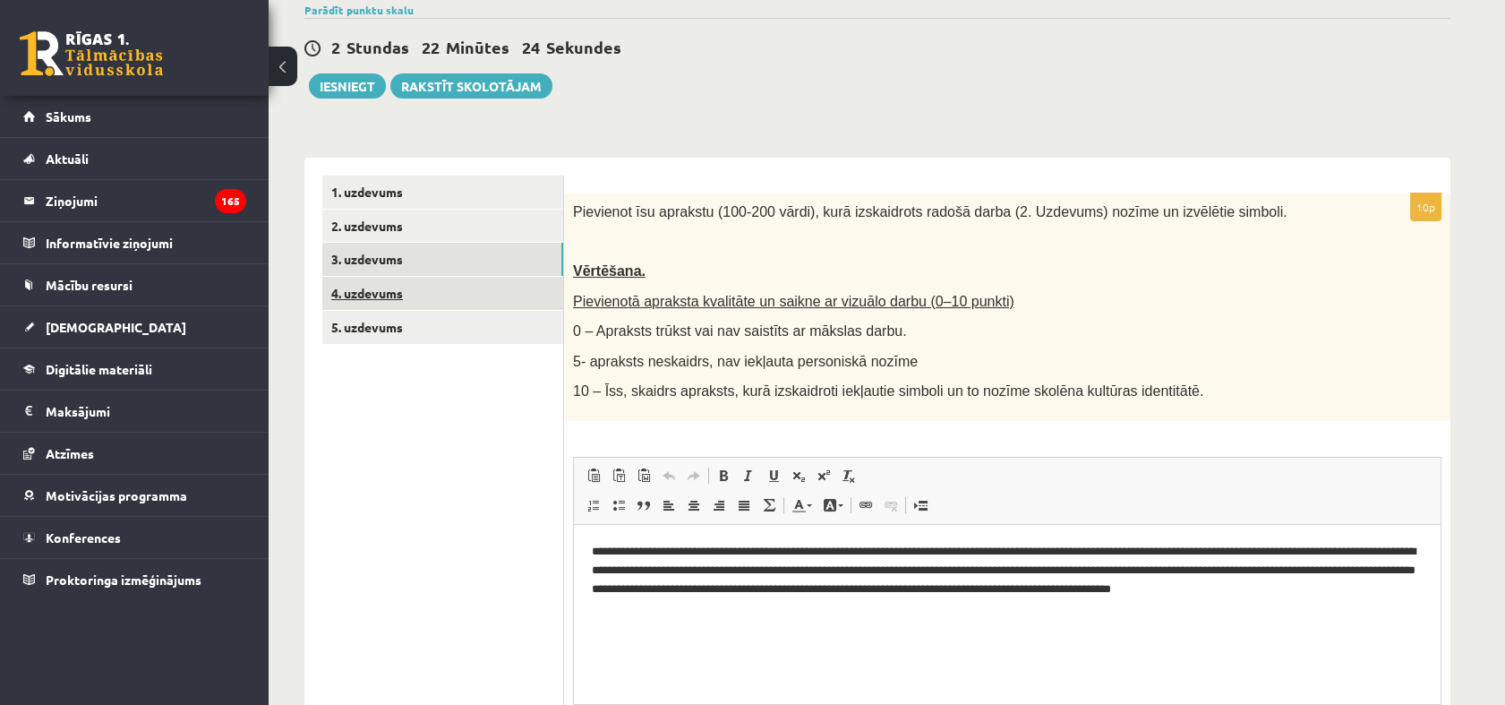
click at [389, 305] on link "4. uzdevums" at bounding box center [442, 293] width 241 height 33
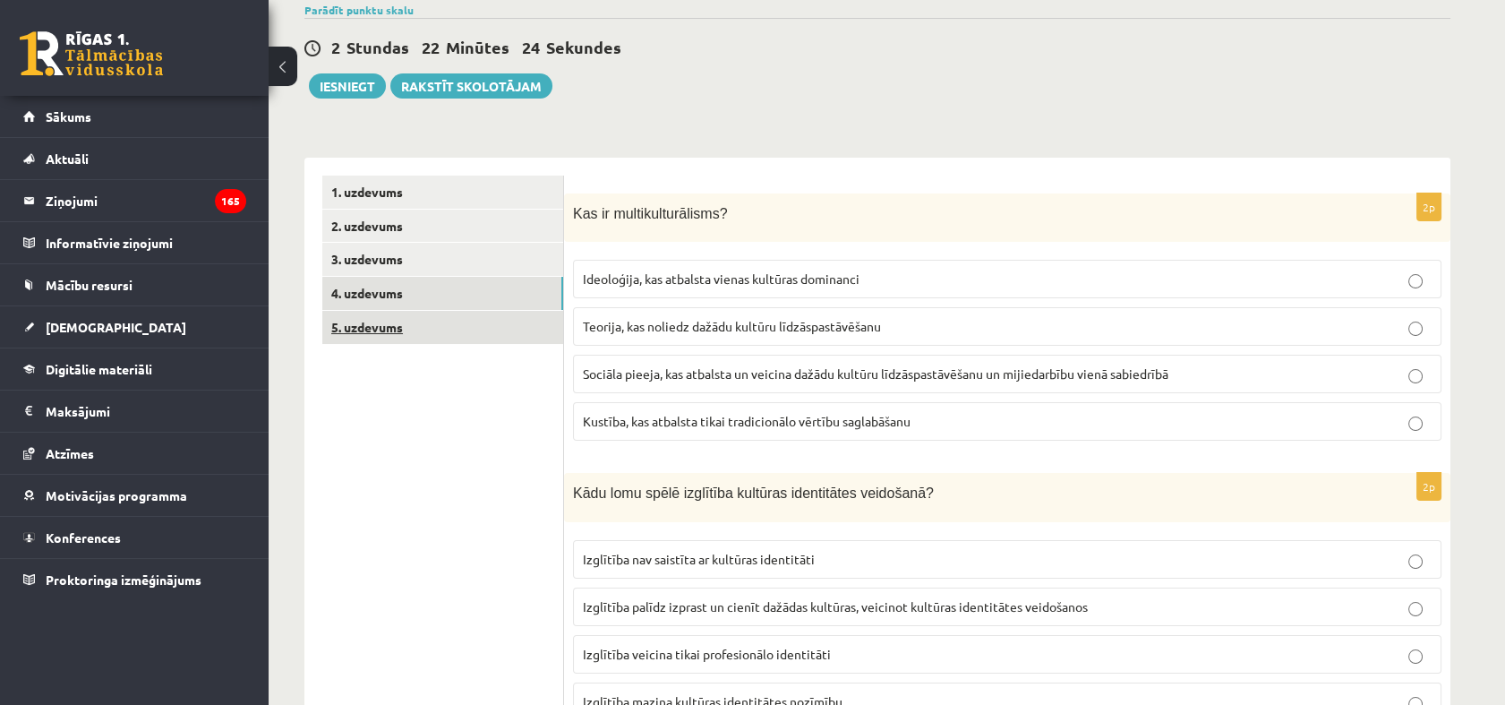
click at [405, 329] on link "5. uzdevums" at bounding box center [442, 327] width 241 height 33
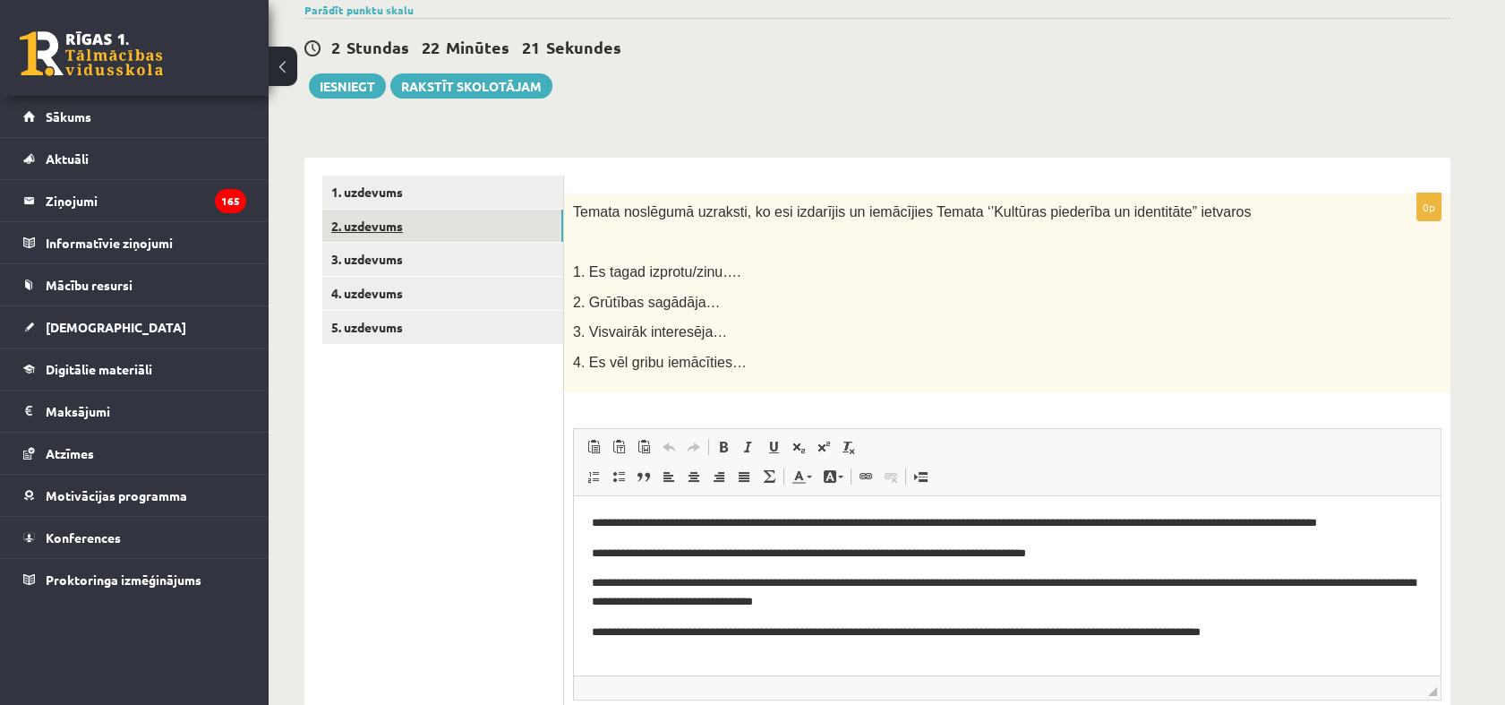
click at [420, 210] on link "2. uzdevums" at bounding box center [442, 226] width 241 height 33
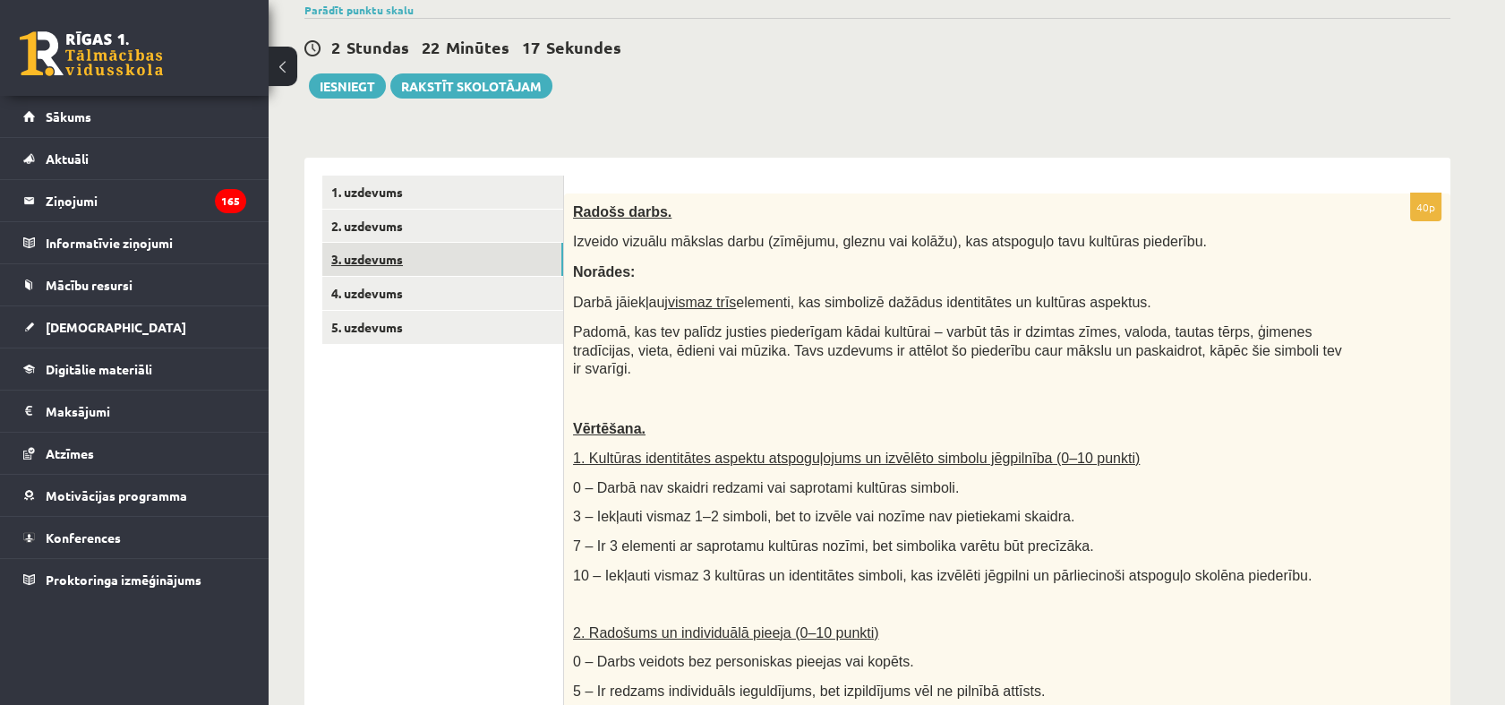
click at [381, 250] on link "3. uzdevums" at bounding box center [442, 259] width 241 height 33
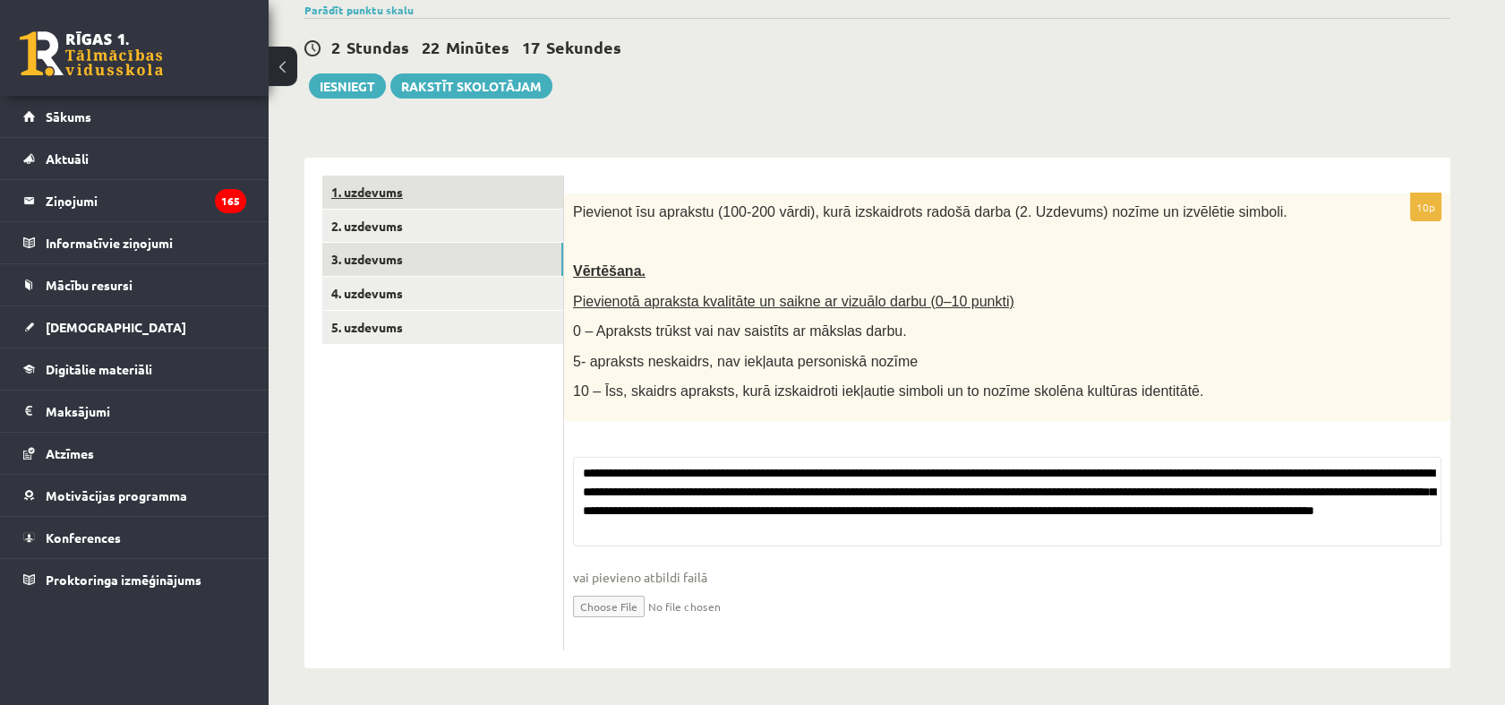
click at [386, 198] on link "1. uzdevums" at bounding box center [442, 191] width 241 height 33
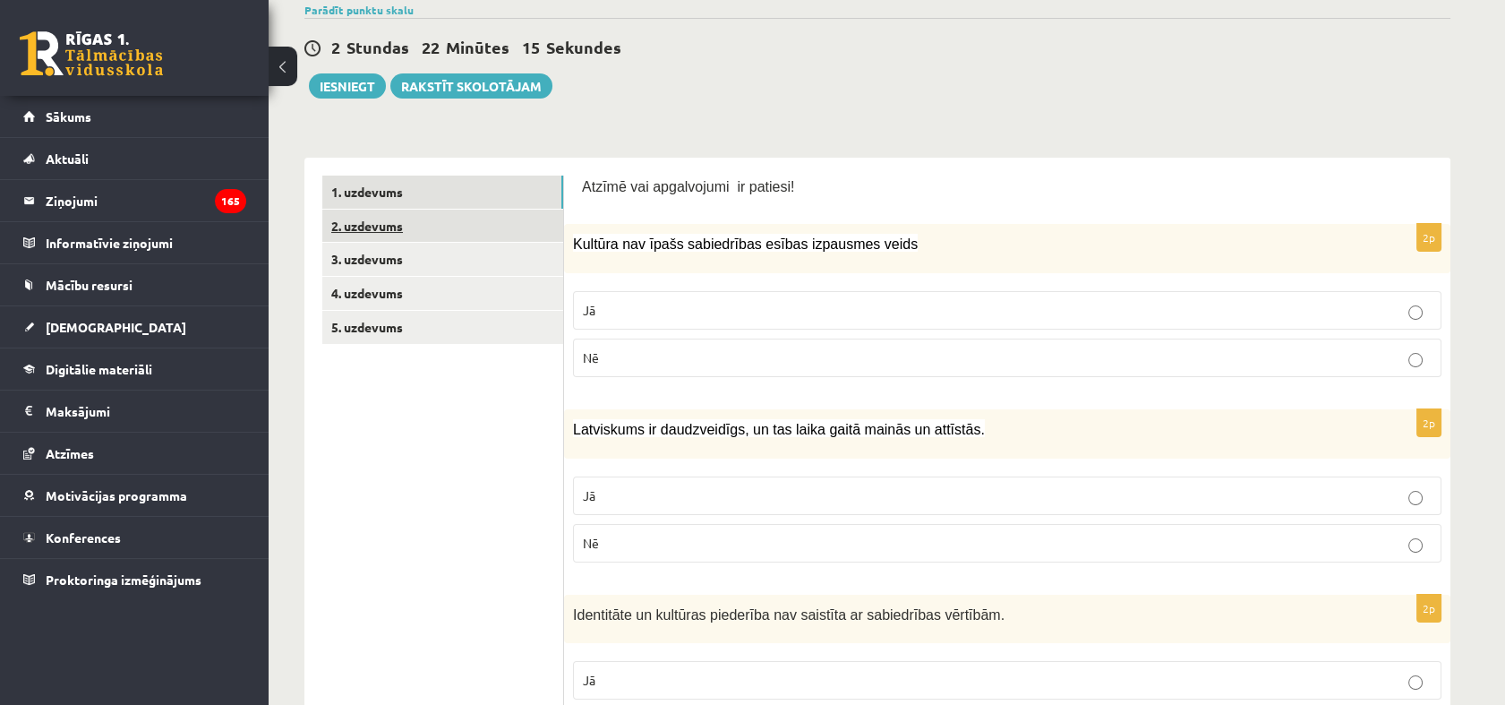
click at [393, 232] on link "2. uzdevums" at bounding box center [442, 226] width 241 height 33
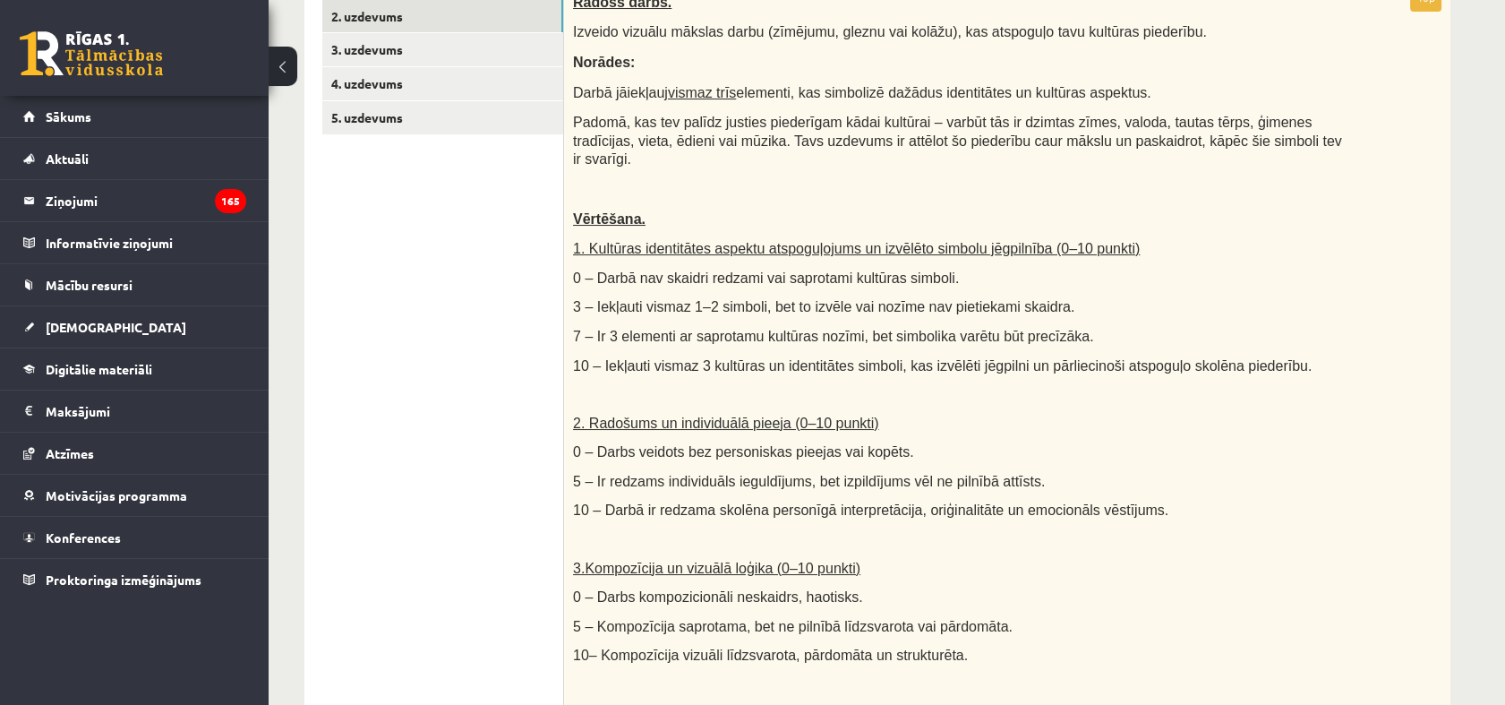
scroll to position [372, 0]
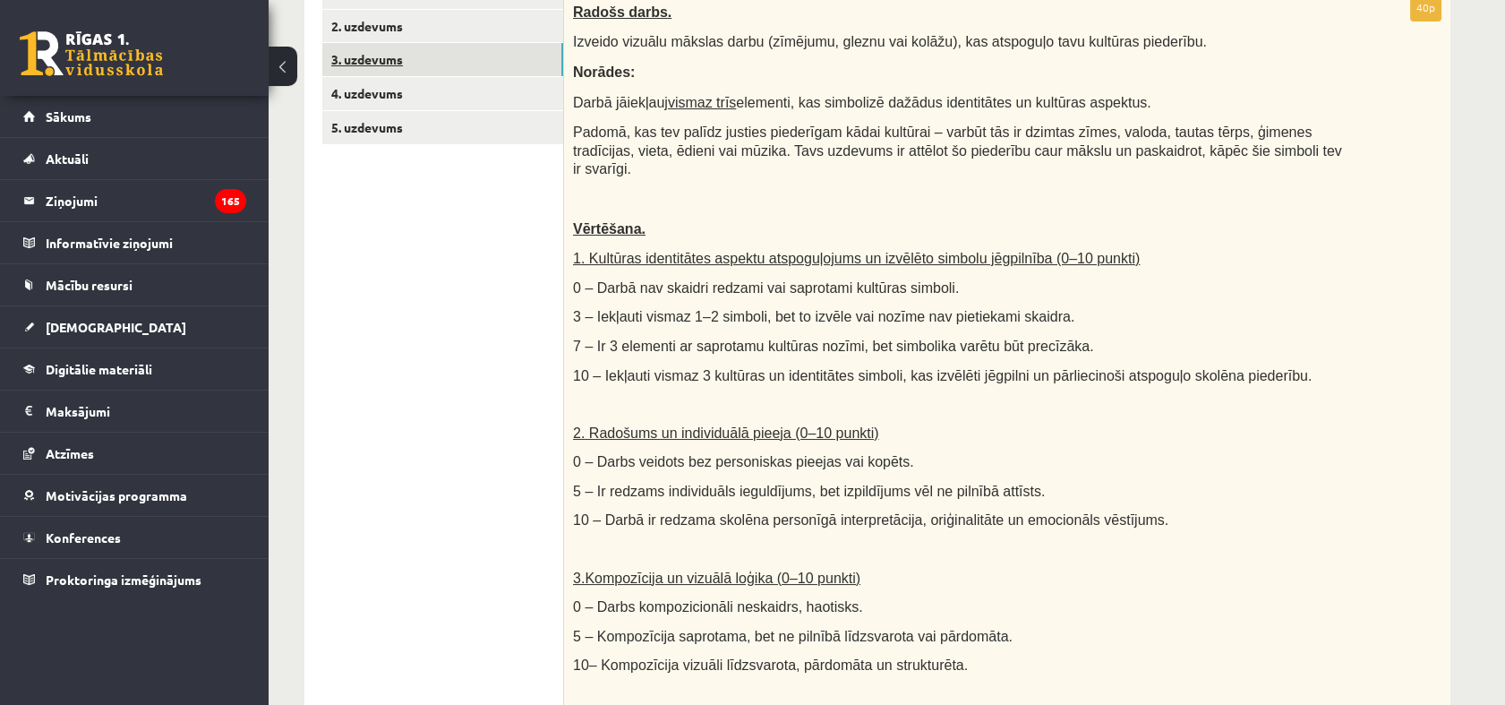
click at [433, 54] on link "3. uzdevums" at bounding box center [442, 59] width 241 height 33
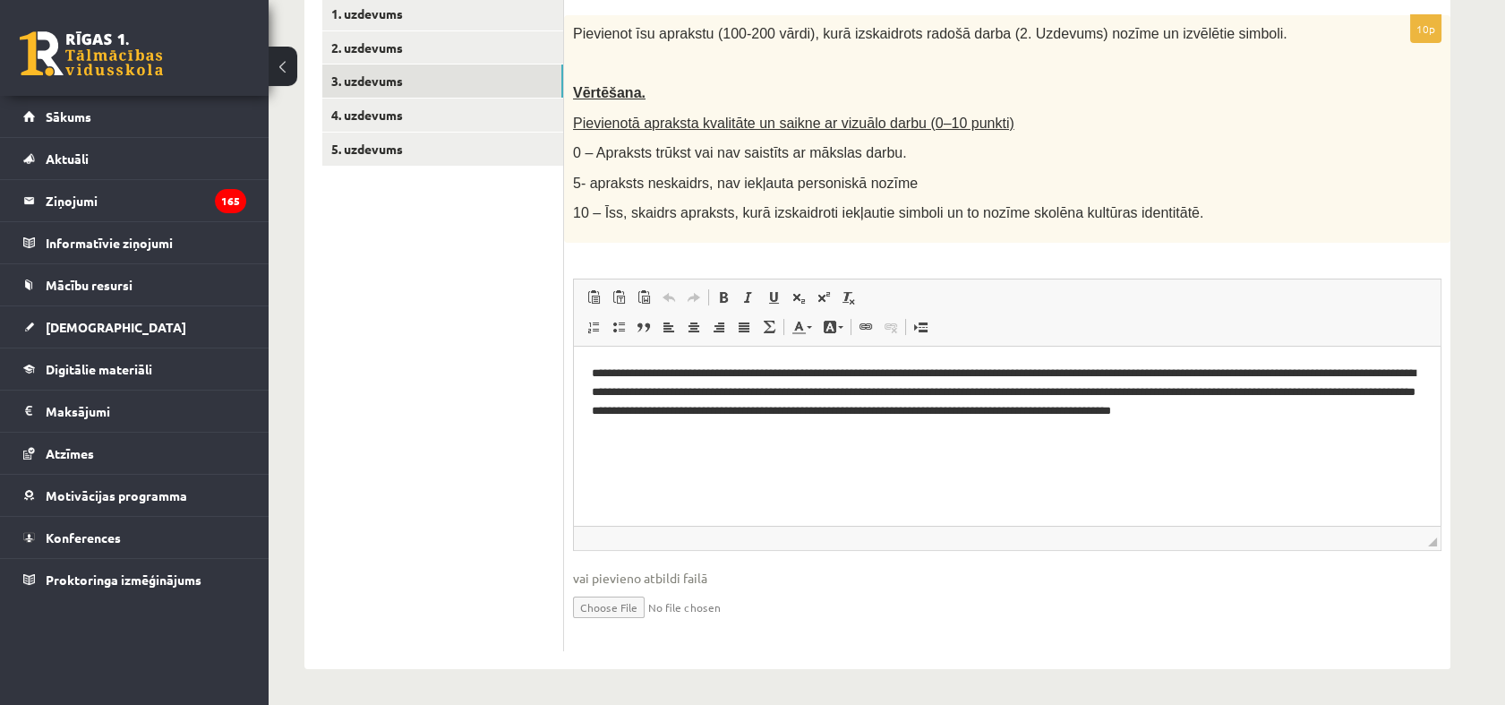
scroll to position [0, 0]
click at [423, 96] on link "3. uzdevums" at bounding box center [442, 80] width 241 height 33
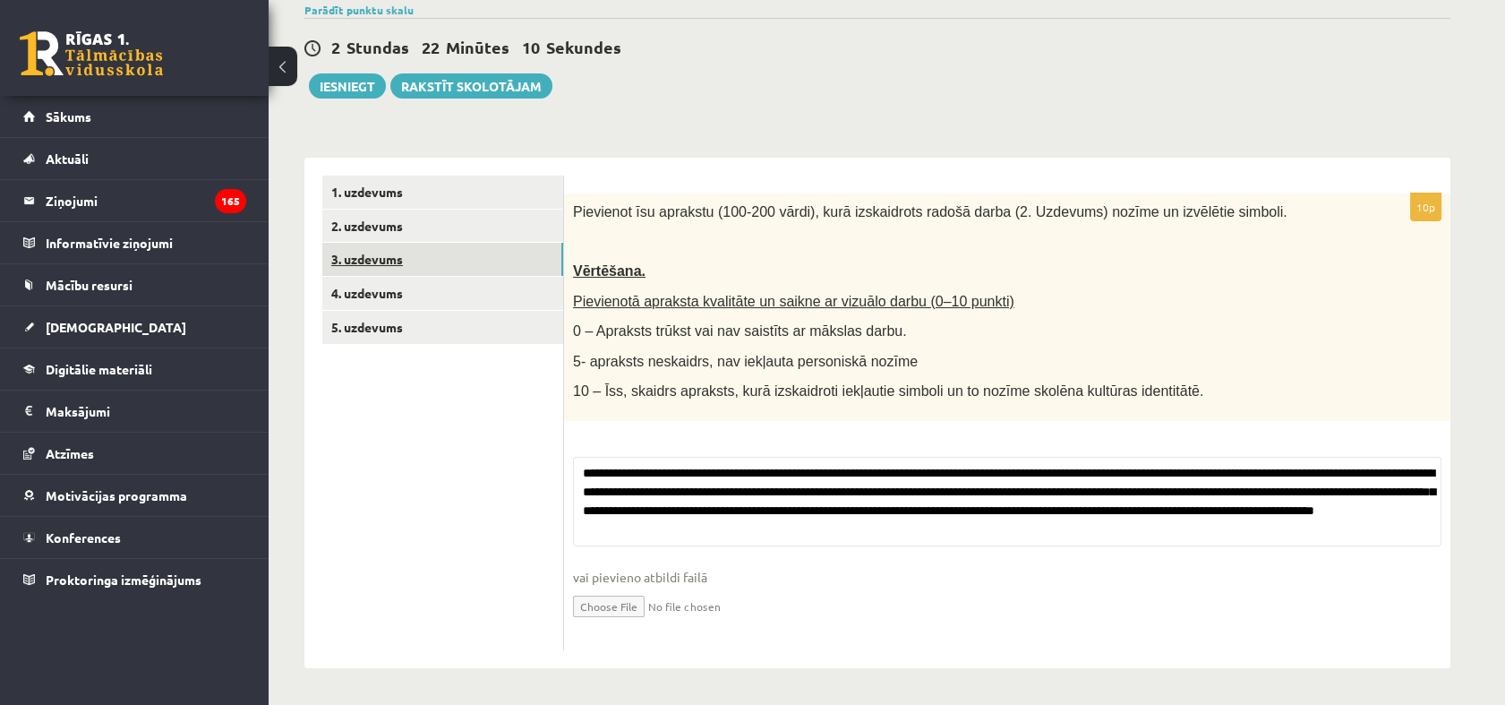
scroll to position [173, 0]
click at [419, 288] on link "4. uzdevums" at bounding box center [442, 293] width 241 height 33
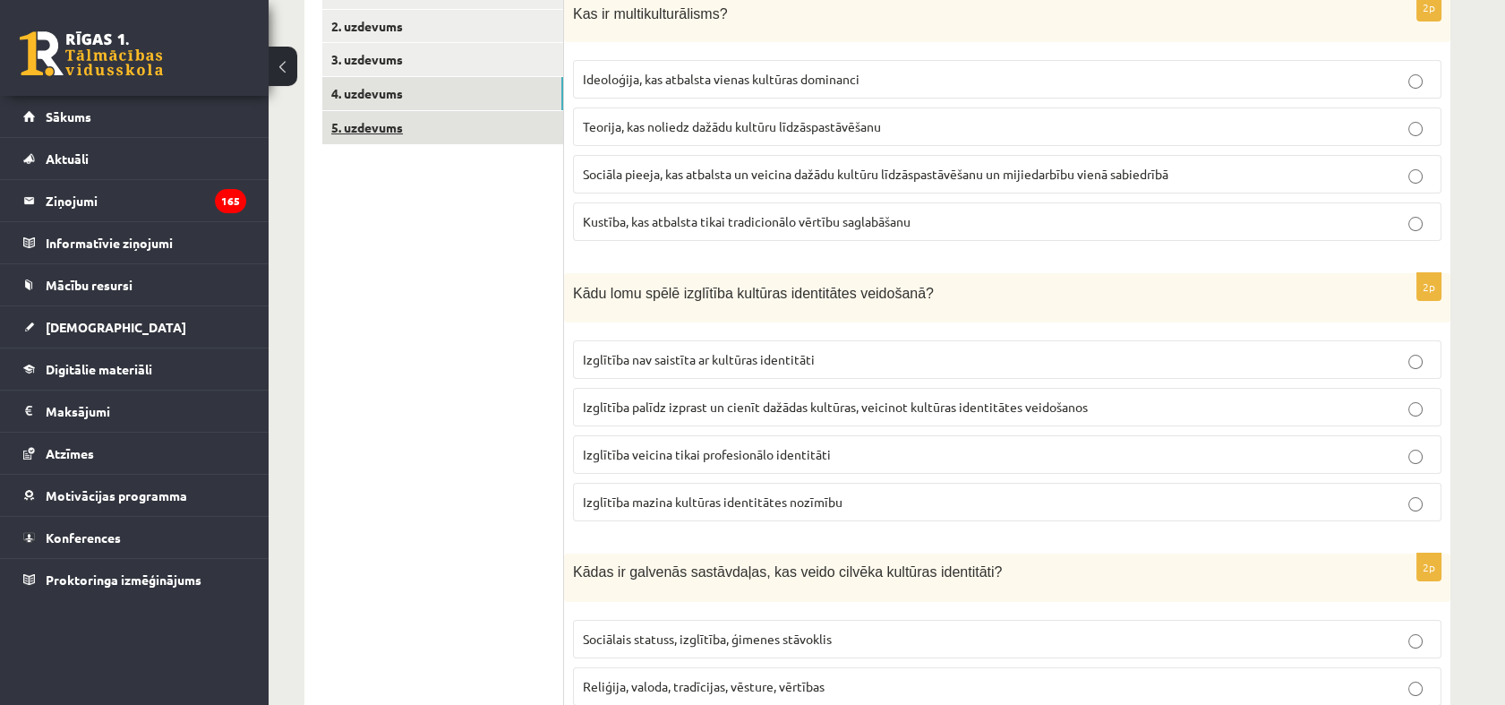
click at [390, 135] on link "5. uzdevums" at bounding box center [442, 127] width 241 height 33
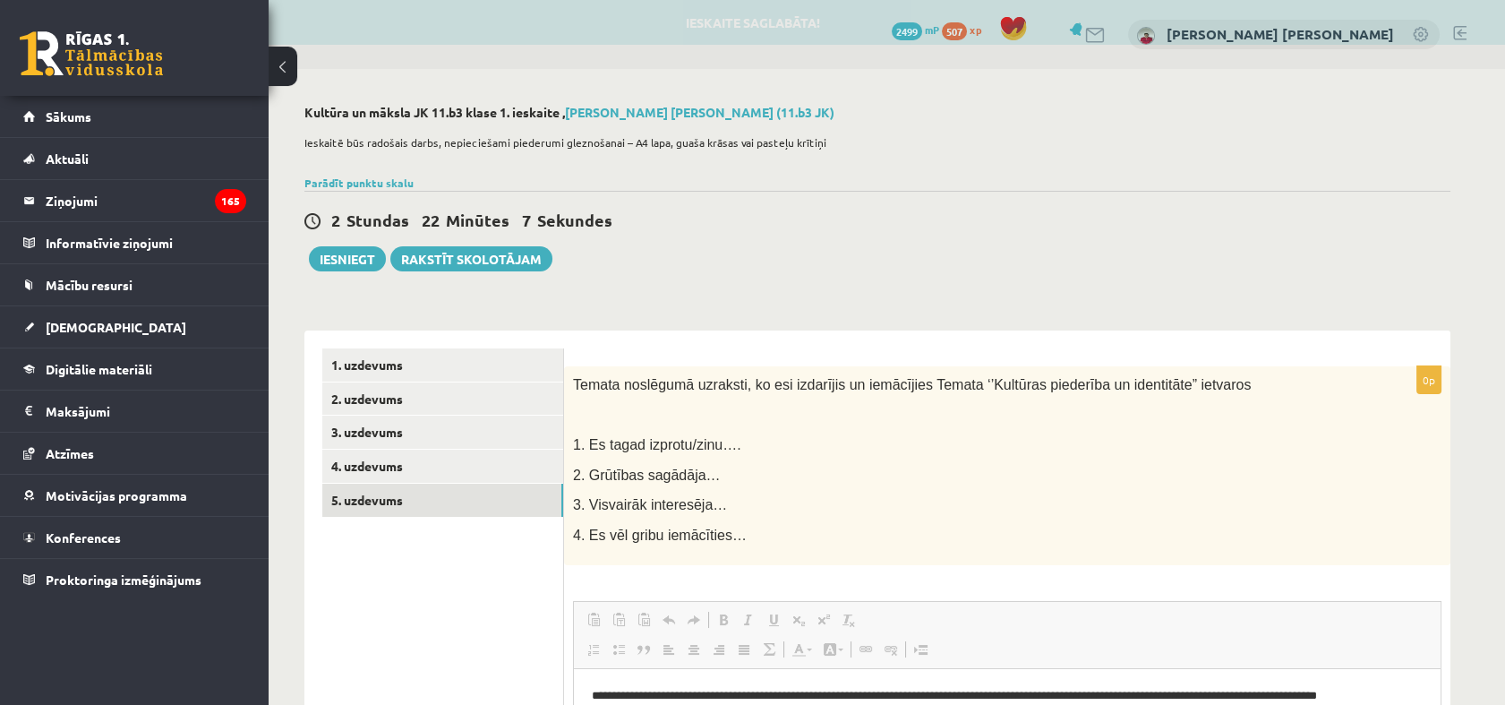
scroll to position [0, 0]
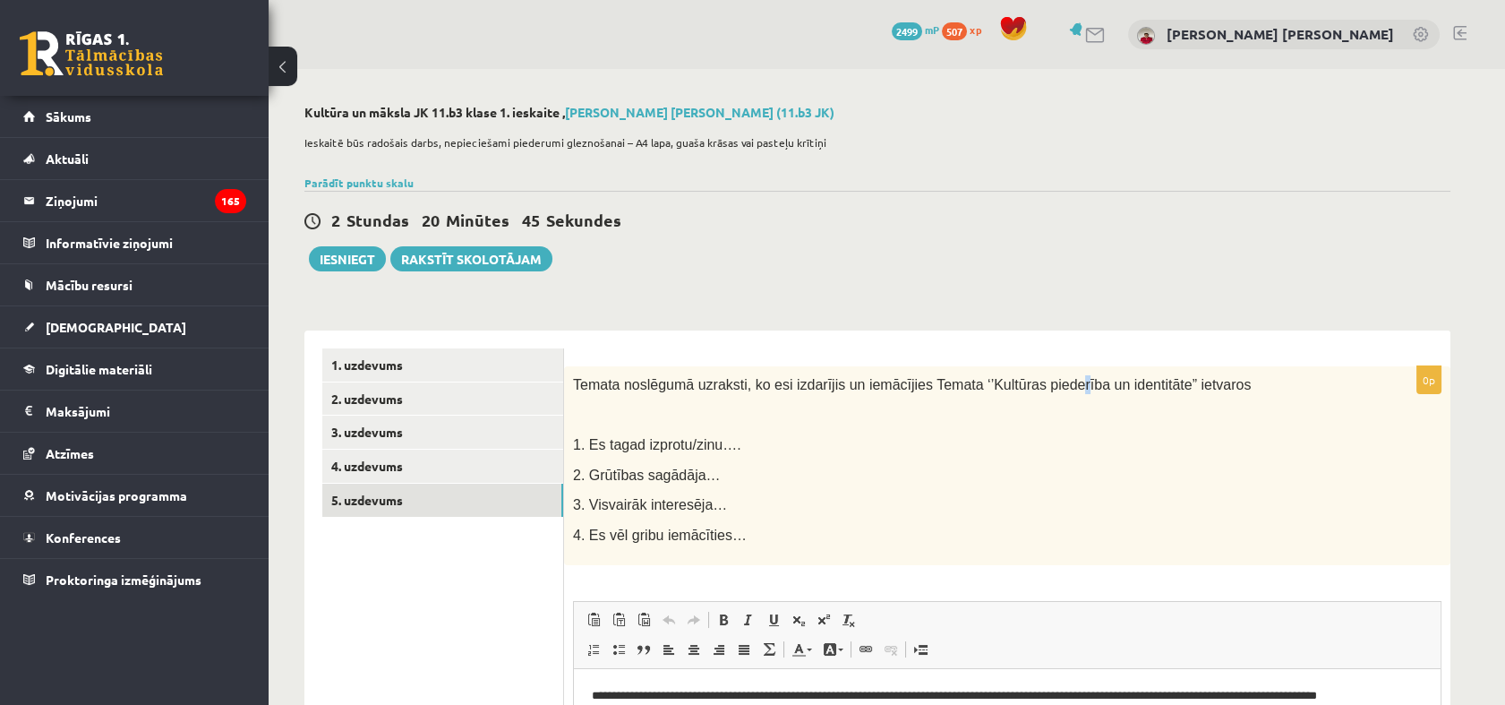
click at [1037, 359] on form "0p Temata noslēgumā uzraksti, ko esi izdarījis un iemācījies Temata ‘’Kultūras …" at bounding box center [1007, 661] width 851 height 626
click at [679, 322] on div "**********" at bounding box center [877, 652] width 1146 height 680
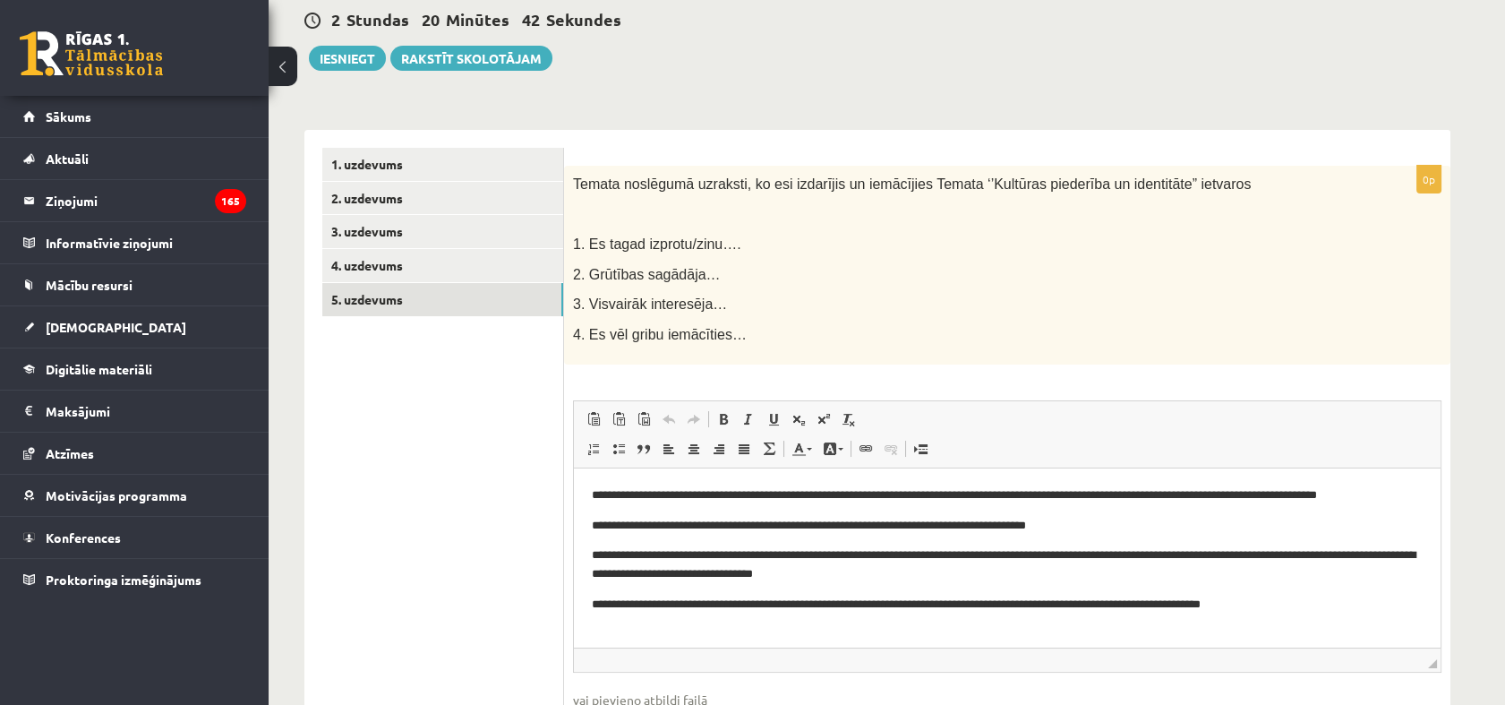
scroll to position [25, 0]
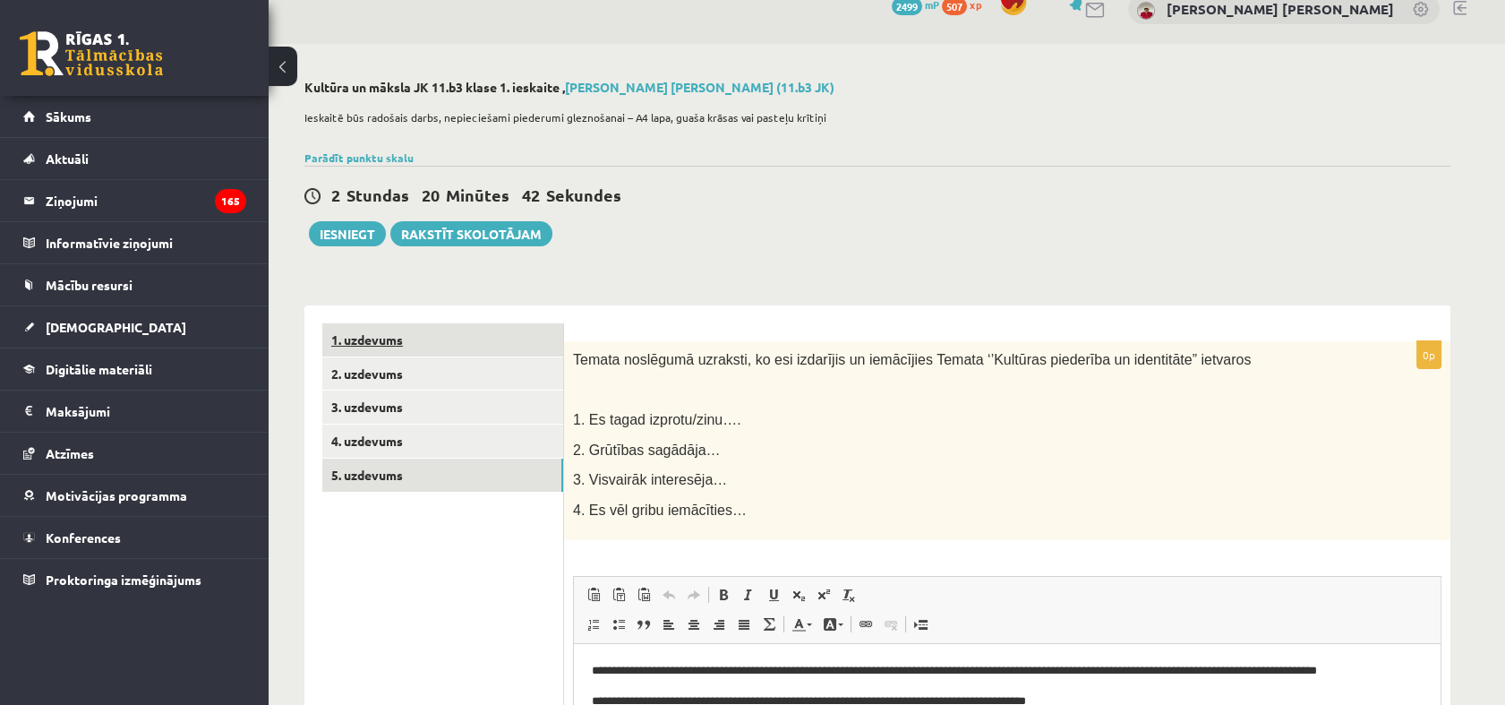
click at [434, 341] on link "1. uzdevums" at bounding box center [442, 339] width 241 height 33
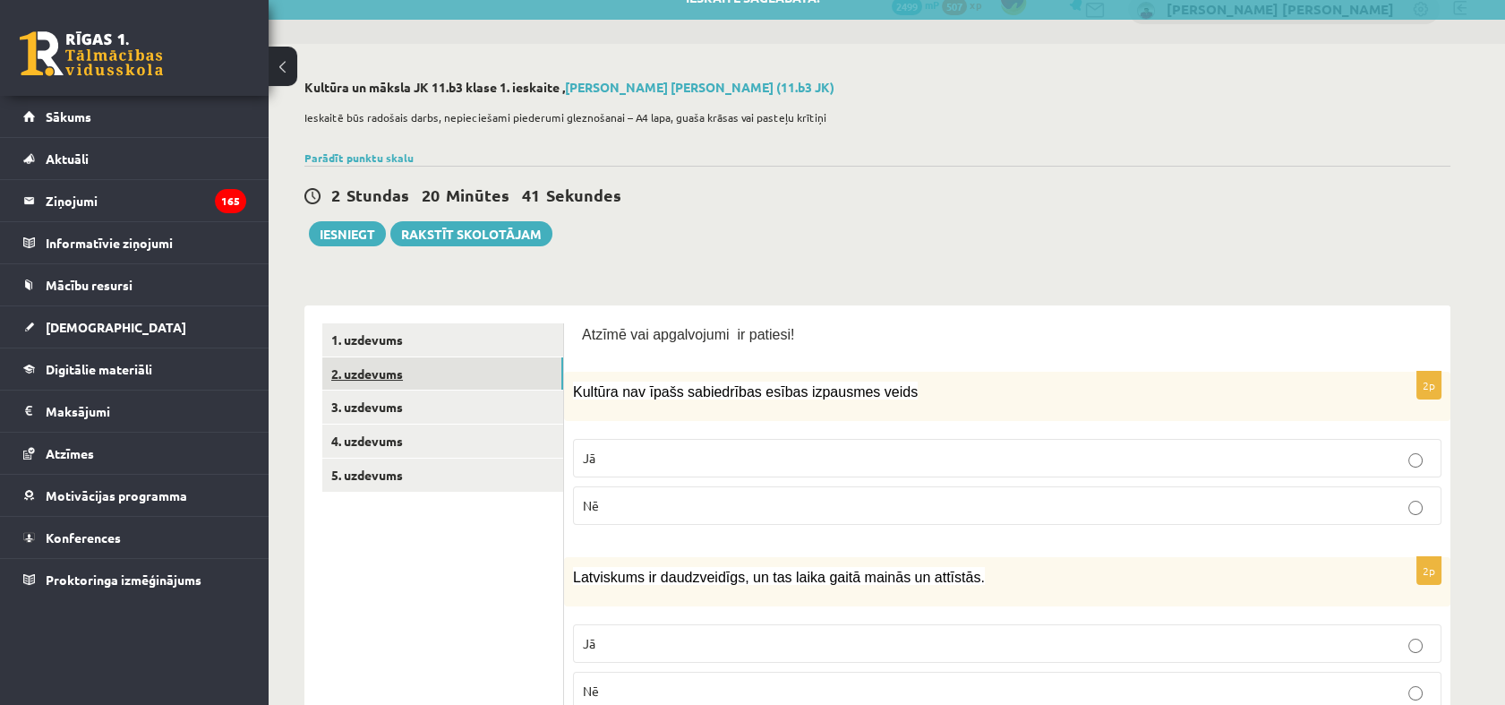
click at [436, 373] on link "2. uzdevums" at bounding box center [442, 373] width 241 height 33
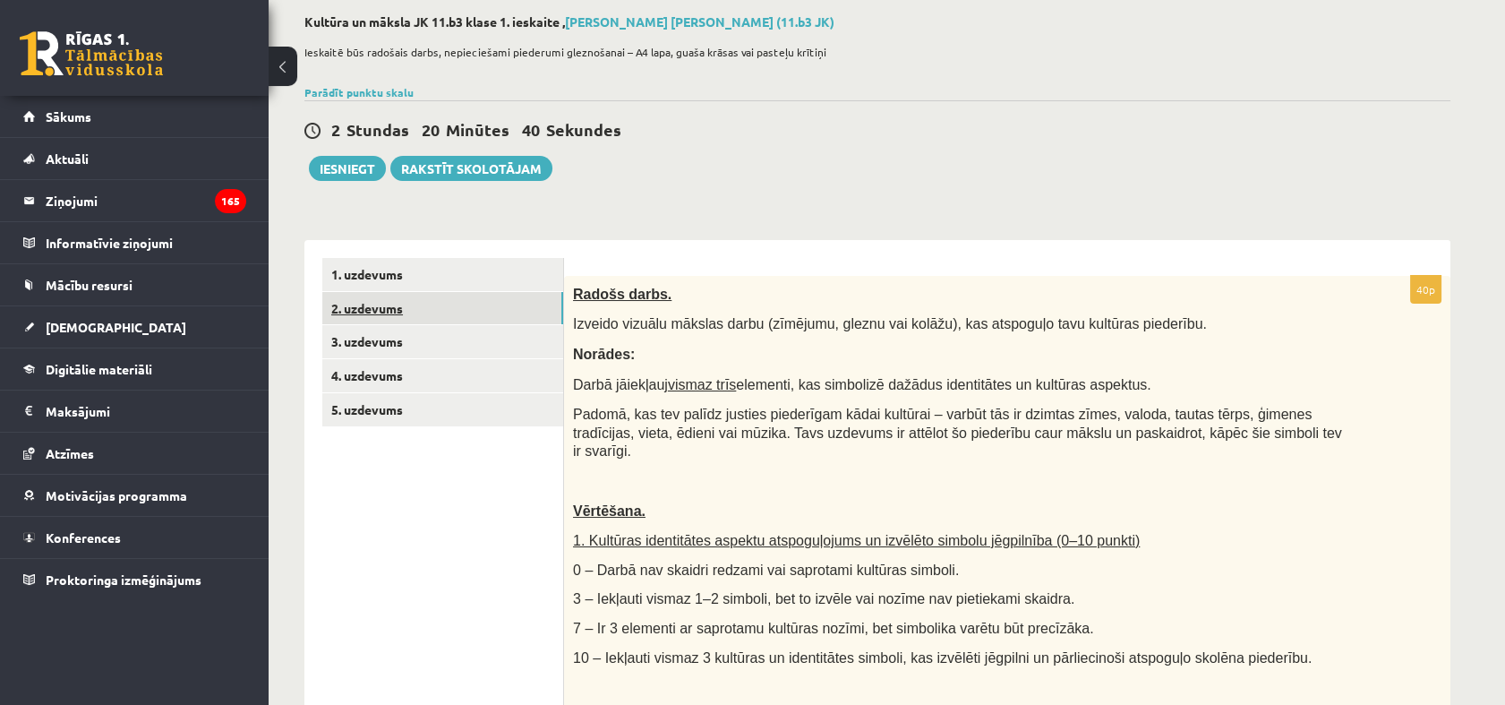
scroll to position [124, 0]
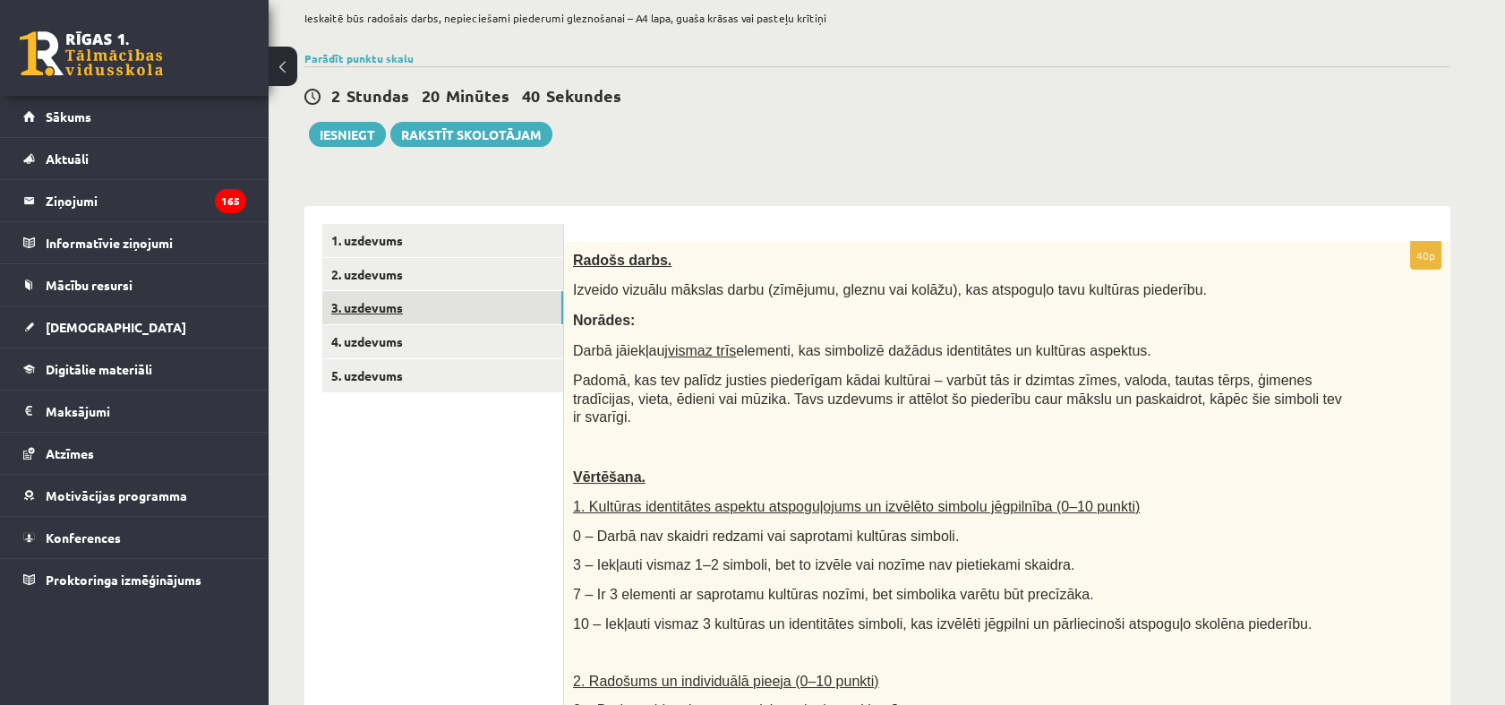
click at [423, 312] on link "3. uzdevums" at bounding box center [442, 307] width 241 height 33
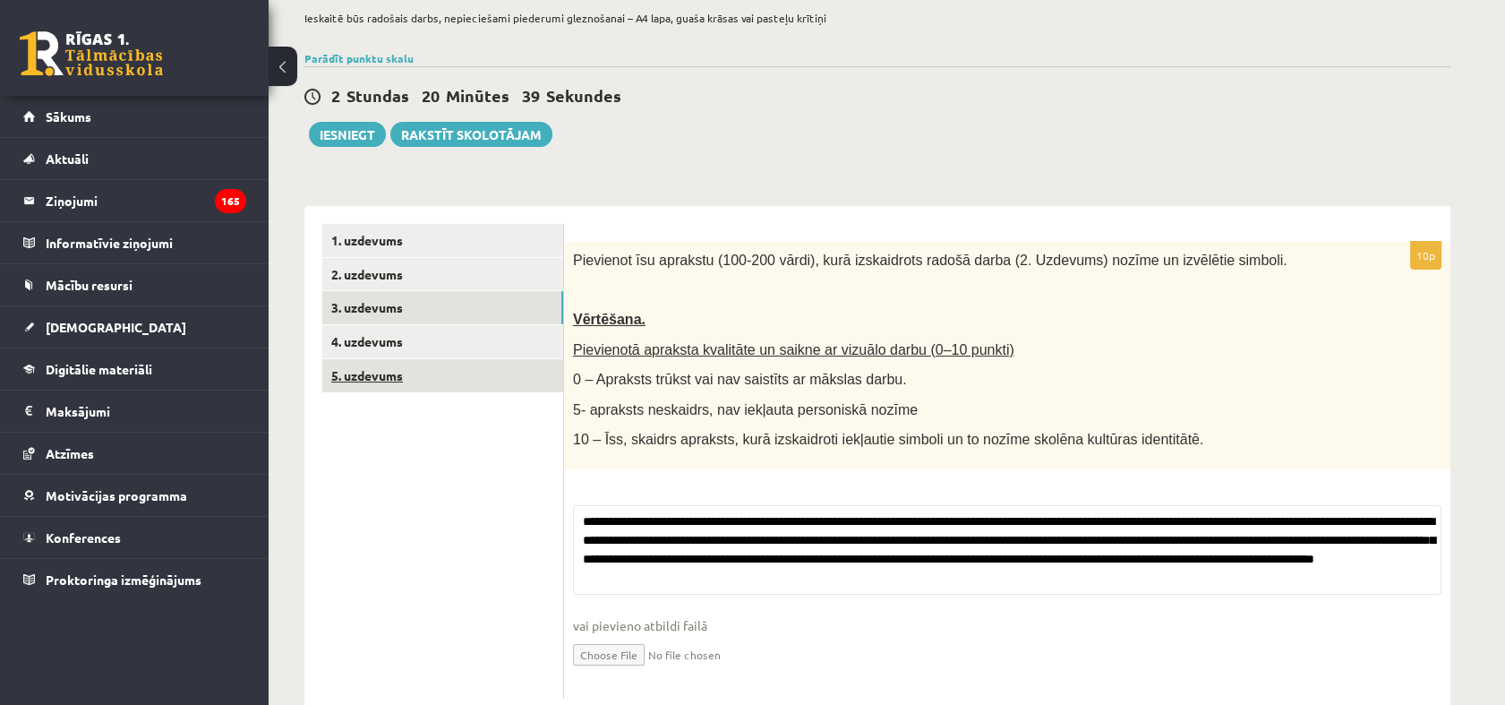
click at [432, 359] on link "5. uzdevums" at bounding box center [442, 375] width 241 height 33
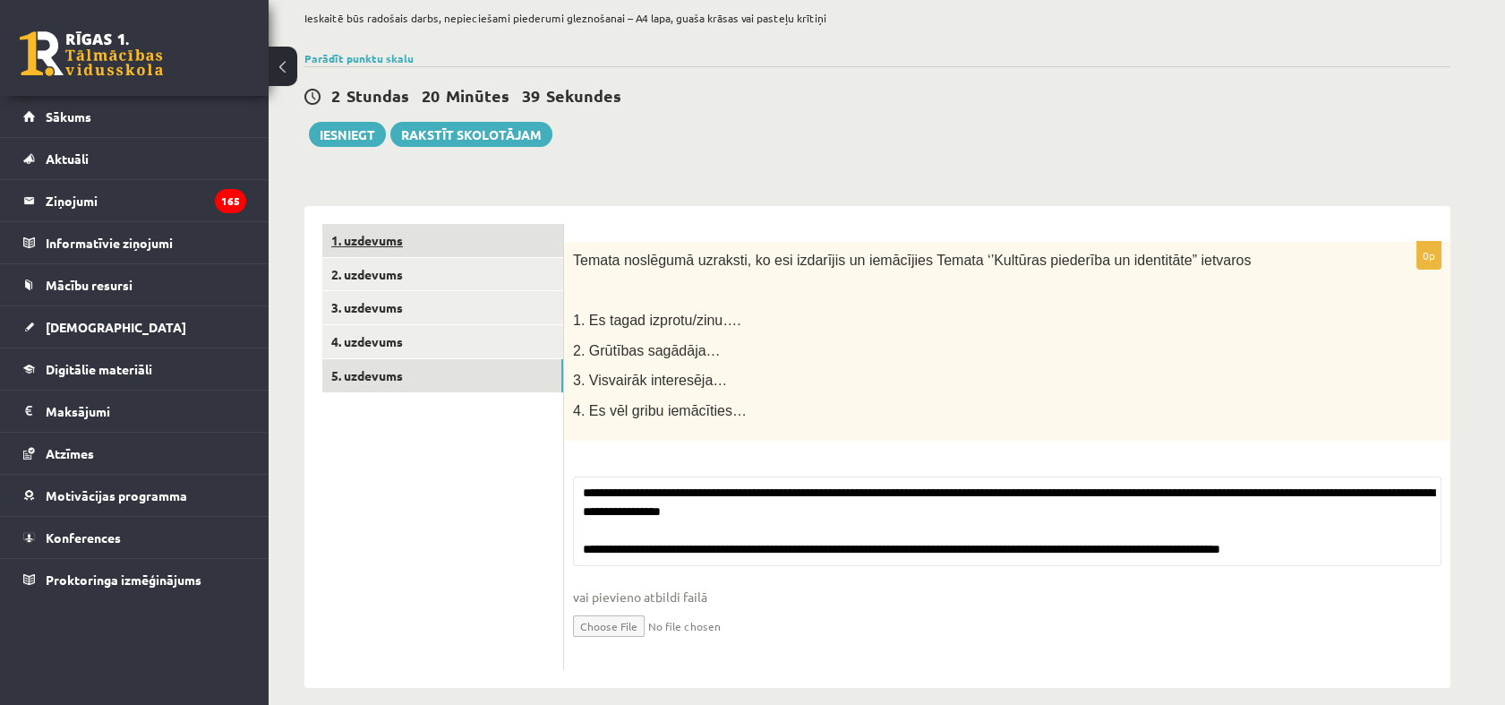
click at [429, 243] on link "1. uzdevums" at bounding box center [442, 240] width 241 height 33
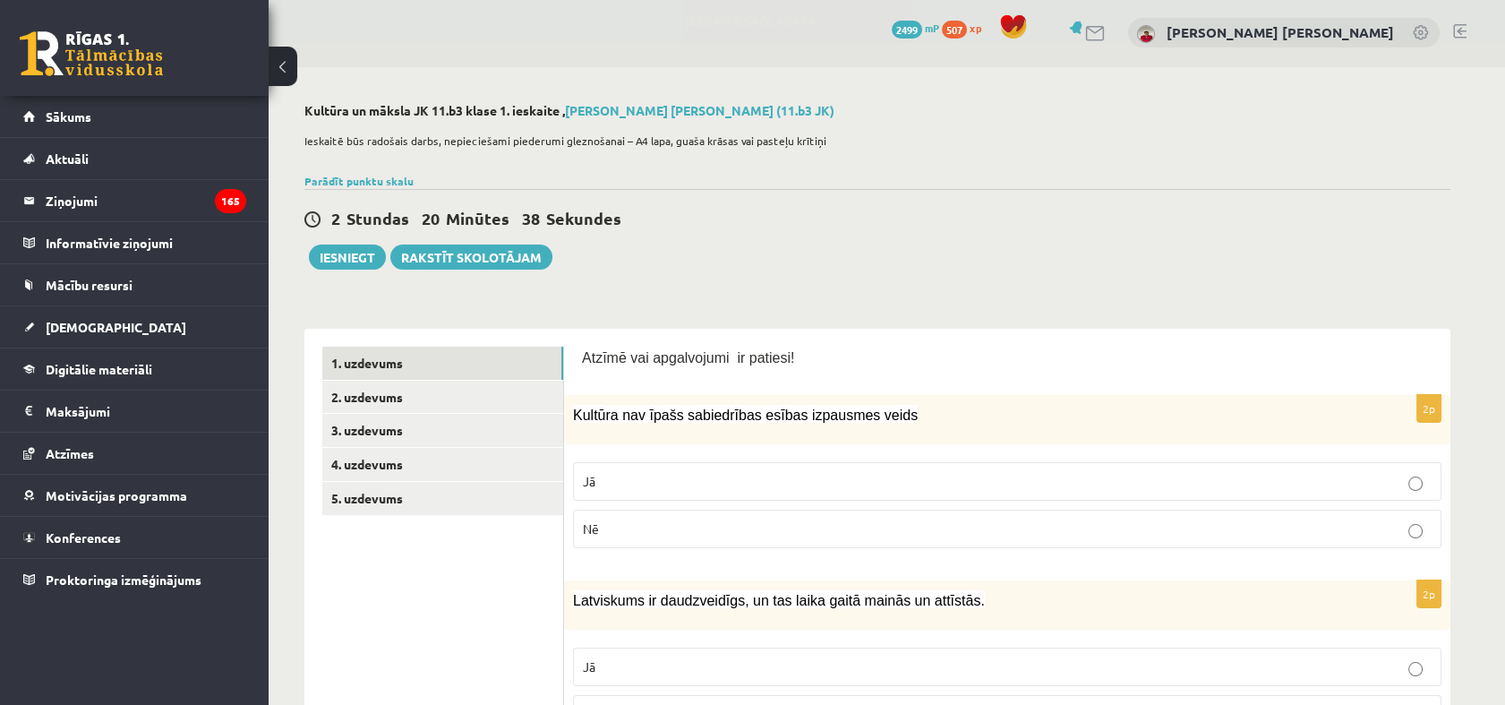
scroll to position [0, 0]
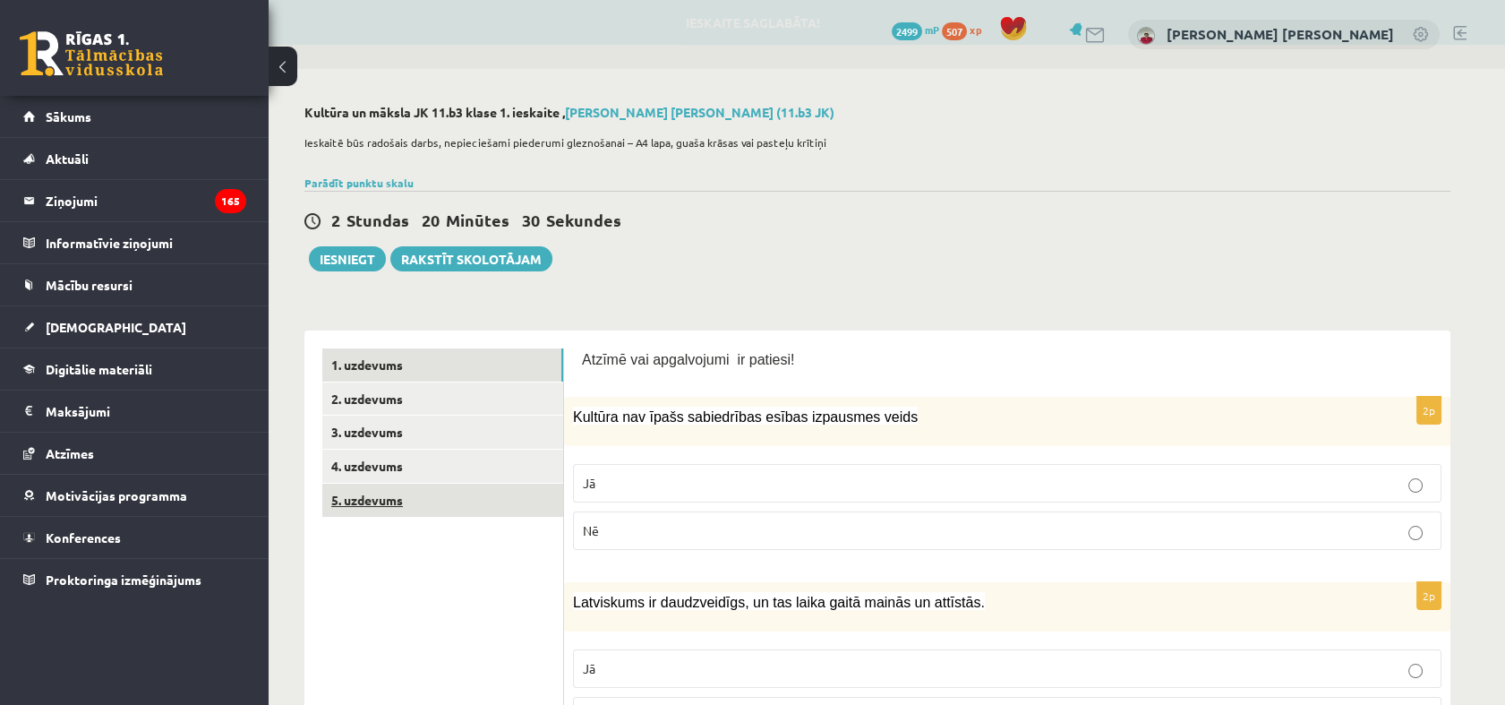
click at [398, 497] on link "5. uzdevums" at bounding box center [442, 499] width 241 height 33
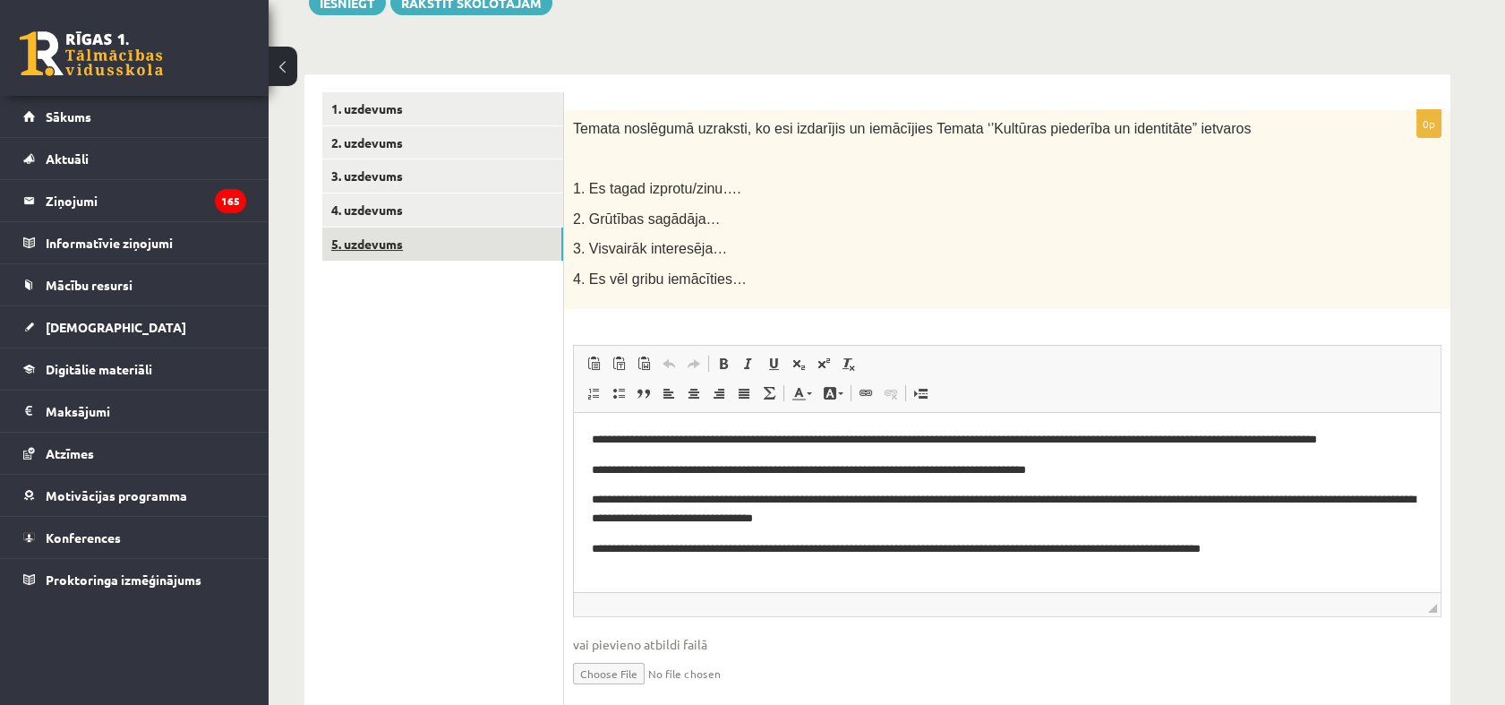
scroll to position [224, 0]
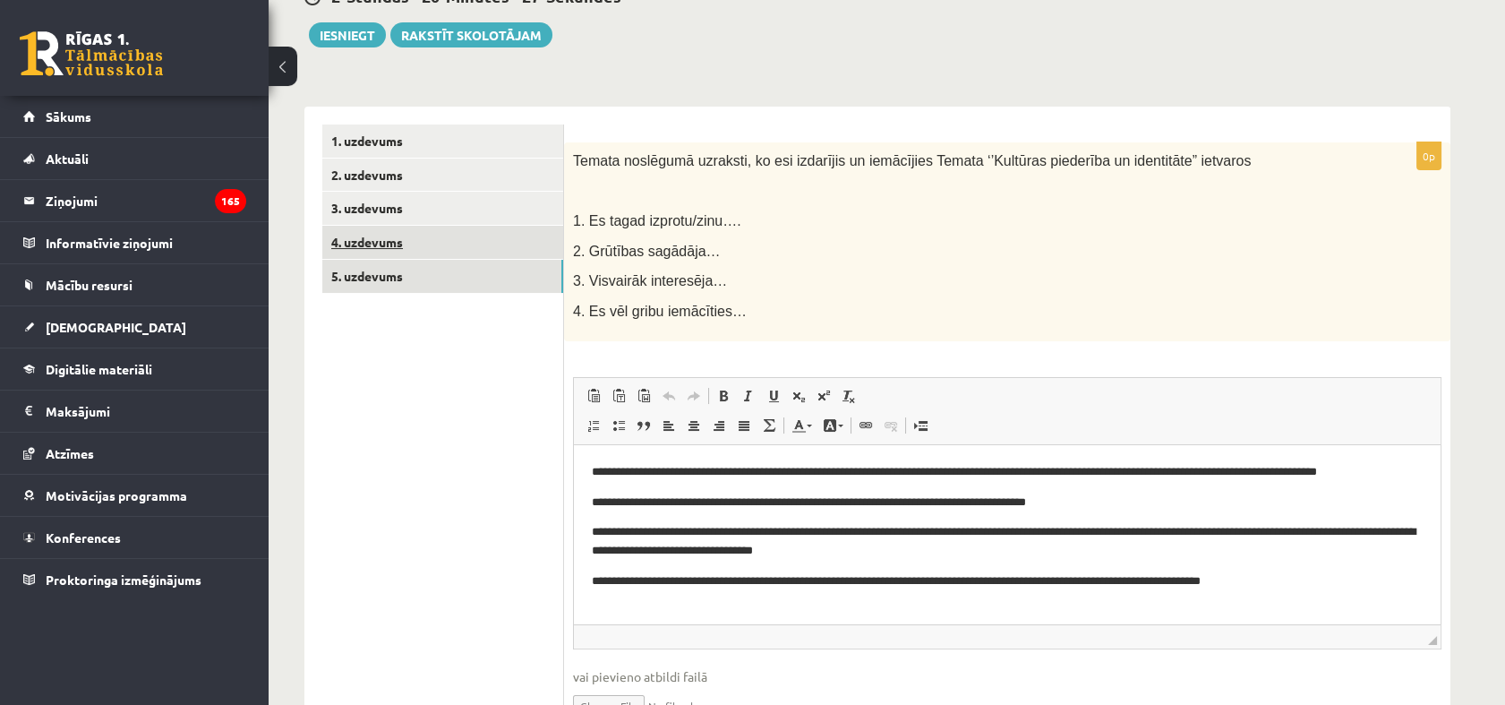
click at [443, 252] on link "4. uzdevums" at bounding box center [442, 242] width 241 height 33
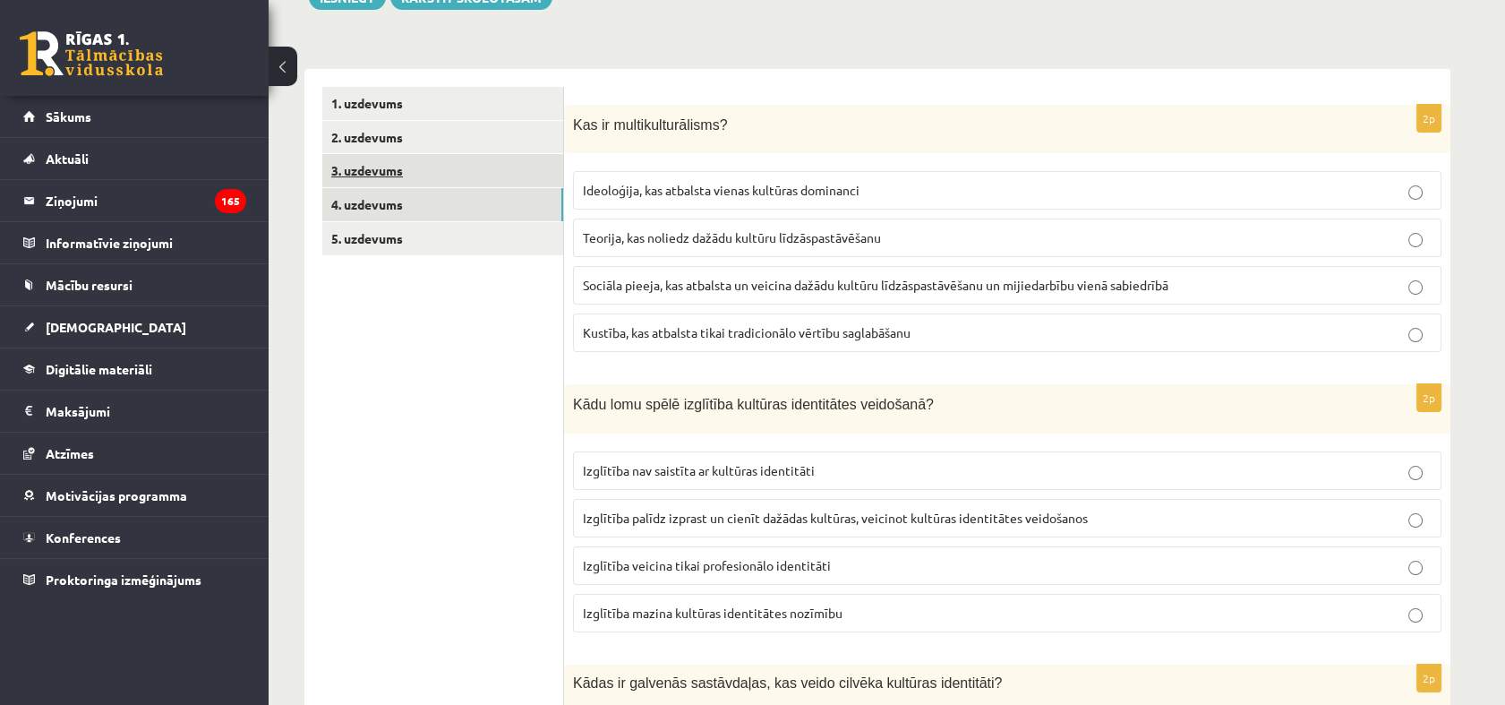
scroll to position [124, 0]
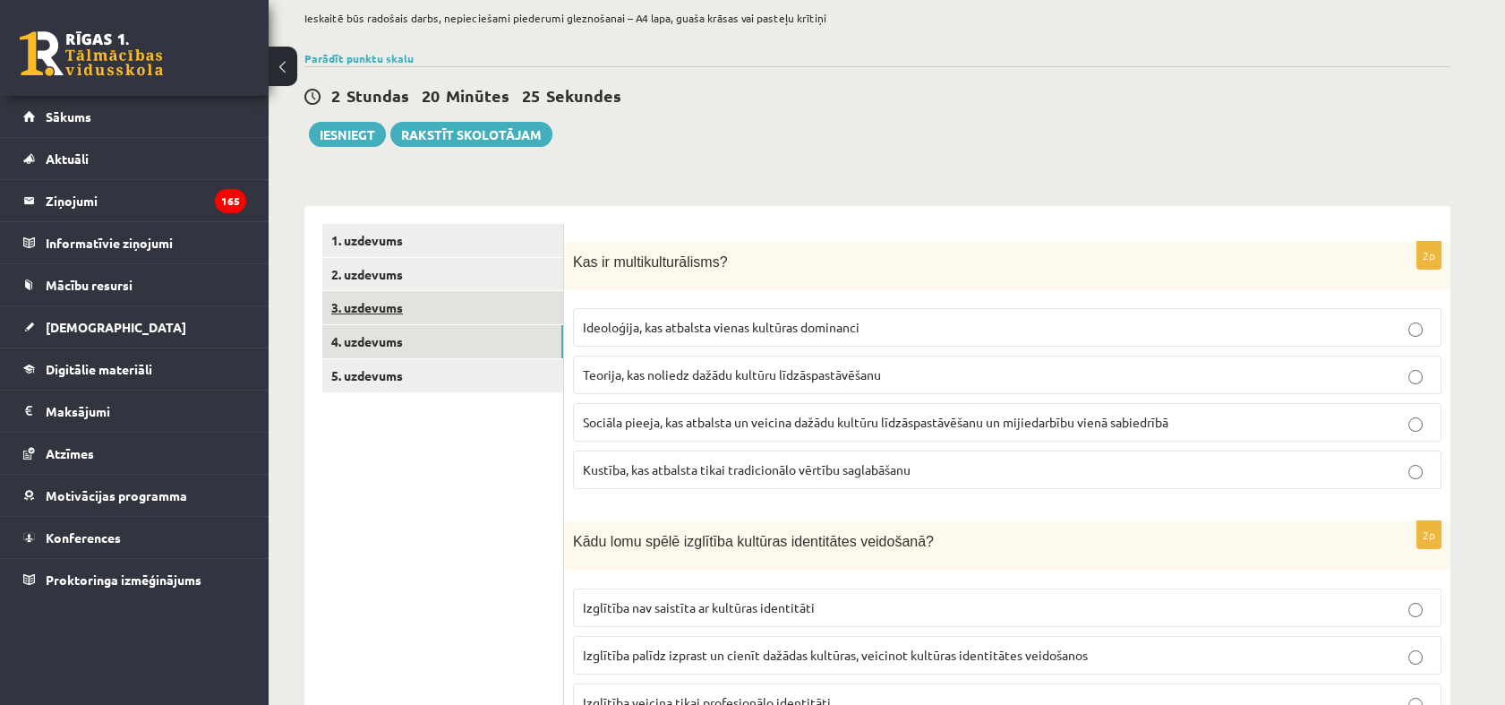
click at [392, 307] on link "3. uzdevums" at bounding box center [442, 307] width 241 height 33
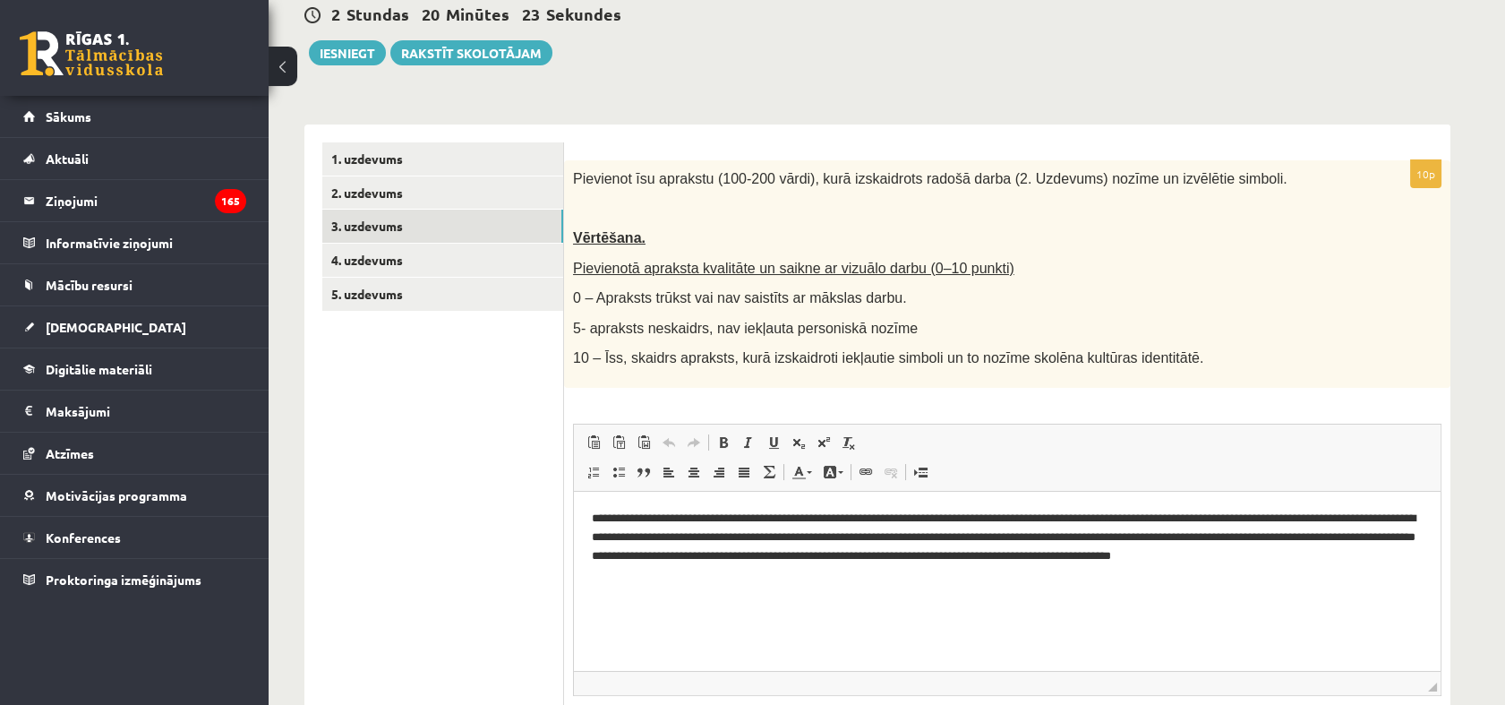
scroll to position [323, 0]
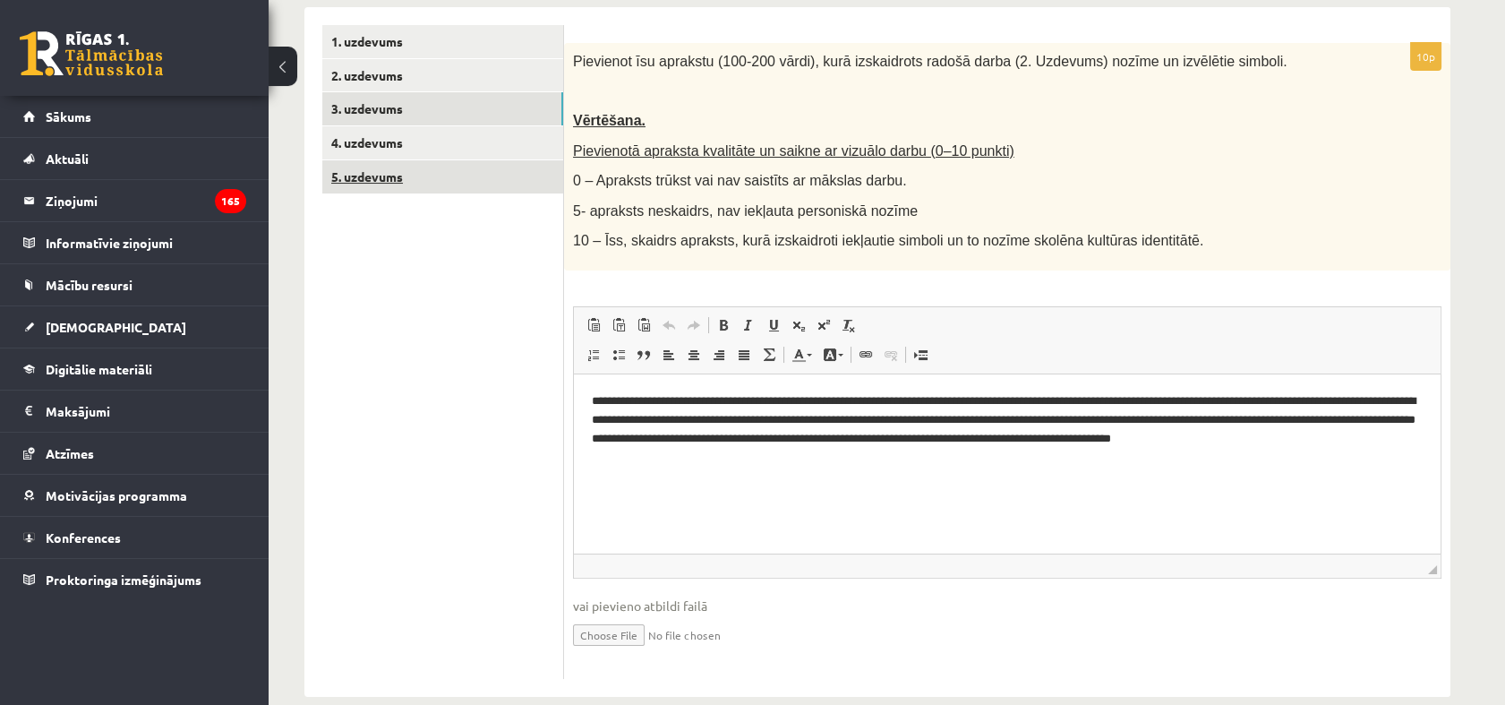
click at [377, 174] on link "5. uzdevums" at bounding box center [442, 176] width 241 height 33
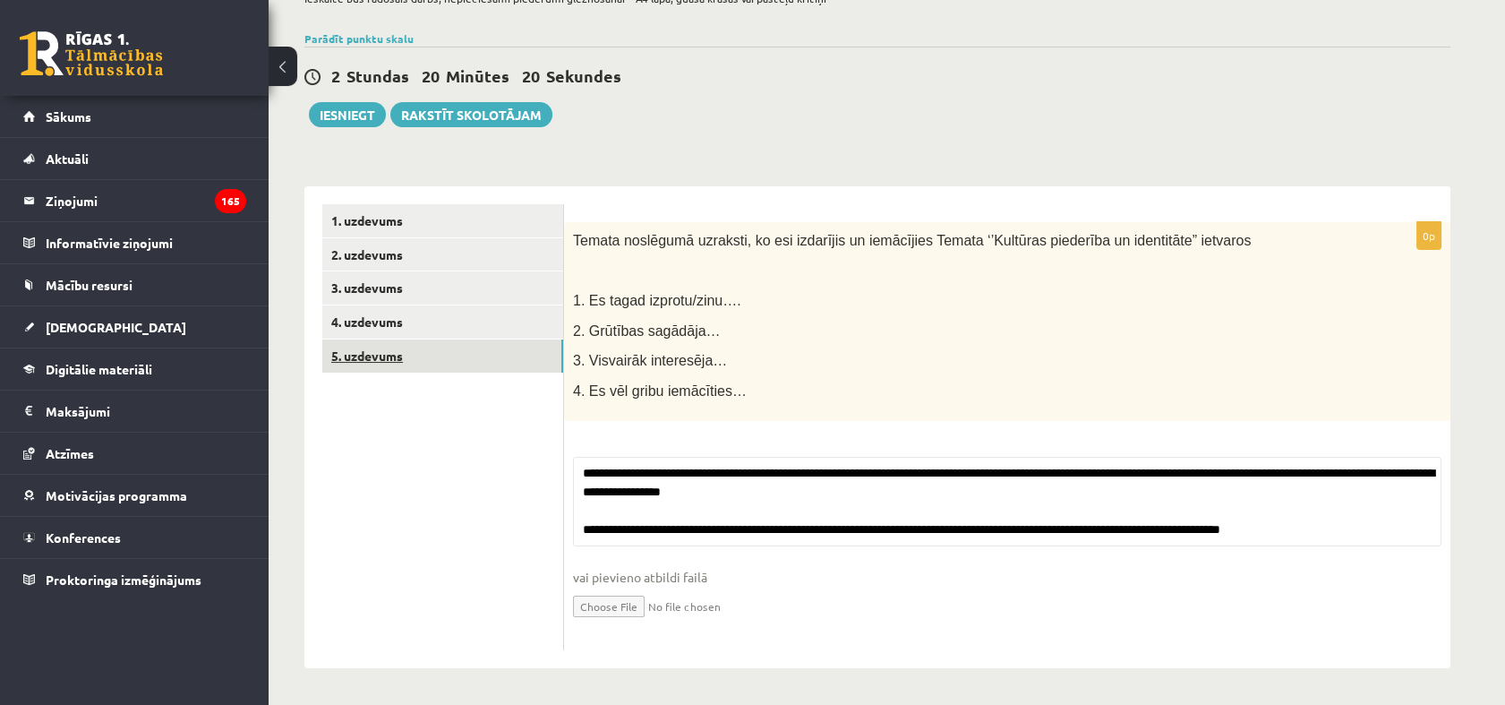
scroll to position [144, 0]
click at [400, 321] on link "4. uzdevums" at bounding box center [442, 321] width 241 height 33
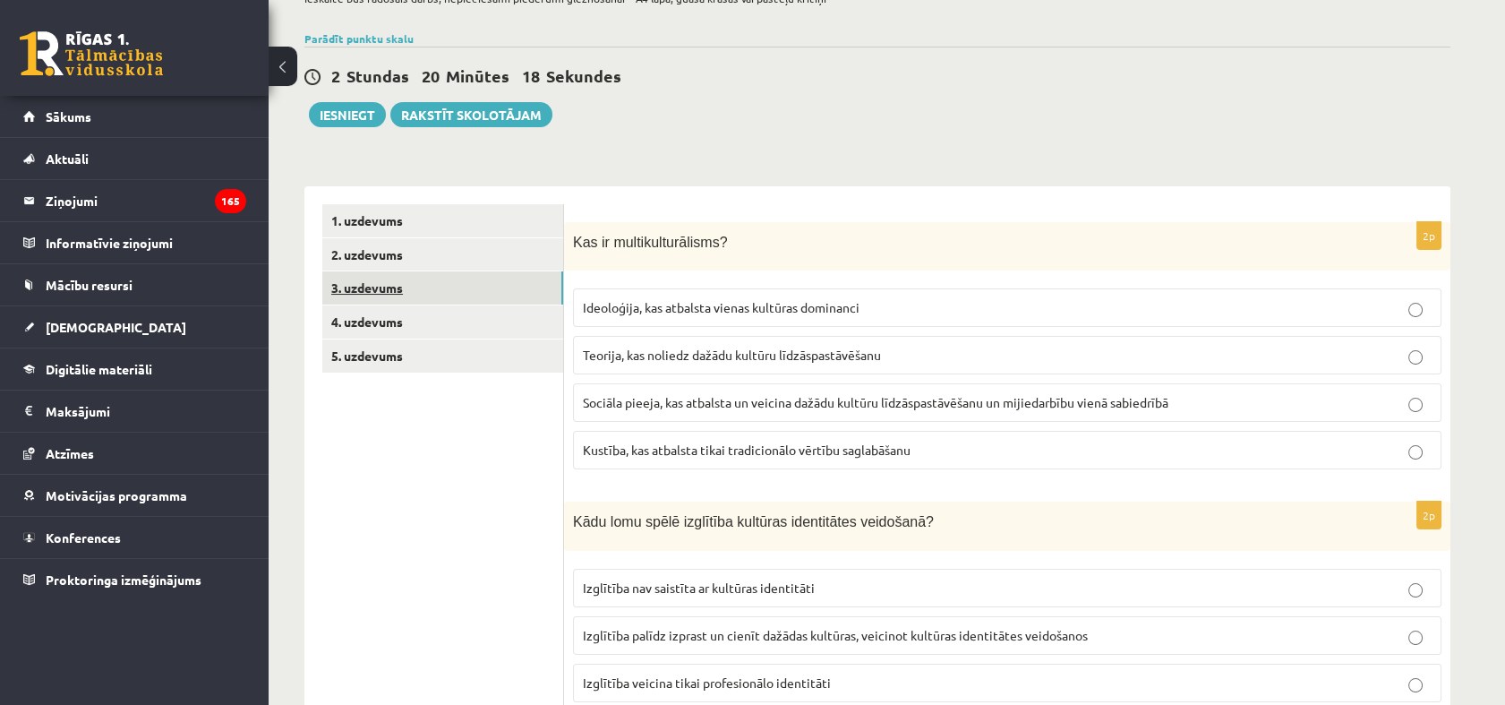
click at [436, 284] on link "3. uzdevums" at bounding box center [442, 287] width 241 height 33
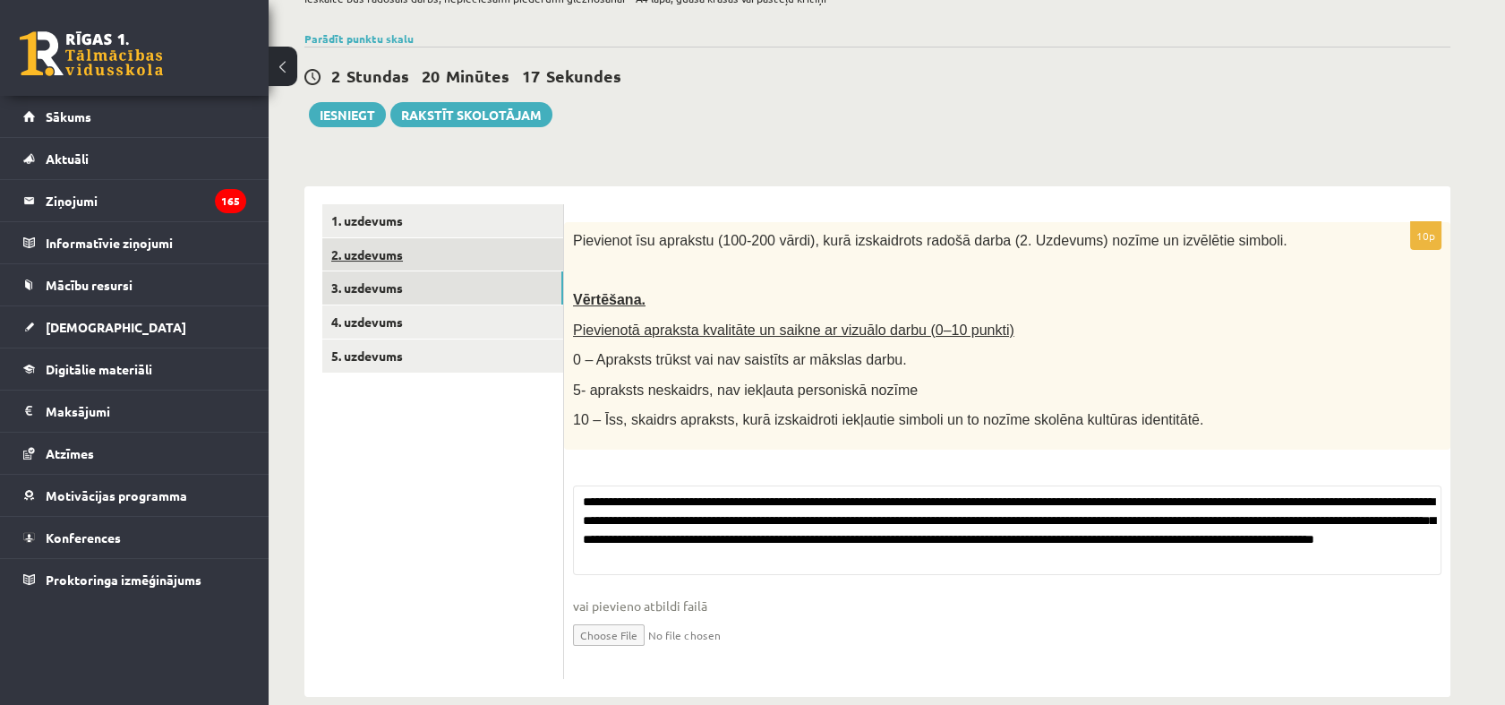
click at [432, 262] on link "2. uzdevums" at bounding box center [442, 254] width 241 height 33
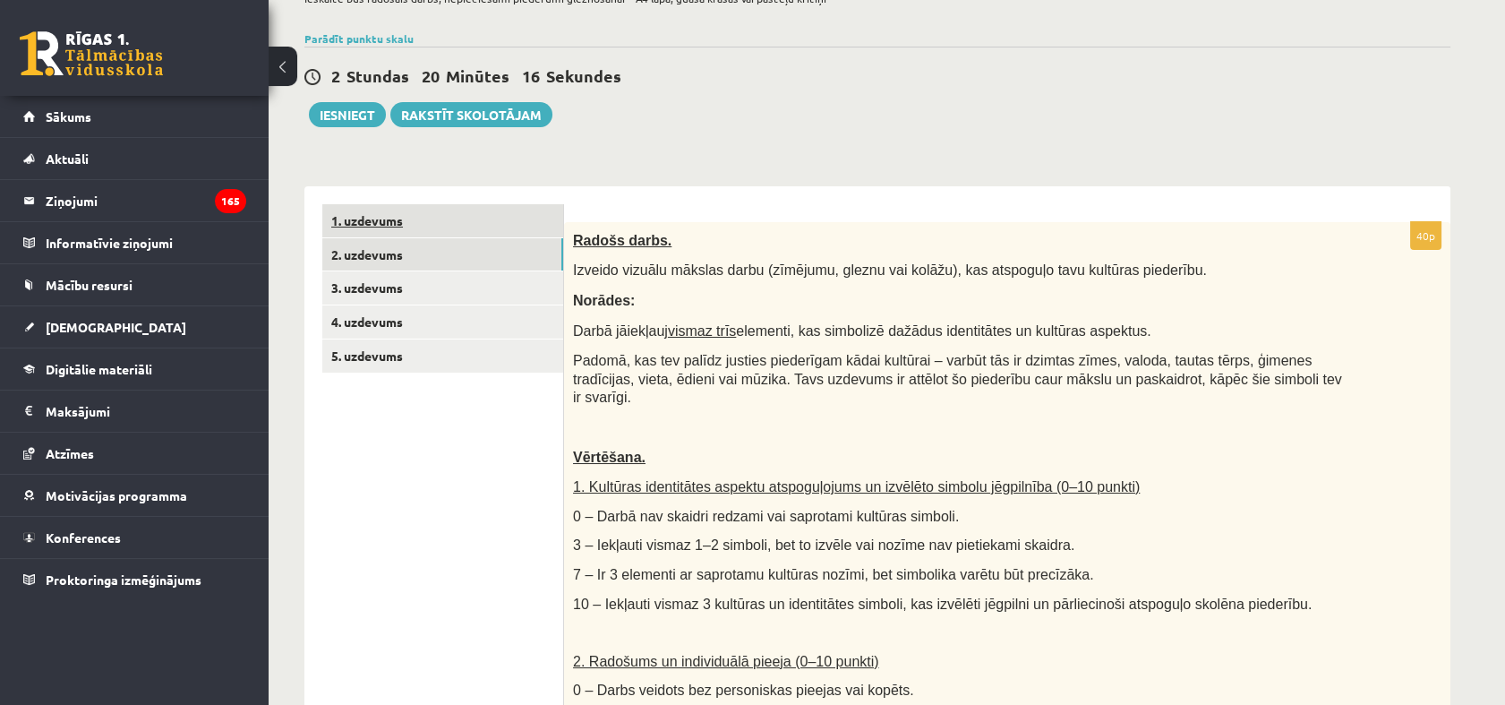
click at [430, 226] on link "1. uzdevums" at bounding box center [442, 220] width 241 height 33
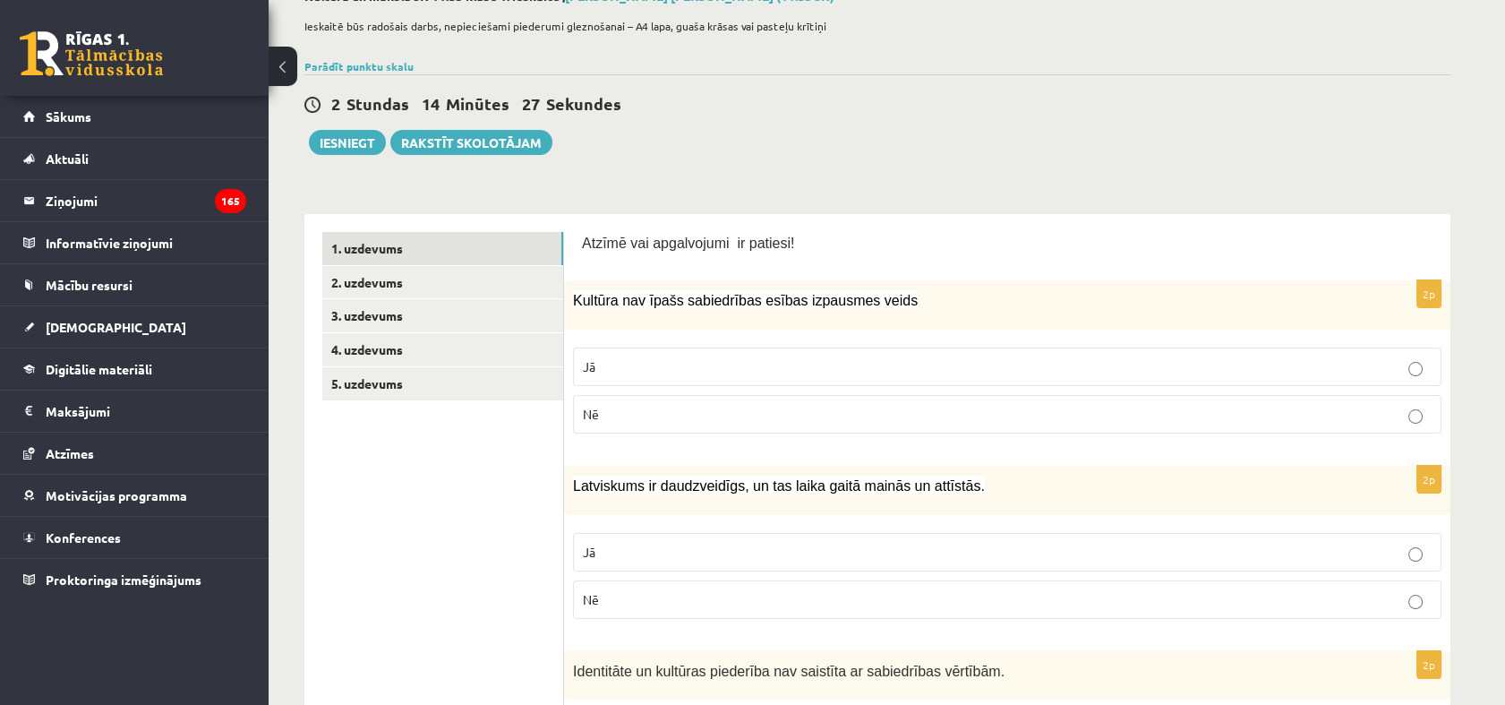
scroll to position [0, 0]
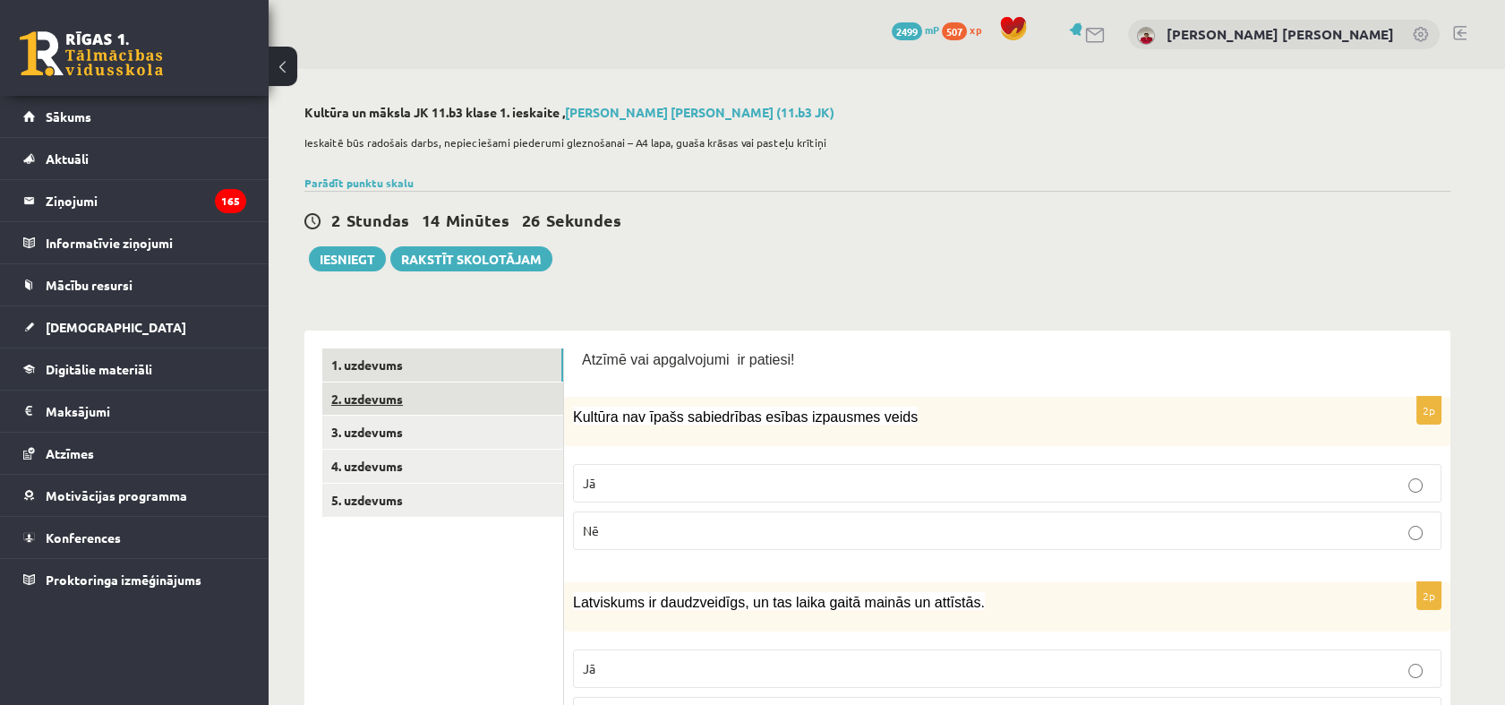
click at [379, 394] on link "2. uzdevums" at bounding box center [442, 398] width 241 height 33
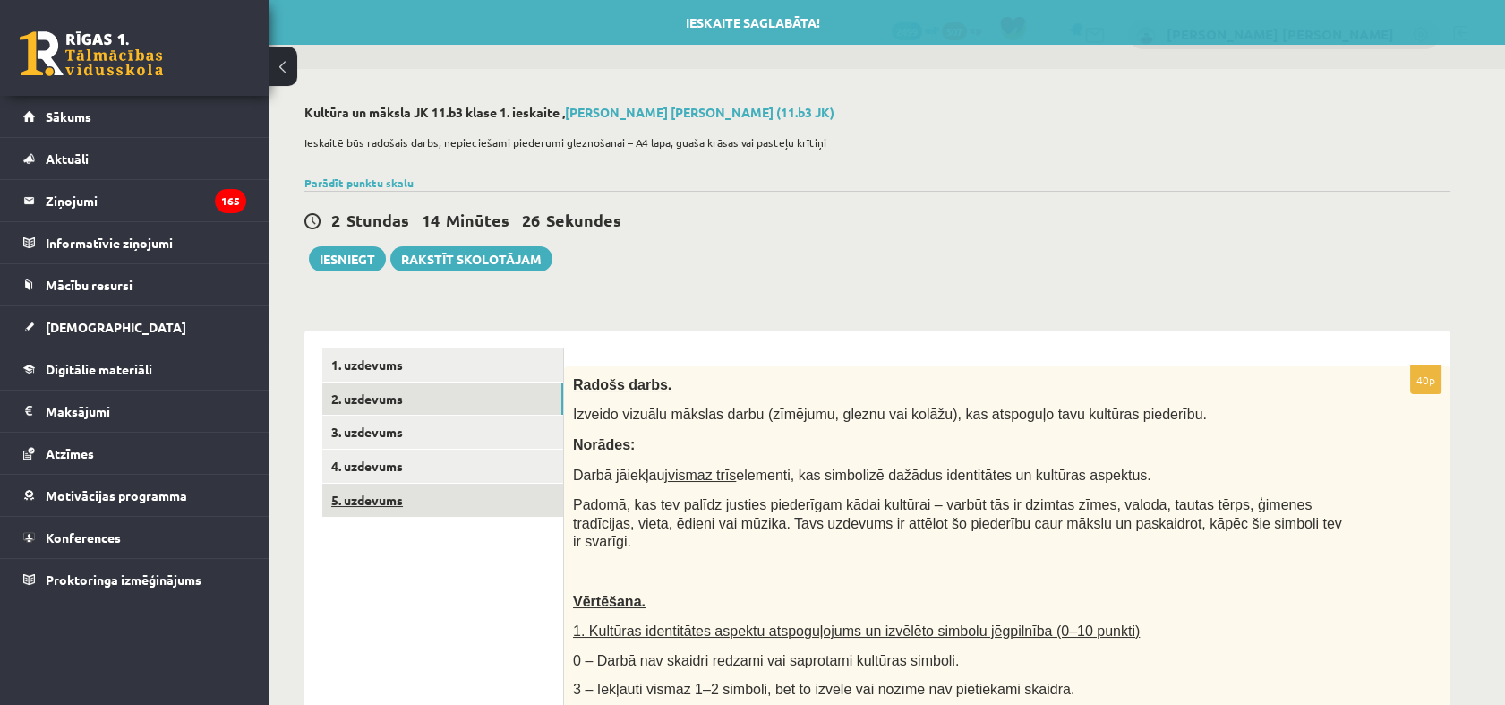
click at [394, 502] on link "5. uzdevums" at bounding box center [442, 499] width 241 height 33
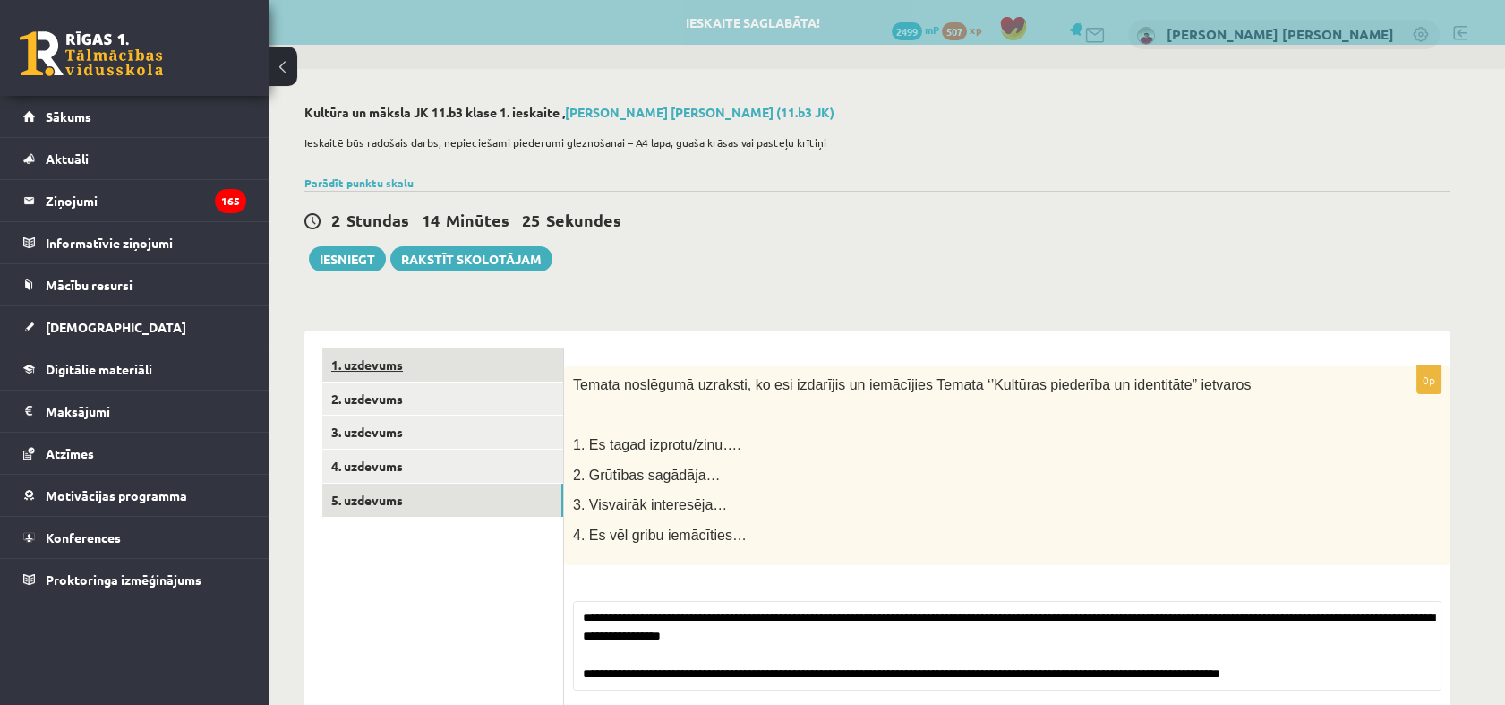
click at [382, 365] on link "1. uzdevums" at bounding box center [442, 364] width 241 height 33
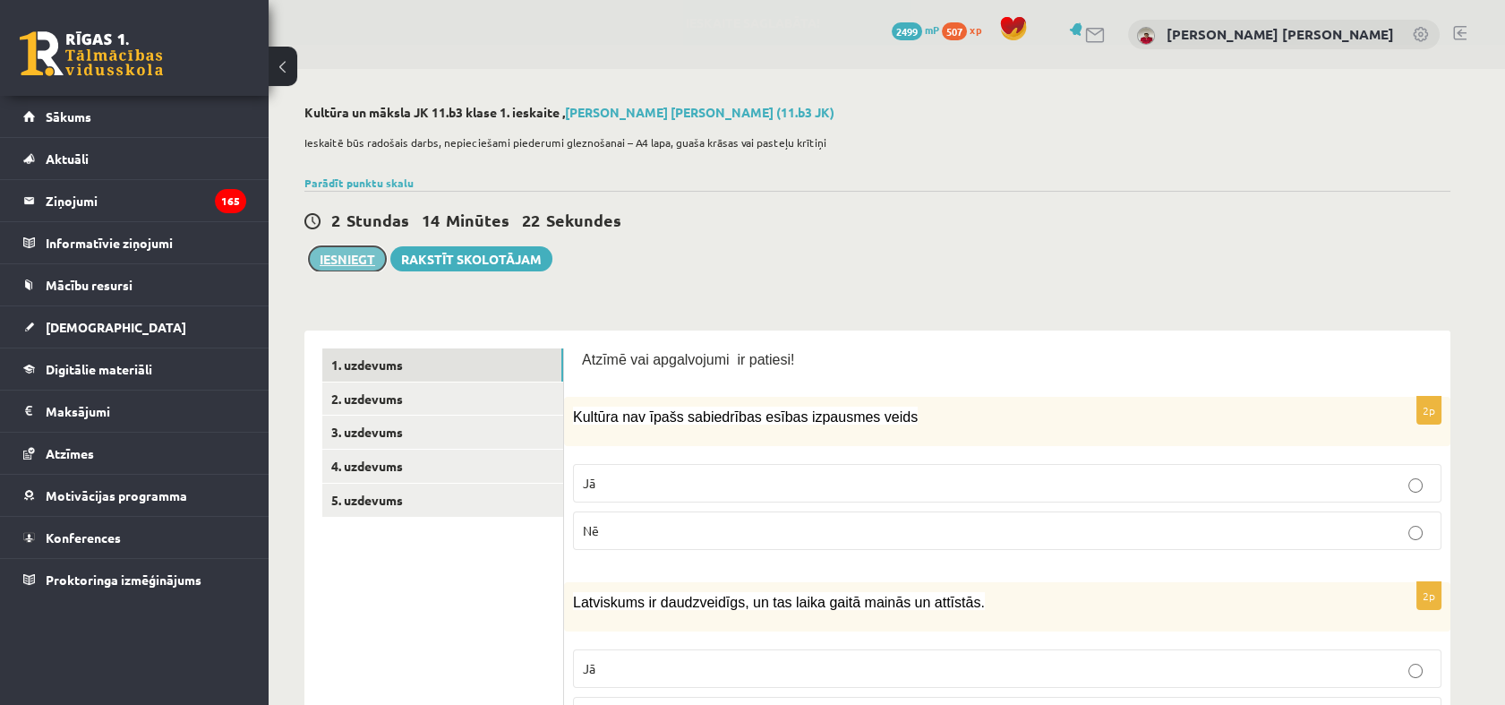
click at [348, 255] on button "Iesniegt" at bounding box center [347, 258] width 77 height 25
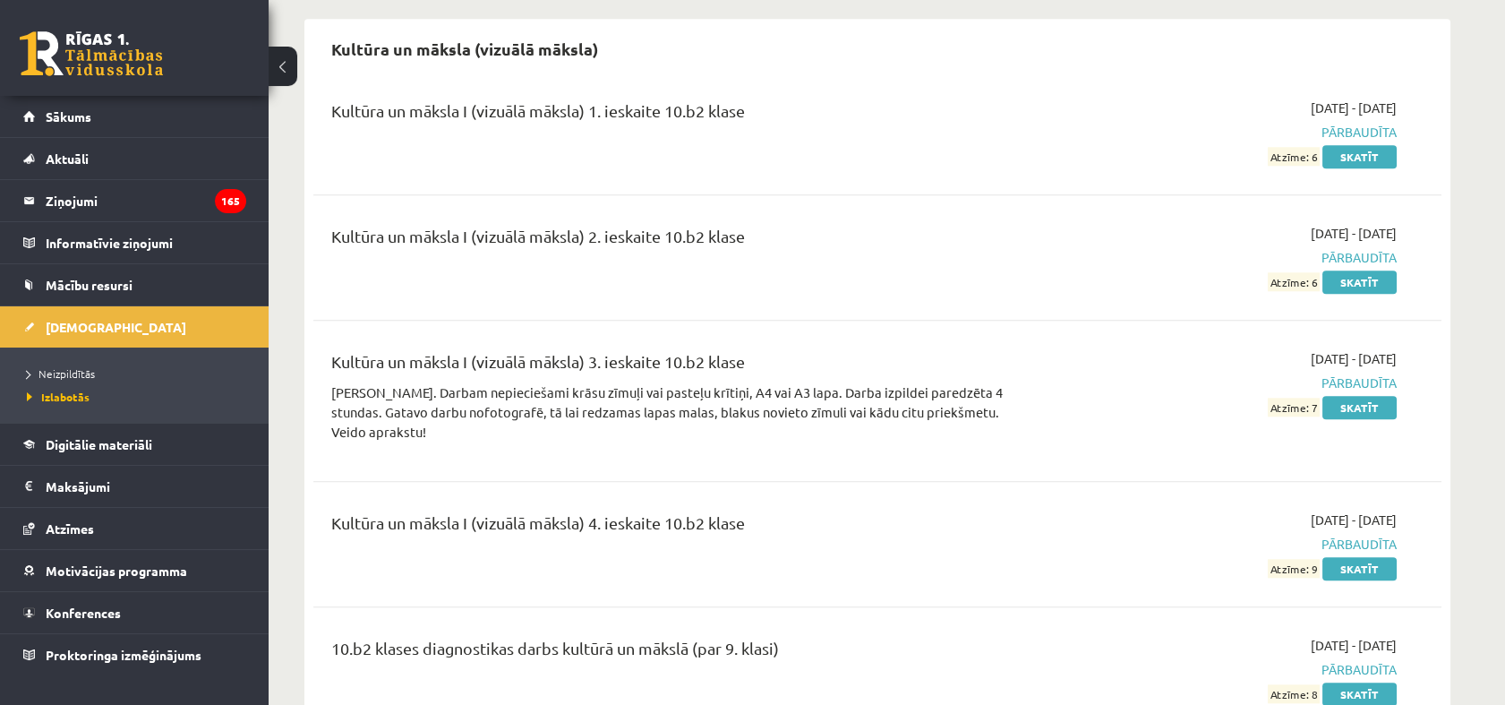
scroll to position [3879, 0]
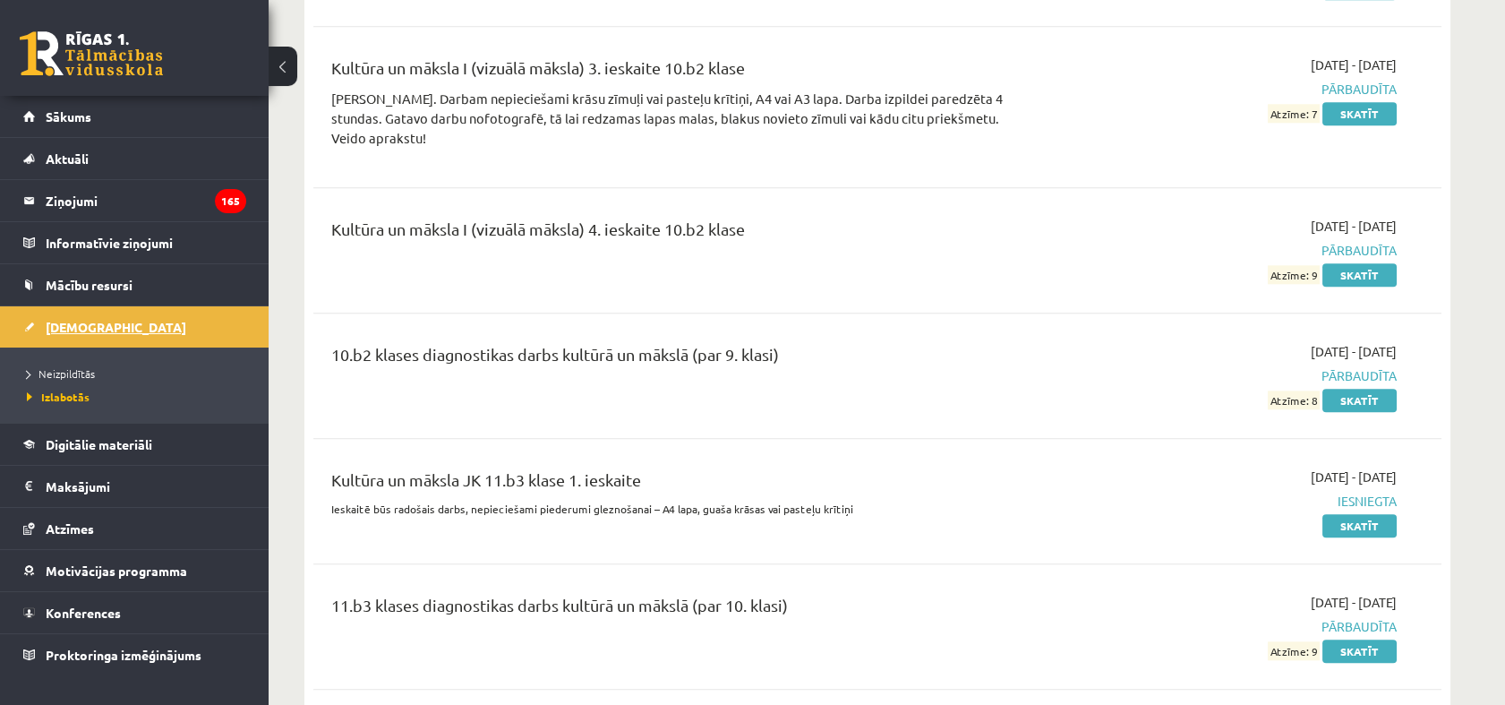
click at [136, 318] on link "[DEMOGRAPHIC_DATA]" at bounding box center [134, 326] width 223 height 41
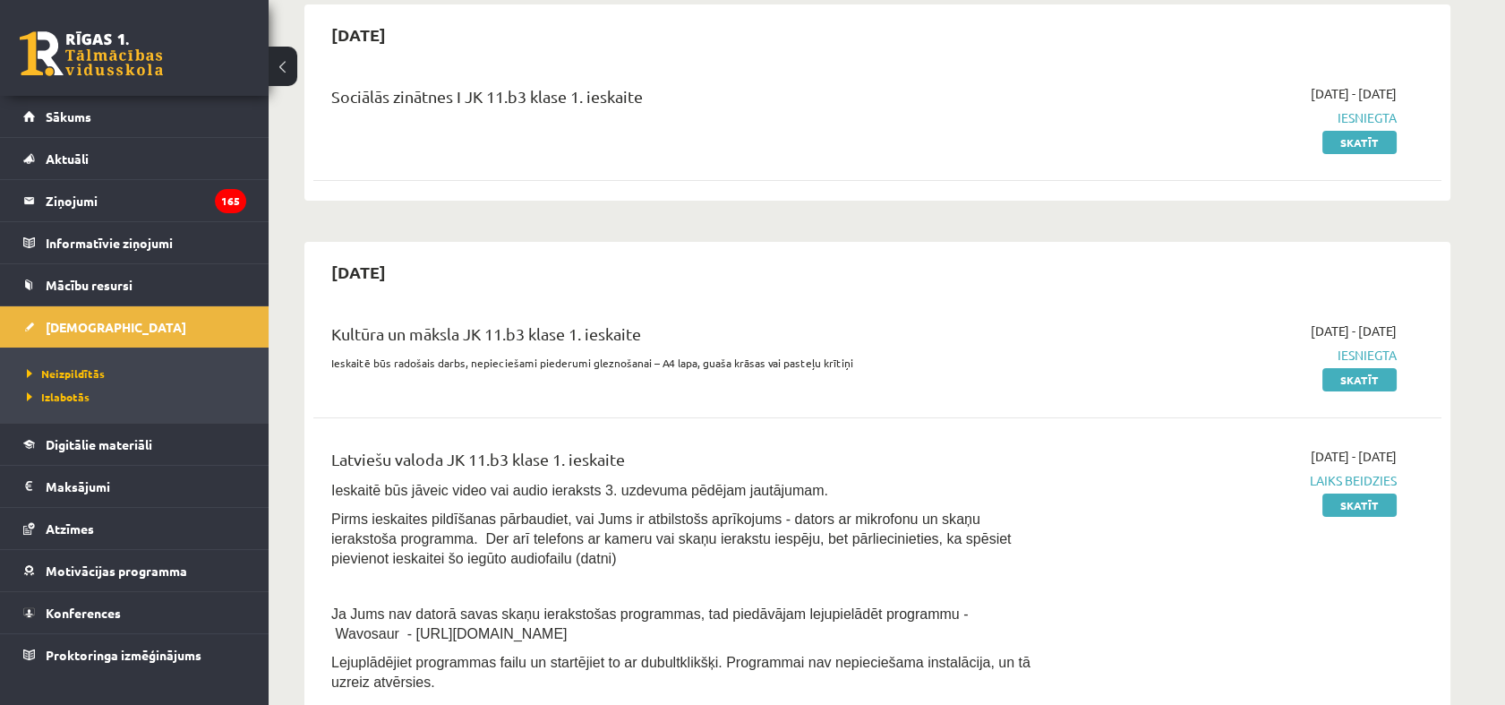
scroll to position [298, 0]
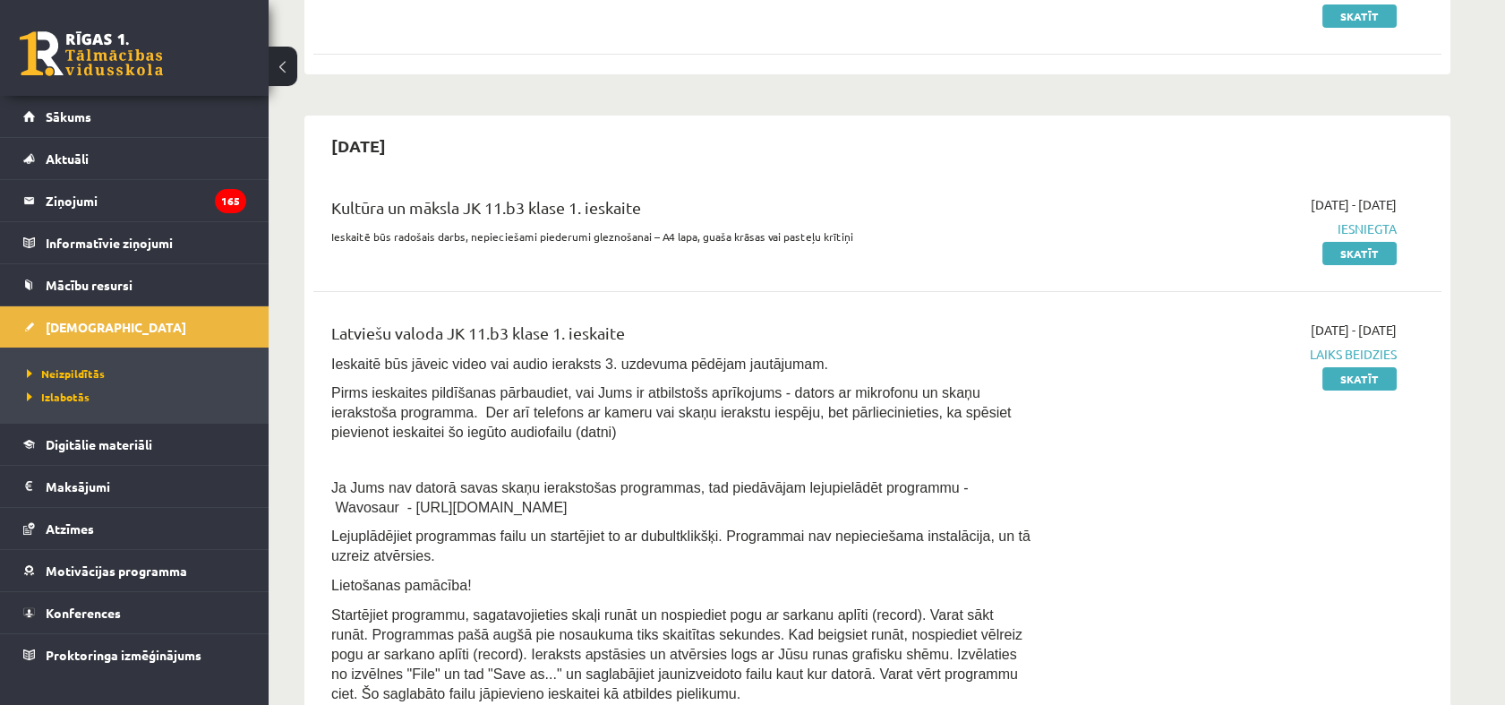
click at [1386, 488] on div "2025-10-01 - 2025-10-15 Laiks beidzies Skatīt" at bounding box center [1228, 517] width 364 height 392
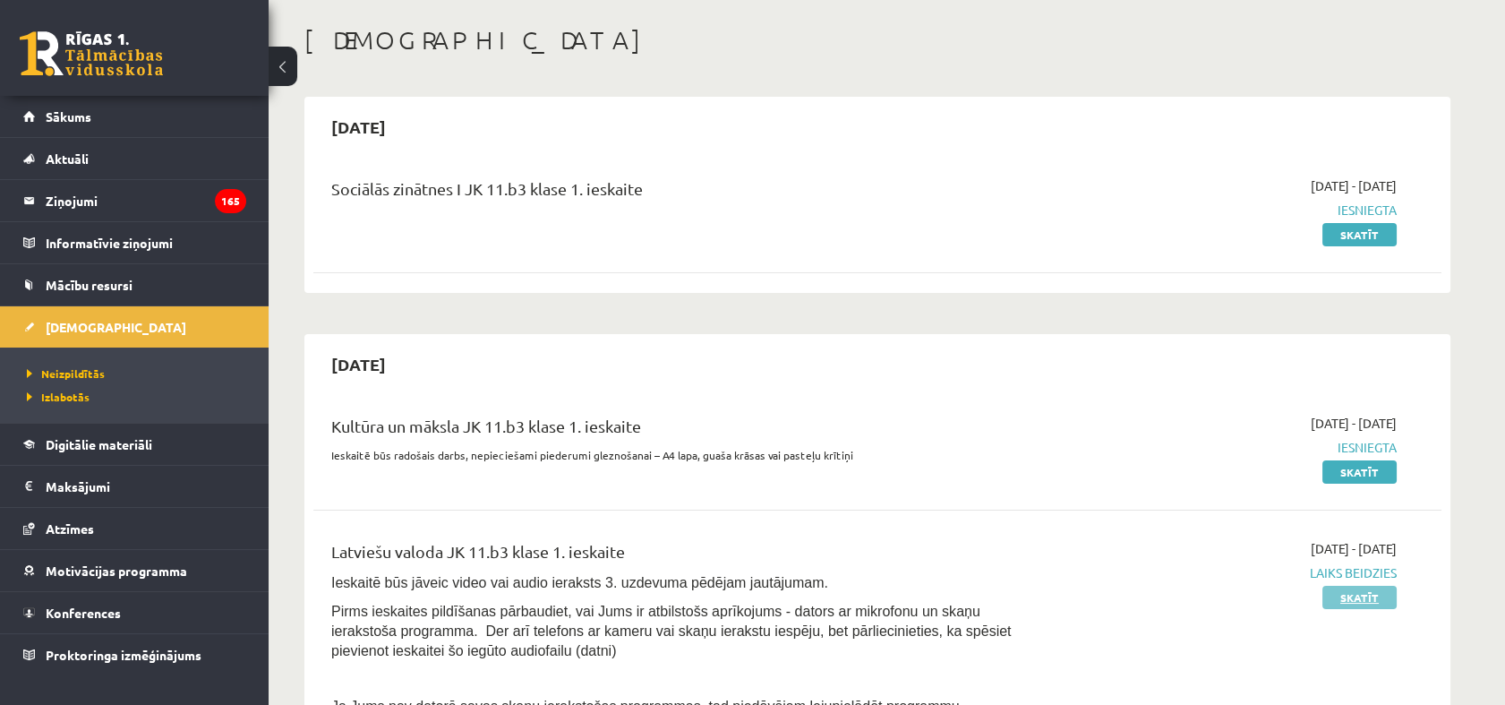
scroll to position [0, 0]
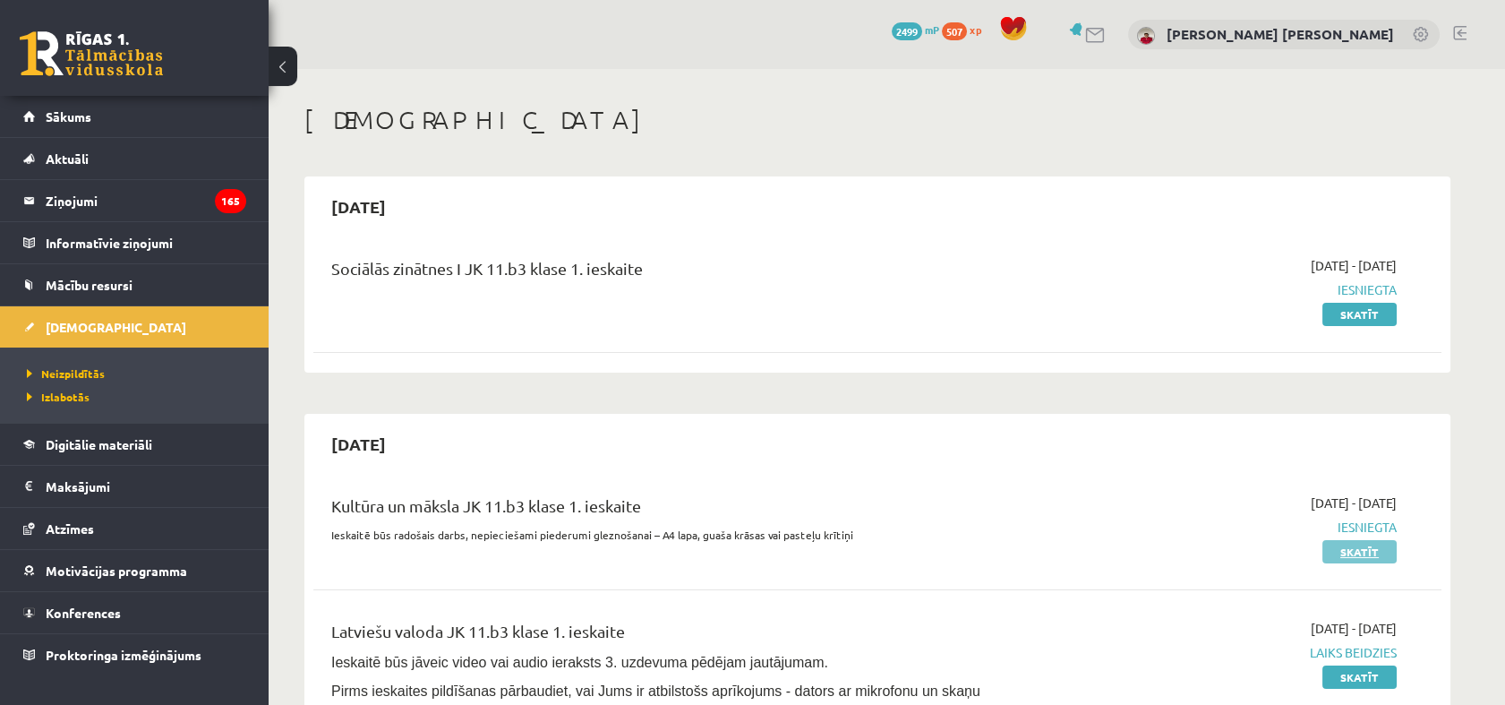
click at [1368, 547] on link "Skatīt" at bounding box center [1359, 551] width 74 height 23
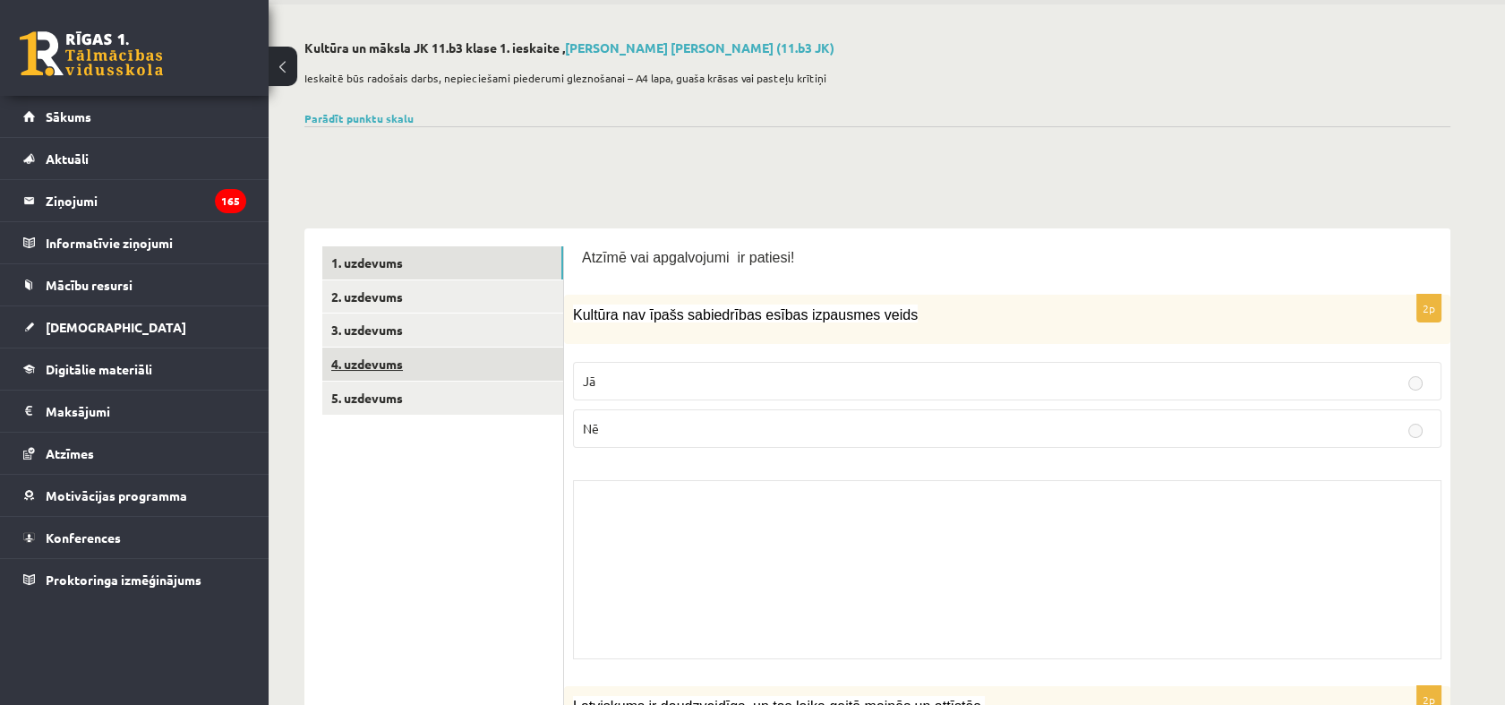
scroll to position [99, 0]
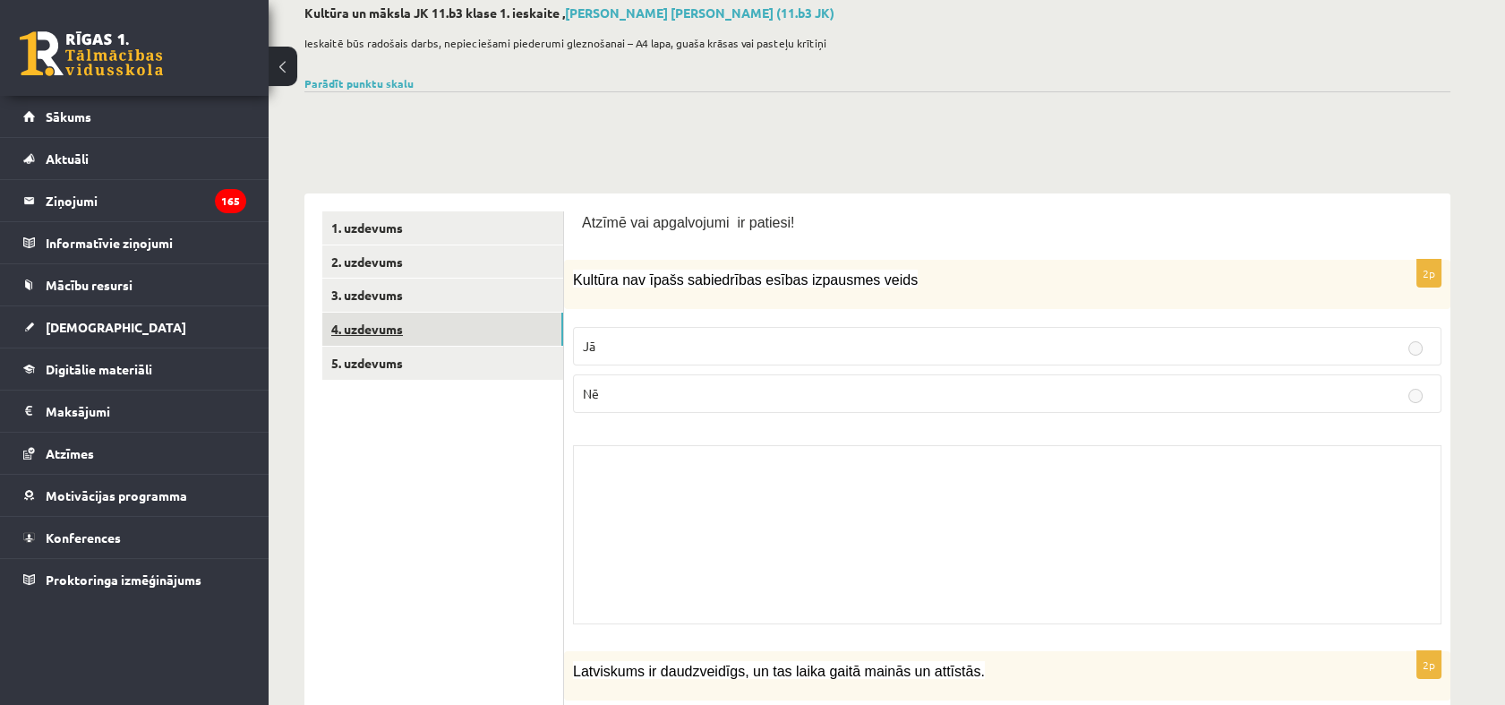
click at [449, 312] on link "4. uzdevums" at bounding box center [442, 328] width 241 height 33
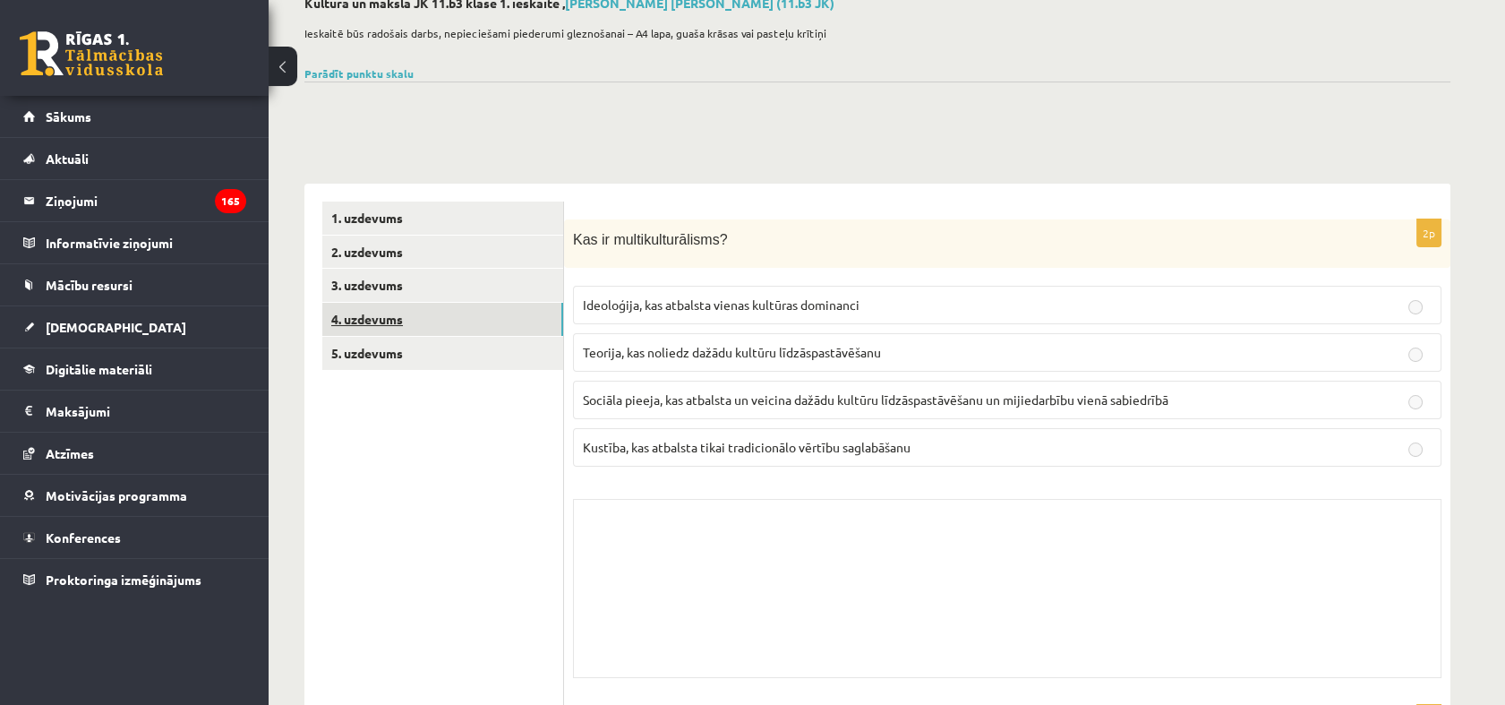
scroll to position [0, 0]
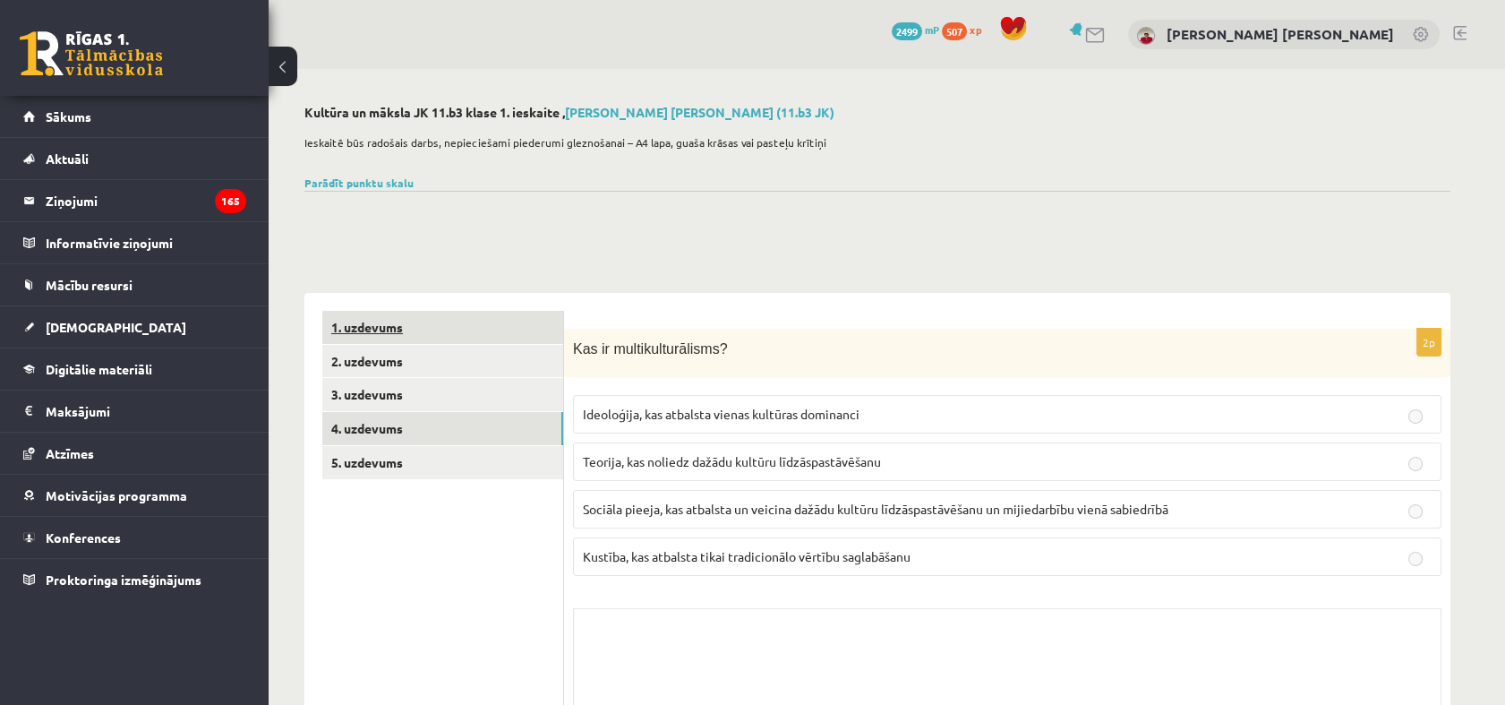
click at [459, 319] on link "1. uzdevums" at bounding box center [442, 327] width 241 height 33
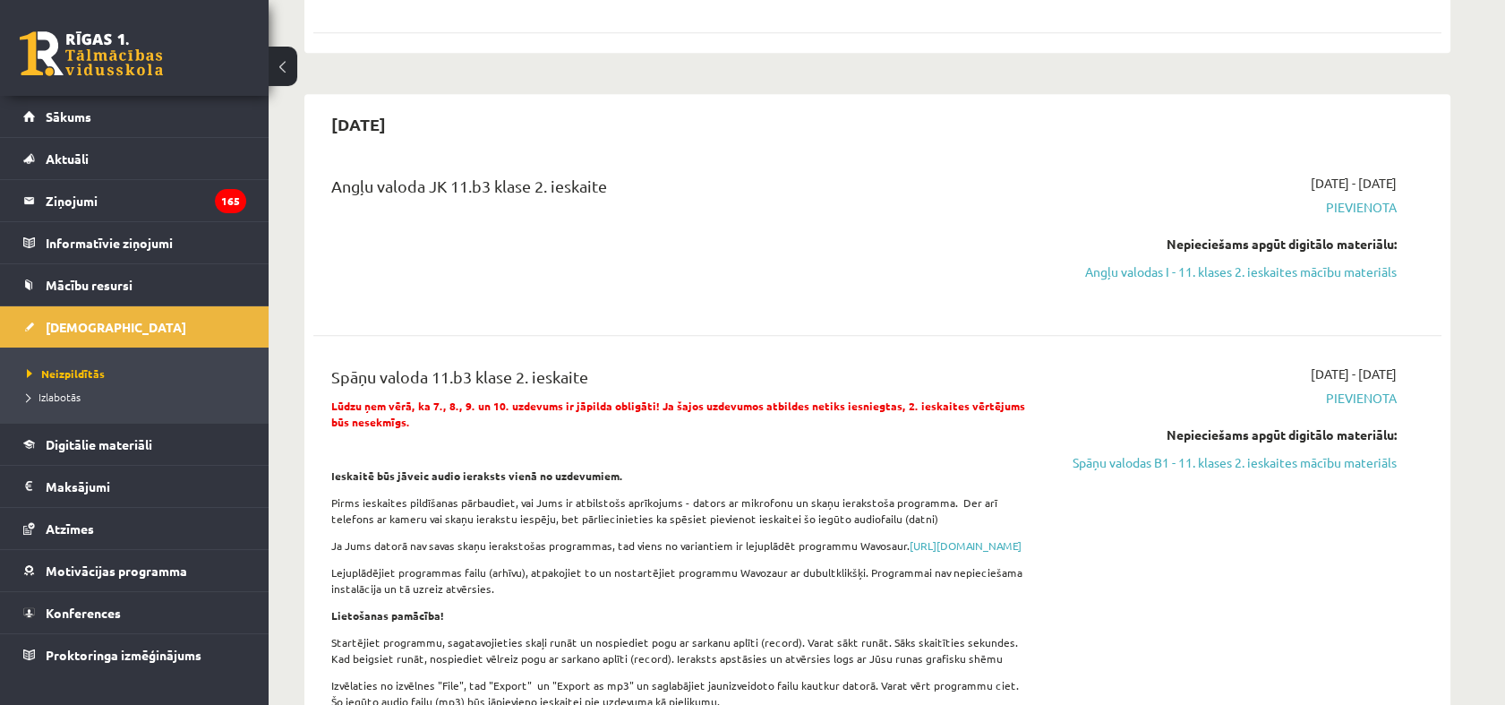
scroll to position [2288, 0]
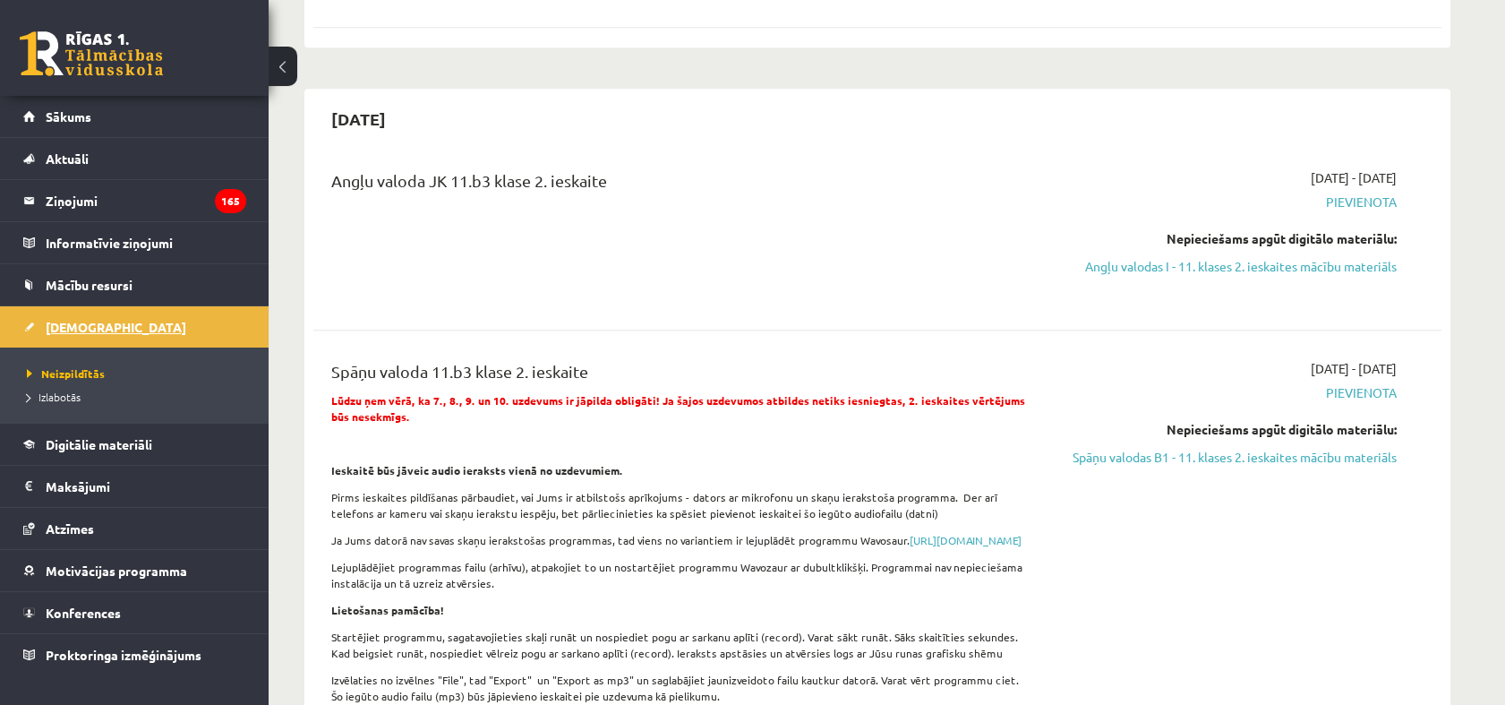
click at [109, 329] on link "[DEMOGRAPHIC_DATA]" at bounding box center [134, 326] width 223 height 41
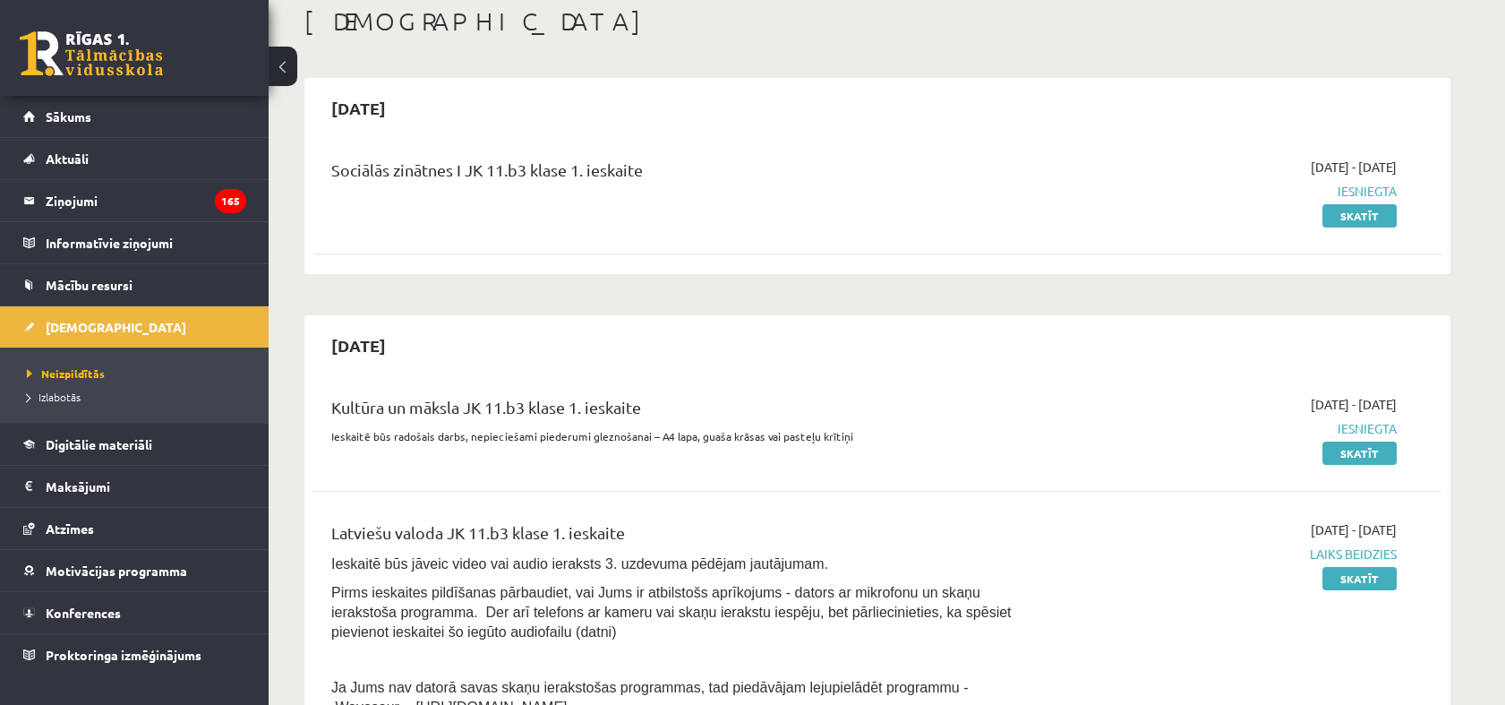
scroll to position [99, 0]
click at [1357, 452] on link "Skatīt" at bounding box center [1359, 452] width 74 height 23
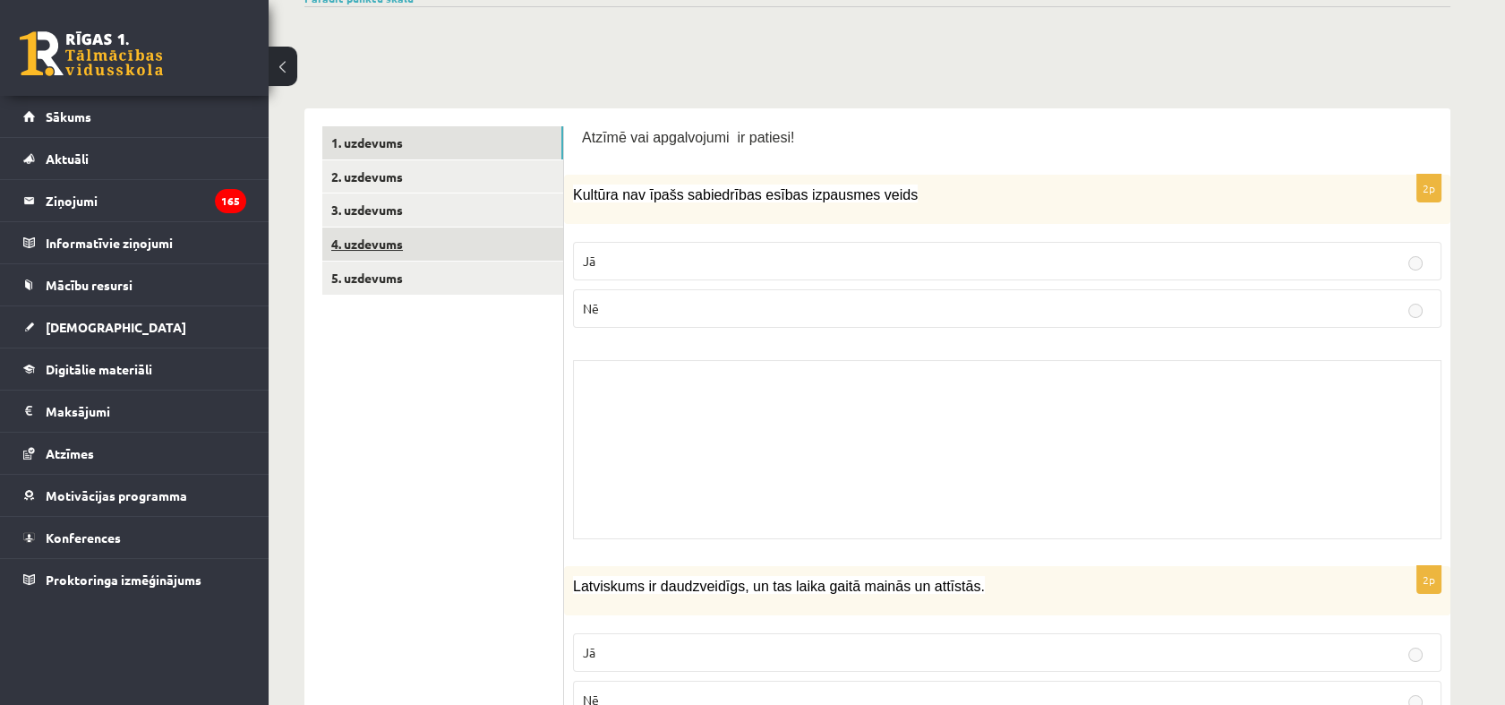
scroll to position [99, 0]
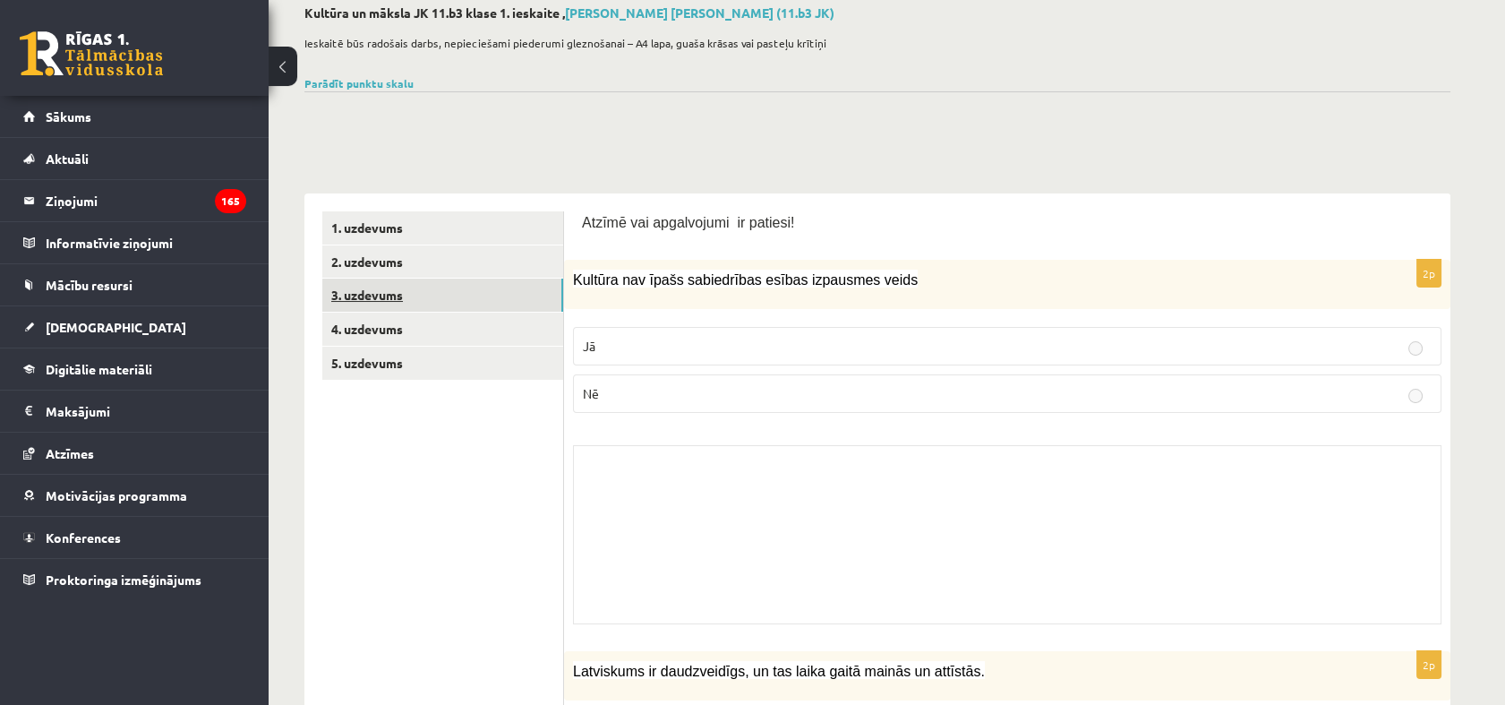
click at [390, 310] on link "3. uzdevums" at bounding box center [442, 294] width 241 height 33
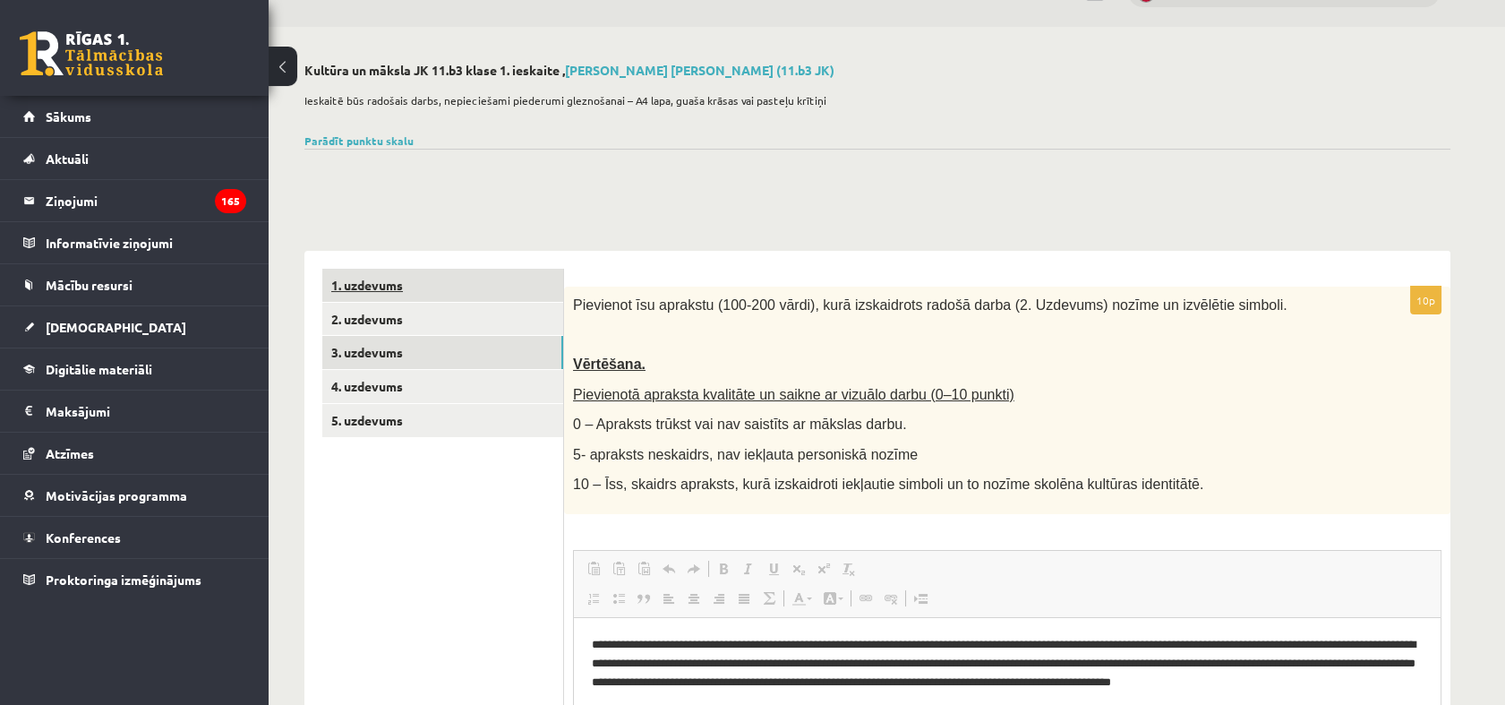
scroll to position [0, 0]
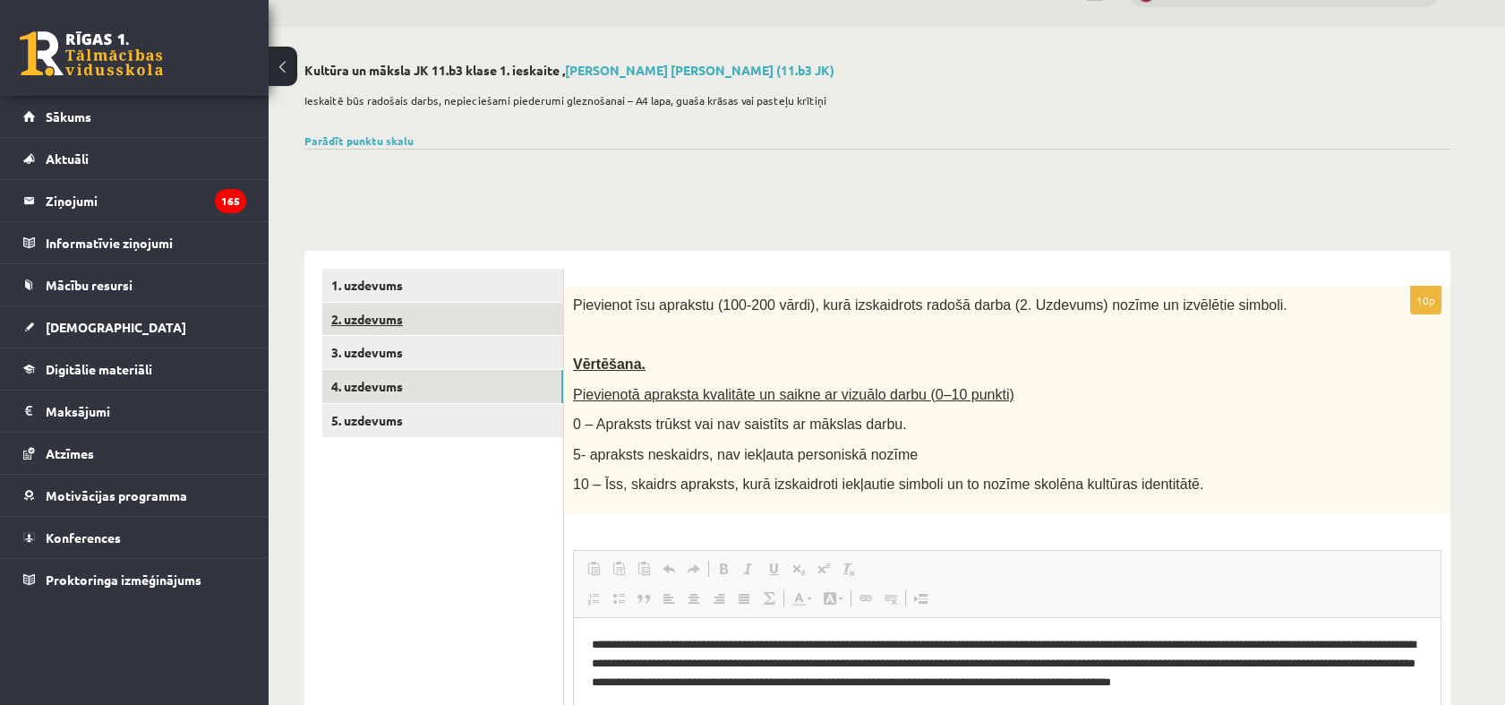
click at [416, 317] on link "2. uzdevums" at bounding box center [442, 319] width 241 height 33
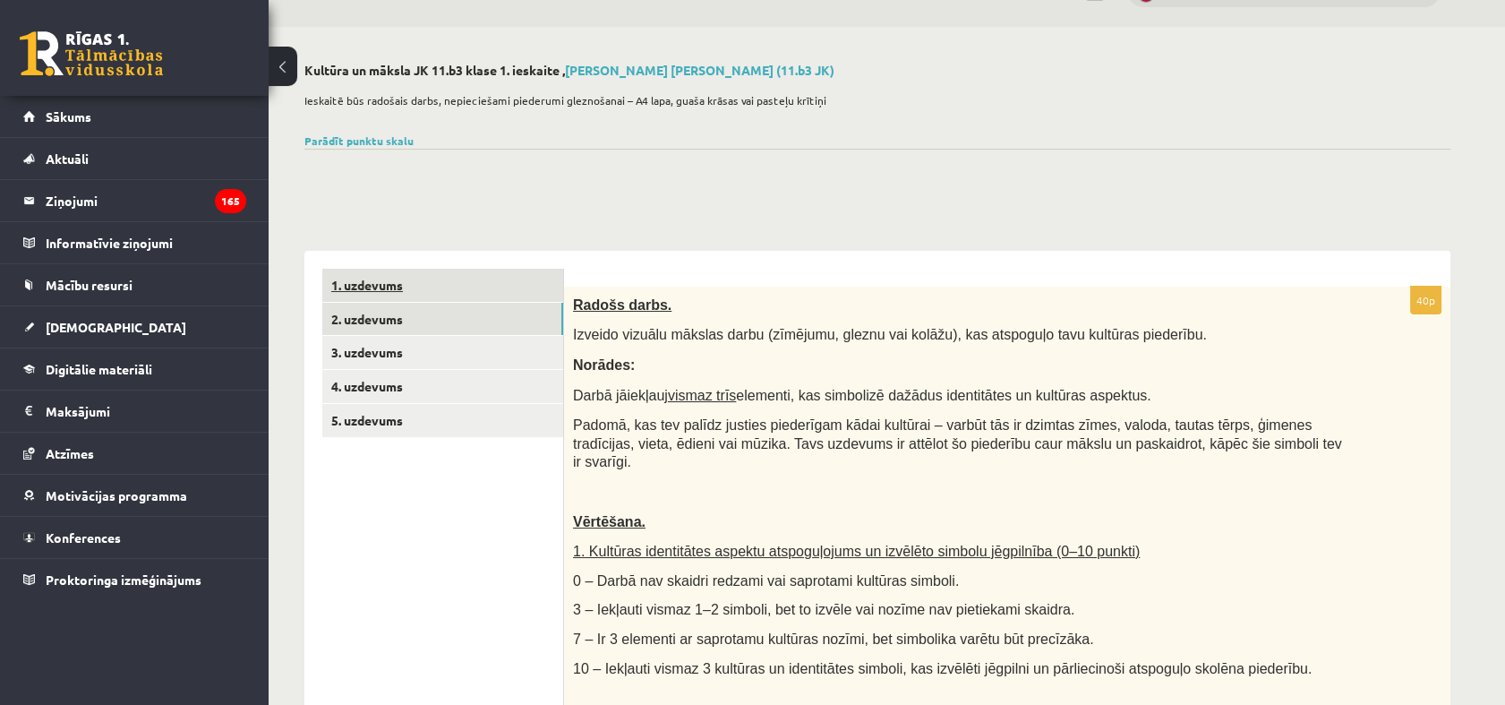
click at [412, 287] on link "1. uzdevums" at bounding box center [442, 285] width 241 height 33
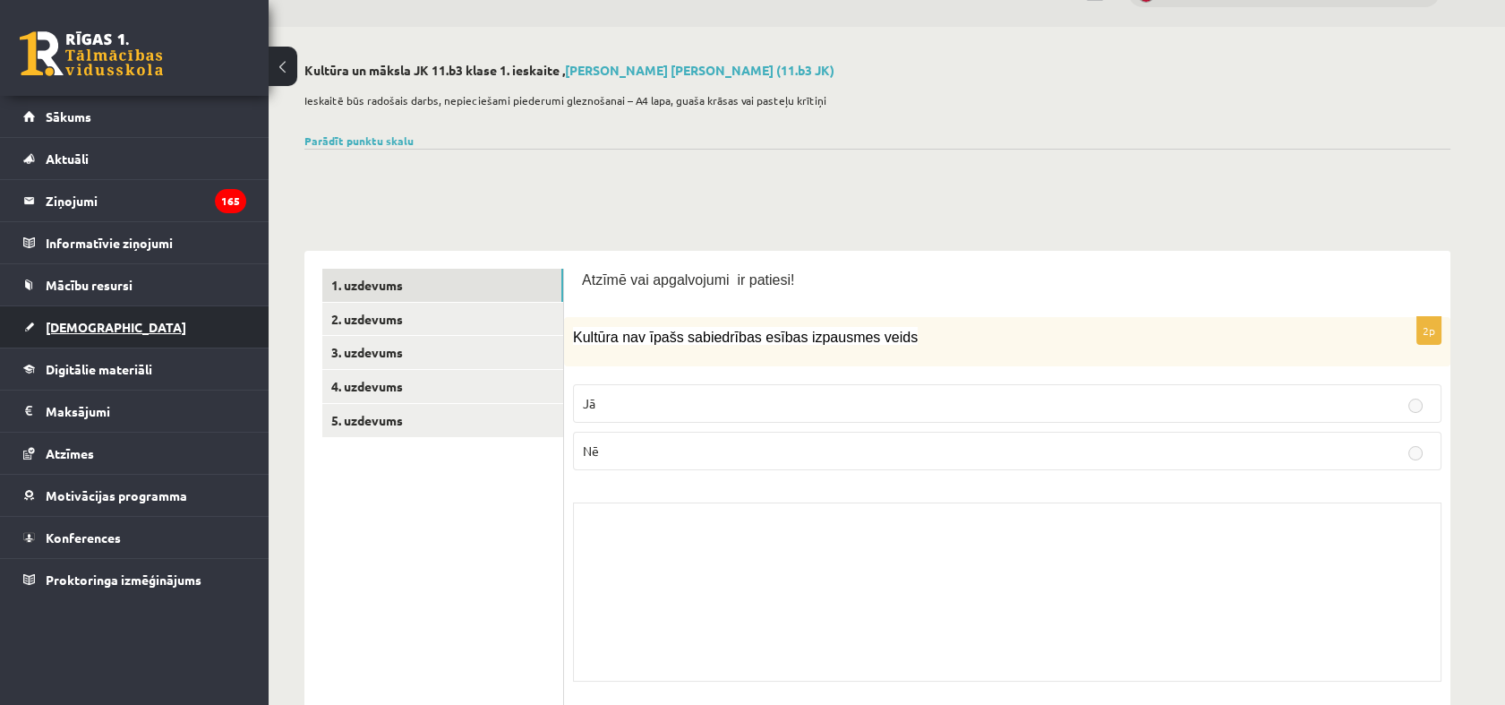
click at [93, 325] on span "[DEMOGRAPHIC_DATA]" at bounding box center [116, 327] width 141 height 16
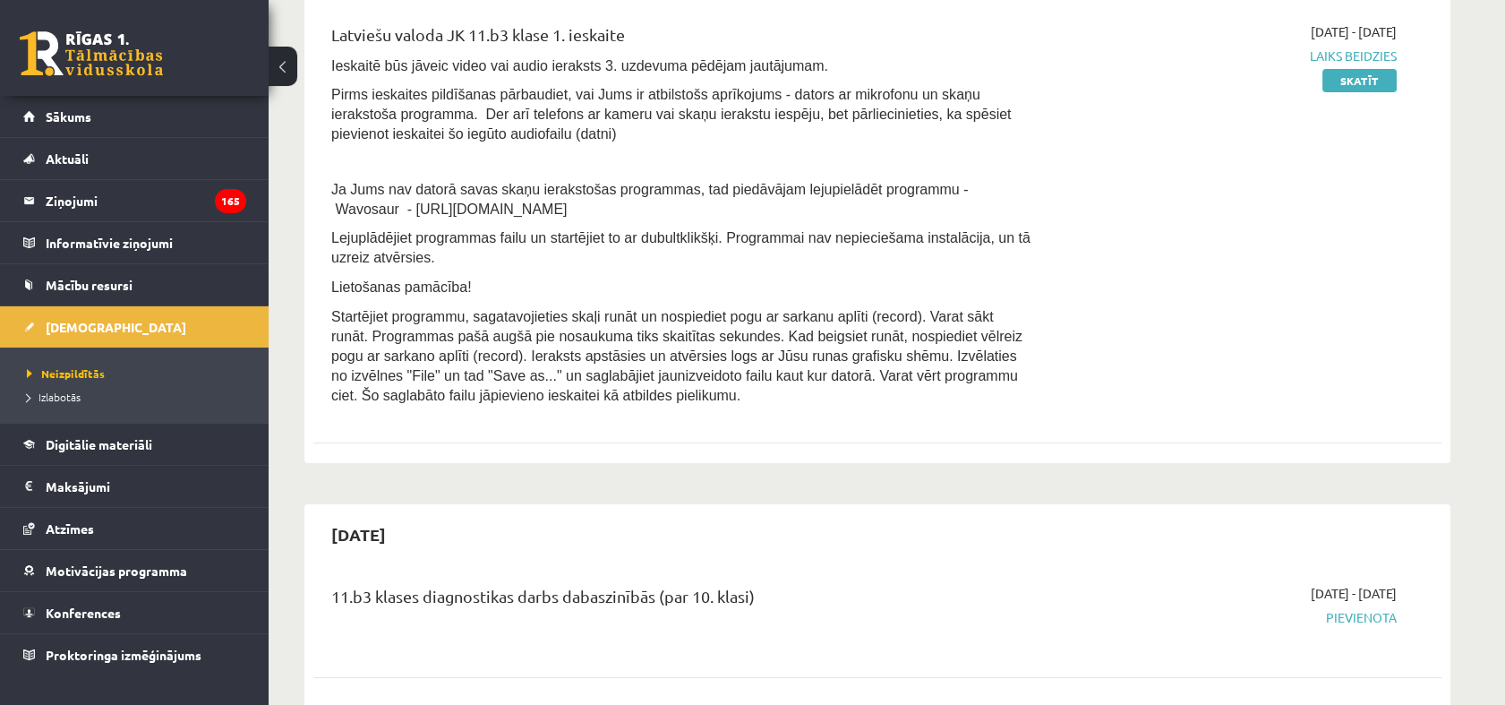
scroll to position [497, 0]
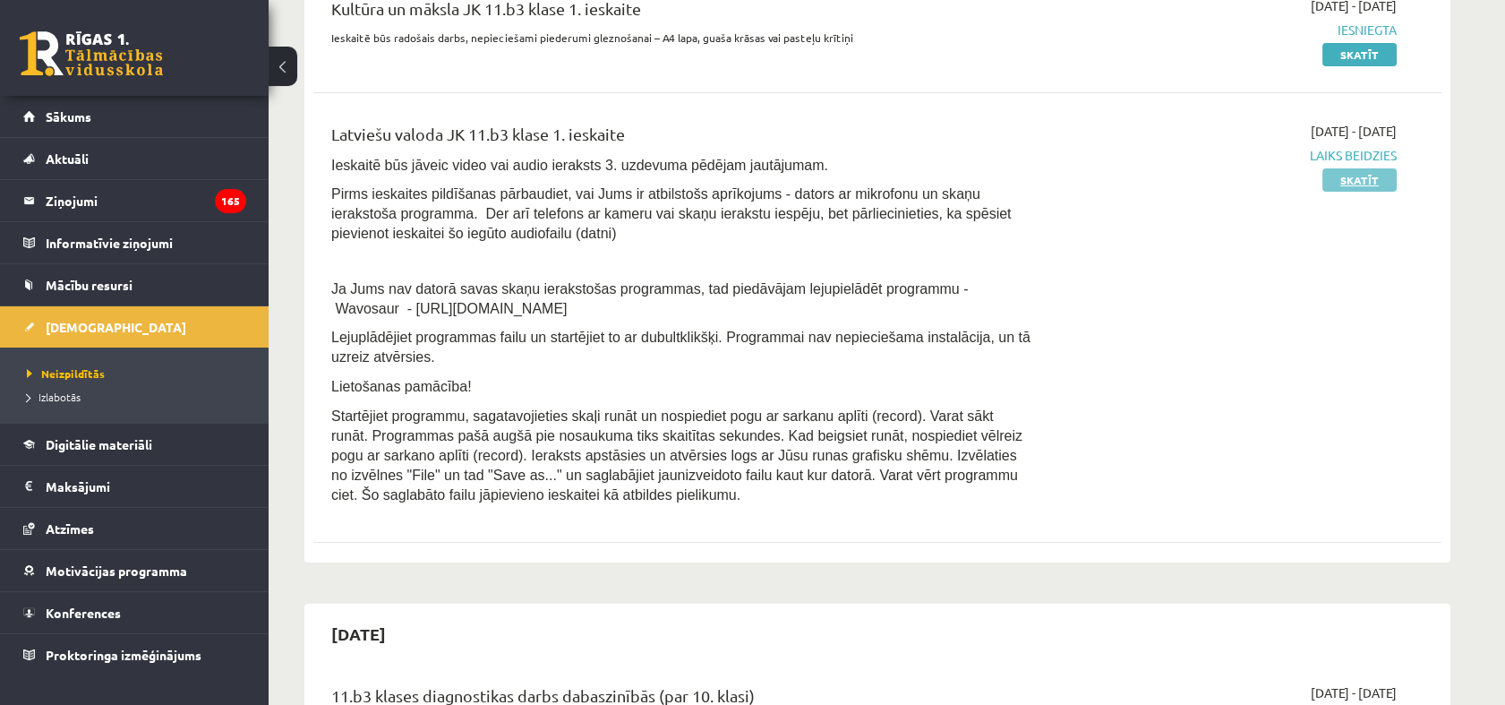
click at [1356, 186] on link "Skatīt" at bounding box center [1359, 179] width 74 height 23
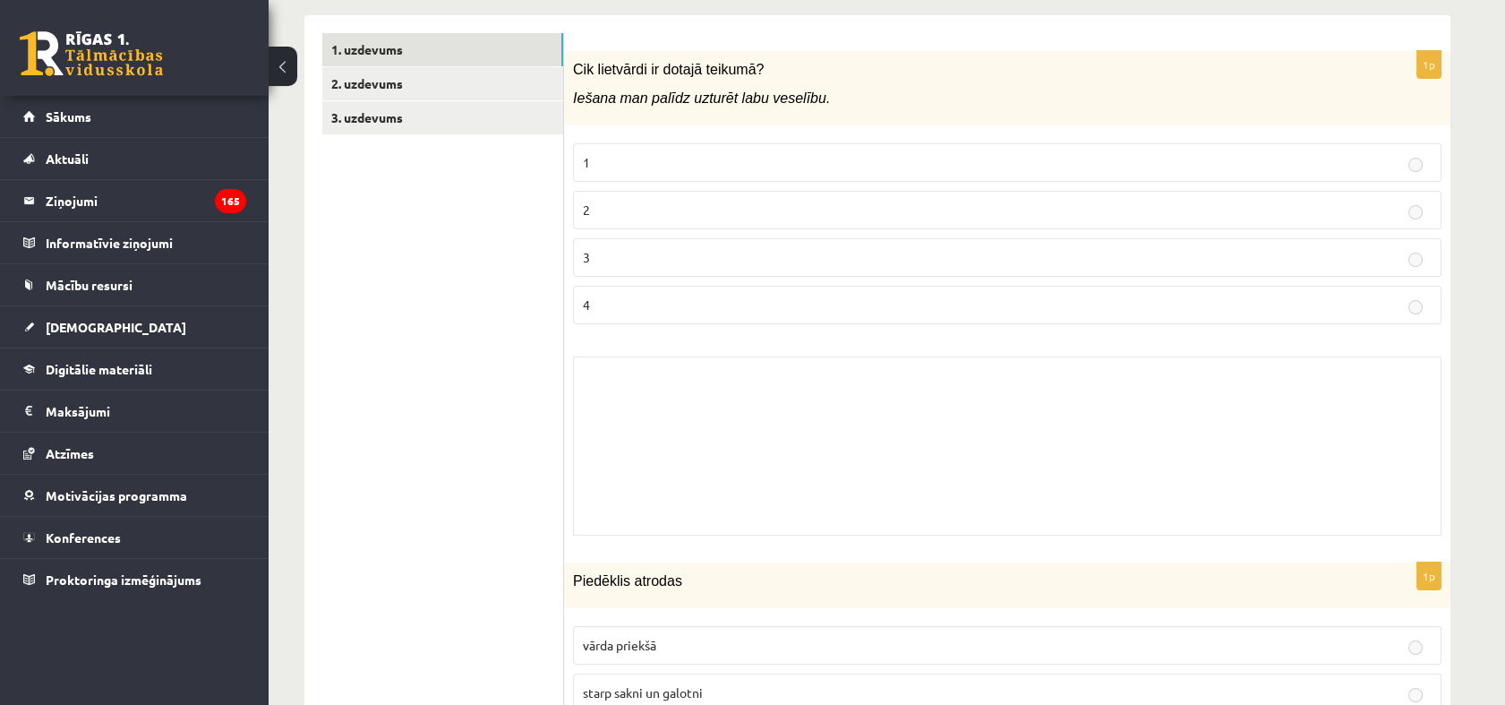
scroll to position [398, 0]
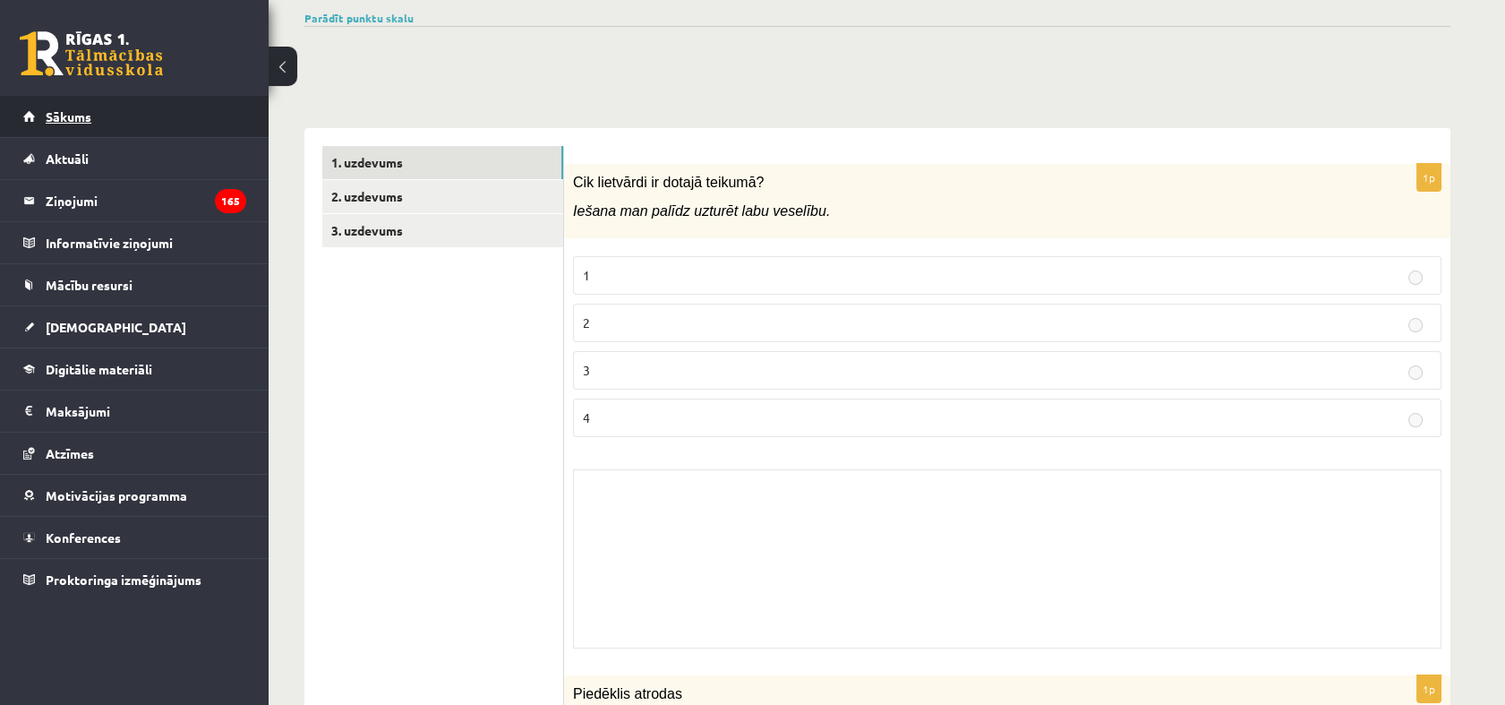
click at [72, 122] on span "Sākums" at bounding box center [69, 116] width 46 height 16
